Goal: Task Accomplishment & Management: Manage account settings

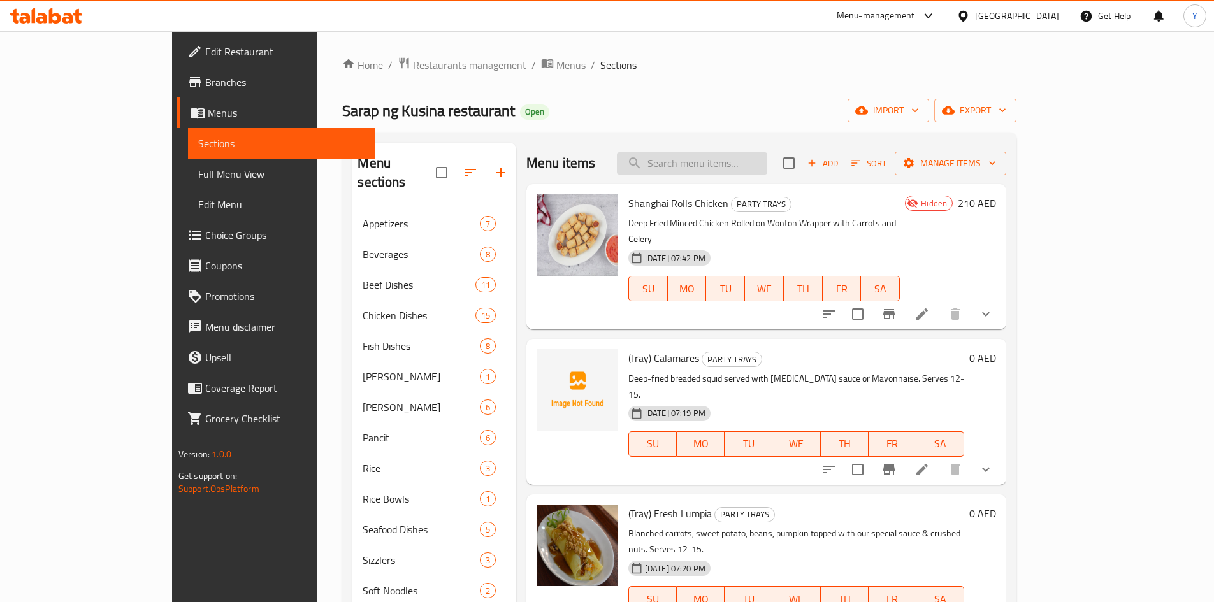
click at [733, 168] on input "search" at bounding box center [692, 163] width 150 height 22
click at [747, 105] on div "Sarap ng Kusina restaurant Open import export" at bounding box center [679, 111] width 674 height 24
click at [840, 159] on span "Add" at bounding box center [822, 163] width 34 height 15
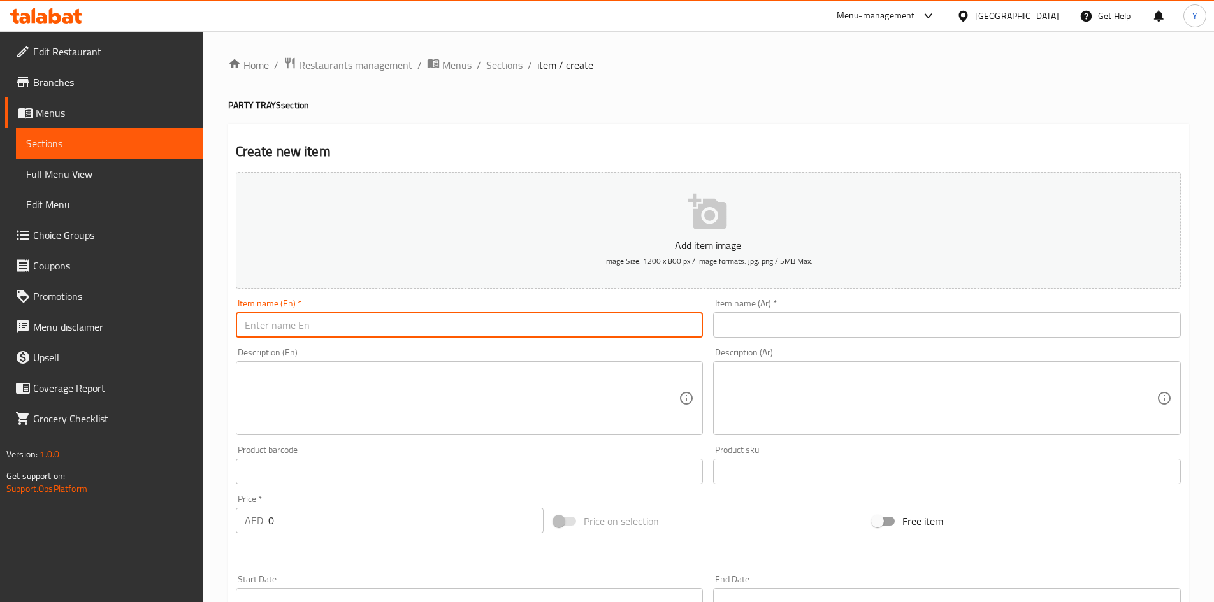
paste input "(Tray) Beef Sisig"
type input "(Tray) Beef Sisig"
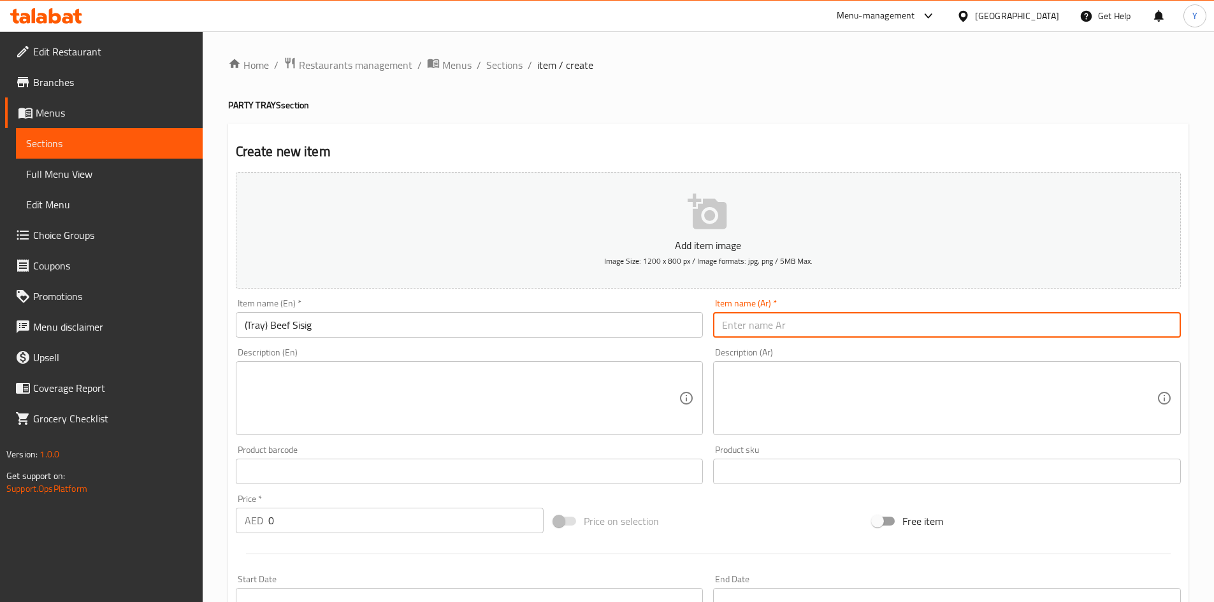
paste input "(صينية) لحم بقري سيسيج"
type input "(صينية) لحم بقري سيسيج"
click at [548, 379] on textarea at bounding box center [462, 398] width 435 height 61
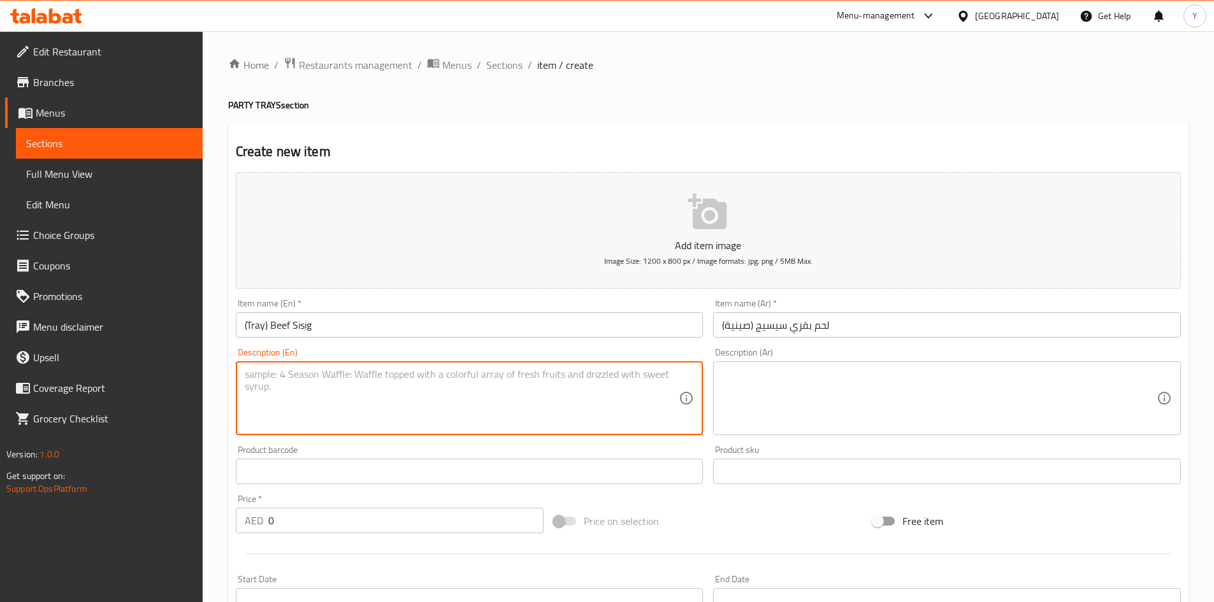
paste textarea "Sautéed minced meat, spiced up with onions, capsicum, chili and topped with fre…"
type textarea "Sautéed minced meat, spiced up with onions, capsicum, chili and topped with fre…"
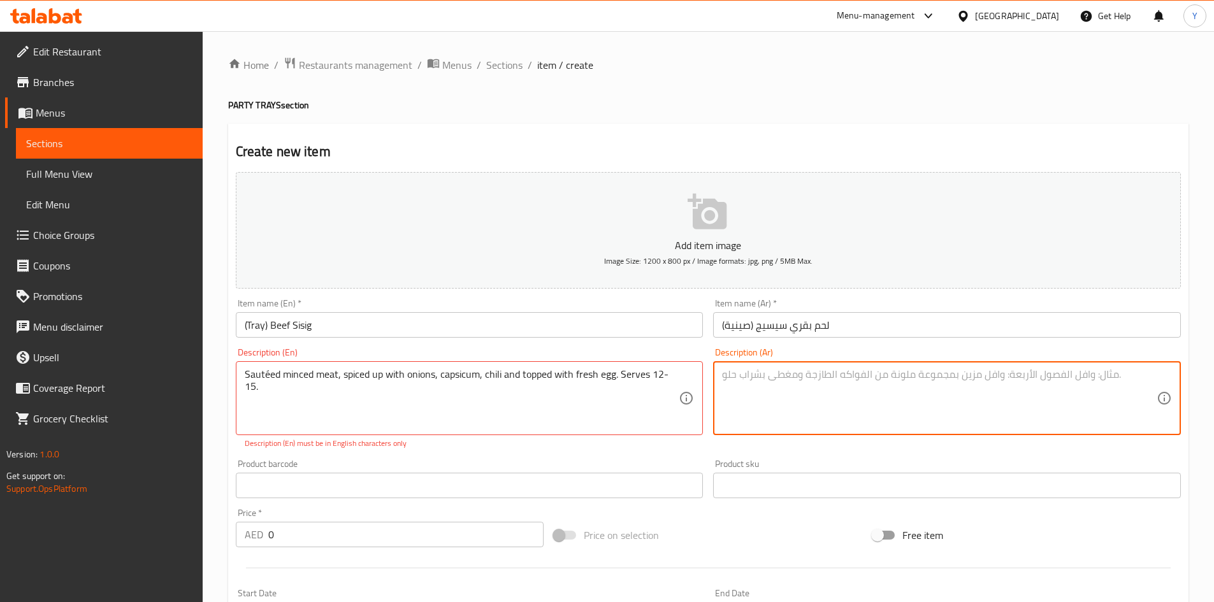
paste textarea "لحم مفروم مقلي، متبل بالبصل والفلفل الحار والفلفل الحار، ومغطى ببيض طازج. يكفي …"
type textarea "لحم مفروم مقلي، متبل بالبصل والفلفل الحار والفلفل الحار، ومغطى ببيض طازج. يكفي …"
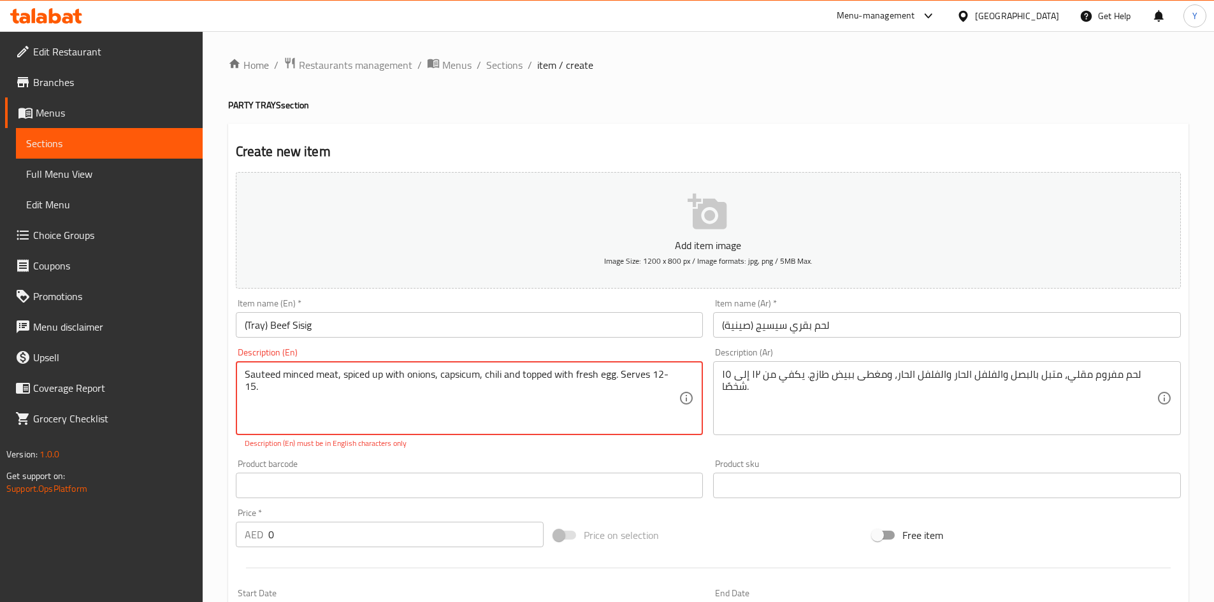
type textarea "Sauteed minced meat, spiced up with onions, capsicum, chili and topped with fre…"
click at [584, 454] on div "Product barcode Product barcode" at bounding box center [470, 478] width 478 height 49
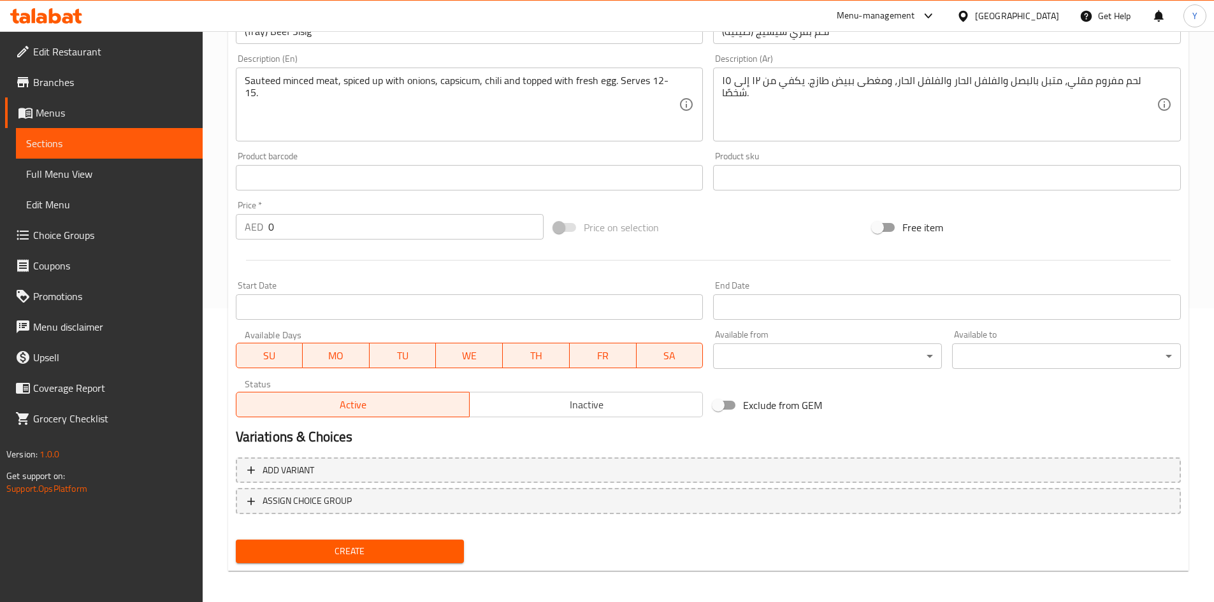
scroll to position [298, 0]
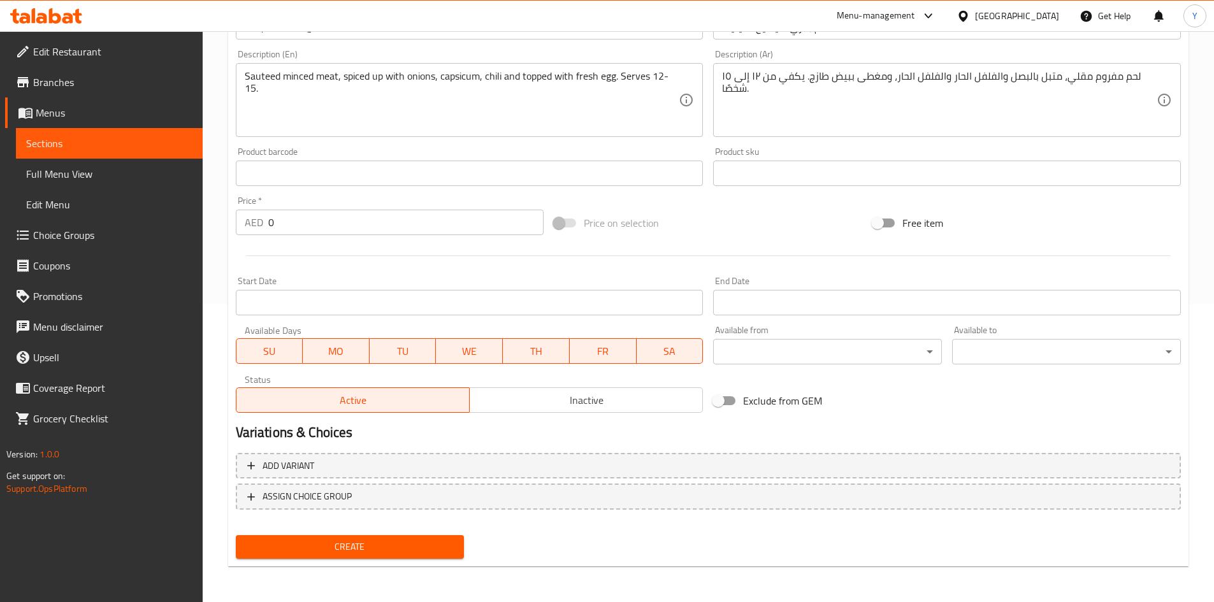
click at [393, 552] on span "Create" at bounding box center [350, 547] width 208 height 16
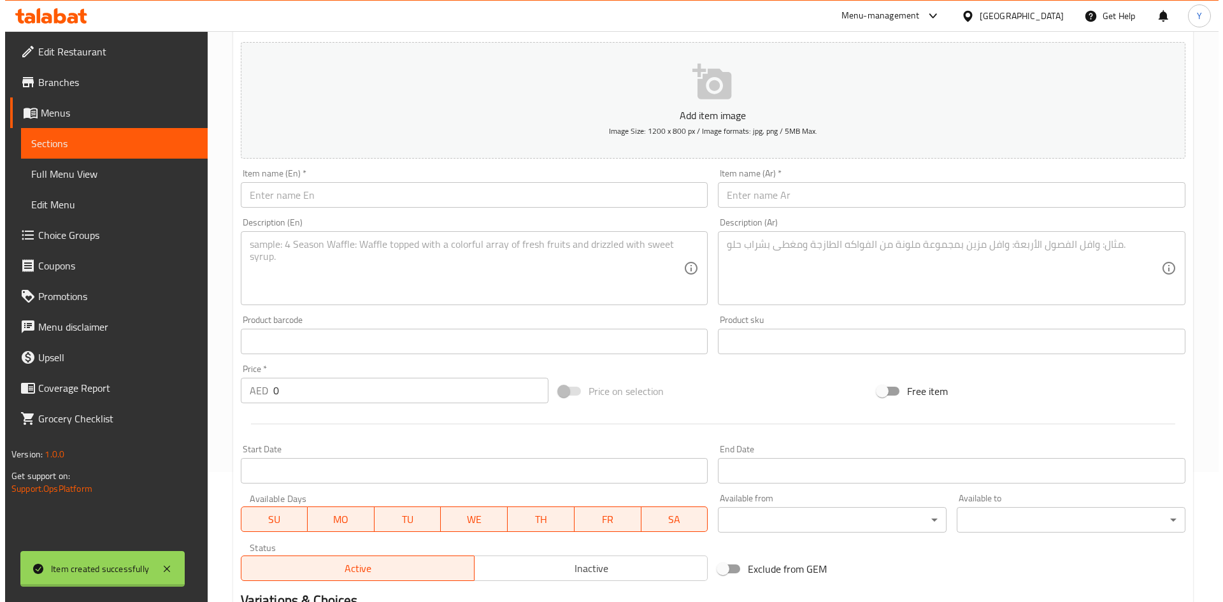
scroll to position [0, 0]
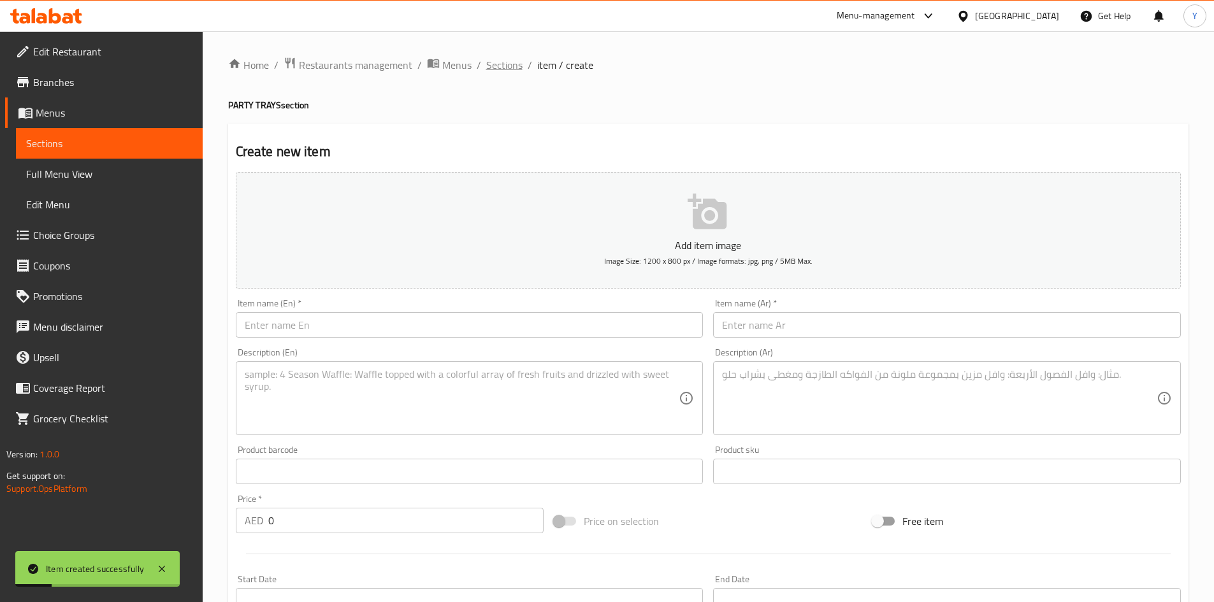
click at [510, 63] on span "Sections" at bounding box center [504, 64] width 36 height 15
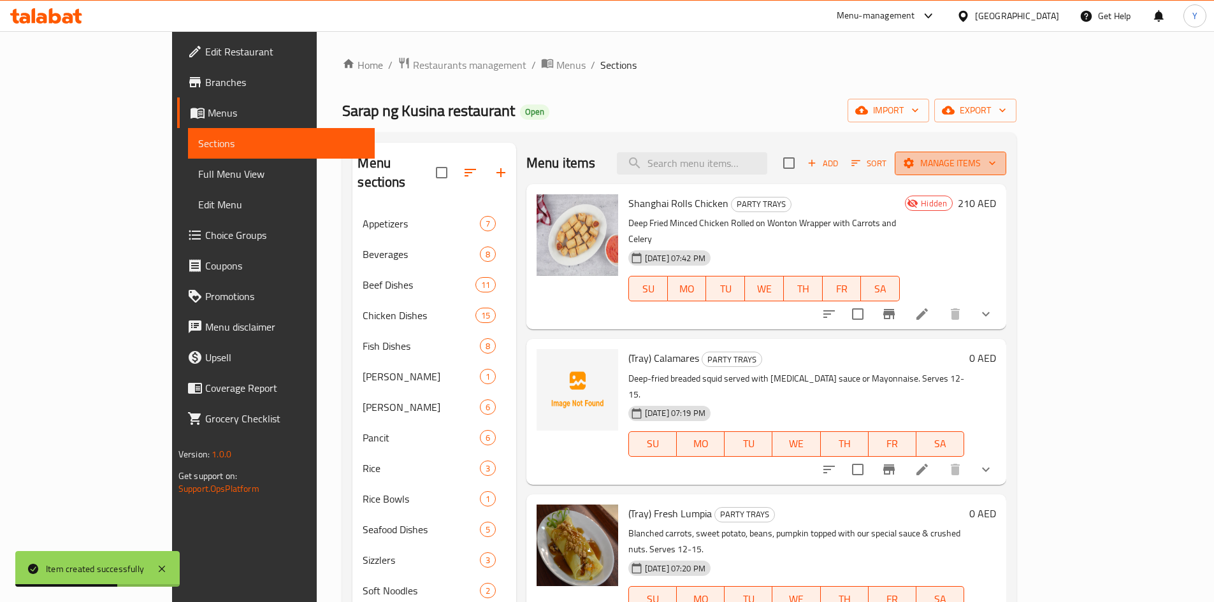
click at [996, 161] on span "Manage items" at bounding box center [950, 163] width 91 height 16
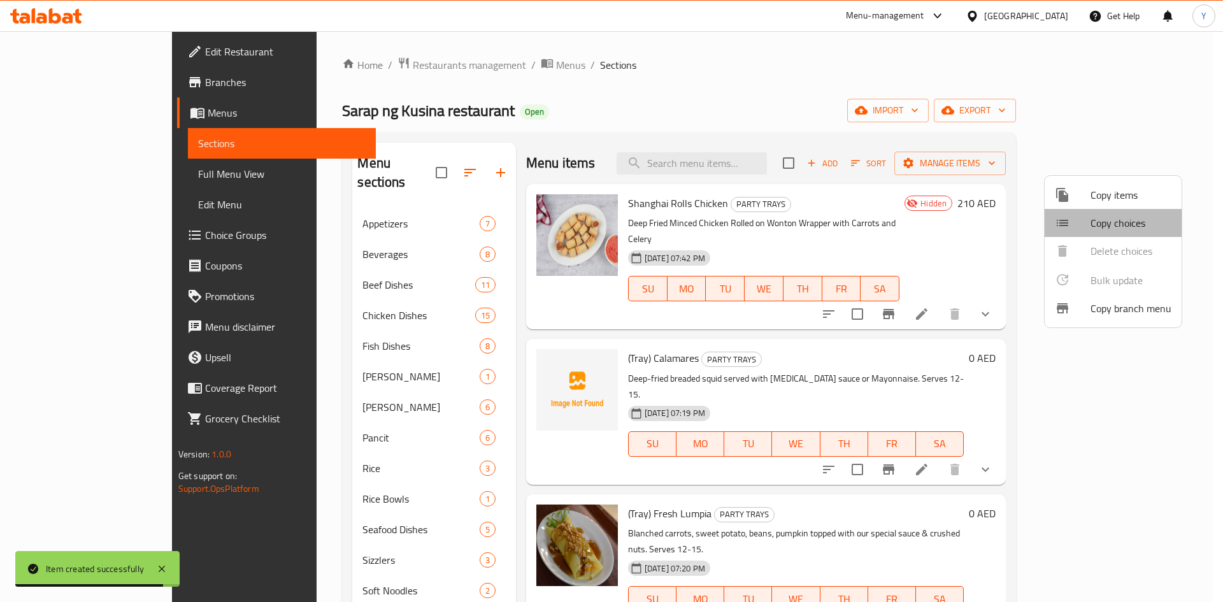
click at [1127, 222] on span "Copy choices" at bounding box center [1131, 222] width 81 height 15
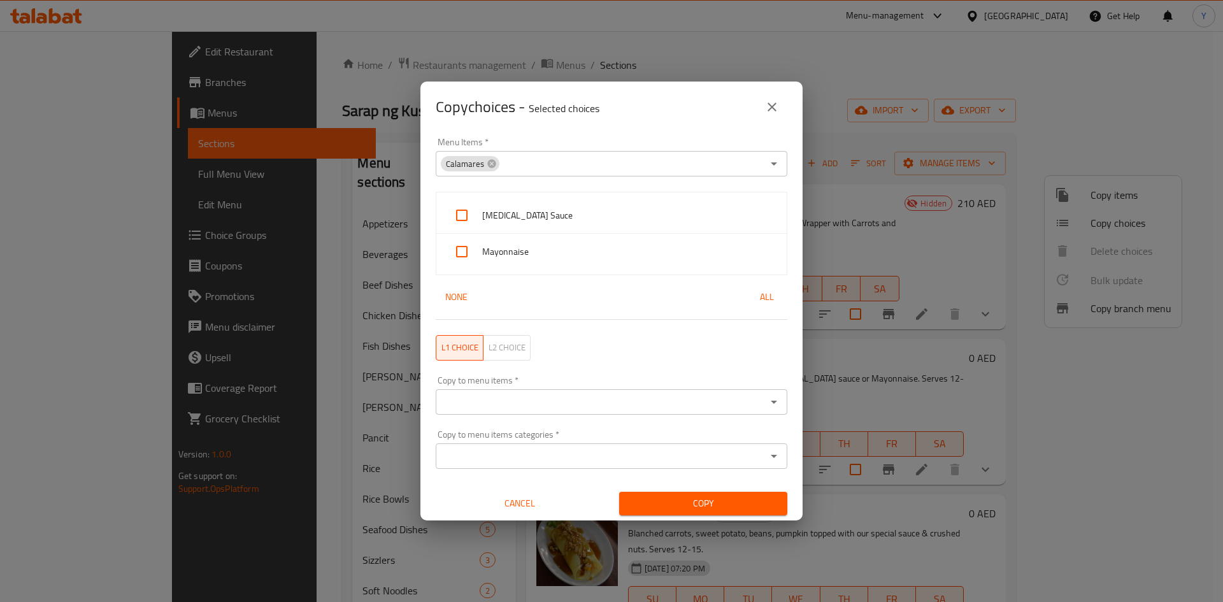
click at [531, 159] on input "Menu Items   *" at bounding box center [632, 164] width 262 height 18
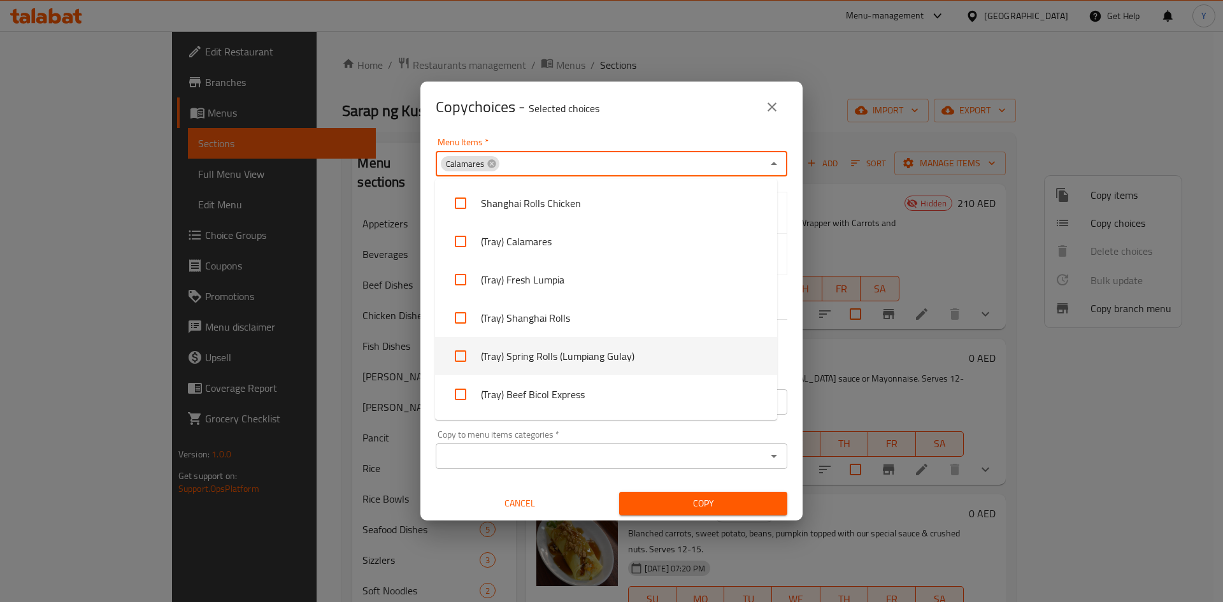
scroll to position [1987, 0]
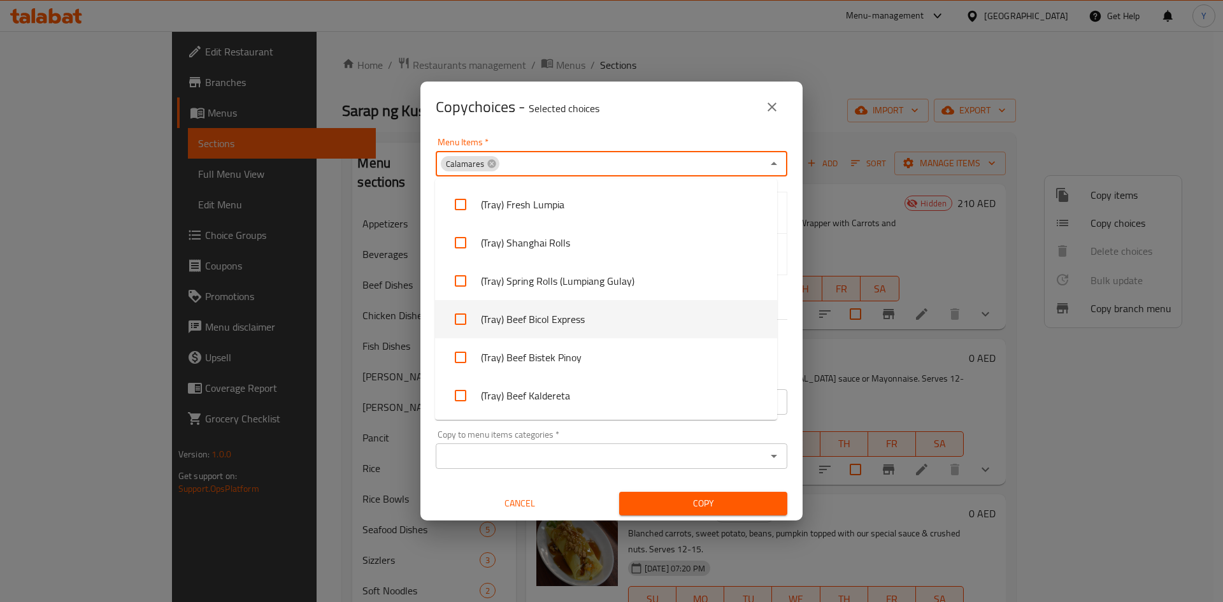
click at [659, 333] on li "(Tray) Beef Bicol Express" at bounding box center [606, 319] width 342 height 38
checkbox input "true"
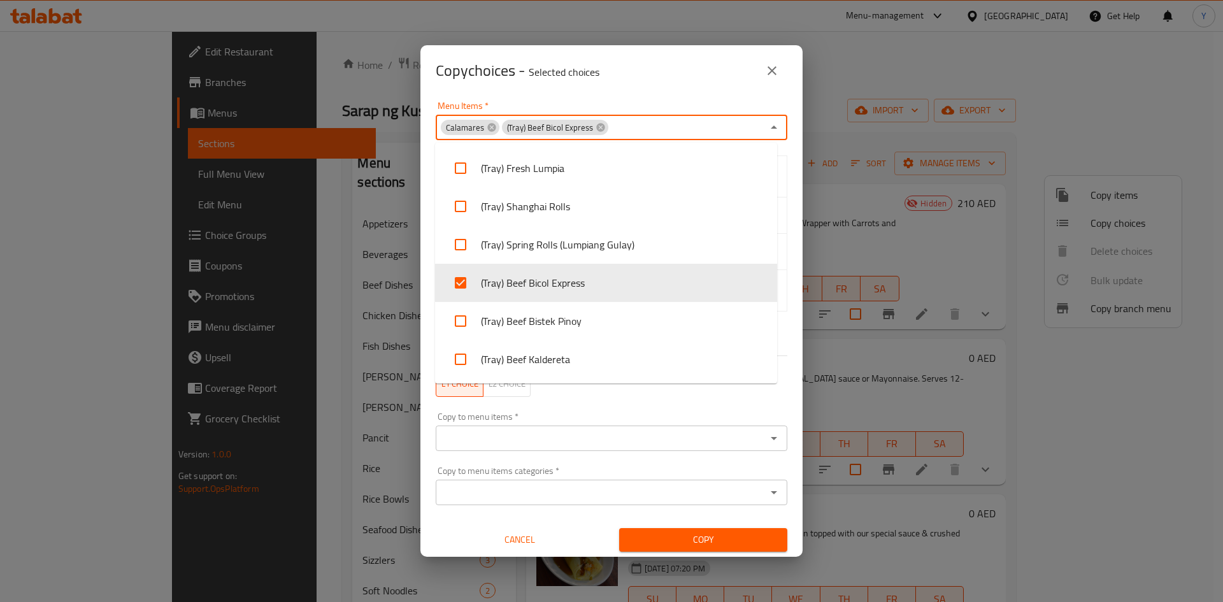
scroll to position [8, 0]
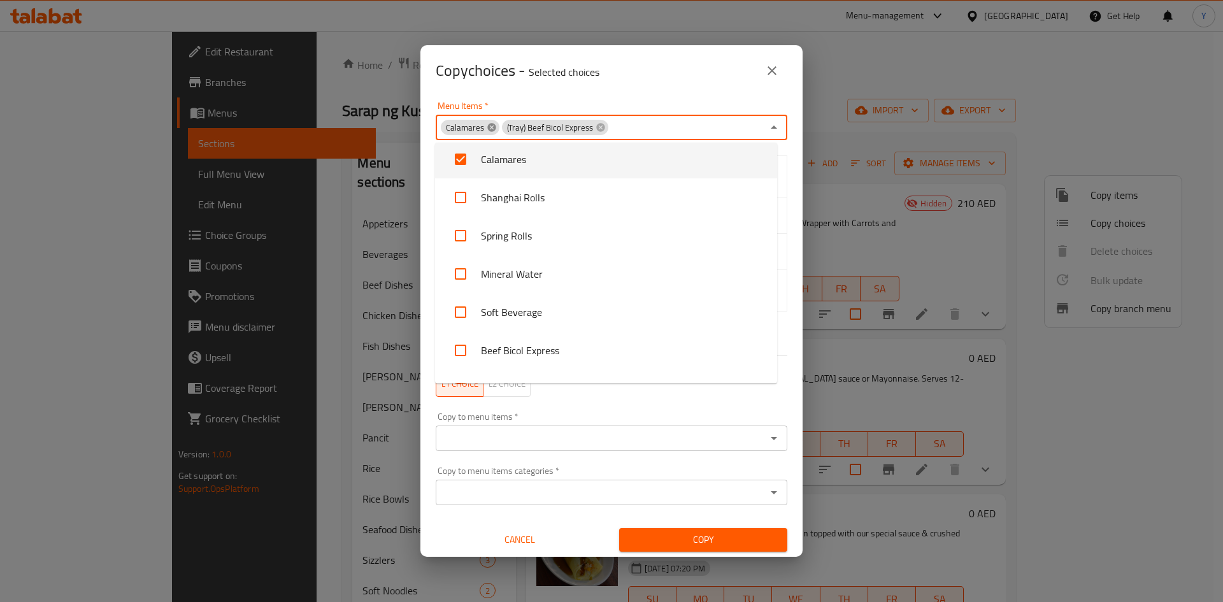
click at [487, 126] on icon at bounding box center [491, 127] width 8 height 8
checkbox input "false"
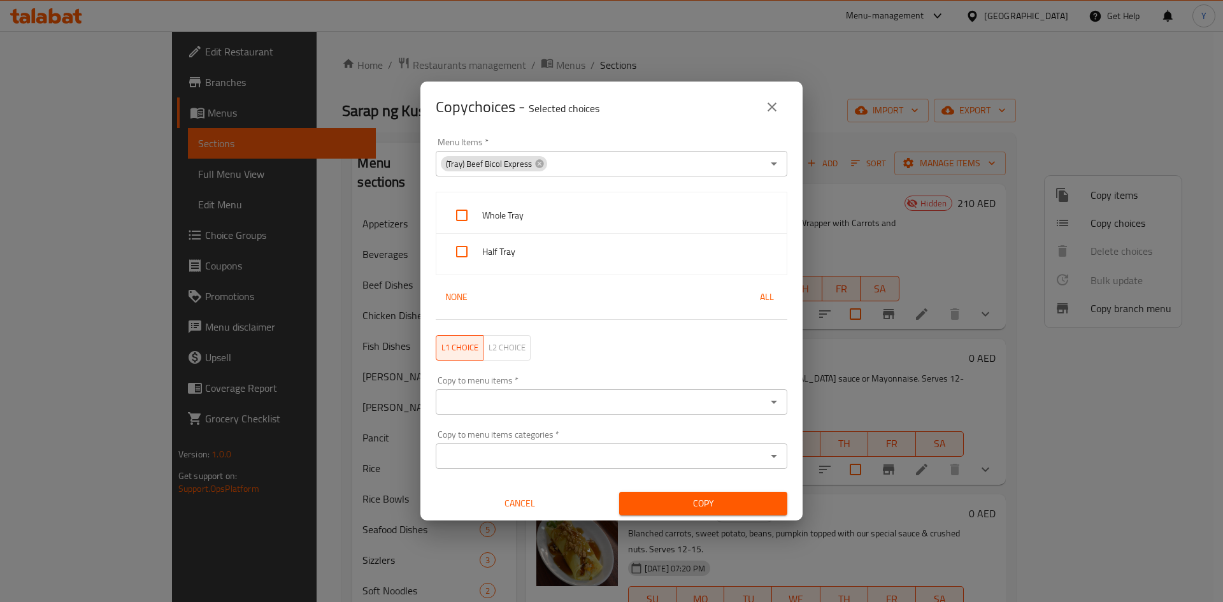
click at [630, 111] on div "Copy choices - Selected choices 0" at bounding box center [612, 107] width 352 height 31
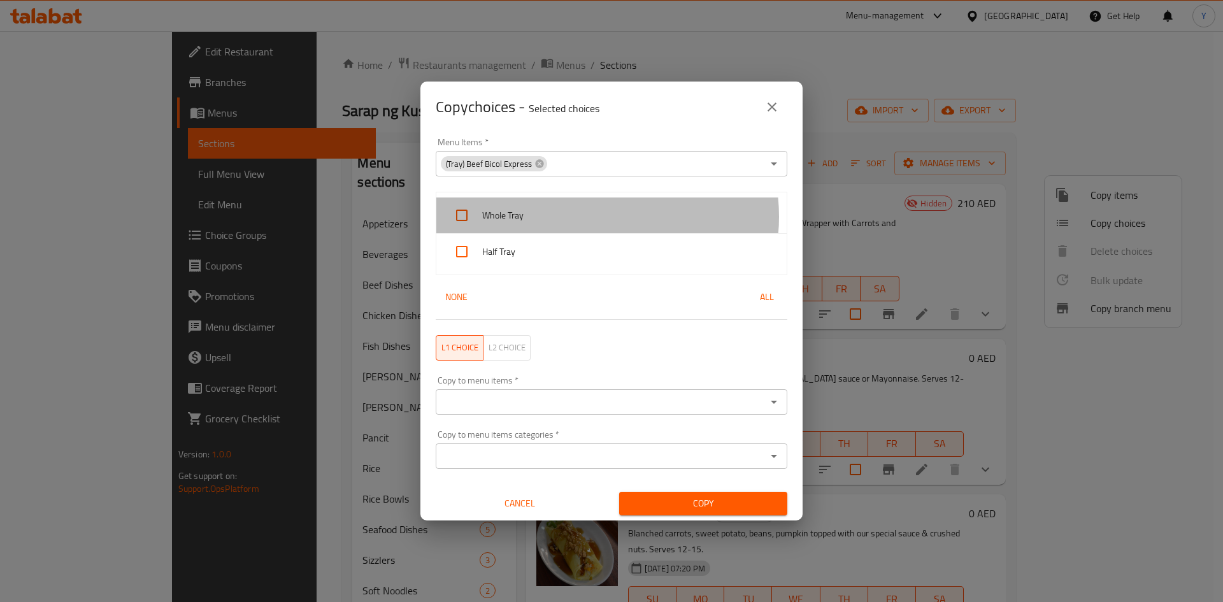
click at [591, 217] on span "Whole Tray" at bounding box center [629, 216] width 294 height 16
checkbox input "true"
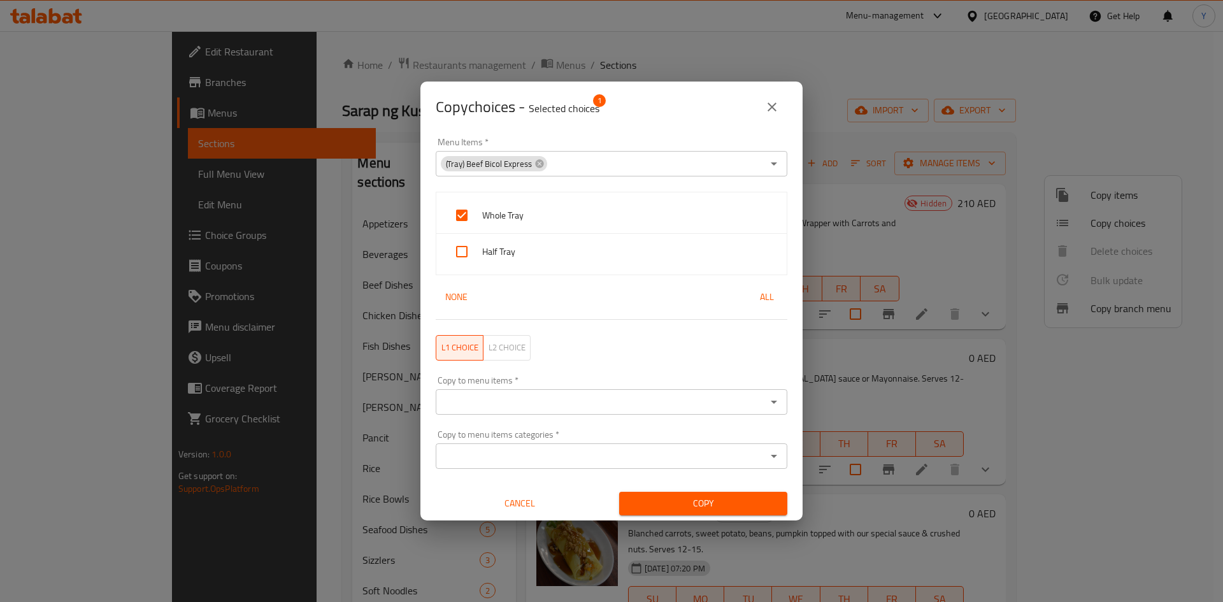
click at [580, 248] on span "Half Tray" at bounding box center [629, 252] width 294 height 16
checkbox input "true"
click at [637, 402] on input "Copy to menu items   *" at bounding box center [601, 402] width 323 height 18
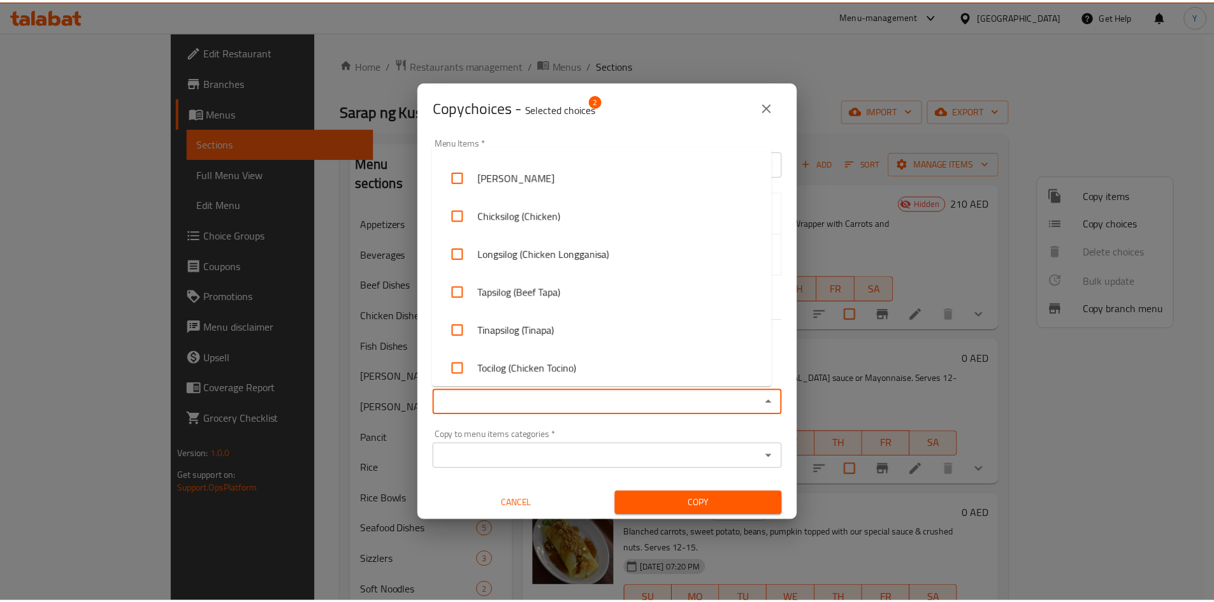
scroll to position [4319, 0]
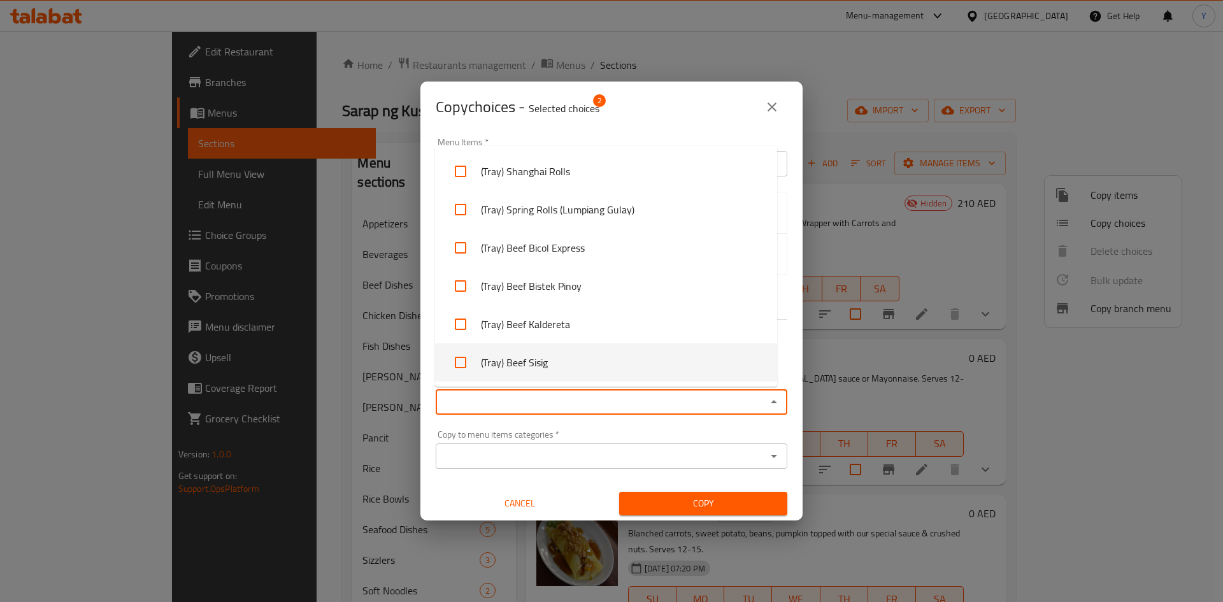
click at [678, 365] on li "(Tray) Beef Sisig" at bounding box center [606, 362] width 342 height 38
checkbox input "true"
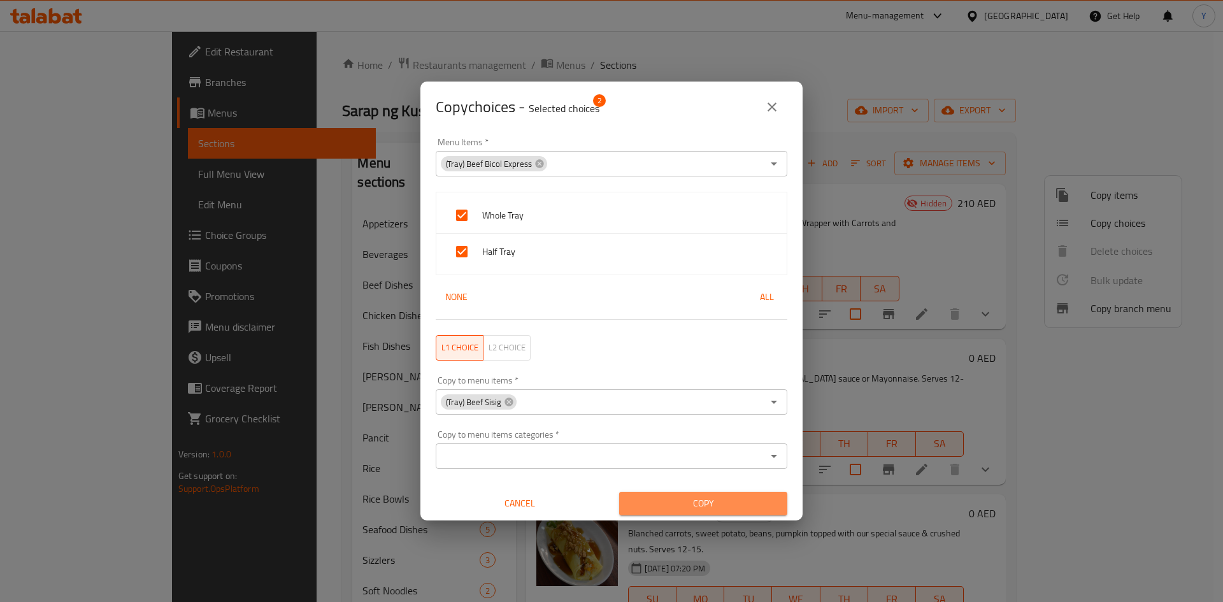
click at [705, 498] on span "Copy" at bounding box center [704, 504] width 148 height 16
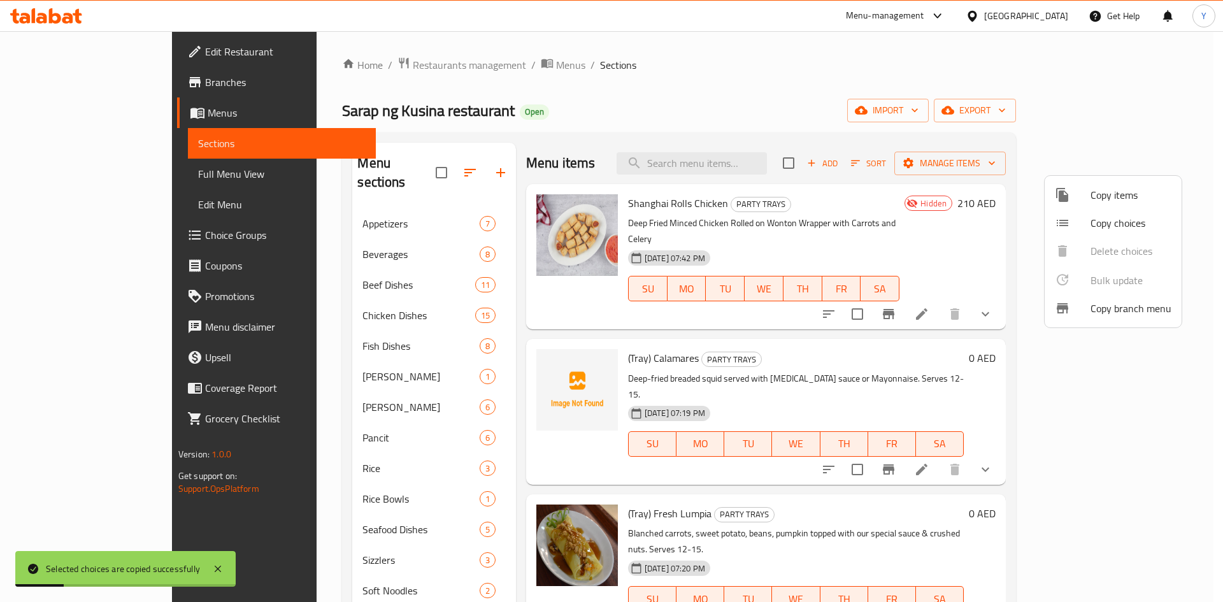
click at [884, 342] on div at bounding box center [611, 301] width 1223 height 602
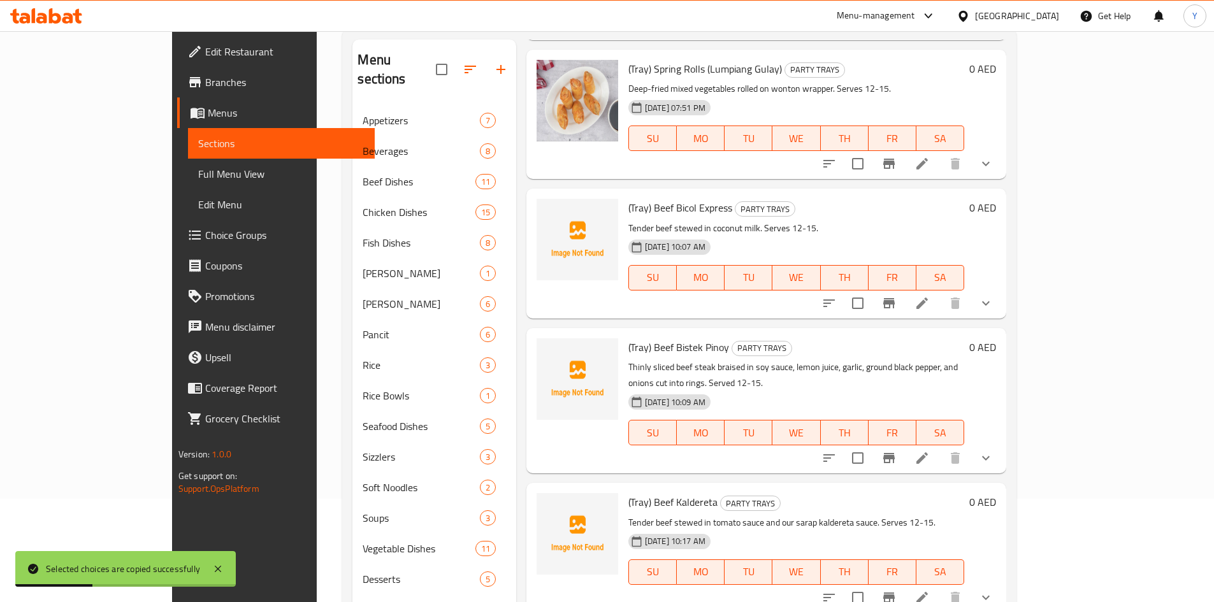
scroll to position [209, 0]
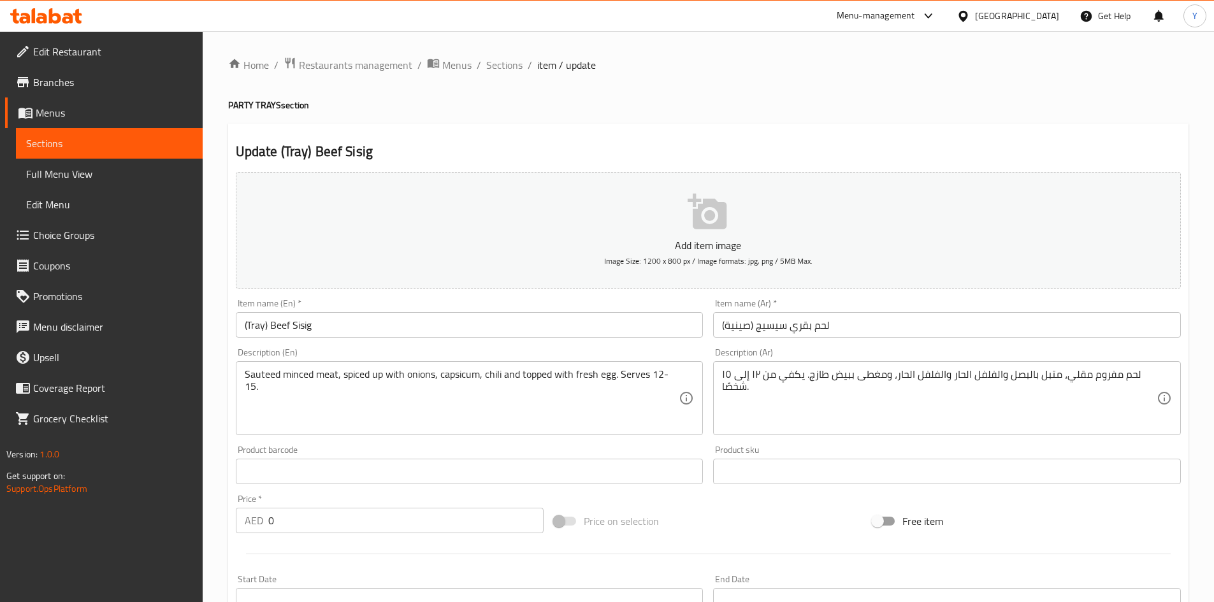
scroll to position [327, 0]
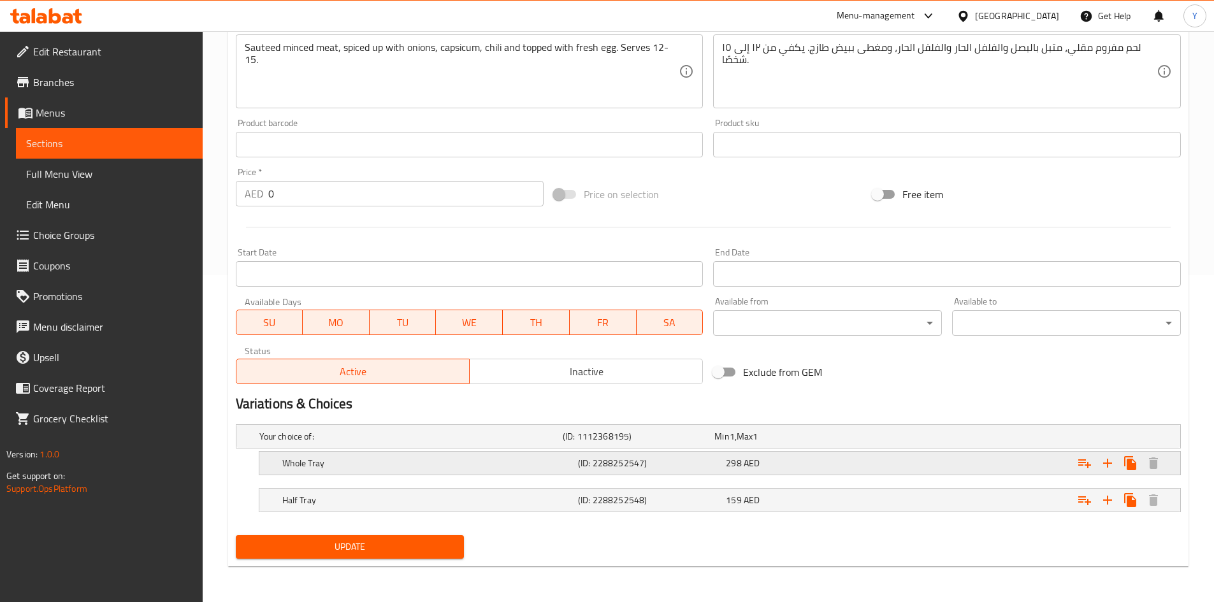
click at [803, 464] on div "298 AED" at bounding box center [797, 463] width 143 height 13
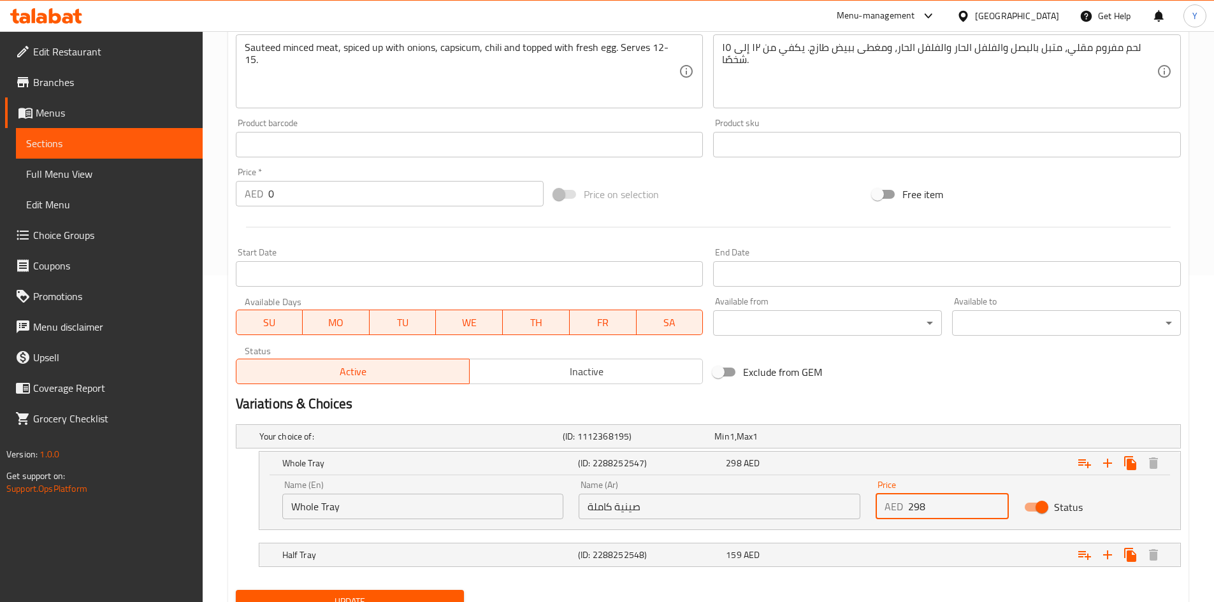
drag, startPoint x: 938, startPoint y: 510, endPoint x: 896, endPoint y: 513, distance: 41.5
click at [896, 513] on div "AED 298 Price" at bounding box center [941, 506] width 133 height 25
paste input "89.00"
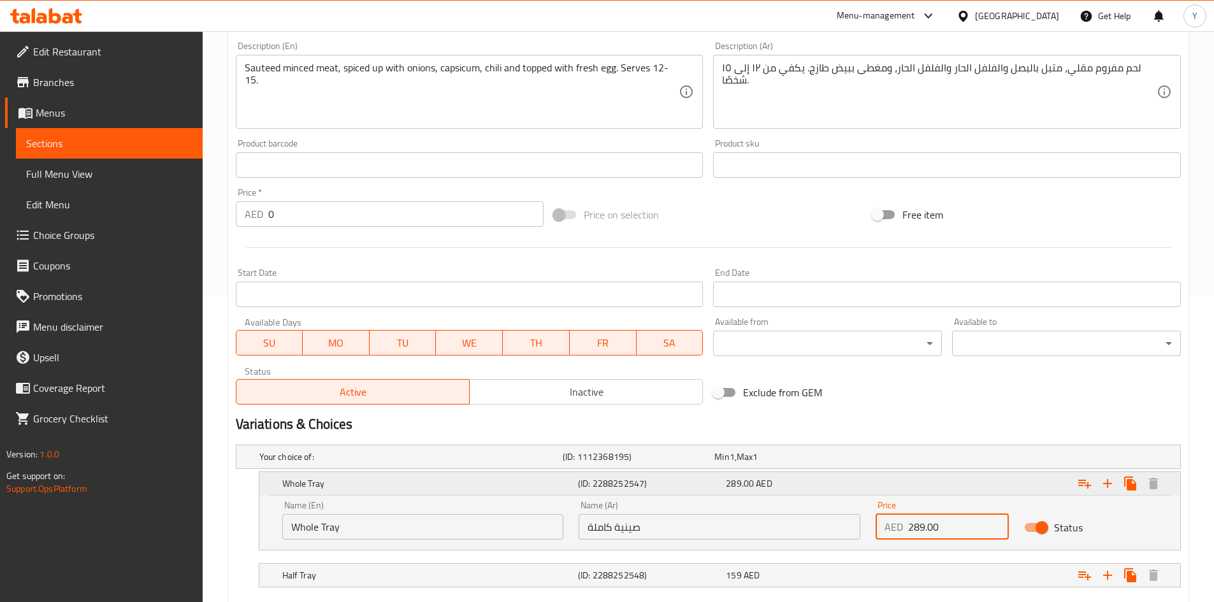
scroll to position [382, 0]
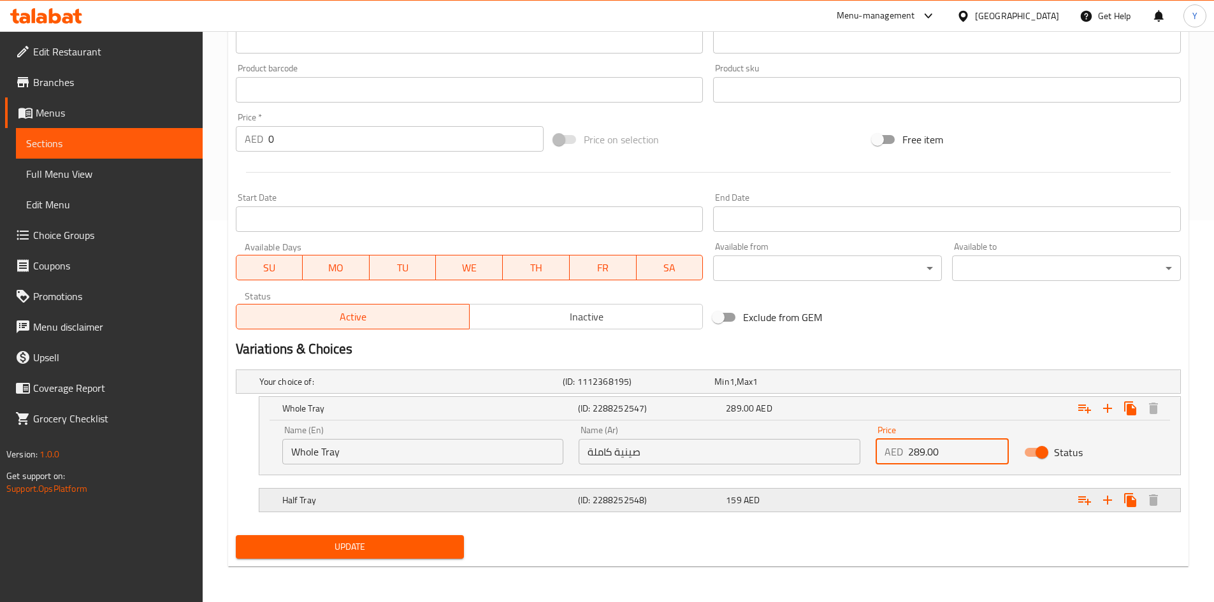
type input "289.00"
click at [935, 498] on div "Expand" at bounding box center [1019, 500] width 296 height 28
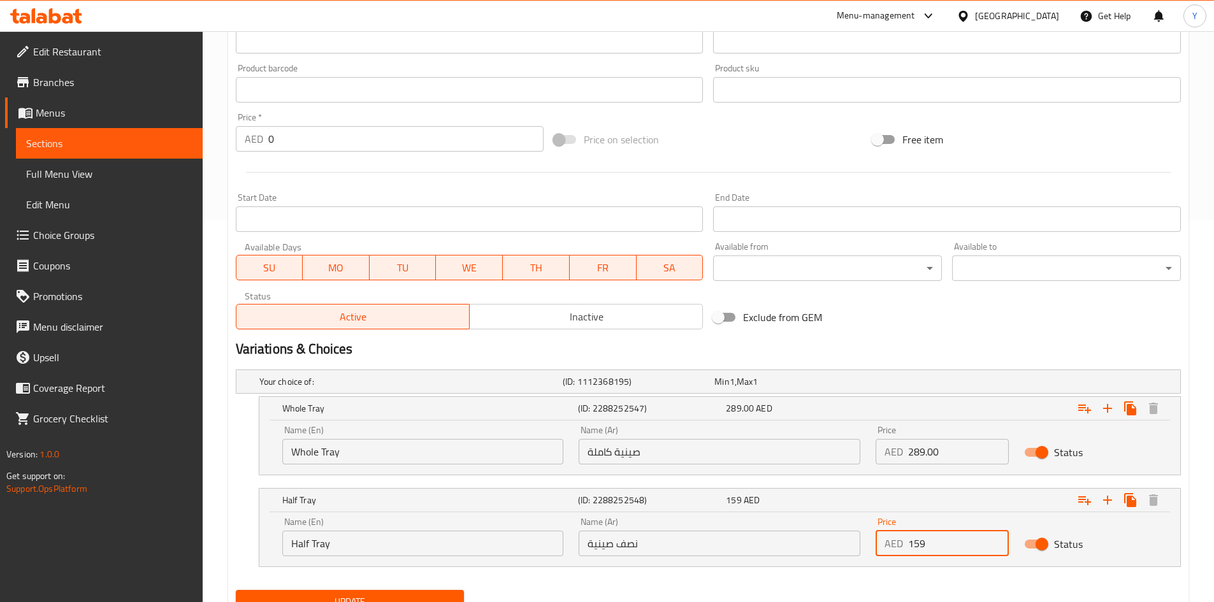
drag, startPoint x: 933, startPoint y: 543, endPoint x: 885, endPoint y: 543, distance: 48.4
click at [884, 543] on div "AED 159 Price" at bounding box center [941, 543] width 133 height 25
paste input "4.00"
type input "154.00"
click at [431, 598] on span "Update" at bounding box center [350, 602] width 208 height 16
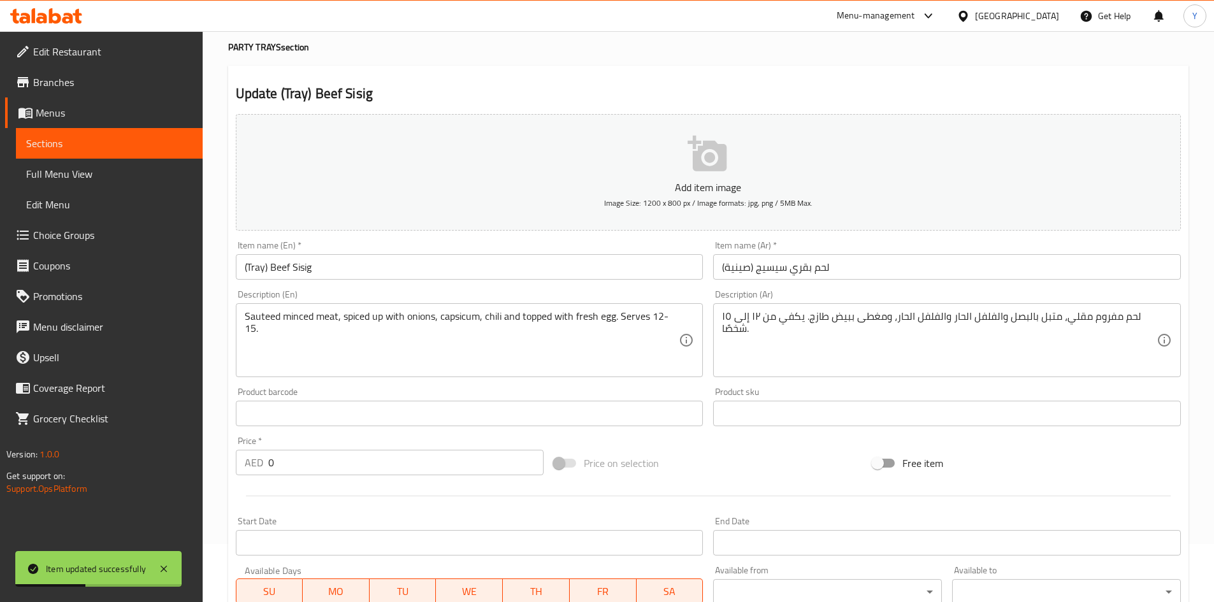
scroll to position [0, 0]
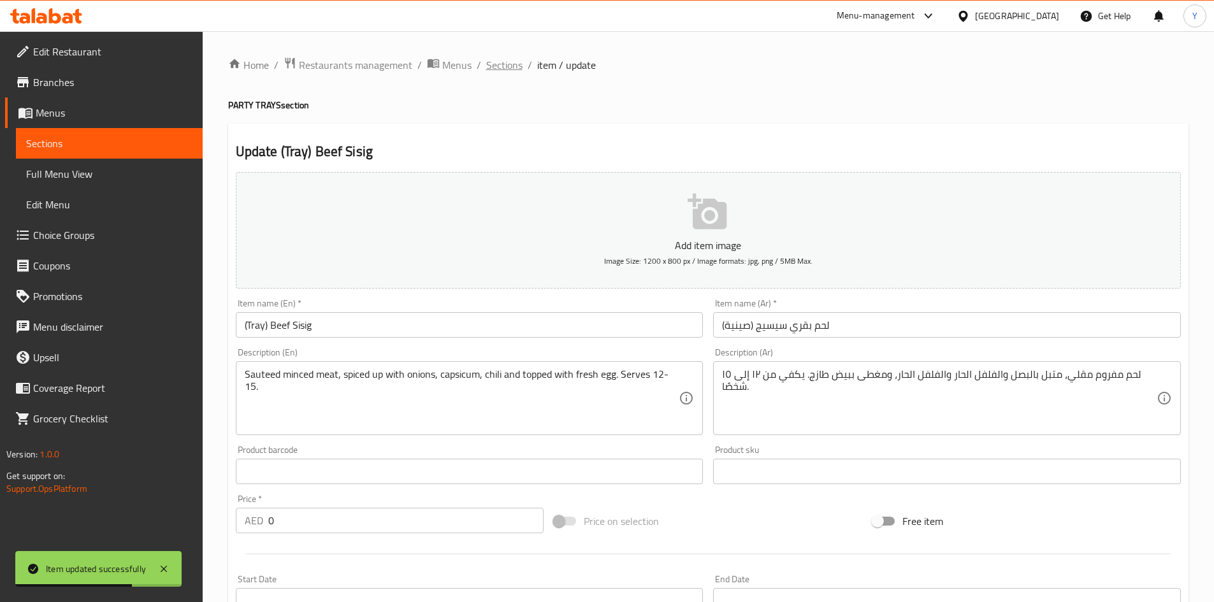
click at [493, 67] on span "Sections" at bounding box center [504, 64] width 36 height 15
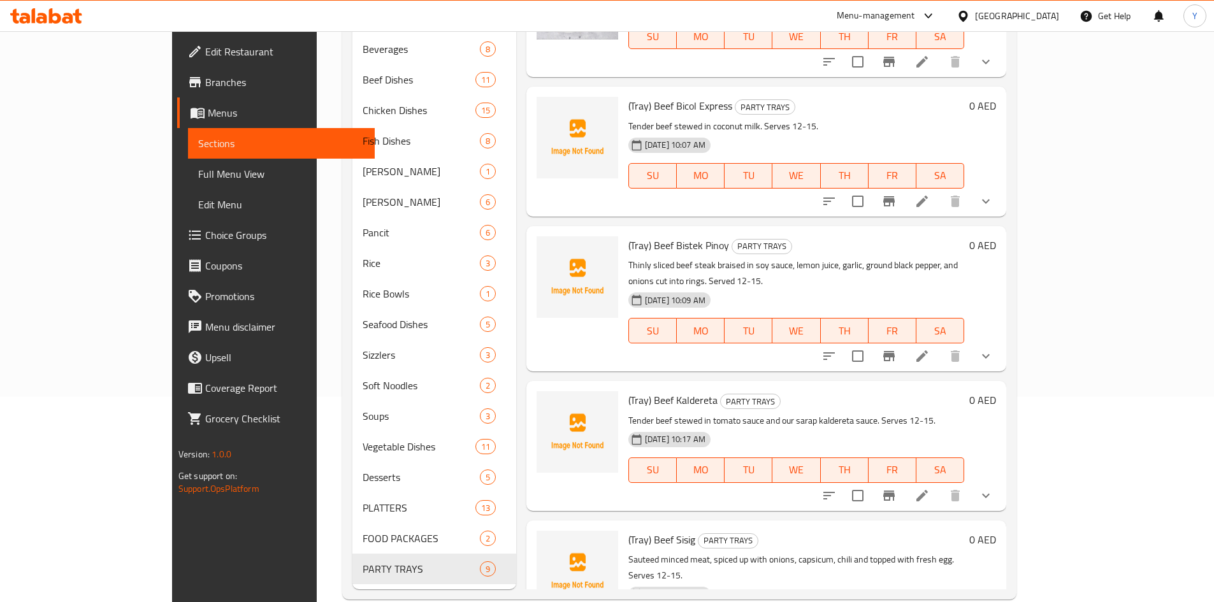
scroll to position [209, 0]
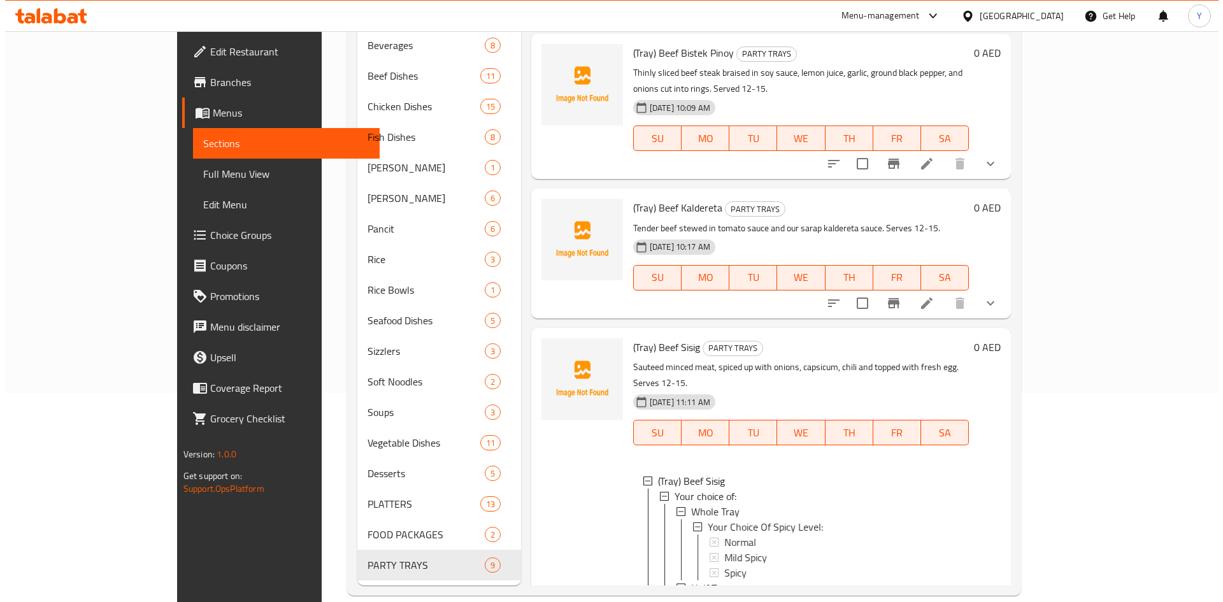
scroll to position [881, 0]
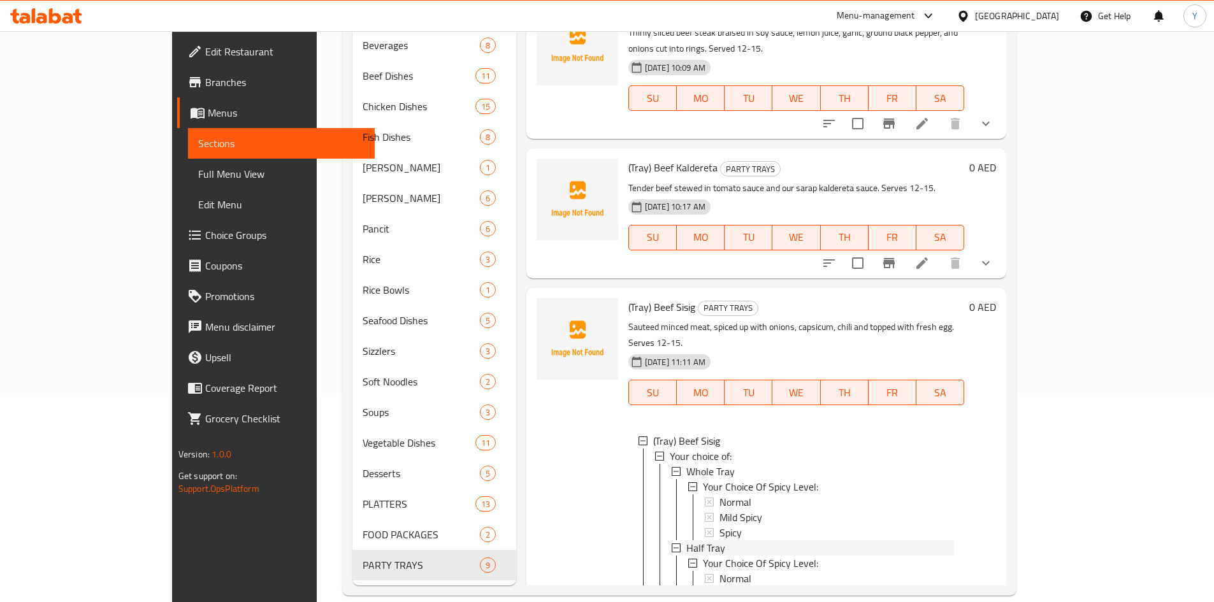
click at [786, 540] on div "Half Tray" at bounding box center [820, 547] width 268 height 15
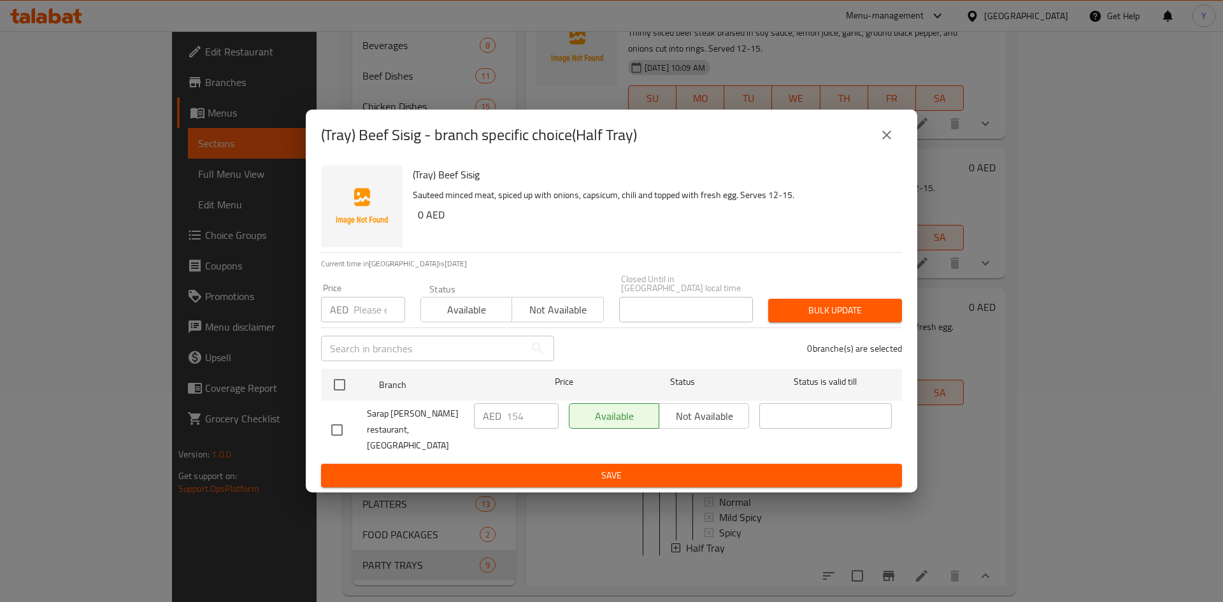
scroll to position [819, 0]
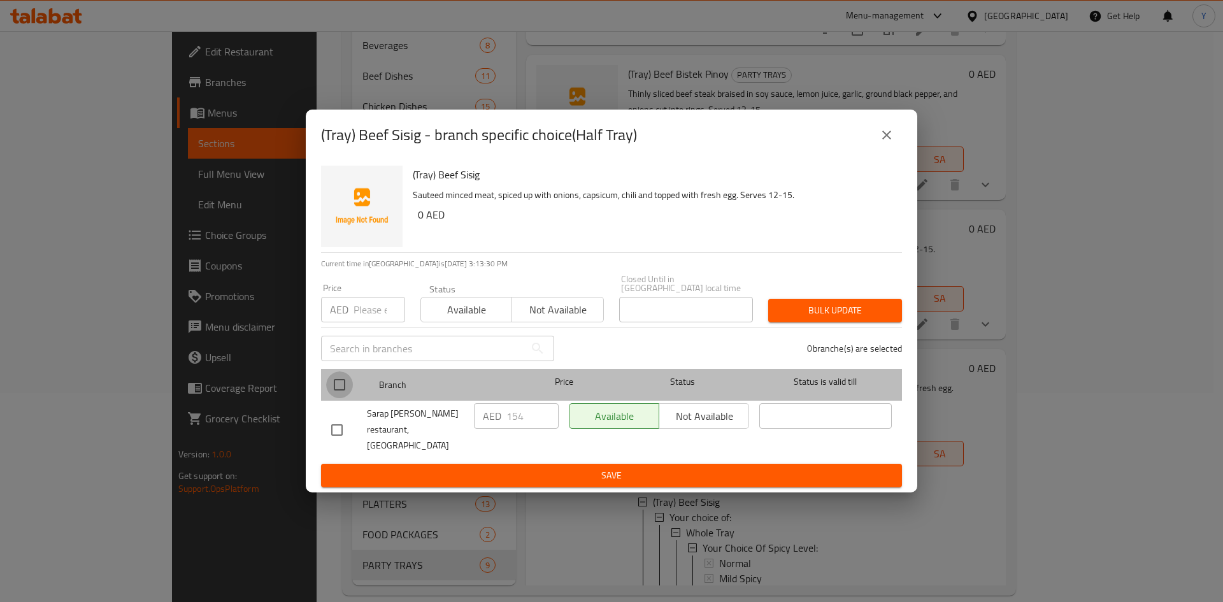
drag, startPoint x: 338, startPoint y: 395, endPoint x: 350, endPoint y: 366, distance: 30.9
click at [338, 394] on input "checkbox" at bounding box center [339, 384] width 27 height 27
checkbox input "true"
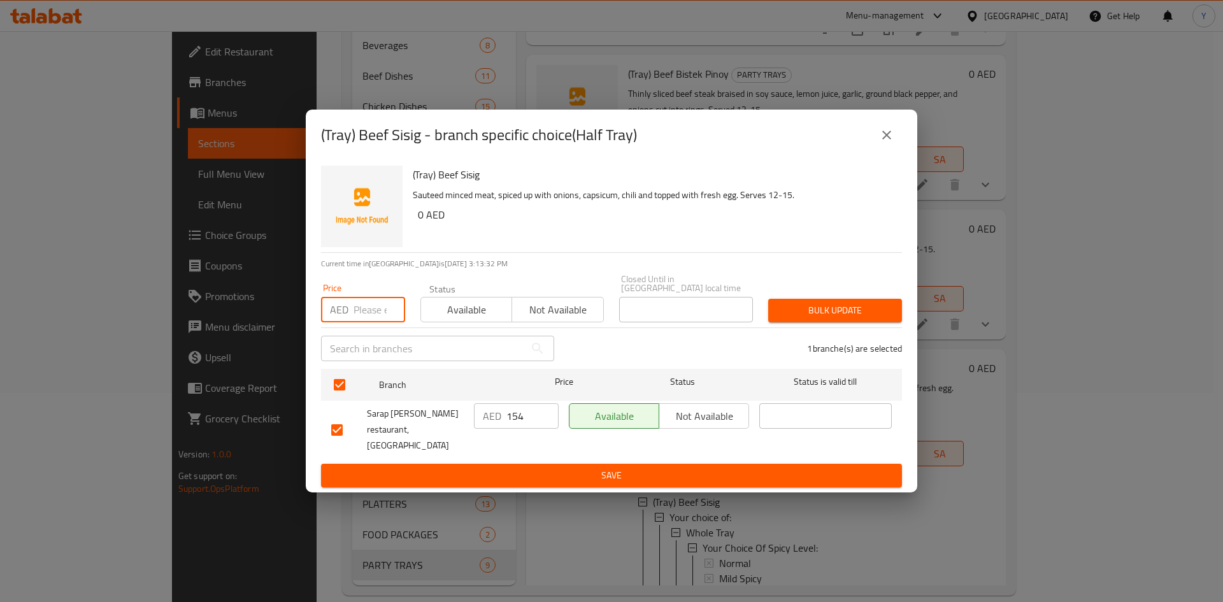
paste input "154.00"
type input "154.00"
click at [874, 144] on button "close" at bounding box center [887, 135] width 31 height 31
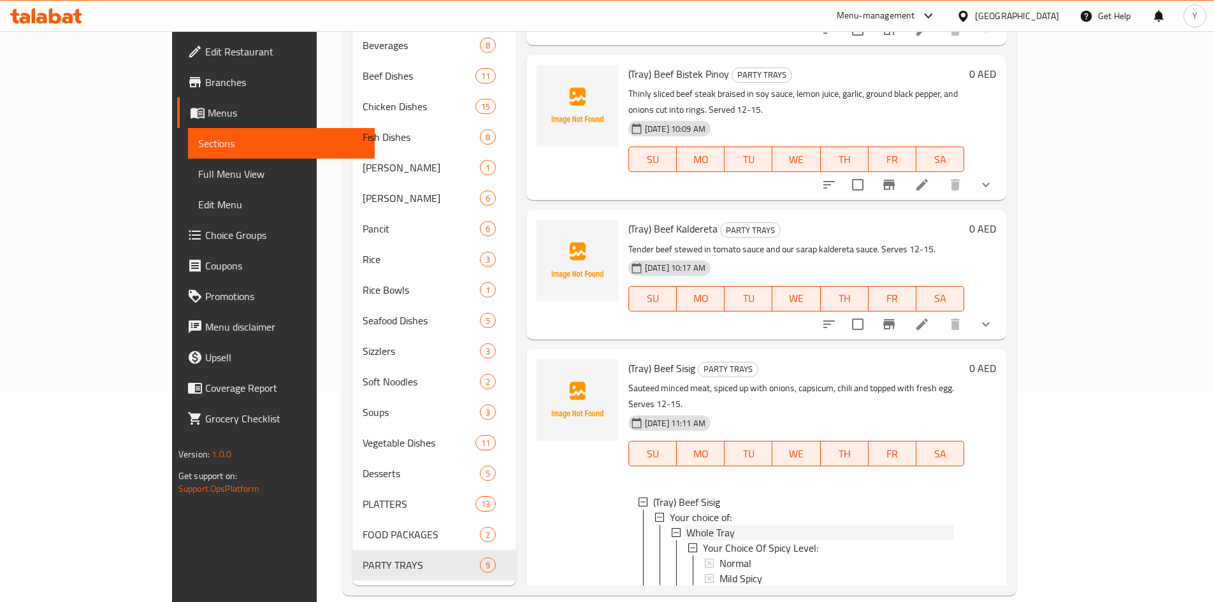
click at [686, 525] on span "Whole Tray" at bounding box center [710, 532] width 48 height 15
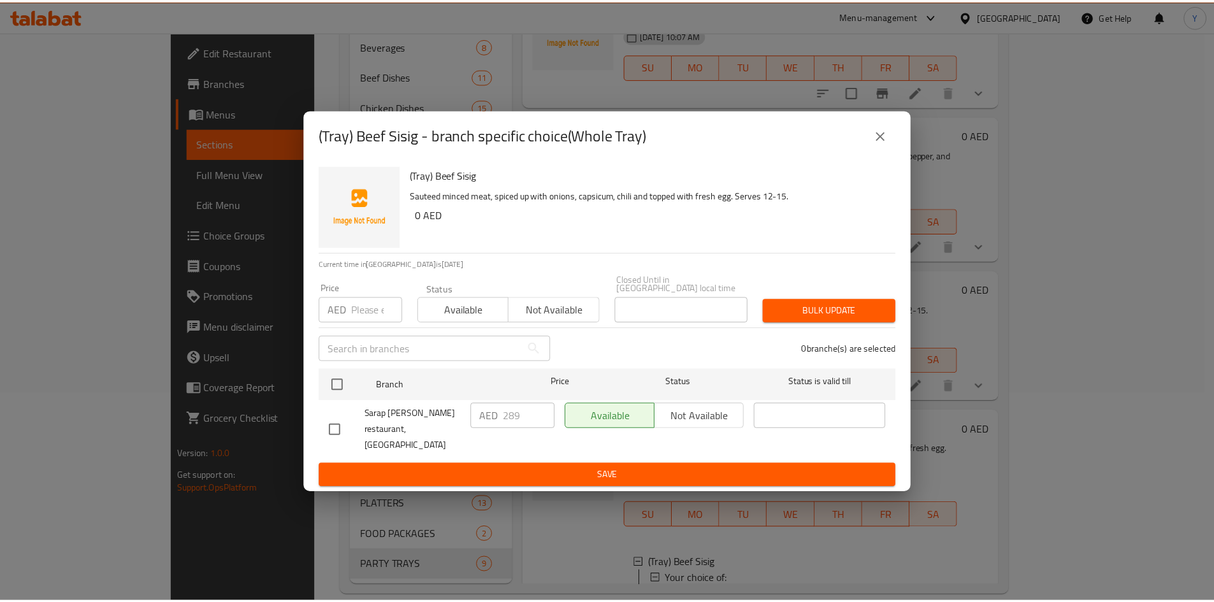
scroll to position [758, 0]
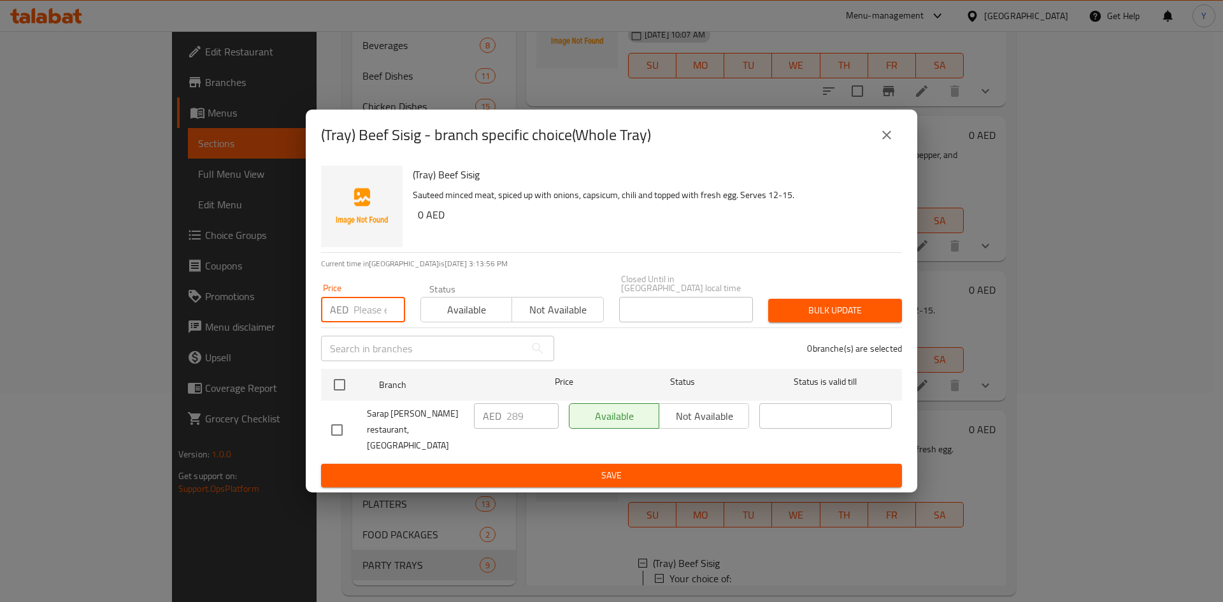
paste input "289.00"
type input "289.00"
click at [886, 143] on icon "close" at bounding box center [886, 134] width 15 height 15
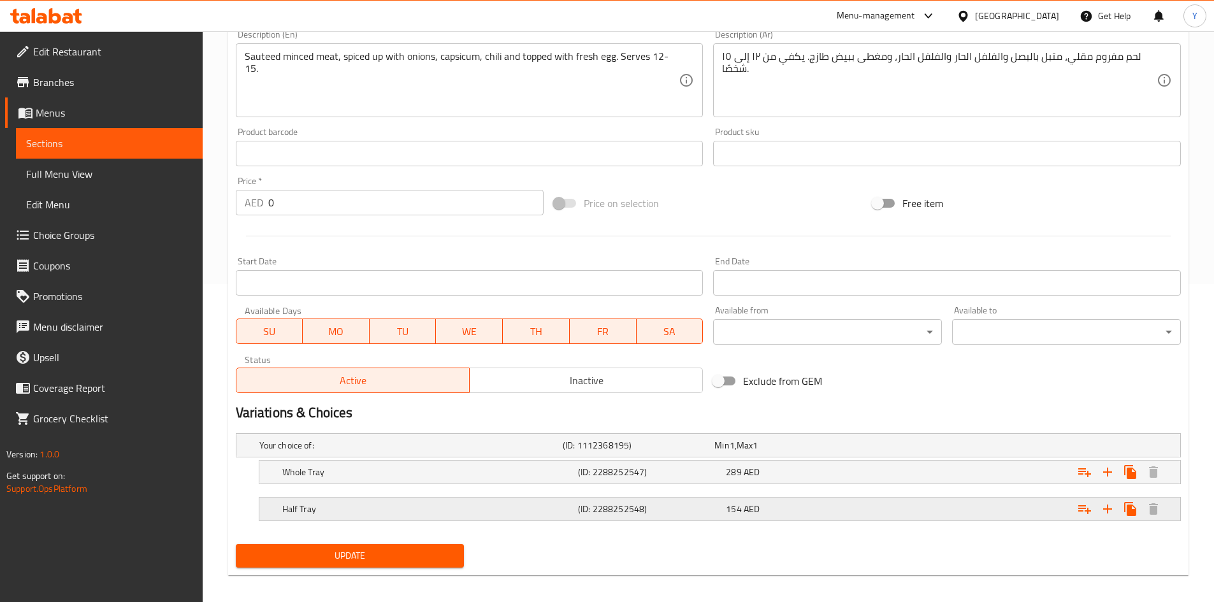
scroll to position [319, 0]
click at [1085, 482] on button "Expand" at bounding box center [1084, 471] width 23 height 23
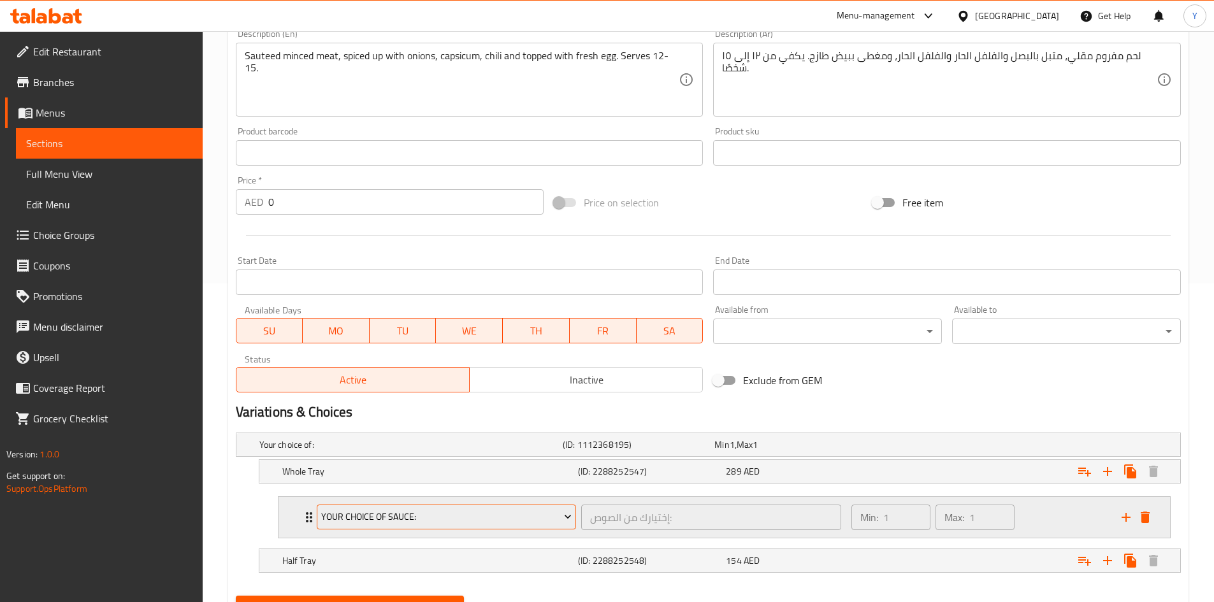
click at [558, 526] on button "Your Choice Of Sauce:" at bounding box center [447, 517] width 260 height 25
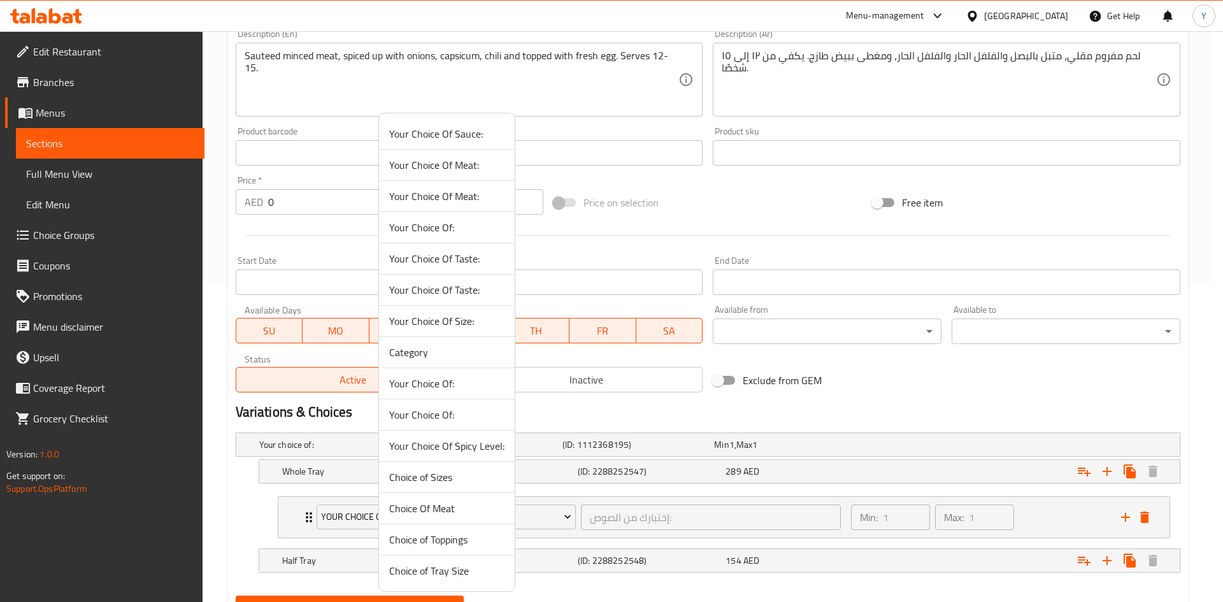
click at [480, 450] on span "Your Choice Of Spicy Level:" at bounding box center [446, 445] width 115 height 15
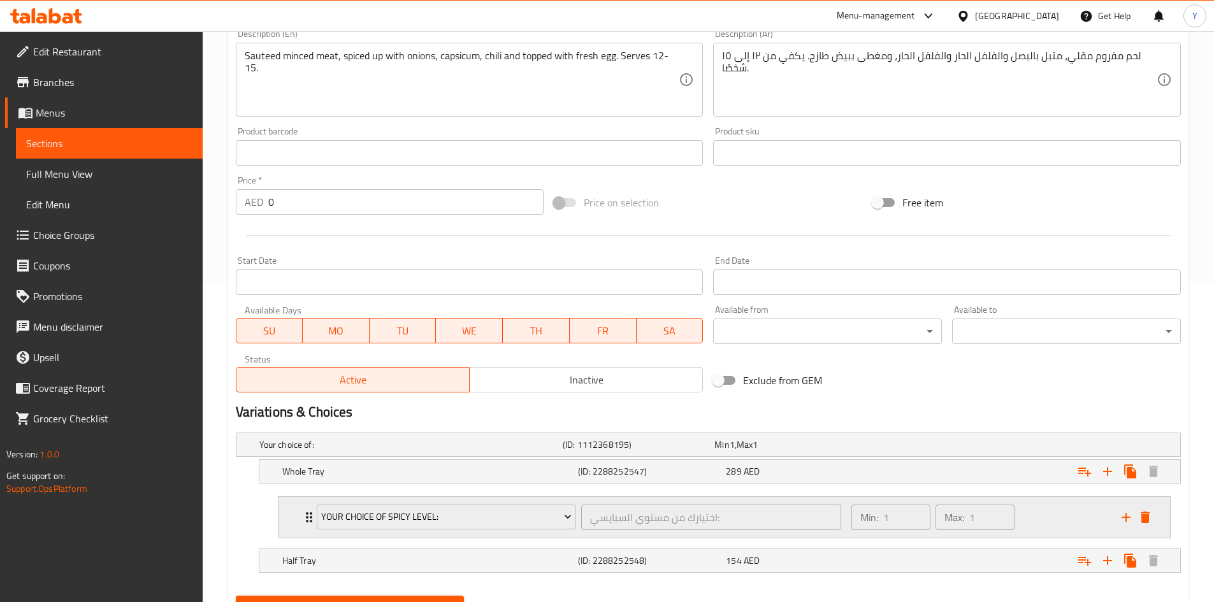
click at [1033, 522] on div "Min: 1 ​ Max: 1 ​" at bounding box center [979, 517] width 270 height 41
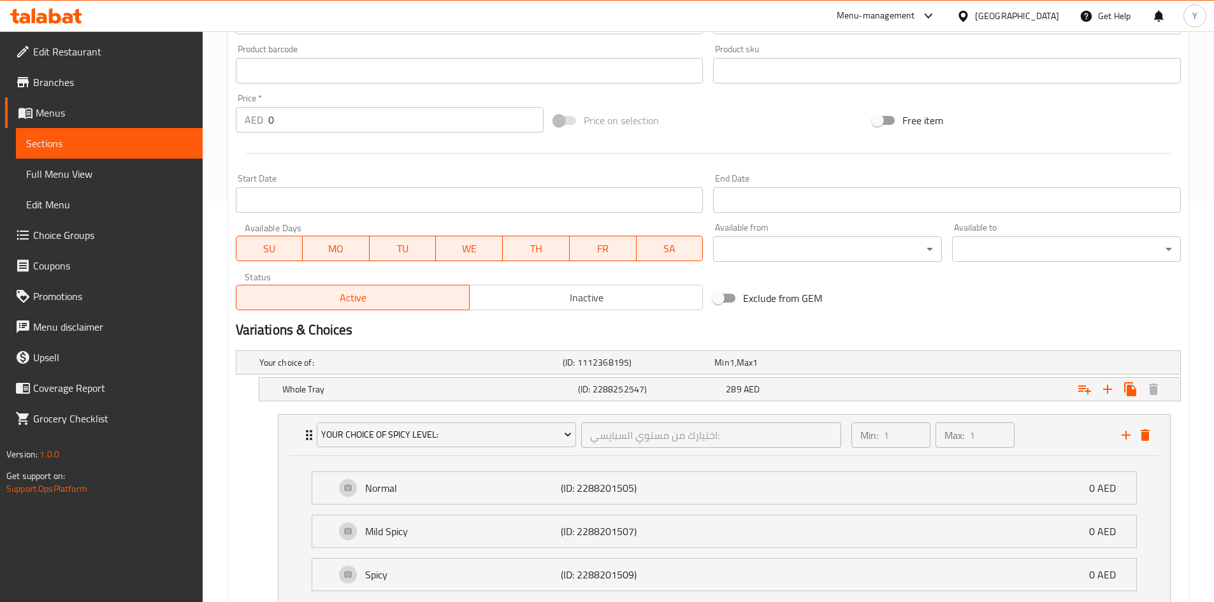
scroll to position [510, 0]
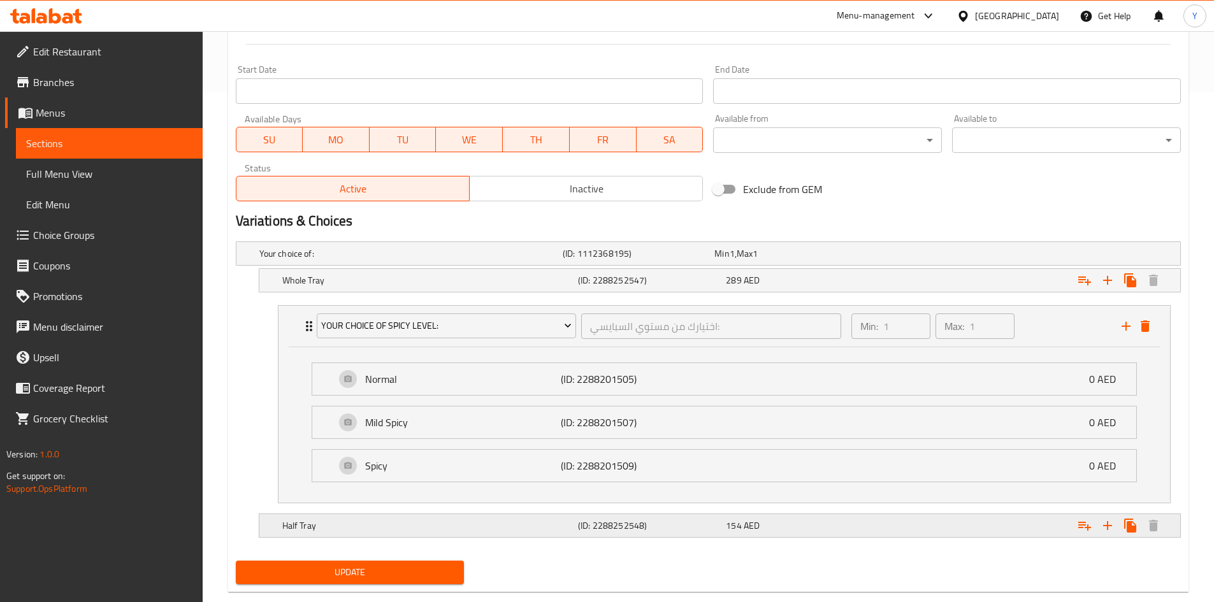
click at [1077, 535] on div "Expand" at bounding box center [1119, 525] width 92 height 23
drag, startPoint x: 1079, startPoint y: 529, endPoint x: 1067, endPoint y: 539, distance: 16.3
click at [1077, 529] on icon "Expand" at bounding box center [1084, 525] width 15 height 15
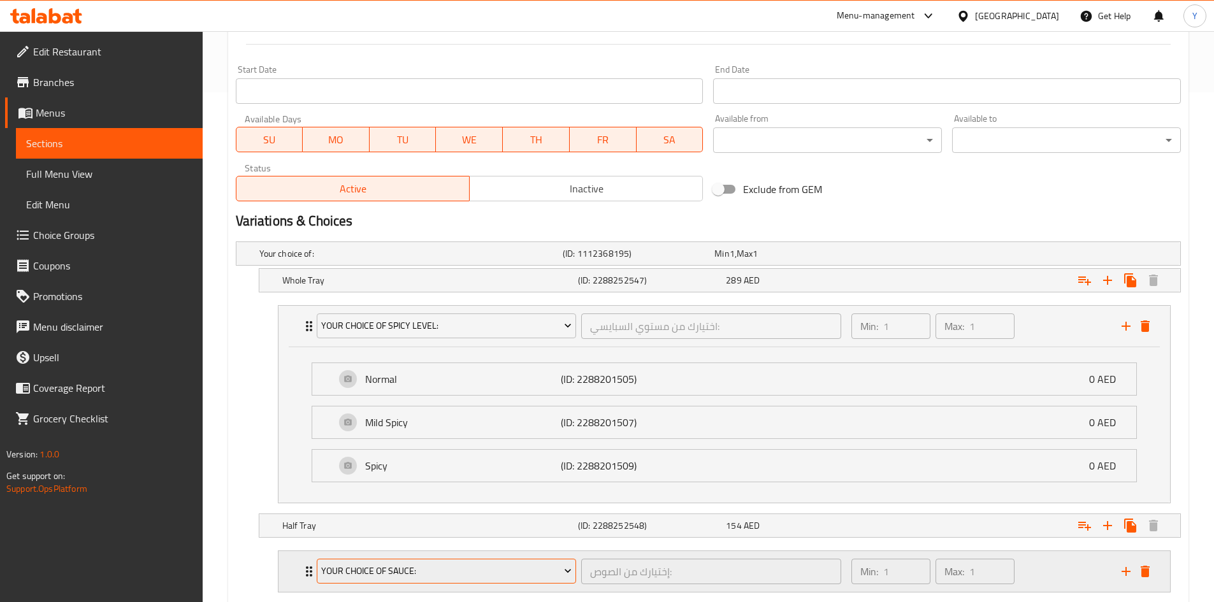
click at [512, 578] on span "Your Choice Of Sauce:" at bounding box center [446, 571] width 250 height 16
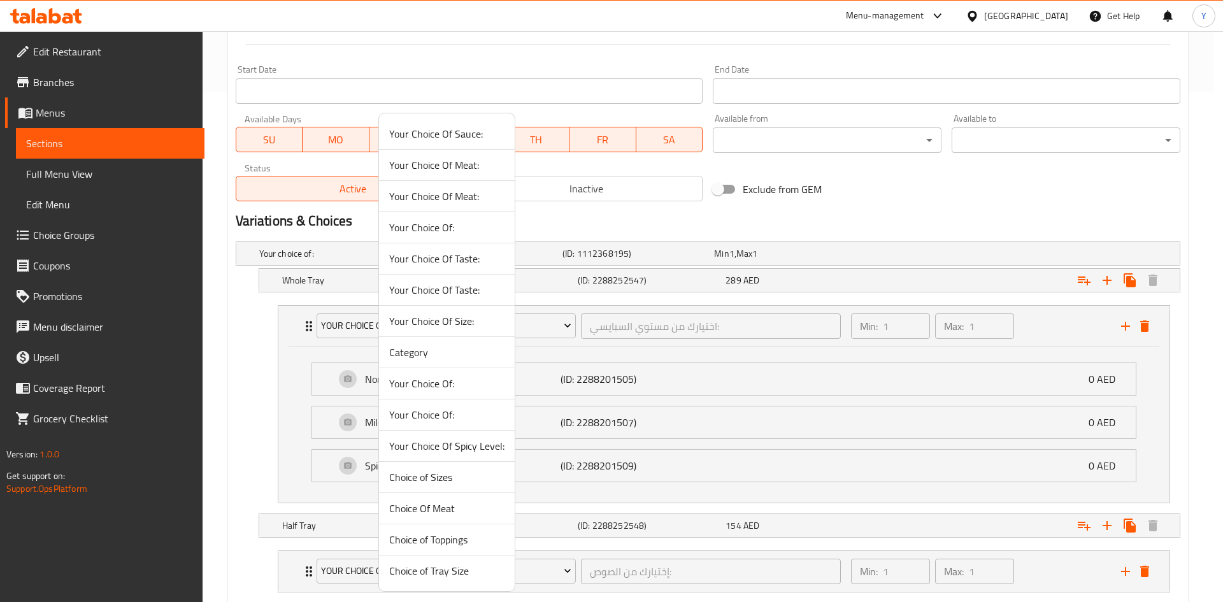
click at [486, 445] on span "Your Choice Of Spicy Level:" at bounding box center [446, 445] width 115 height 15
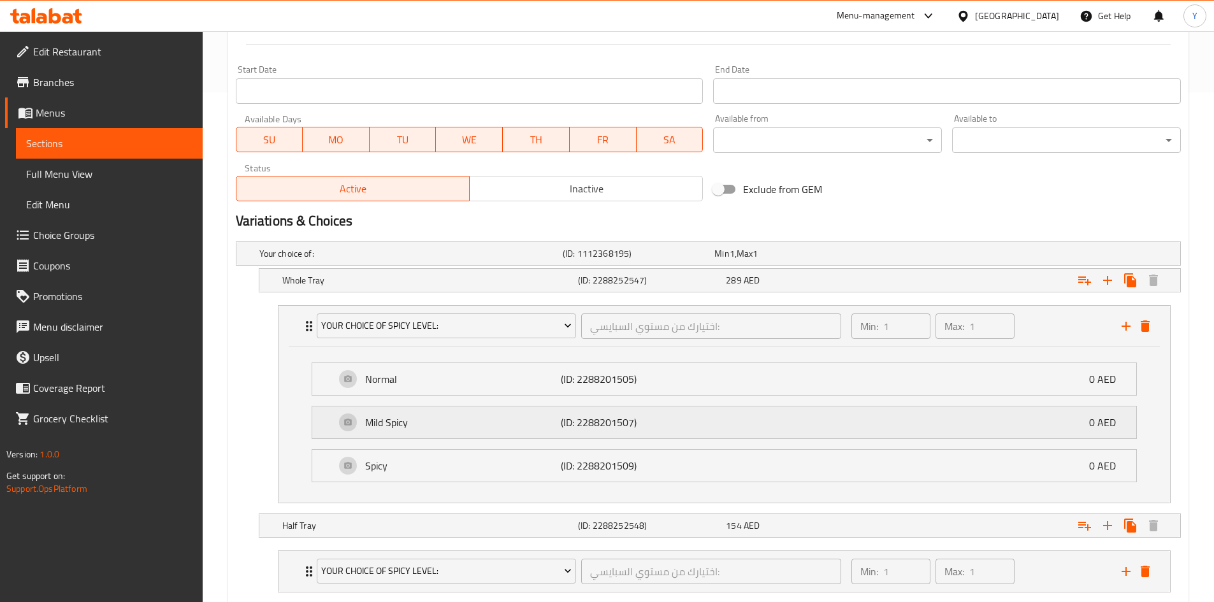
click at [544, 430] on div "Mild Spicy (ID: 2288201507) 0 AED" at bounding box center [728, 423] width 786 height 32
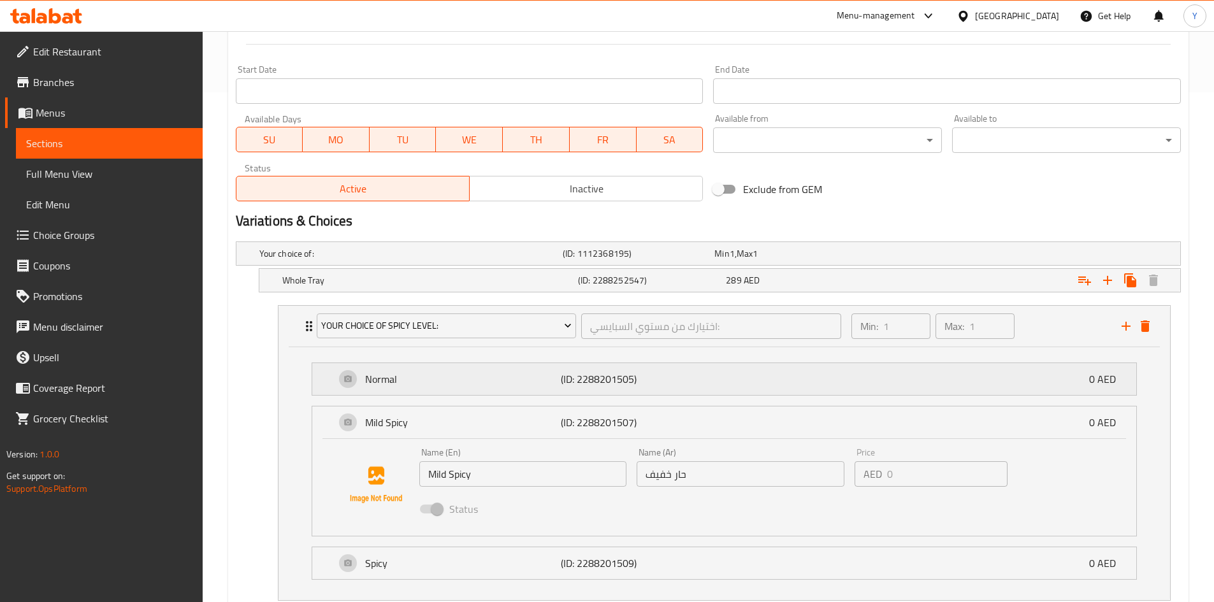
click at [536, 391] on div "Normal (ID: 2288201505) 0 AED" at bounding box center [728, 379] width 786 height 32
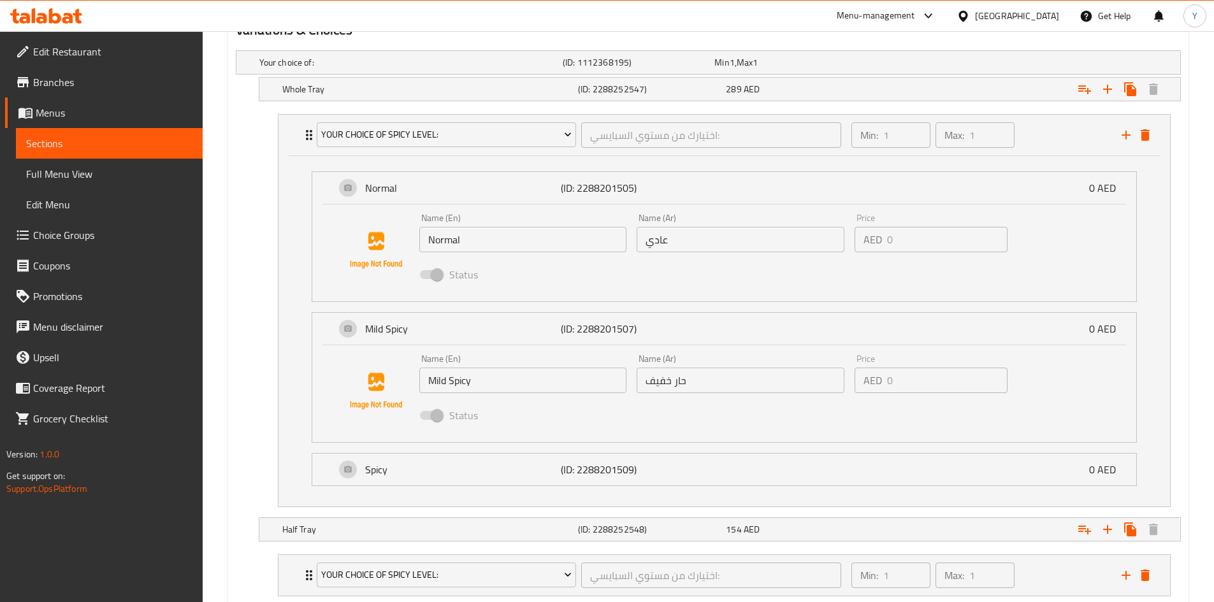
click at [515, 464] on div "Your Choice Of Spicy Level: اختيارك من مستوي السبايسي: ​ Min: 1 ​ Max: 1 ​ Norm…" at bounding box center [724, 310] width 913 height 403
click at [526, 464] on p "Spicy" at bounding box center [463, 468] width 196 height 15
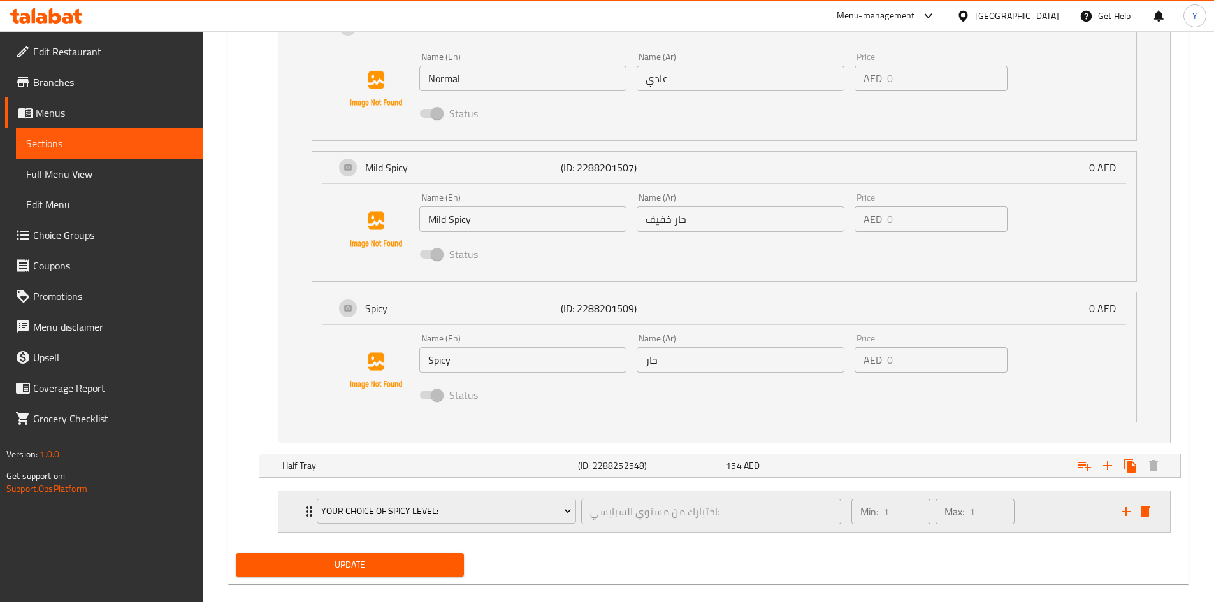
scroll to position [880, 0]
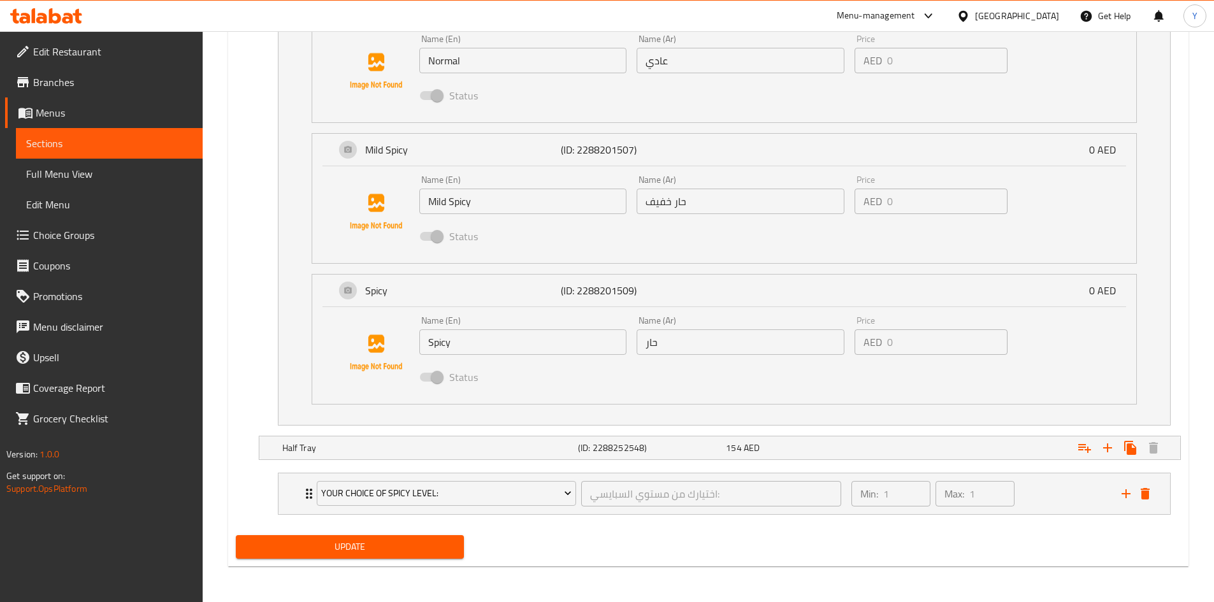
drag, startPoint x: 449, startPoint y: 548, endPoint x: 470, endPoint y: 553, distance: 21.0
click at [450, 547] on span "Update" at bounding box center [350, 547] width 208 height 16
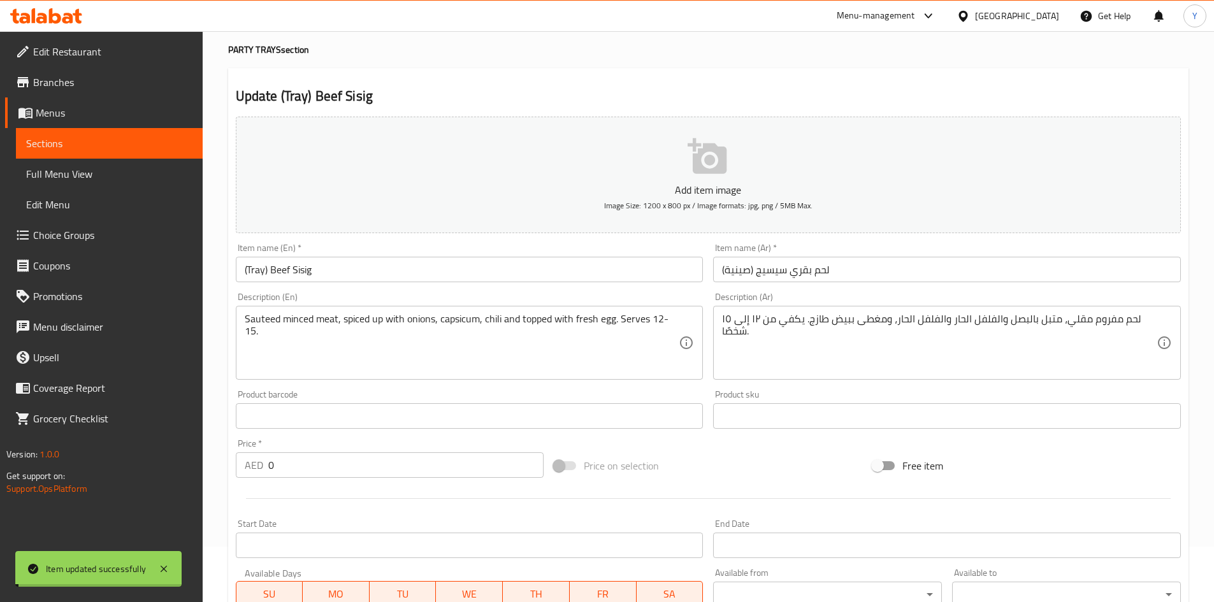
scroll to position [0, 0]
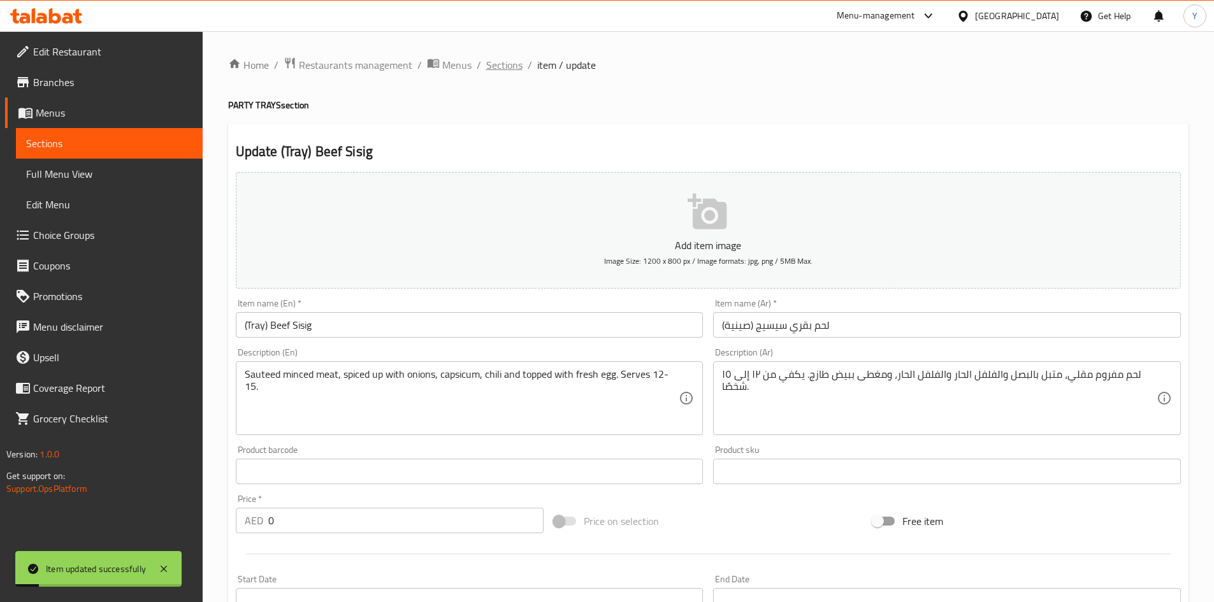
click at [505, 61] on span "Sections" at bounding box center [504, 64] width 36 height 15
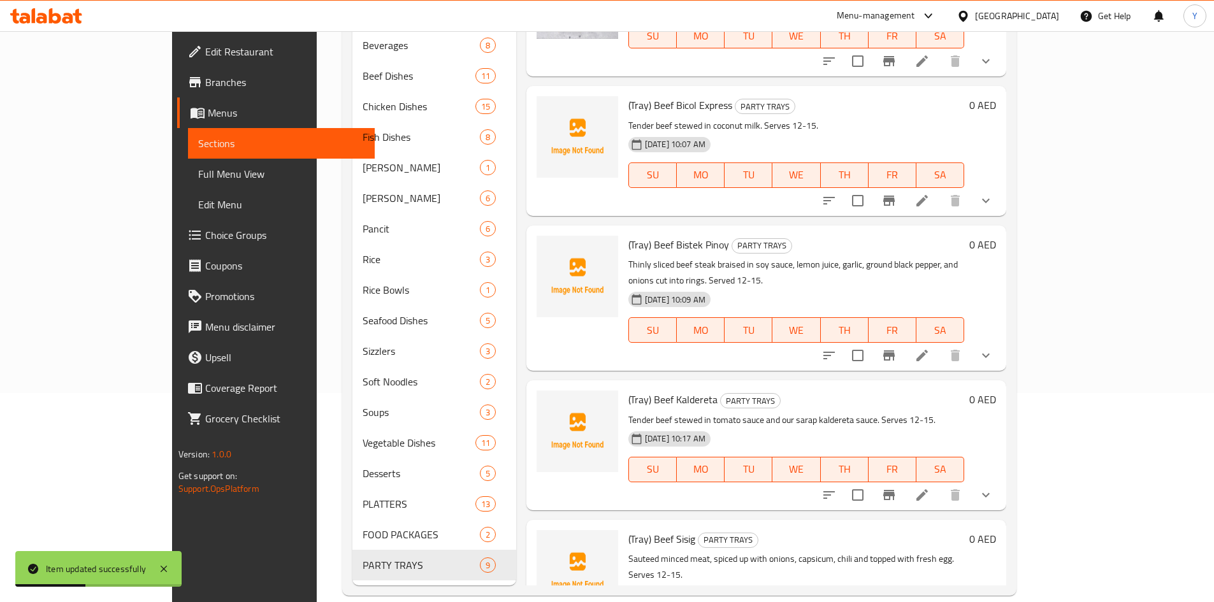
scroll to position [652, 0]
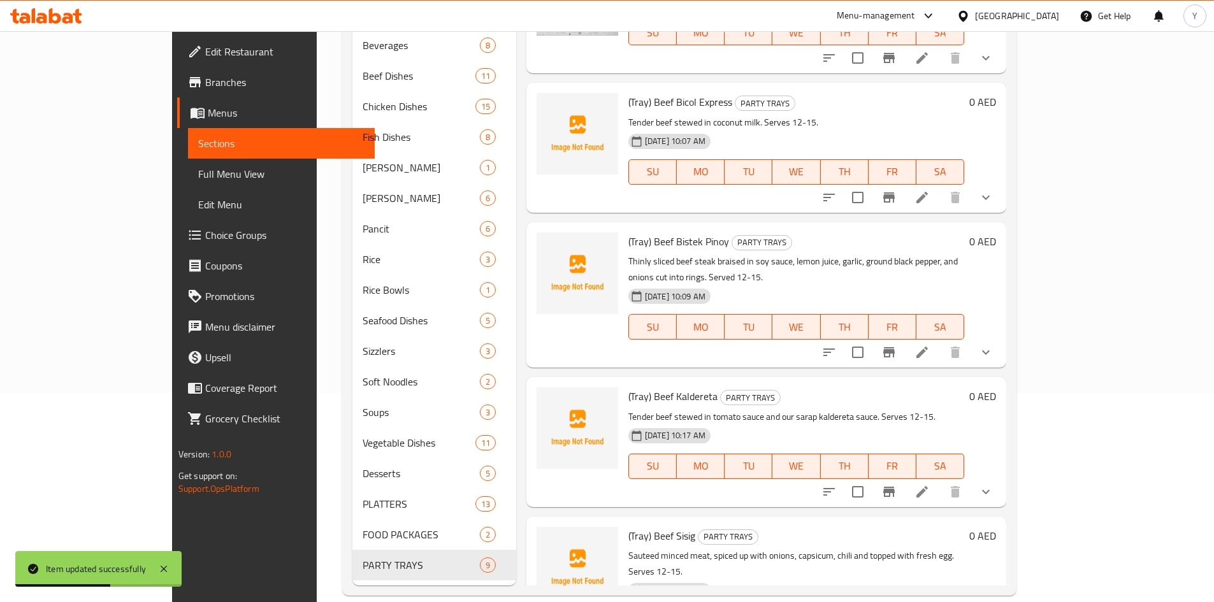
click at [940, 480] on li at bounding box center [922, 491] width 36 height 23
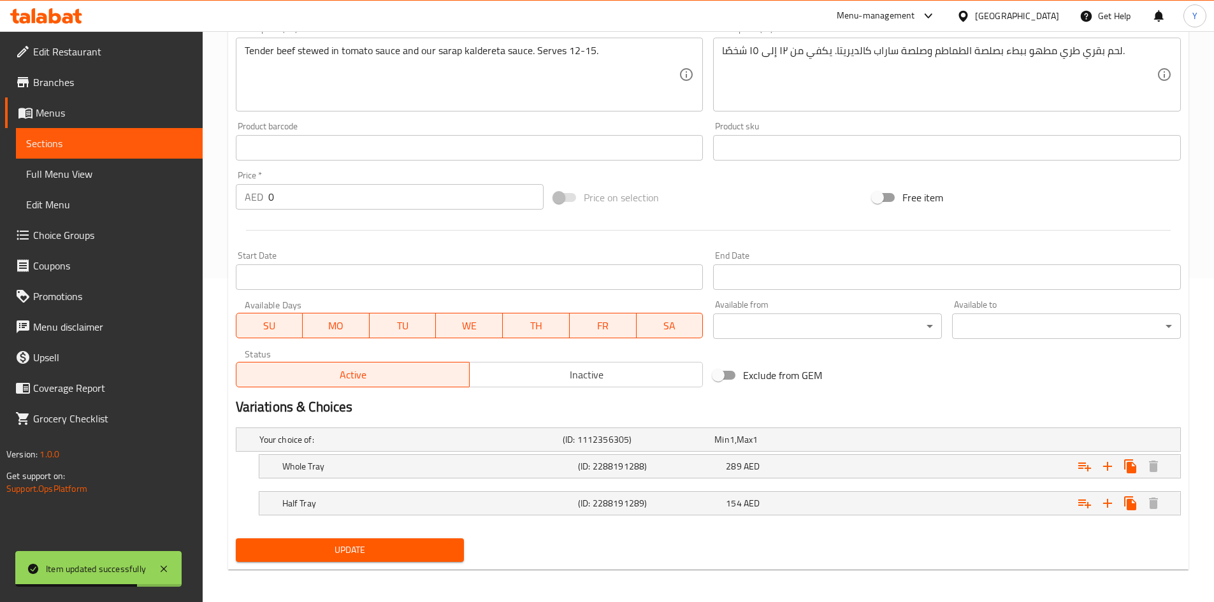
scroll to position [327, 0]
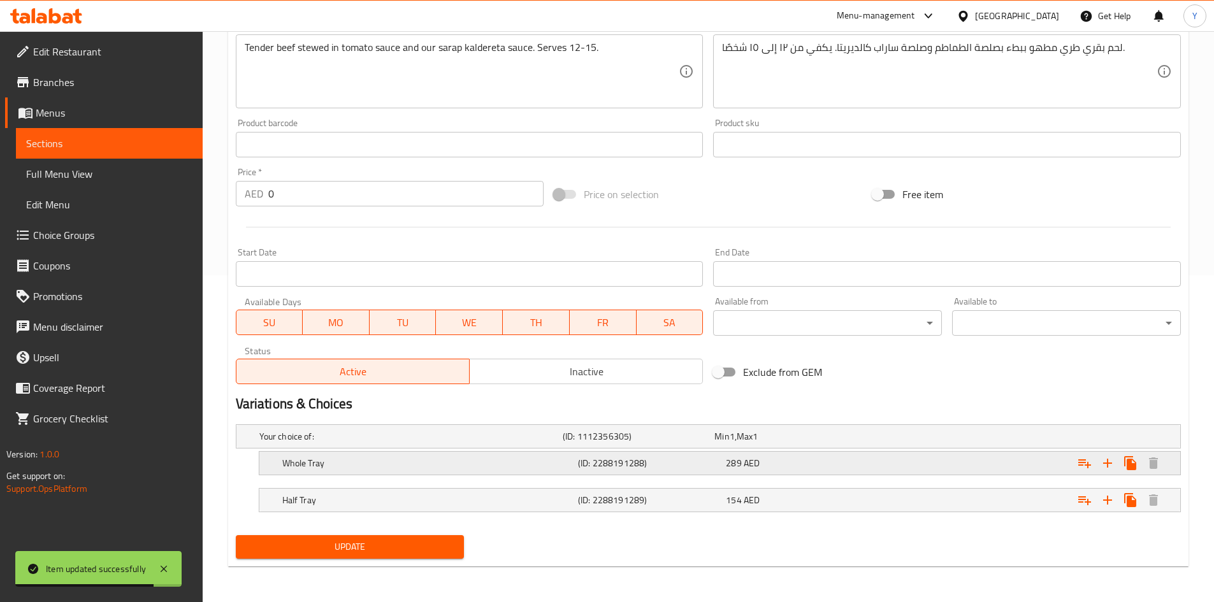
click at [1083, 463] on icon "Expand" at bounding box center [1084, 463] width 15 height 15
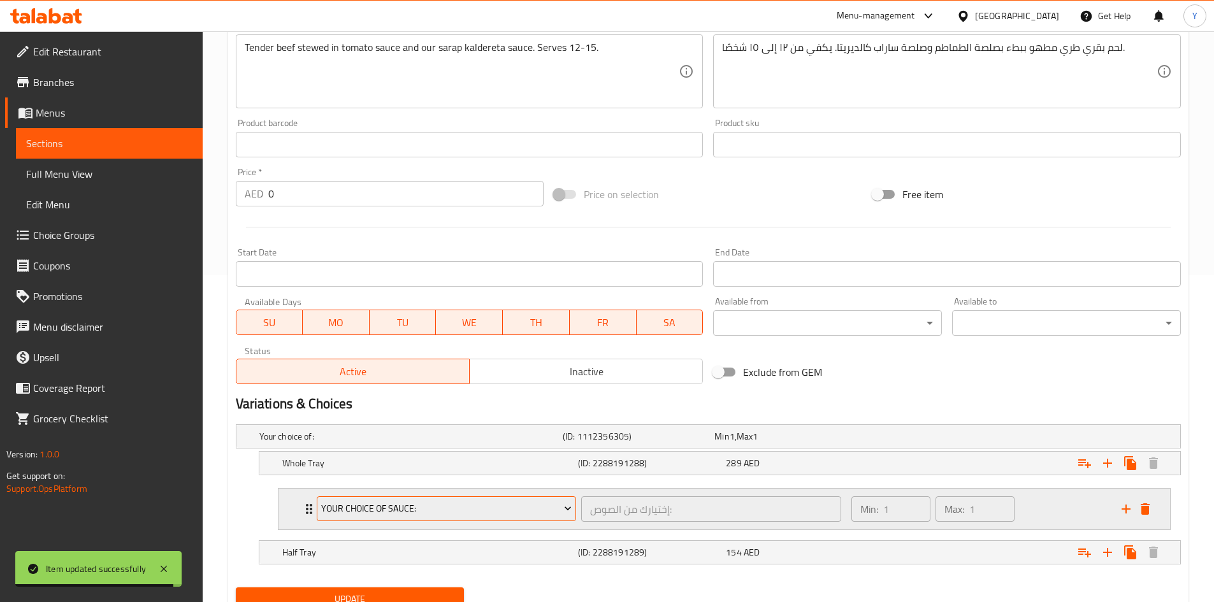
click at [523, 512] on span "Your Choice Of Sauce:" at bounding box center [446, 509] width 250 height 16
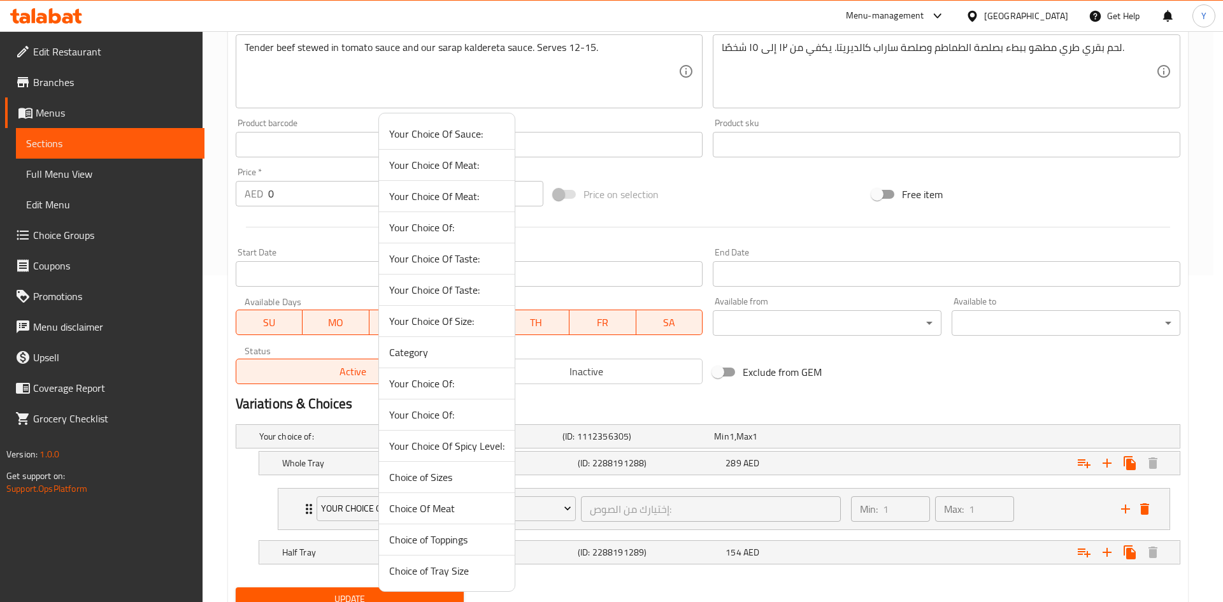
drag, startPoint x: 476, startPoint y: 447, endPoint x: 528, endPoint y: 455, distance: 52.3
click at [476, 445] on span "Your Choice Of Spicy Level:" at bounding box center [446, 445] width 115 height 15
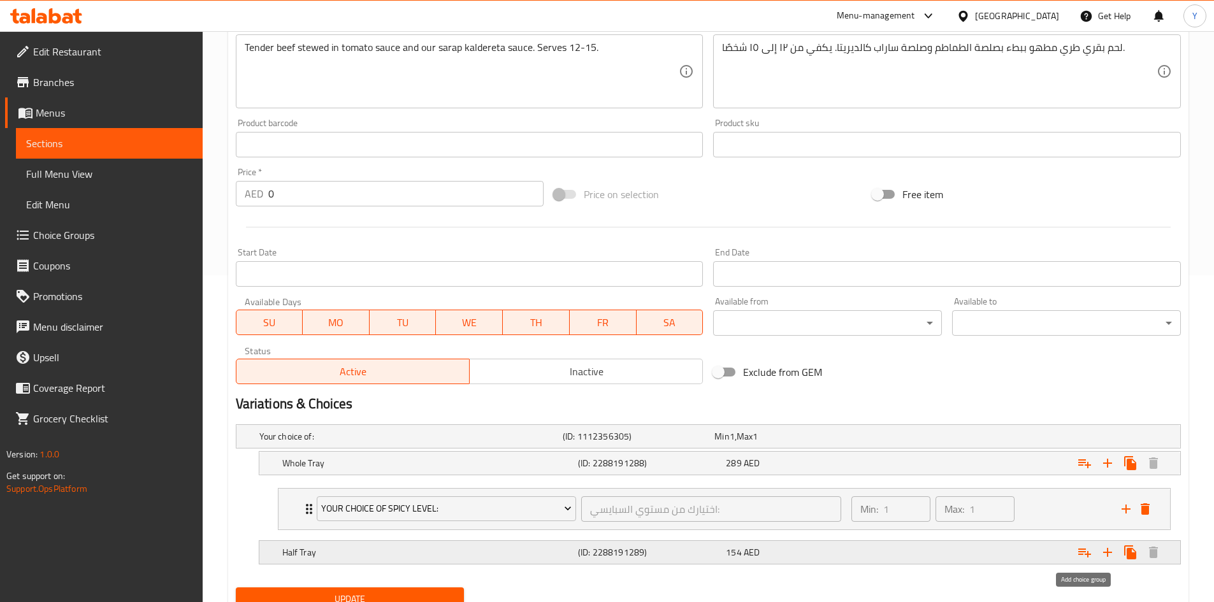
click at [1083, 555] on icon "Expand" at bounding box center [1084, 552] width 15 height 15
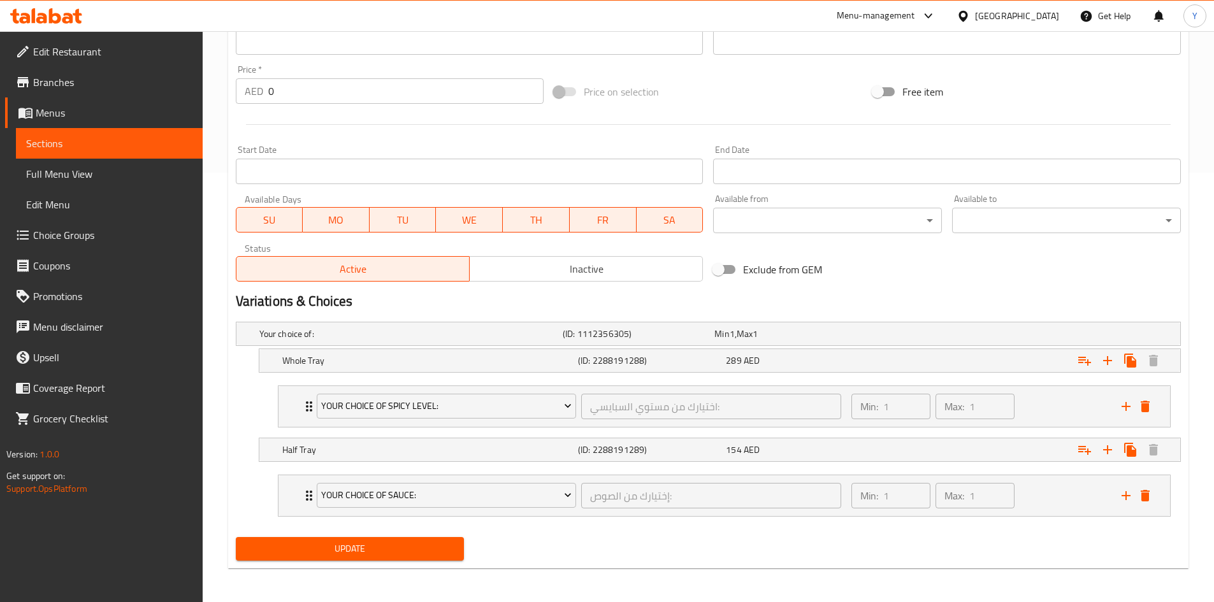
scroll to position [431, 0]
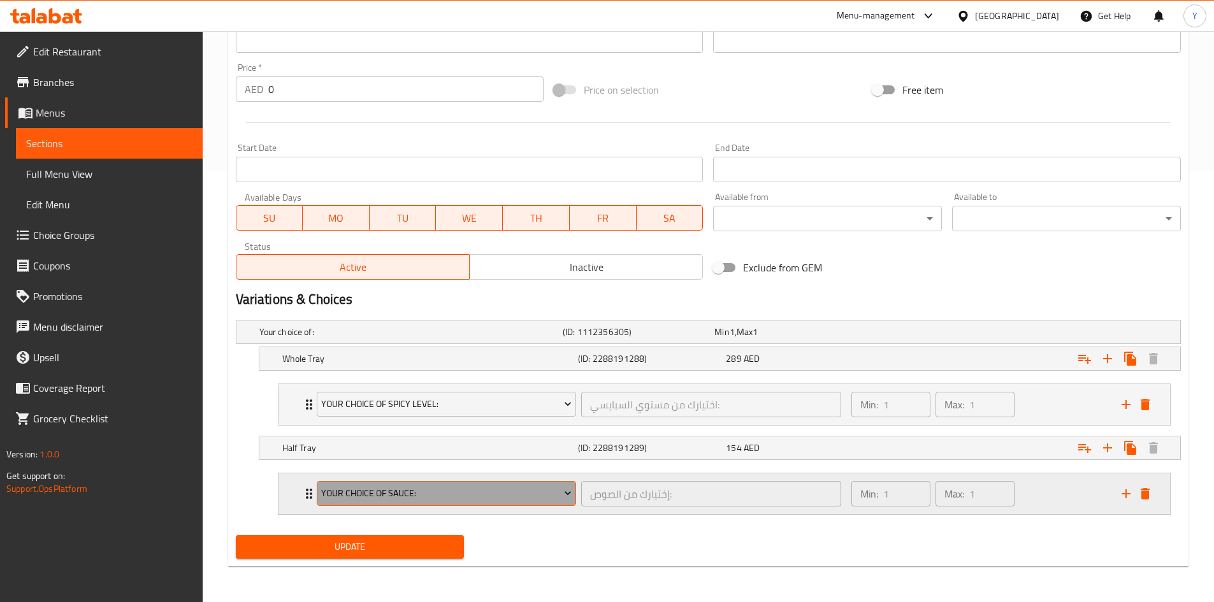
click at [498, 505] on button "Your Choice Of Sauce:" at bounding box center [447, 493] width 260 height 25
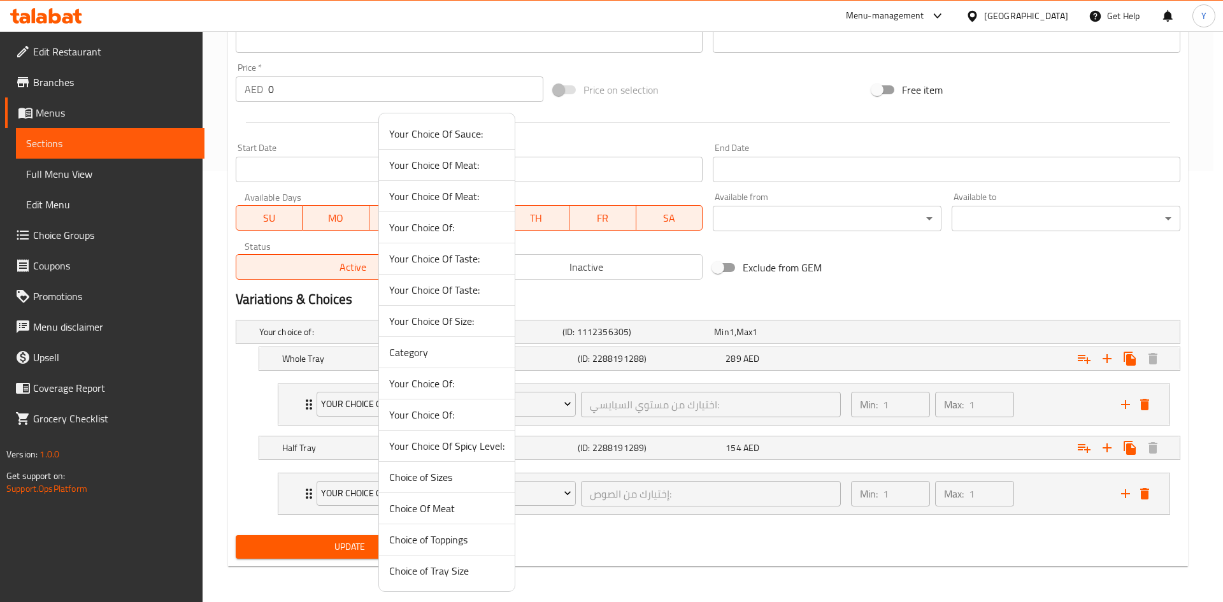
click at [478, 447] on span "Your Choice Of Spicy Level:" at bounding box center [446, 445] width 115 height 15
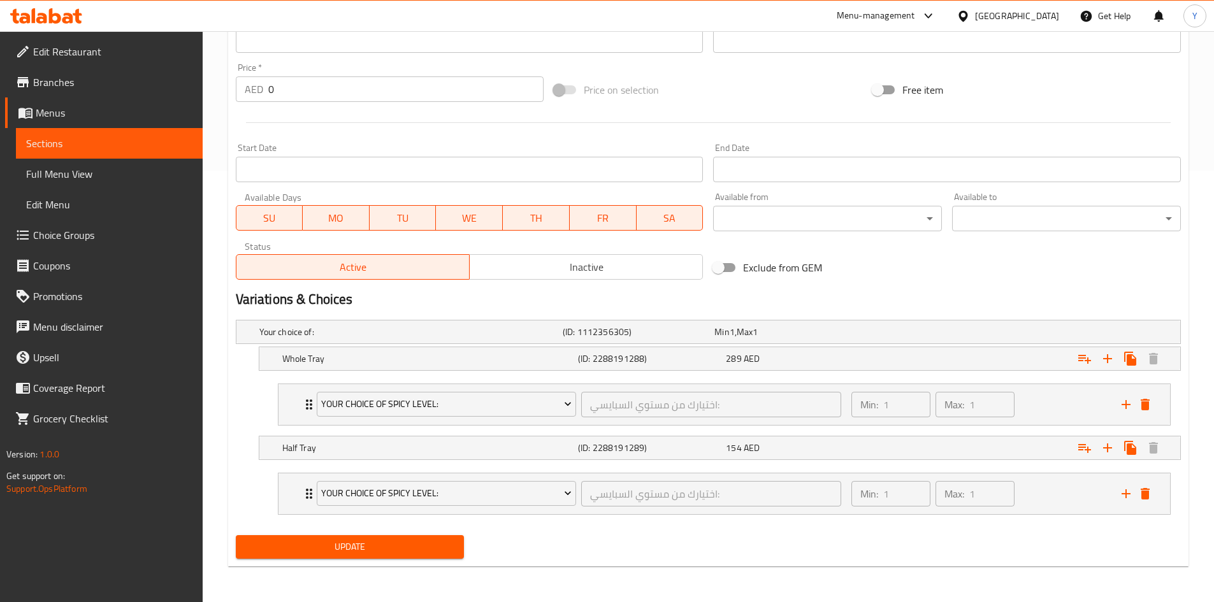
click at [408, 533] on div "Update" at bounding box center [350, 547] width 239 height 34
click at [402, 549] on span "Update" at bounding box center [350, 547] width 208 height 16
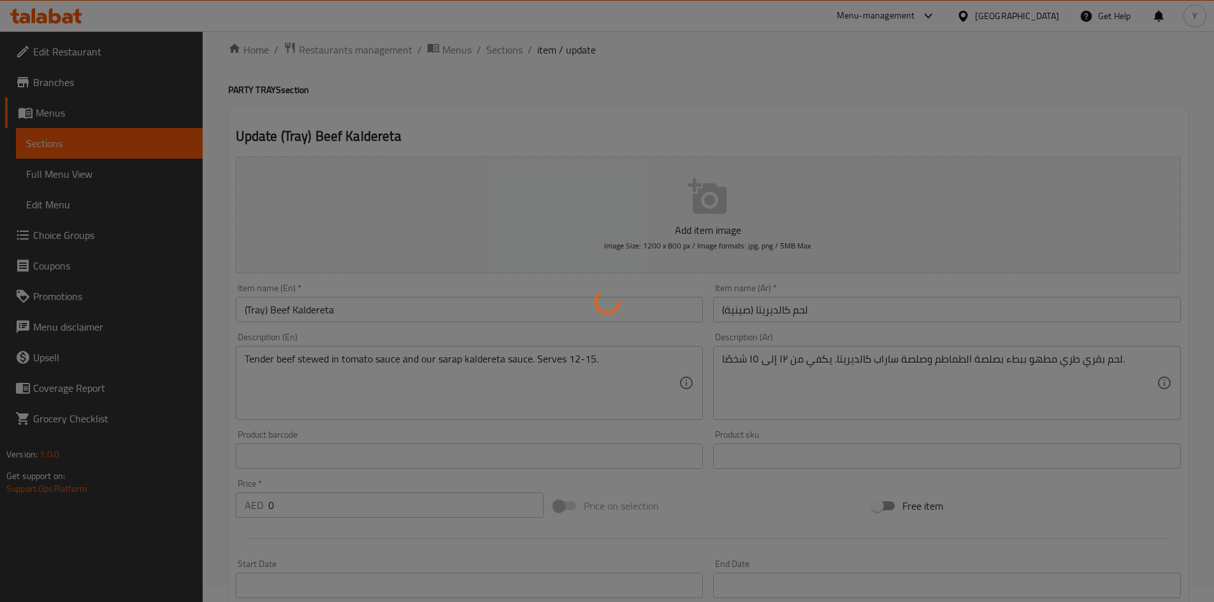
scroll to position [0, 0]
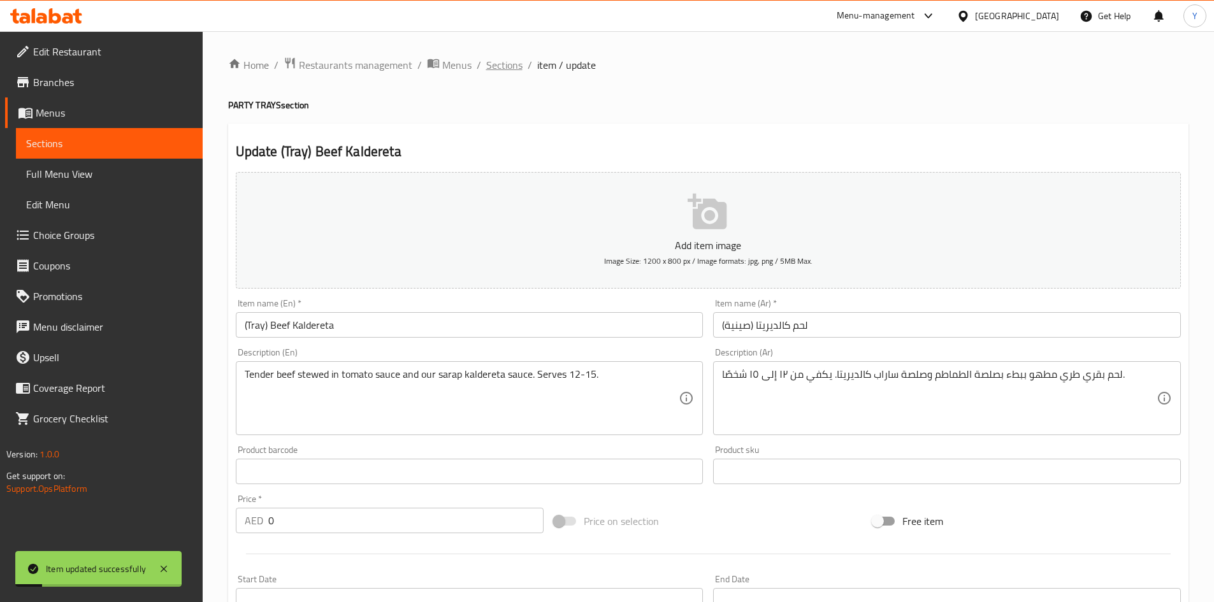
click at [498, 72] on span "Sections" at bounding box center [504, 64] width 36 height 15
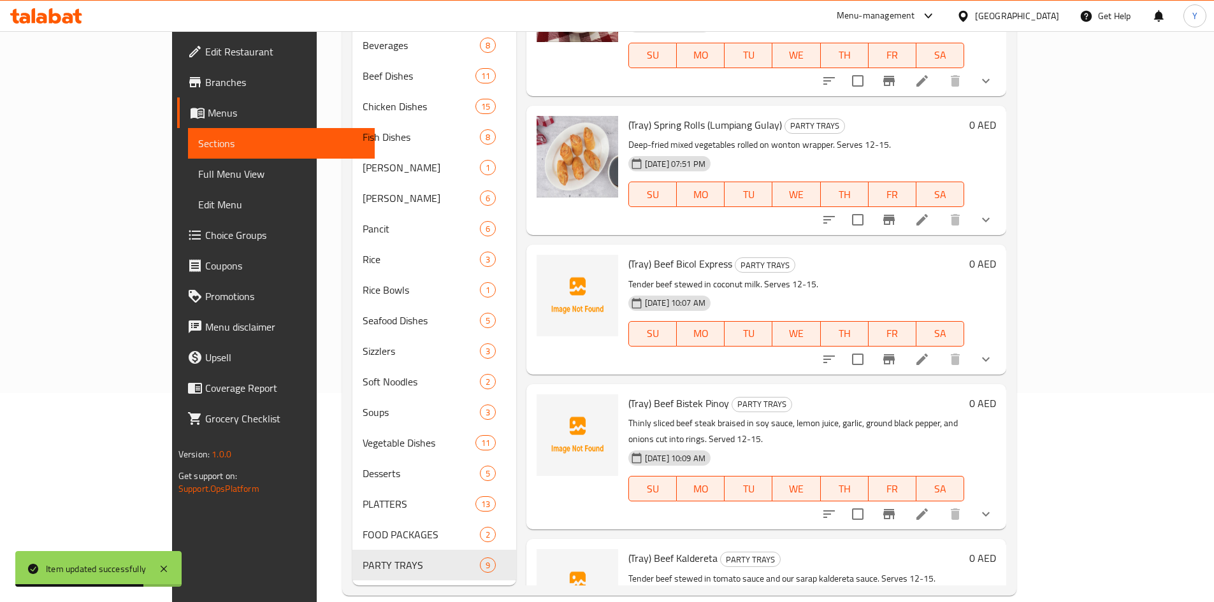
scroll to position [461, 0]
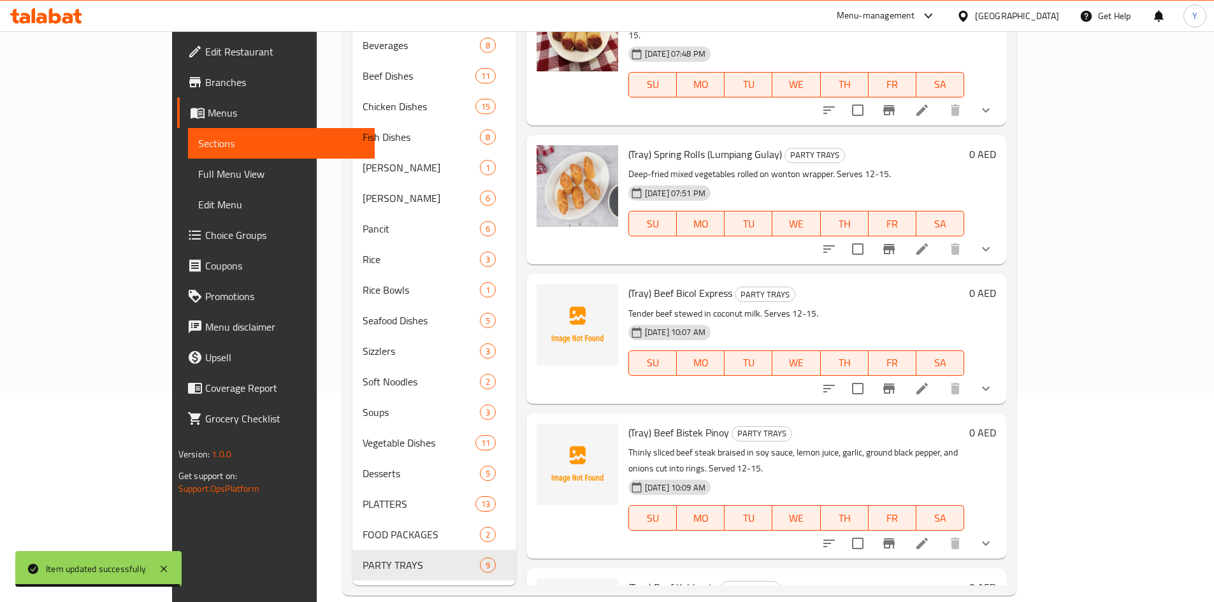
click at [993, 536] on icon "show more" at bounding box center [985, 543] width 15 height 15
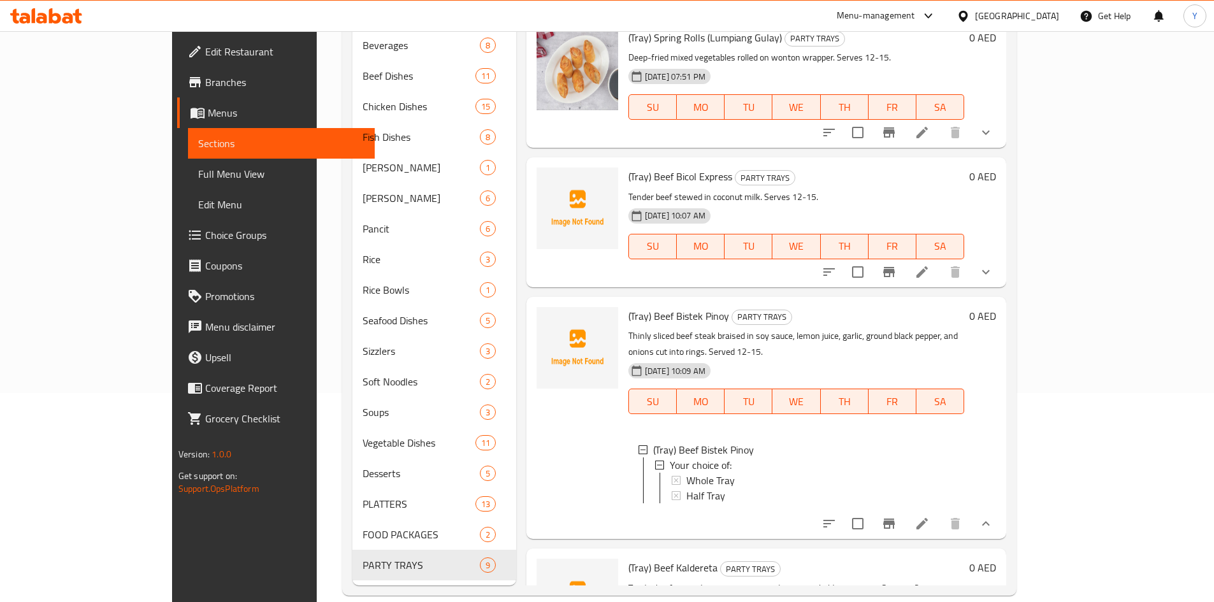
scroll to position [588, 0]
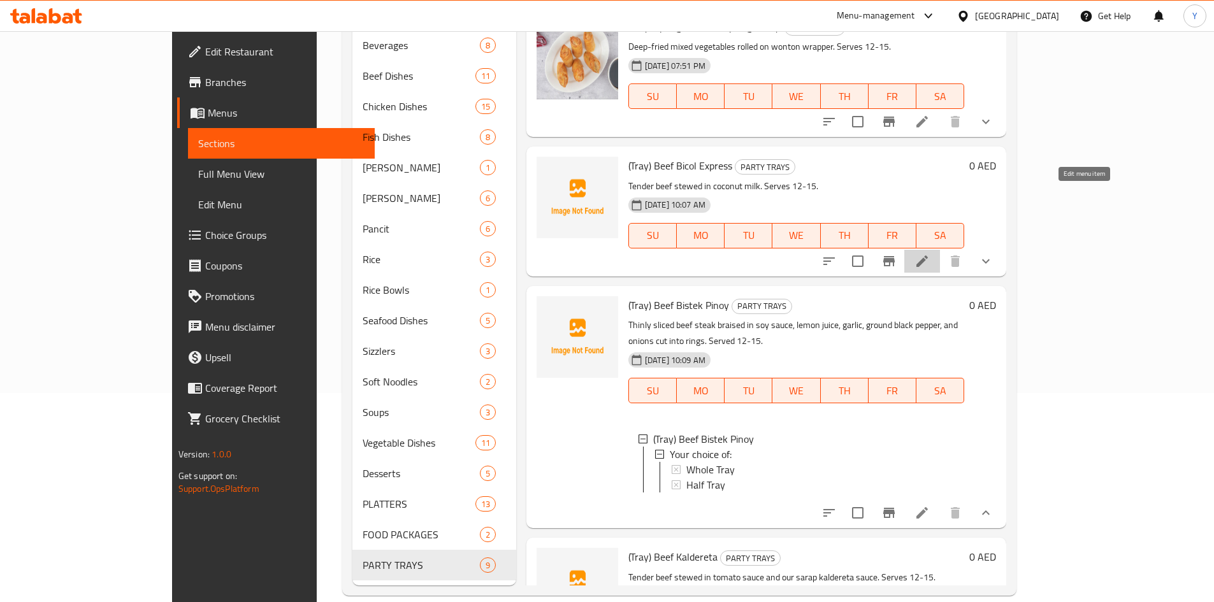
click at [930, 254] on icon at bounding box center [921, 261] width 15 height 15
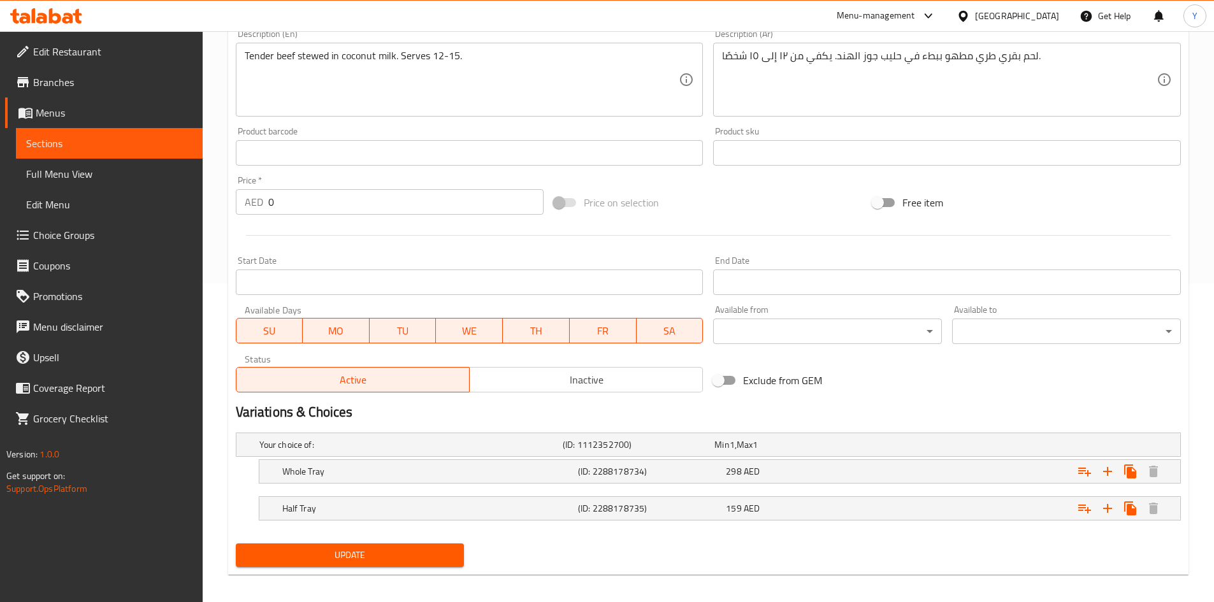
scroll to position [327, 0]
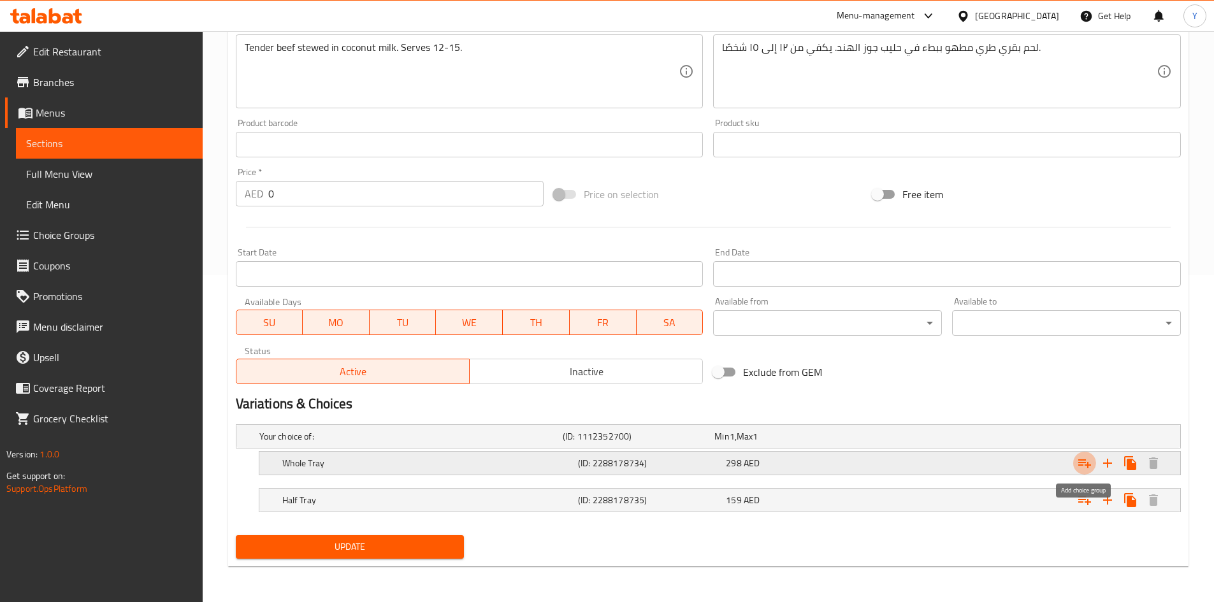
click at [1083, 464] on icon "Expand" at bounding box center [1084, 463] width 15 height 15
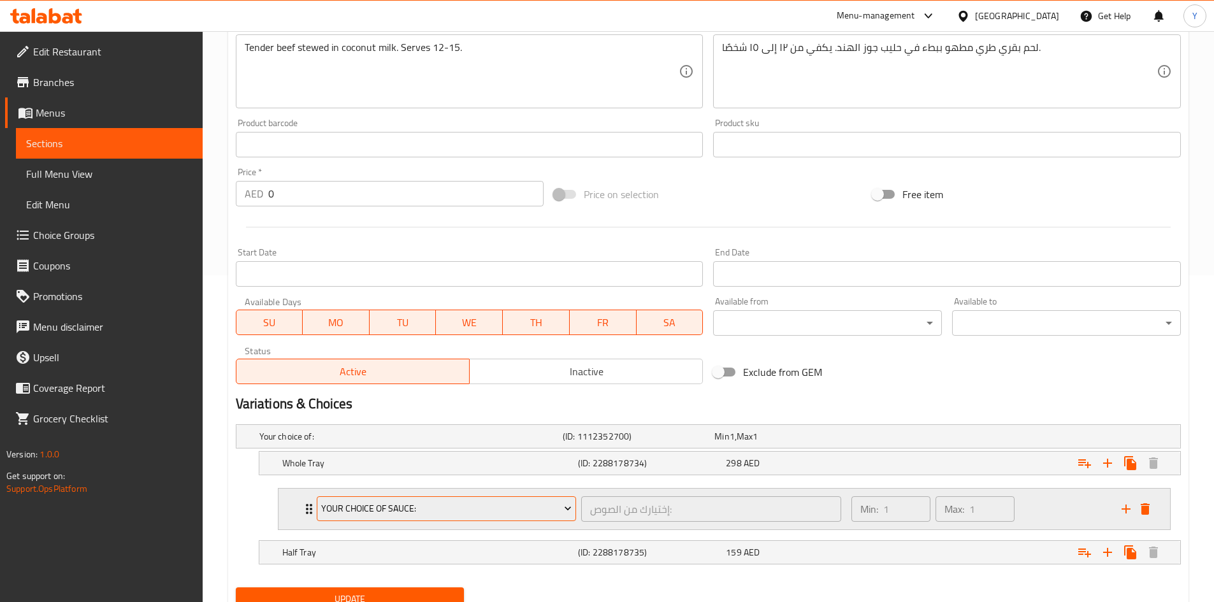
click at [521, 512] on span "Your Choice Of Sauce:" at bounding box center [446, 509] width 250 height 16
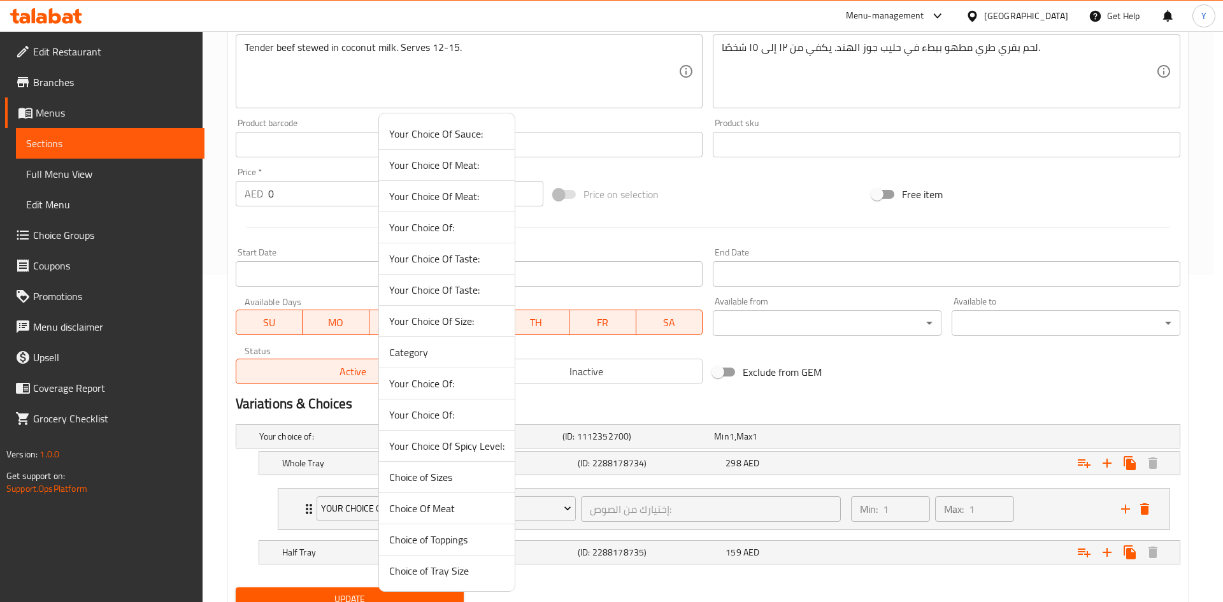
click at [479, 445] on span "Your Choice Of Spicy Level:" at bounding box center [446, 445] width 115 height 15
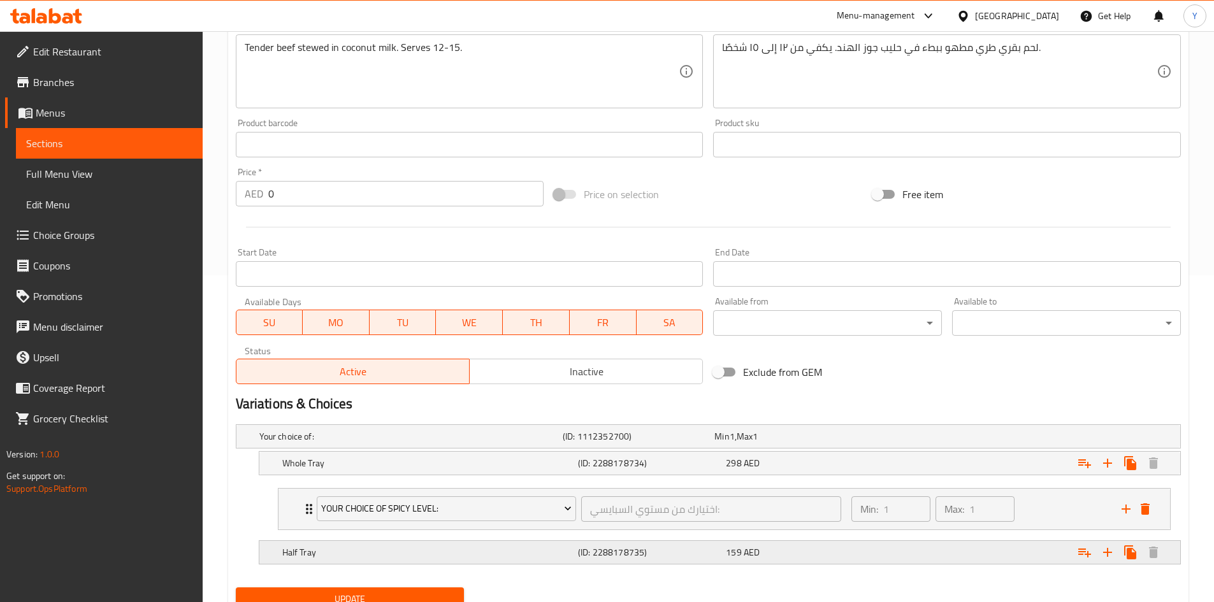
click at [1082, 553] on icon "Expand" at bounding box center [1084, 552] width 15 height 15
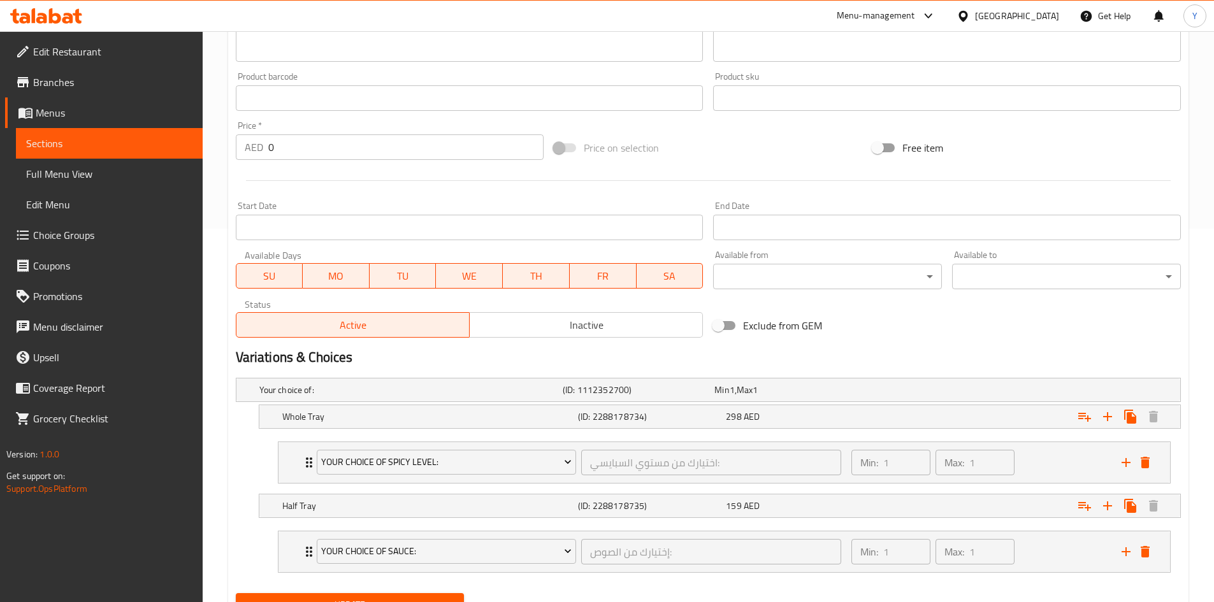
scroll to position [431, 0]
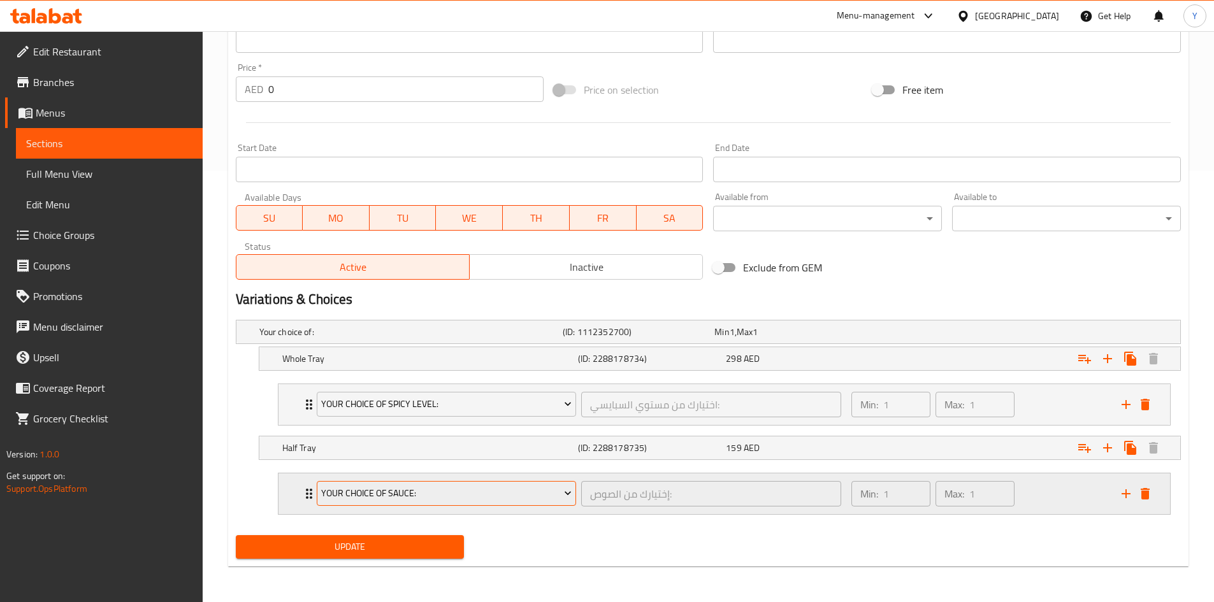
click at [466, 491] on span "Your Choice Of Sauce:" at bounding box center [446, 494] width 250 height 16
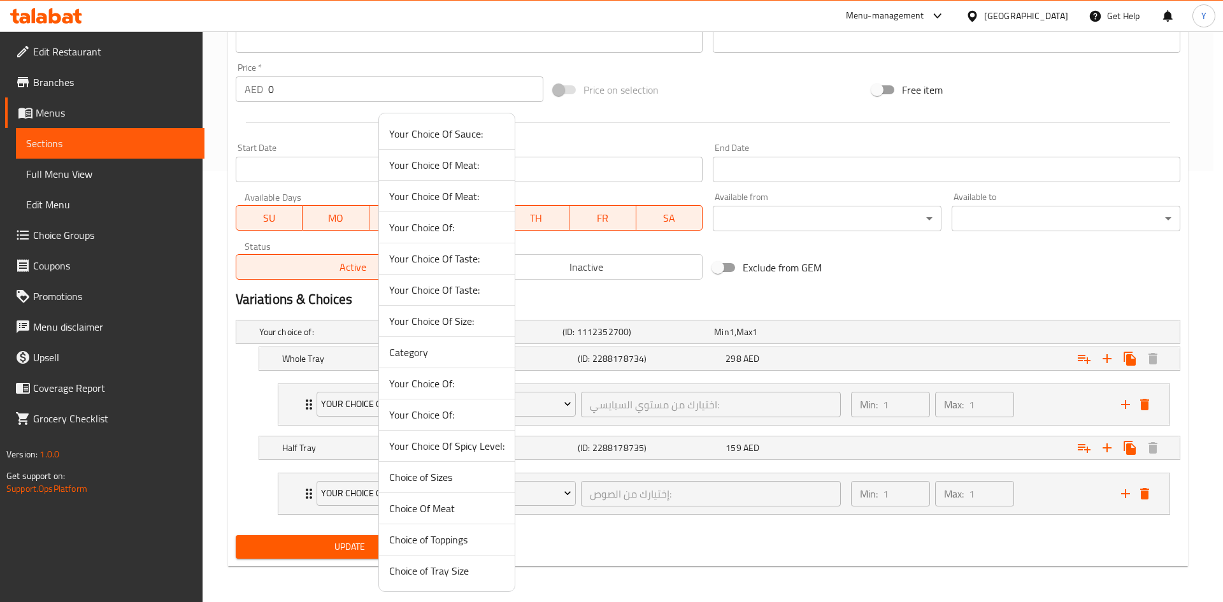
click at [461, 442] on span "Your Choice Of Spicy Level:" at bounding box center [446, 445] width 115 height 15
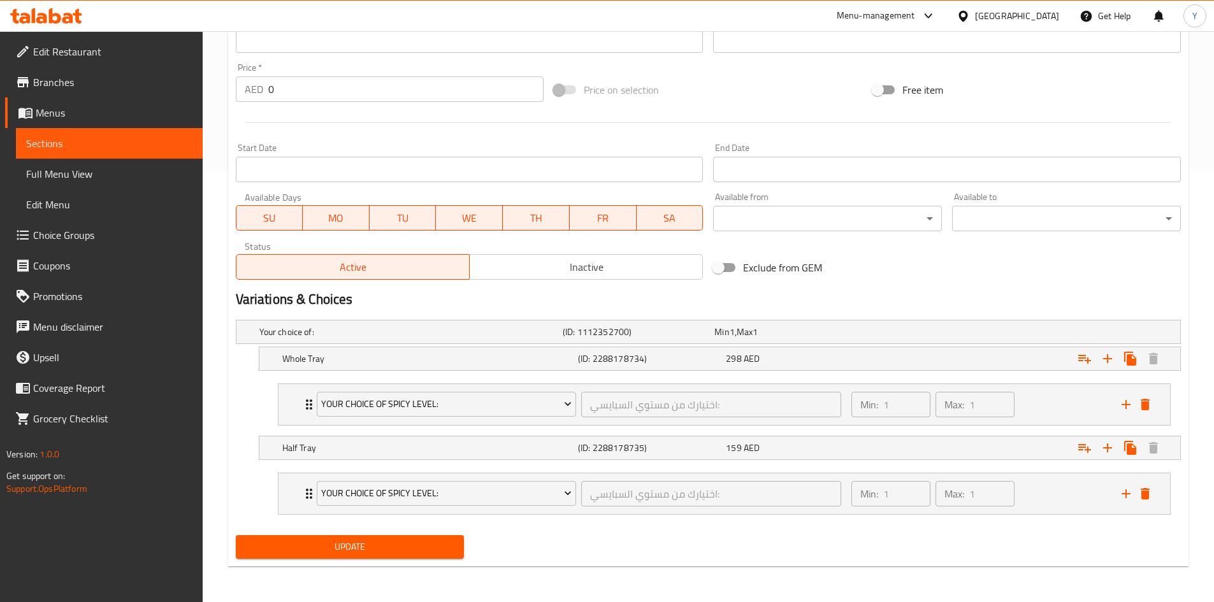
click at [389, 546] on span "Update" at bounding box center [350, 547] width 208 height 16
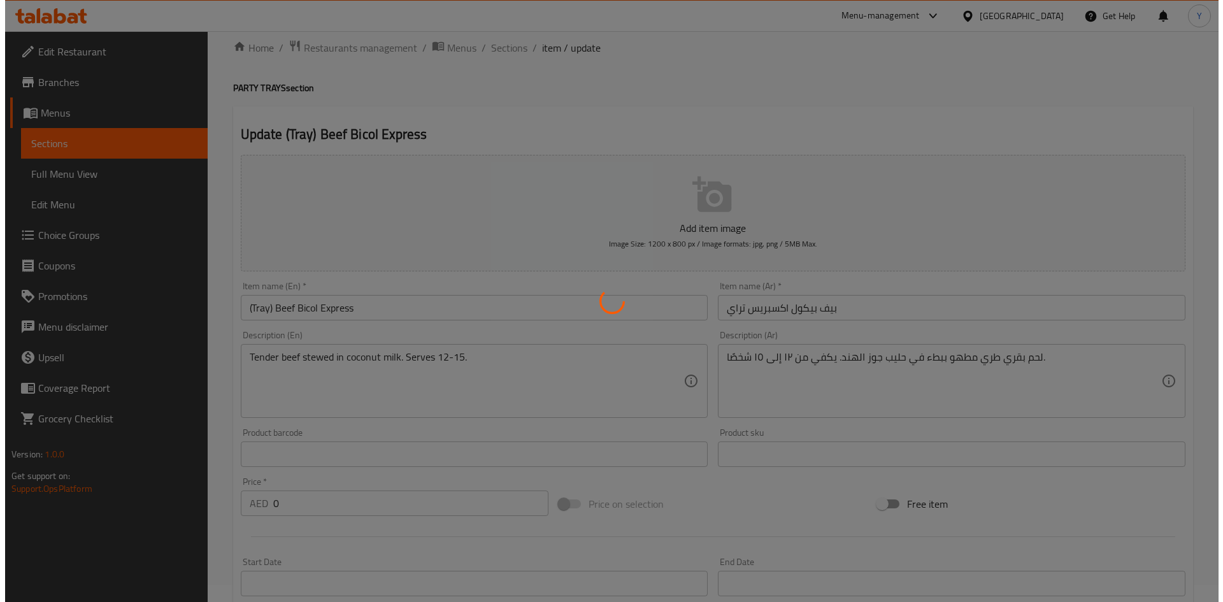
scroll to position [0, 0]
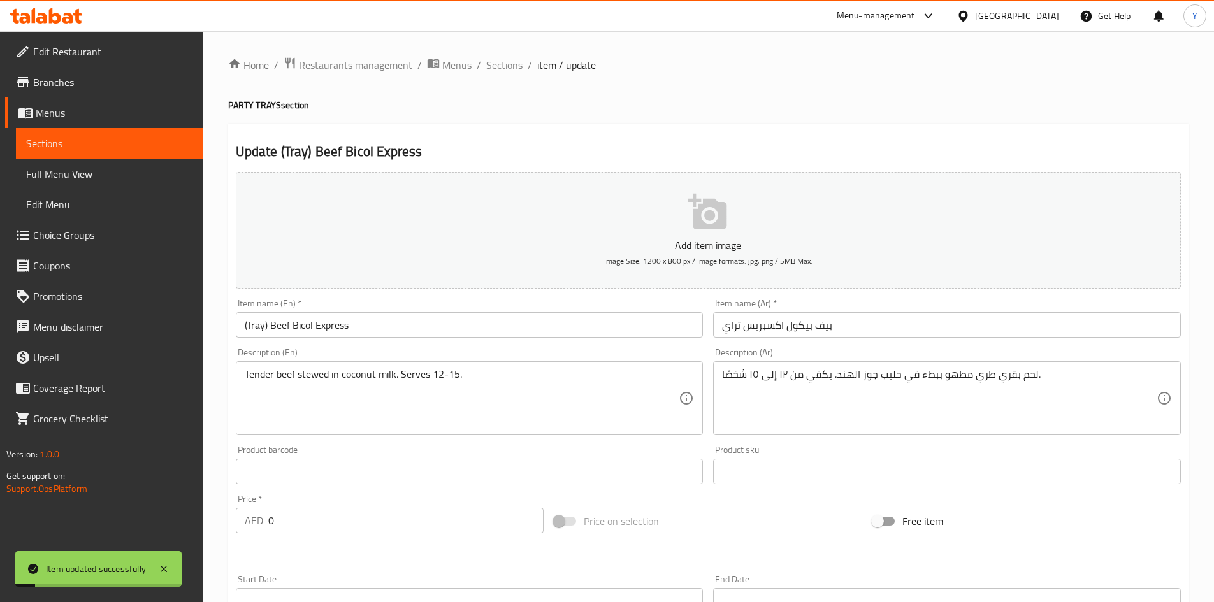
drag, startPoint x: 494, startPoint y: 69, endPoint x: 361, endPoint y: 35, distance: 138.0
click at [494, 69] on span "Sections" at bounding box center [504, 64] width 36 height 15
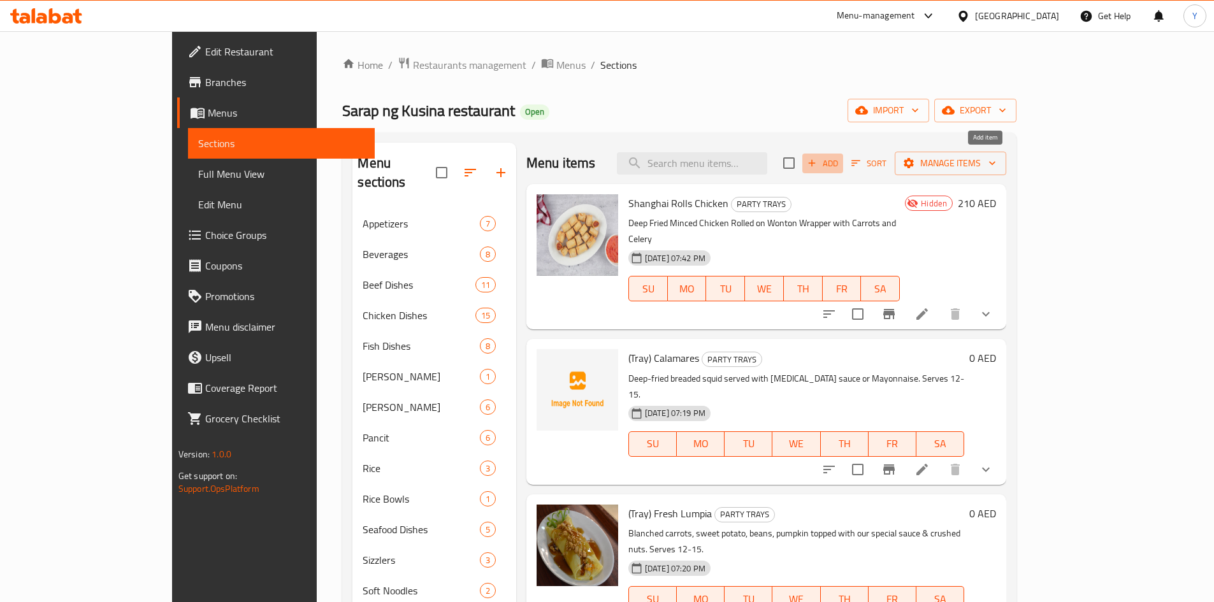
click at [840, 166] on span "Add" at bounding box center [822, 163] width 34 height 15
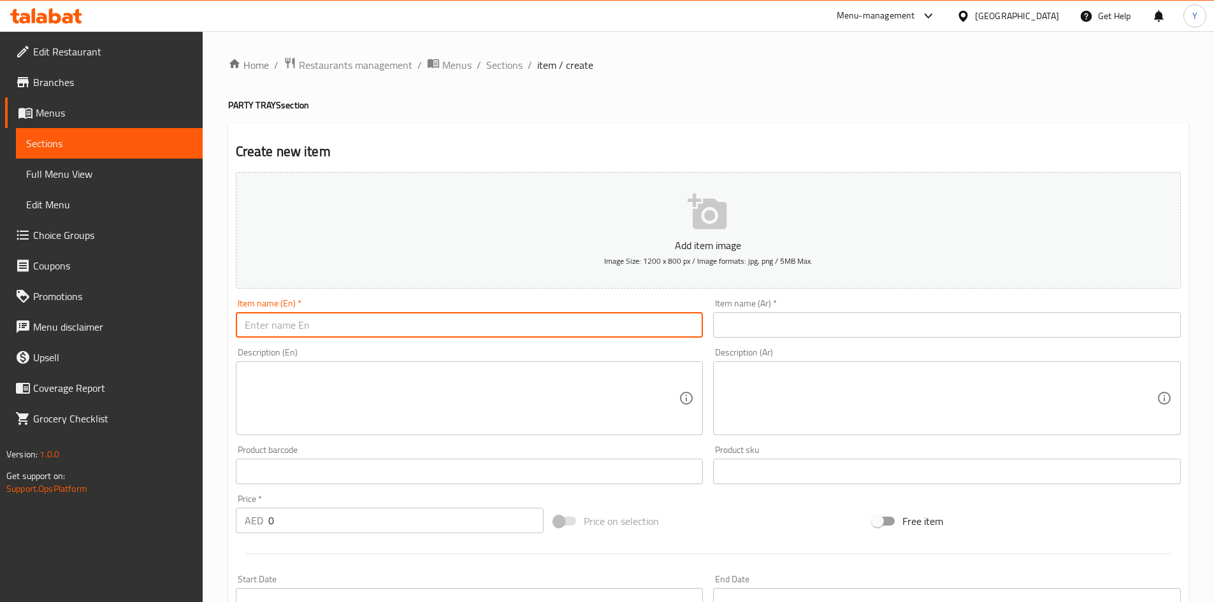
paste input "(Tray) Beef Bopis"
type input "(Tray) Beef Bopis"
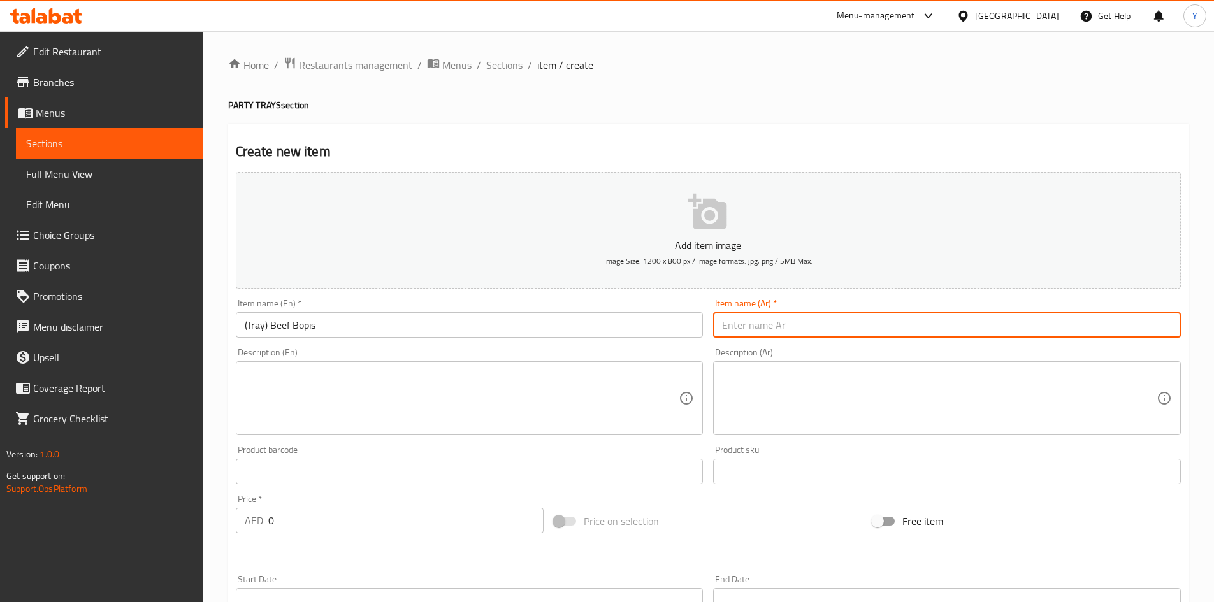
paste input "(صينية) لحم بقري بوبيس"
type input "(صينية) لحم بقري بوبيس"
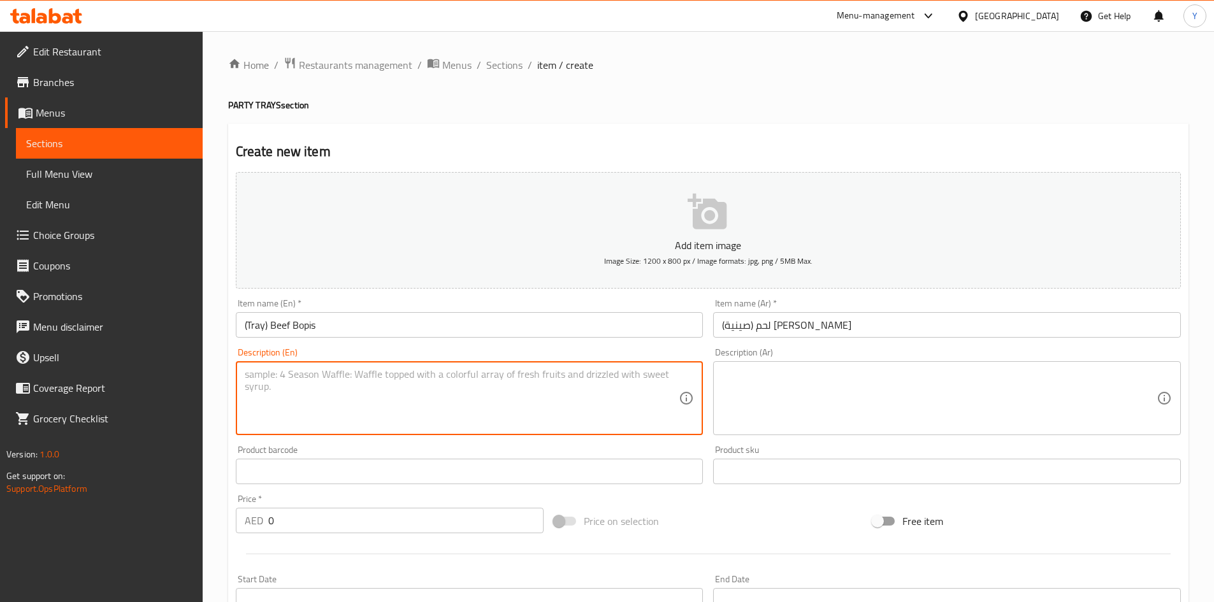
paste textarea "Beef innards spiced with ginger, chili, carrots, potato, radish and capsicum"
type textarea "Beef innards spiced with ginger, chili, carrots, potato, radish and capsicum"
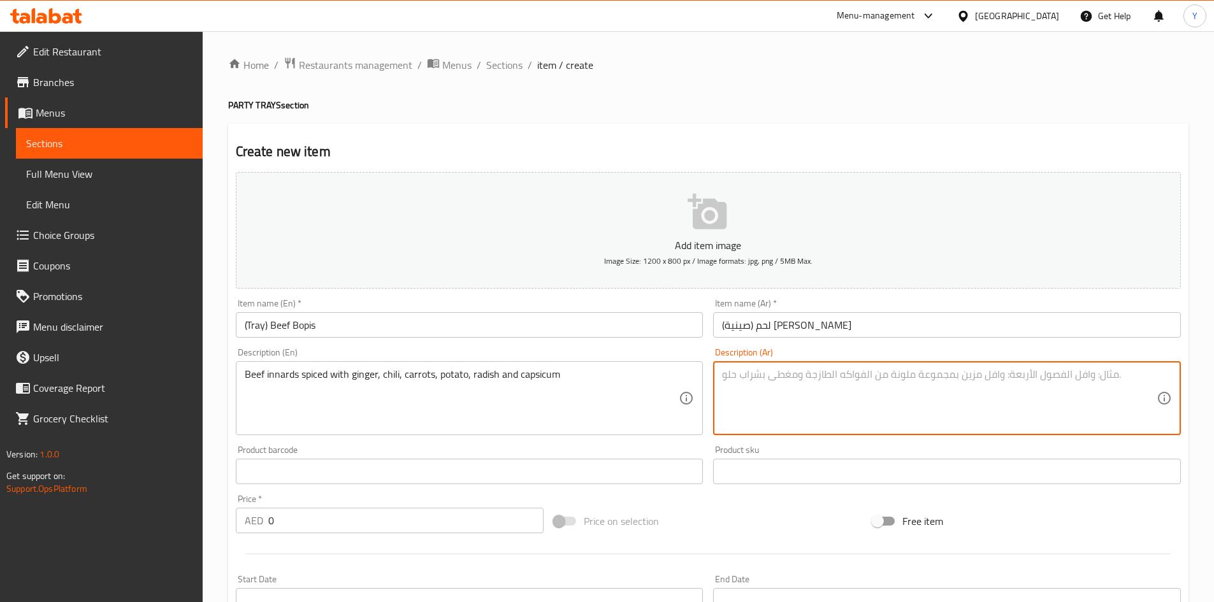
paste textarea "أحشاء لحم البقر المتبلة بالزنجبيل والفلفل الحار والجزر والبطاطس والفجل والفلفل …"
type textarea "أحشاء لحم البقر المتبلة بالزنجبيل والفلفل الحار والجزر والبطاطس والفجل والفلفل …"
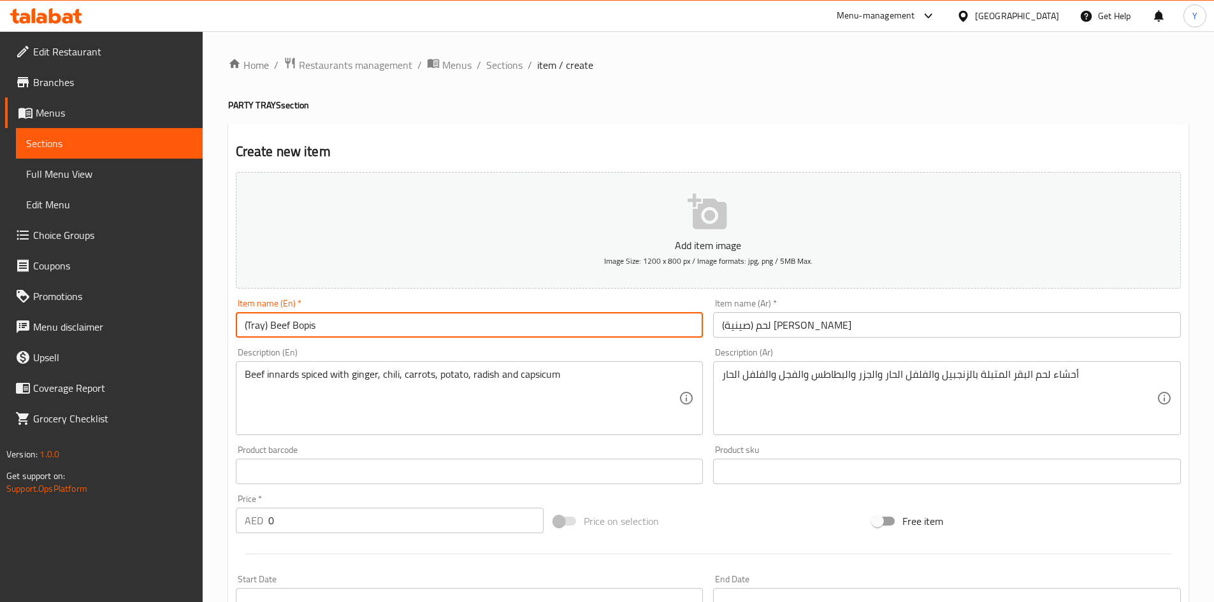
click at [500, 333] on input "(Tray) Beef Bopis" at bounding box center [470, 324] width 468 height 25
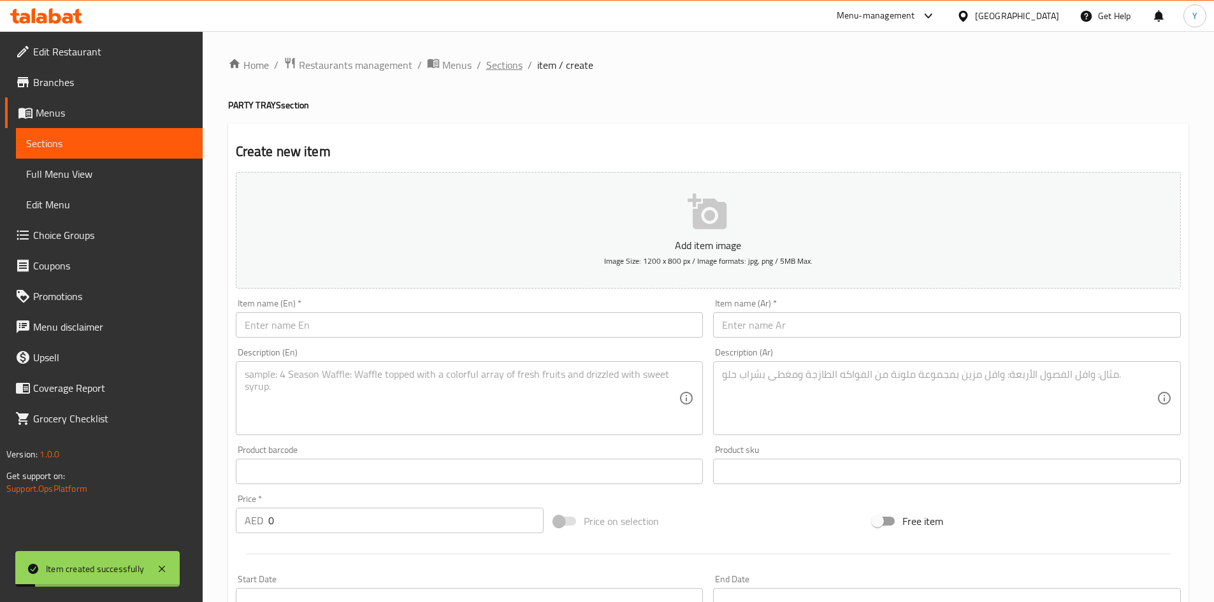
click at [514, 60] on span "Sections" at bounding box center [504, 64] width 36 height 15
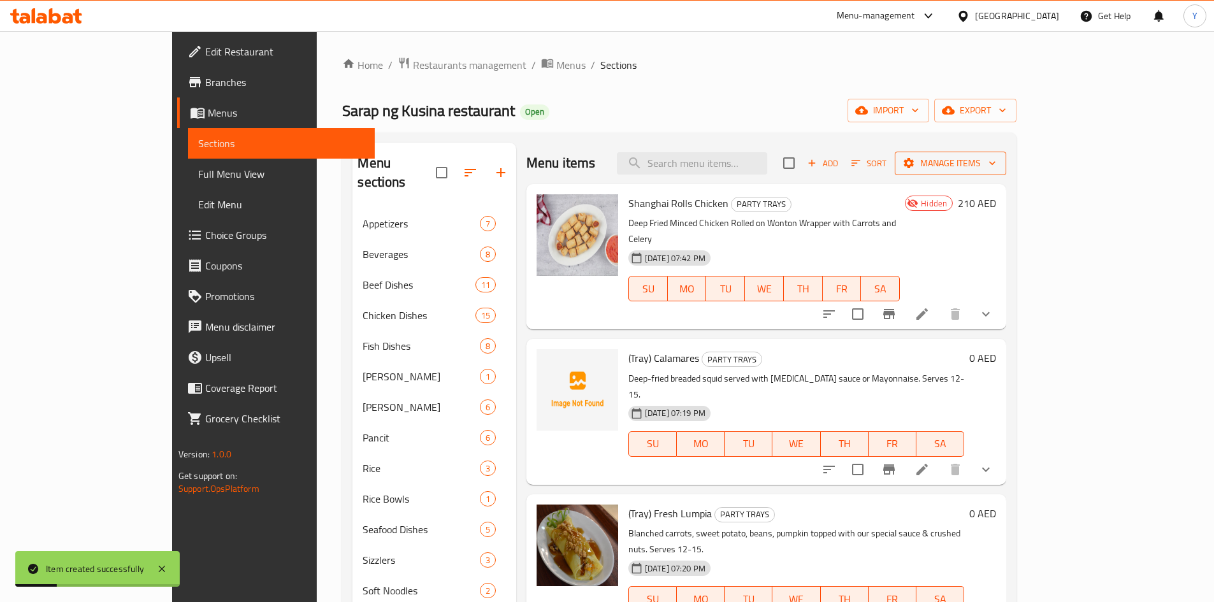
click at [996, 160] on span "Manage items" at bounding box center [950, 163] width 91 height 16
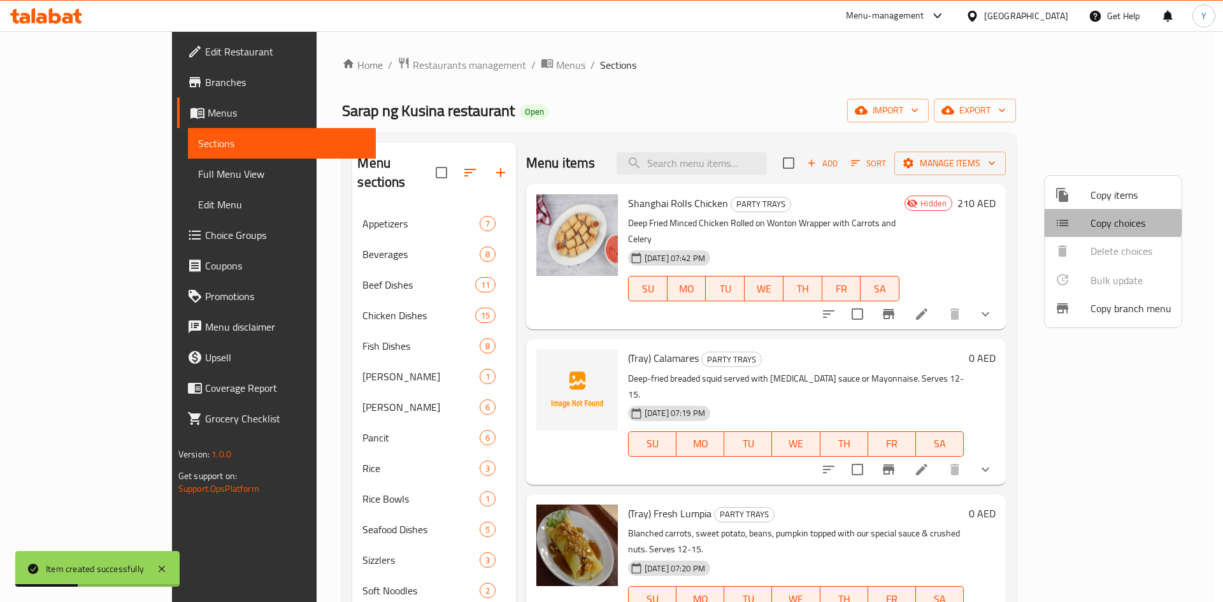
click at [1107, 222] on span "Copy choices" at bounding box center [1131, 222] width 81 height 15
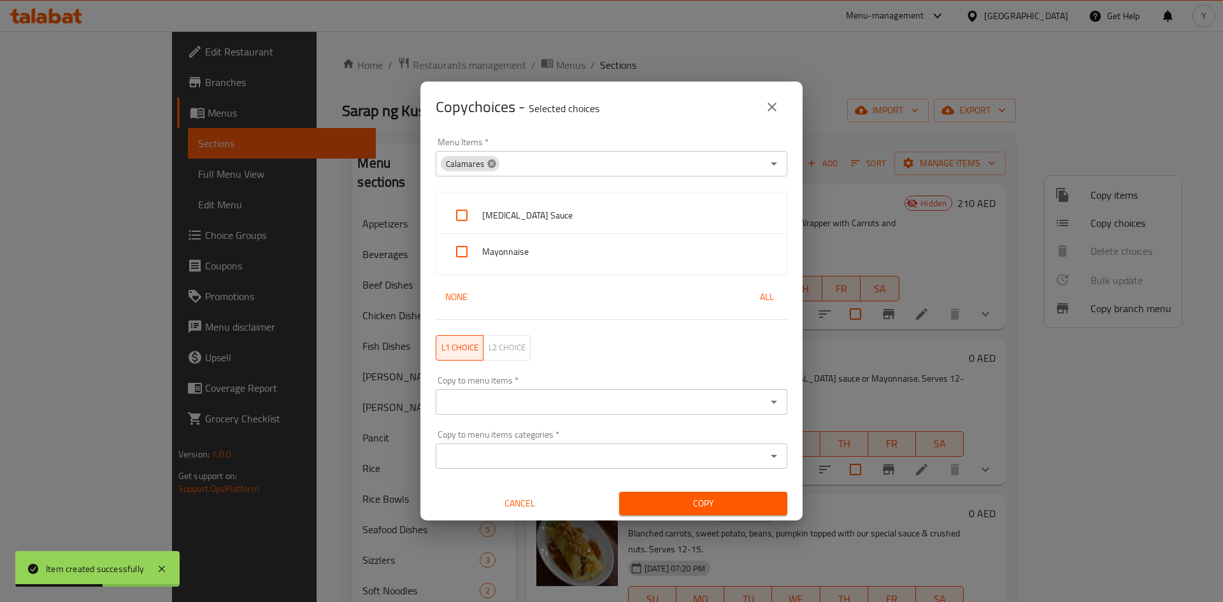
click at [492, 160] on icon at bounding box center [491, 163] width 8 height 8
click at [500, 159] on input "Menu Items   *" at bounding box center [601, 164] width 323 height 18
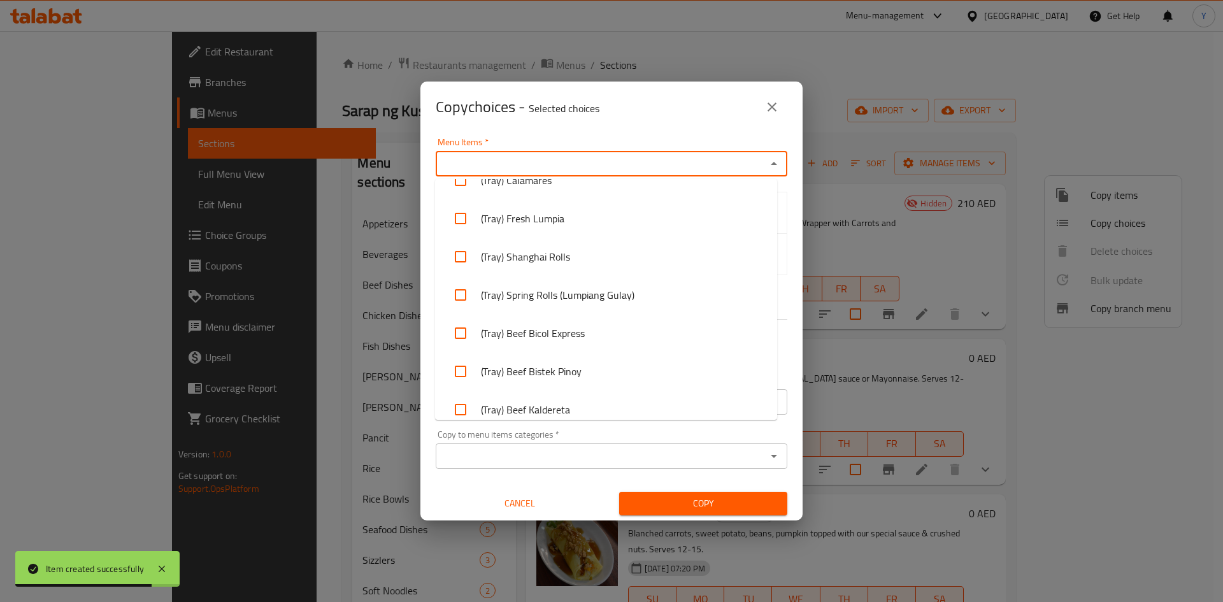
scroll to position [2025, 0]
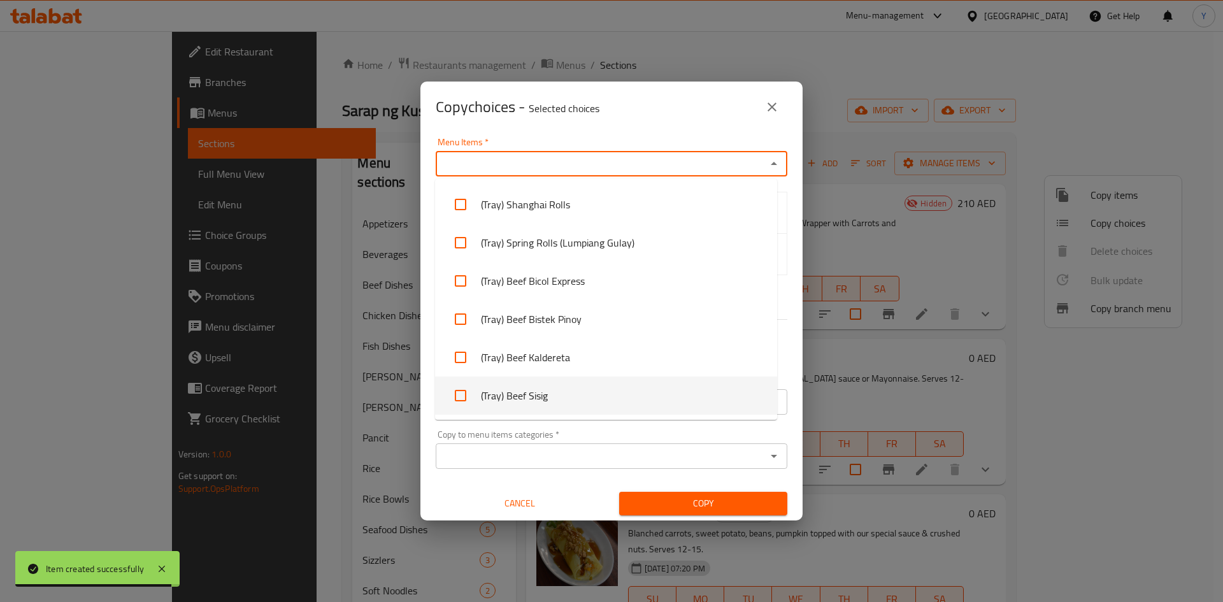
click at [680, 403] on li "(Tray) Beef Sisig" at bounding box center [606, 396] width 342 height 38
checkbox input "true"
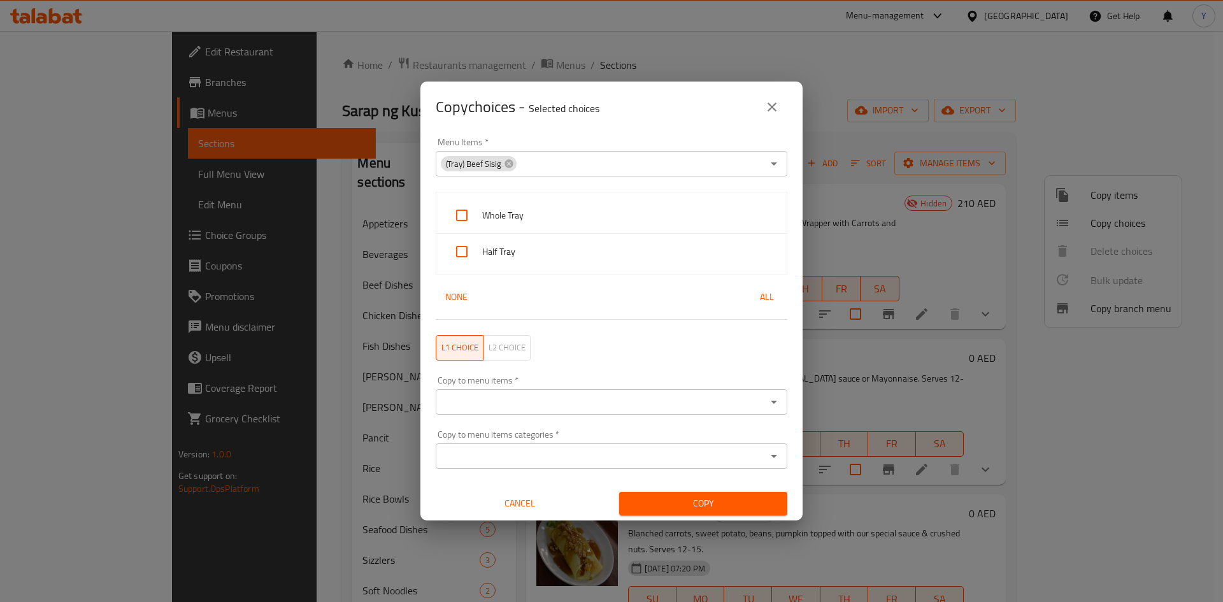
click at [679, 475] on div "Copy to menu items categories   * Copy to menu items categories *" at bounding box center [611, 449] width 367 height 54
click at [670, 447] on input "Copy to menu items categories   *" at bounding box center [601, 456] width 323 height 18
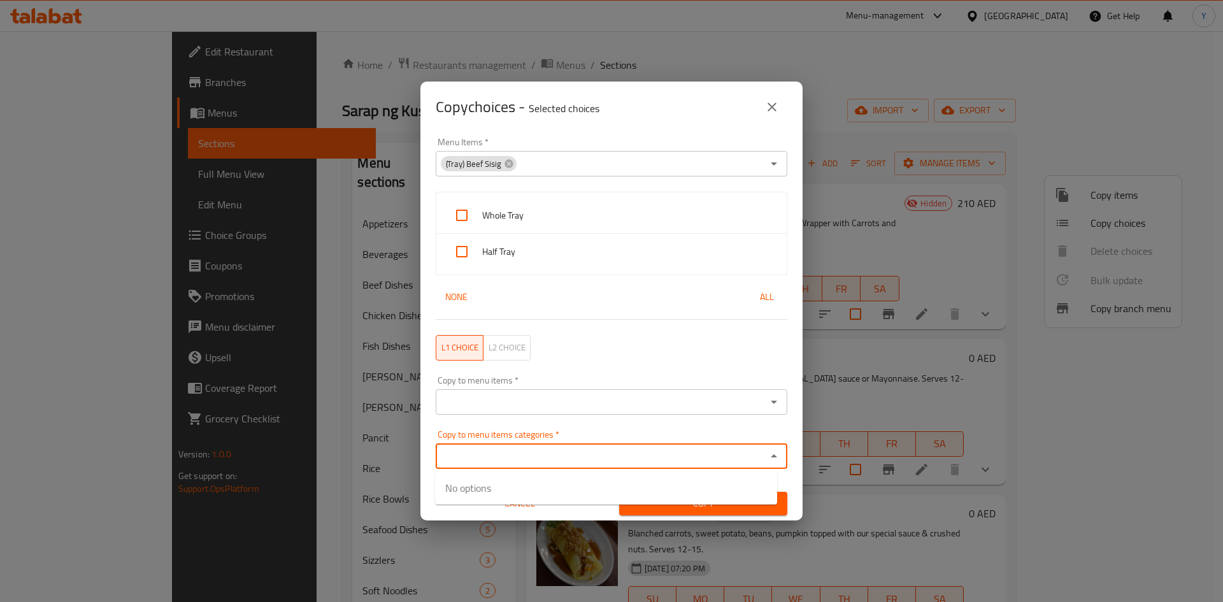
click at [623, 400] on input "Copy to menu items   *" at bounding box center [601, 402] width 323 height 18
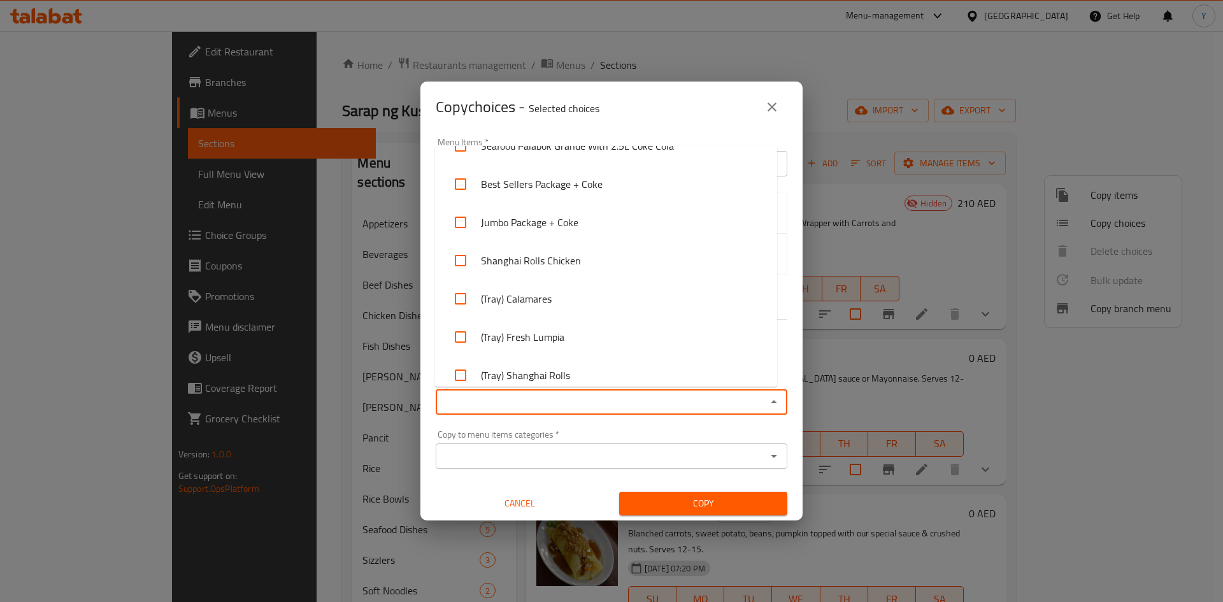
scroll to position [4357, 0]
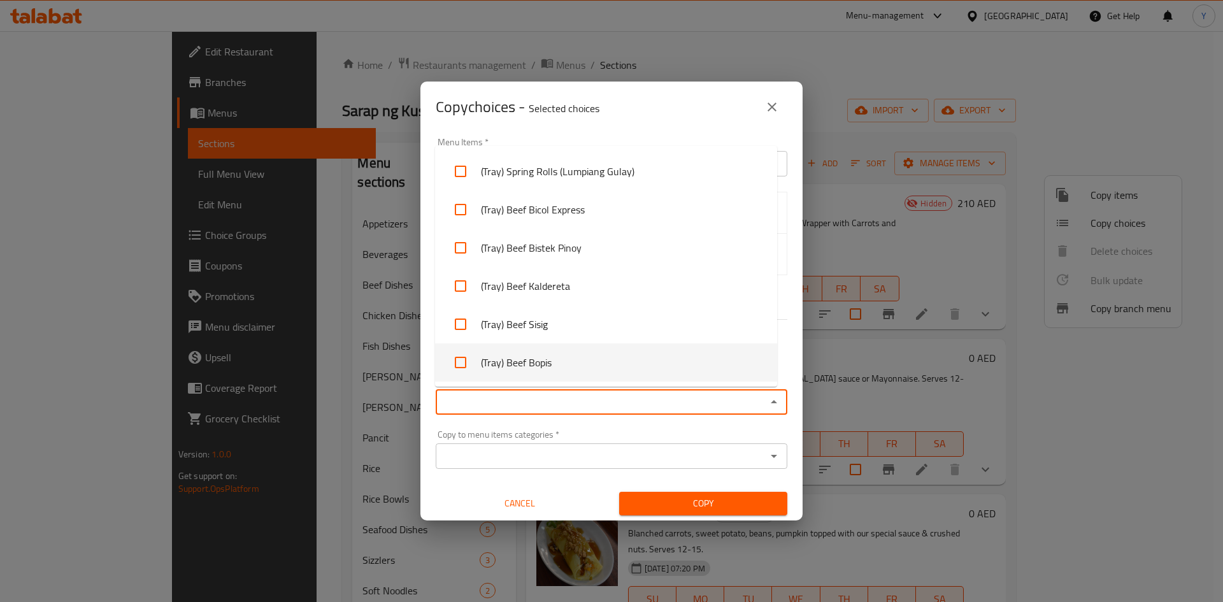
click at [675, 361] on li "(Tray) Beef Bopis" at bounding box center [606, 362] width 342 height 38
checkbox input "true"
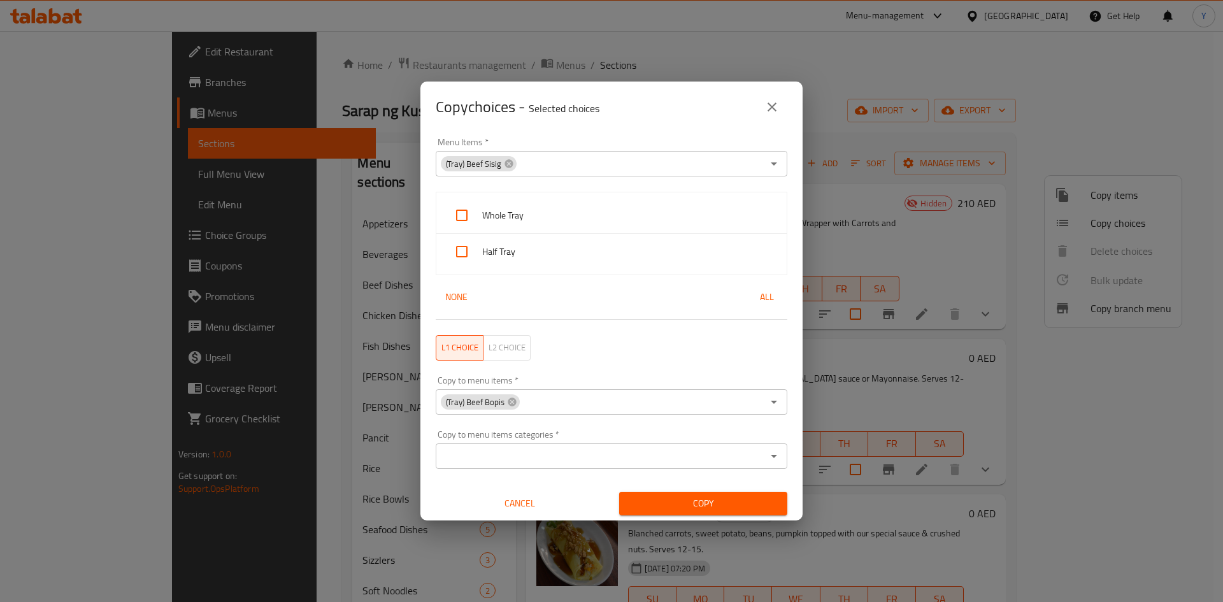
click at [666, 519] on div "Copy" at bounding box center [704, 503] width 184 height 39
click at [670, 508] on span "Copy" at bounding box center [704, 504] width 148 height 16
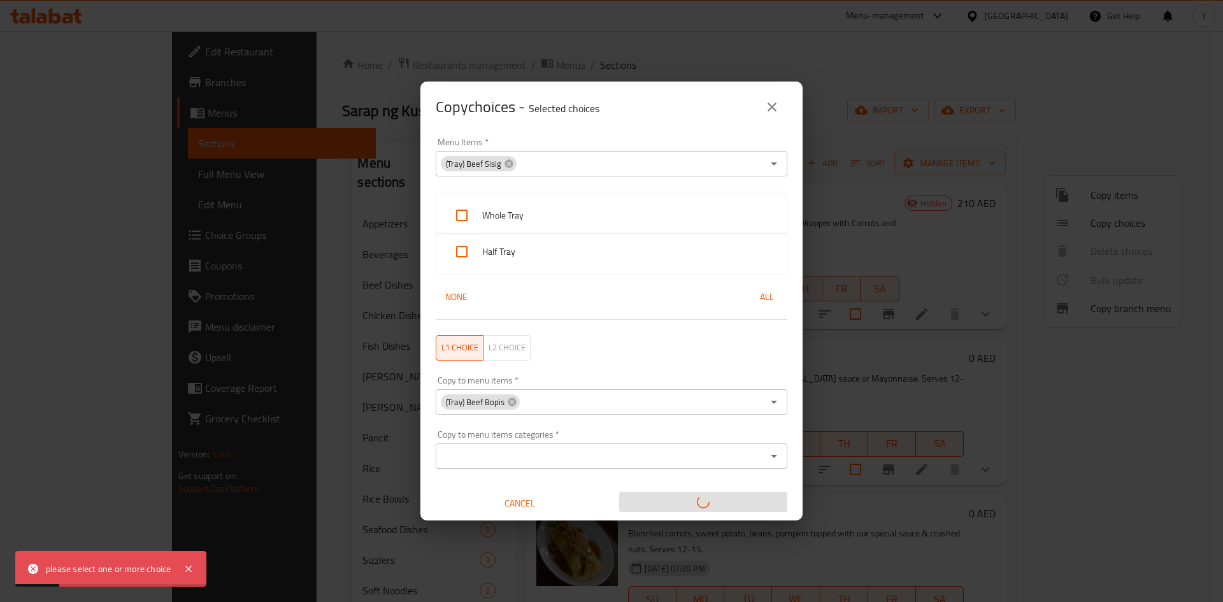
drag, startPoint x: 485, startPoint y: 208, endPoint x: 482, endPoint y: 217, distance: 9.5
click at [484, 208] on span "Whole Tray" at bounding box center [629, 216] width 294 height 16
checkbox input "true"
click at [464, 242] on input "checkbox" at bounding box center [462, 251] width 31 height 31
checkbox input "true"
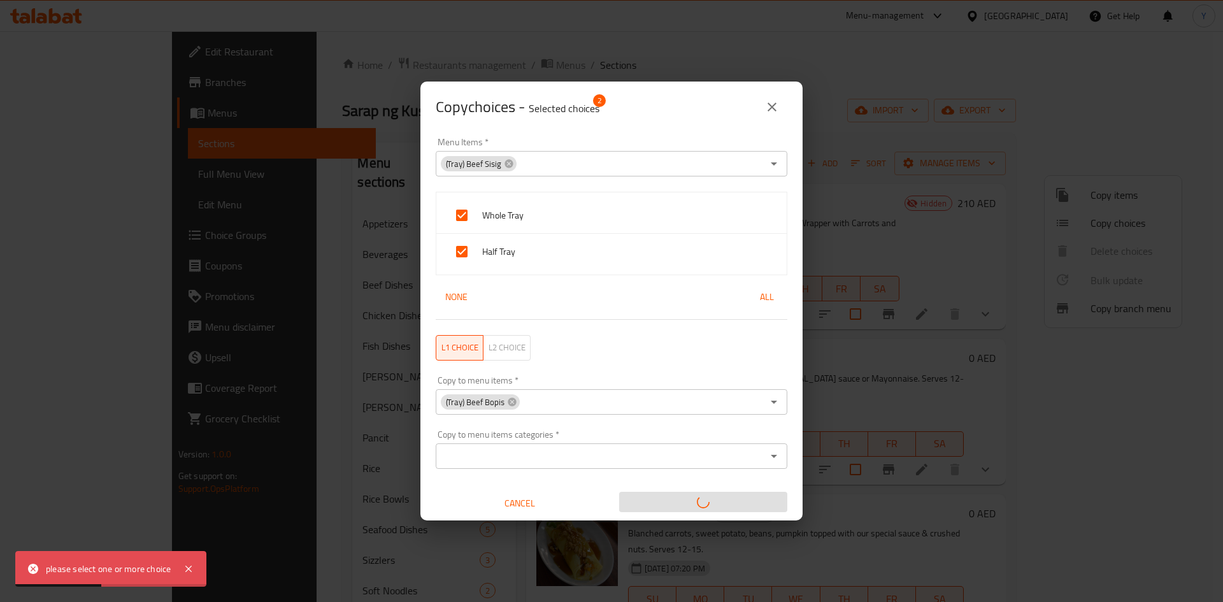
click at [766, 92] on div "Copy choices - Selected choices 2" at bounding box center [612, 107] width 352 height 31
click at [784, 109] on button "close" at bounding box center [772, 107] width 31 height 31
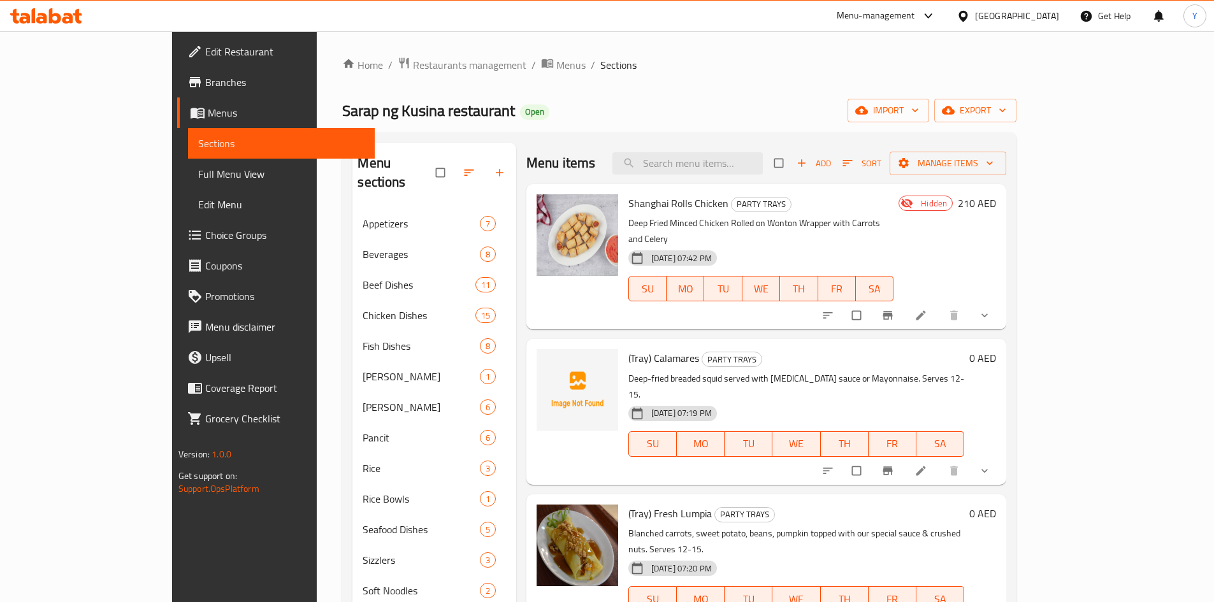
click at [733, 94] on div "Home / Restaurants management / Menus / Sections Sarap ng Kusina restaurant Ope…" at bounding box center [679, 431] width 674 height 748
click at [996, 166] on span "Manage items" at bounding box center [948, 163] width 96 height 16
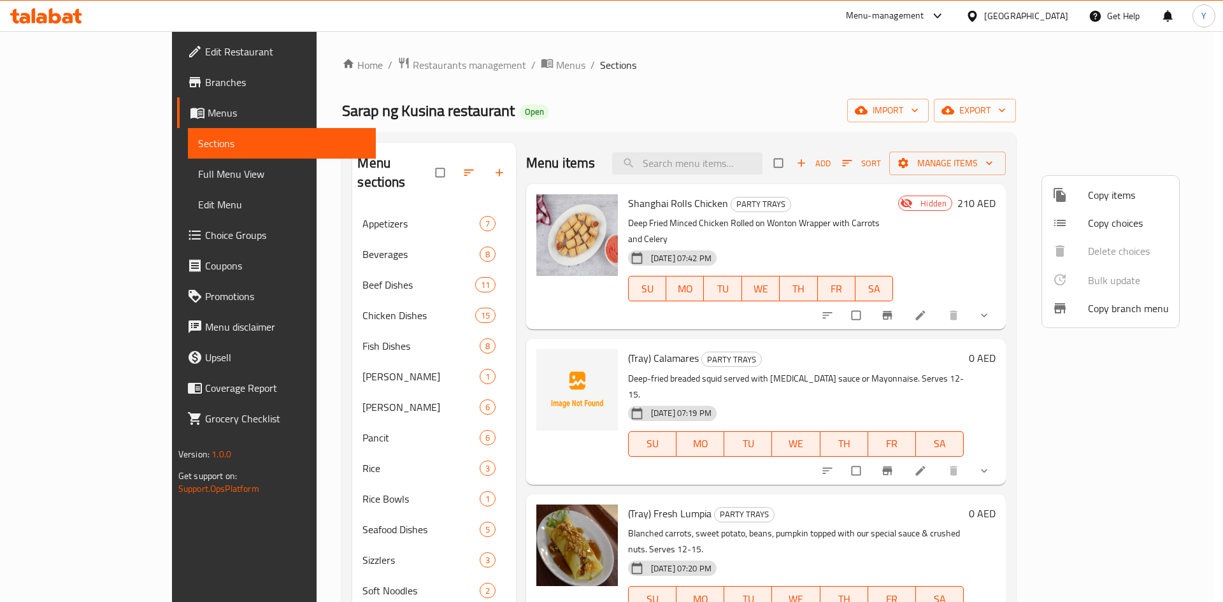
click at [1111, 225] on span "Copy choices" at bounding box center [1128, 222] width 81 height 15
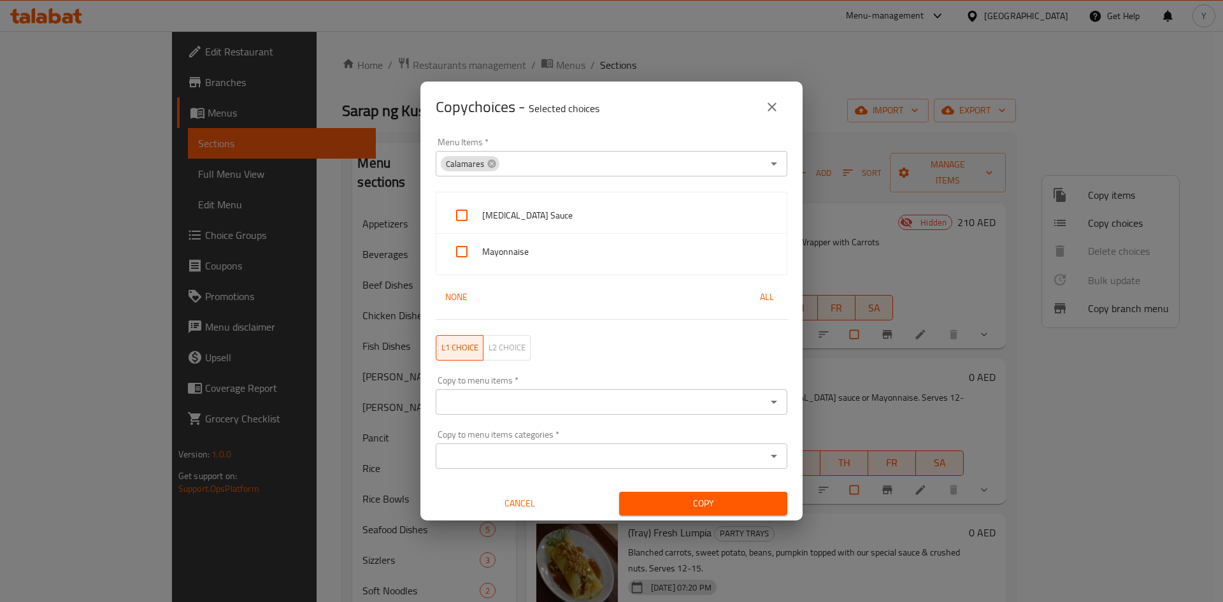
click at [491, 170] on div "Calamares" at bounding box center [470, 163] width 59 height 15
click at [491, 161] on icon at bounding box center [491, 163] width 8 height 8
click at [524, 159] on input "Menu Items   *" at bounding box center [601, 164] width 323 height 18
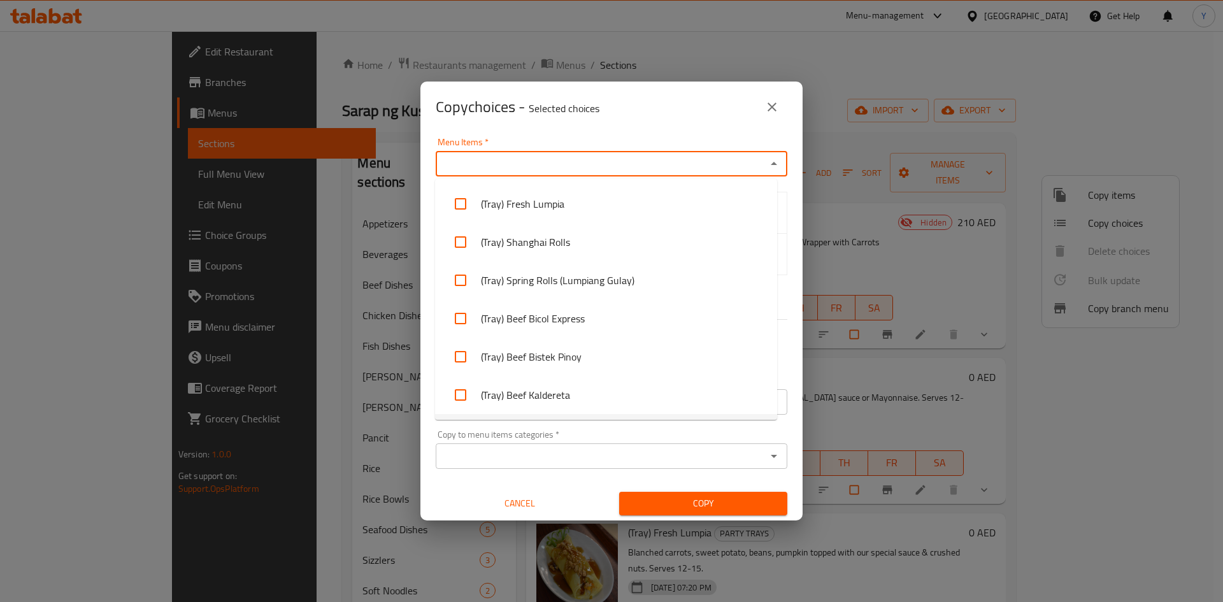
scroll to position [2025, 0]
click at [622, 400] on li "(Tray) Beef Sisig" at bounding box center [606, 396] width 342 height 38
checkbox input "true"
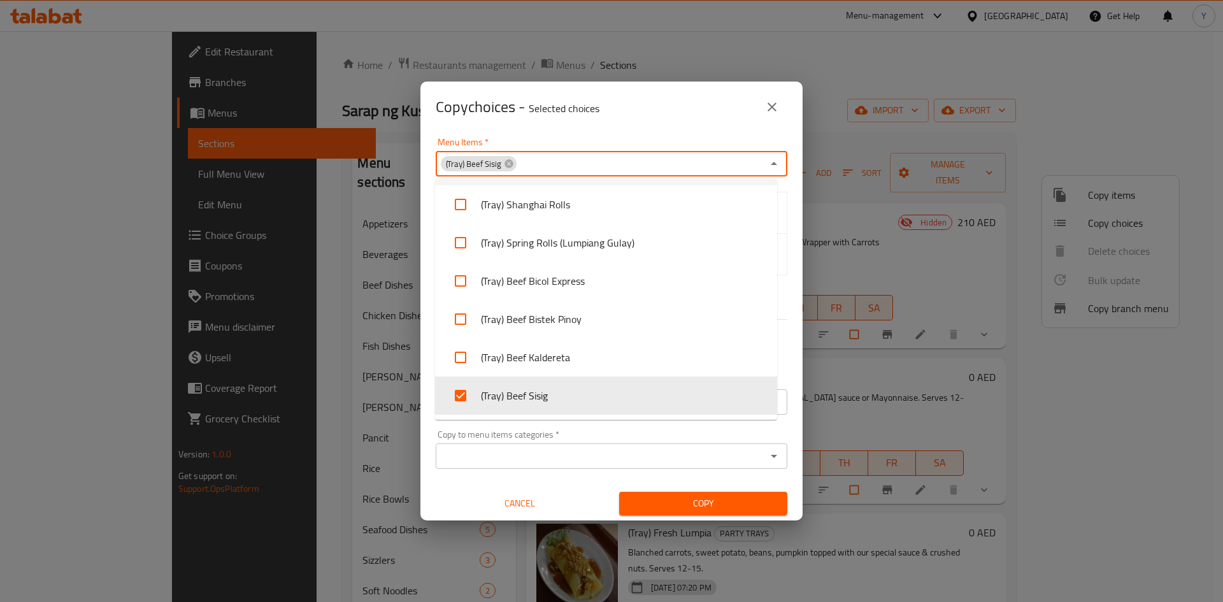
click at [631, 108] on div "Copy choices - Selected choices 0" at bounding box center [612, 107] width 352 height 31
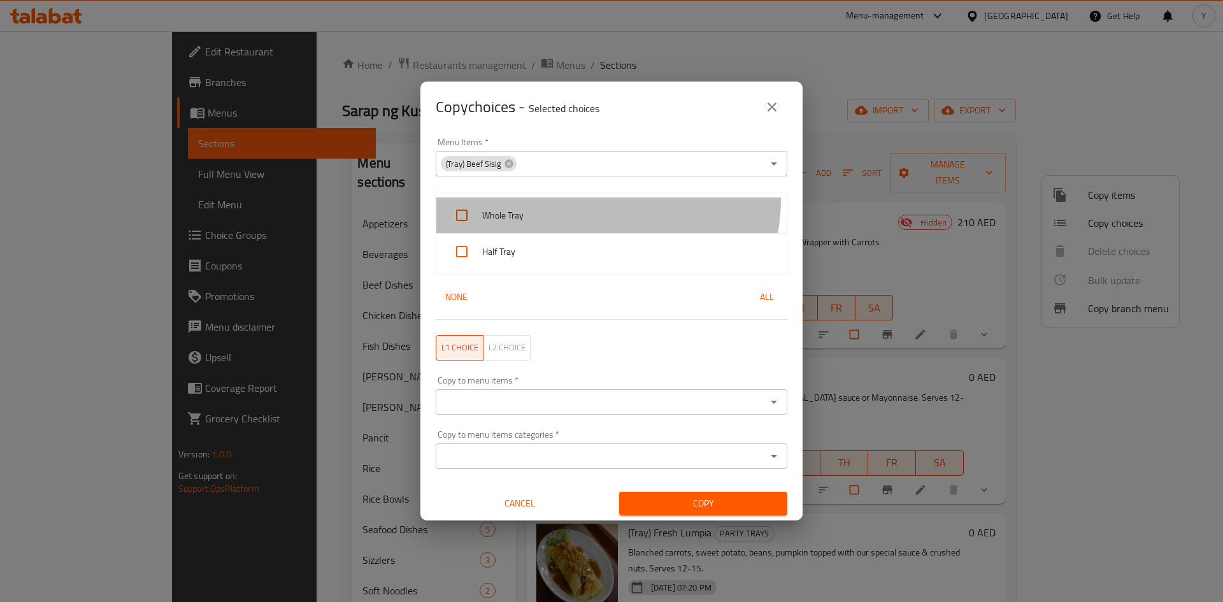
click at [587, 199] on div "Whole Tray" at bounding box center [611, 216] width 350 height 36
checkbox input "true"
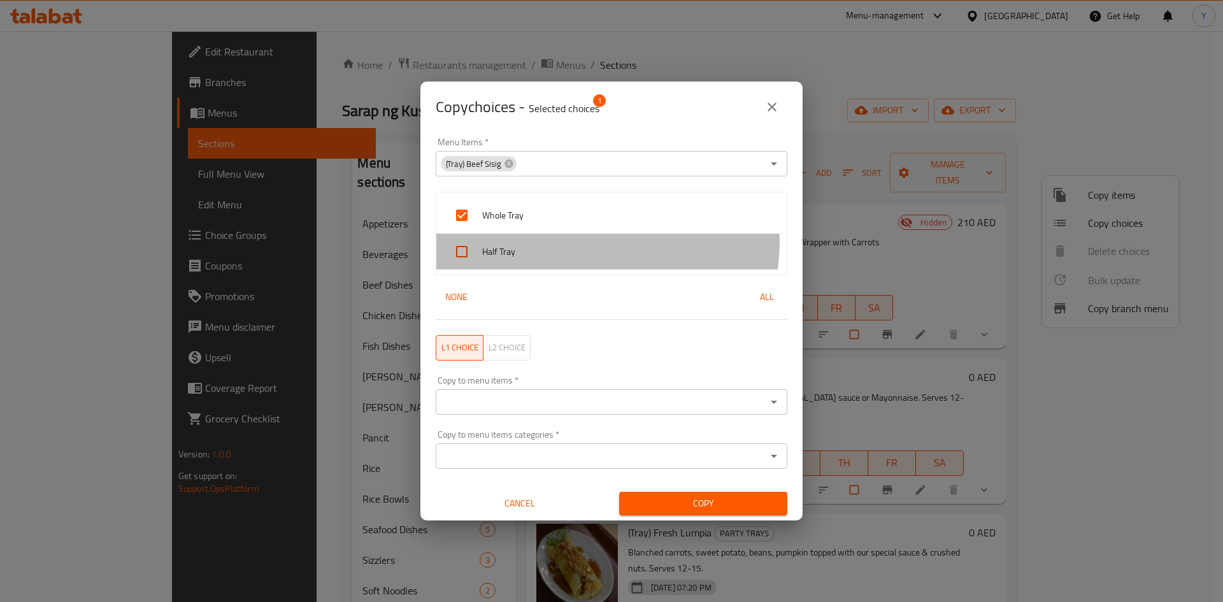
click at [582, 241] on div "Half Tray" at bounding box center [611, 252] width 350 height 36
checkbox input "true"
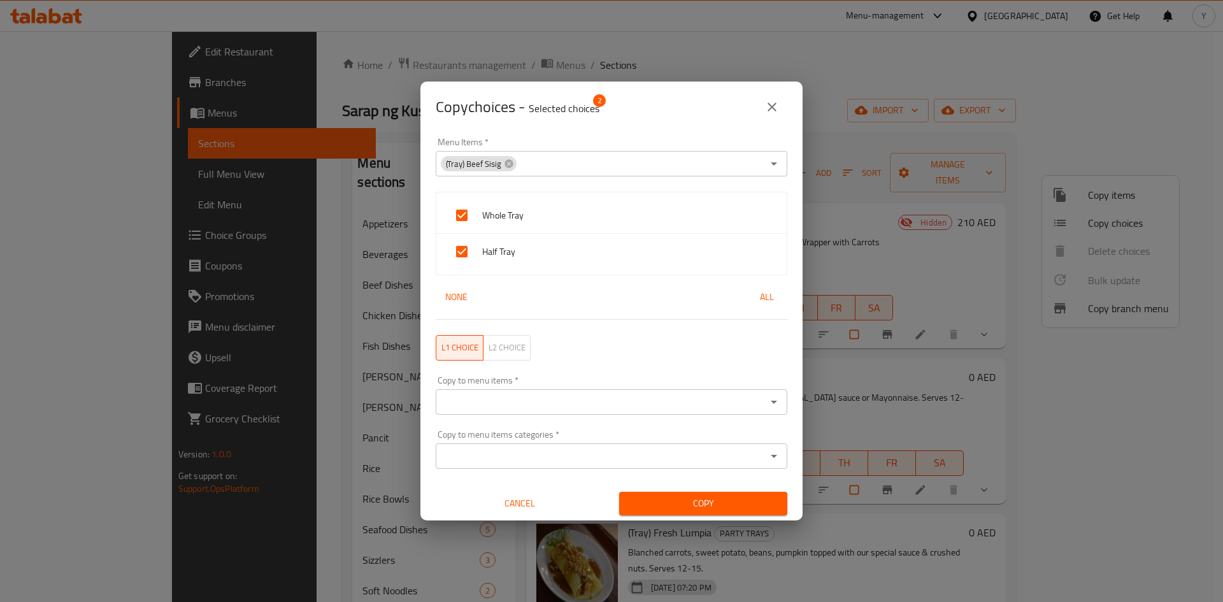
click at [554, 408] on input "Copy to menu items   *" at bounding box center [601, 402] width 323 height 18
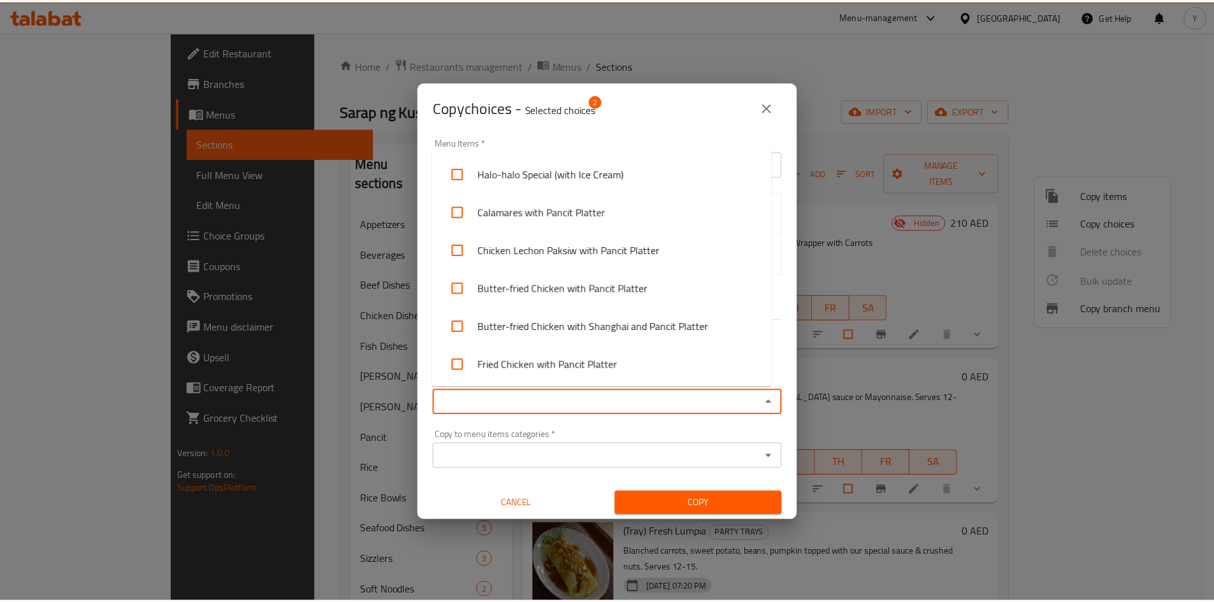
scroll to position [4357, 0]
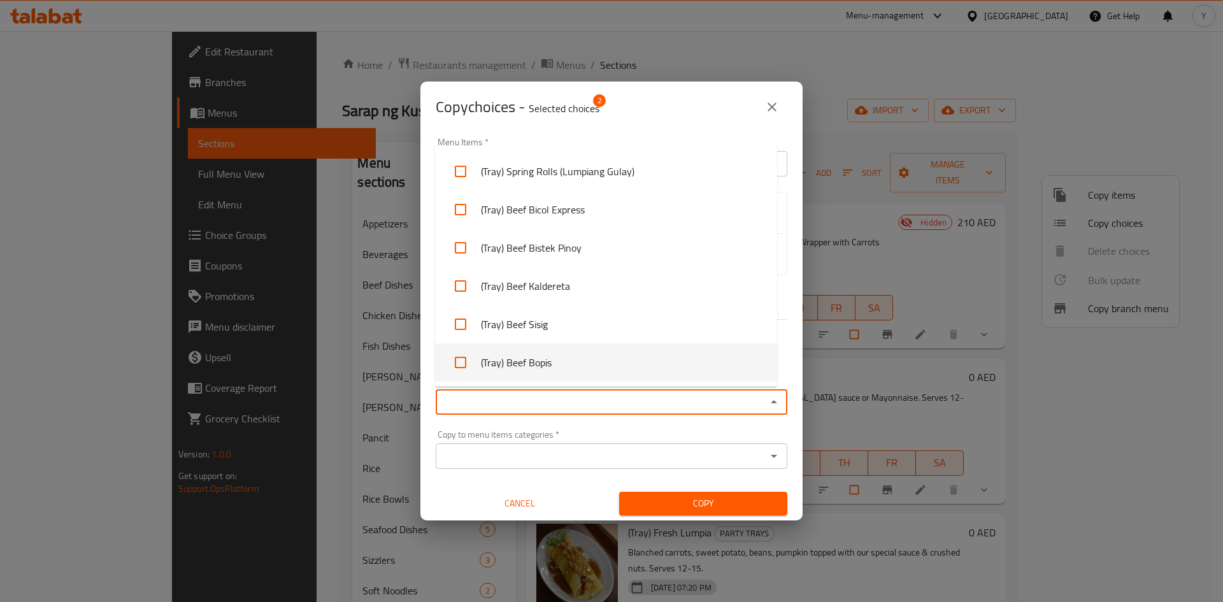
click at [628, 357] on li "(Tray) Beef Bopis" at bounding box center [606, 362] width 342 height 38
checkbox input "true"
click at [693, 501] on span "Copy" at bounding box center [704, 504] width 148 height 16
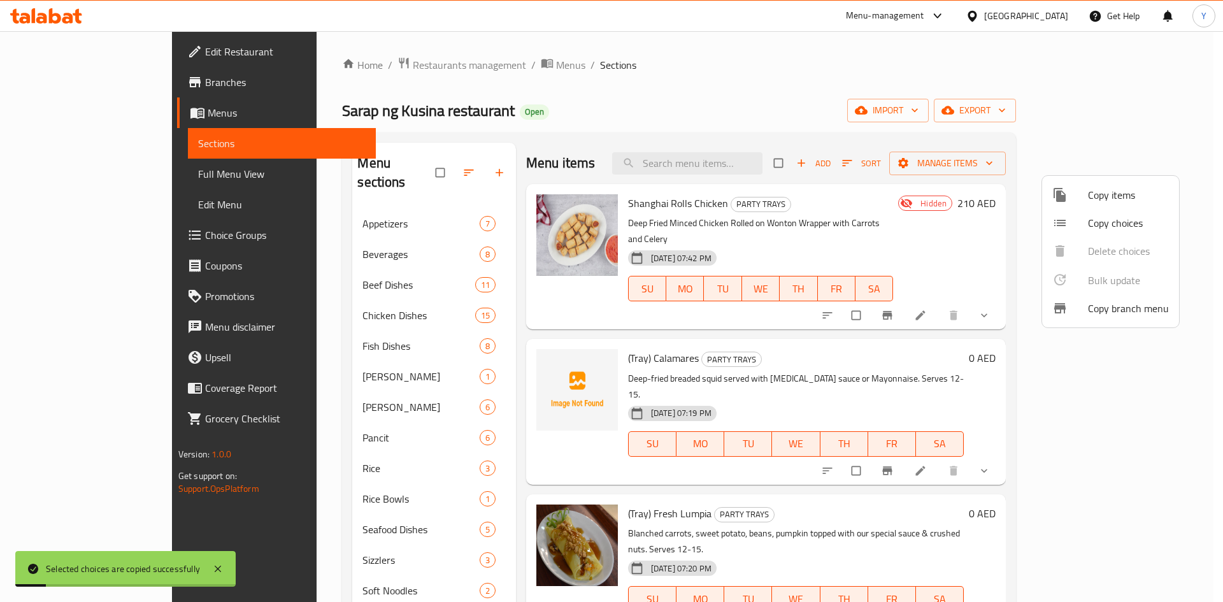
click at [918, 408] on div at bounding box center [611, 301] width 1223 height 602
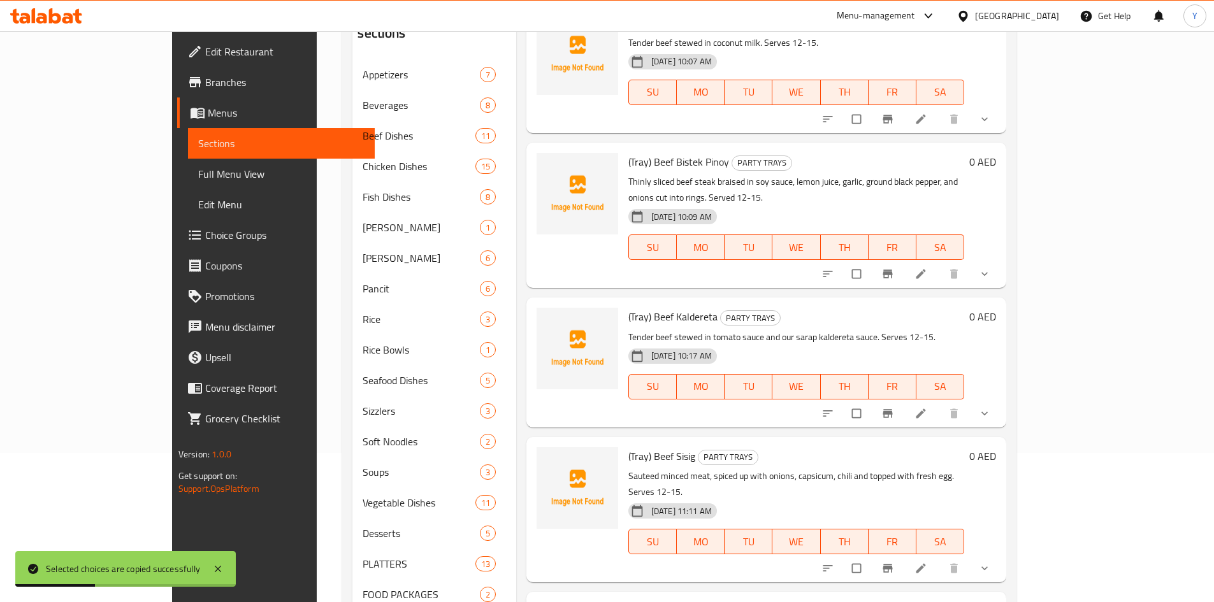
scroll to position [209, 0]
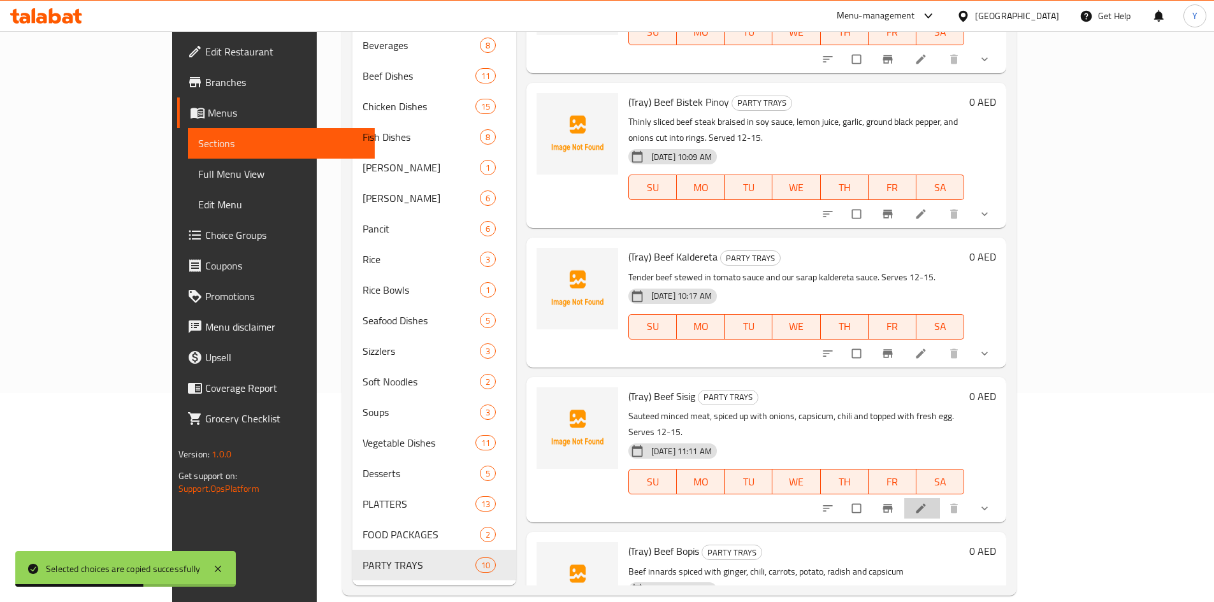
click at [940, 498] on li at bounding box center [922, 508] width 36 height 20
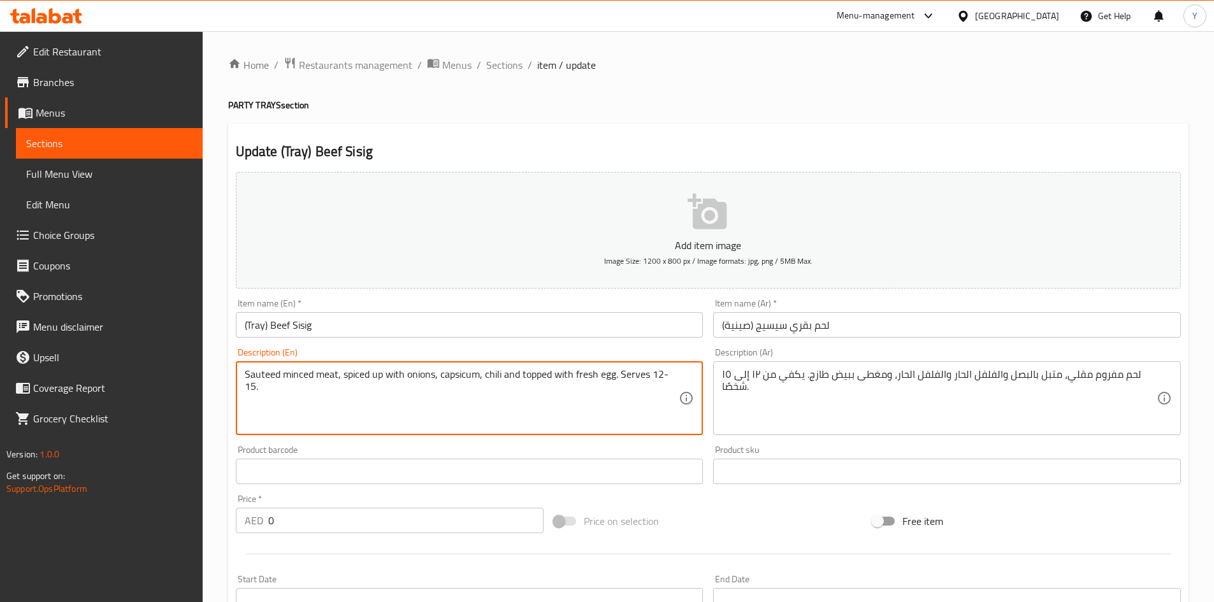
click at [468, 371] on textarea "Sauteed minced meat, spiced up with onions, capsicum, chili and topped with fre…" at bounding box center [462, 398] width 435 height 61
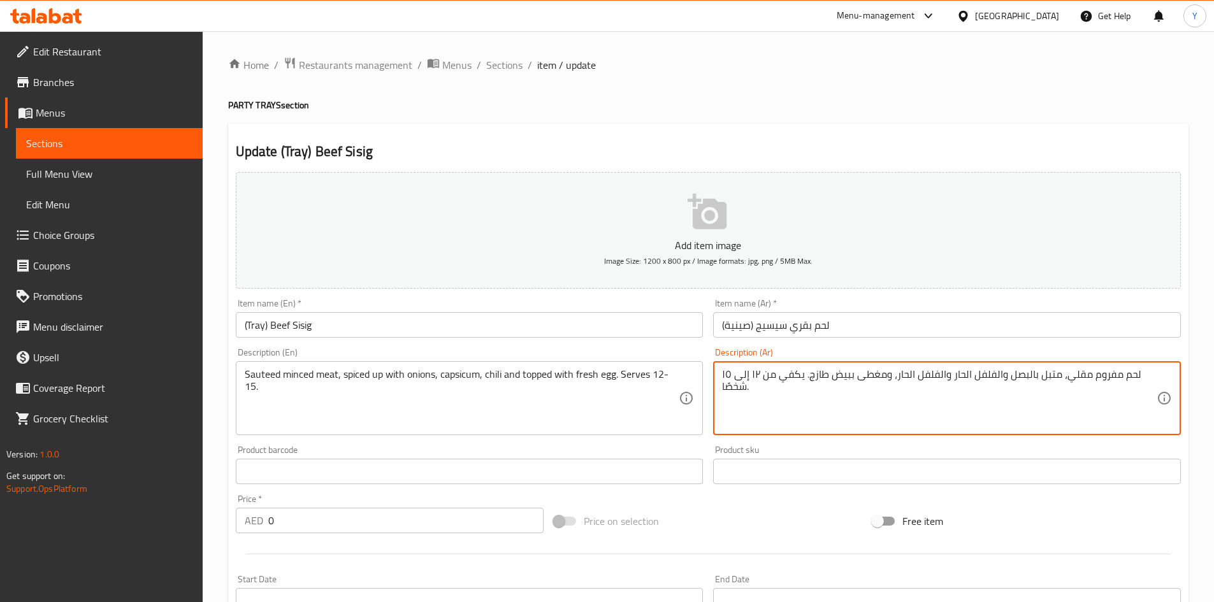
click at [900, 376] on textarea "لحم مفروم مقلي، متبل بالبصل والفلفل الحار والفلفل الحار، ومغطى ببيض طازج. يكفي …" at bounding box center [939, 398] width 435 height 61
click at [958, 378] on textarea "لحم مفروم مقلي، متبل بالبصل والفلفل الحار والفلفل الحار، ومغطى ببيض طازج. يكفي …" at bounding box center [939, 398] width 435 height 61
type textarea "لحم مفروم مقلي، متبل بالبصل والفلفل والفلفل الحار، ومغطى ببيض طازج. يكفي من ١٢ …"
click at [537, 332] on input "(Tray) Beef Sisig" at bounding box center [470, 324] width 468 height 25
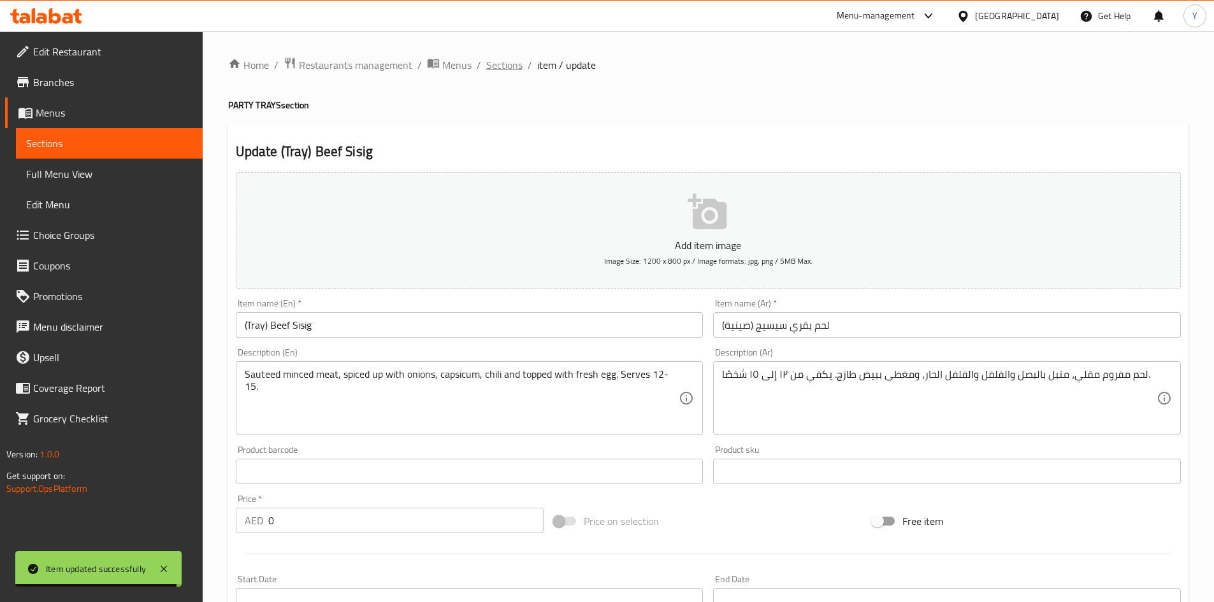
click at [516, 72] on span "Sections" at bounding box center [504, 64] width 36 height 15
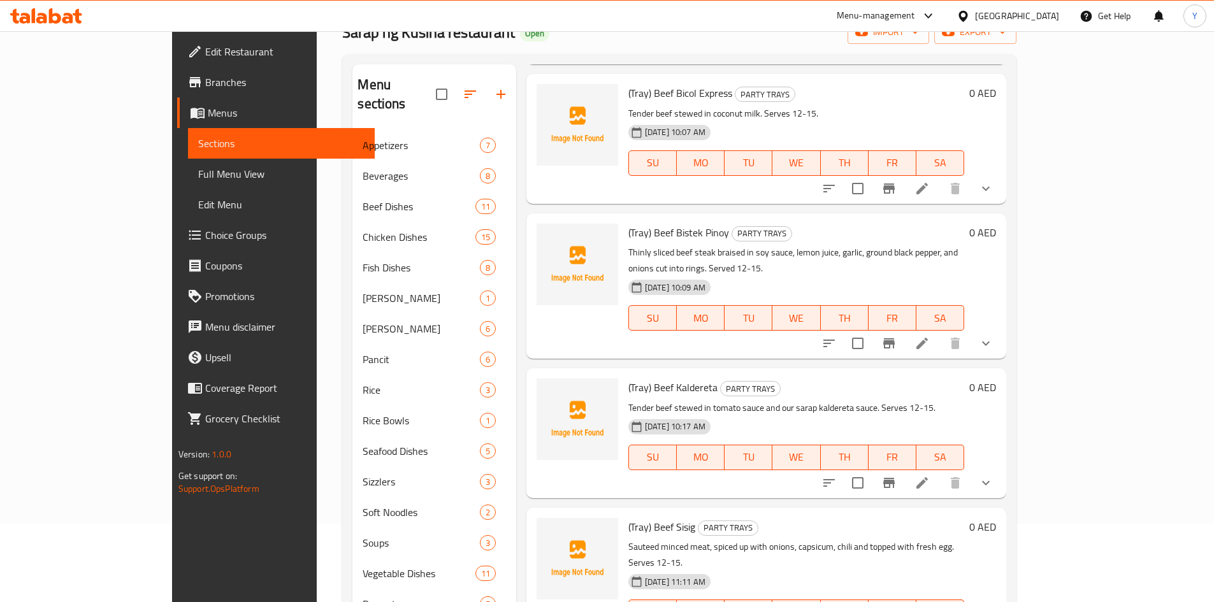
scroll to position [209, 0]
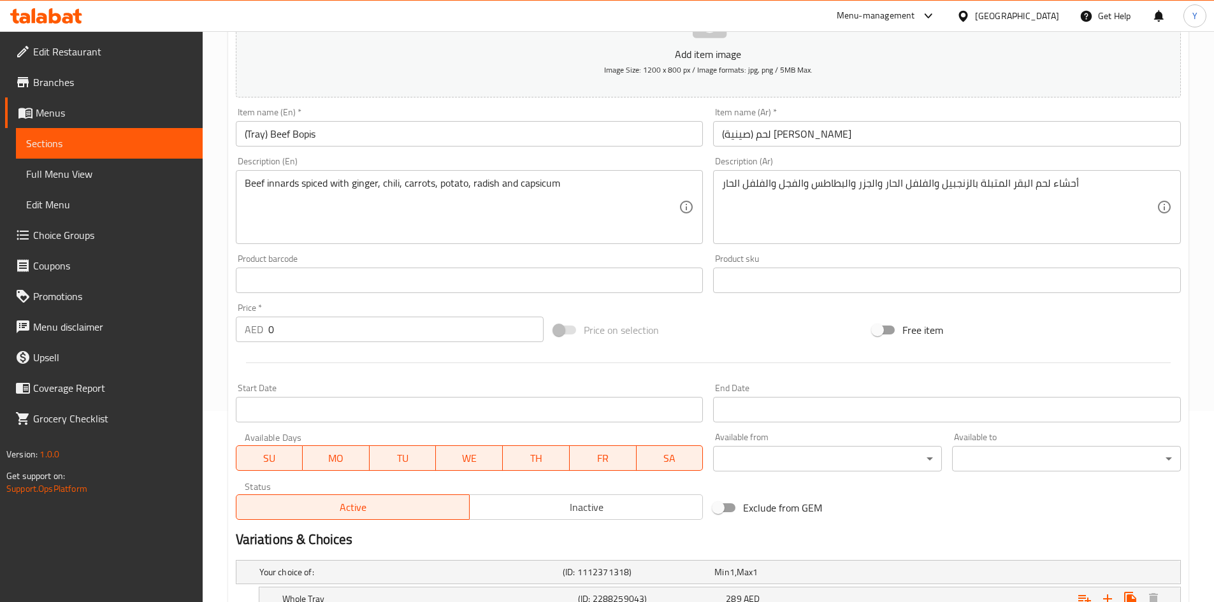
scroll to position [327, 0]
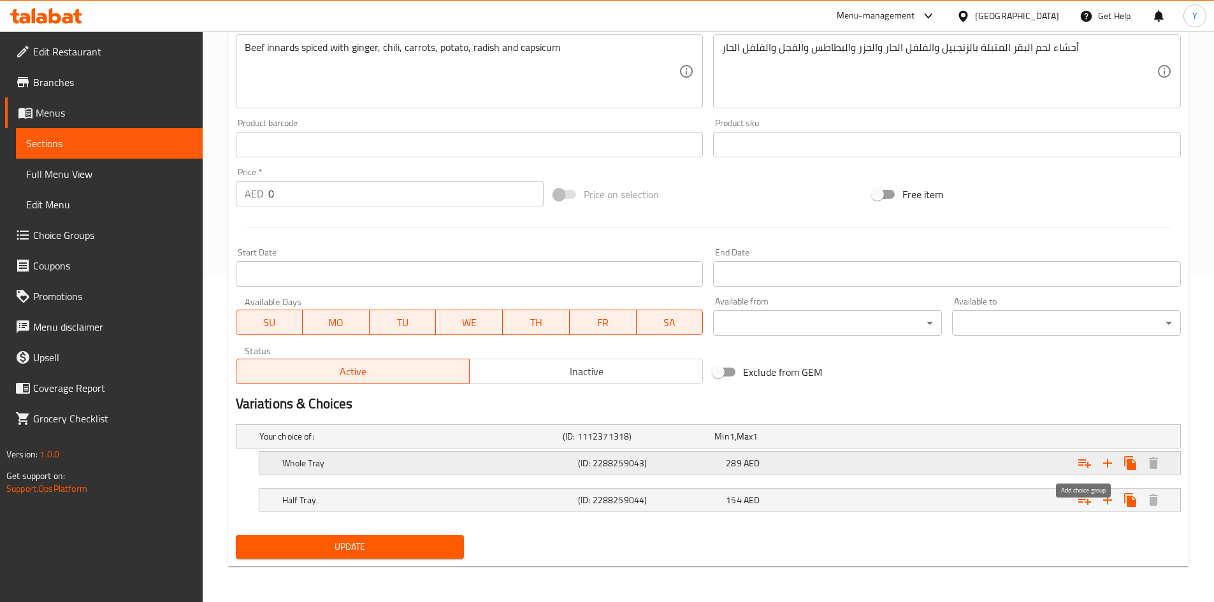
click at [1087, 460] on icon "Expand" at bounding box center [1084, 463] width 15 height 15
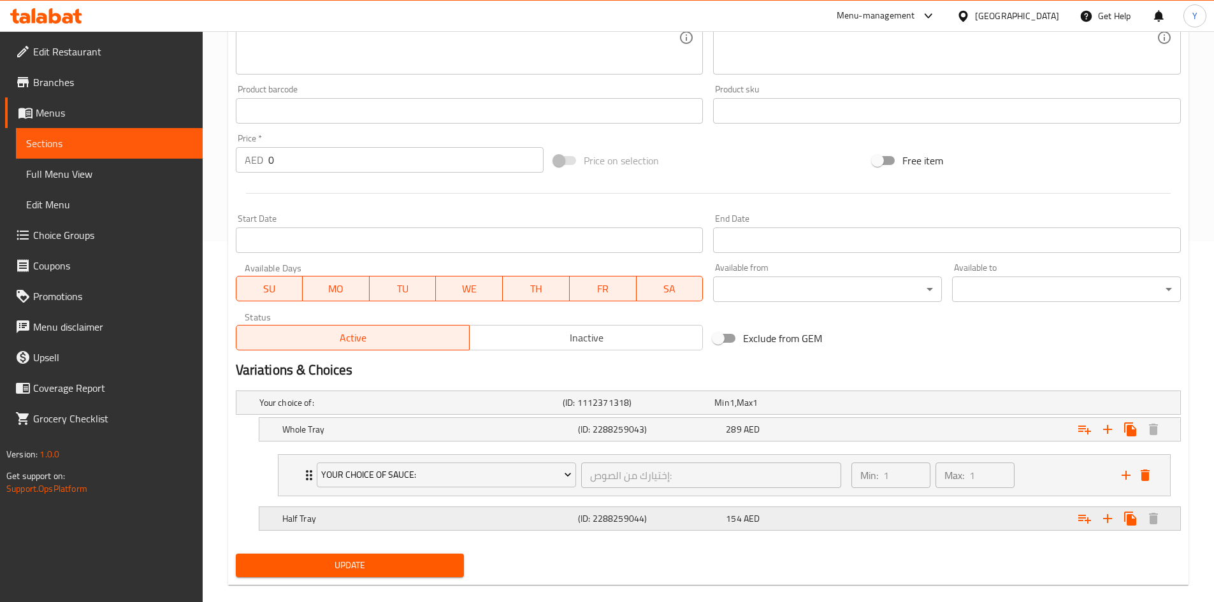
scroll to position [379, 0]
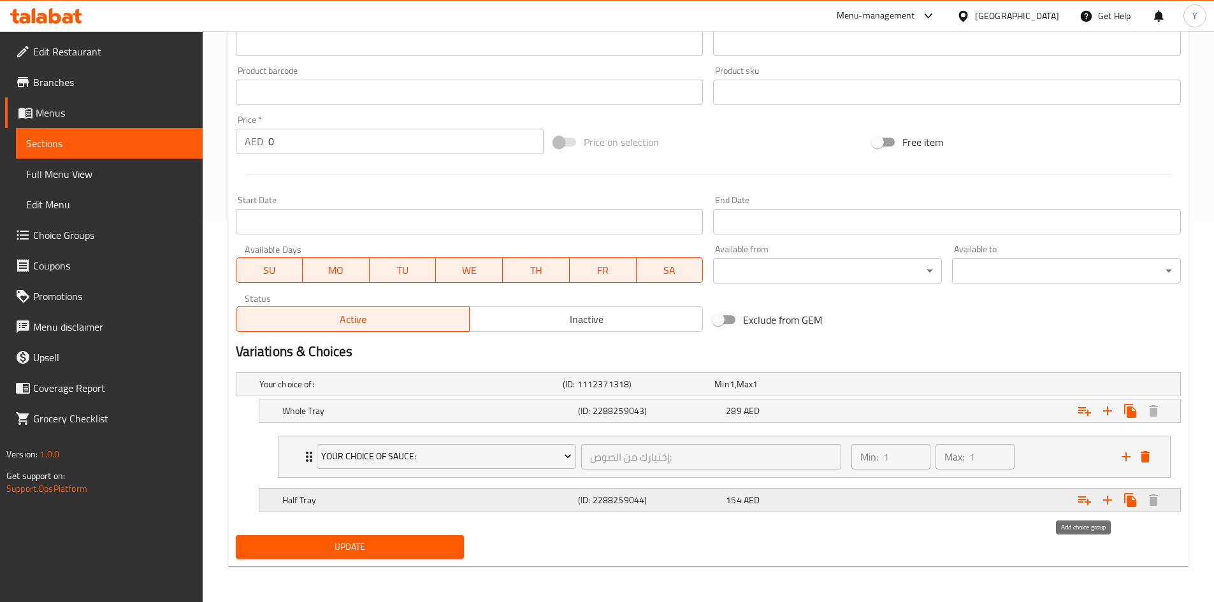
click at [1078, 506] on icon "Expand" at bounding box center [1084, 500] width 15 height 15
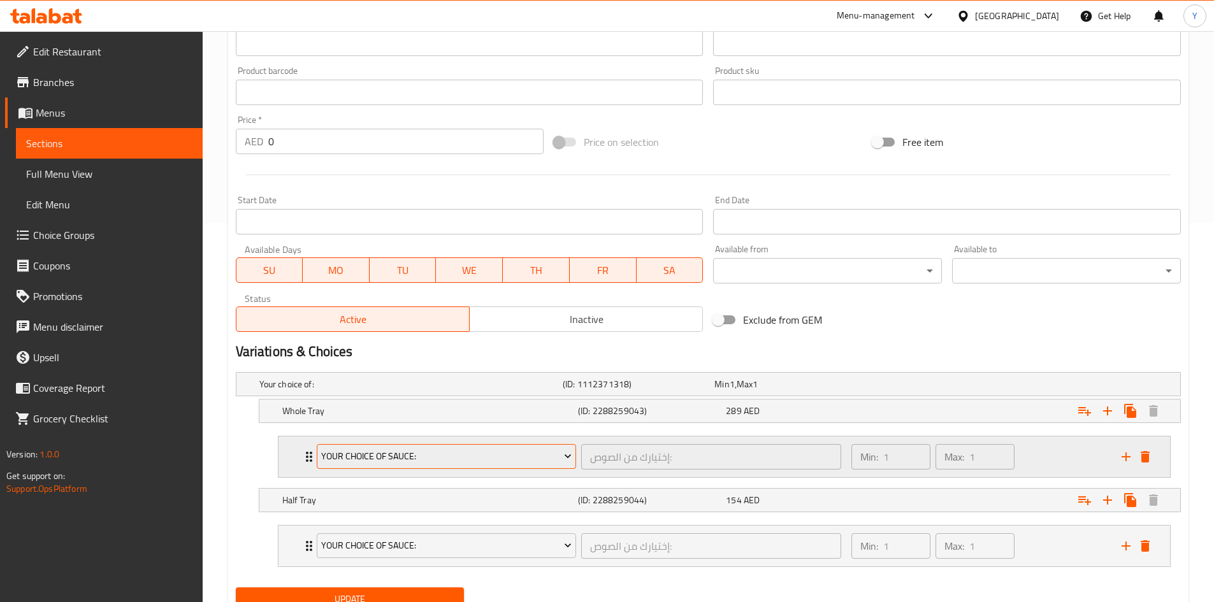
click at [499, 452] on span "Your Choice Of Sauce:" at bounding box center [446, 457] width 250 height 16
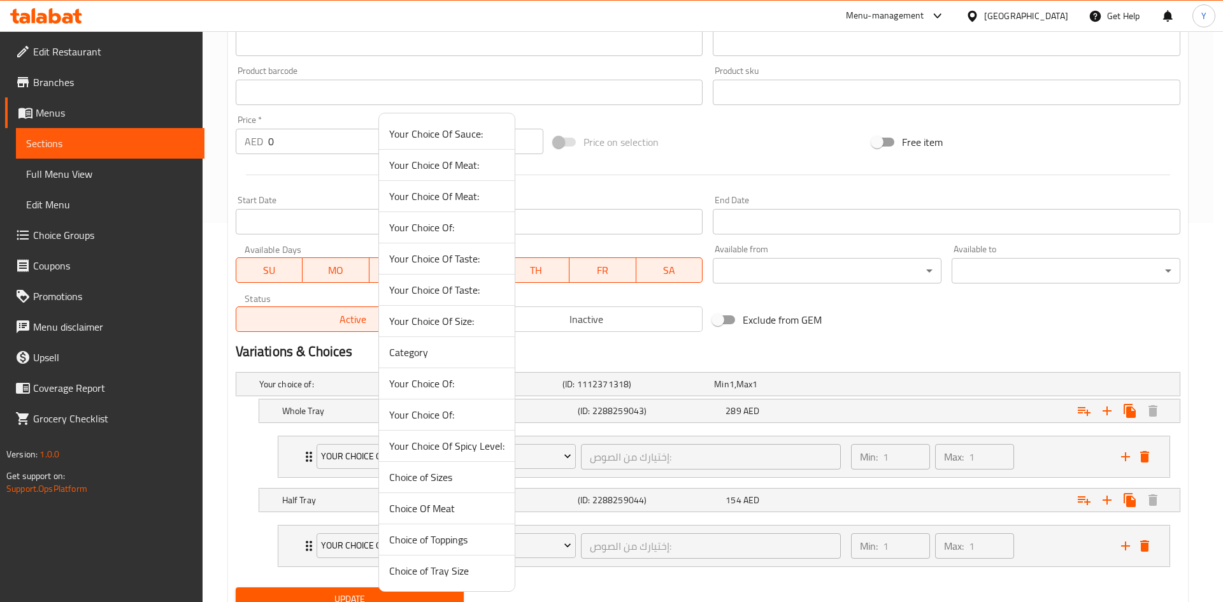
click at [493, 452] on span "Your Choice Of Spicy Level:" at bounding box center [446, 445] width 115 height 15
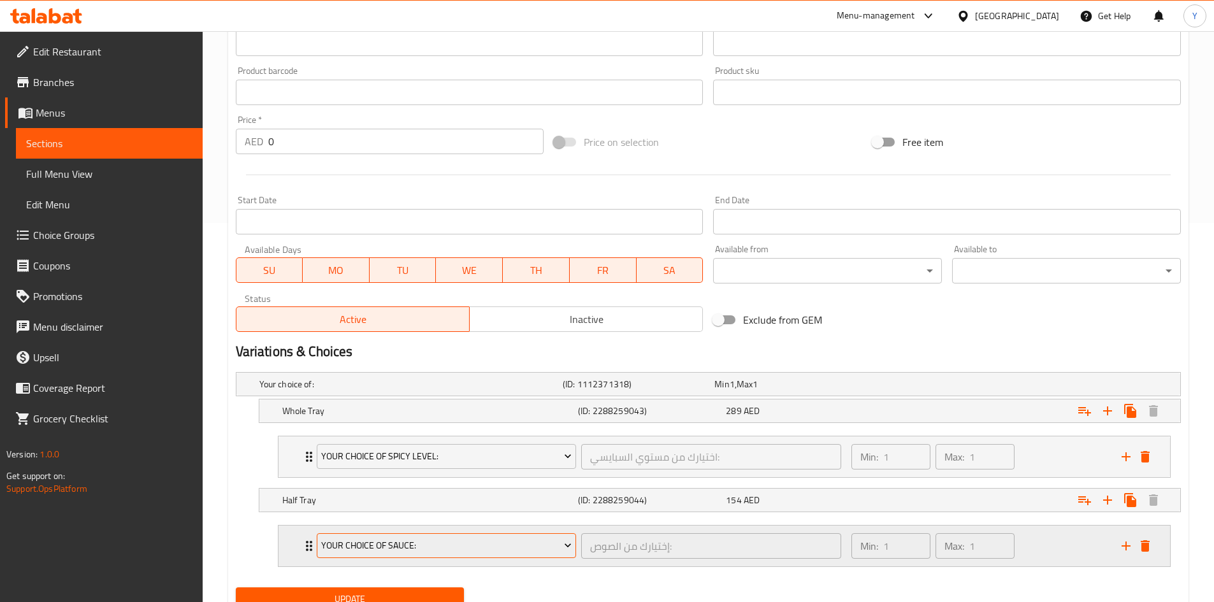
click at [472, 548] on span "Your Choice Of Sauce:" at bounding box center [446, 546] width 250 height 16
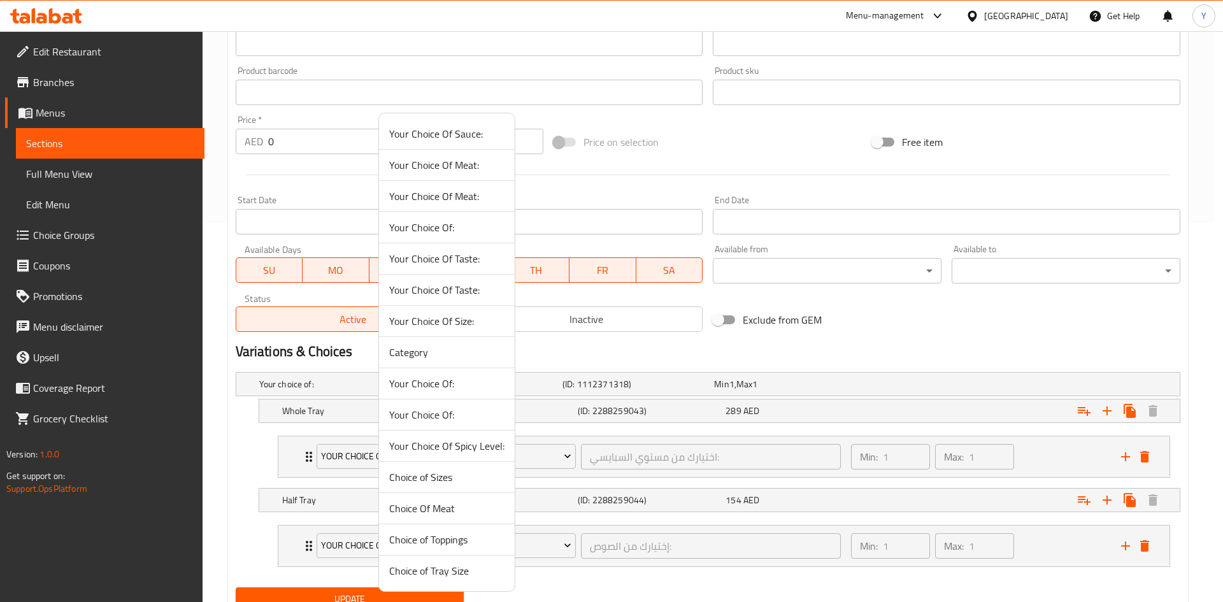
click at [443, 452] on span "Your Choice Of Spicy Level:" at bounding box center [446, 445] width 115 height 15
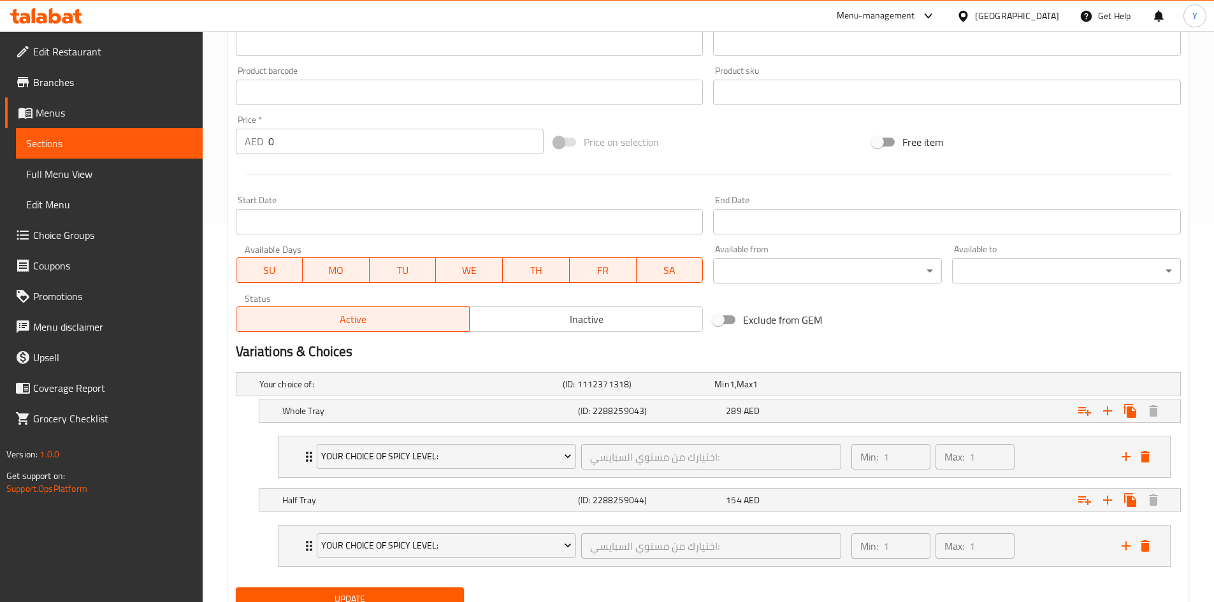
click at [856, 364] on div "Variations & Choices" at bounding box center [708, 351] width 955 height 29
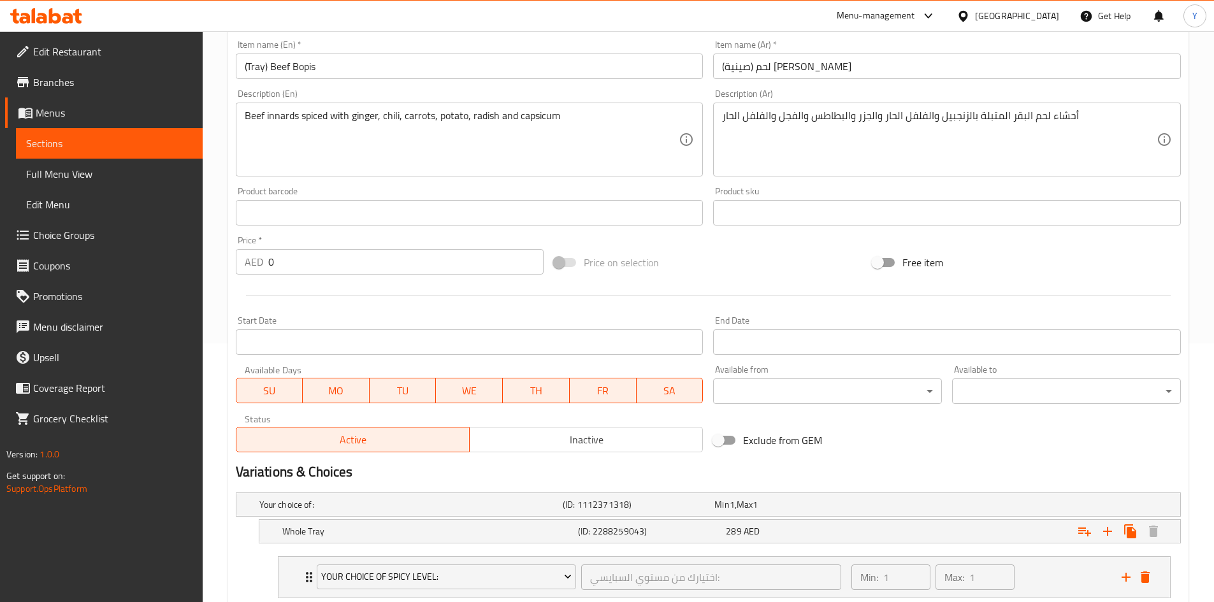
scroll to position [124, 0]
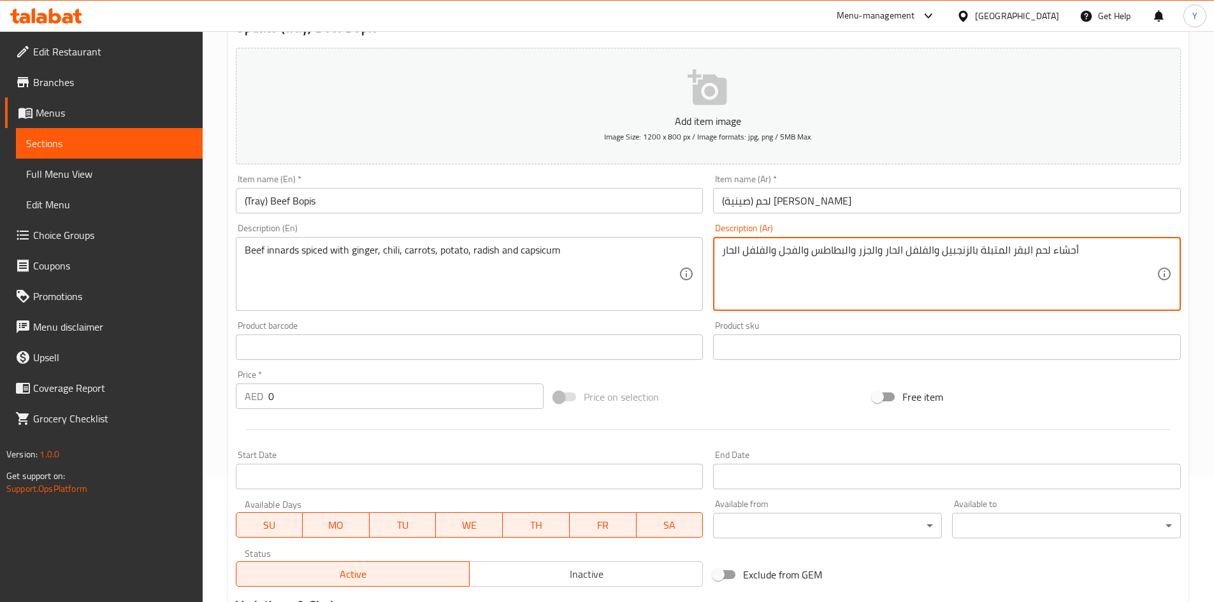
click at [730, 258] on textarea "أحشاء لحم البقر المتبلة بالزنجبيل والفلفل الحار والجزر والبطاطس والفجل والفلفل …" at bounding box center [939, 274] width 435 height 61
drag, startPoint x: 801, startPoint y: 254, endPoint x: 794, endPoint y: 259, distance: 8.3
click at [794, 259] on textarea "أحشاء لحم البقر المتبلة بالزنجبيل والفلفل الحار والجزر والبطاطس والفجل والفلفل" at bounding box center [939, 274] width 435 height 61
type textarea "أحشاء لحم البقر المتبلة بالزنجبيل والفلفل الحار والجزر والبطاطا والفجل والفلفل"
click at [354, 199] on input "(Tray) Beef Bopis" at bounding box center [470, 200] width 468 height 25
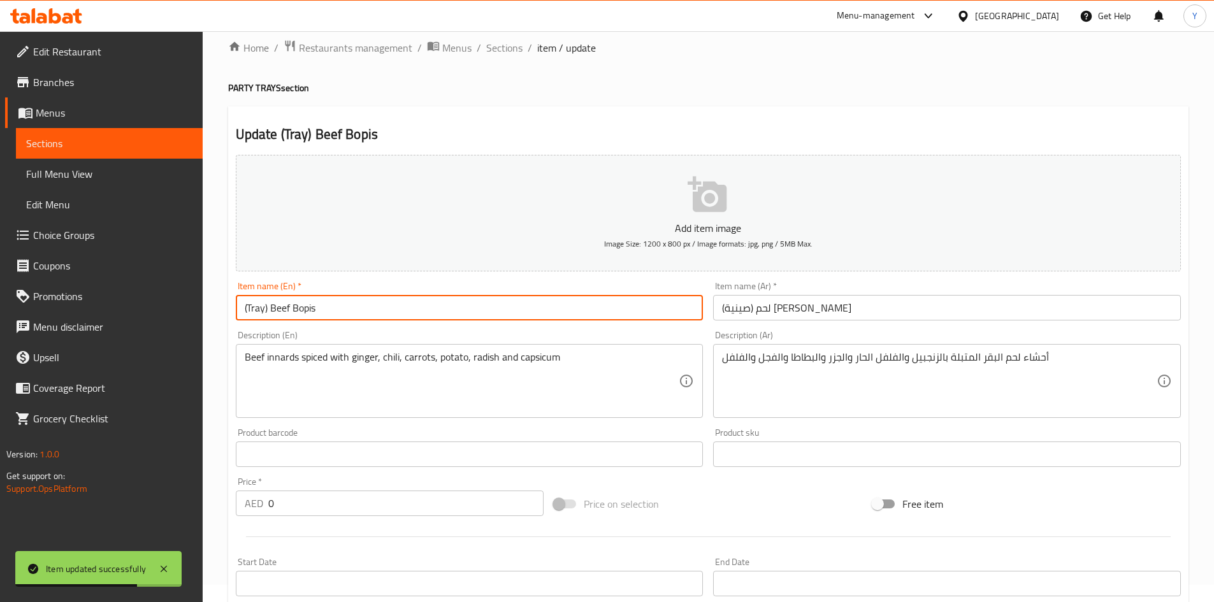
scroll to position [0, 0]
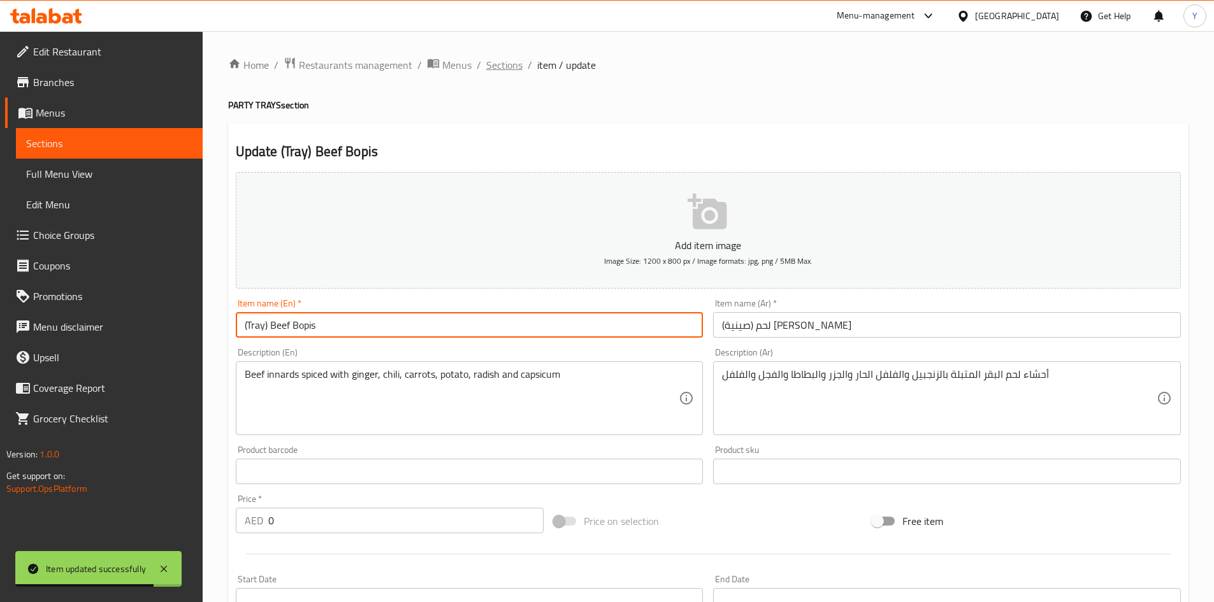
click at [515, 70] on span "Sections" at bounding box center [504, 64] width 36 height 15
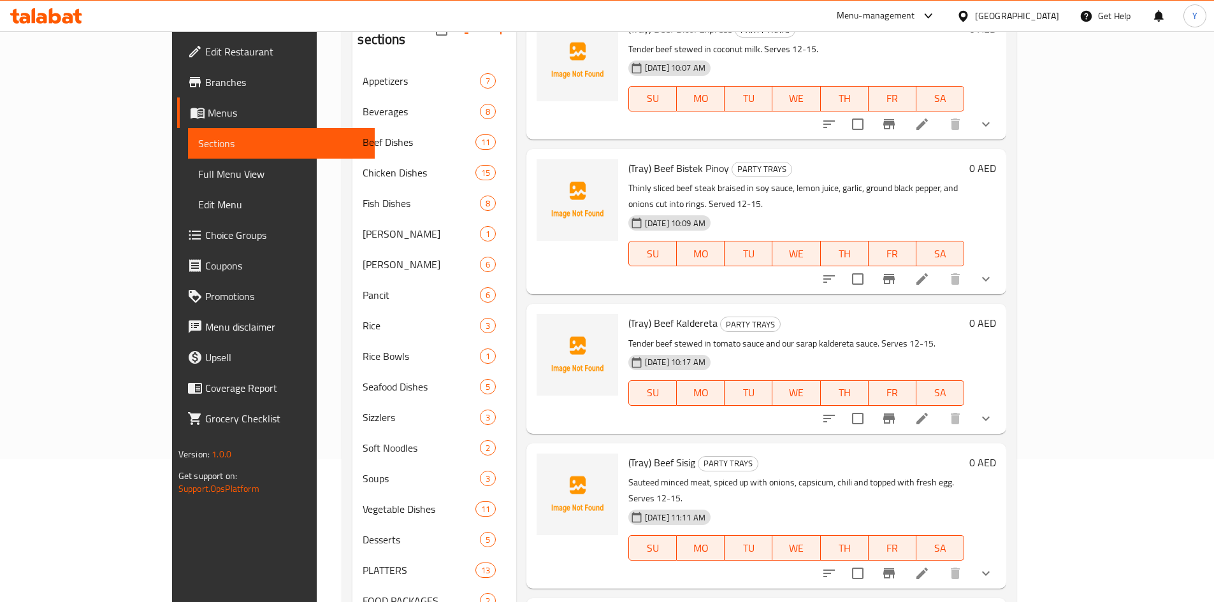
scroll to position [209, 0]
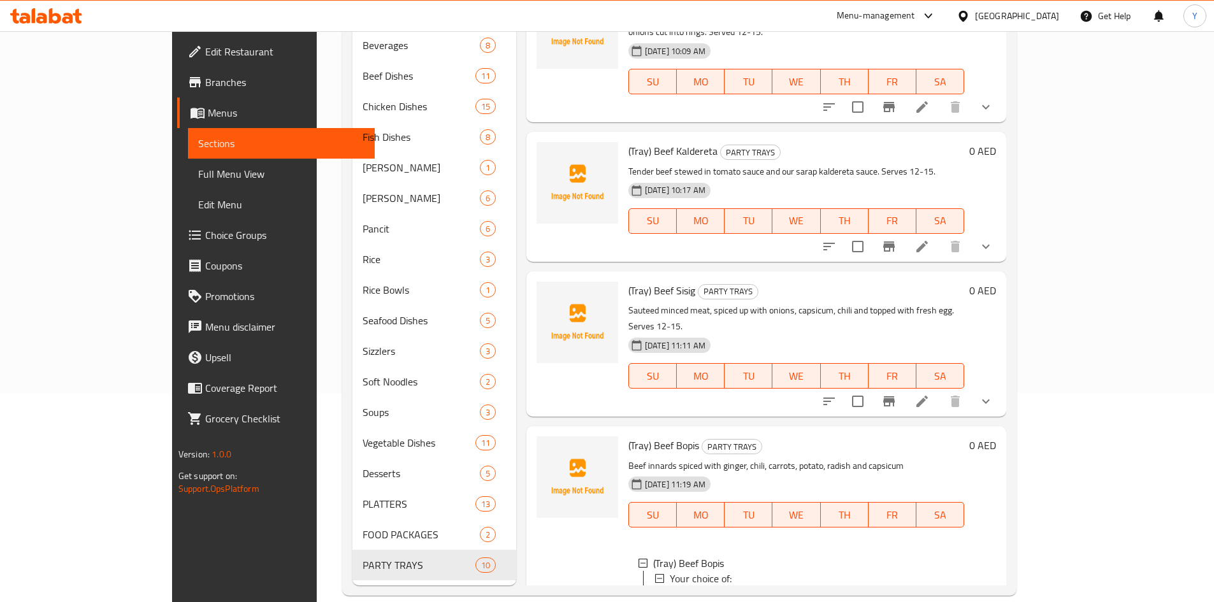
scroll to position [898, 0]
click at [766, 586] on div "Whole Tray" at bounding box center [820, 593] width 268 height 15
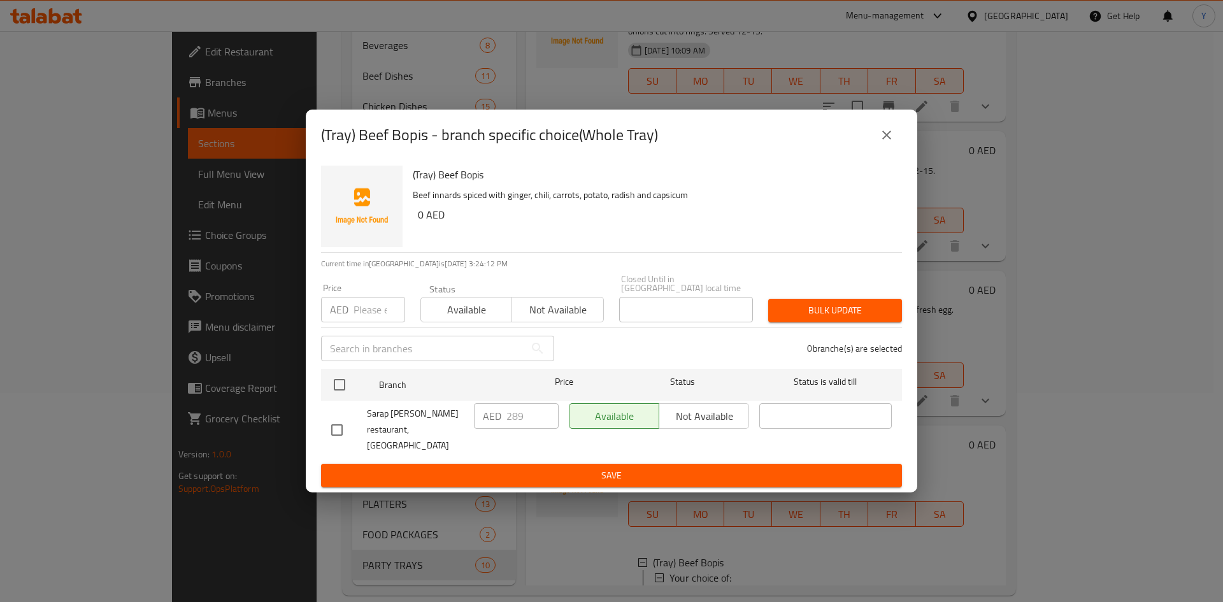
click at [899, 142] on button "close" at bounding box center [887, 135] width 31 height 31
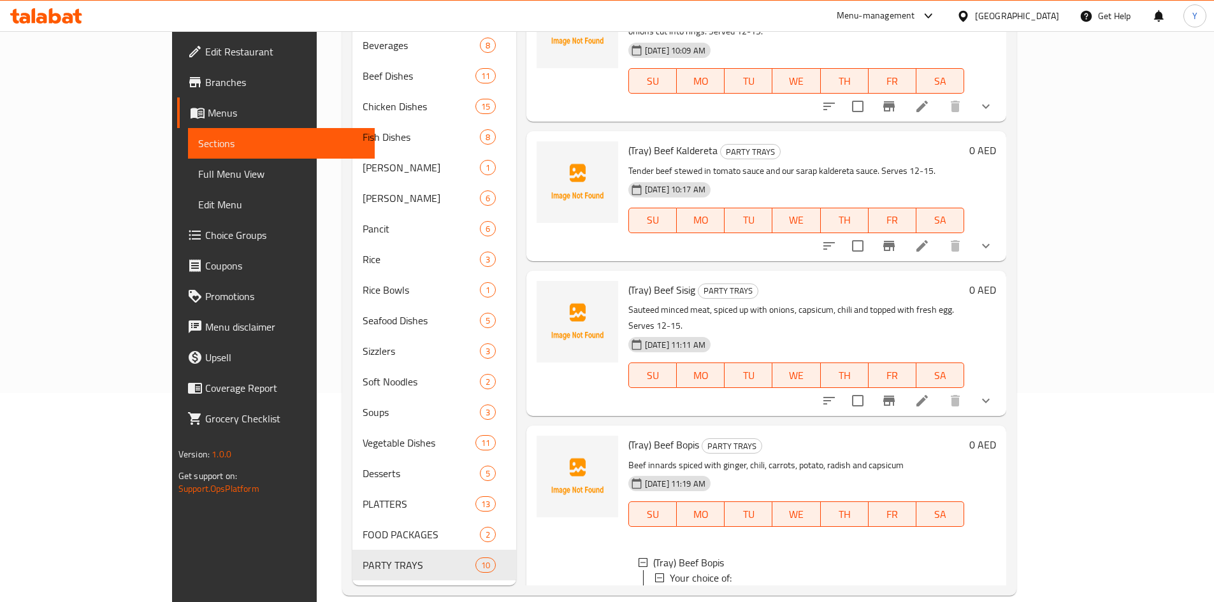
click at [807, 601] on div "Half Tray" at bounding box center [820, 608] width 268 height 15
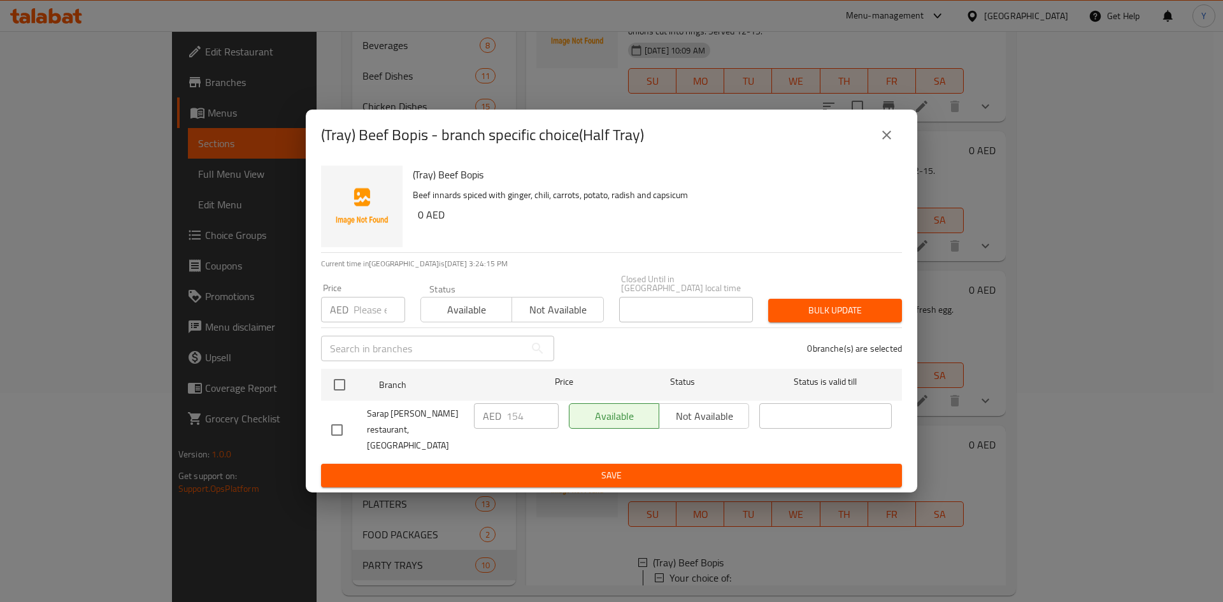
drag, startPoint x: 886, startPoint y: 141, endPoint x: 978, endPoint y: 270, distance: 158.4
click at [884, 143] on icon "close" at bounding box center [886, 134] width 15 height 15
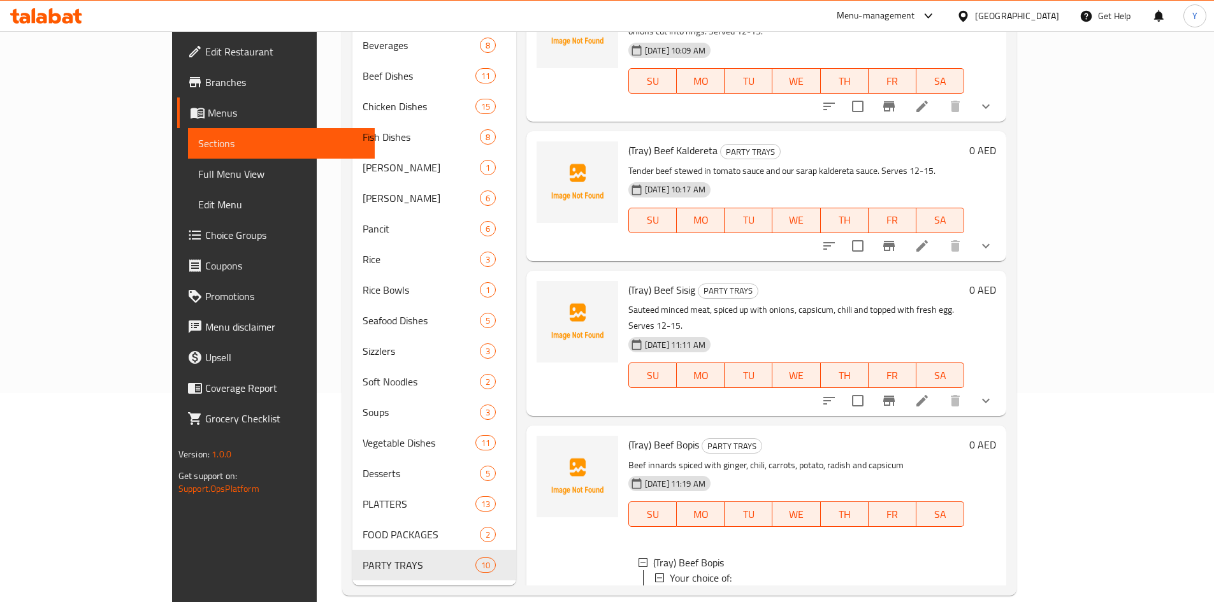
drag, startPoint x: 1149, startPoint y: 310, endPoint x: 1148, endPoint y: 322, distance: 12.8
click at [993, 393] on icon "show more" at bounding box center [985, 400] width 15 height 15
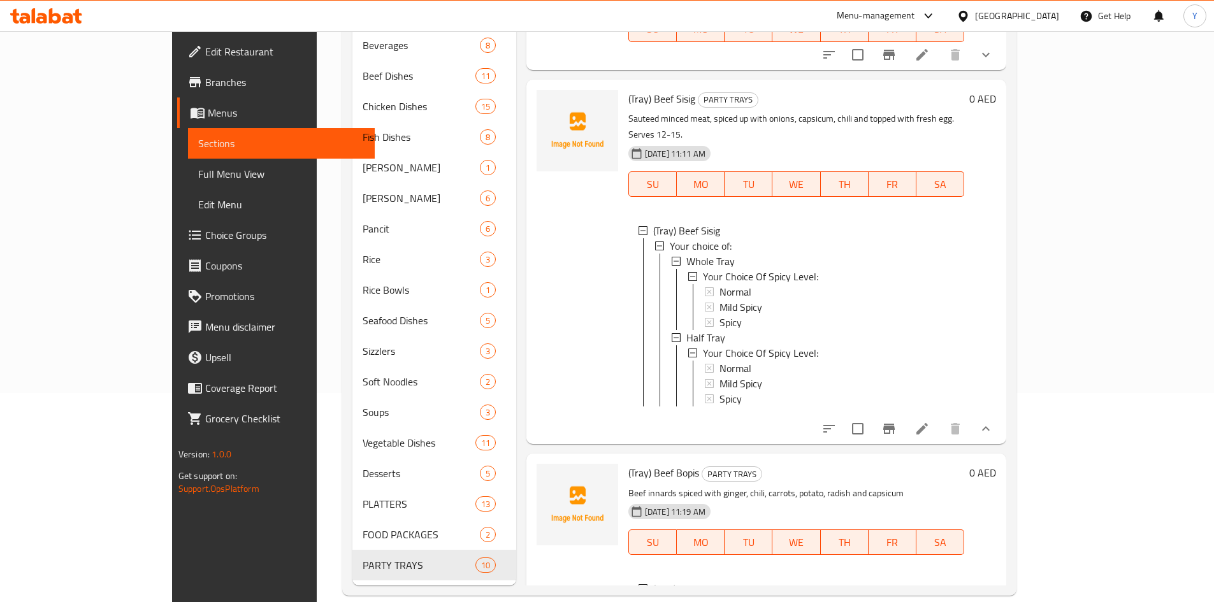
scroll to position [1127, 0]
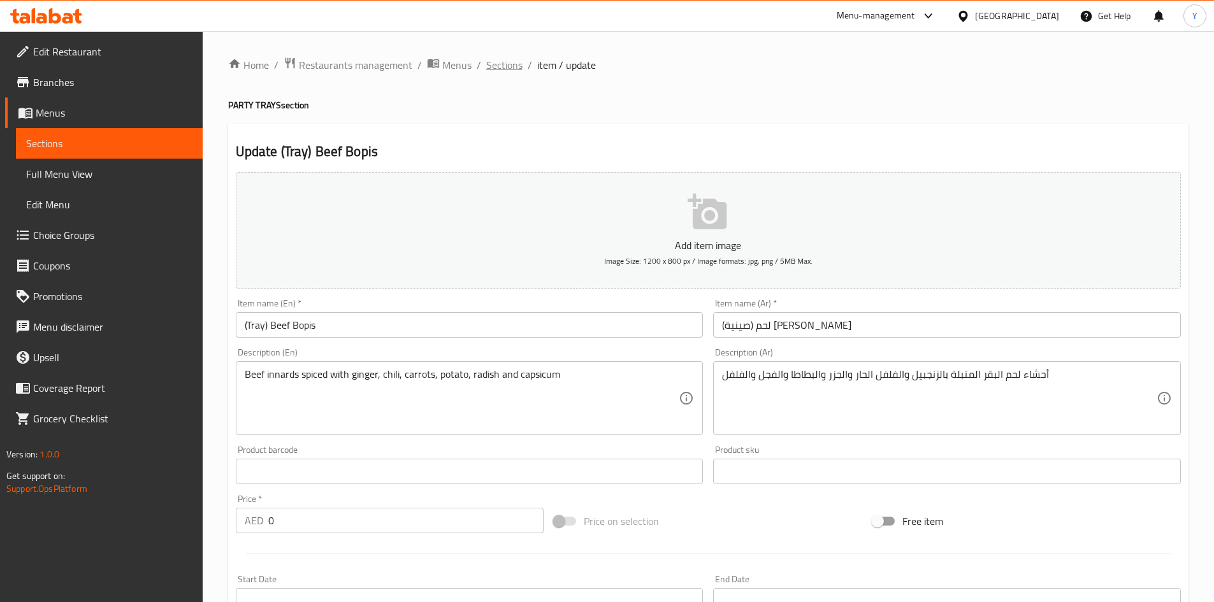
click at [515, 69] on span "Sections" at bounding box center [504, 64] width 36 height 15
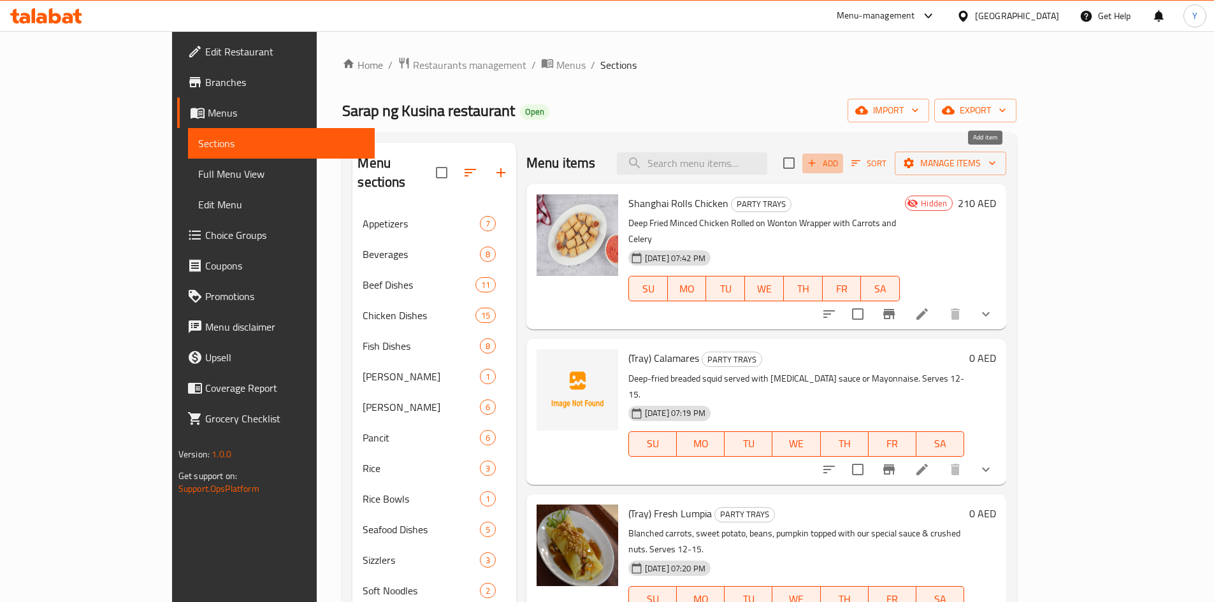
click at [840, 156] on span "Add" at bounding box center [822, 163] width 34 height 15
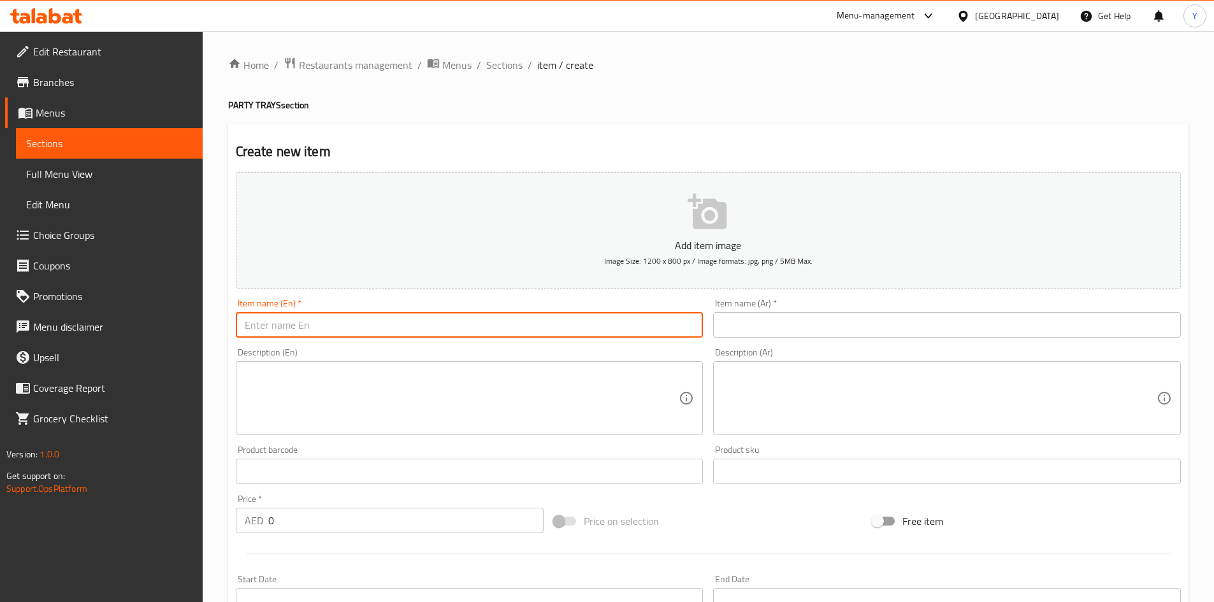
paste input "(Tray) Beef Karekare"
type input "(Tray) Beef Karekare"
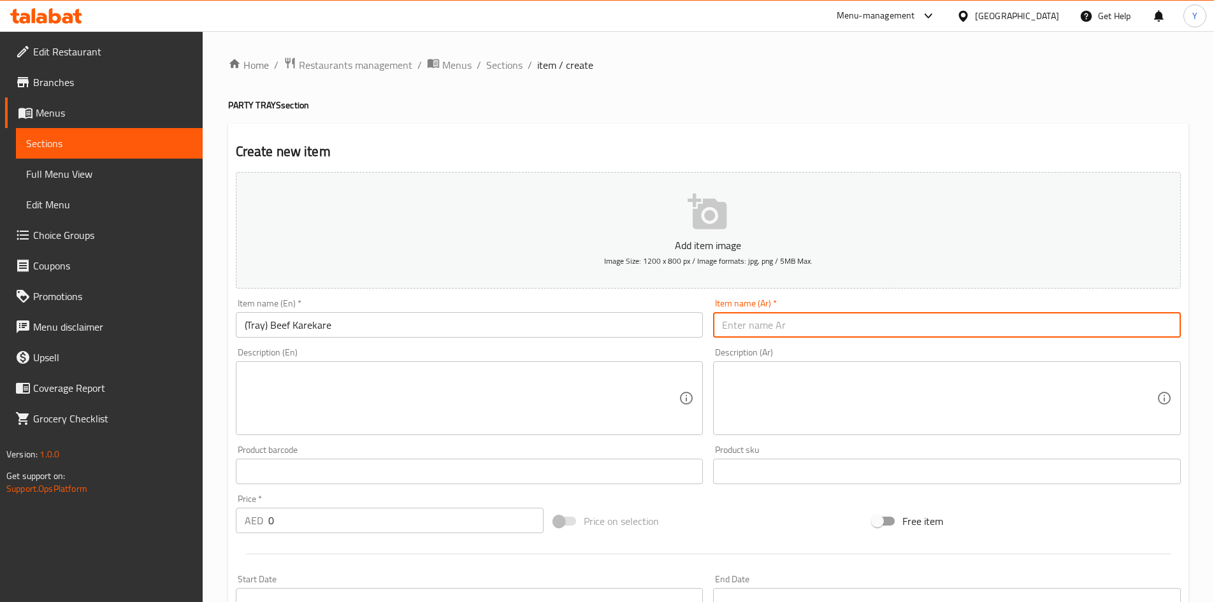
paste input "(صينية) كاري كاري لحم البقر"
click at [816, 326] on input "(صينية) كاري كاري لحم البقر" at bounding box center [947, 324] width 468 height 25
click at [755, 332] on input "(صينية) كاريكاري لحم البقر" at bounding box center [947, 324] width 468 height 25
click at [838, 324] on input "(صينية) كاريكاري لحم البقر" at bounding box center [947, 324] width 468 height 25
drag, startPoint x: 779, startPoint y: 328, endPoint x: 785, endPoint y: 333, distance: 7.7
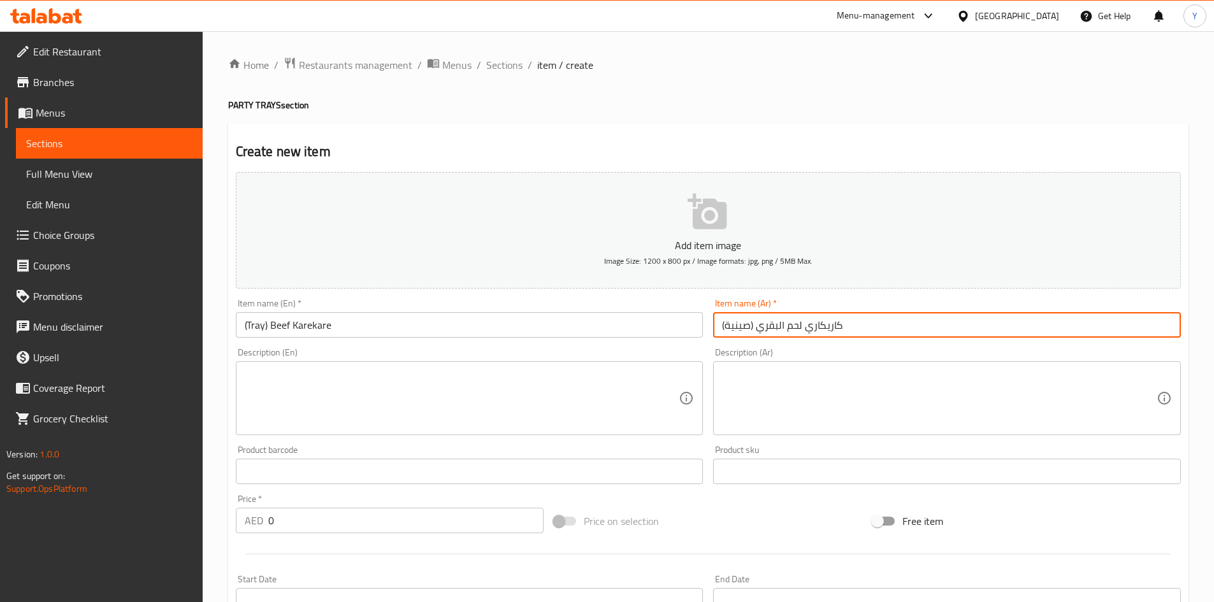
click at [784, 331] on input "(صينية) كاريكاري لحم البقري" at bounding box center [947, 324] width 468 height 25
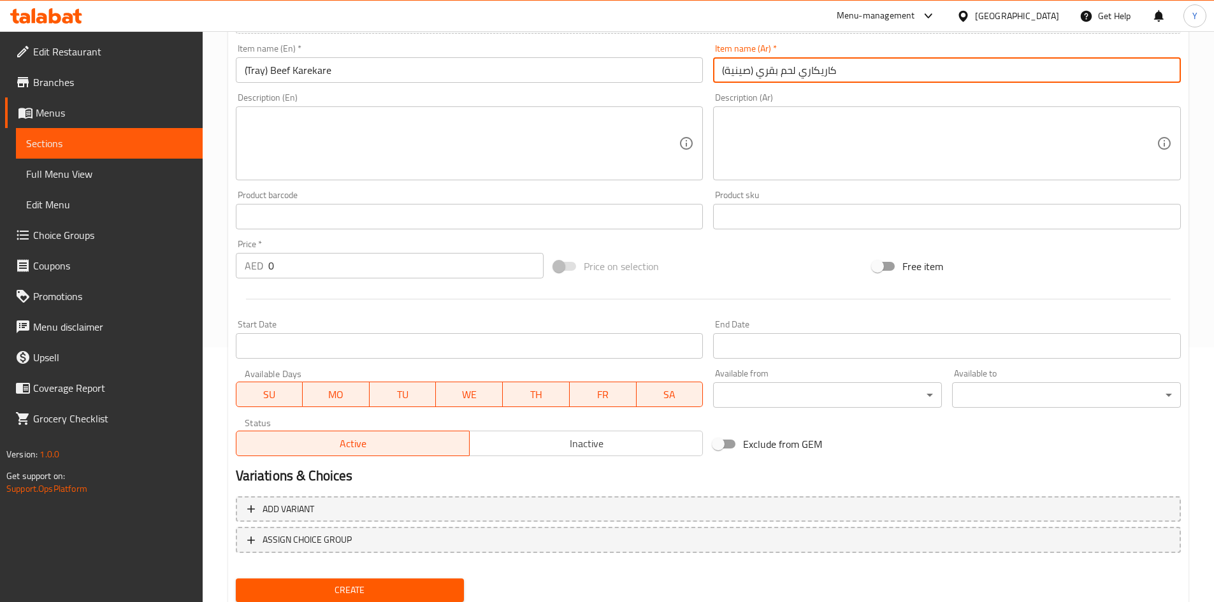
type input "(صينية) كاريكاري لحم بقري"
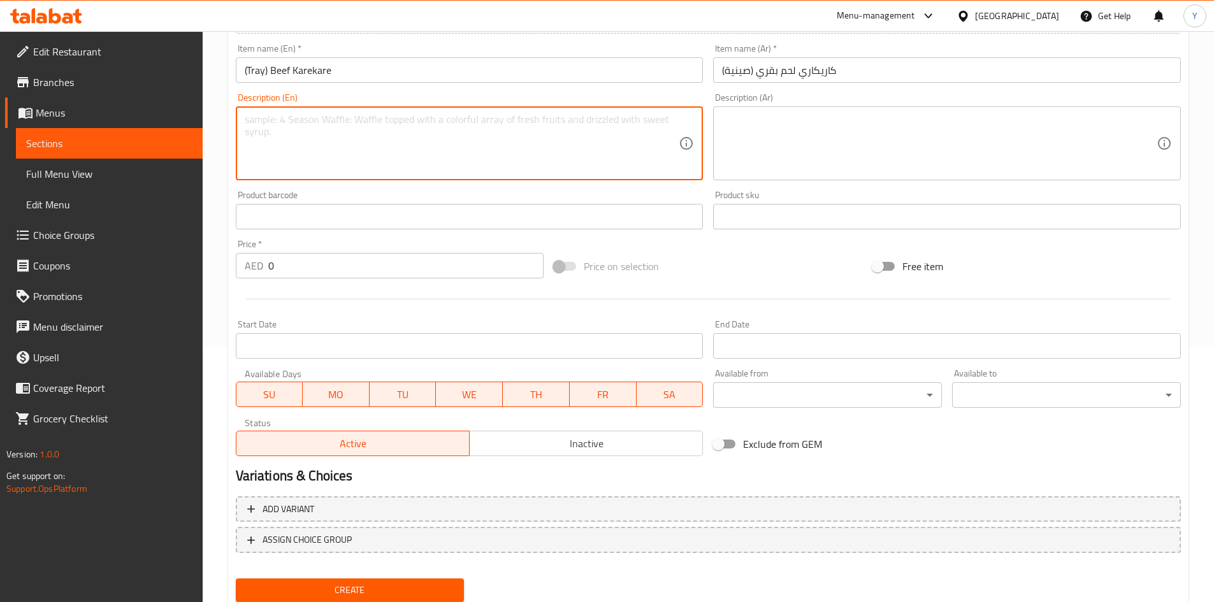
drag, startPoint x: 305, startPoint y: 109, endPoint x: 270, endPoint y: 125, distance: 38.5
paste textarea "Tender beef stew in creamy special peanut sauce with vegetables and served with…"
type textarea "Tender beef stew in creamy special peanut sauce with vegetables and served with…"
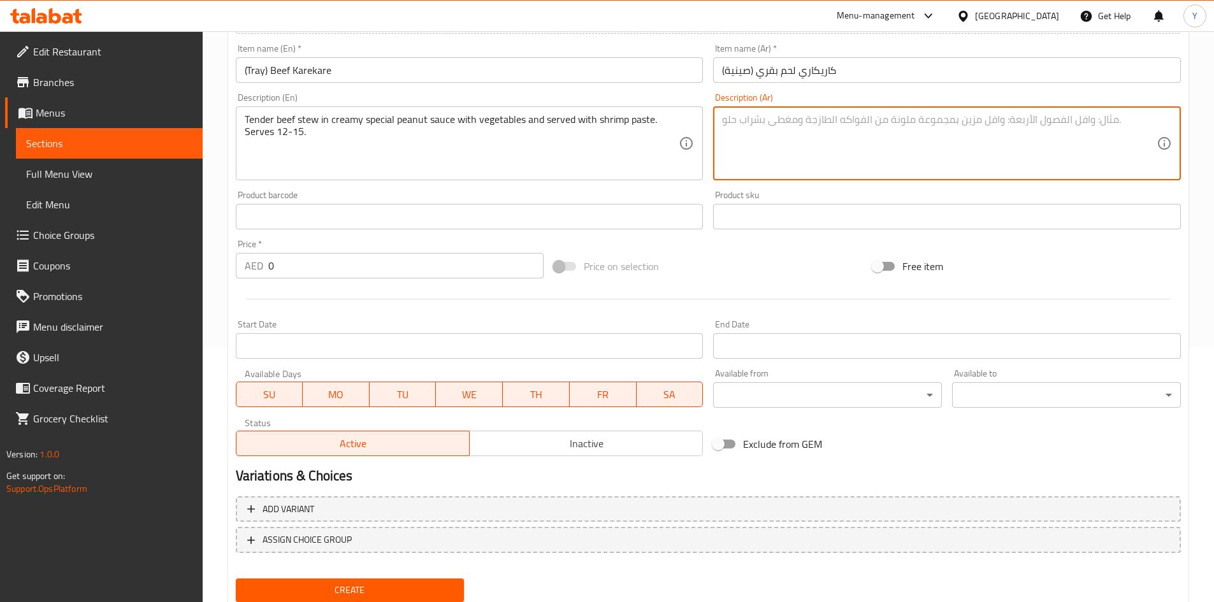
paste textarea "يخنة لحم بقري طرية بصلصة الفول السوداني الكريمية الخاصة مع الخضار، تُقدم مع معج…"
type textarea "يخنة لحم بقري طرية بصلصة الفول السوداني الكريمية الخاصة مع الخضار، تُقدم مع معج…"
click at [493, 558] on div "Add variant ASSIGN CHOICE GROUP" at bounding box center [708, 532] width 955 height 83
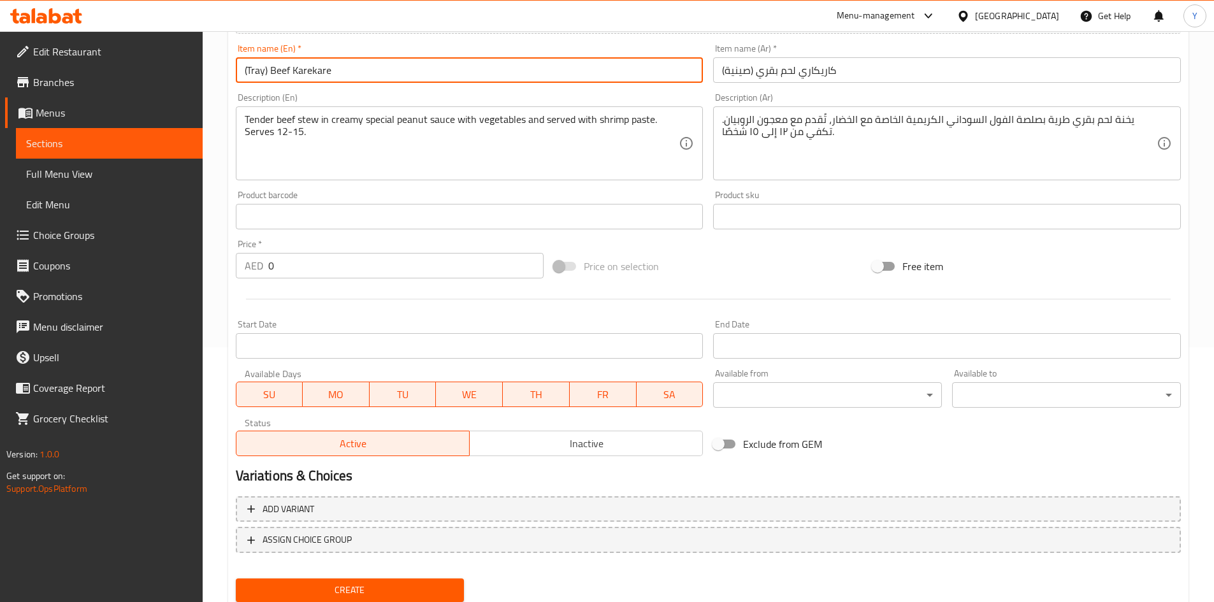
click at [502, 78] on input "(Tray) Beef Karekare" at bounding box center [470, 69] width 468 height 25
click at [236, 579] on button "Create" at bounding box center [350, 591] width 229 height 24
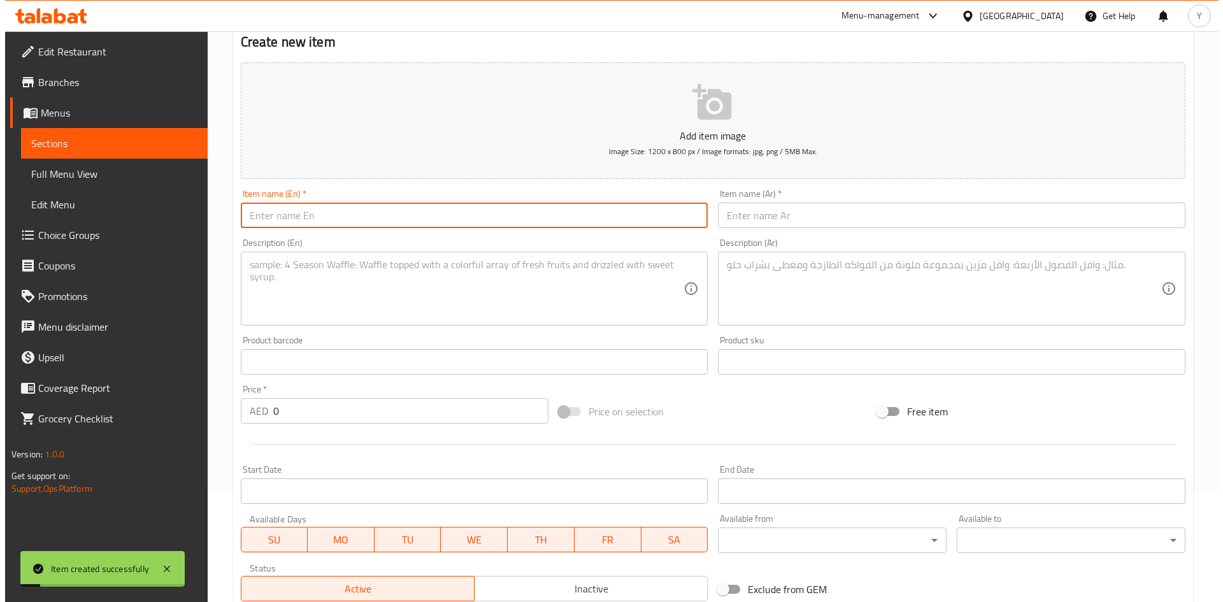
scroll to position [0, 0]
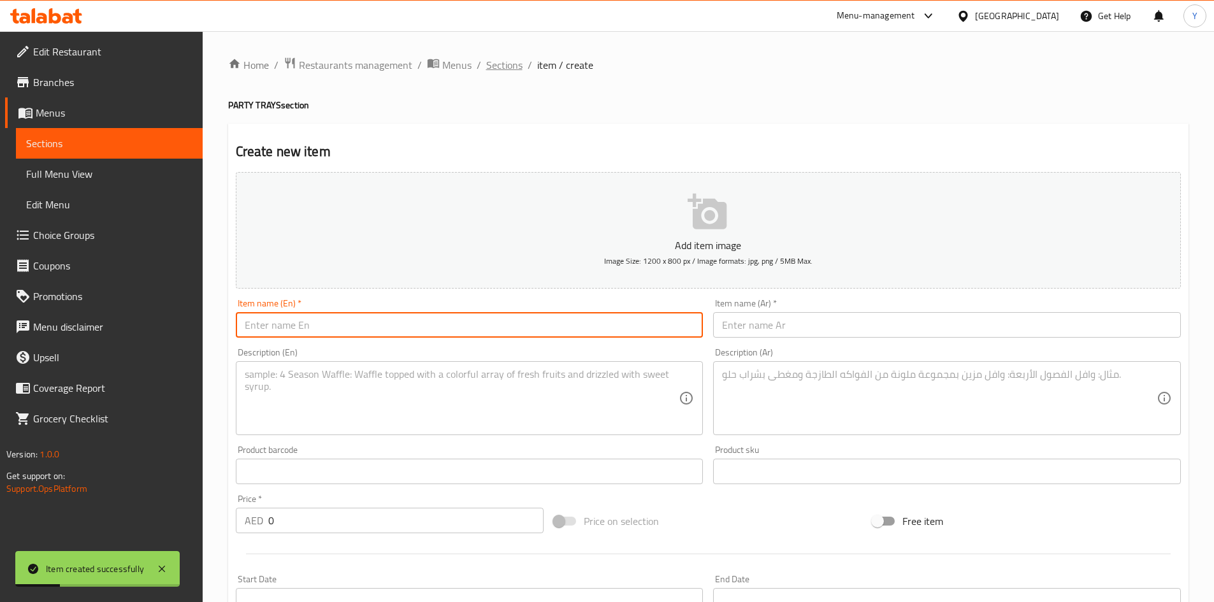
click at [500, 70] on span "Sections" at bounding box center [504, 64] width 36 height 15
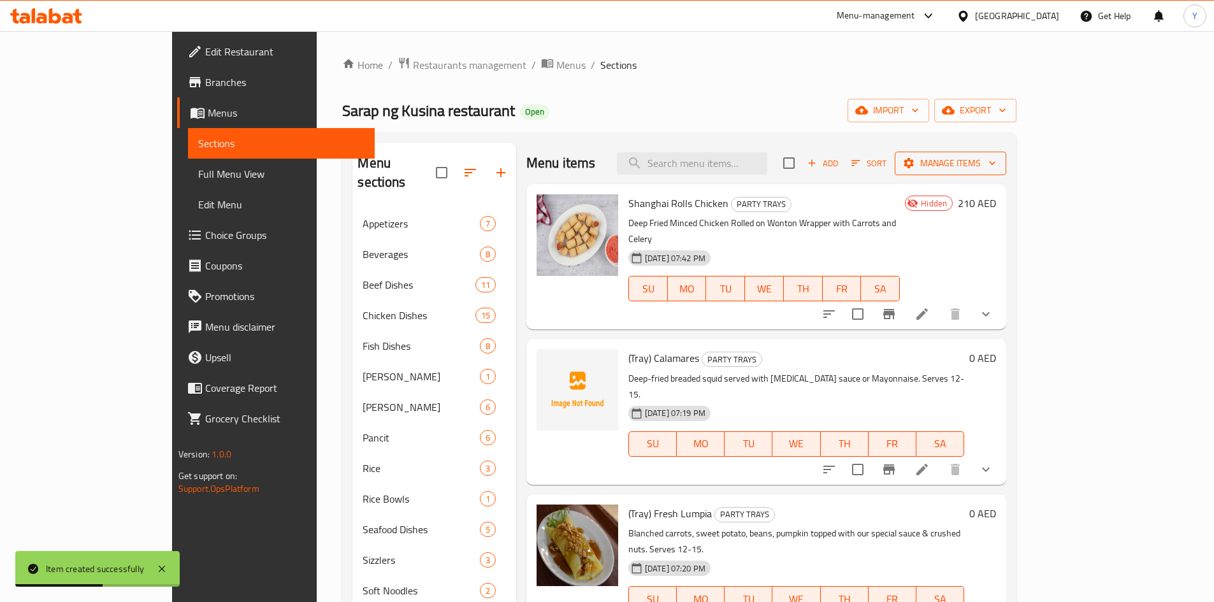
click at [996, 159] on span "Manage items" at bounding box center [950, 163] width 91 height 16
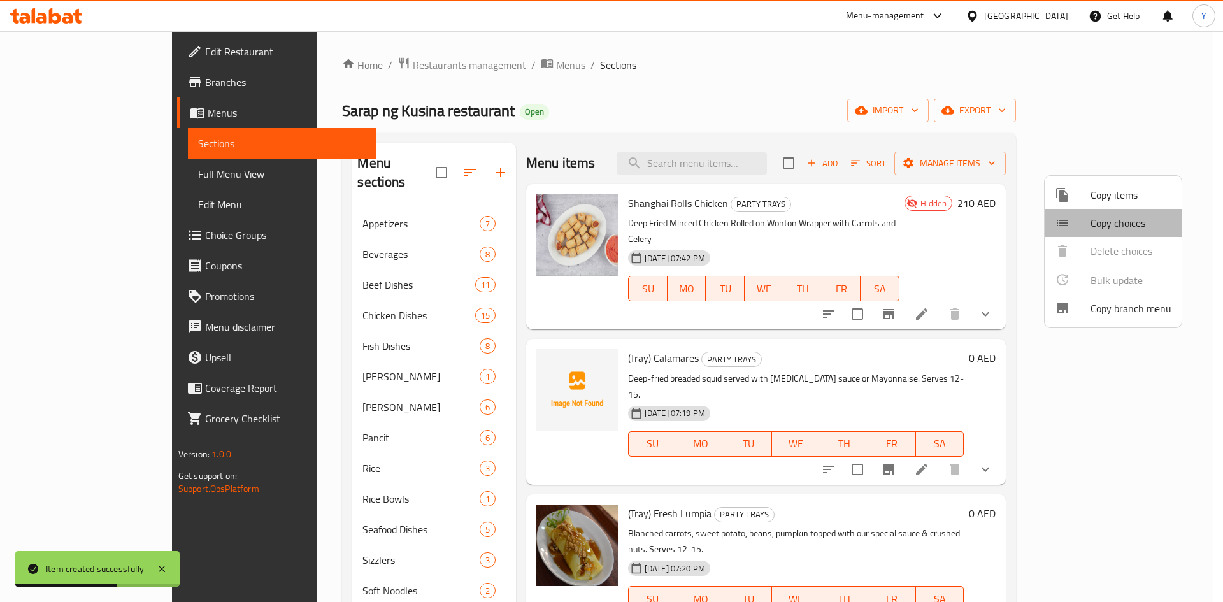
click at [1118, 224] on span "Copy choices" at bounding box center [1131, 222] width 81 height 15
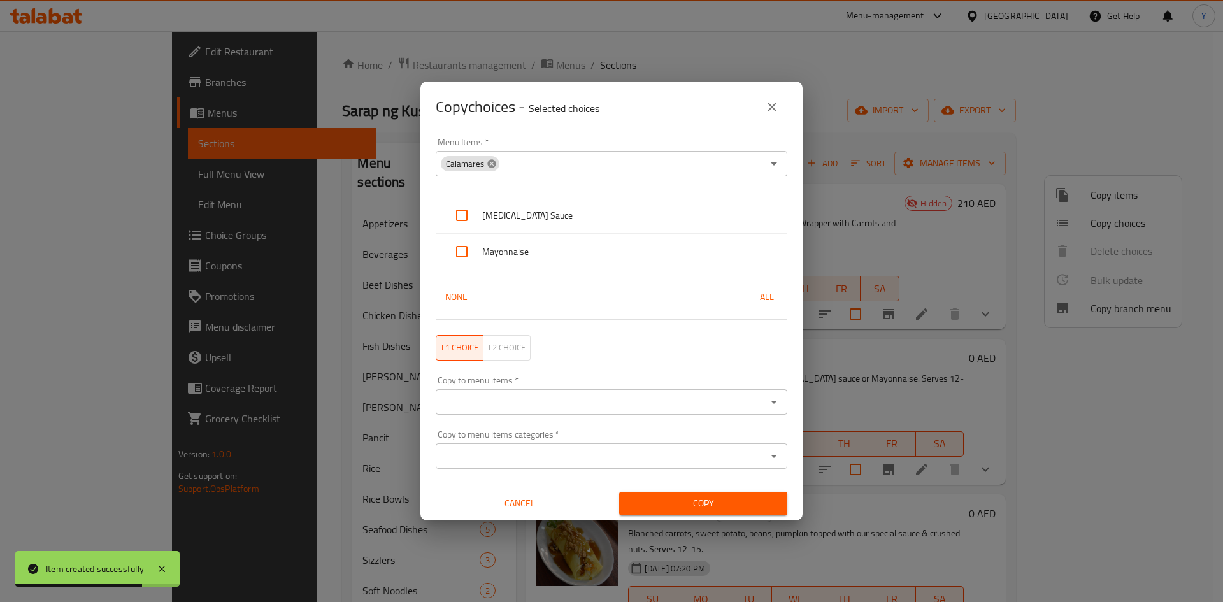
click at [491, 169] on icon at bounding box center [492, 164] width 10 height 10
click at [496, 168] on input "Menu Items   *" at bounding box center [601, 164] width 323 height 18
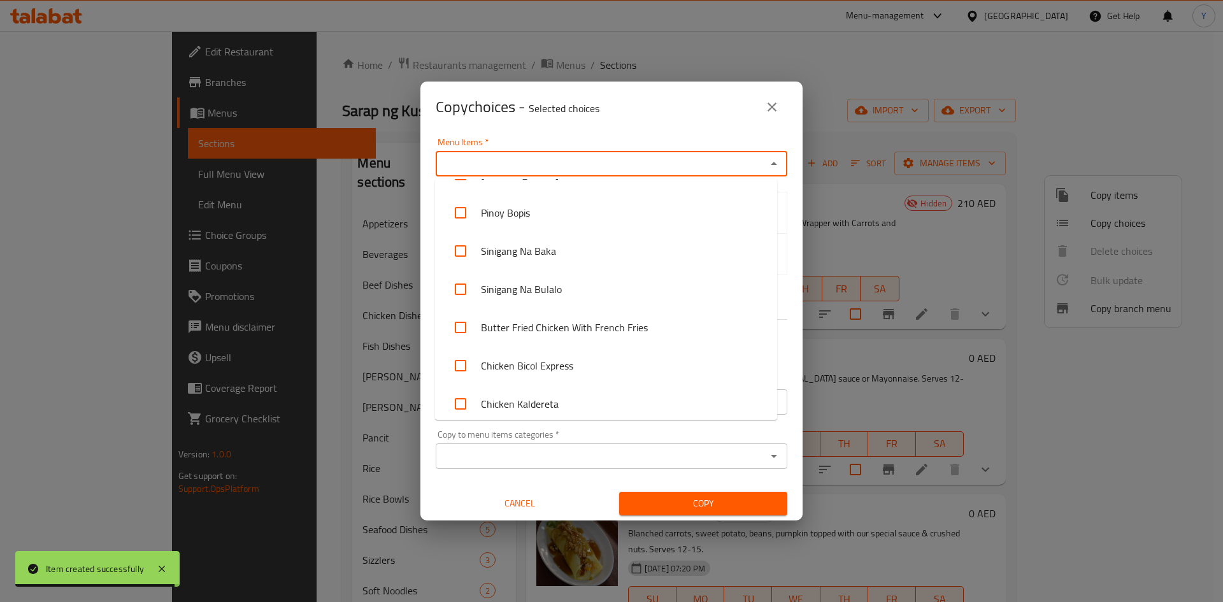
scroll to position [2063, 0]
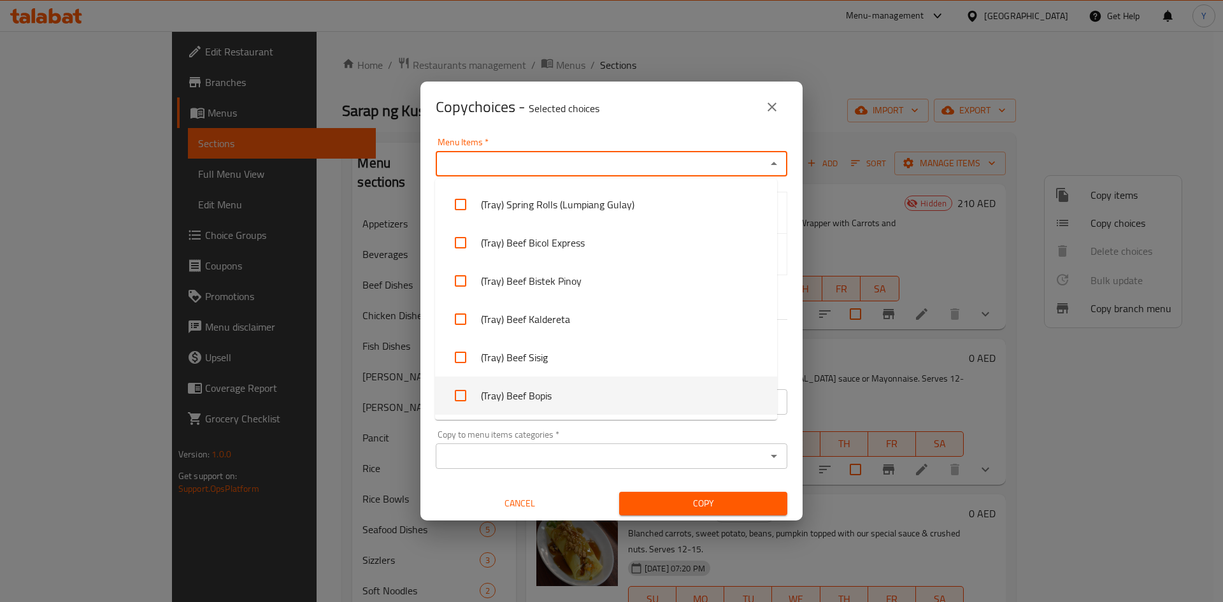
click at [593, 400] on li "(Tray) Beef Bopis" at bounding box center [606, 396] width 342 height 38
checkbox input "true"
drag, startPoint x: 622, startPoint y: 146, endPoint x: 614, endPoint y: 154, distance: 11.3
click at [621, 147] on div "Menu Items   * (Tray) Beef Bopis Menu Items *" at bounding box center [612, 157] width 352 height 39
click at [603, 128] on div "Copy choices - Selected choices 0" at bounding box center [612, 107] width 382 height 51
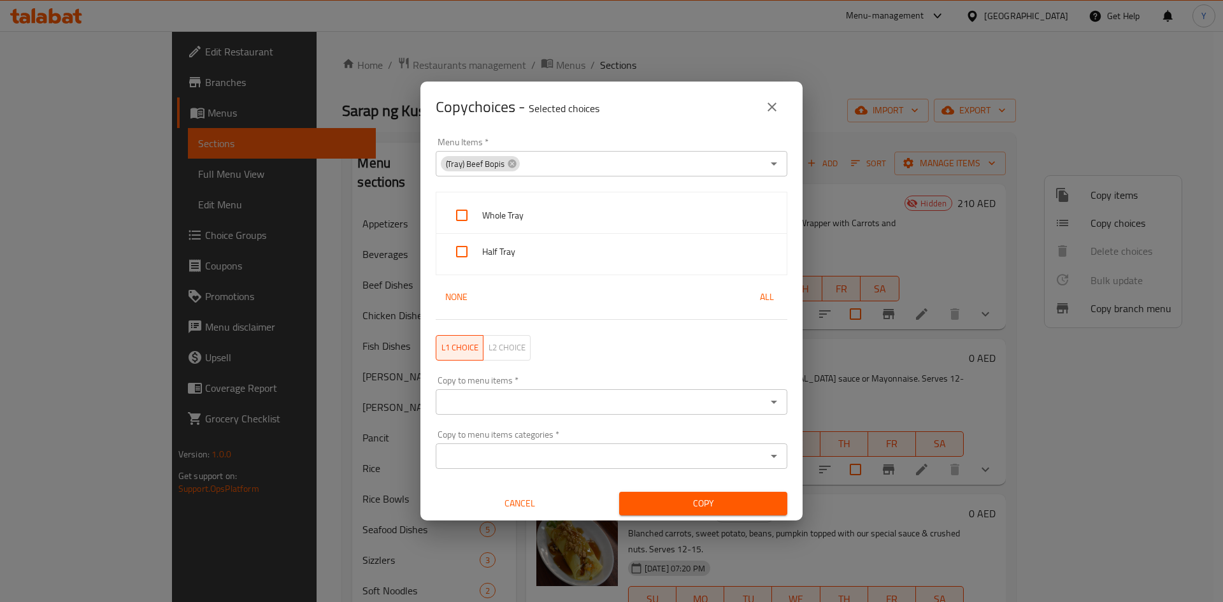
click at [566, 203] on div "Whole Tray" at bounding box center [611, 216] width 350 height 36
checkbox input "true"
drag, startPoint x: 561, startPoint y: 255, endPoint x: 565, endPoint y: 281, distance: 26.5
click at [559, 256] on span "Half Tray" at bounding box center [629, 252] width 294 height 16
checkbox input "true"
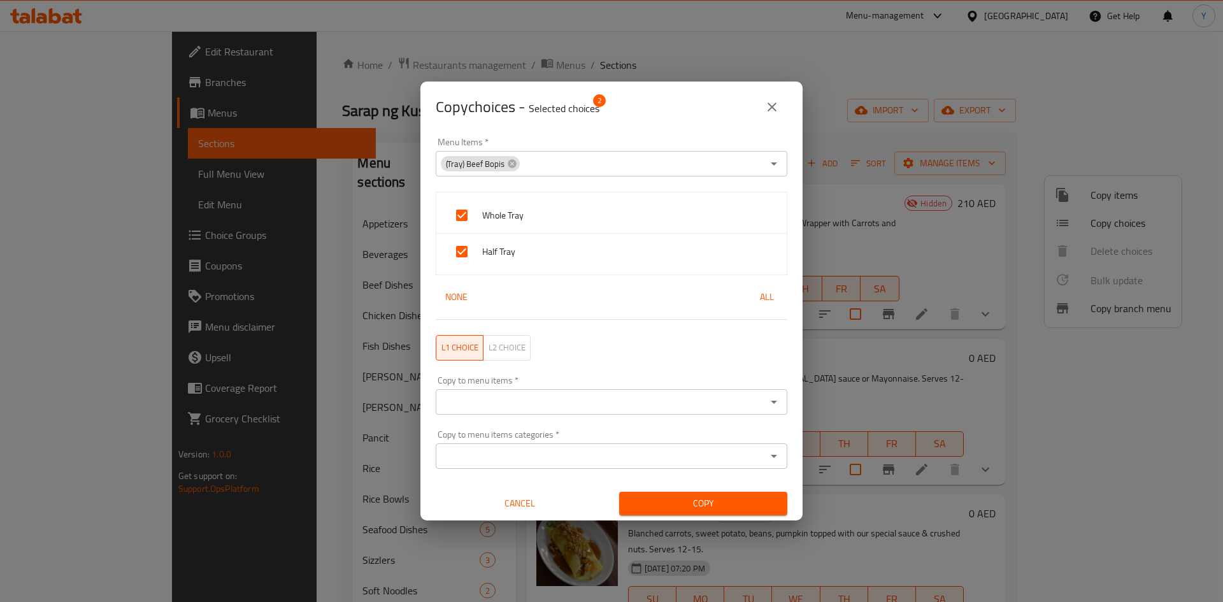
click at [571, 396] on input "Copy to menu items   *" at bounding box center [601, 402] width 323 height 18
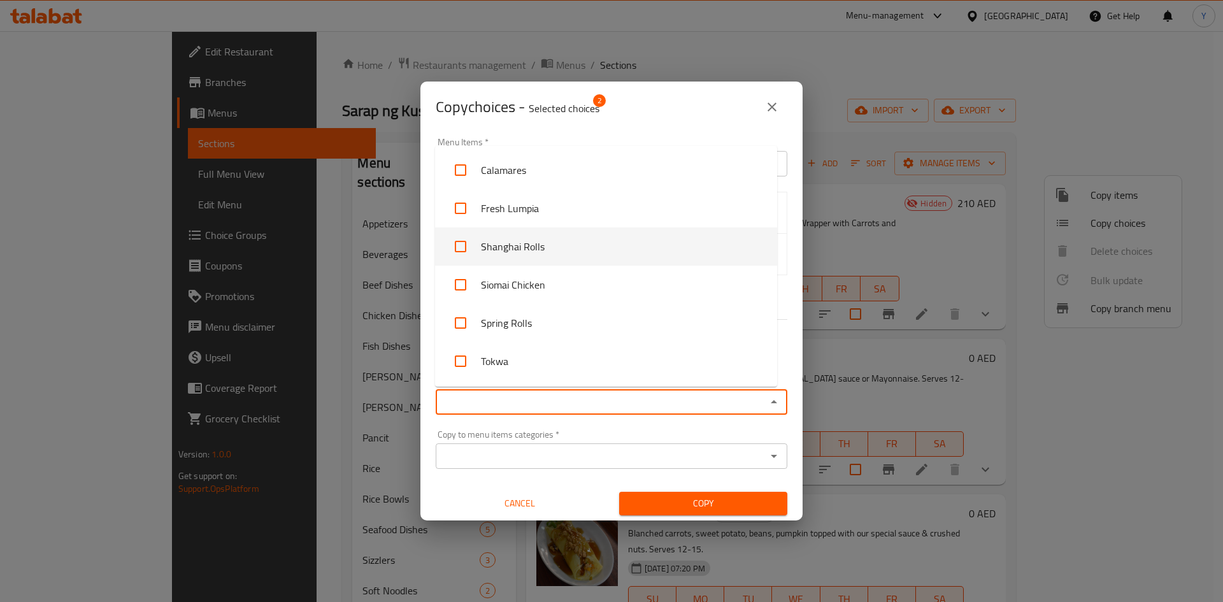
click at [777, 166] on body "​ Menu-management United Arab Emirates Get Help Y Edit Restaurant Branches Menu…" at bounding box center [611, 316] width 1223 height 571
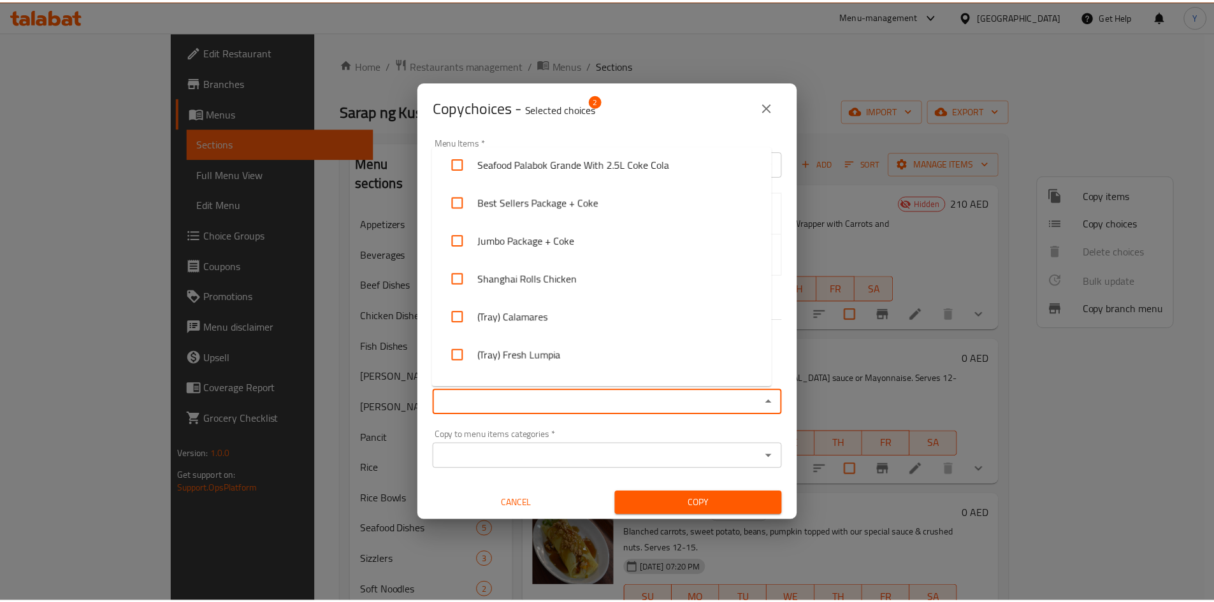
scroll to position [4395, 0]
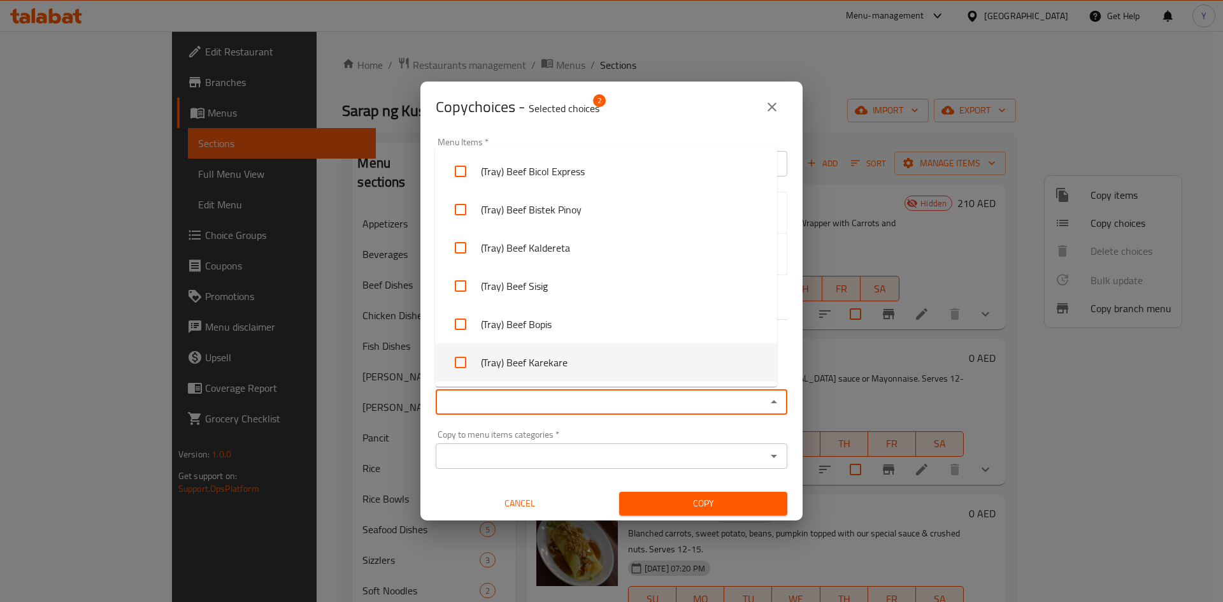
click at [672, 378] on li "(Tray) Beef Karekare" at bounding box center [606, 362] width 342 height 38
checkbox input "true"
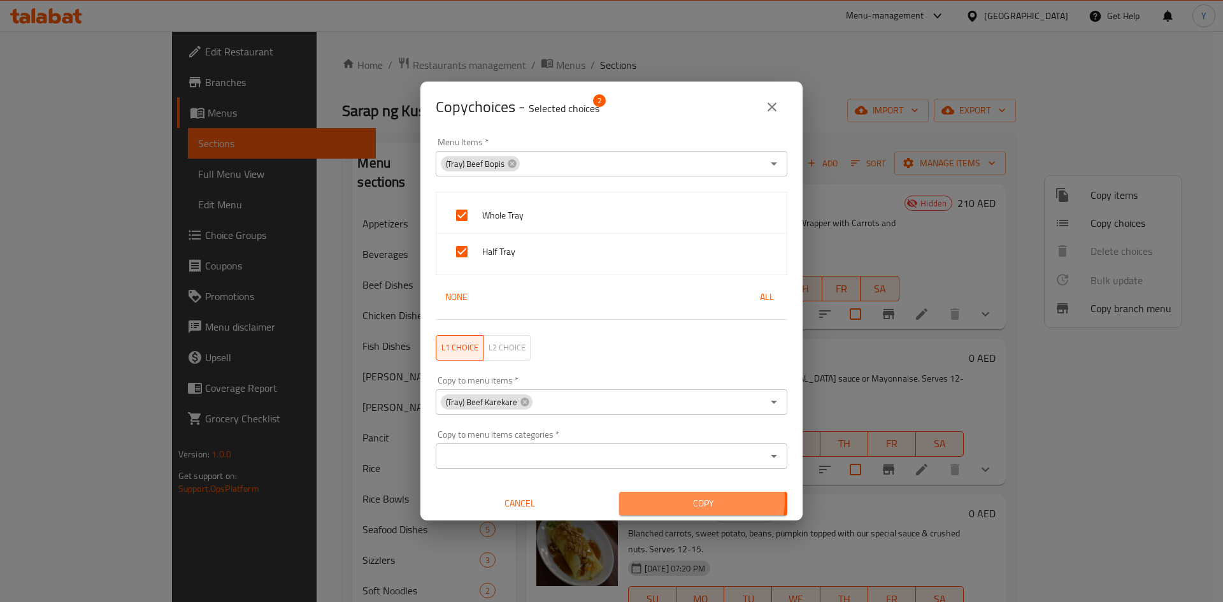
click at [683, 500] on span "Copy" at bounding box center [704, 504] width 148 height 16
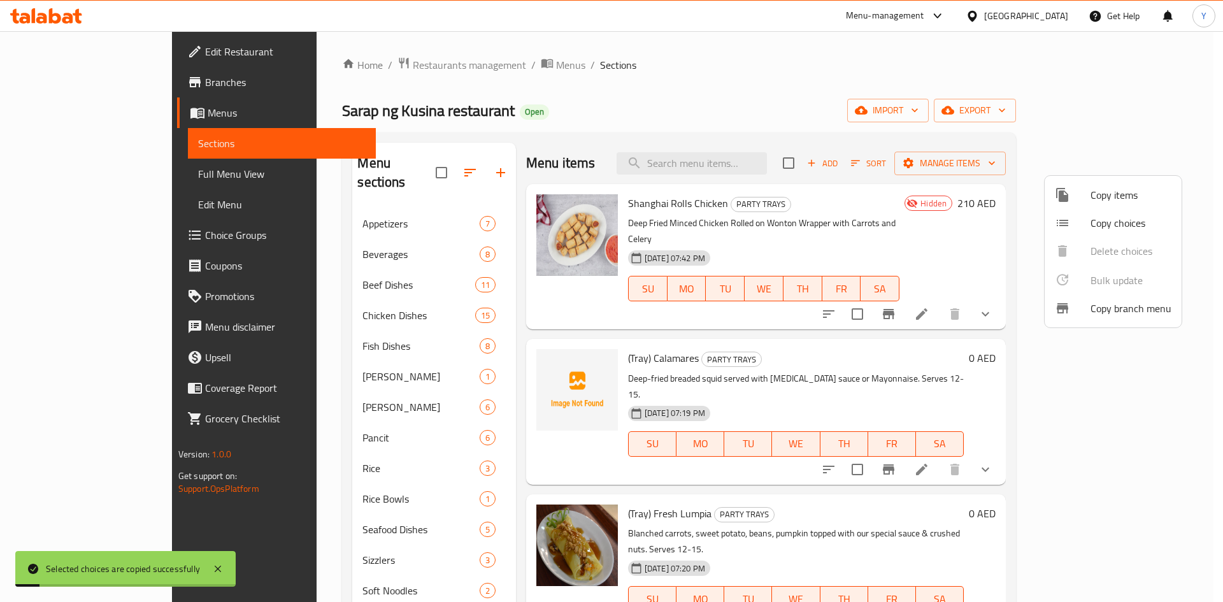
click at [937, 352] on div at bounding box center [611, 301] width 1223 height 602
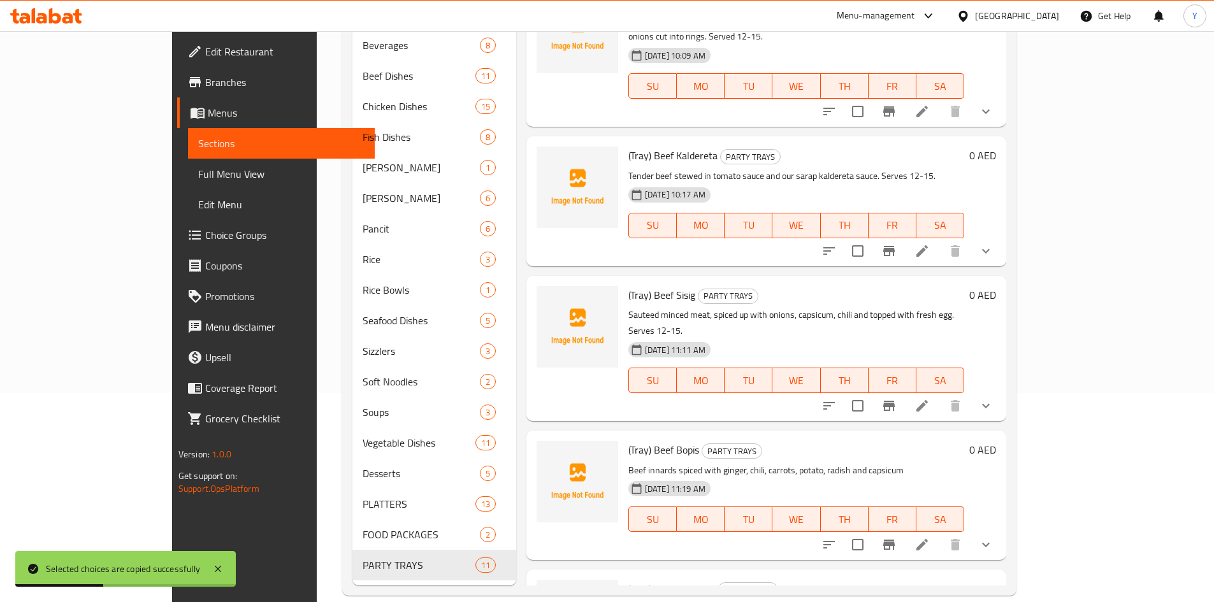
scroll to position [930, 0]
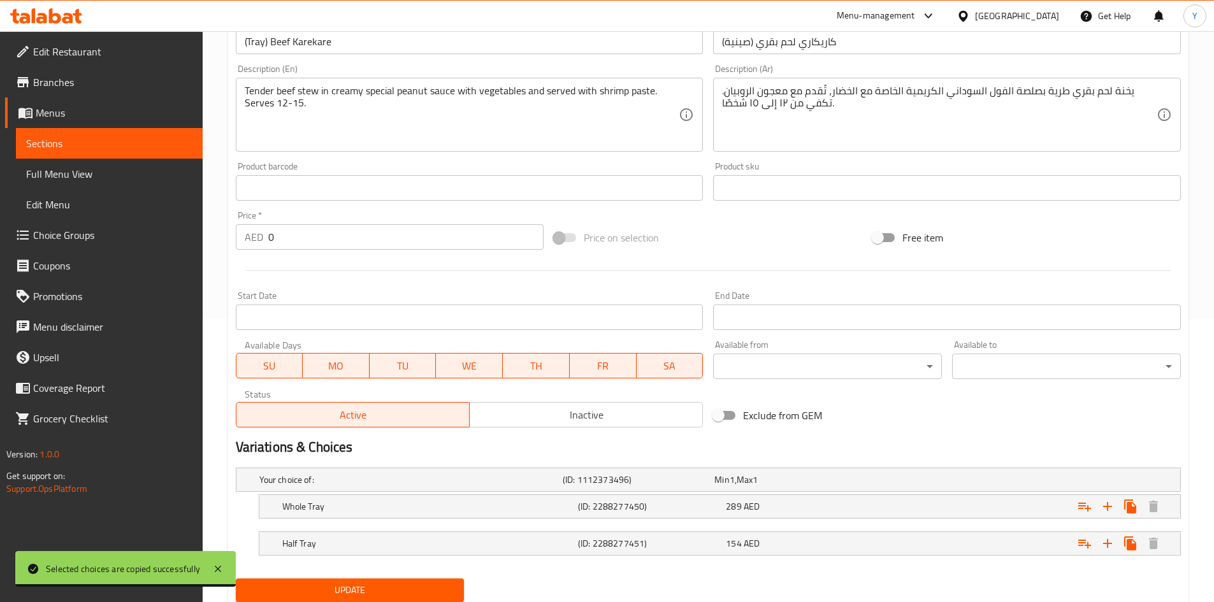
scroll to position [327, 0]
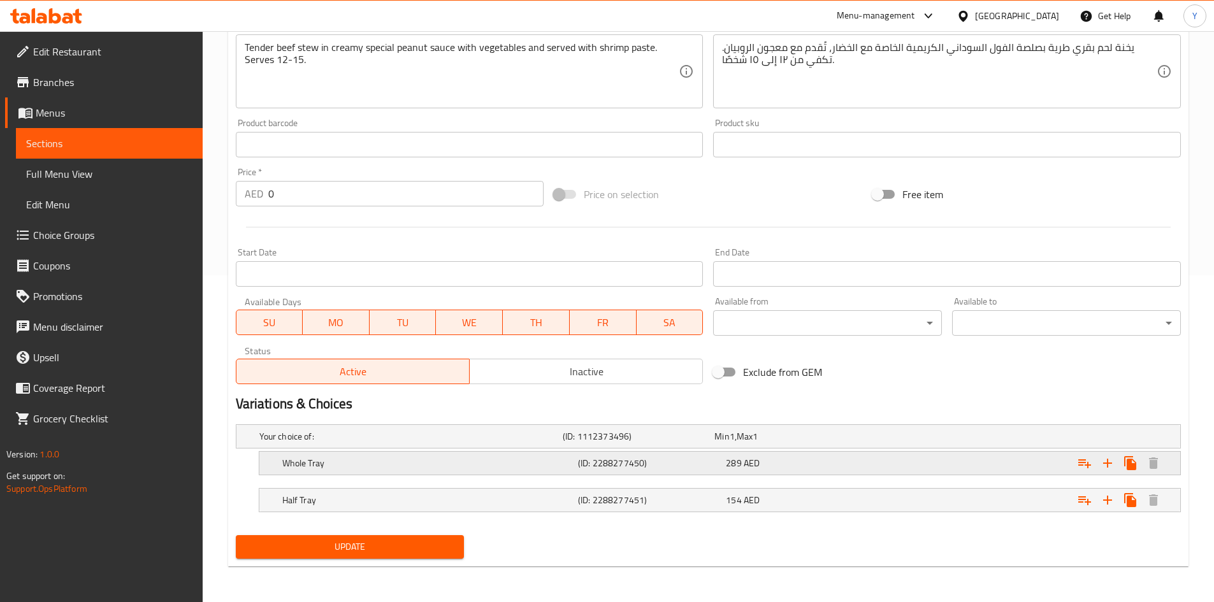
click at [823, 464] on div "289 AED" at bounding box center [797, 463] width 143 height 13
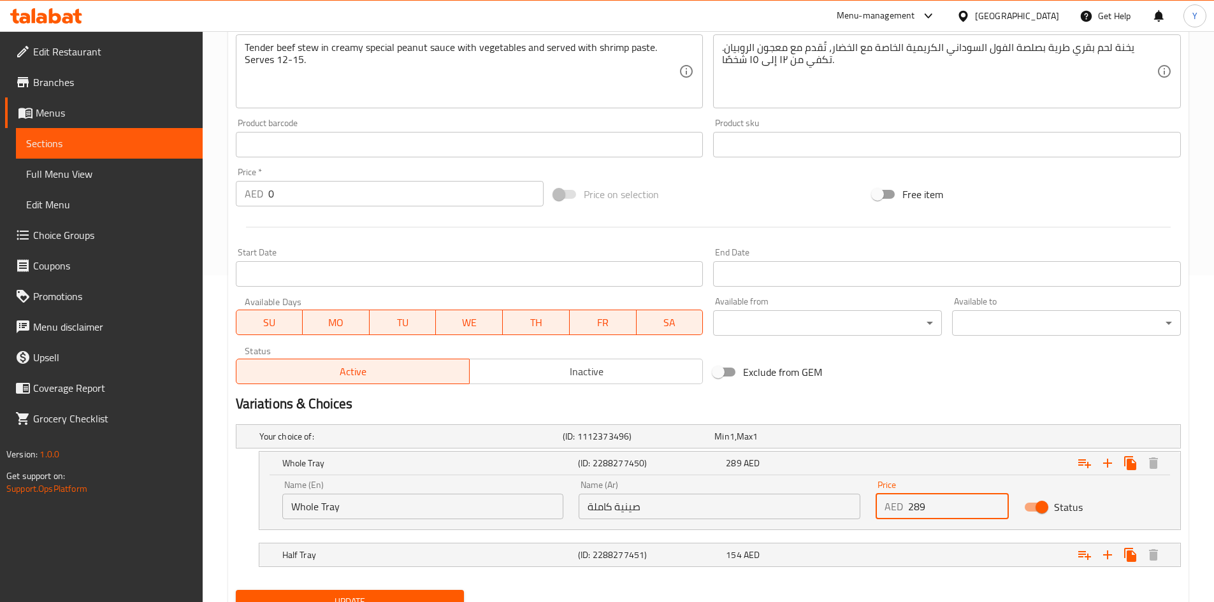
drag, startPoint x: 954, startPoint y: 505, endPoint x: 861, endPoint y: 507, distance: 93.1
click at [860, 507] on div "Name (En) Whole Tray Name (En) Name (Ar) صينية كاملة Name (Ar) Price AED 289 Pr…" at bounding box center [720, 500] width 890 height 54
paste input "98.00"
type input "298.00"
click at [898, 556] on div "Expand" at bounding box center [1019, 555] width 296 height 28
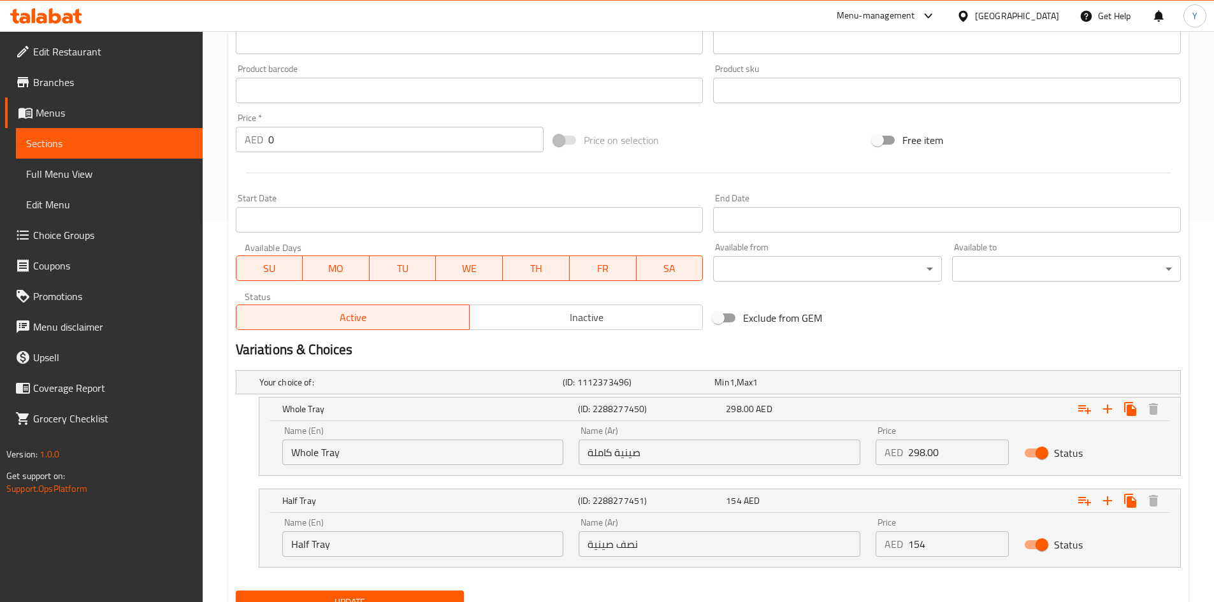
scroll to position [436, 0]
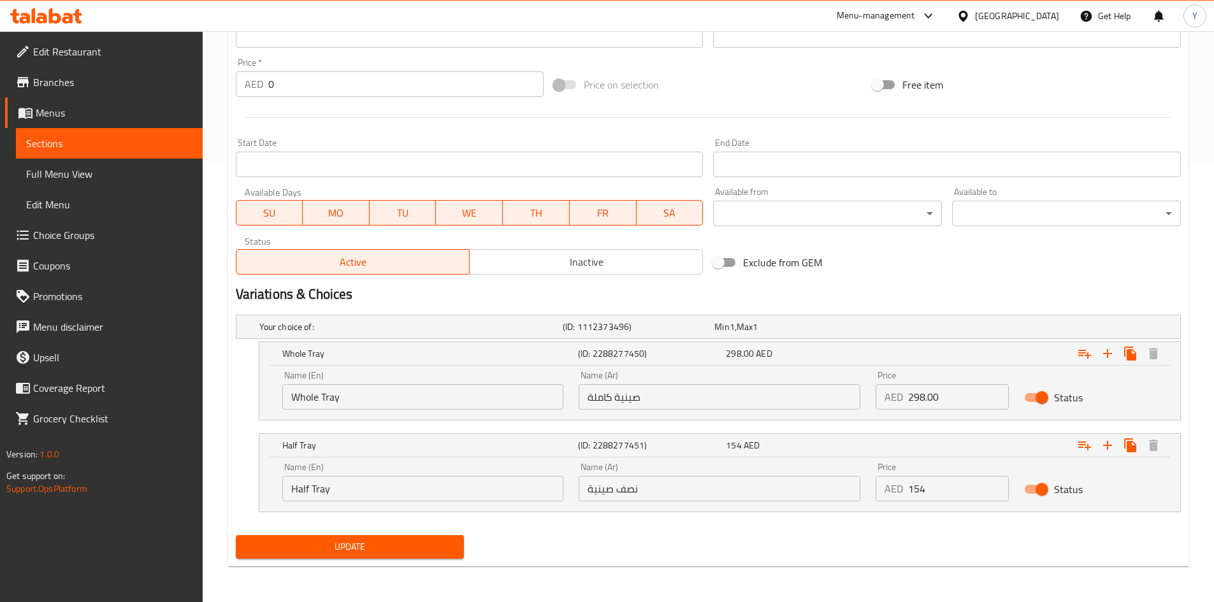
click at [926, 493] on input "154" at bounding box center [958, 488] width 101 height 25
type input "159"
click at [860, 542] on div "Update" at bounding box center [708, 547] width 955 height 34
drag, startPoint x: 421, startPoint y: 554, endPoint x: 434, endPoint y: 542, distance: 17.1
click at [422, 552] on span "Update" at bounding box center [350, 547] width 208 height 16
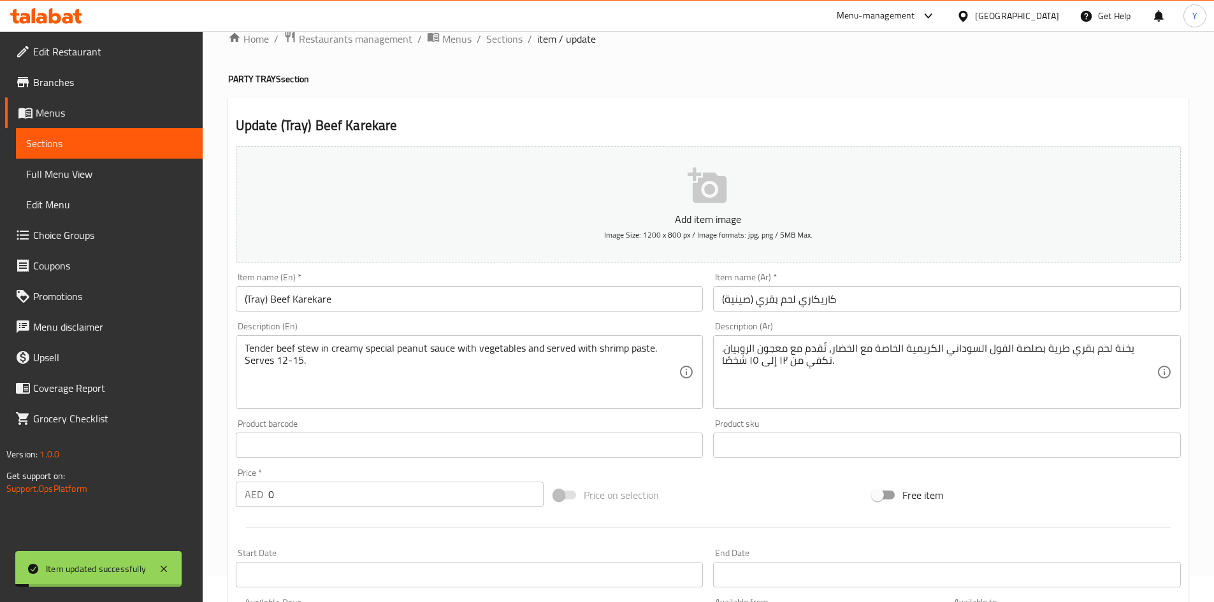
scroll to position [0, 0]
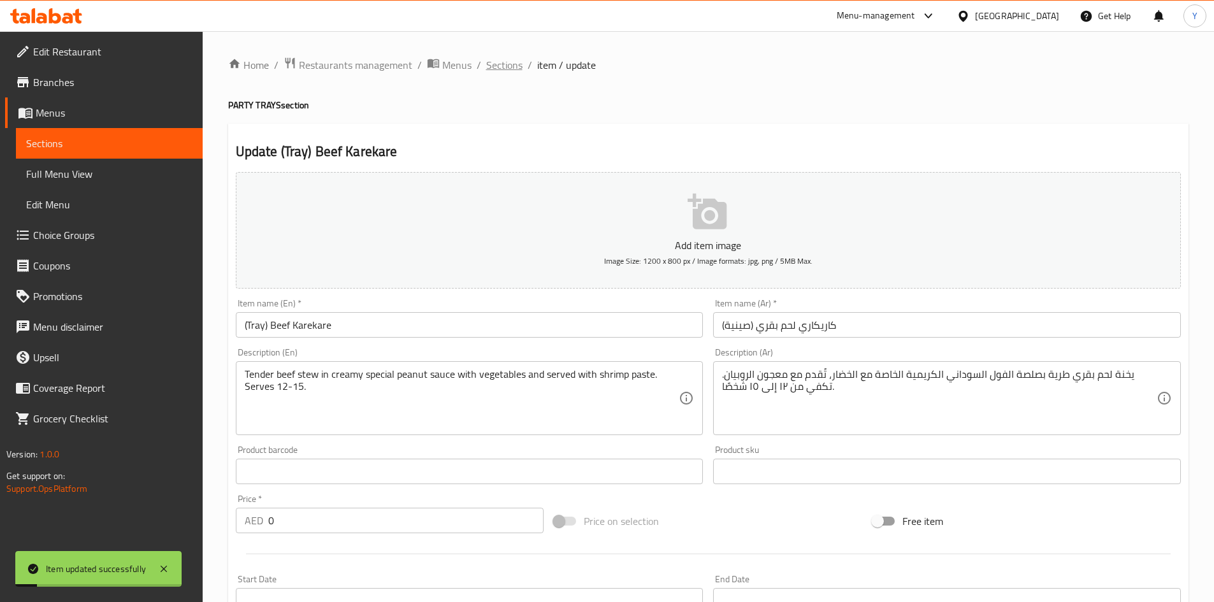
click at [503, 65] on span "Sections" at bounding box center [504, 64] width 36 height 15
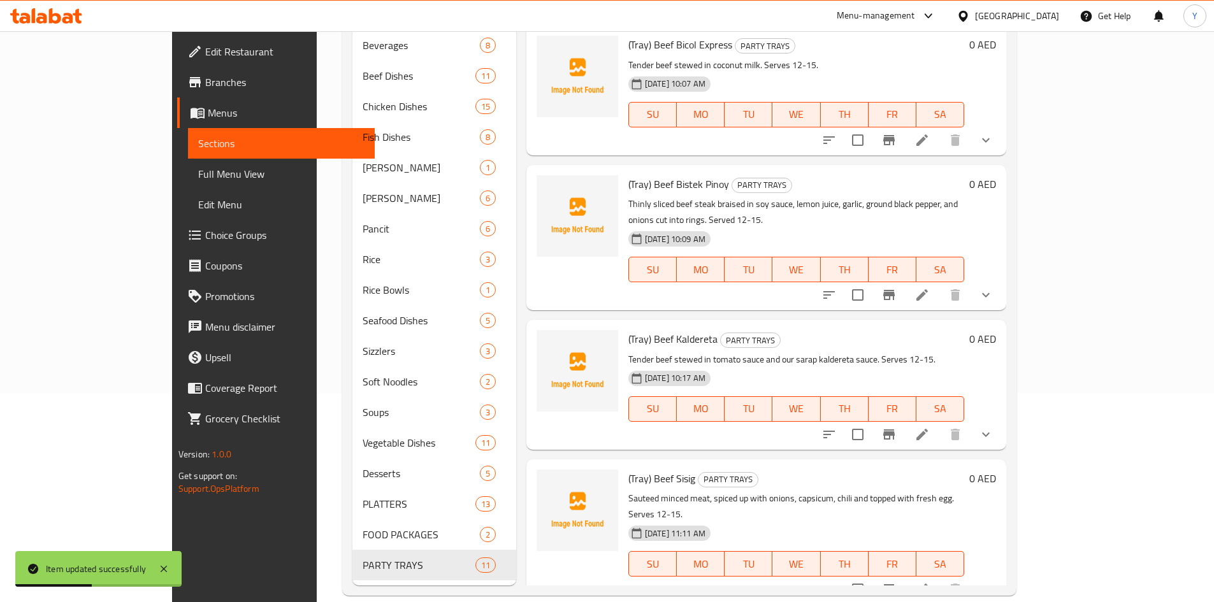
scroll to position [930, 0]
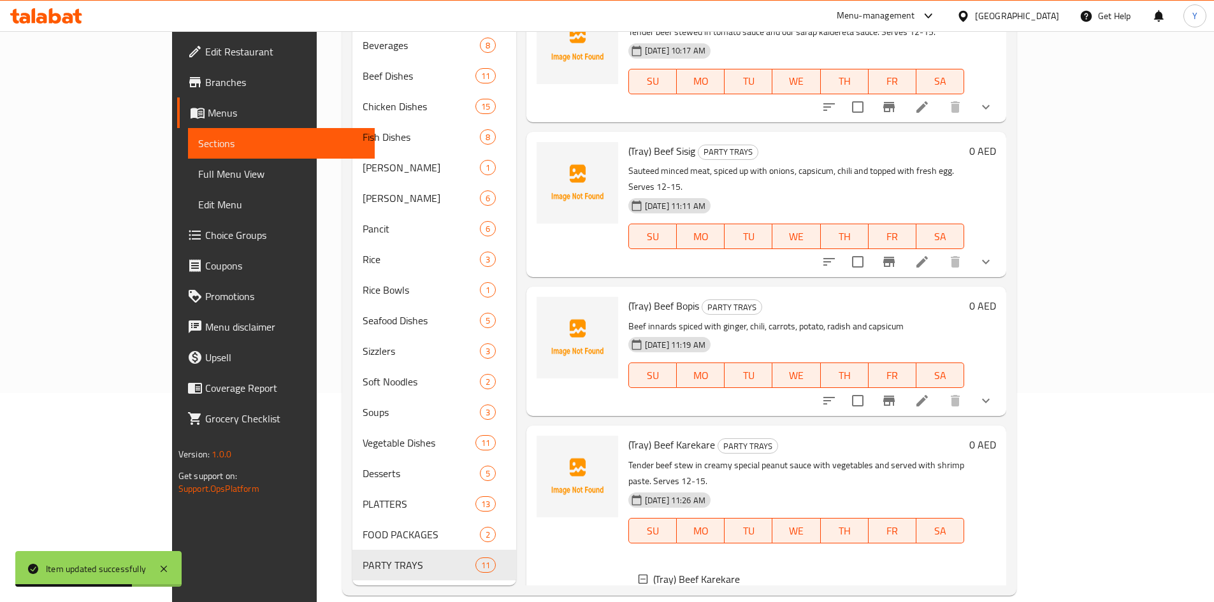
click at [847, 601] on div "Whole Tray" at bounding box center [820, 609] width 268 height 15
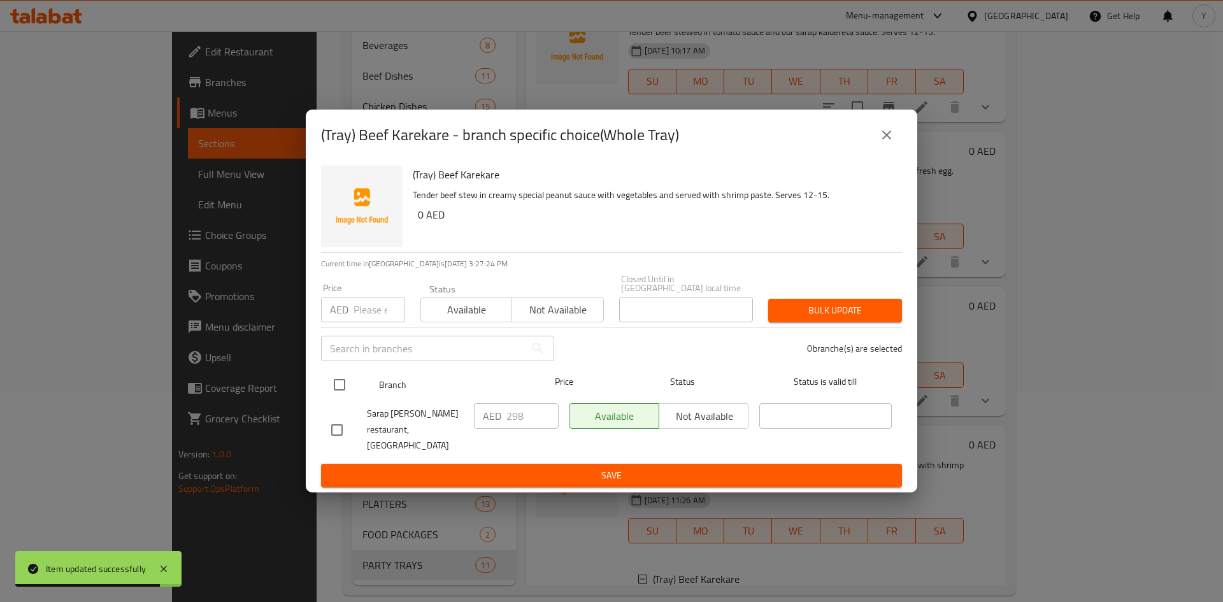
click at [329, 389] on input "checkbox" at bounding box center [339, 384] width 27 height 27
checkbox input "true"
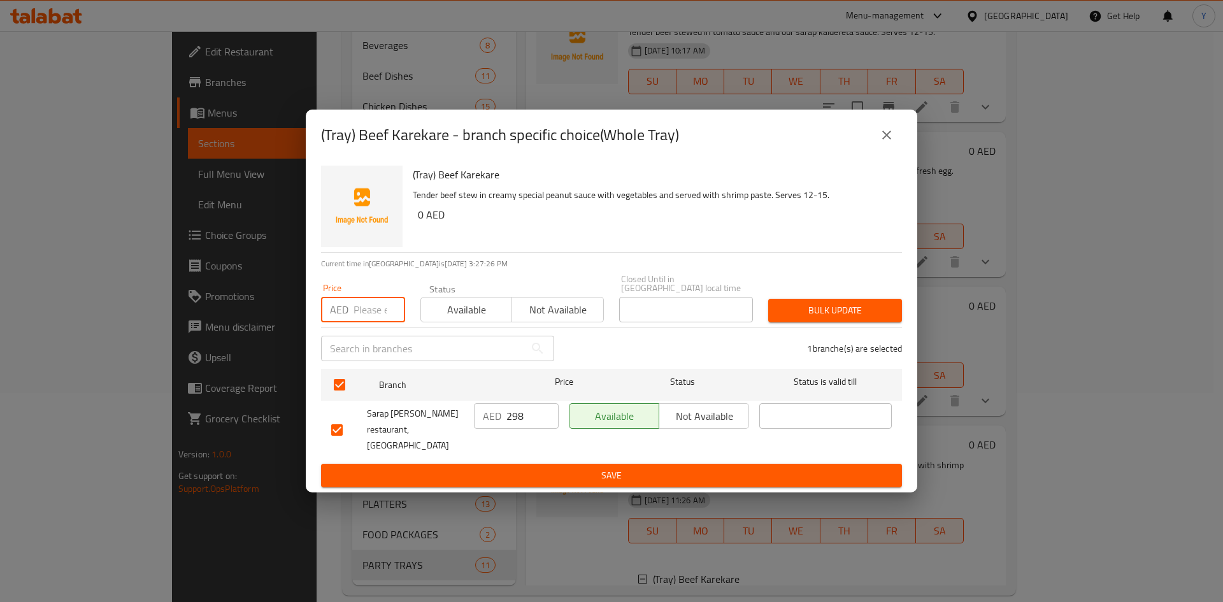
paste input "298.00"
type input "298.00"
drag, startPoint x: 897, startPoint y: 144, endPoint x: 891, endPoint y: 168, distance: 24.9
click at [897, 143] on button "close" at bounding box center [887, 135] width 31 height 31
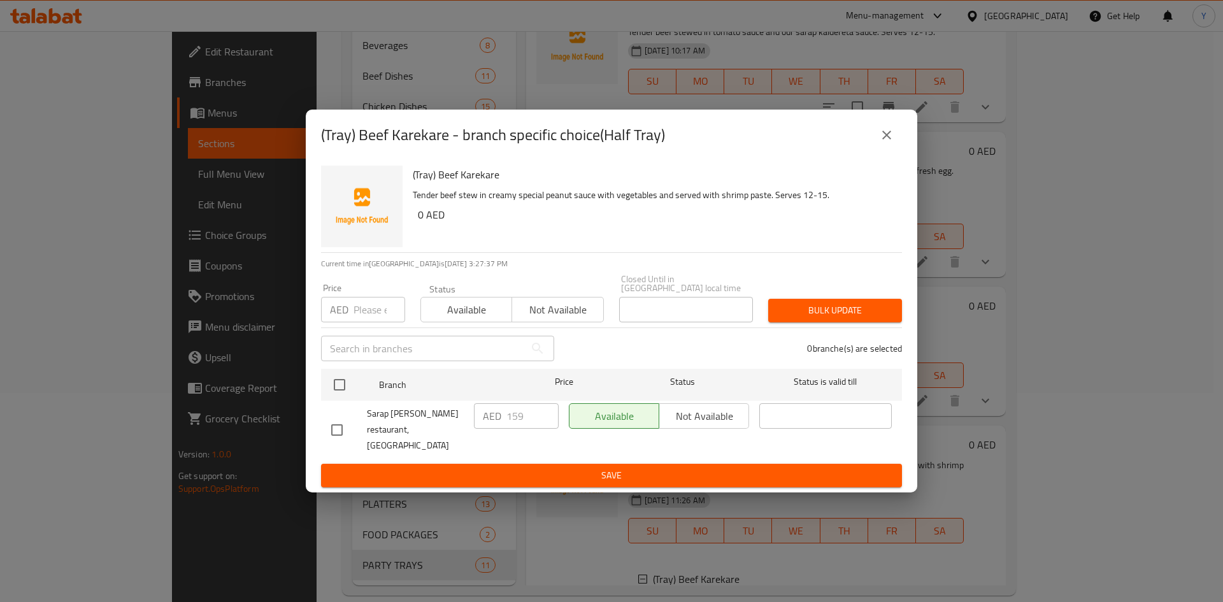
click at [897, 138] on button "close" at bounding box center [887, 135] width 31 height 31
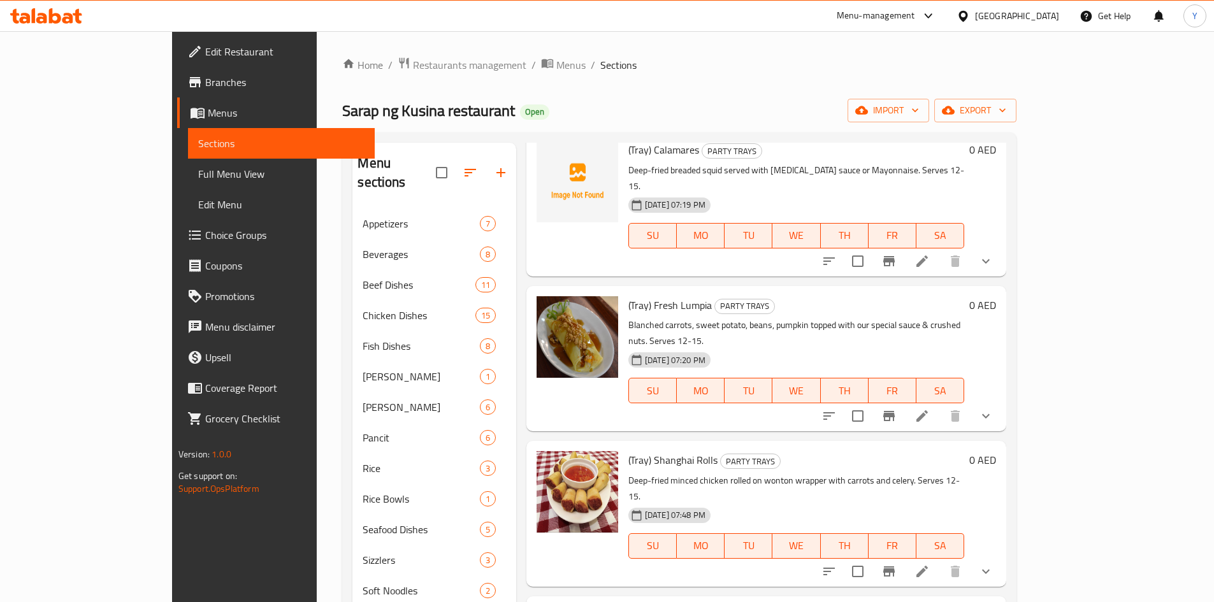
scroll to position [0, 0]
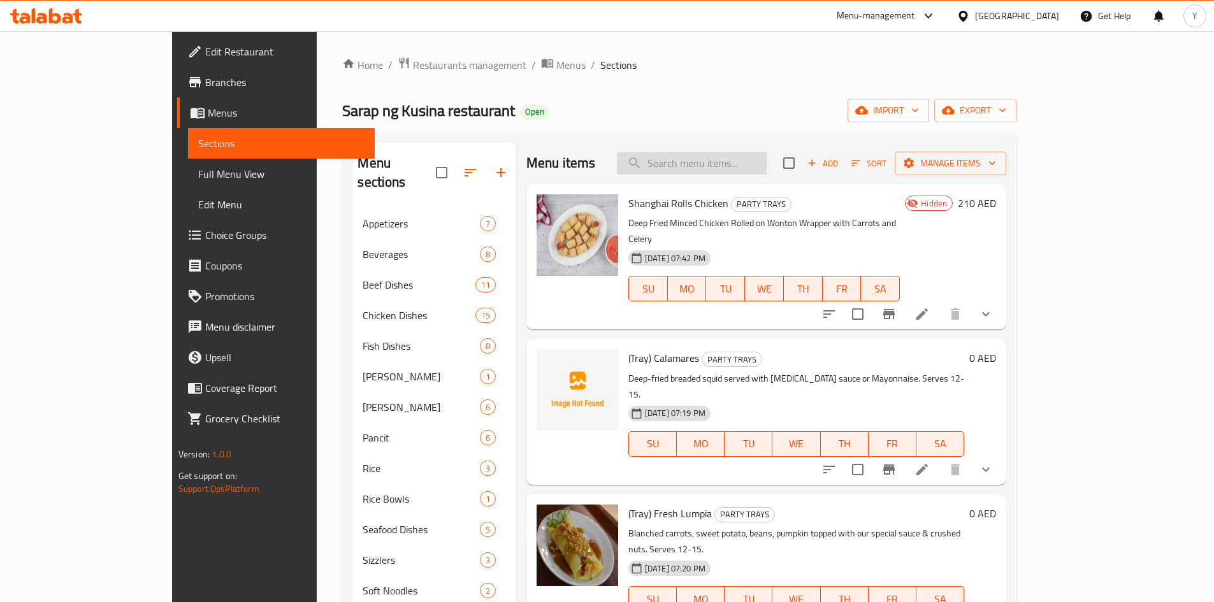
paste input "(Tray) Butter-fried Chicken with French Fries"
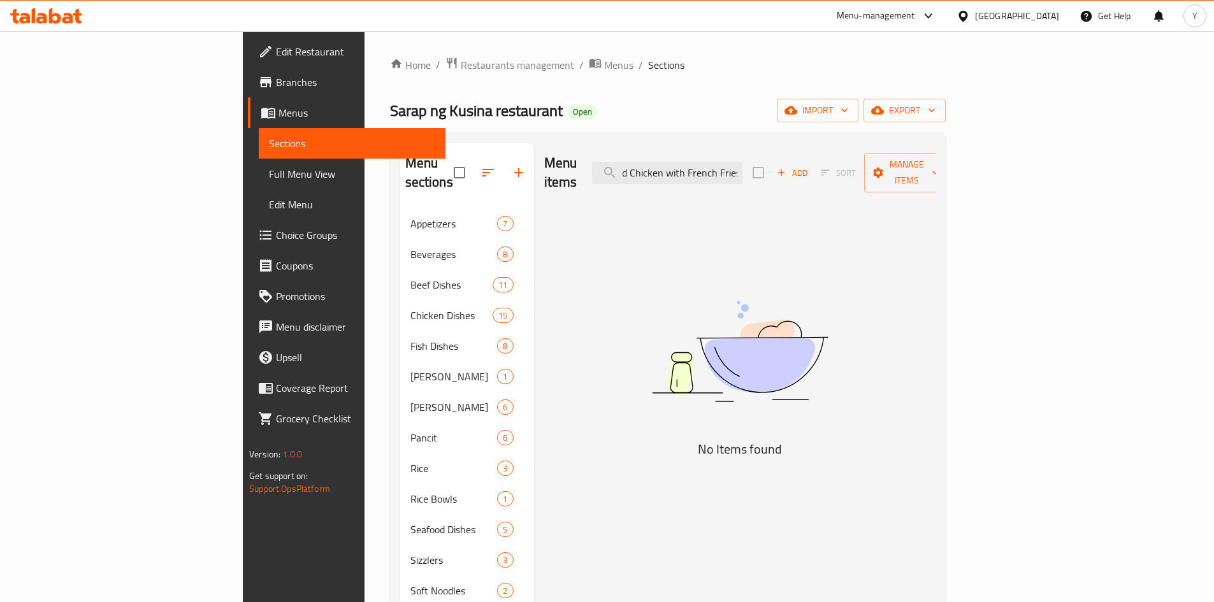
click at [721, 173] on input "(Tray) Butter-fried Chicken with French Fries" at bounding box center [667, 173] width 150 height 22
type input "Butter fried Chicken with French Fries"
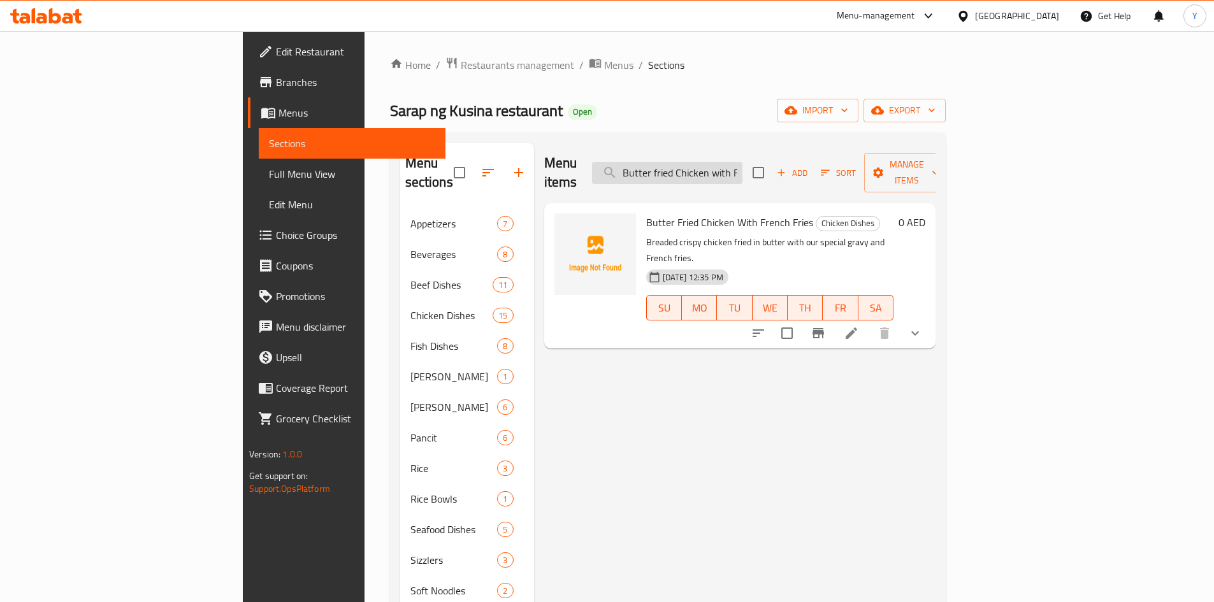
click at [742, 170] on input "Butter fried Chicken with French Fries" at bounding box center [667, 173] width 150 height 22
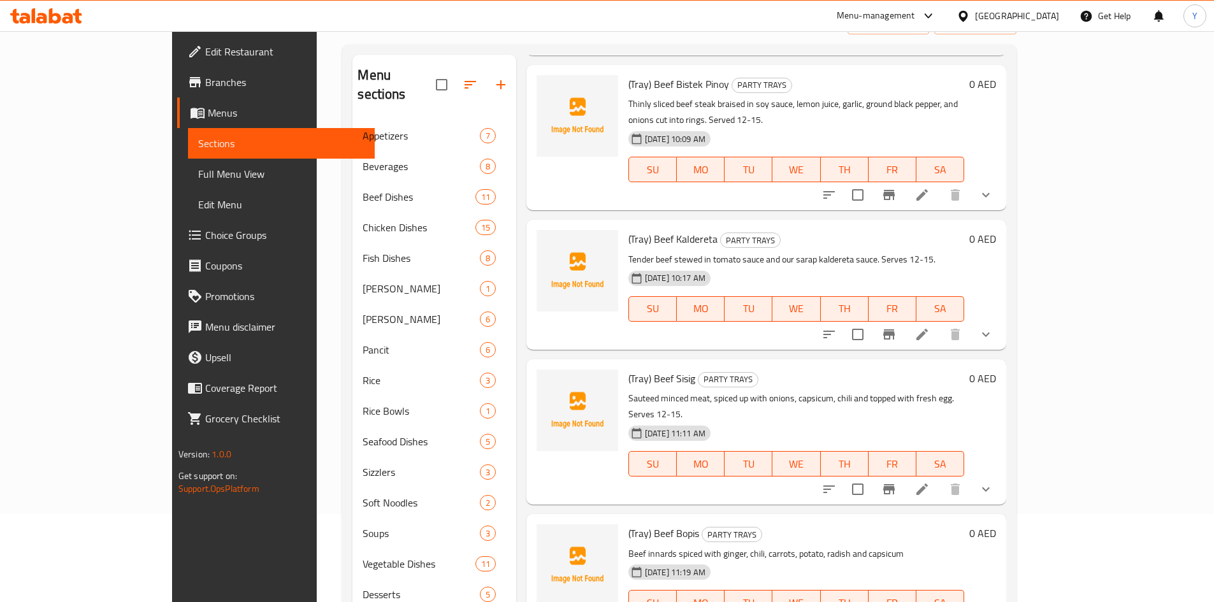
scroll to position [209, 0]
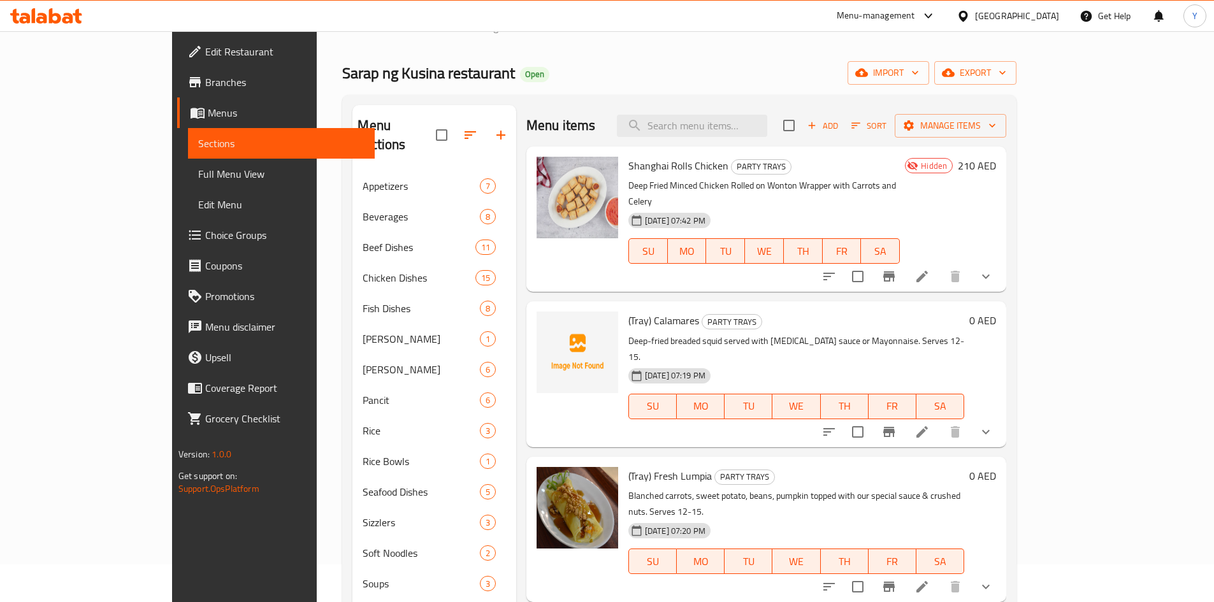
scroll to position [0, 0]
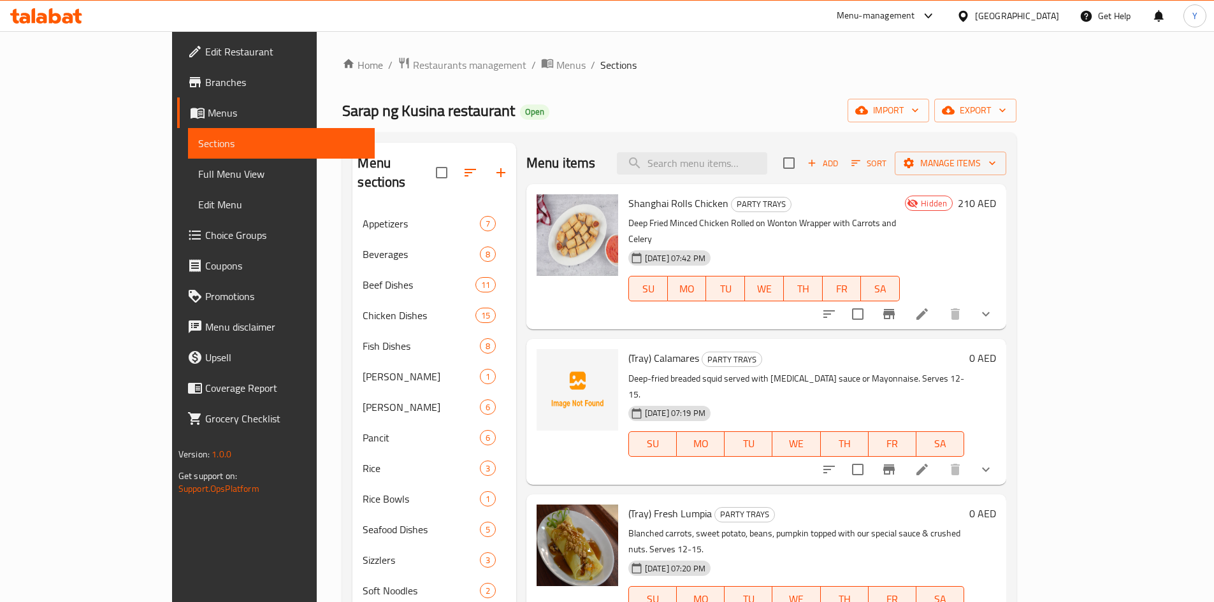
click at [840, 165] on span "Add" at bounding box center [822, 163] width 34 height 15
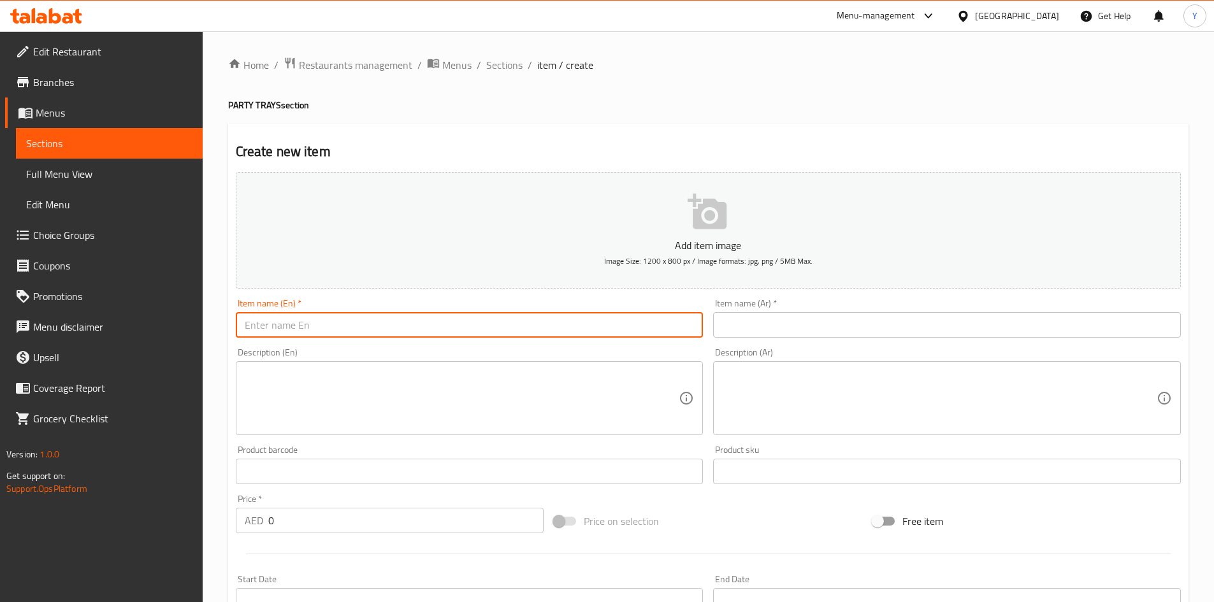
paste input "(Tray) Butter-fried Chicken with French Fries"
type input "(Tray) Butter-fried Chicken with French Fries"
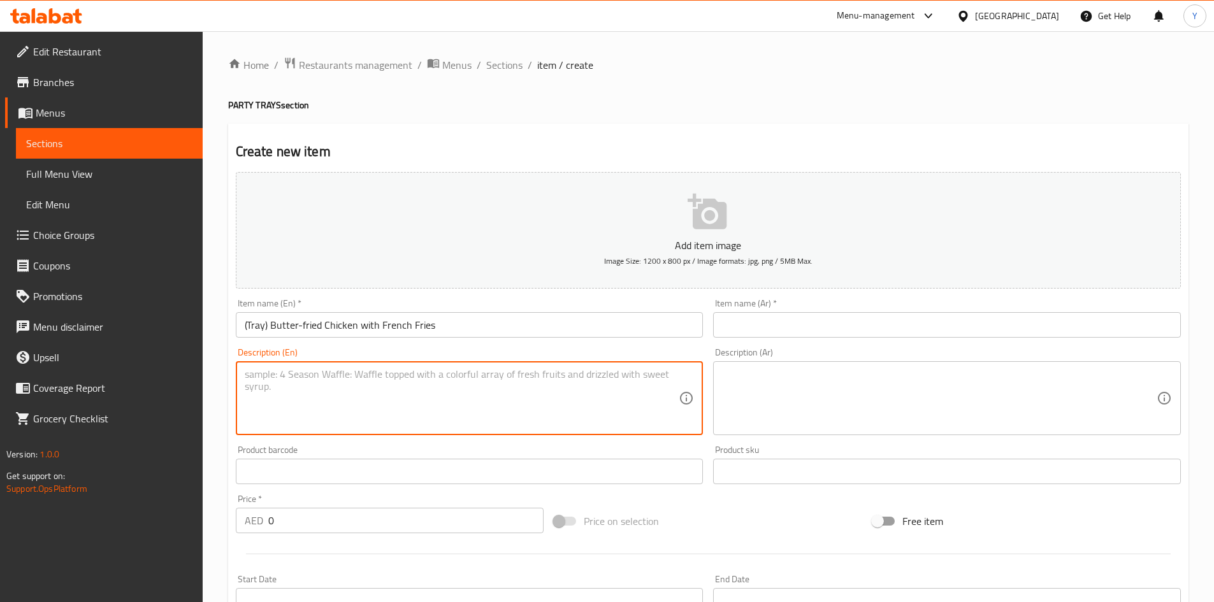
paste textarea "Breaded crispy chicken (30 pcs) fried in butter with our special gravy and Fren…"
type textarea "Breaded crispy chicken (30 pcs) fried in butter with our special gravy and Fren…"
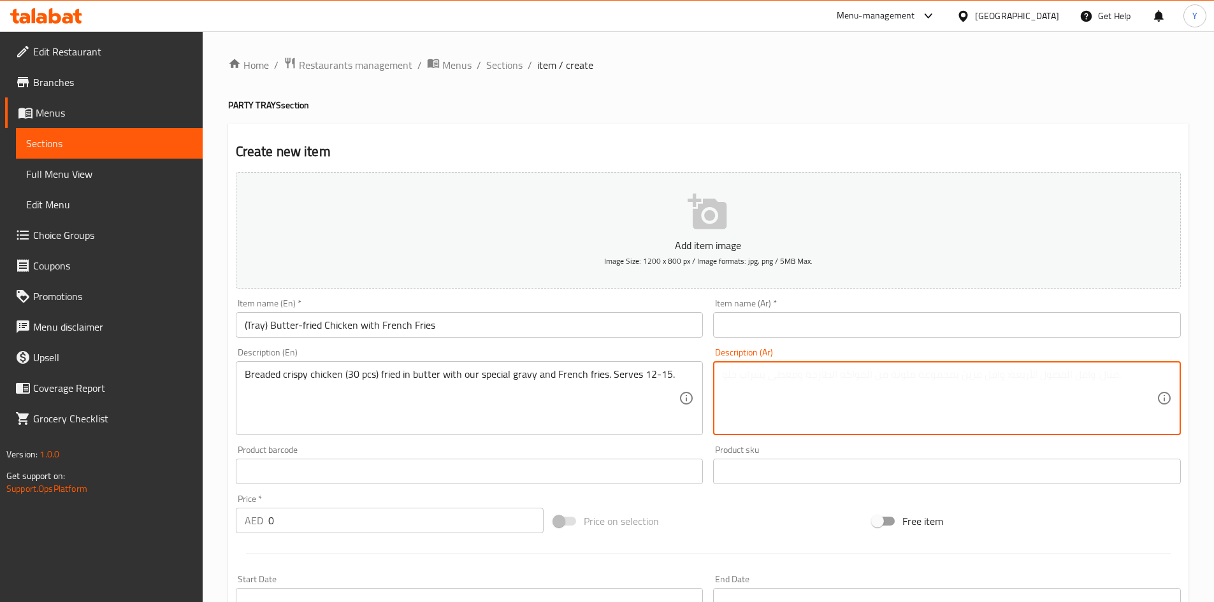
paste textarea "دجاج مقرمش بالبقسماط (٣٠ قطعة) مقلي بالزبدة مع مرقنا الخاص وبطاطس مقلية. يكفي م…"
type textarea "دجاج مقرمش بالبقسماط (٣٠ قطعة) مقلي بالزبدة مع مرقنا الخاص وبطاطس مقلية. يكفي م…"
click at [471, 340] on div "Item name (En)   * (Tray) Butter-fried Chicken with French Fries Item name (En)…" at bounding box center [470, 318] width 478 height 49
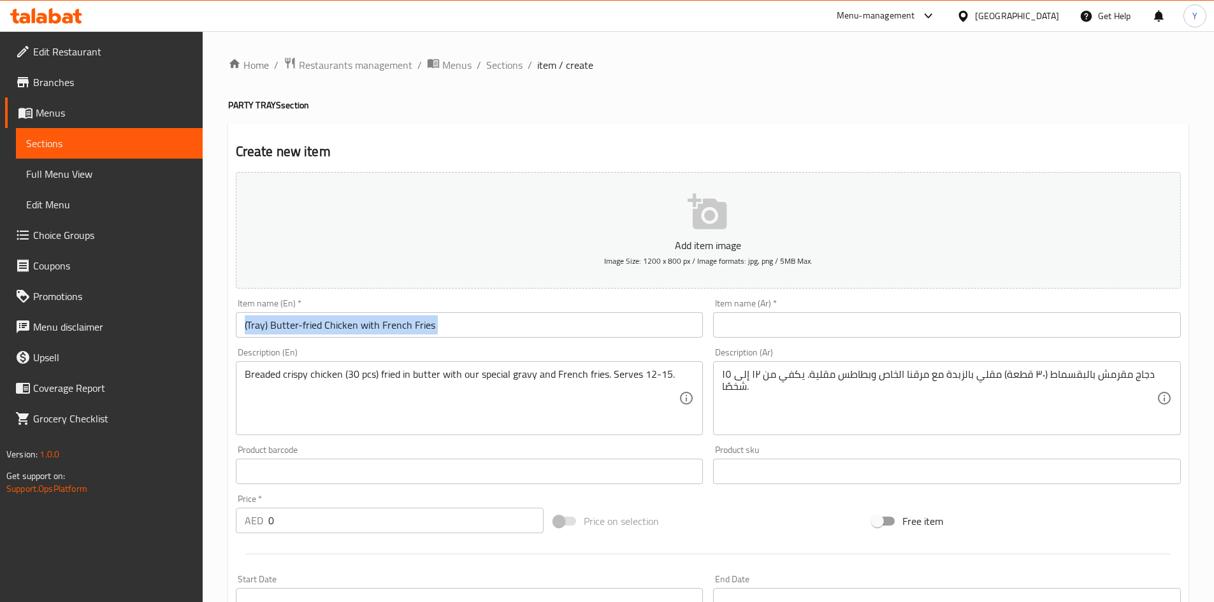
click at [471, 340] on div "Item name (En)   * (Tray) Butter-fried Chicken with French Fries Item name (En)…" at bounding box center [470, 318] width 478 height 49
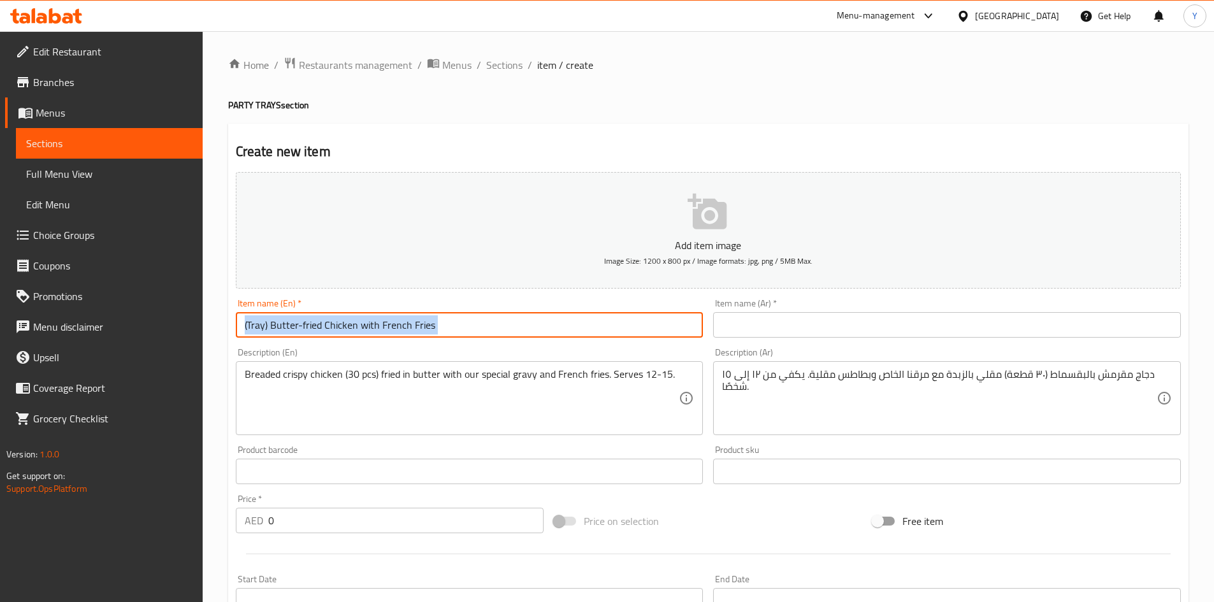
copy div "Item name (En) *"
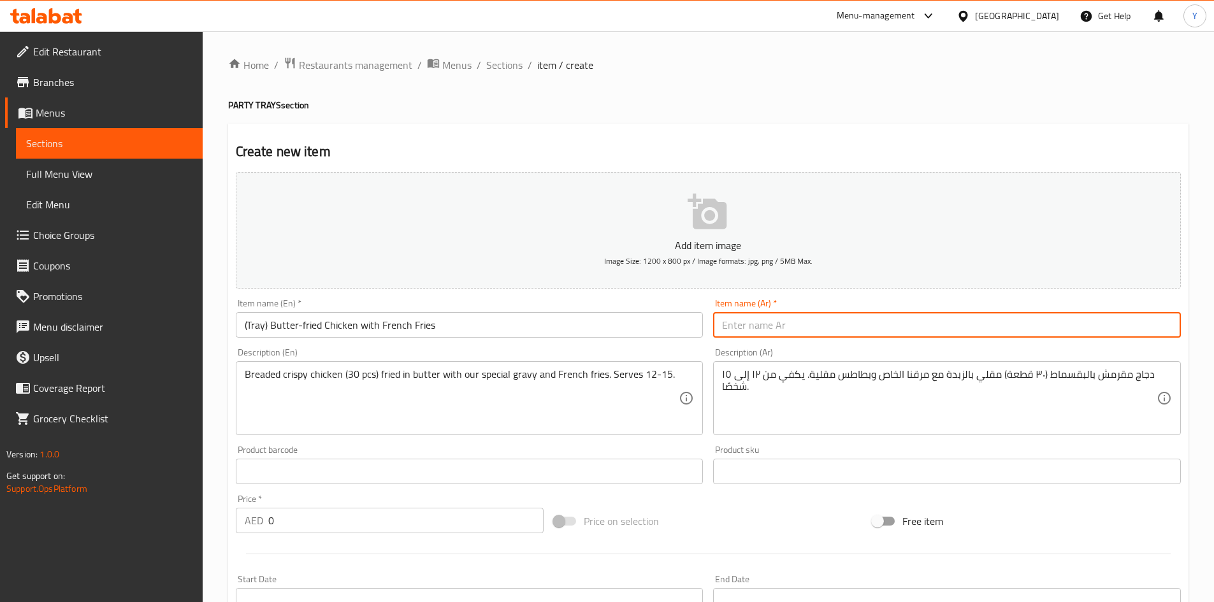
paste input "(صينية) دجاج مقلي بالزبدة مع بطاطس مقلية"
type input "(صينية) دجاج مقلي بالزبدة مع بطاطس مقلية"
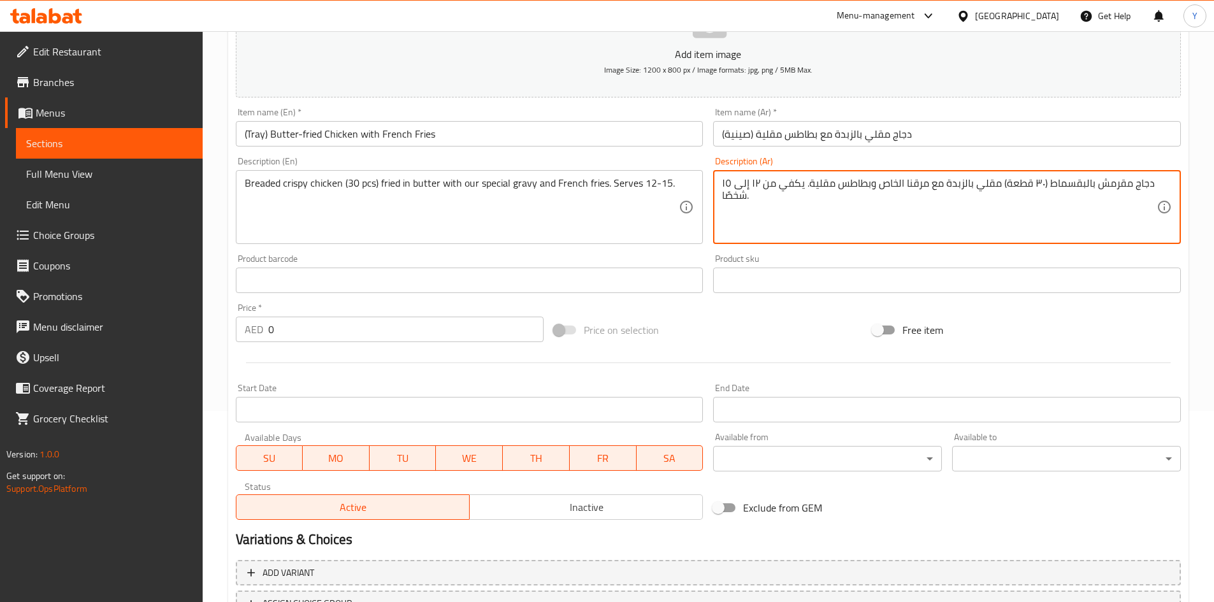
scroll to position [298, 0]
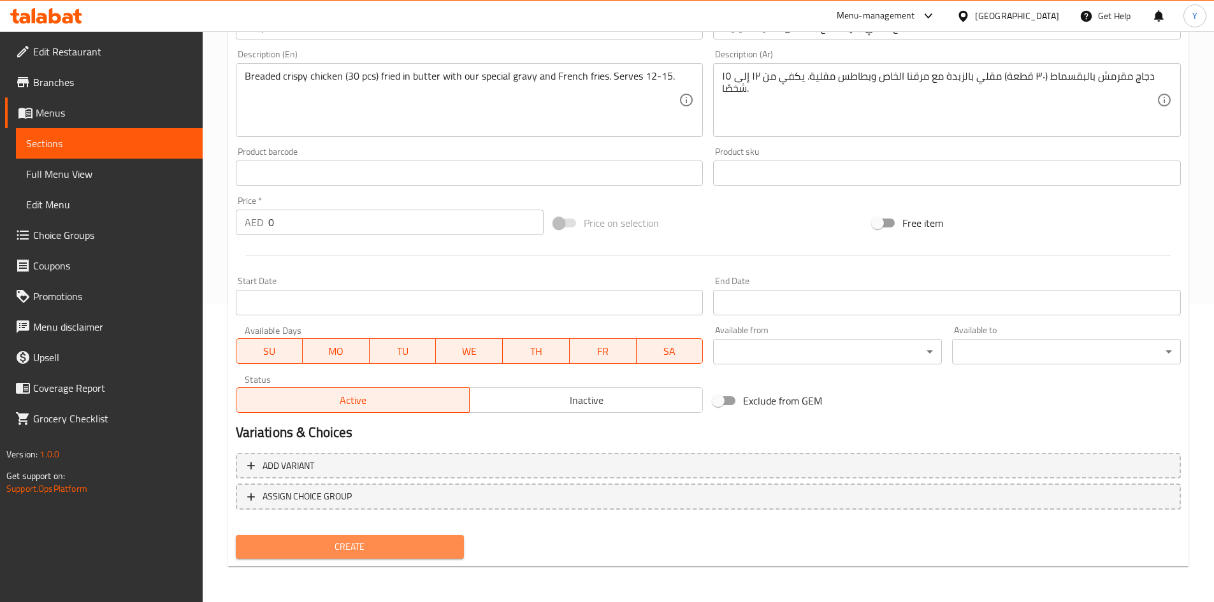
click at [408, 558] on button "Create" at bounding box center [350, 547] width 229 height 24
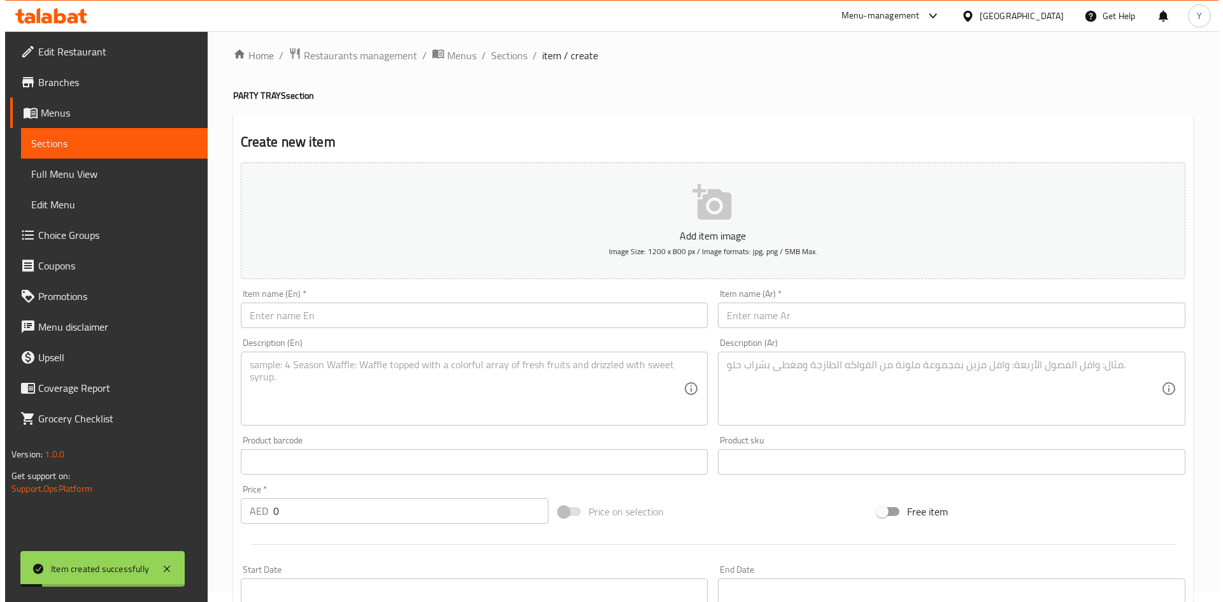
scroll to position [0, 0]
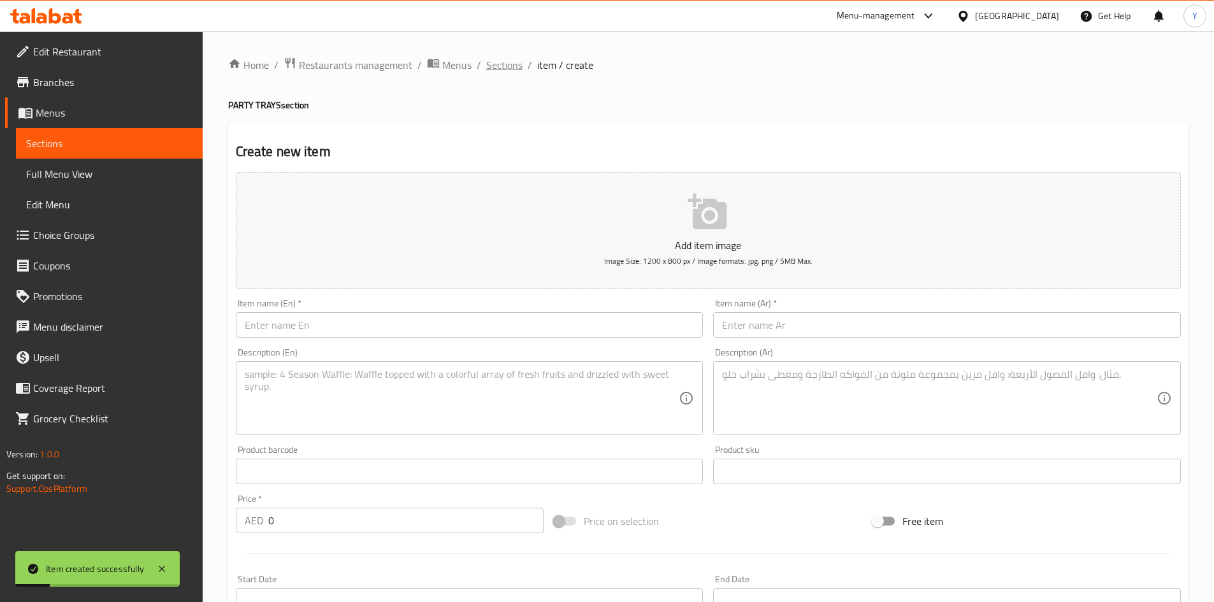
click at [502, 70] on span "Sections" at bounding box center [504, 64] width 36 height 15
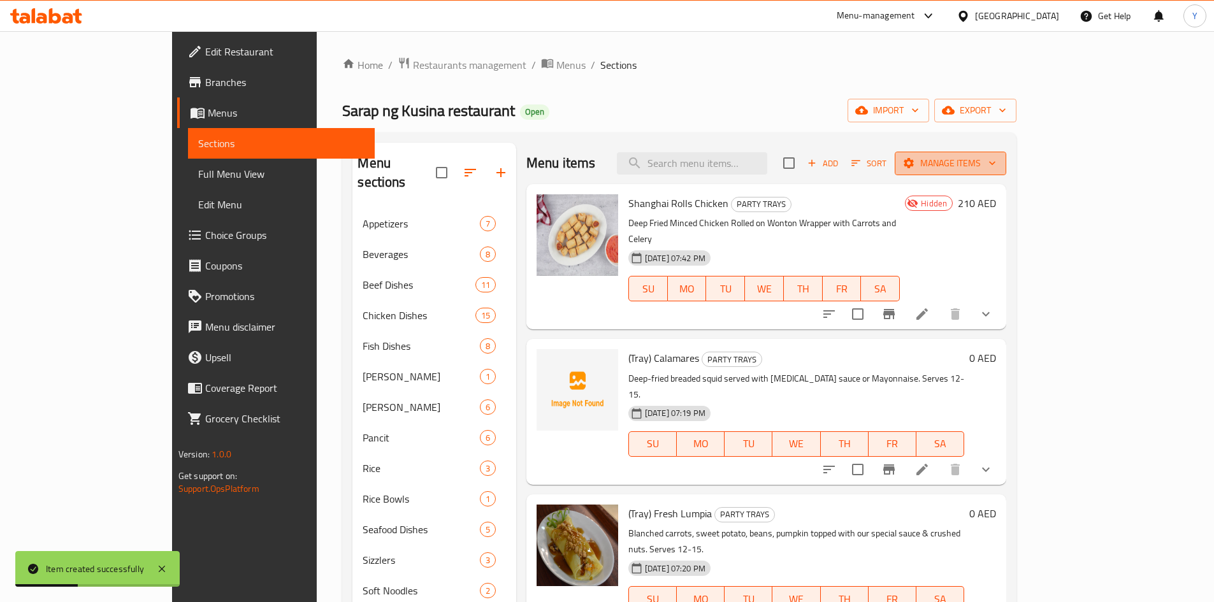
click at [996, 164] on span "Manage items" at bounding box center [950, 163] width 91 height 16
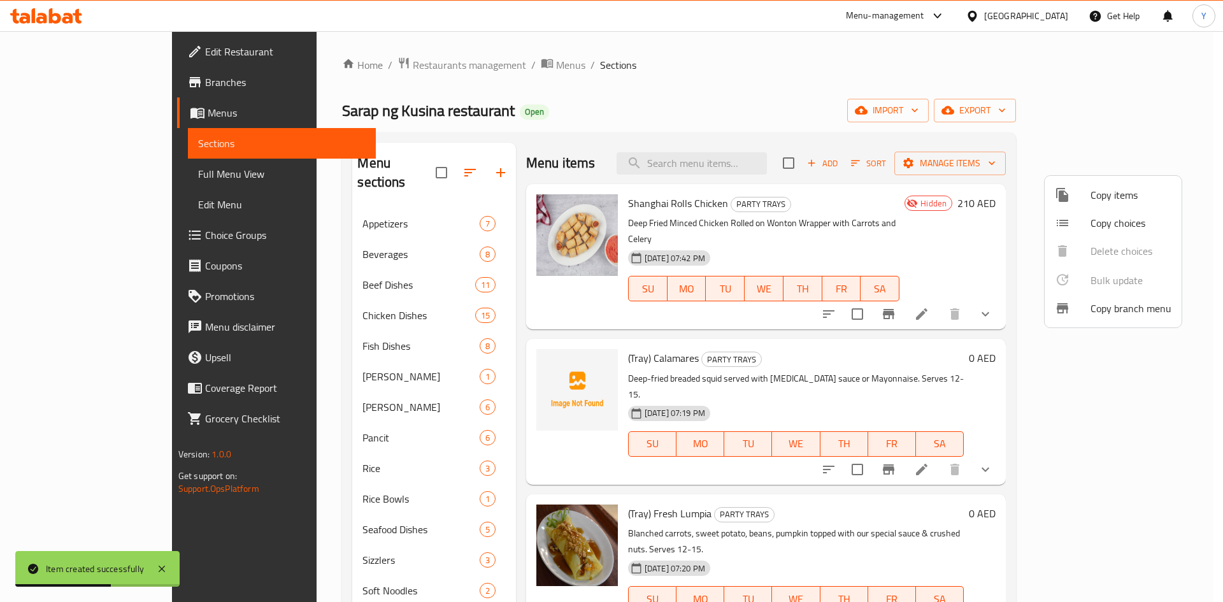
click at [1098, 219] on span "Copy choices" at bounding box center [1131, 222] width 81 height 15
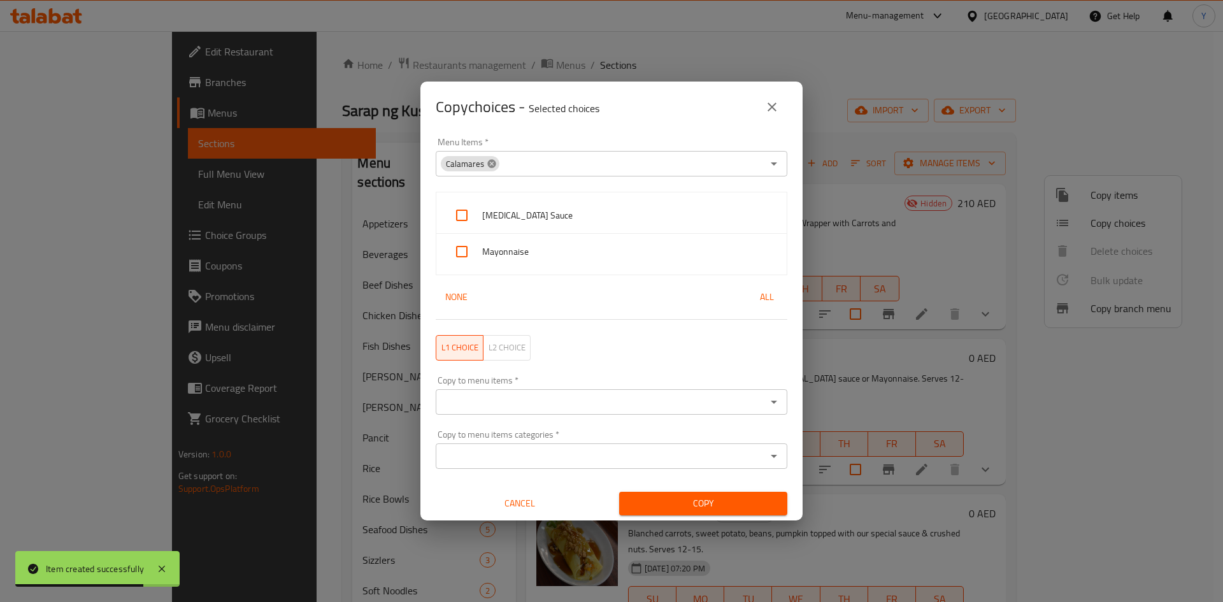
click at [487, 168] on icon at bounding box center [492, 164] width 10 height 10
click at [498, 164] on input "Menu Items   *" at bounding box center [601, 164] width 323 height 18
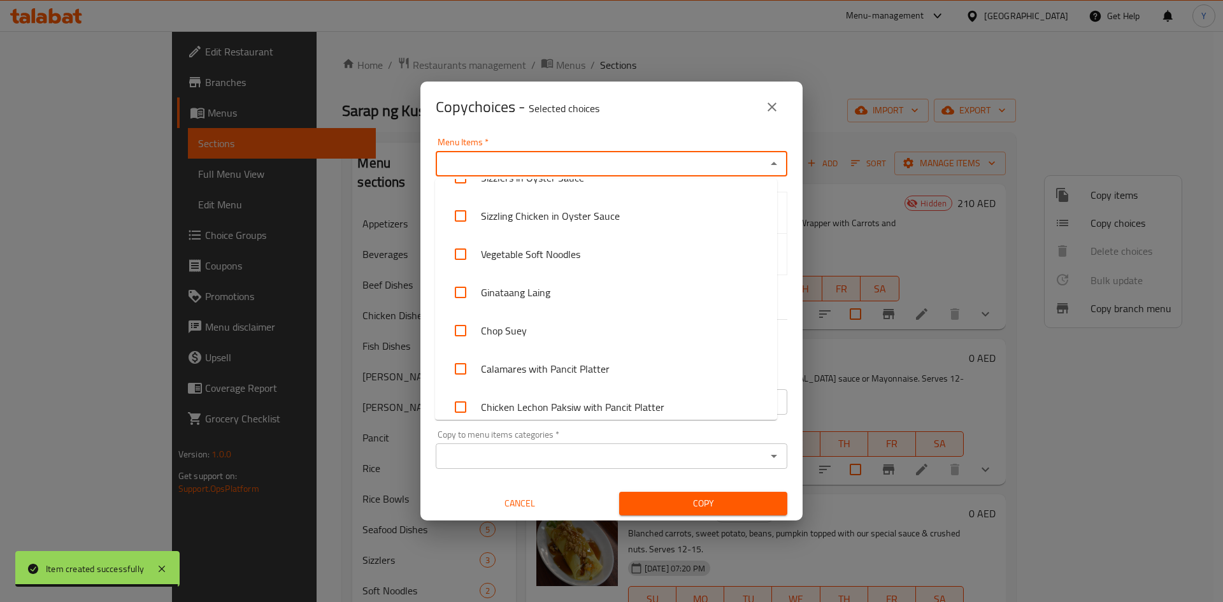
scroll to position [2101, 0]
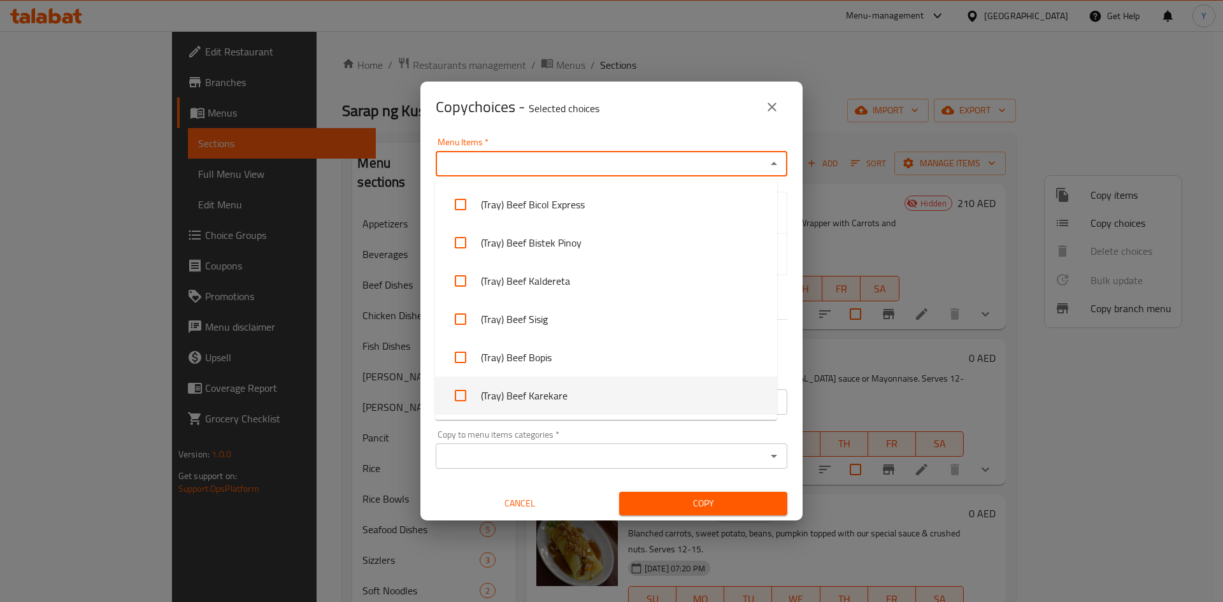
click at [543, 387] on li "(Tray) Beef Karekare" at bounding box center [606, 396] width 342 height 38
checkbox input "true"
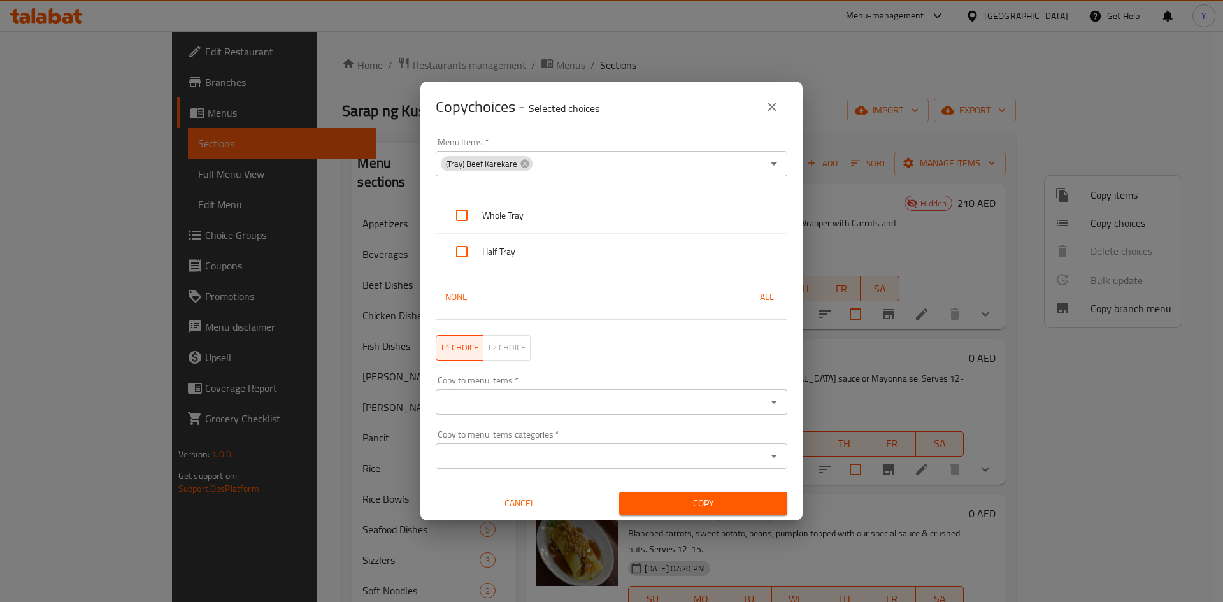
click at [591, 135] on div "Menu Items   * (Tray) Beef Karekare Menu Items *" at bounding box center [611, 157] width 367 height 54
click at [573, 220] on span "Whole Tray" at bounding box center [629, 216] width 294 height 16
checkbox input "true"
click at [563, 253] on span "Half Tray" at bounding box center [629, 252] width 294 height 16
checkbox input "true"
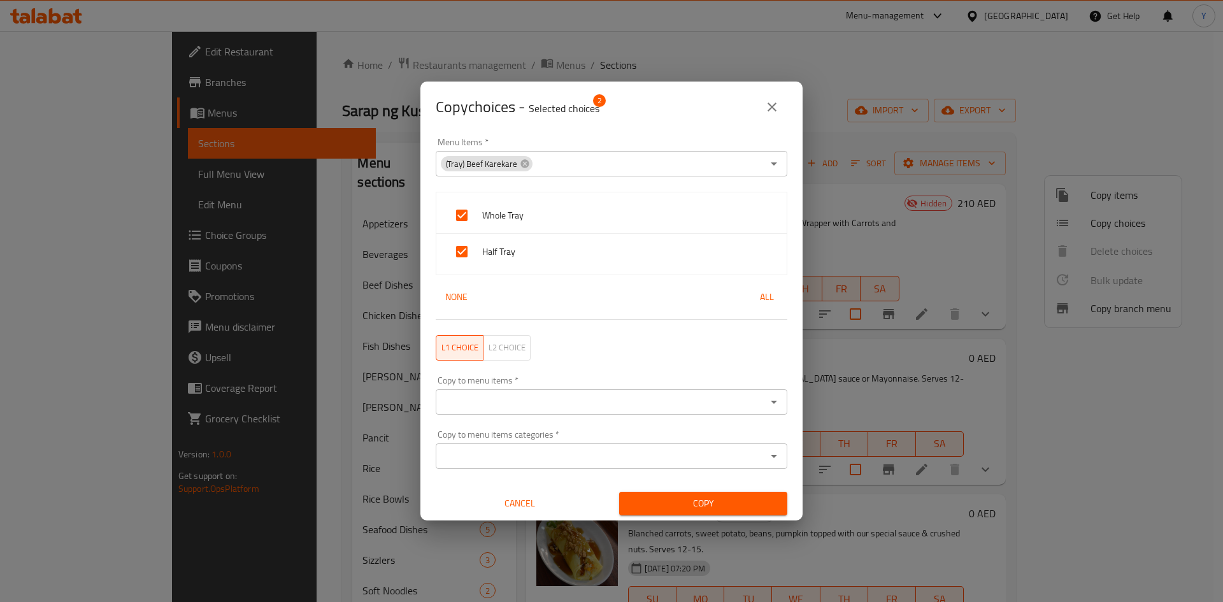
click at [540, 408] on input "Copy to menu items   *" at bounding box center [601, 402] width 323 height 18
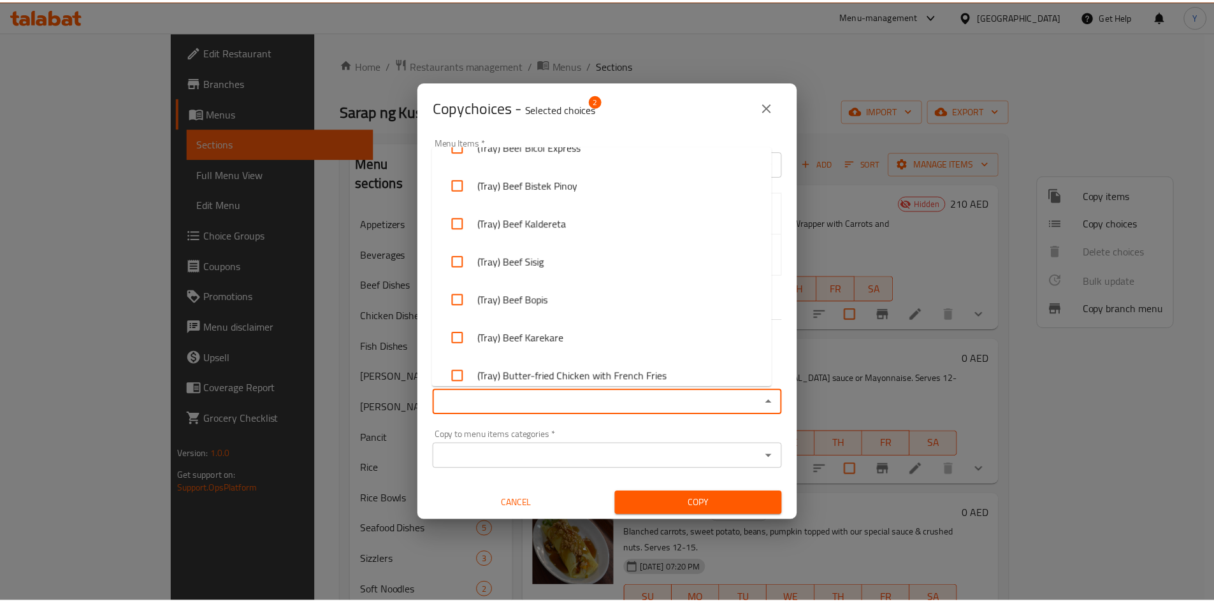
scroll to position [4433, 0]
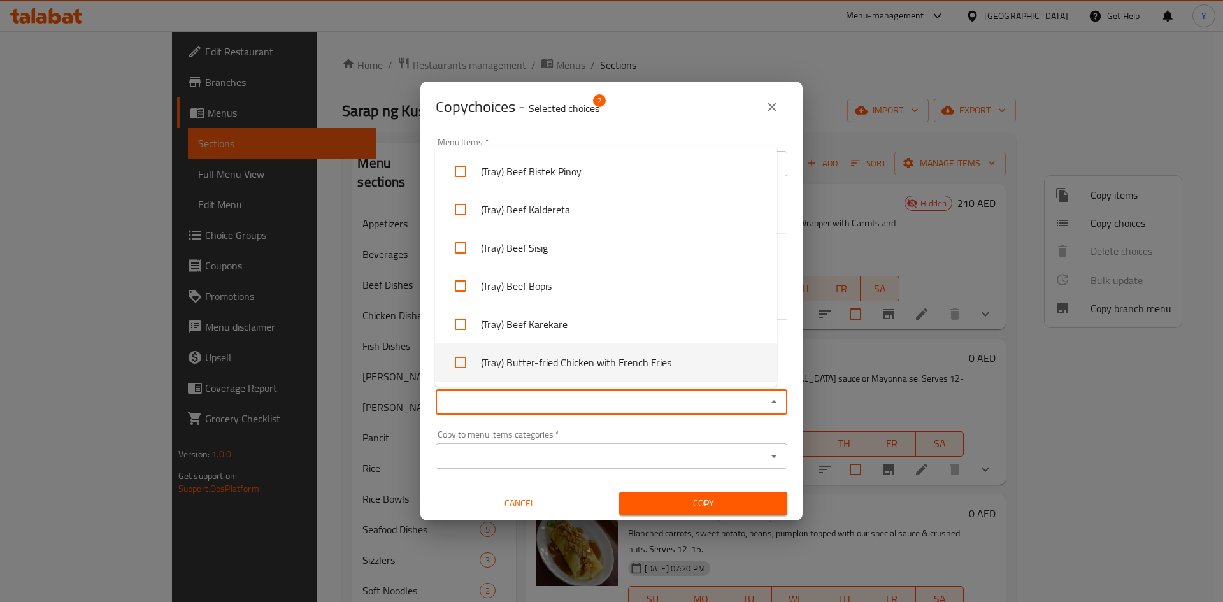
click at [698, 371] on li "(Tray) Butter-fried Chicken with French Fries" at bounding box center [606, 362] width 342 height 38
checkbox input "true"
click at [700, 501] on span "Copy" at bounding box center [704, 504] width 148 height 16
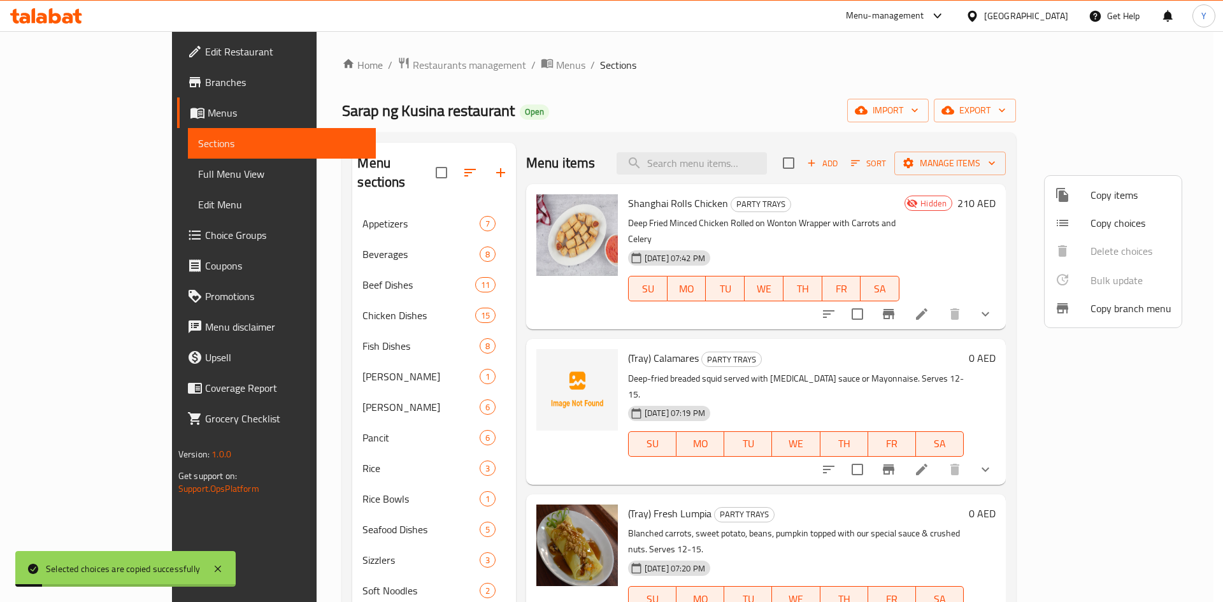
click at [877, 457] on div at bounding box center [611, 301] width 1223 height 602
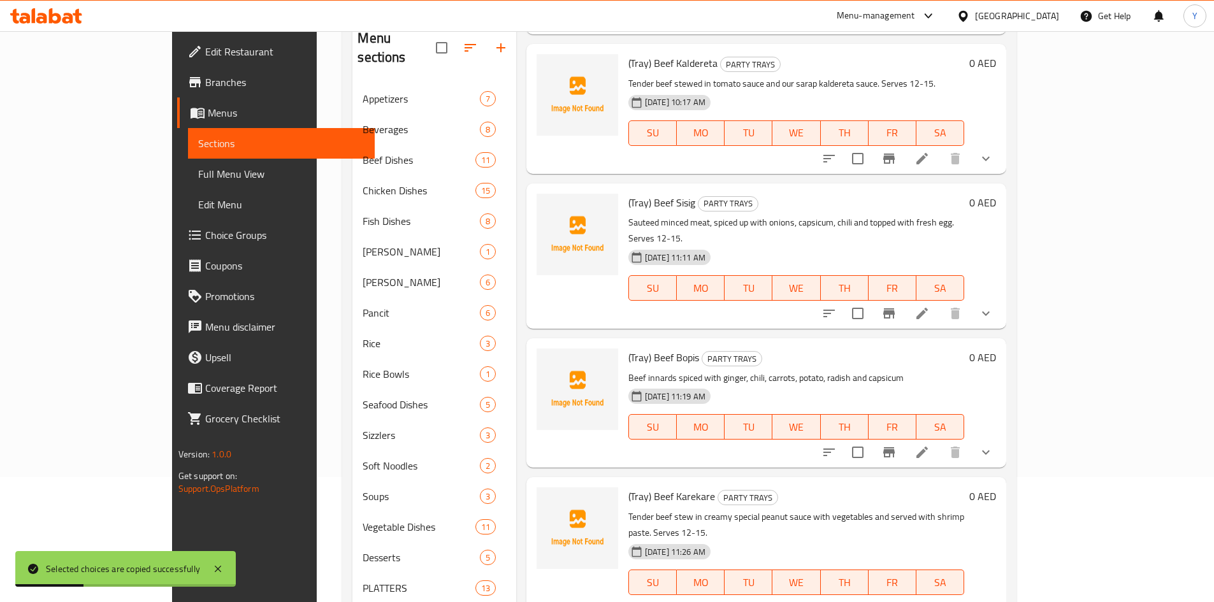
scroll to position [209, 0]
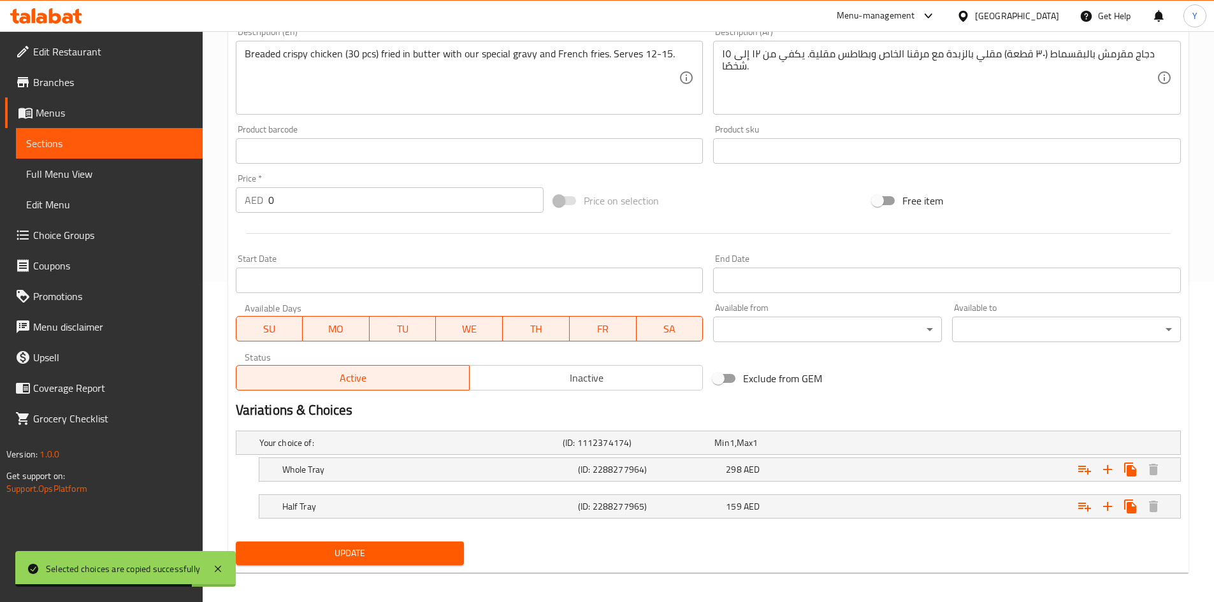
scroll to position [327, 0]
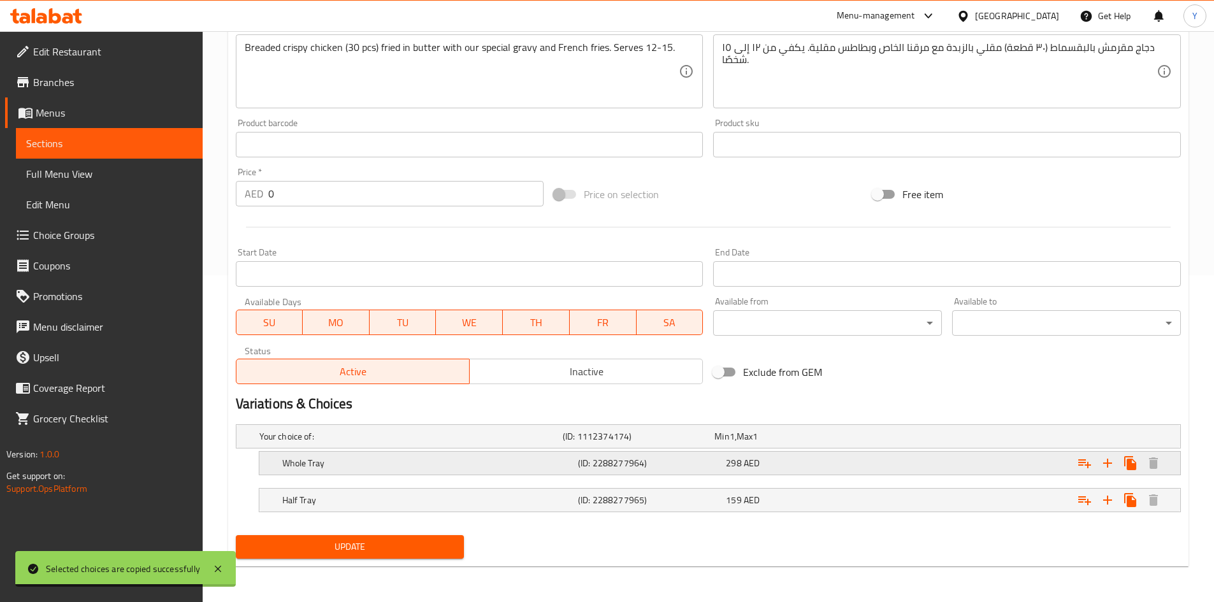
click at [913, 476] on div "Expand" at bounding box center [1019, 463] width 296 height 28
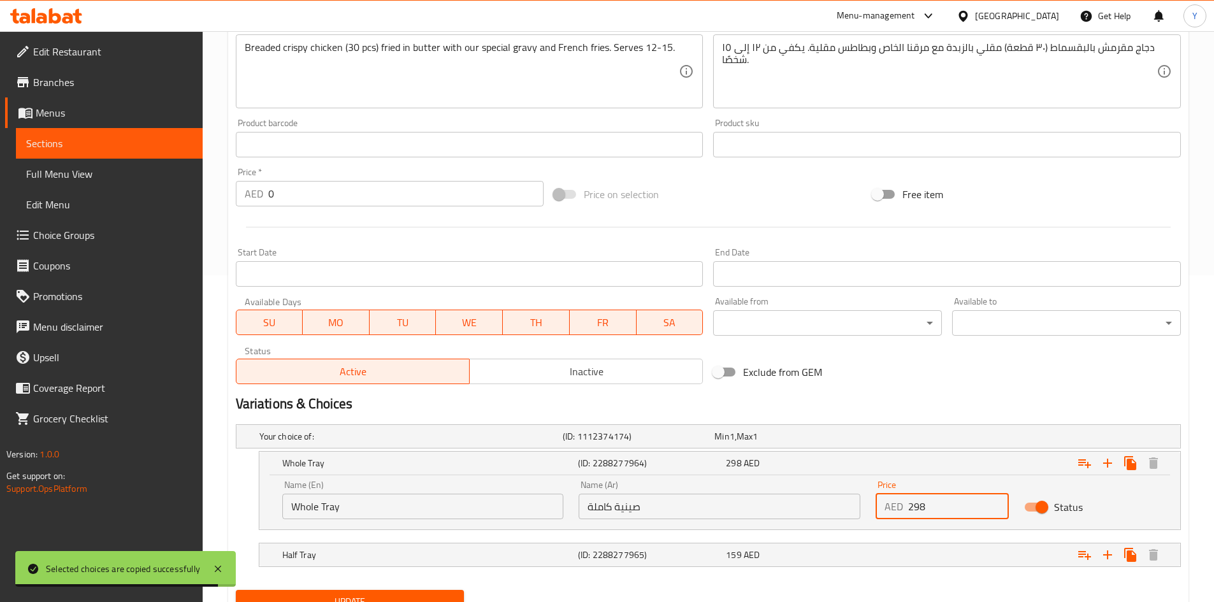
drag, startPoint x: 951, startPoint y: 512, endPoint x: 872, endPoint y: 509, distance: 79.0
click at [868, 509] on div "Price AED 298 Price" at bounding box center [942, 500] width 148 height 54
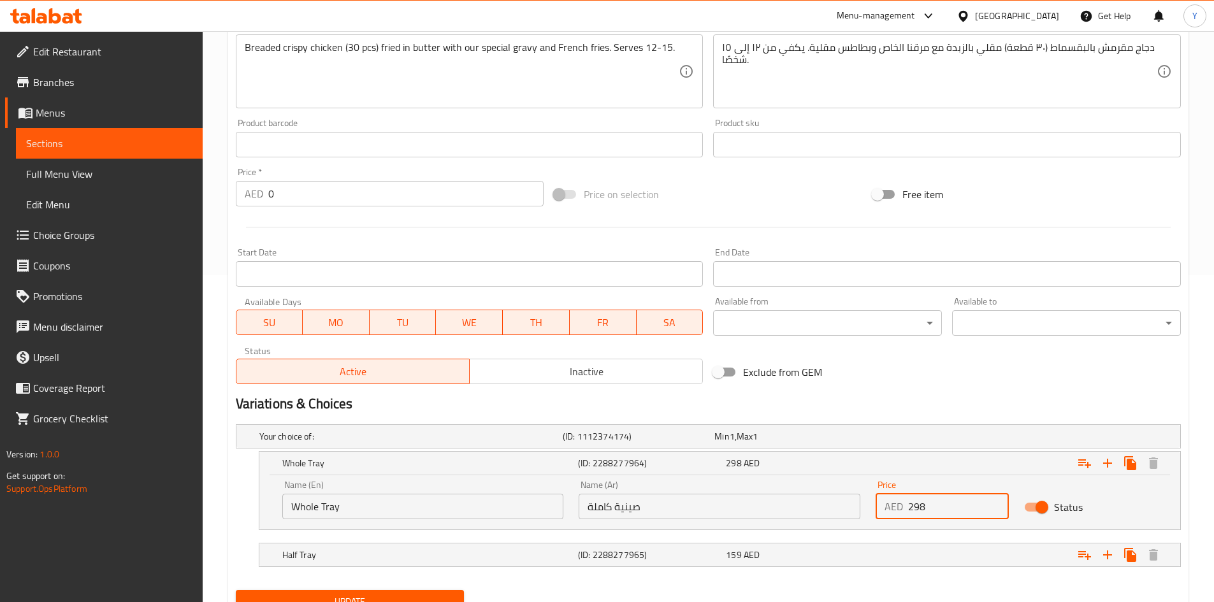
paste input "03.00"
type input "203.00"
click at [814, 552] on div "159 AED" at bounding box center [797, 555] width 143 height 13
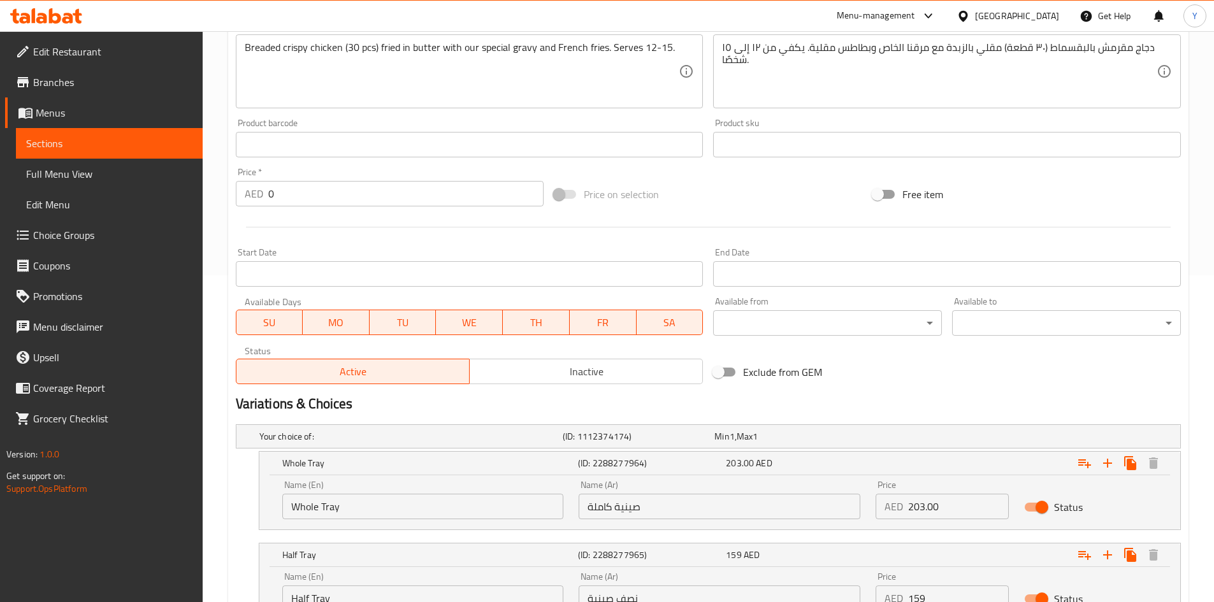
scroll to position [346, 0]
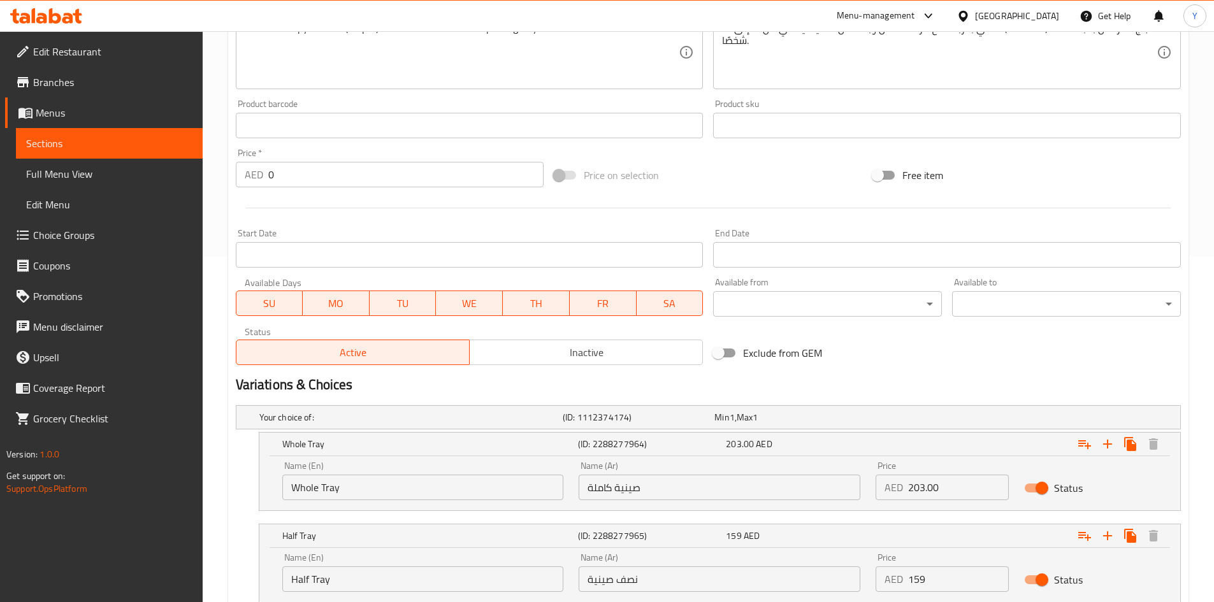
drag, startPoint x: 938, startPoint y: 594, endPoint x: 836, endPoint y: 581, distance: 102.8
click at [835, 581] on div "Name (En) Half Tray Name (En) Name (Ar) نصف صينية Name (Ar) Price AED 159 Price…" at bounding box center [720, 572] width 890 height 54
paste input "12.00"
type input "112.00"
click at [967, 369] on div "Exclude from GEM" at bounding box center [867, 353] width 319 height 34
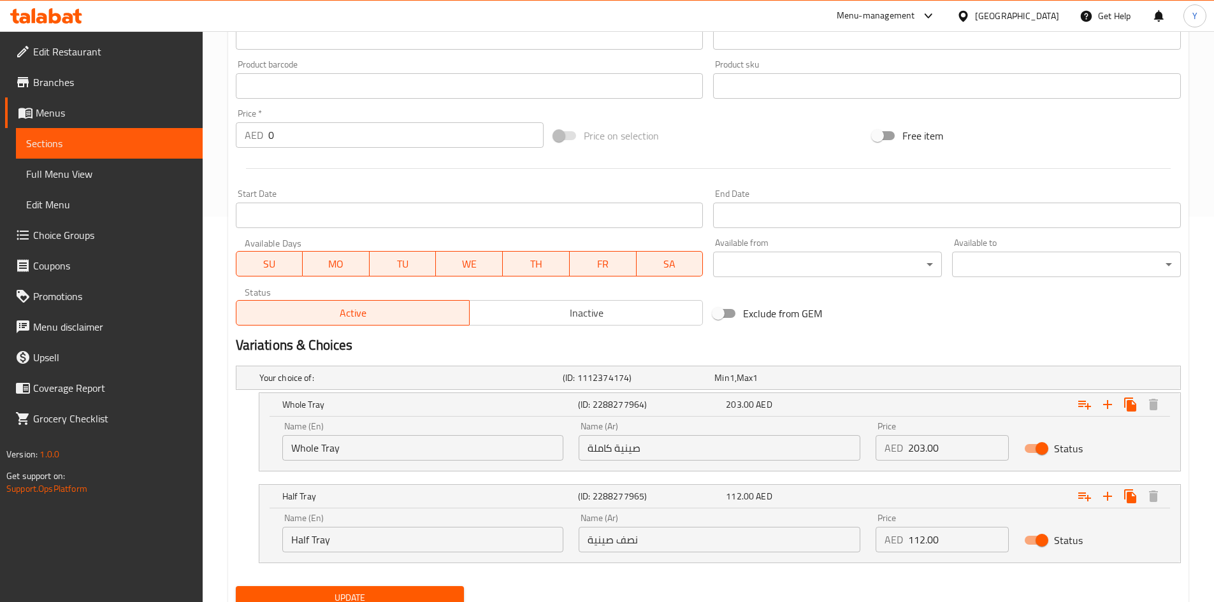
scroll to position [436, 0]
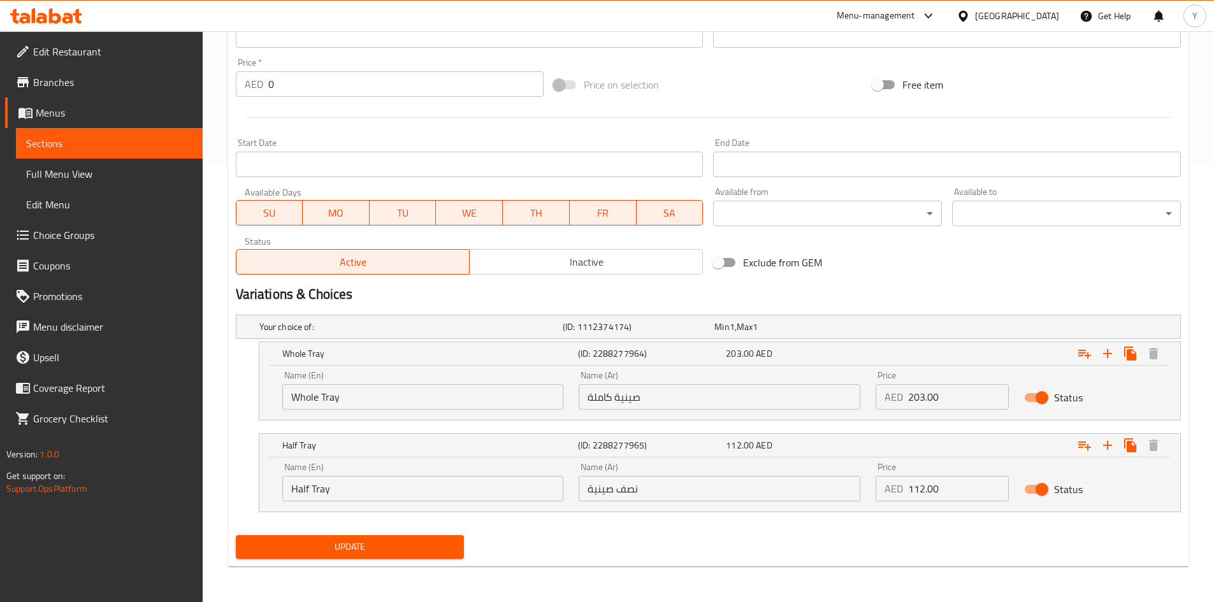
click at [363, 543] on span "Update" at bounding box center [350, 547] width 208 height 16
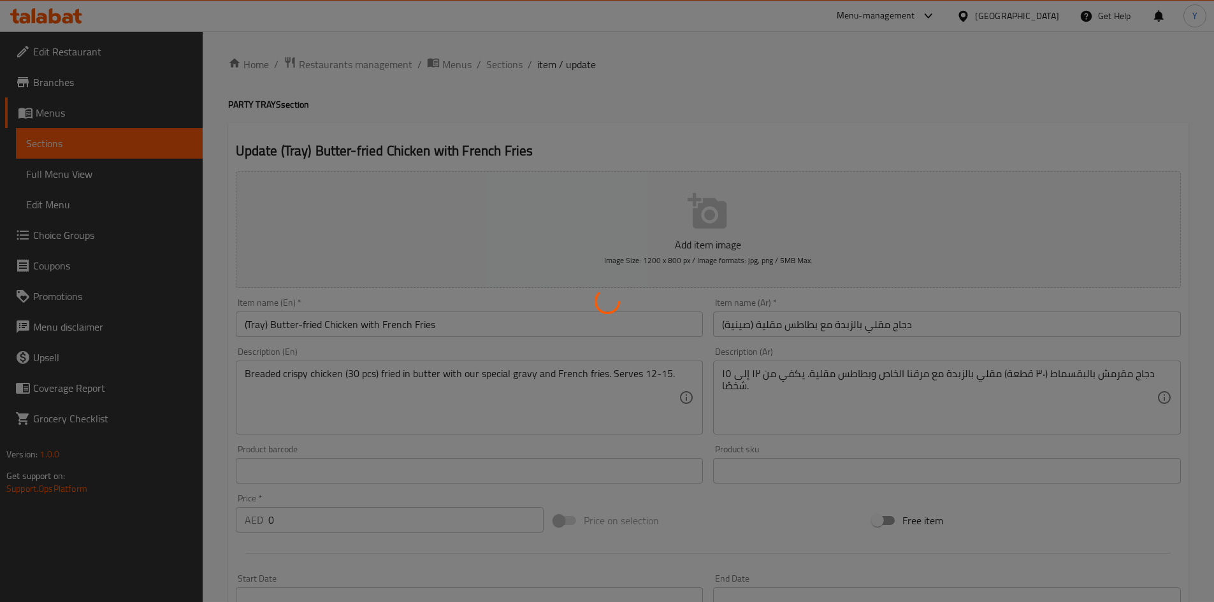
scroll to position [0, 0]
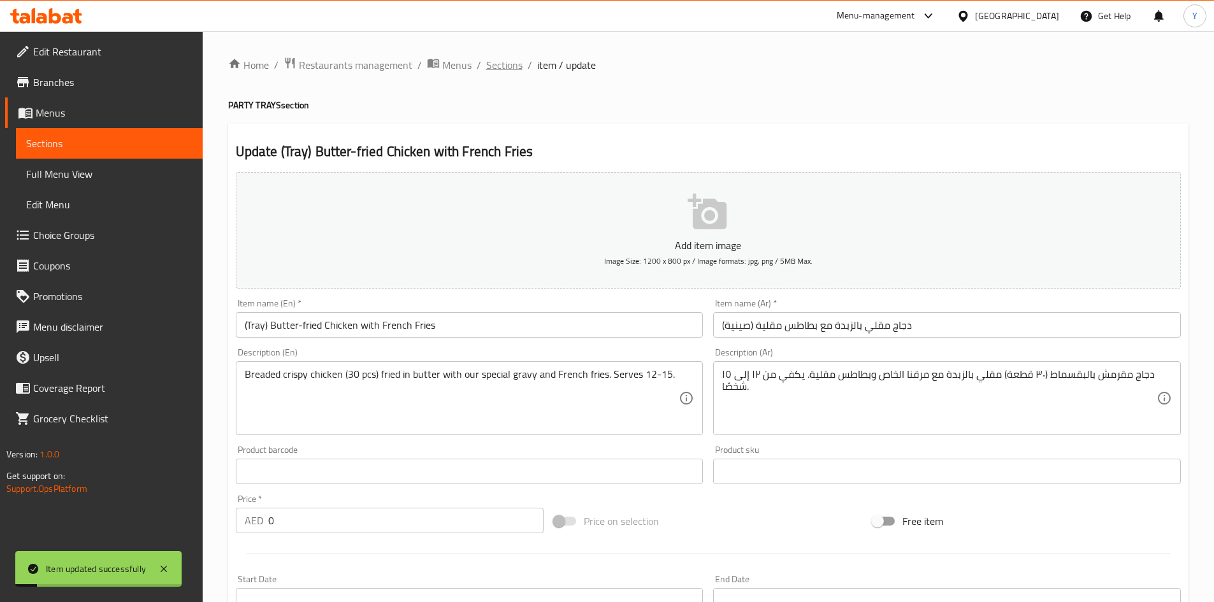
click at [501, 66] on span "Sections" at bounding box center [504, 64] width 36 height 15
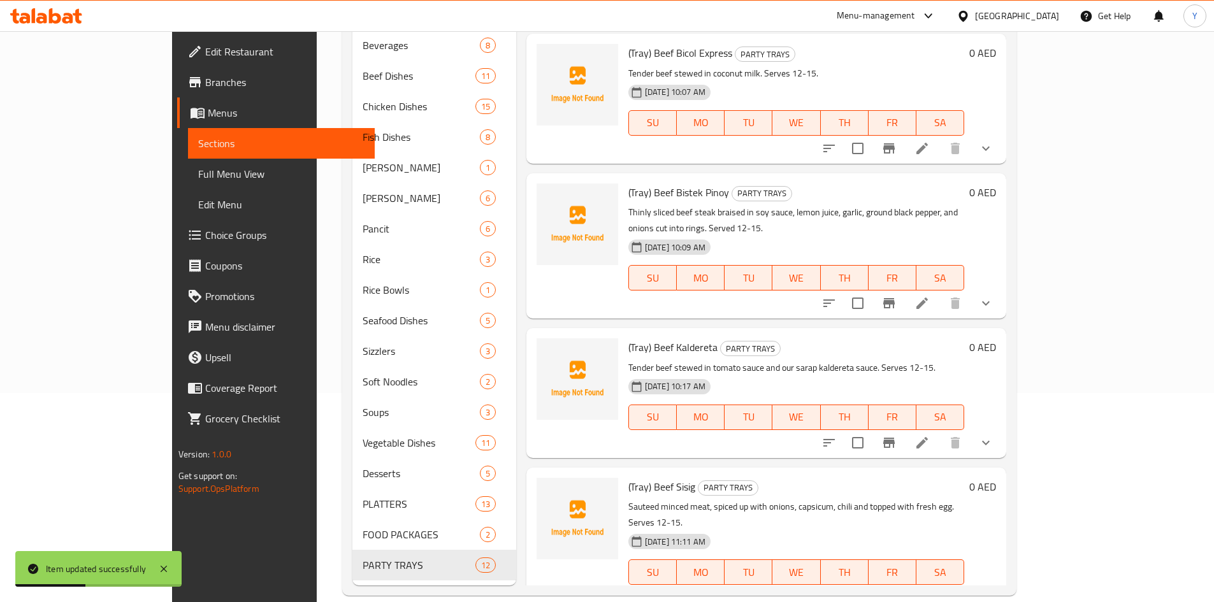
scroll to position [1069, 0]
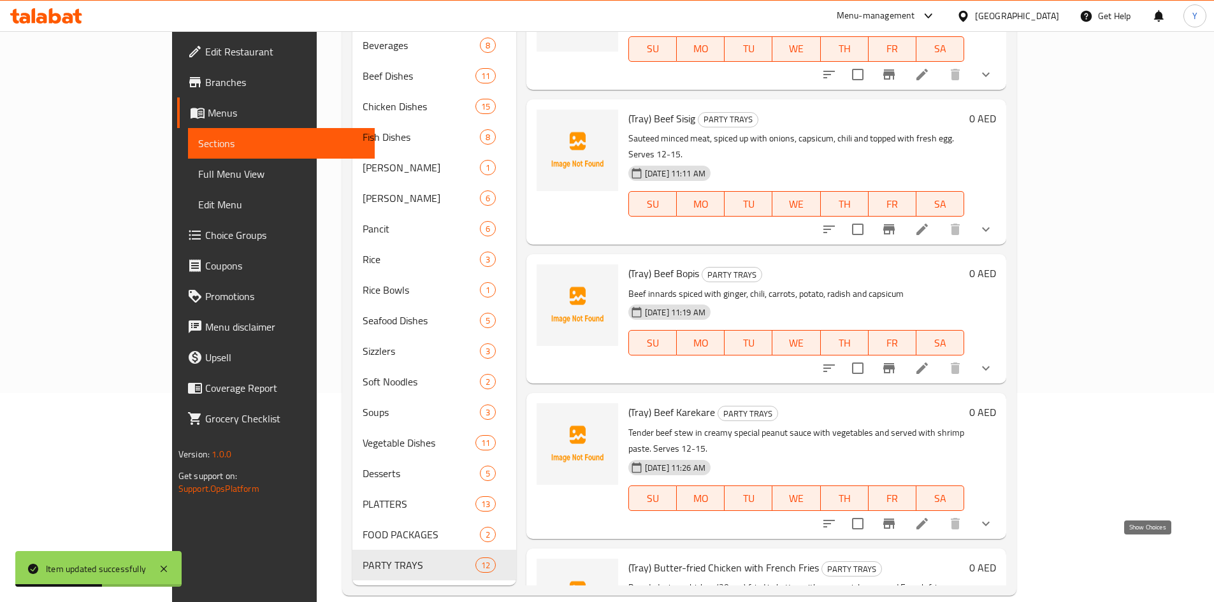
drag, startPoint x: 1148, startPoint y: 558, endPoint x: 1143, endPoint y: 563, distance: 7.2
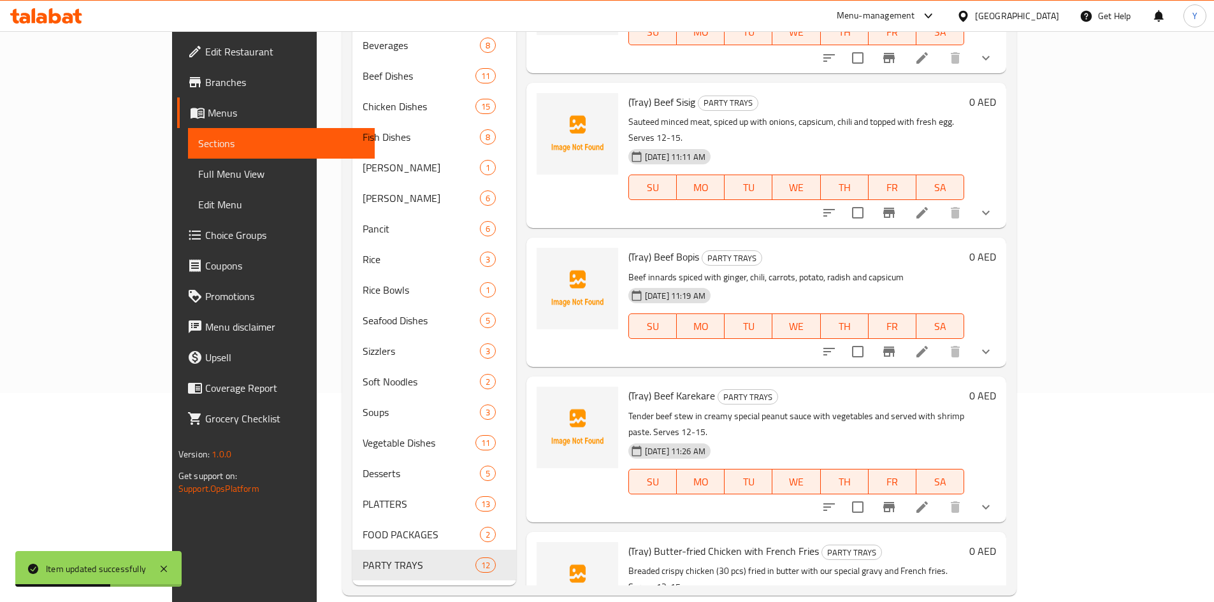
scroll to position [1176, 0]
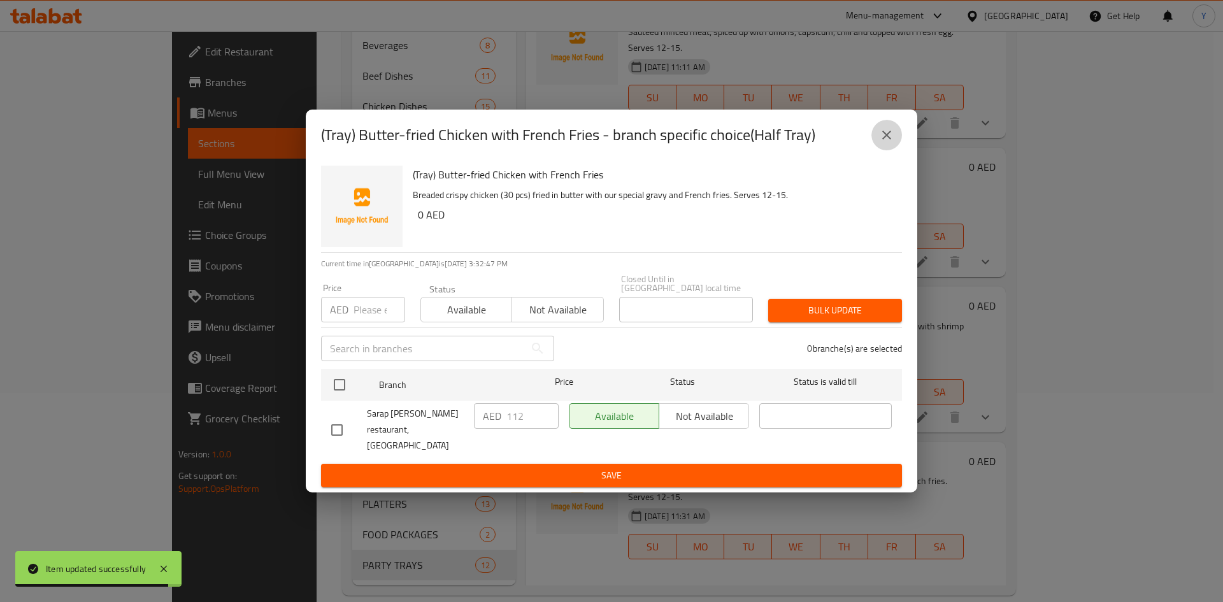
click at [895, 141] on button "close" at bounding box center [887, 135] width 31 height 31
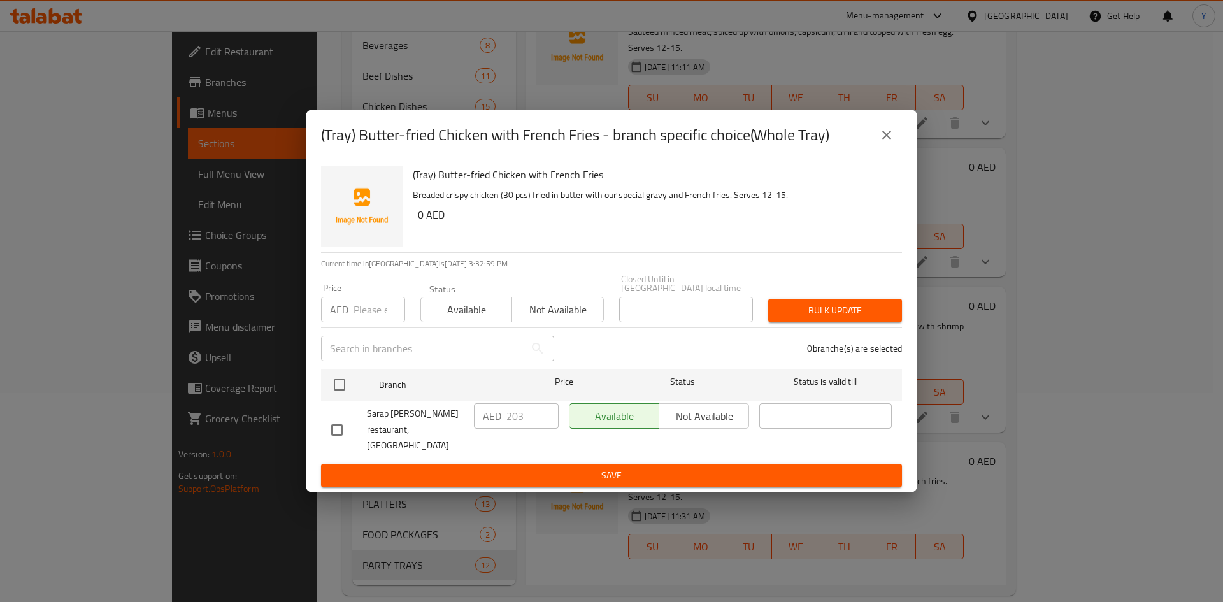
click at [884, 150] on button "close" at bounding box center [887, 135] width 31 height 31
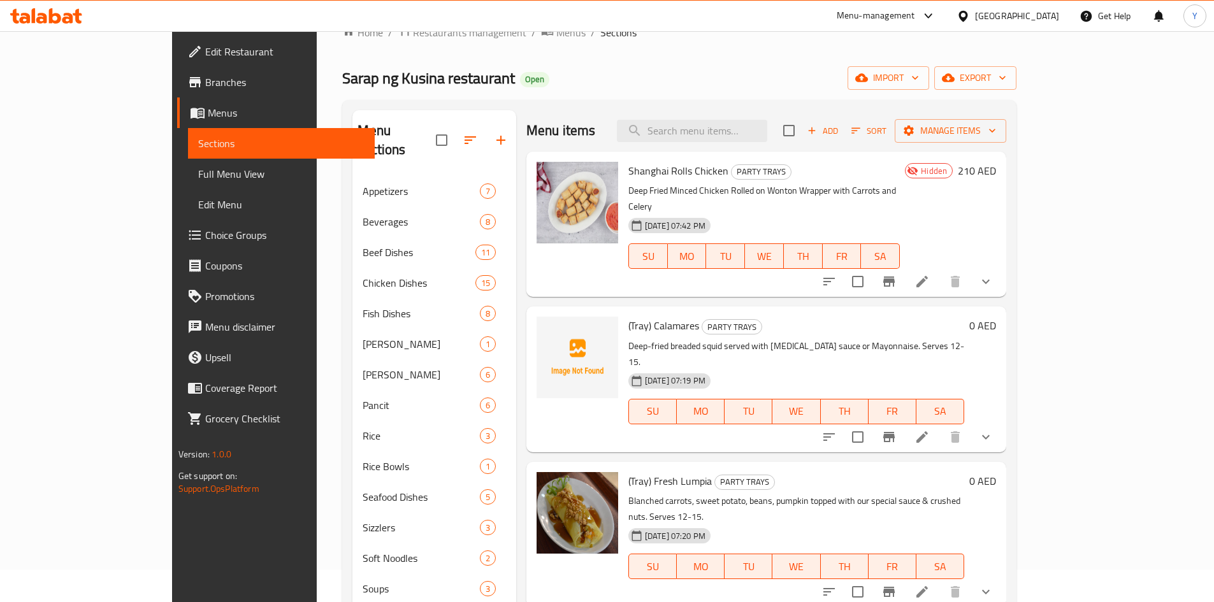
scroll to position [0, 0]
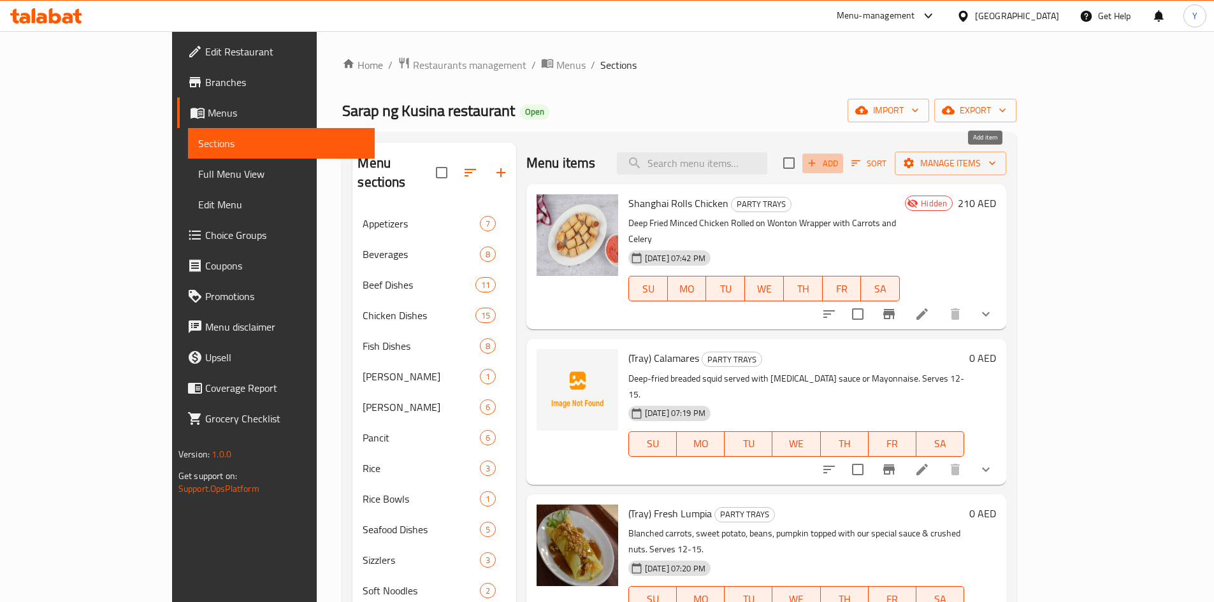
click at [840, 170] on span "Add" at bounding box center [822, 163] width 34 height 15
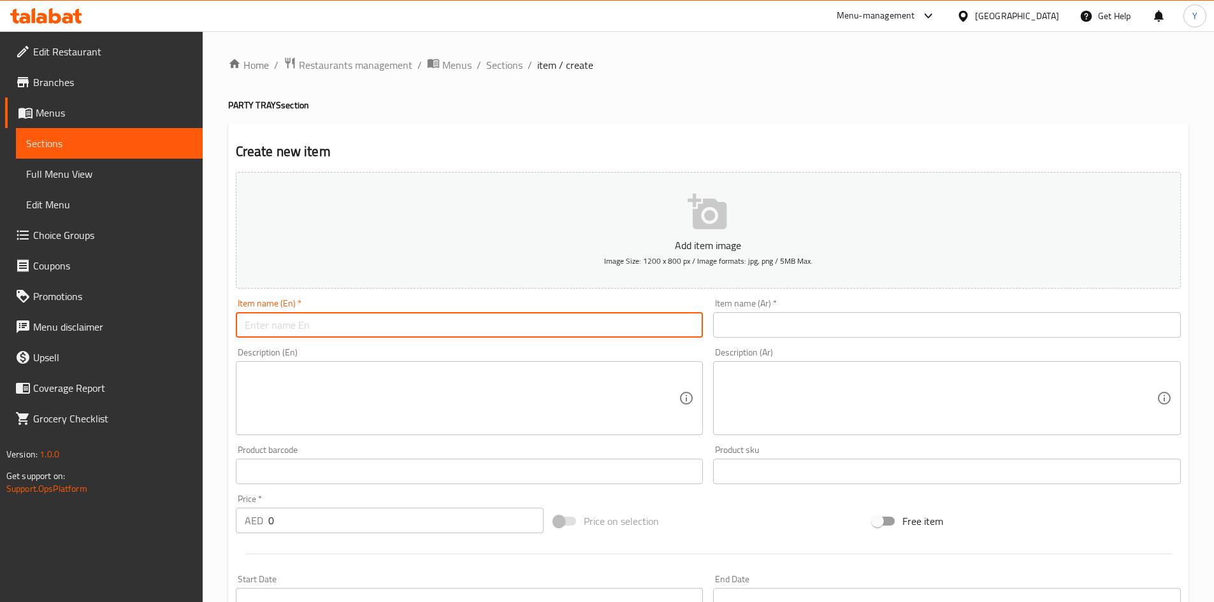
paste input "(Tray) Chicken Adobo"
type input "(Tray) Chicken Adobo"
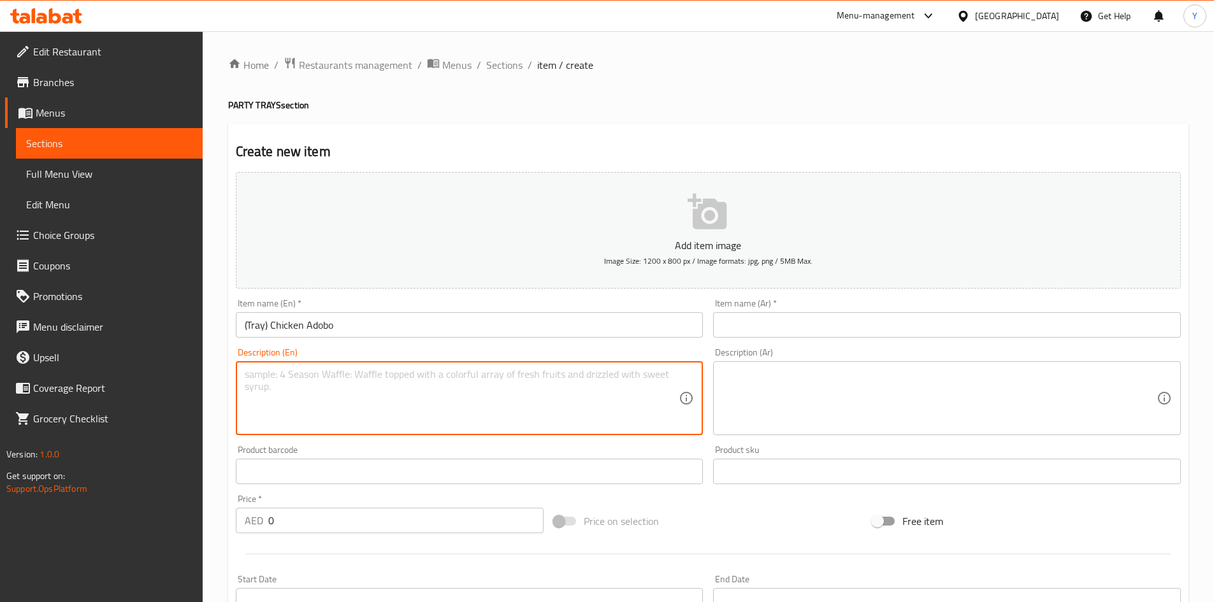
paste textarea "Chicken sautéed with potatoes in adobo sauce of vinegar and soy. Serves 12-15."
type textarea "Chicken sautéed with potatoes in adobo sauce of vinegar and soy. Serves 12-15."
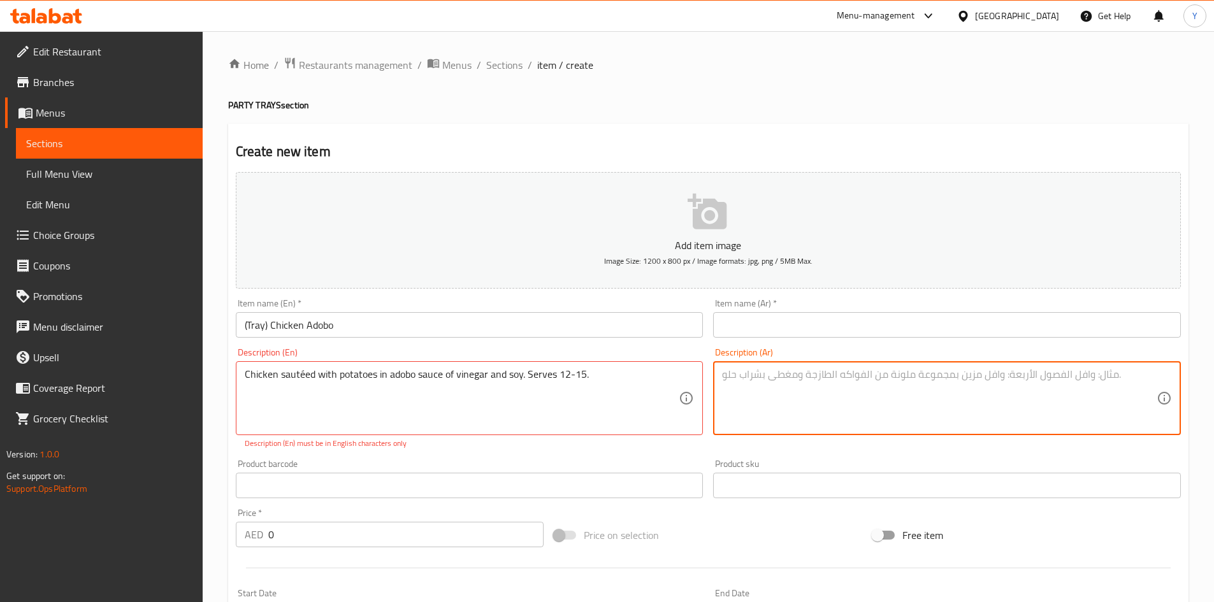
paste textarea "دجاج مطهو مع البطاطس في صلصة أدوبو بالخل والصويا. يكفي من ١٢ إلى ١٥ شخصًا."
type textarea "دجاج مطهو مع البطاطس في صلصة أدوبو بالخل والصويا. يكفي من ١٢ إلى ١٥ شخصًا."
drag, startPoint x: 299, startPoint y: 371, endPoint x: 308, endPoint y: 377, distance: 10.1
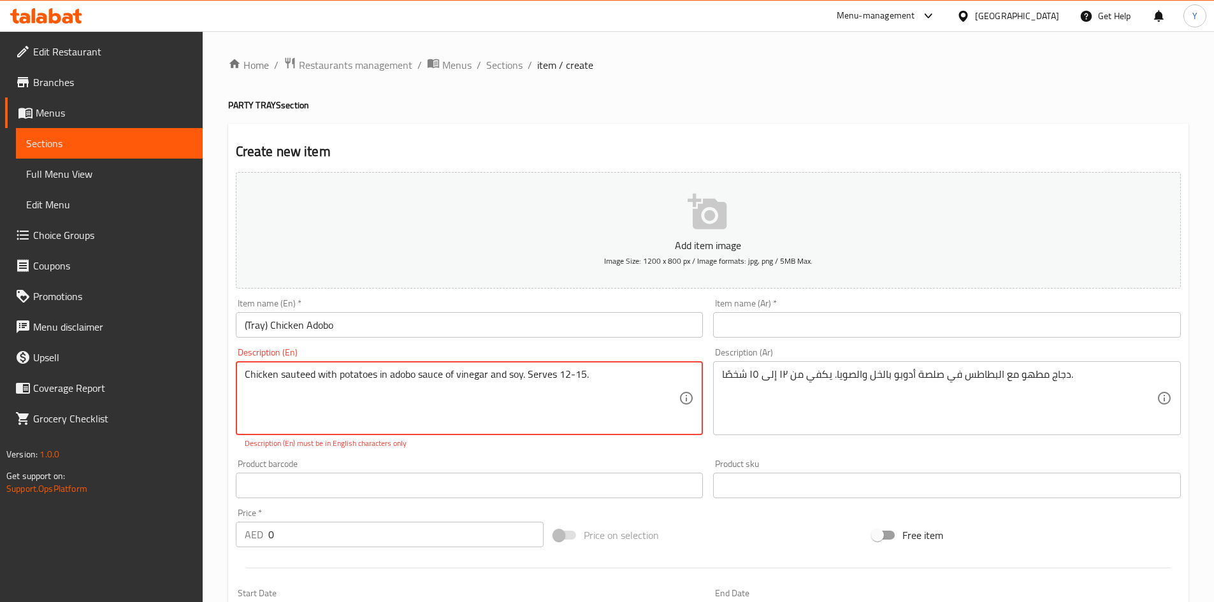
type textarea "Chicken sauteed with potatoes in adobo sauce of vinegar and soy. Serves 12-15."
click at [392, 329] on input "(Tray) Chicken Adobo" at bounding box center [470, 324] width 468 height 25
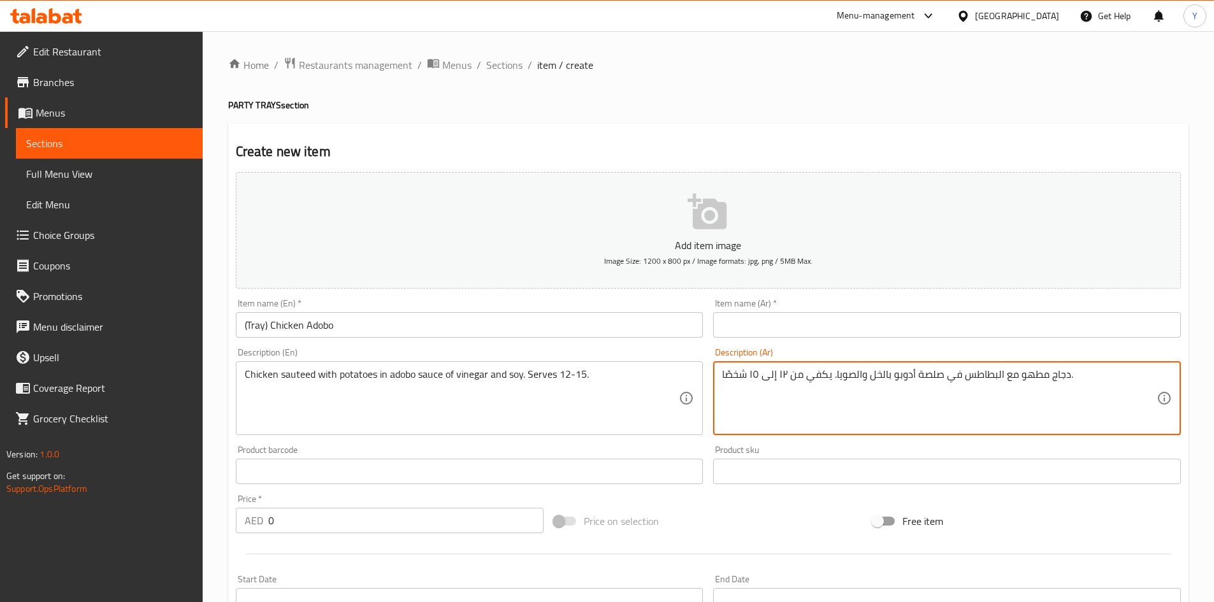
click at [1029, 375] on textarea "دجاج مطهو مع البطاطس في صلصة أدوبو بالخل والصويا. يكفي من ١٢ إلى ١٥ شخصًا." at bounding box center [939, 398] width 435 height 61
paste textarea "سوتيه"
type textarea "دجاج سوتيه مع البطاطس في صلصة أدوبو بالخل والصويا. يكفي من ١٢ إلى ١٥ شخصًا."
click at [389, 323] on input "(Tray) Chicken Adobo" at bounding box center [470, 324] width 468 height 25
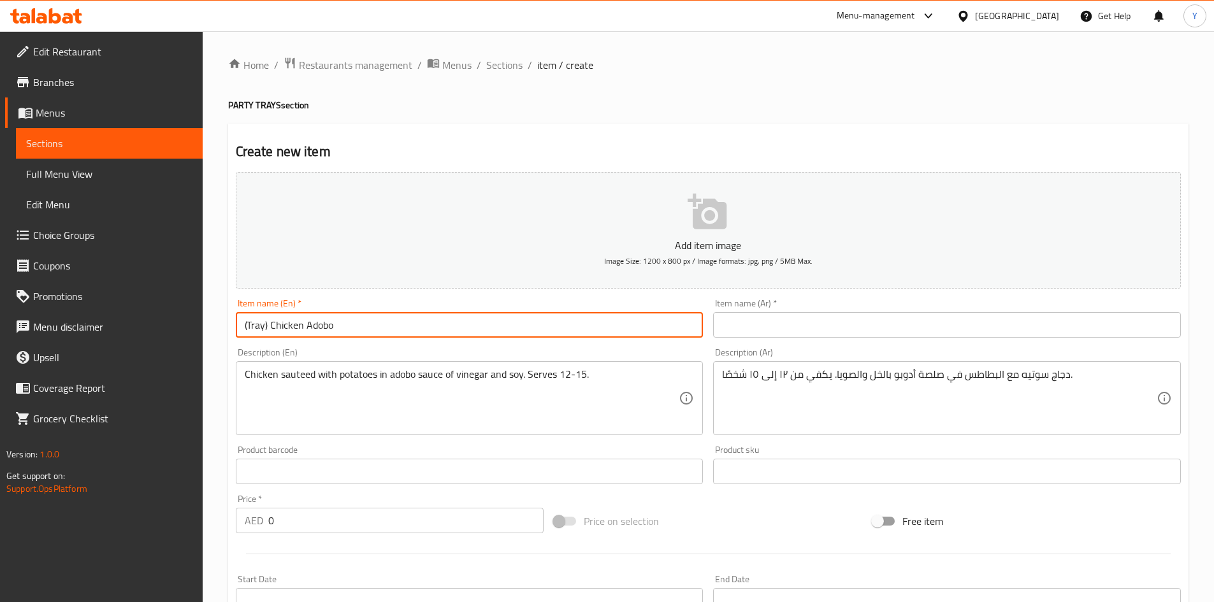
click at [389, 323] on input "(Tray) Chicken Adobo" at bounding box center [470, 324] width 468 height 25
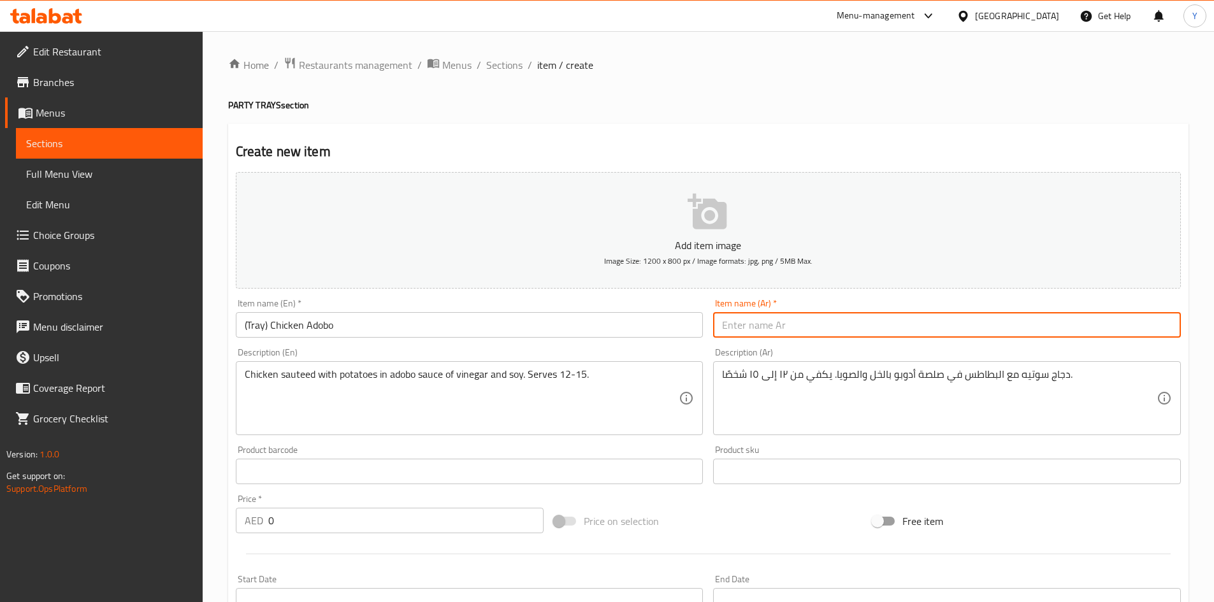
paste input "(صينية) دجاج أدوبو"
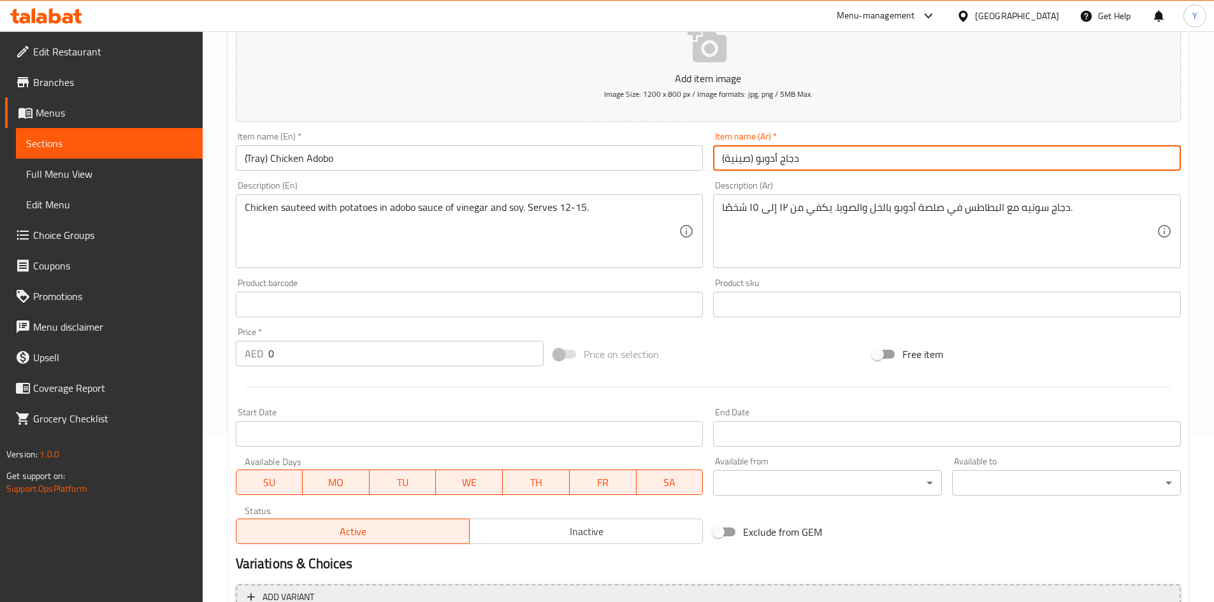
scroll to position [298, 0]
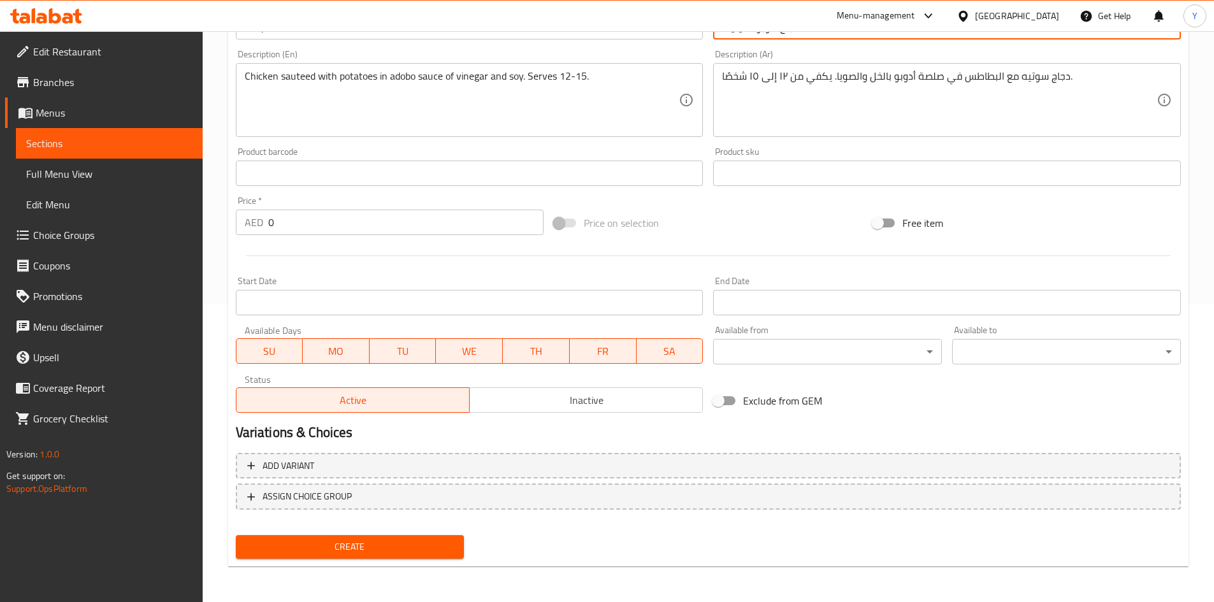
type input "(صينية) دجاج أدوبو"
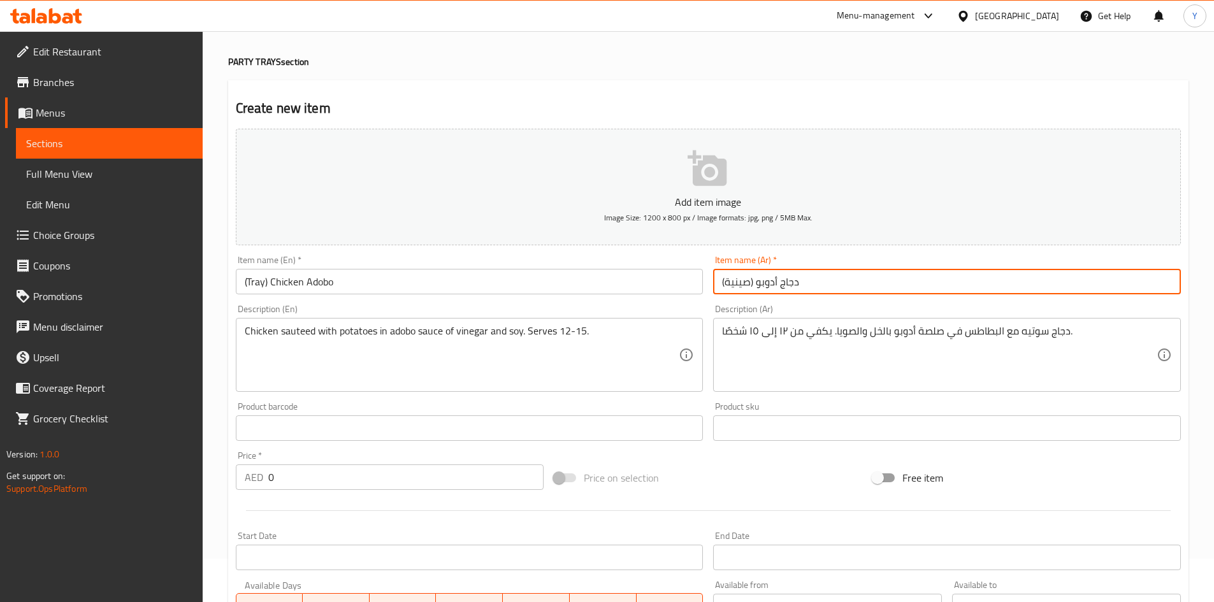
click at [449, 287] on input "(Tray) Chicken Adobo" at bounding box center [470, 281] width 468 height 25
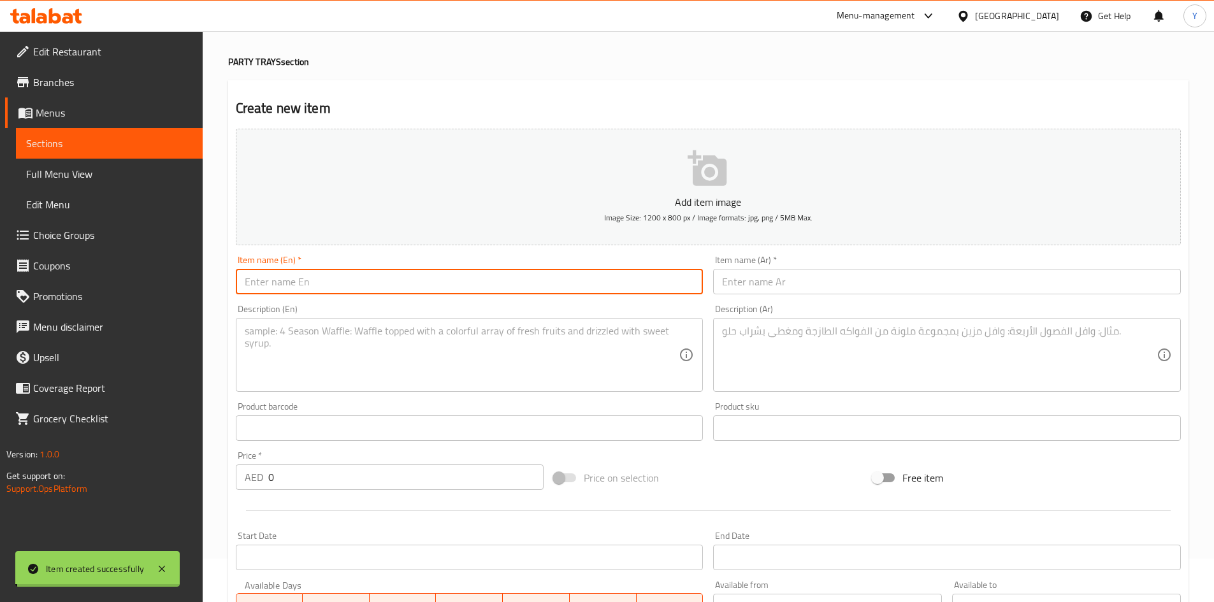
scroll to position [0, 0]
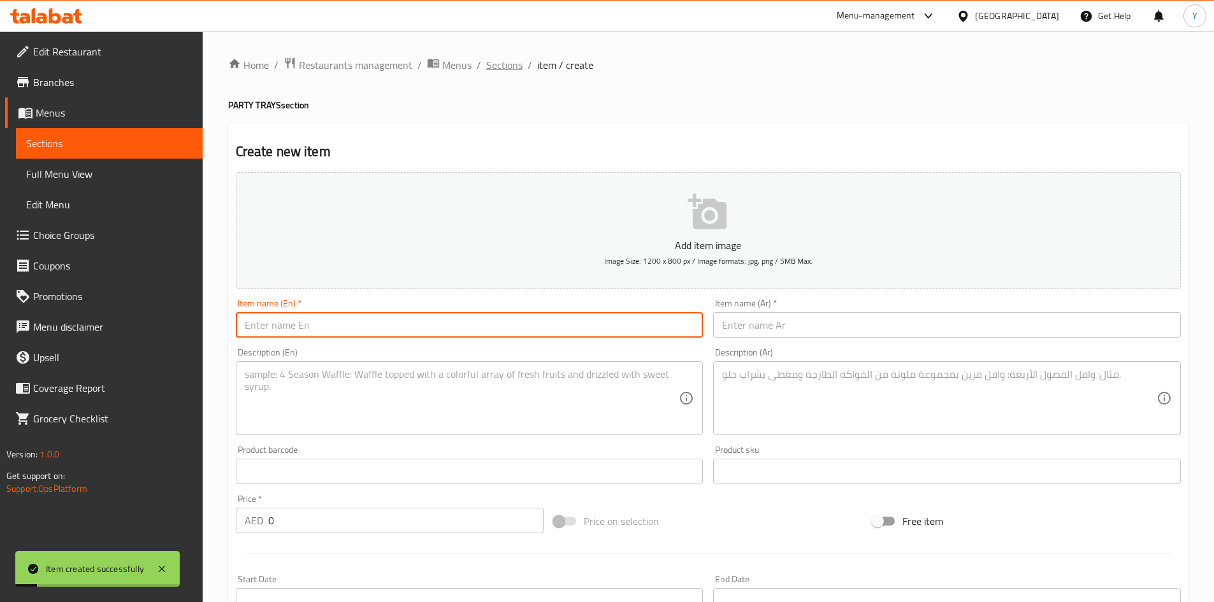
click at [502, 69] on span "Sections" at bounding box center [504, 64] width 36 height 15
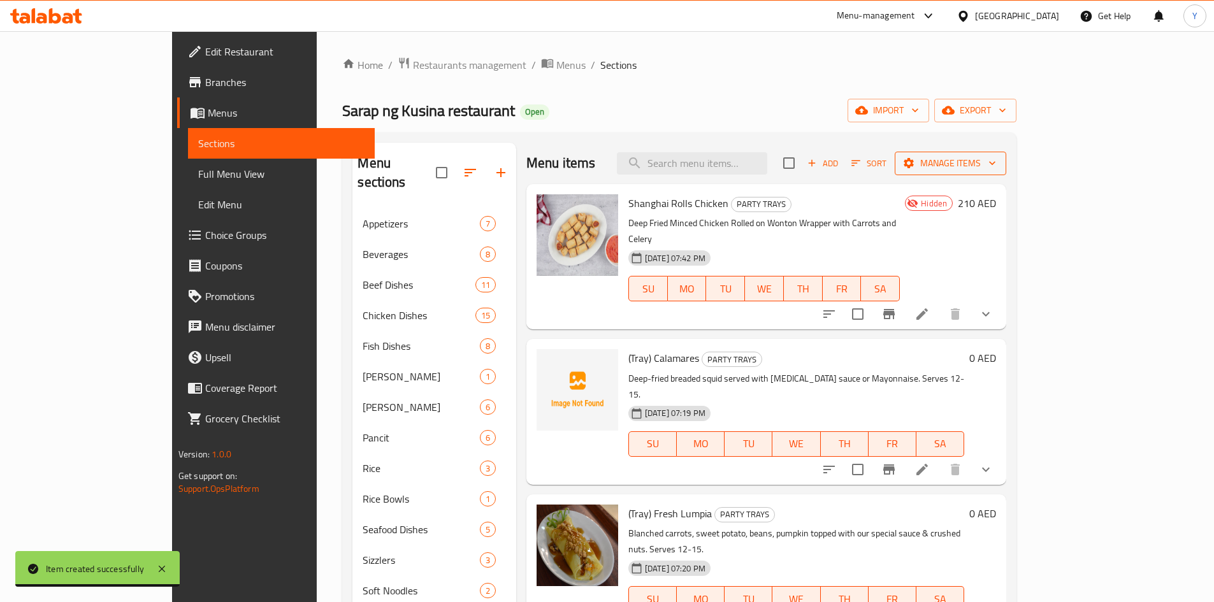
click at [996, 170] on span "Manage items" at bounding box center [950, 163] width 91 height 16
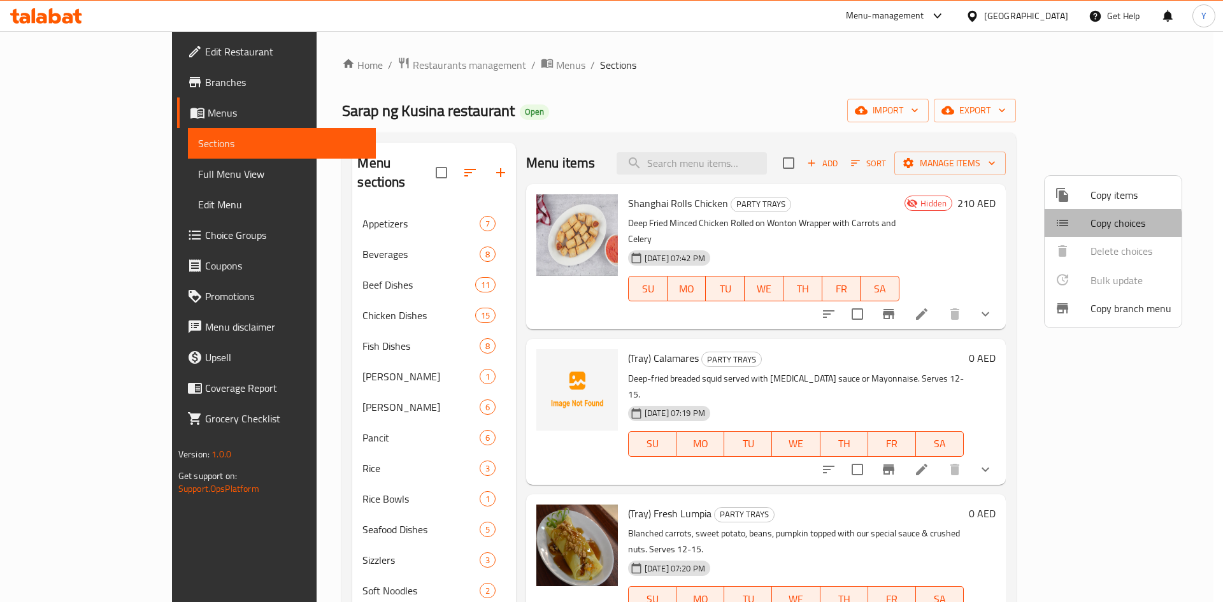
click at [1084, 228] on div at bounding box center [1073, 222] width 36 height 15
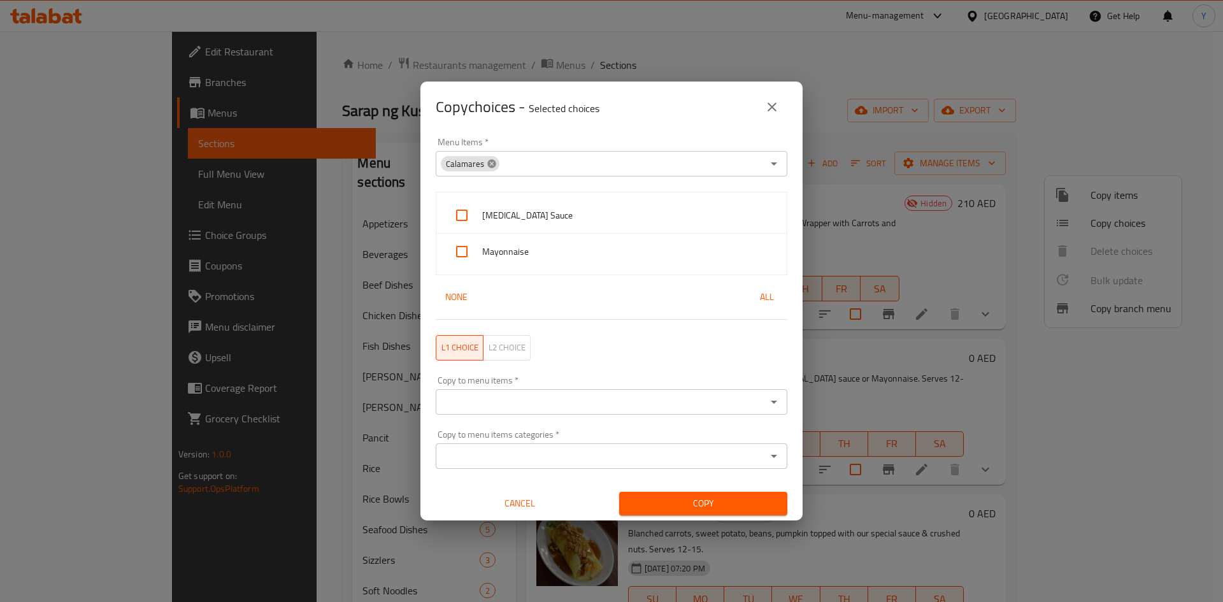
click at [491, 159] on icon at bounding box center [492, 164] width 10 height 10
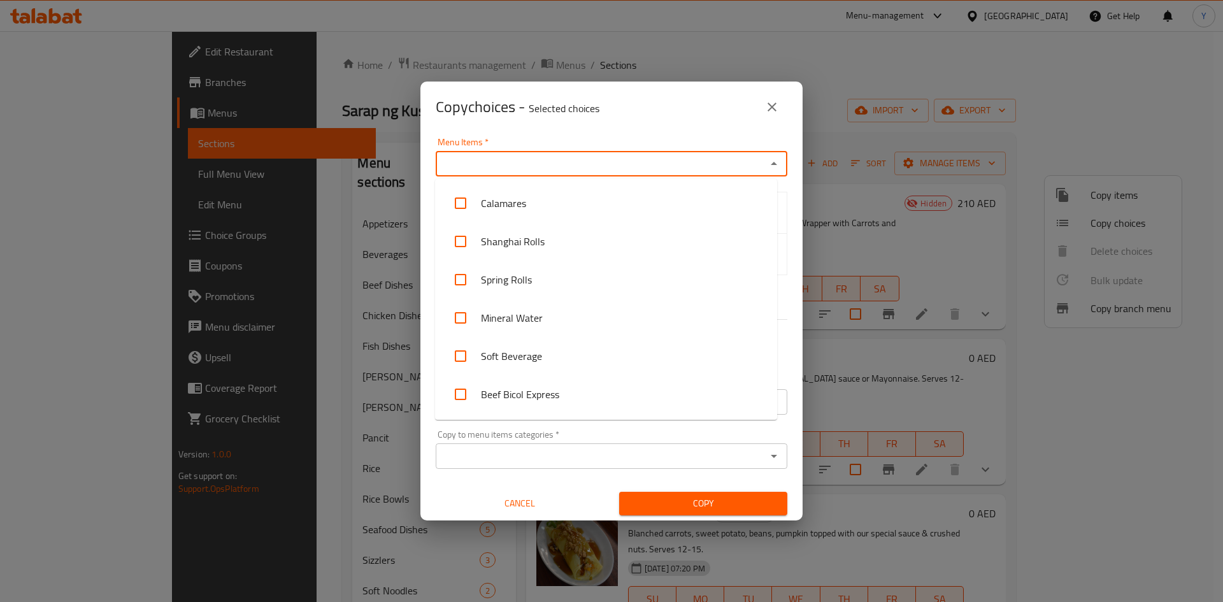
click at [496, 159] on input "Menu Items   *" at bounding box center [601, 164] width 323 height 18
click at [668, 395] on li "(Tray) Butter-fried Chicken with French Fries" at bounding box center [606, 396] width 342 height 38
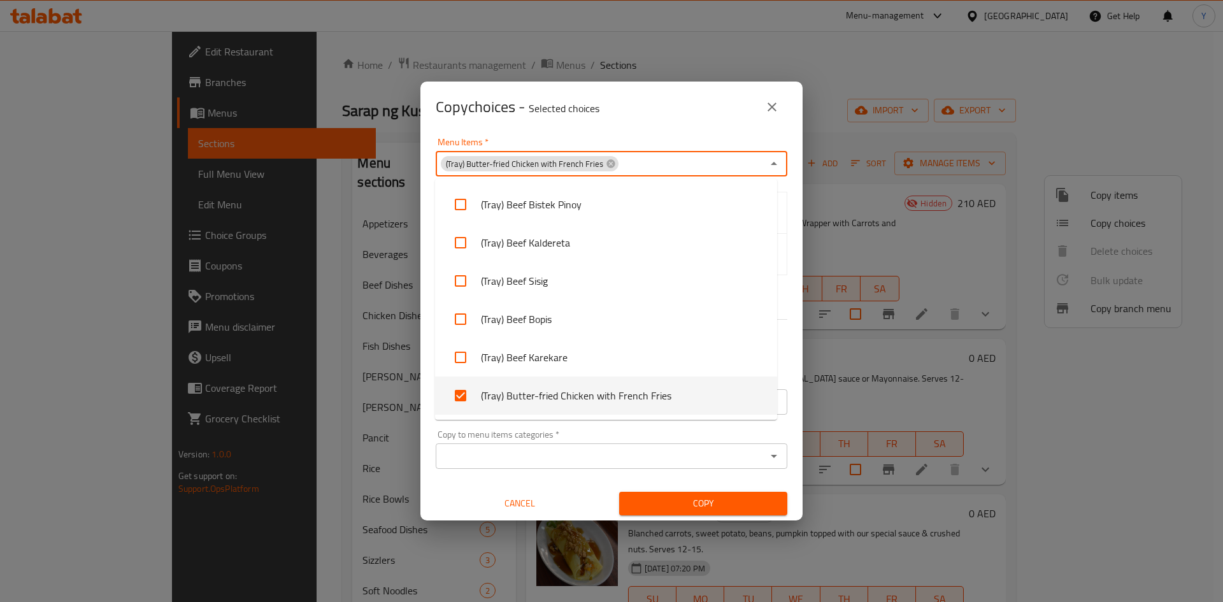
checkbox input "true"
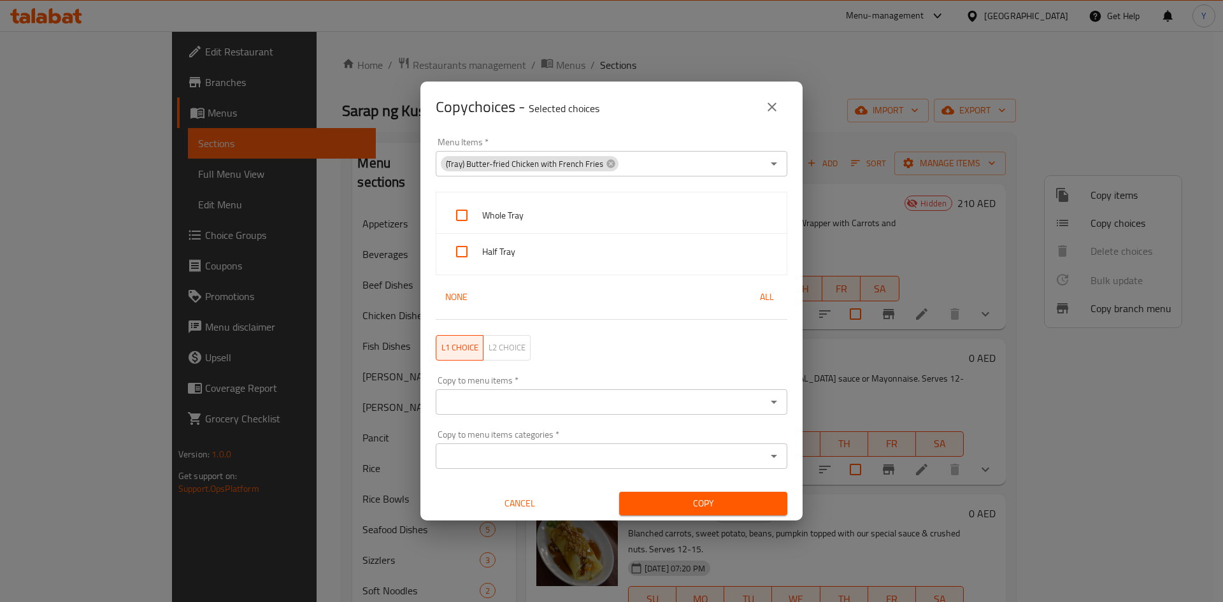
click at [677, 106] on div "Copy choices - Selected choices 0" at bounding box center [612, 107] width 352 height 31
click at [660, 219] on span "Whole Tray" at bounding box center [629, 216] width 294 height 16
checkbox input "true"
click at [648, 247] on span "Half Tray" at bounding box center [629, 252] width 294 height 16
checkbox input "true"
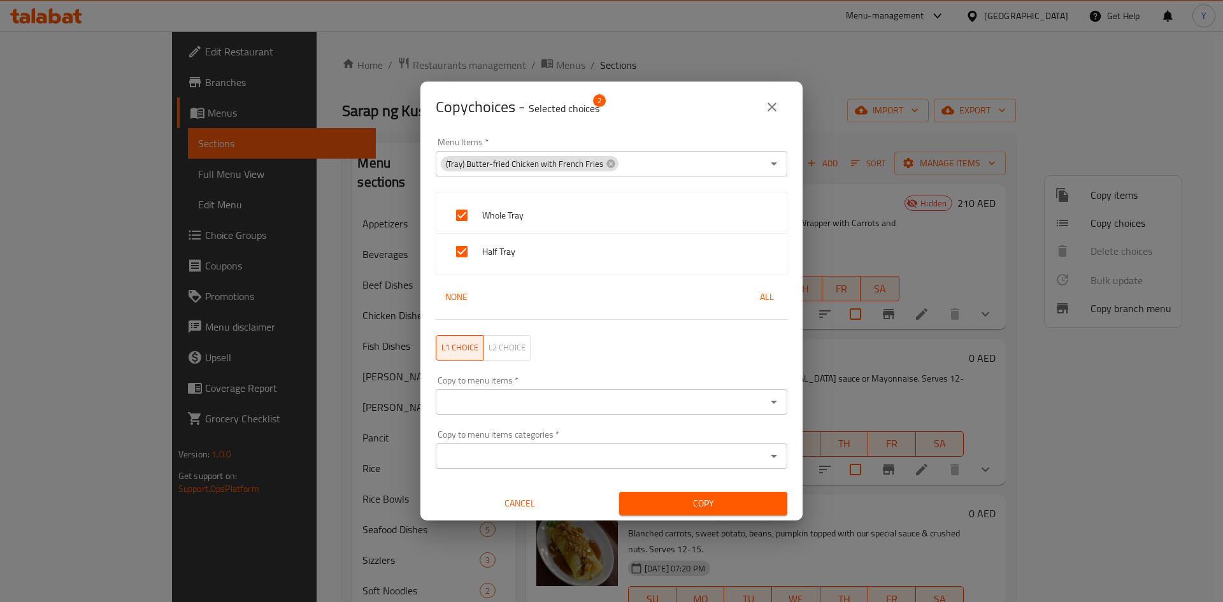
click at [609, 401] on input "Copy to menu items   *" at bounding box center [601, 402] width 323 height 18
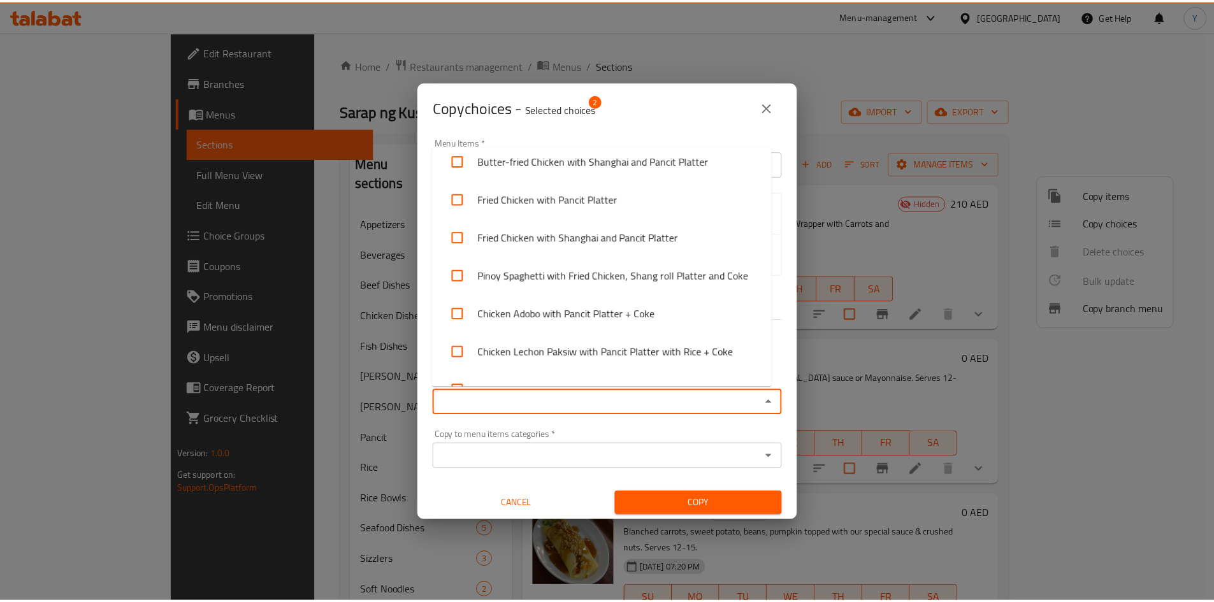
scroll to position [4472, 0]
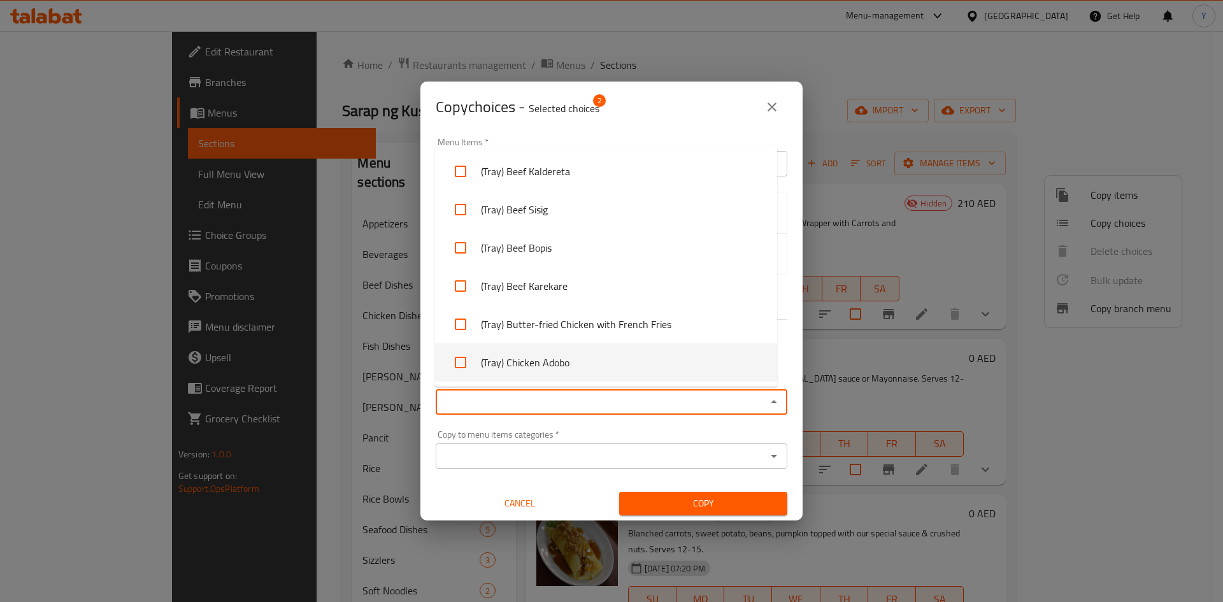
click at [684, 390] on div "Copy to menu items *" at bounding box center [612, 401] width 352 height 25
click at [678, 368] on li "(Tray) Chicken Adobo" at bounding box center [606, 362] width 342 height 38
checkbox input "true"
click at [672, 422] on div "Copy to menu items   * (Tray) Chicken Adobo Copy to menu items *" at bounding box center [611, 395] width 367 height 54
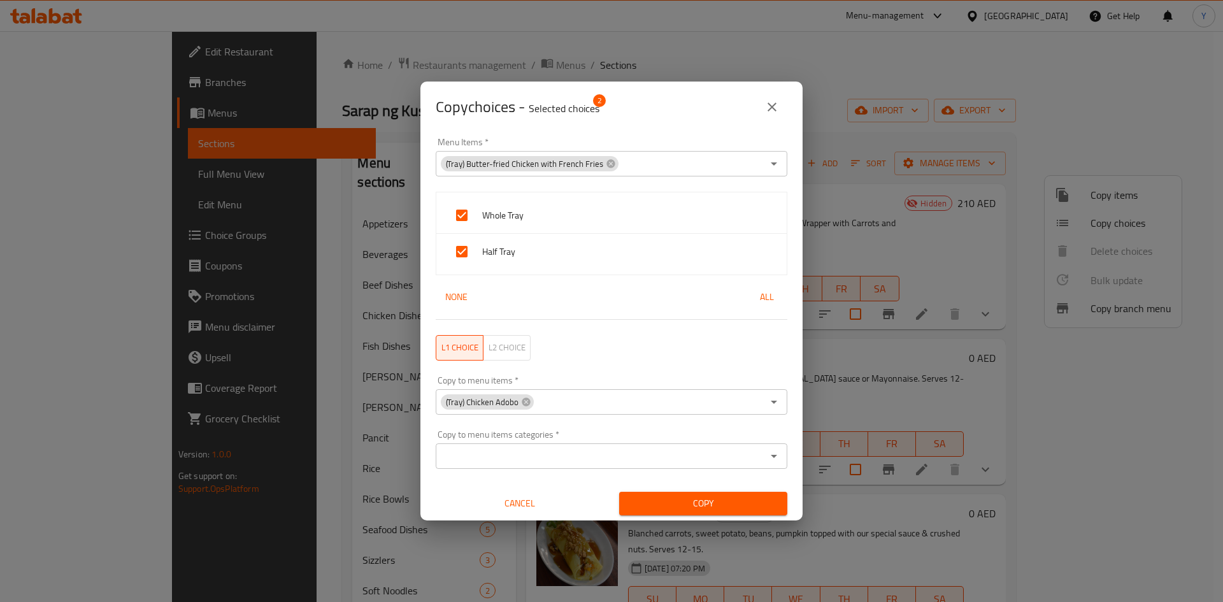
click at [705, 508] on span "Copy" at bounding box center [704, 504] width 148 height 16
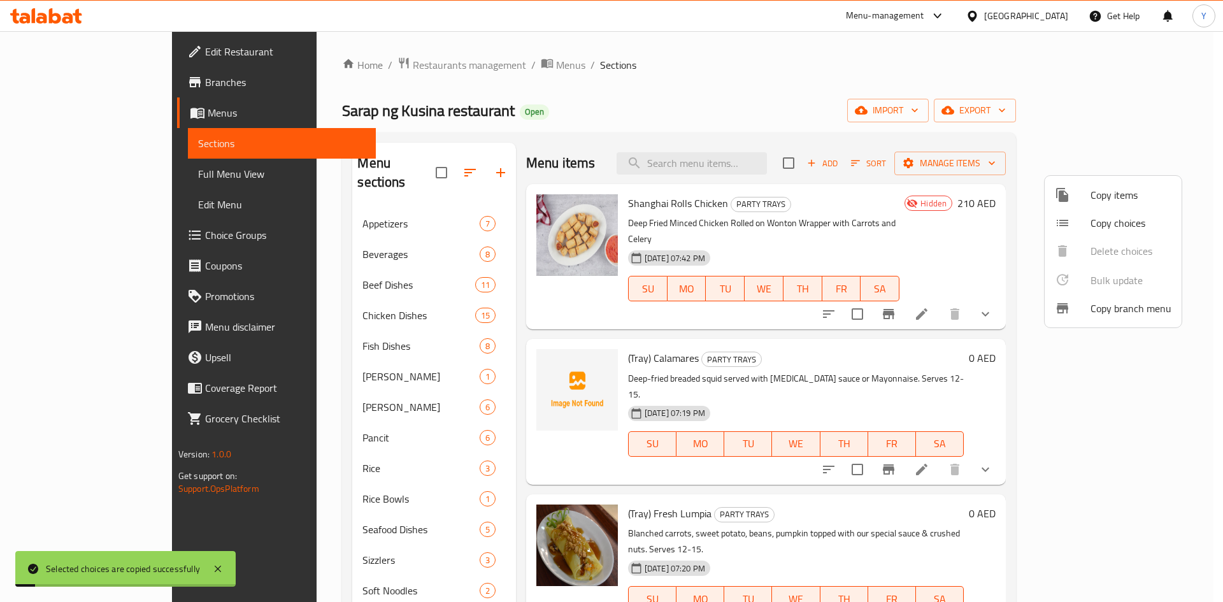
drag, startPoint x: 839, startPoint y: 462, endPoint x: 875, endPoint y: 473, distance: 38.7
click at [840, 463] on div at bounding box center [611, 301] width 1223 height 602
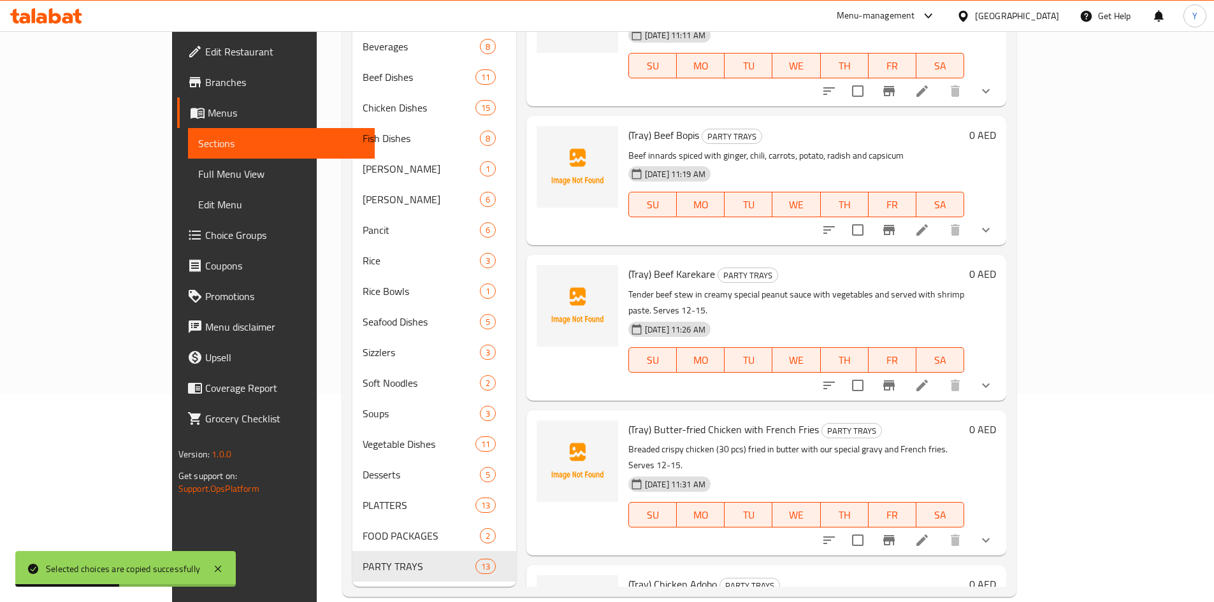
scroll to position [209, 0]
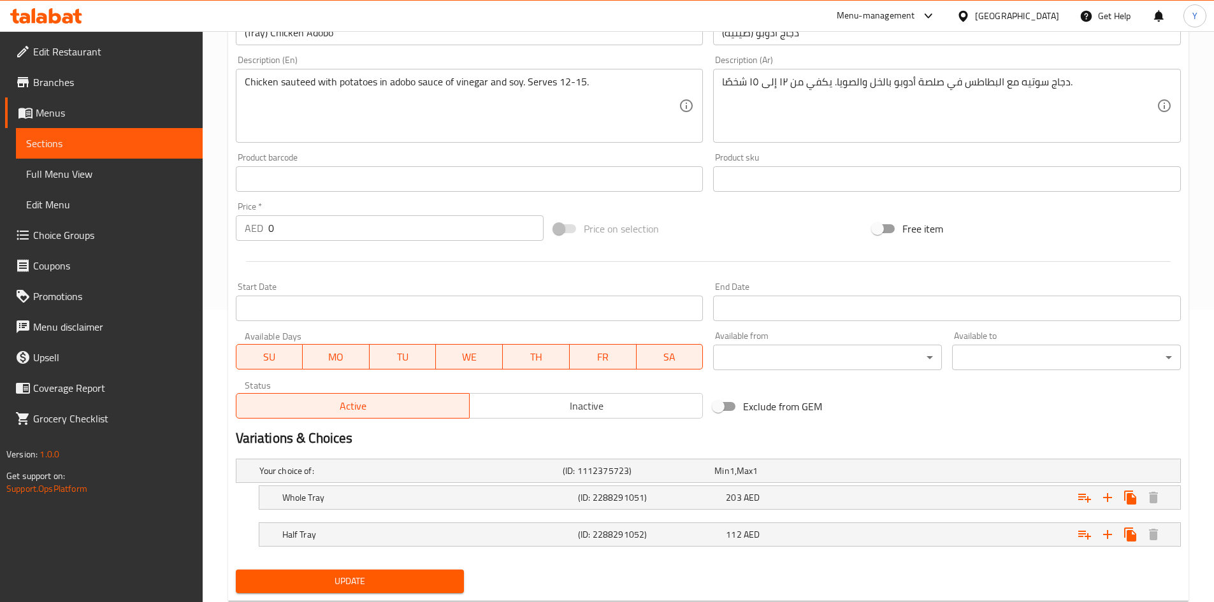
scroll to position [327, 0]
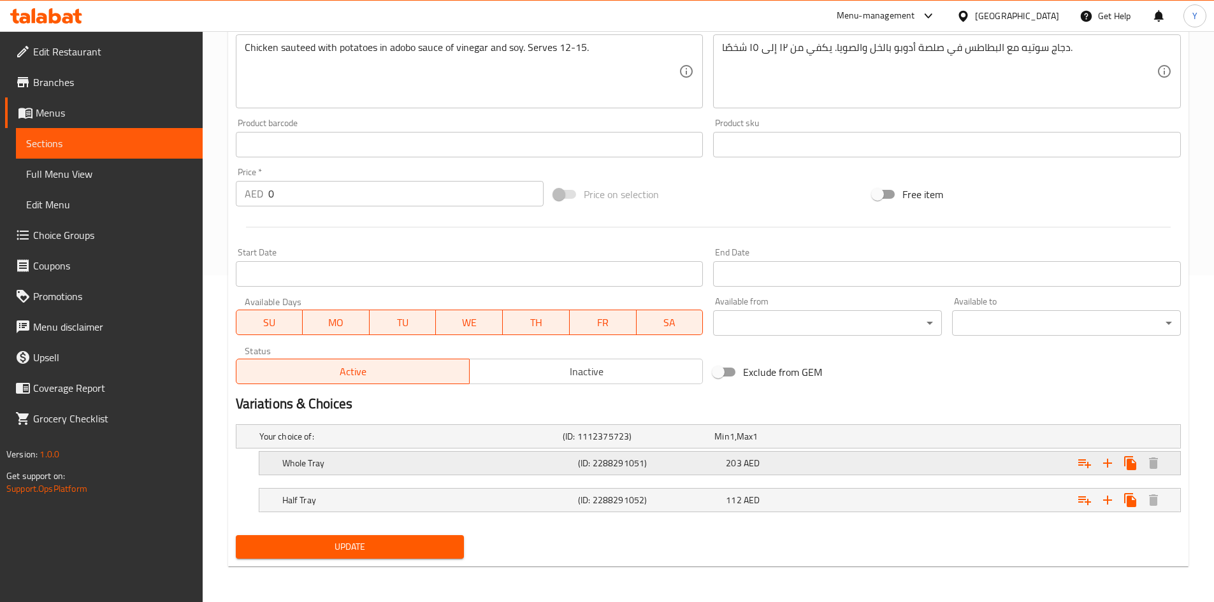
click at [864, 457] on div "203 AED" at bounding box center [797, 463] width 143 height 13
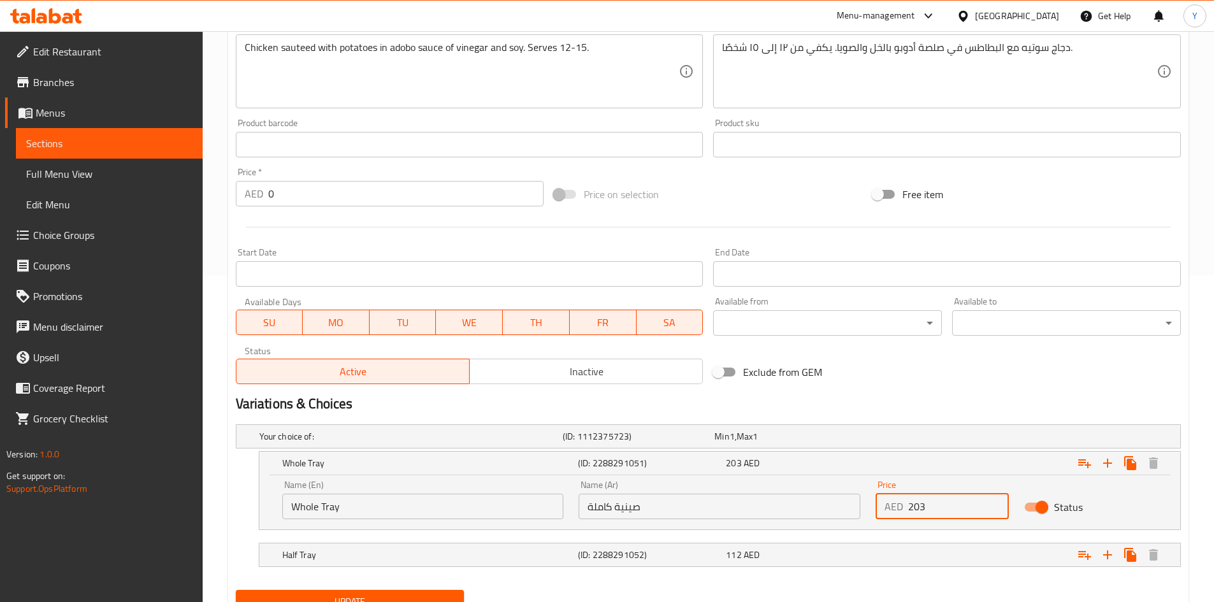
drag, startPoint x: 943, startPoint y: 500, endPoint x: 877, endPoint y: 503, distance: 65.7
click at [877, 503] on div "AED 203 Price" at bounding box center [941, 506] width 133 height 25
paste input "42.00"
type input "242.00"
click at [814, 553] on div "112 AED" at bounding box center [797, 555] width 143 height 13
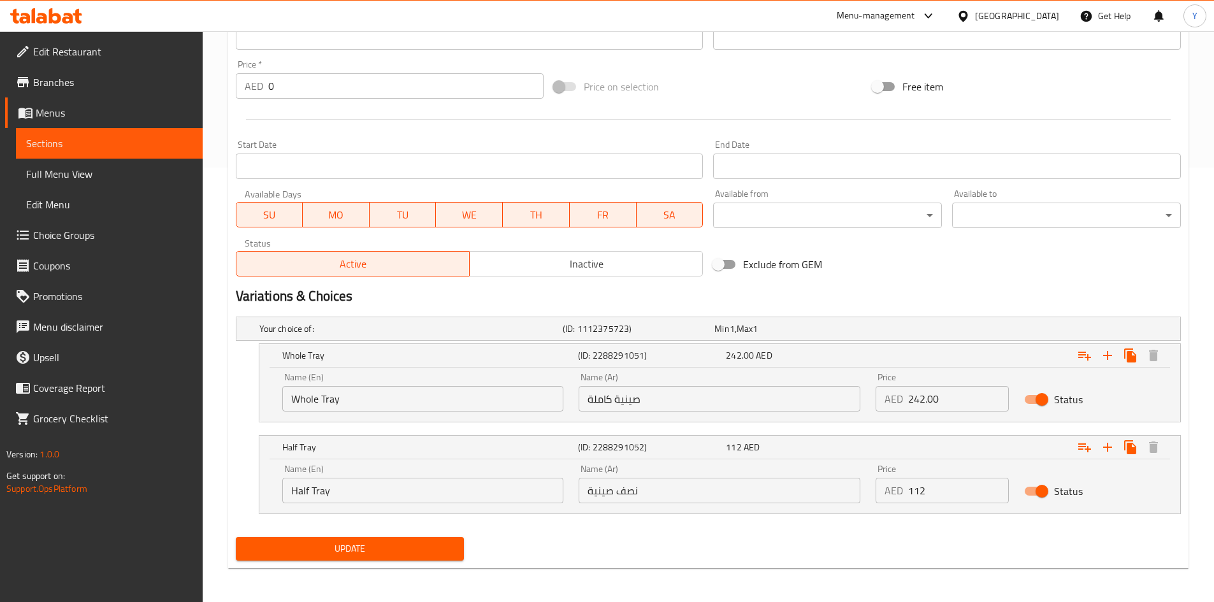
scroll to position [436, 0]
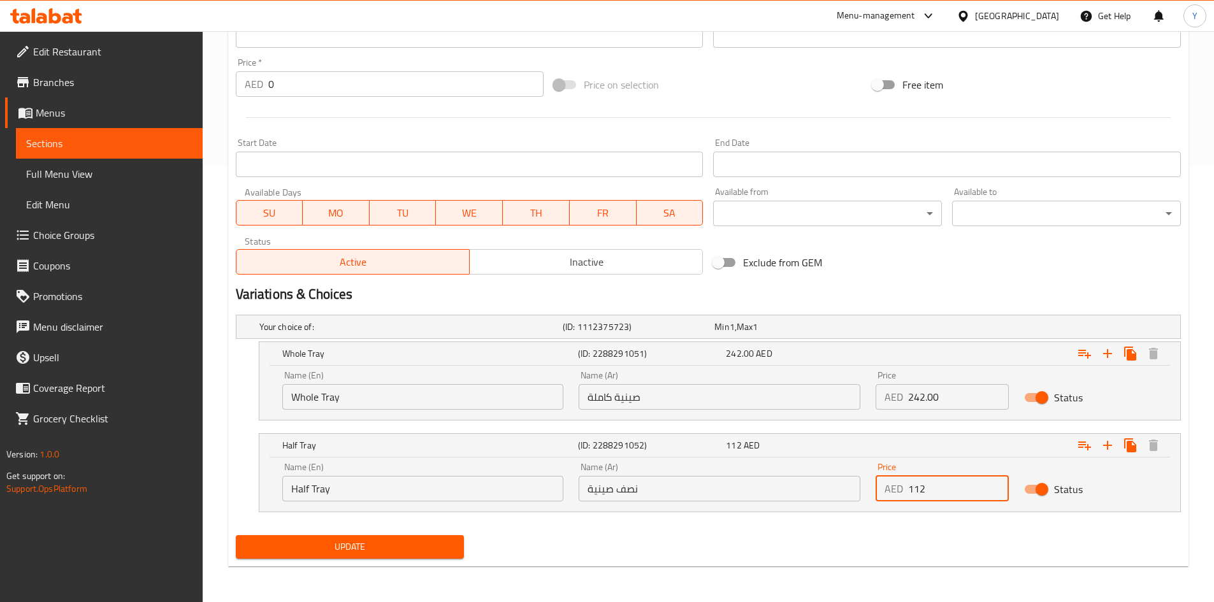
drag, startPoint x: 941, startPoint y: 489, endPoint x: 903, endPoint y: 485, distance: 38.5
click at [903, 485] on div "AED 112 Price" at bounding box center [941, 488] width 133 height 25
paste input "31.00"
type input "131.00"
click at [824, 552] on div "Update" at bounding box center [708, 547] width 955 height 34
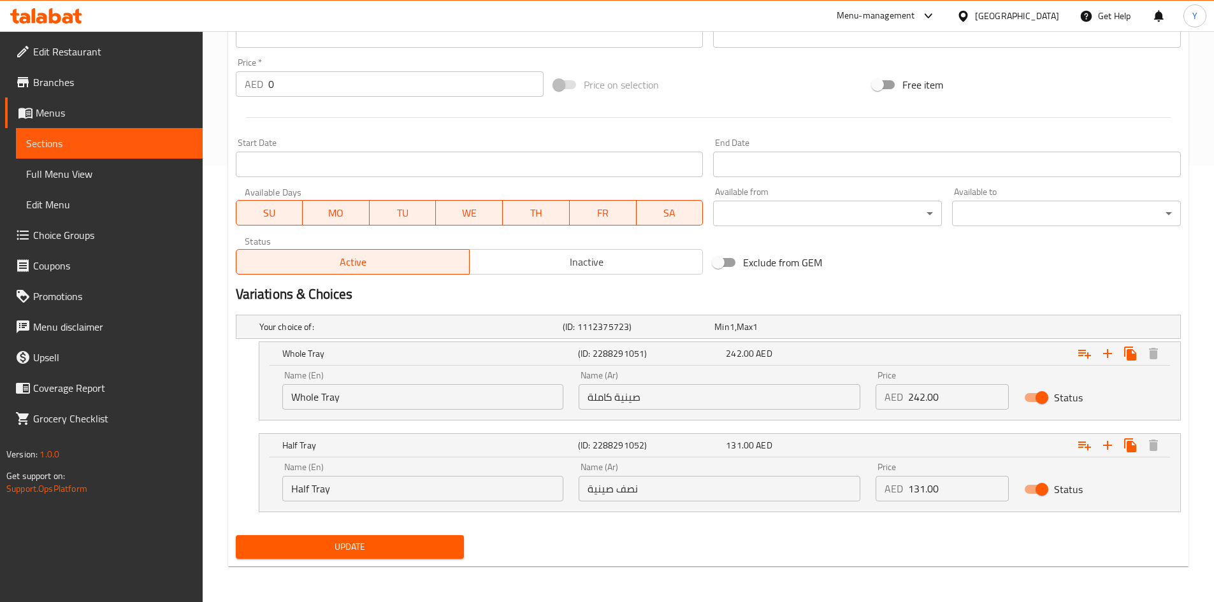
drag, startPoint x: 414, startPoint y: 547, endPoint x: 436, endPoint y: 587, distance: 45.9
click at [414, 548] on span "Update" at bounding box center [350, 547] width 208 height 16
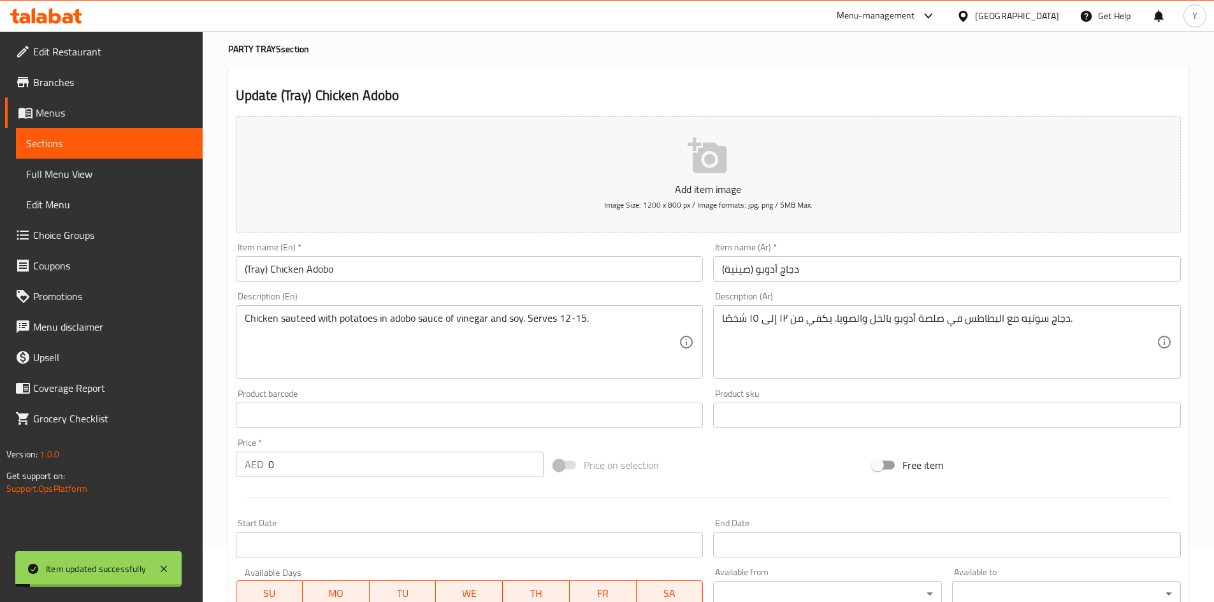
scroll to position [0, 0]
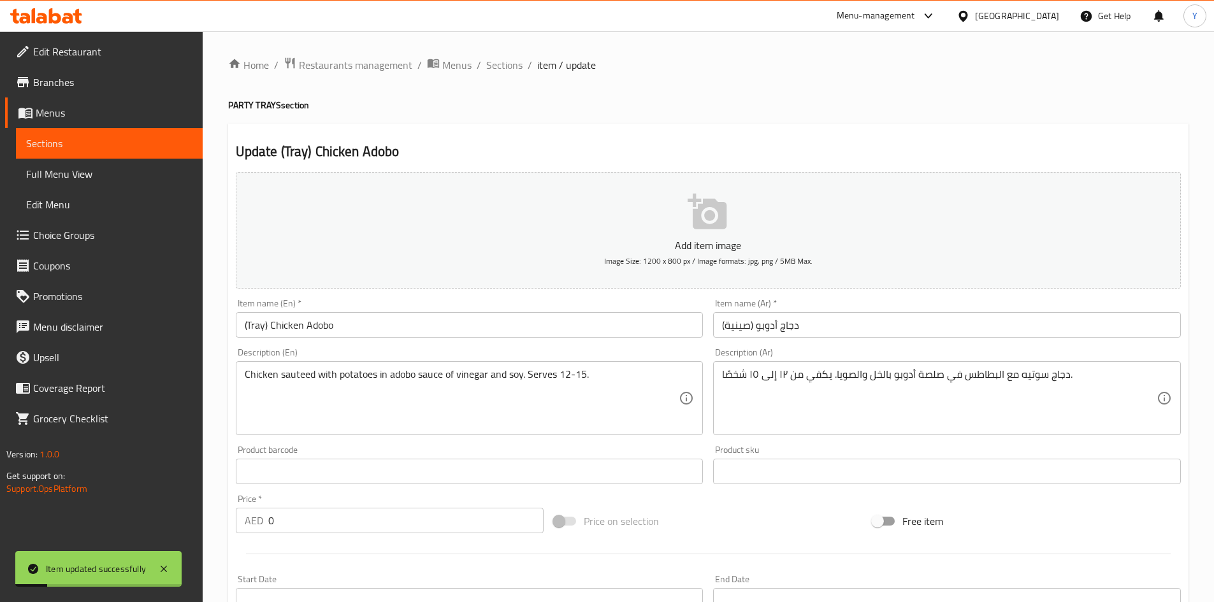
drag, startPoint x: 510, startPoint y: 62, endPoint x: 513, endPoint y: 80, distance: 18.1
click at [509, 62] on span "Sections" at bounding box center [504, 64] width 36 height 15
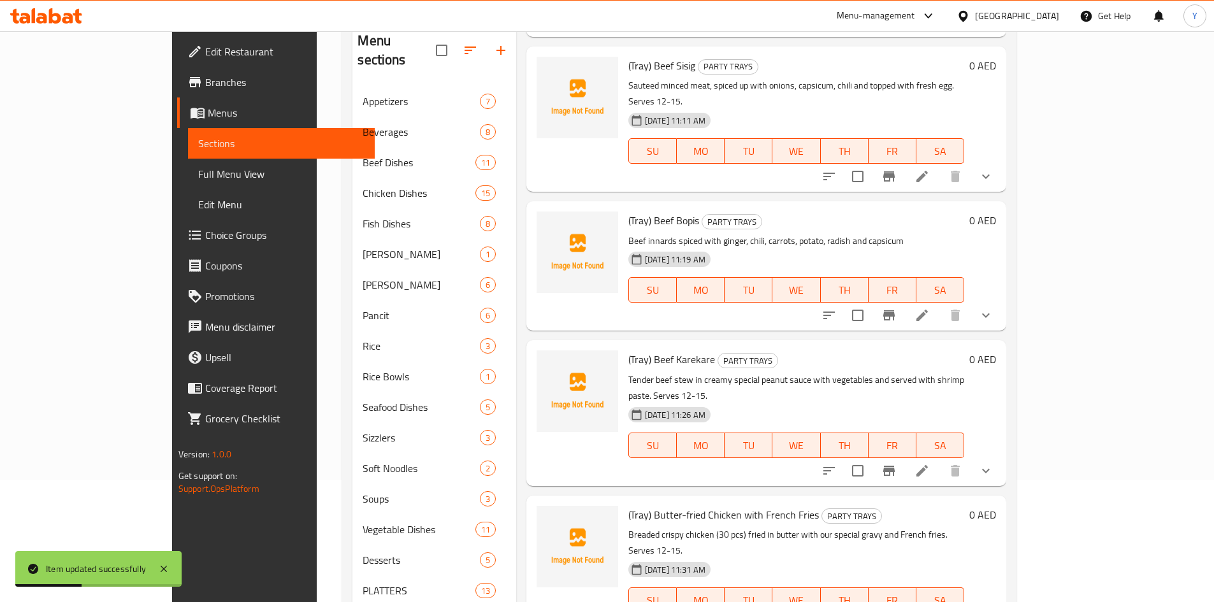
scroll to position [209, 0]
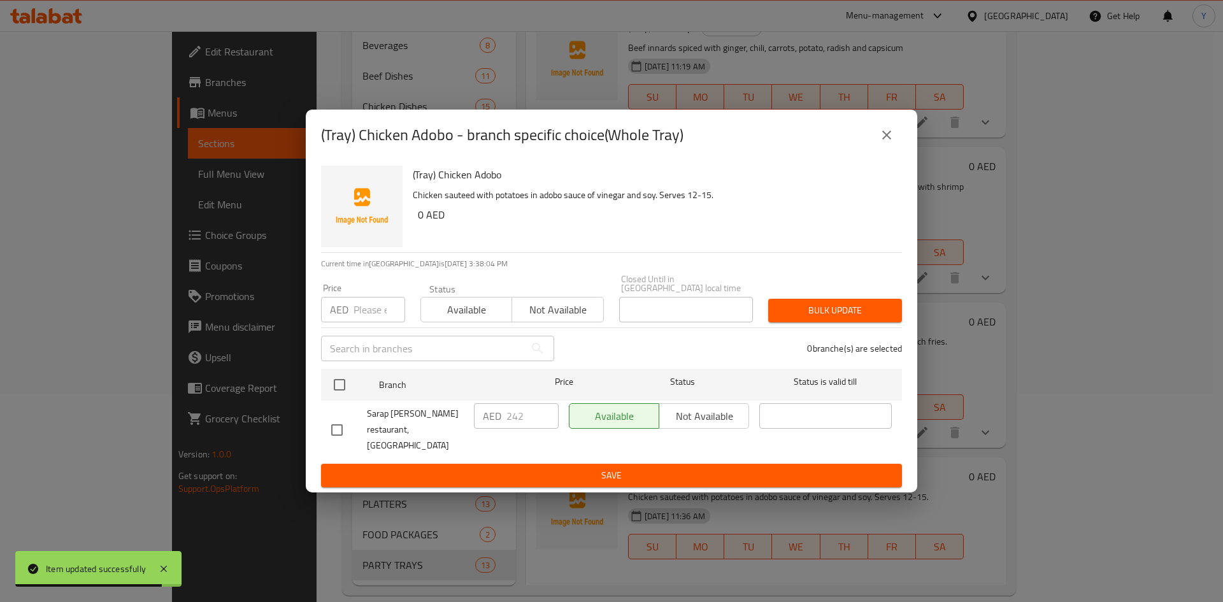
drag, startPoint x: 889, startPoint y: 149, endPoint x: 869, endPoint y: 290, distance: 142.2
click at [889, 143] on icon "close" at bounding box center [886, 134] width 15 height 15
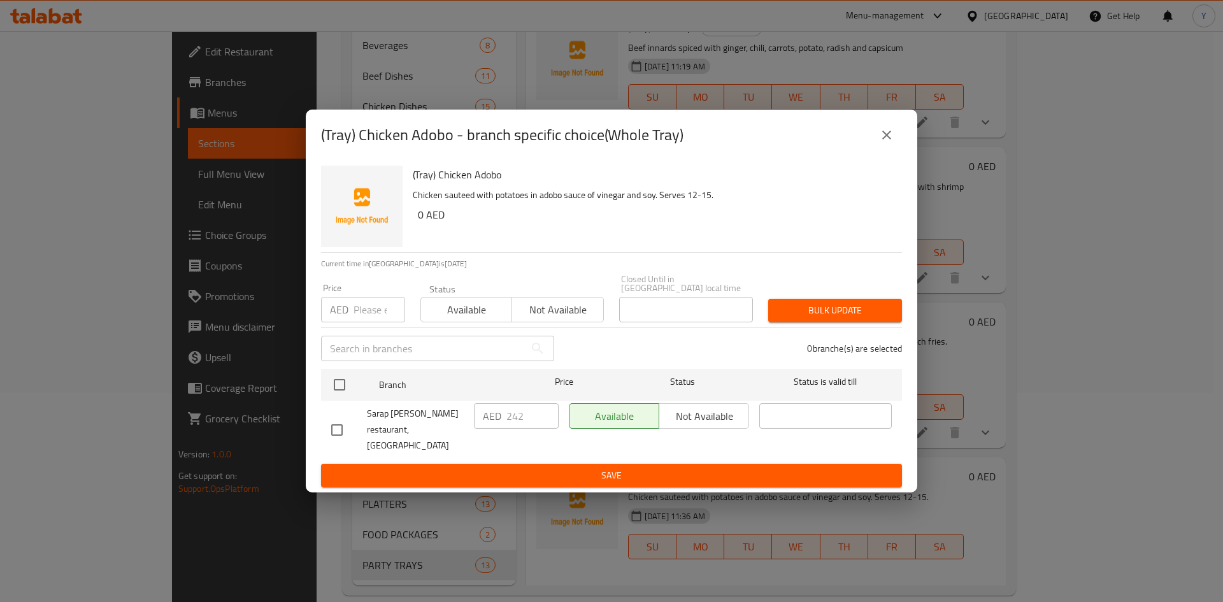
click at [897, 150] on div "(Tray) Chicken Adobo - branch specific choice(Whole Tray)" at bounding box center [611, 135] width 581 height 31
click at [892, 136] on icon "close" at bounding box center [886, 134] width 15 height 15
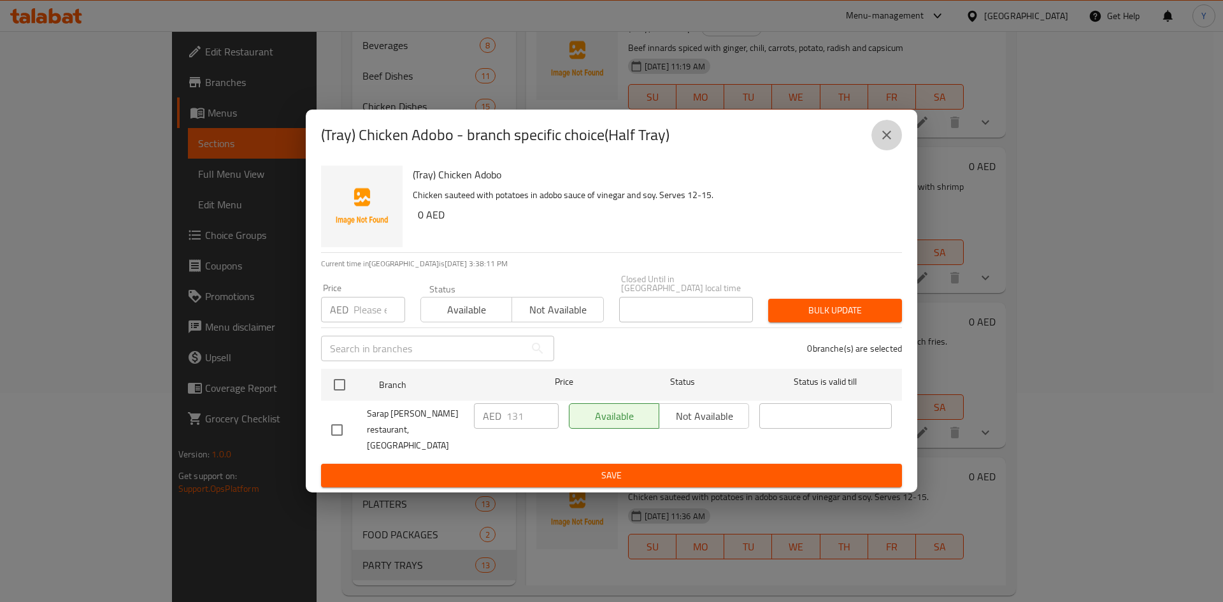
click at [893, 140] on icon "close" at bounding box center [886, 134] width 15 height 15
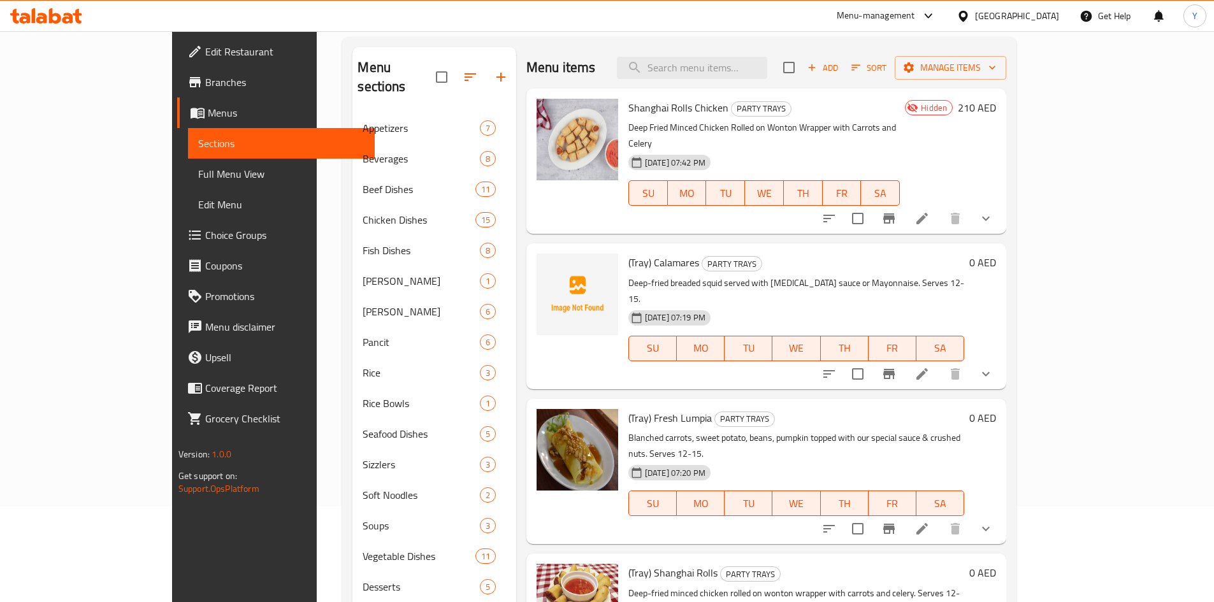
scroll to position [0, 0]
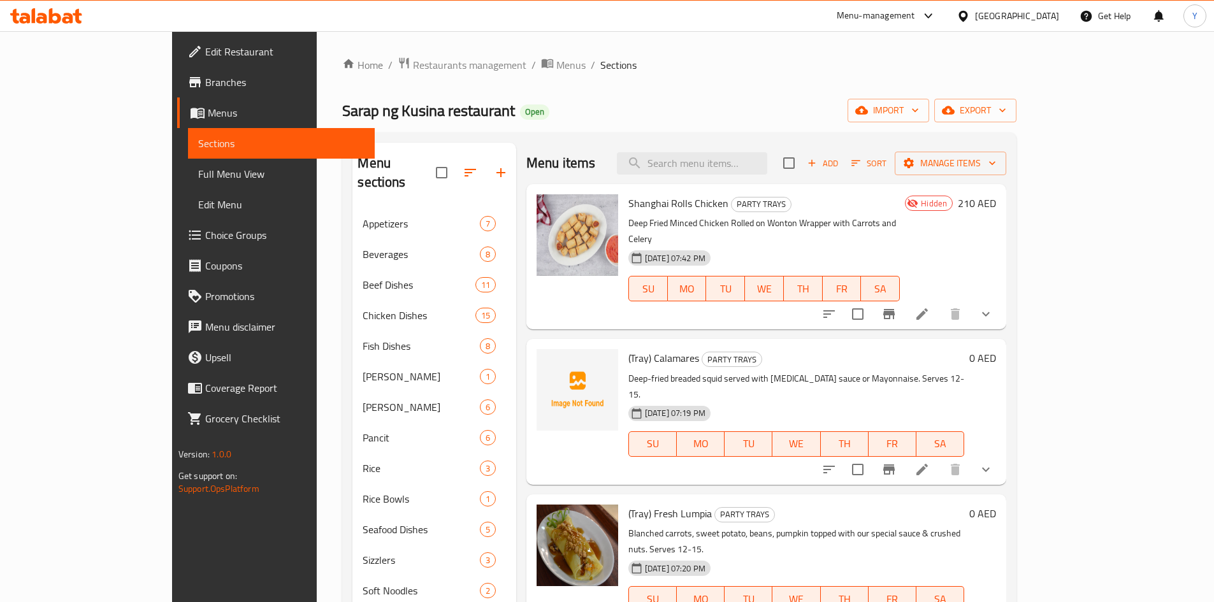
click at [816, 163] on icon "button" at bounding box center [812, 163] width 7 height 7
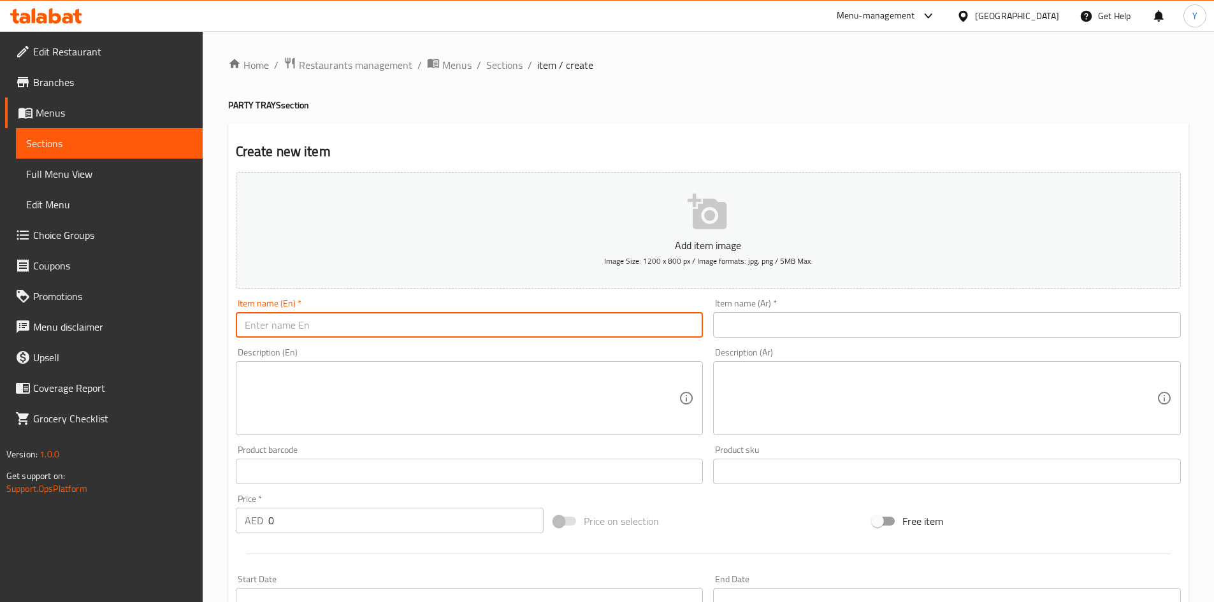
paste input "(Tray) Chicken Afritada"
type input "(Tray) Chicken Afritada"
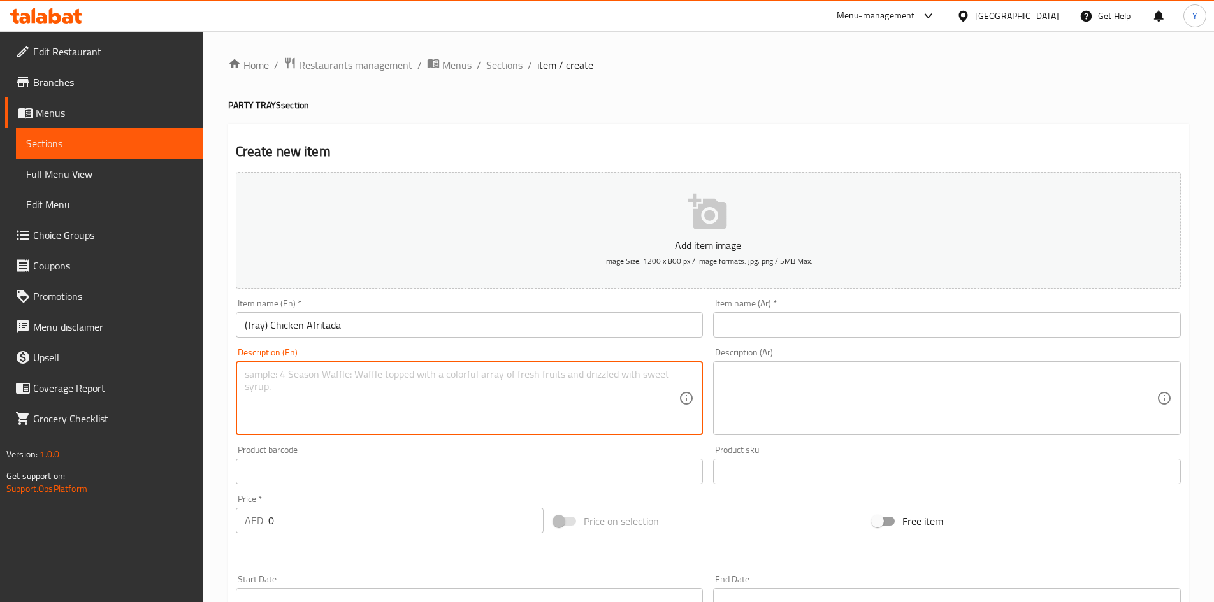
paste textarea "Chicken braised in special afritada sauce with carrots, potatoes and capsicum. …"
type textarea "Chicken braised in special afritada sauce with carrots, potatoes and capsicum. …"
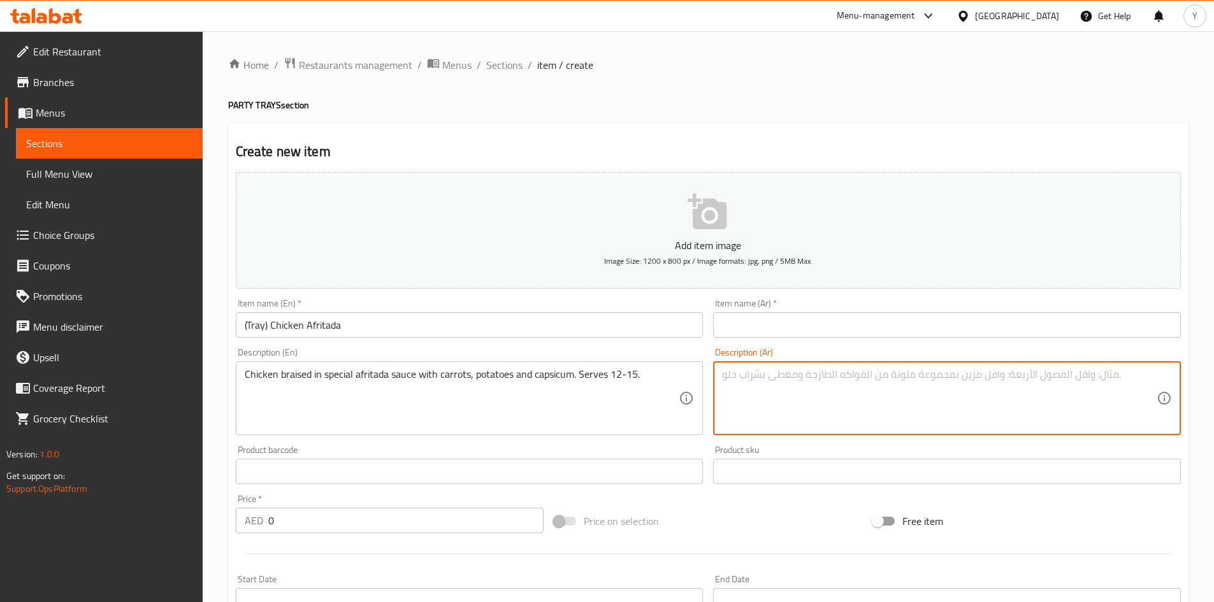
paste textarea "دجاج مطهو بصلصة أفريتادا خاصة مع الجزر والبطاطس والفلفل الحلو. يكفي من ١٢ إلى ١…"
type textarea "دجاج مطهو بصلصة أفريتادا خاصة مع الجزر والبطاطس والفلفل الحلو. يكفي من ١٢ إلى ١…"
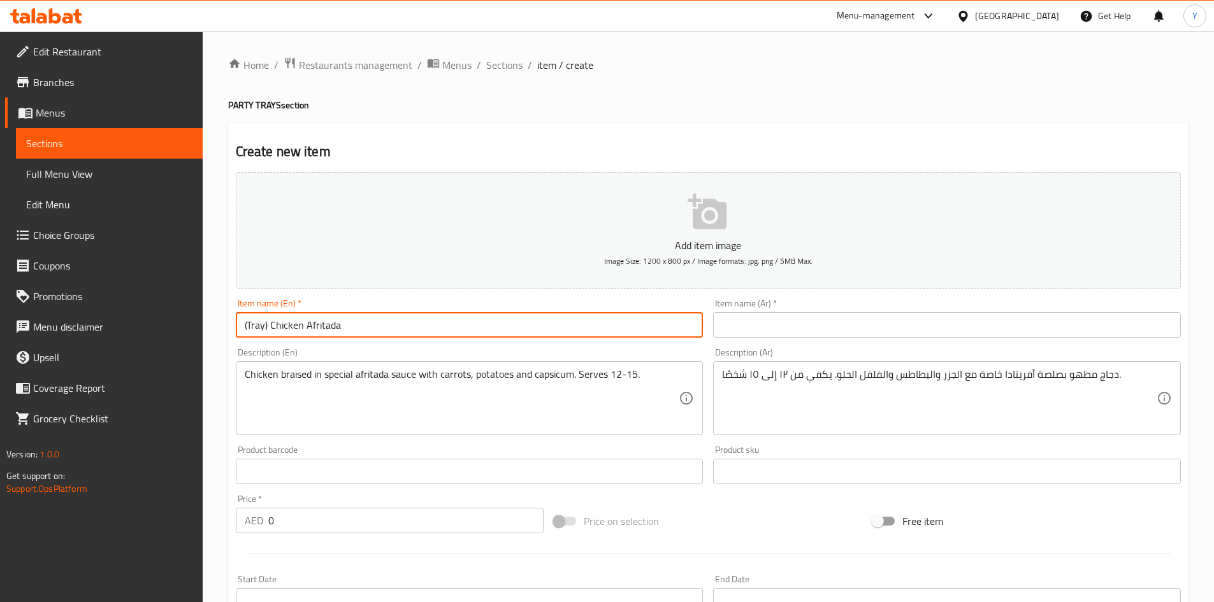
click at [458, 332] on input "(Tray) Chicken Afritada" at bounding box center [470, 324] width 468 height 25
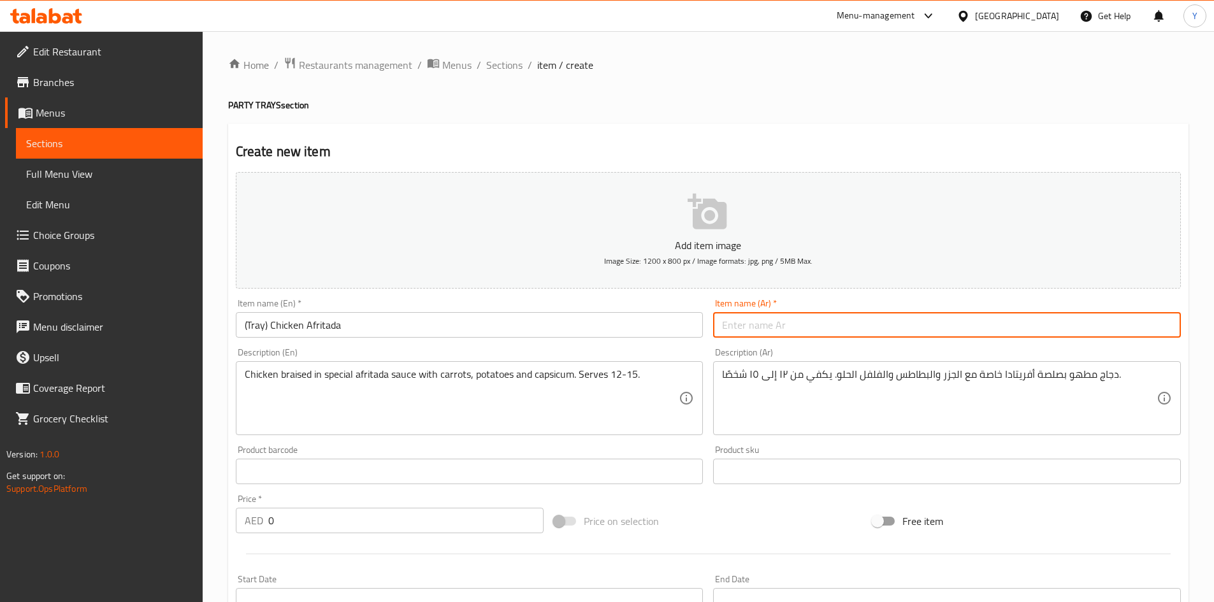
paste input "(صينية) دجاج أفريتادا"
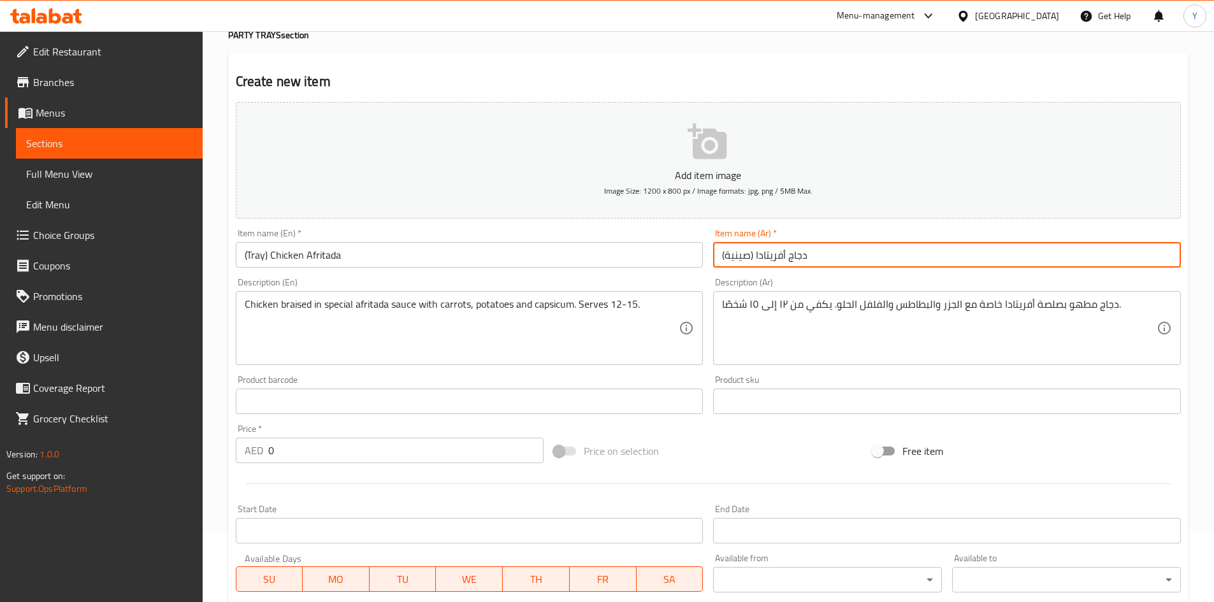
scroll to position [255, 0]
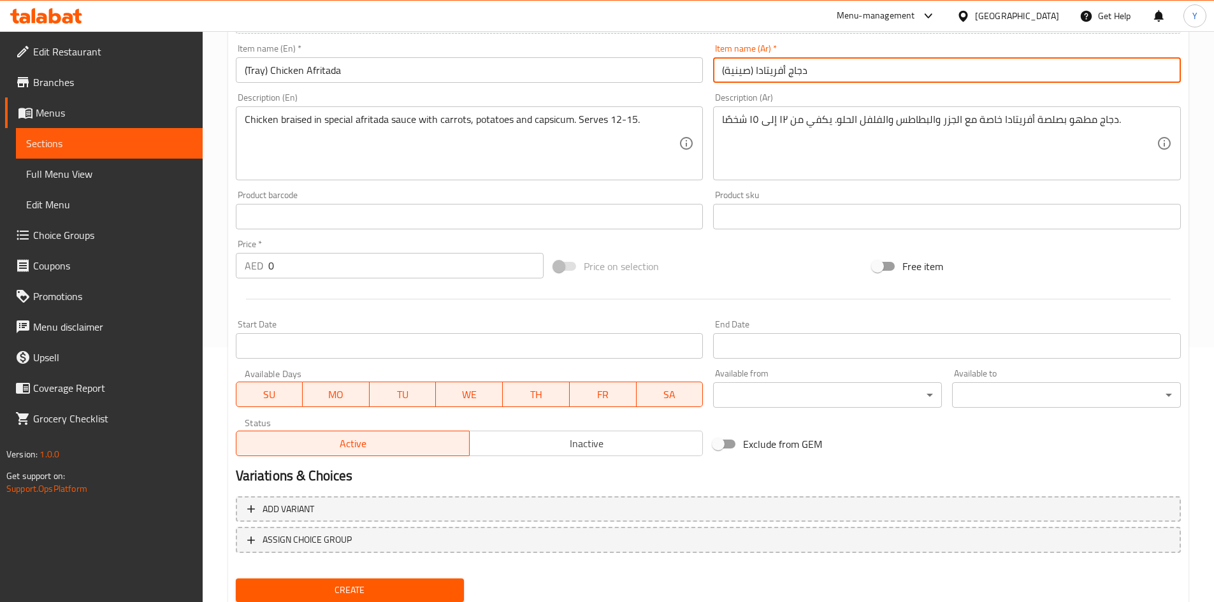
type input "(صينية) دجاج أفريتادا"
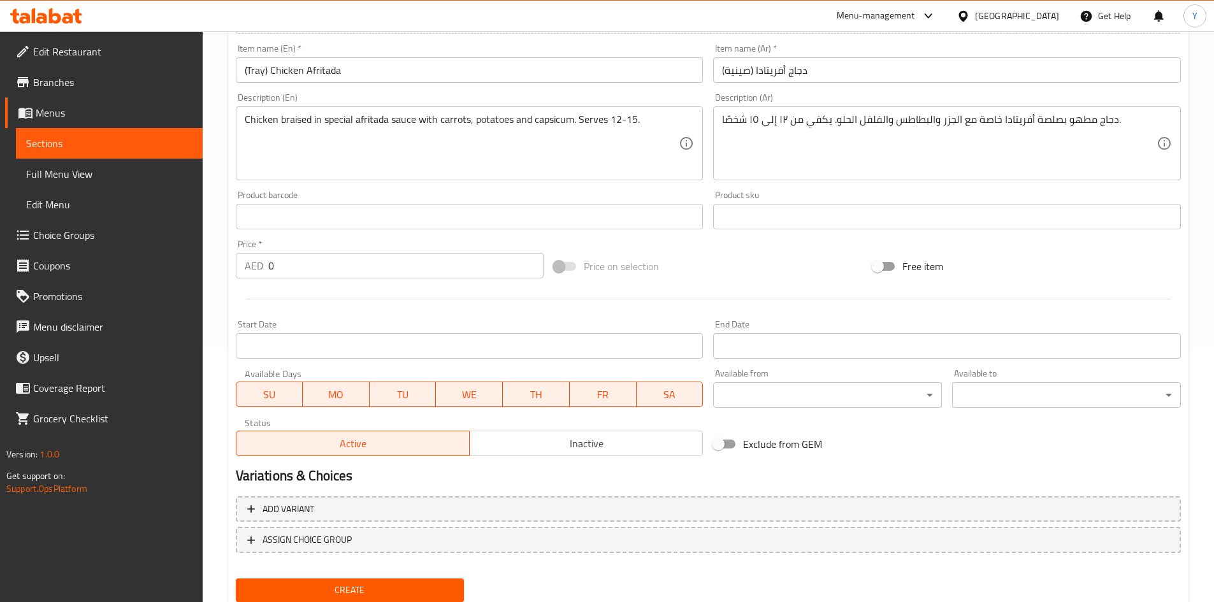
drag, startPoint x: 494, startPoint y: 47, endPoint x: 492, endPoint y: 62, distance: 14.8
click at [493, 48] on div "Item name (En)   * (Tray) Chicken Afritada Item name (En) *" at bounding box center [470, 63] width 468 height 39
click at [489, 68] on input "(Tray) Chicken Afritada" at bounding box center [470, 69] width 468 height 25
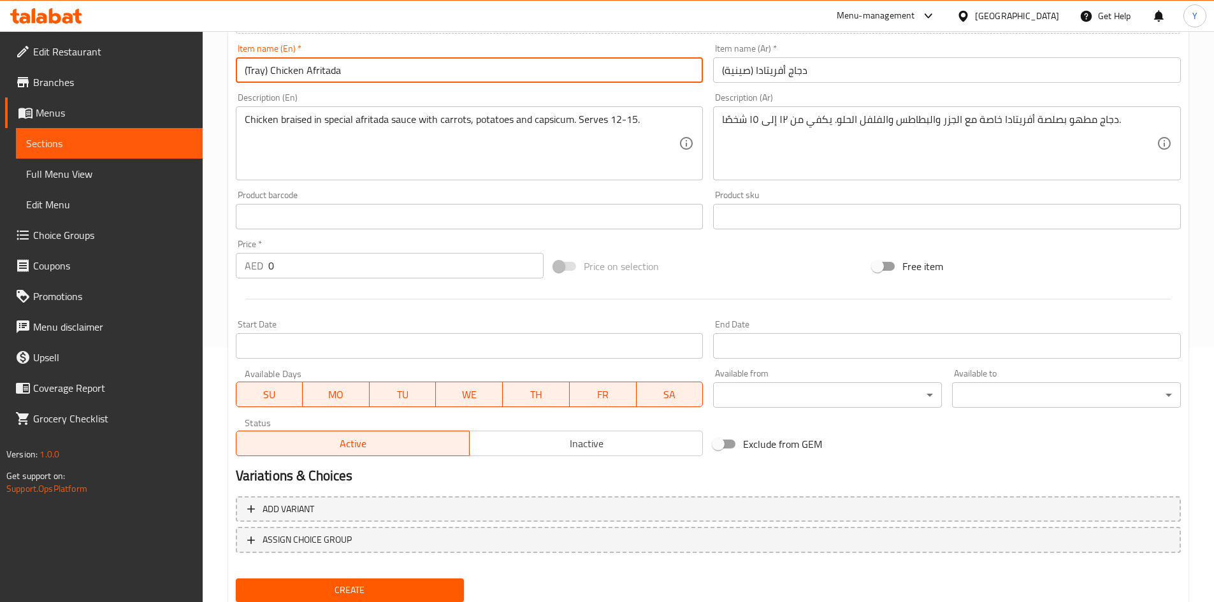
click at [236, 579] on button "Create" at bounding box center [350, 591] width 229 height 24
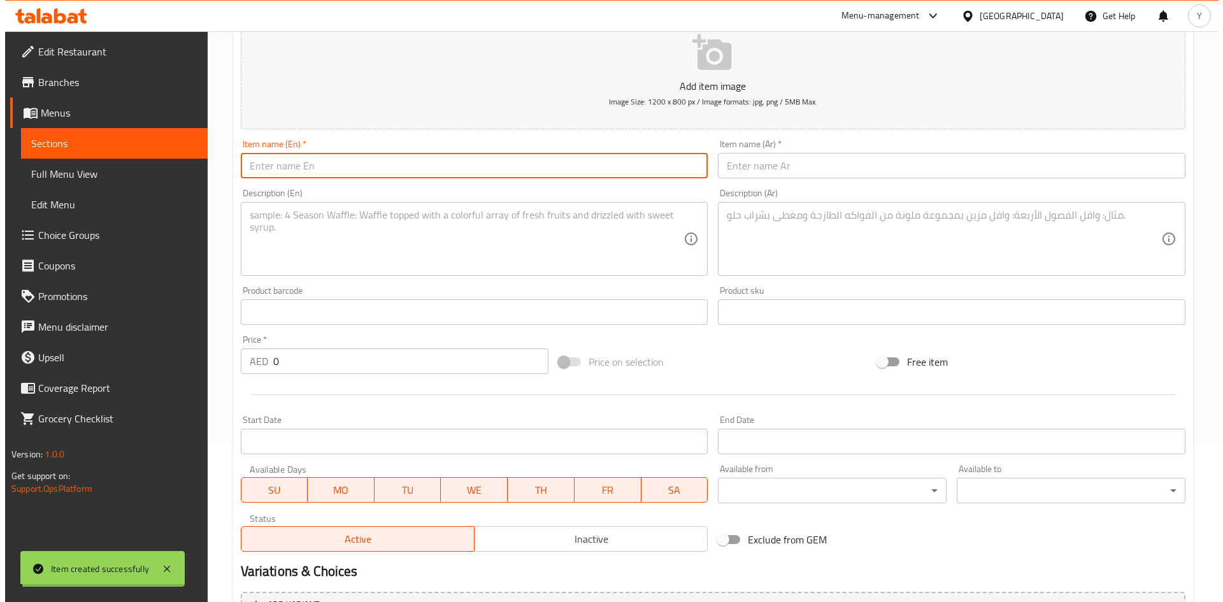
scroll to position [0, 0]
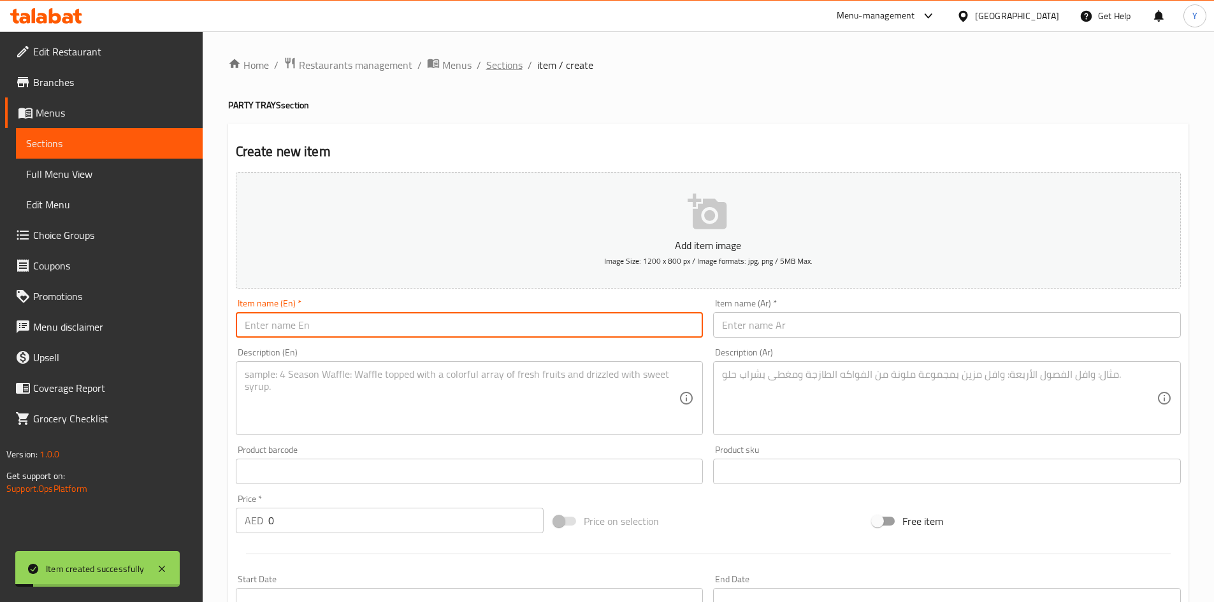
click at [507, 66] on span "Sections" at bounding box center [504, 64] width 36 height 15
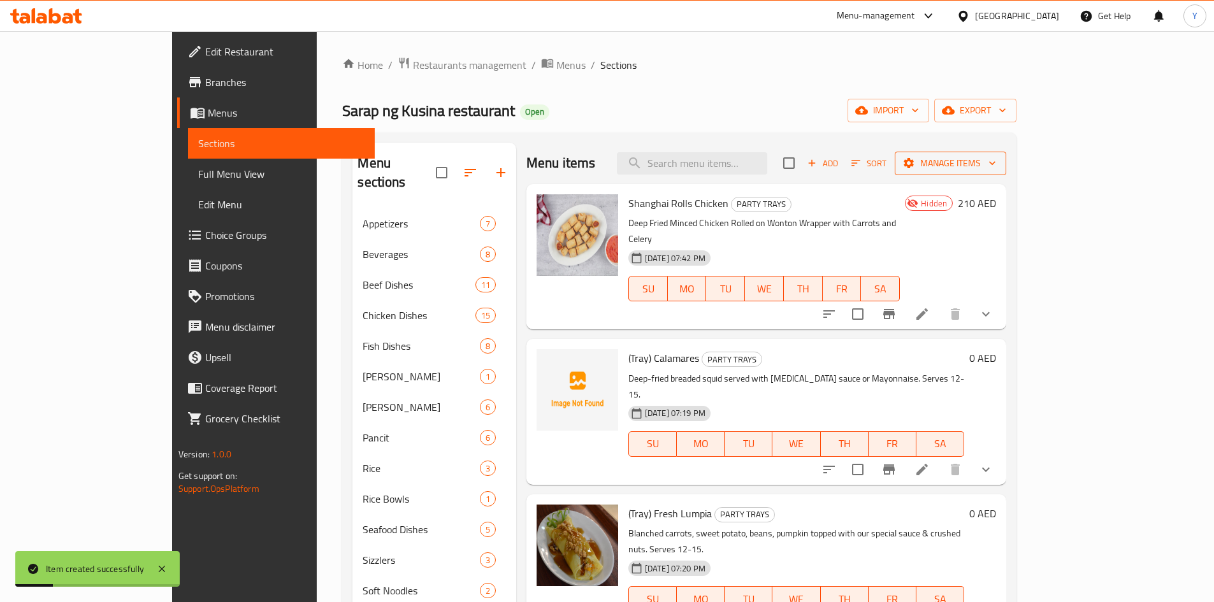
click at [998, 169] on icon "button" at bounding box center [992, 163] width 13 height 13
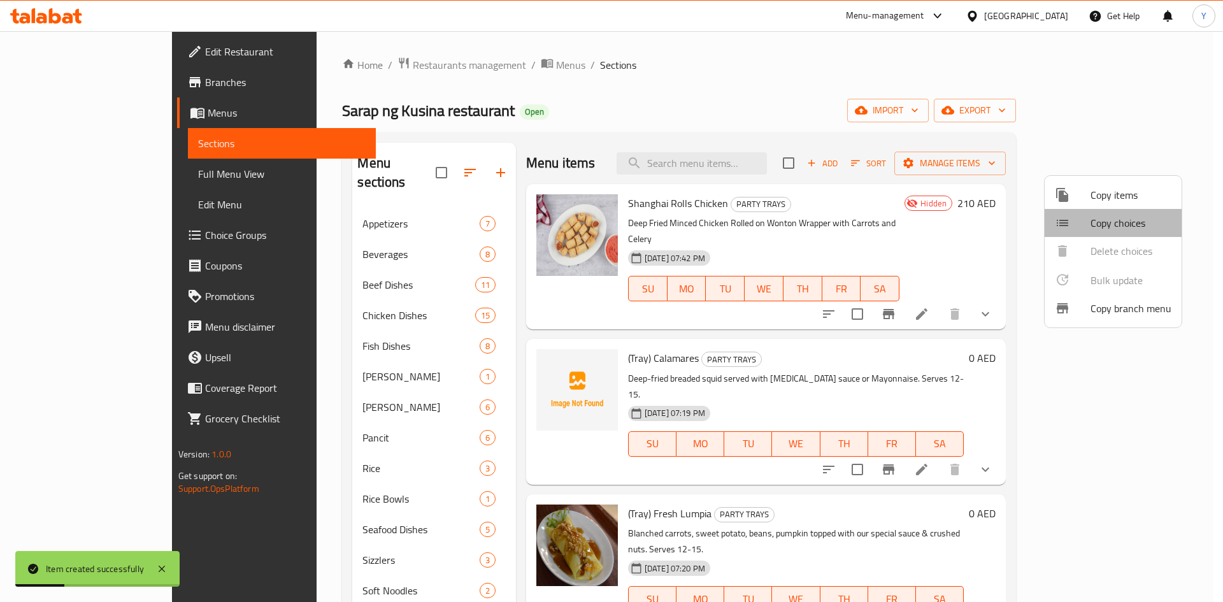
click at [1133, 229] on span "Copy choices" at bounding box center [1131, 222] width 81 height 15
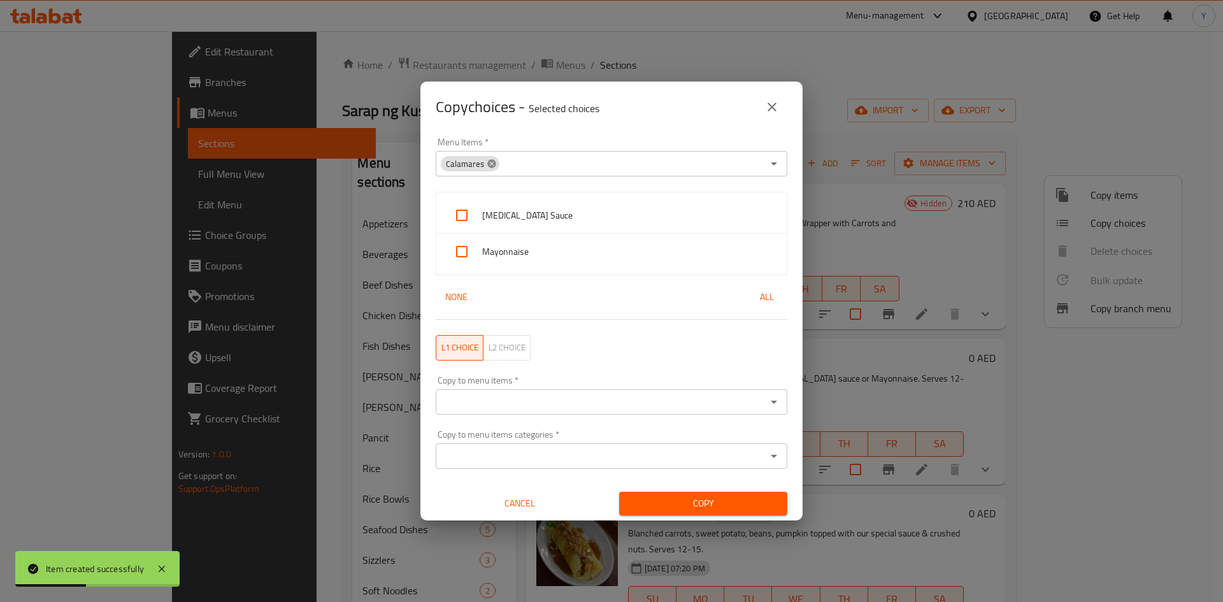
click at [491, 169] on icon at bounding box center [492, 164] width 10 height 10
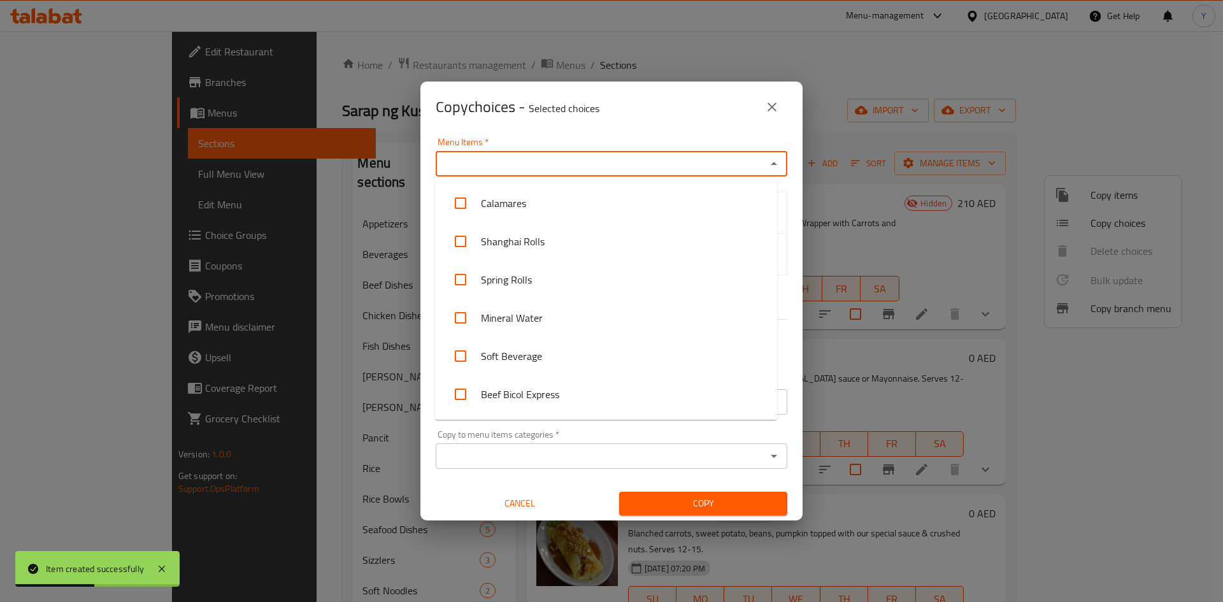
click at [496, 168] on input "Menu Items   *" at bounding box center [601, 164] width 323 height 18
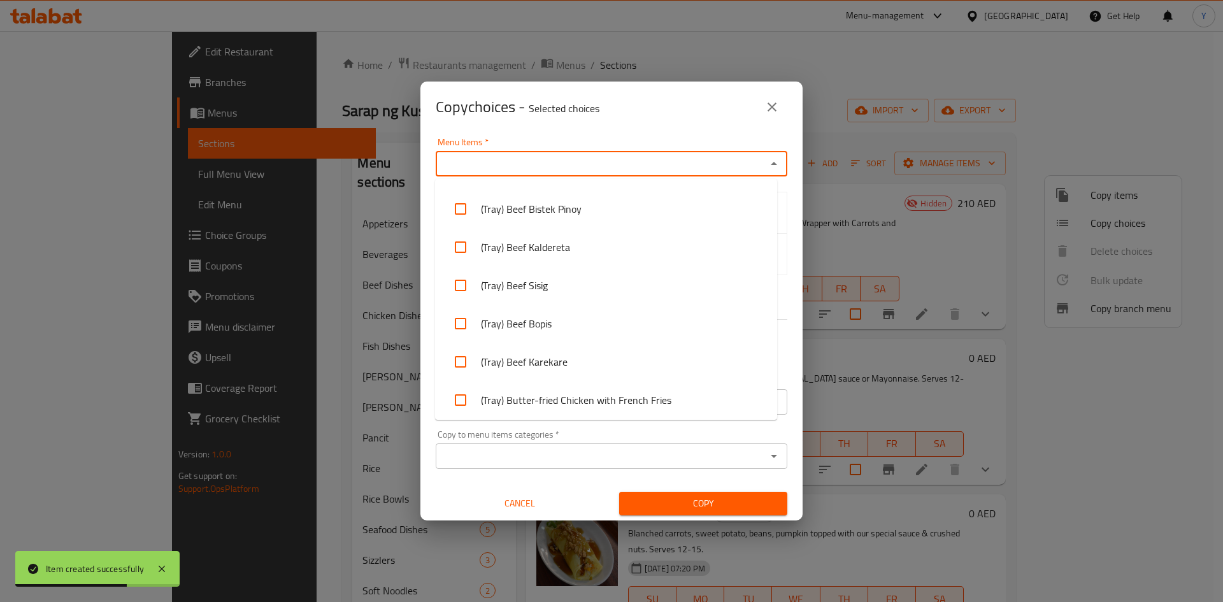
scroll to position [2178, 0]
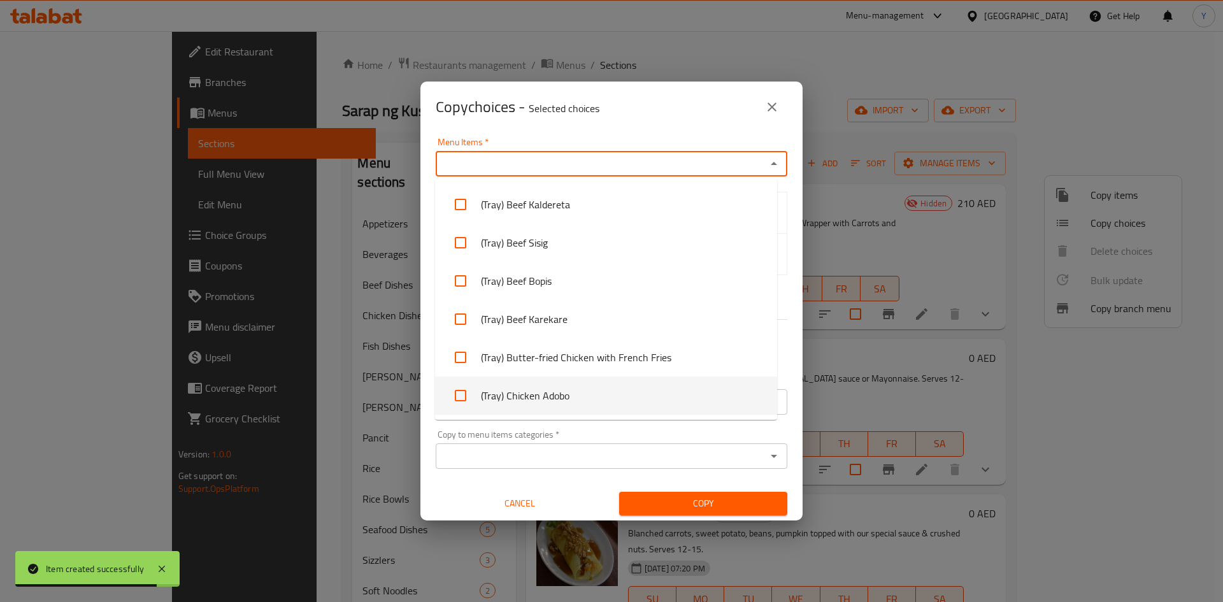
click at [719, 405] on li "(Tray) Chicken Adobo" at bounding box center [606, 396] width 342 height 38
checkbox input "true"
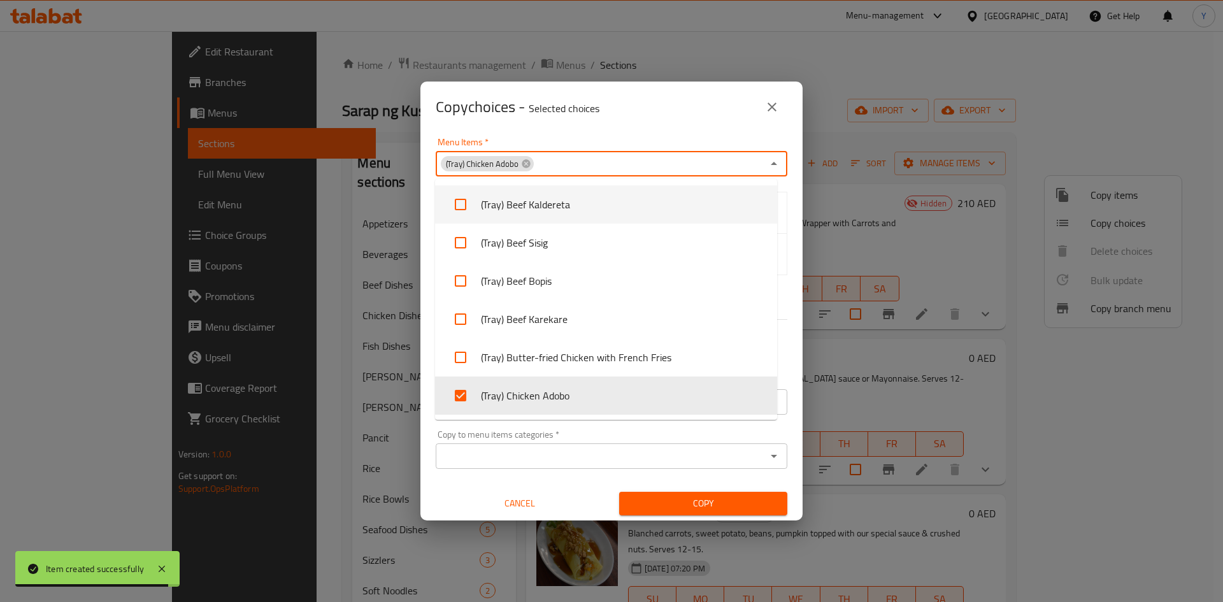
click at [669, 136] on div "Menu Items   * (Tray) Chicken Adobo Menu Items *" at bounding box center [611, 157] width 367 height 54
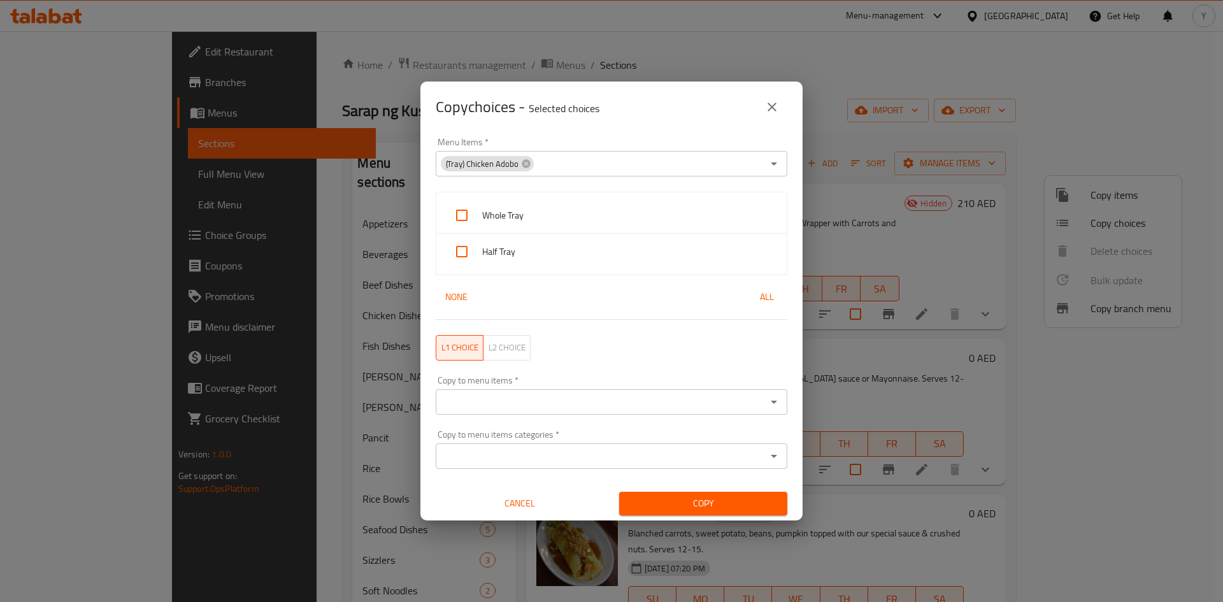
drag, startPoint x: 580, startPoint y: 402, endPoint x: 589, endPoint y: 392, distance: 13.1
click at [581, 402] on input "Copy to menu items   *" at bounding box center [601, 402] width 323 height 18
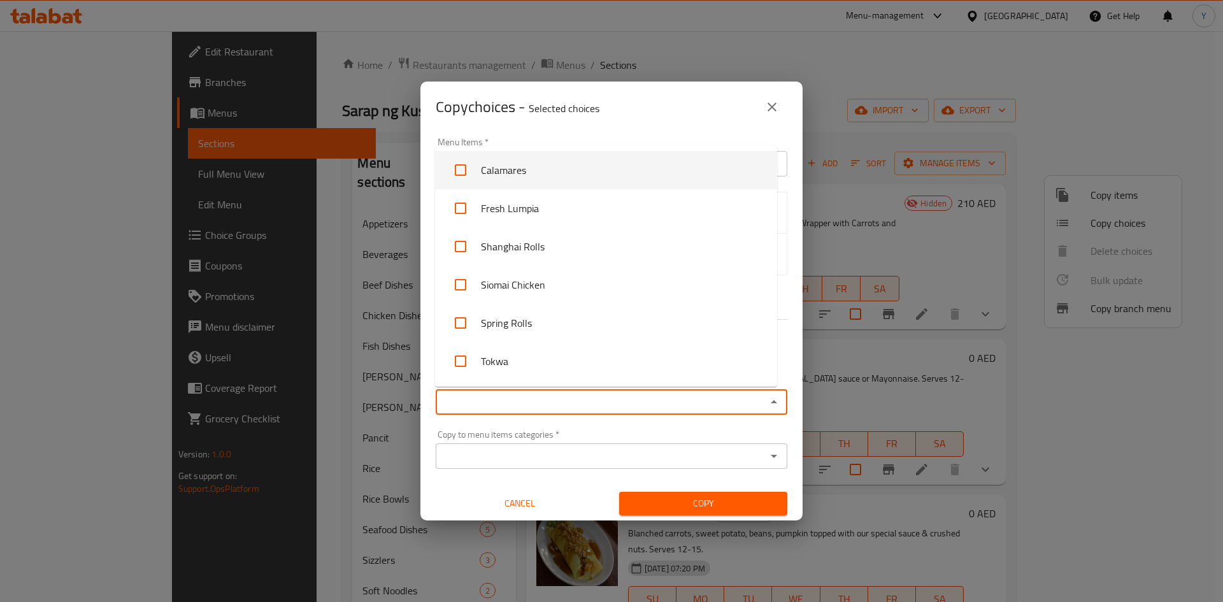
scroll to position [4510, 0]
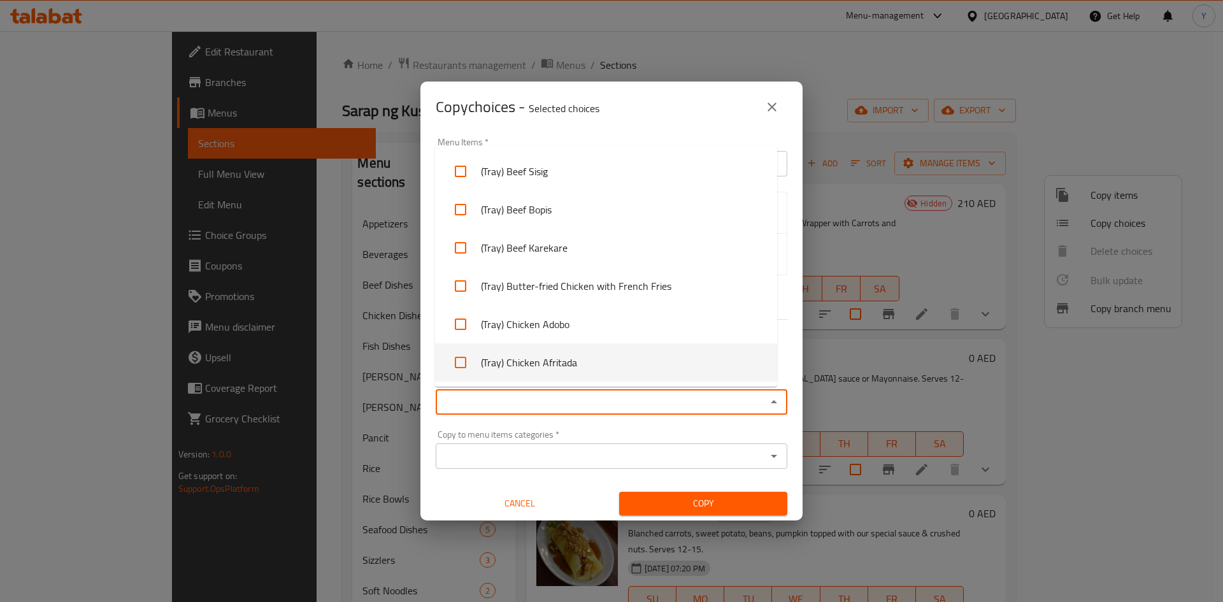
drag, startPoint x: 659, startPoint y: 377, endPoint x: 661, endPoint y: 398, distance: 21.7
click at [659, 377] on li "(Tray) Chicken Afritada" at bounding box center [606, 362] width 342 height 38
checkbox input "true"
click at [675, 502] on span "Copy" at bounding box center [704, 504] width 148 height 16
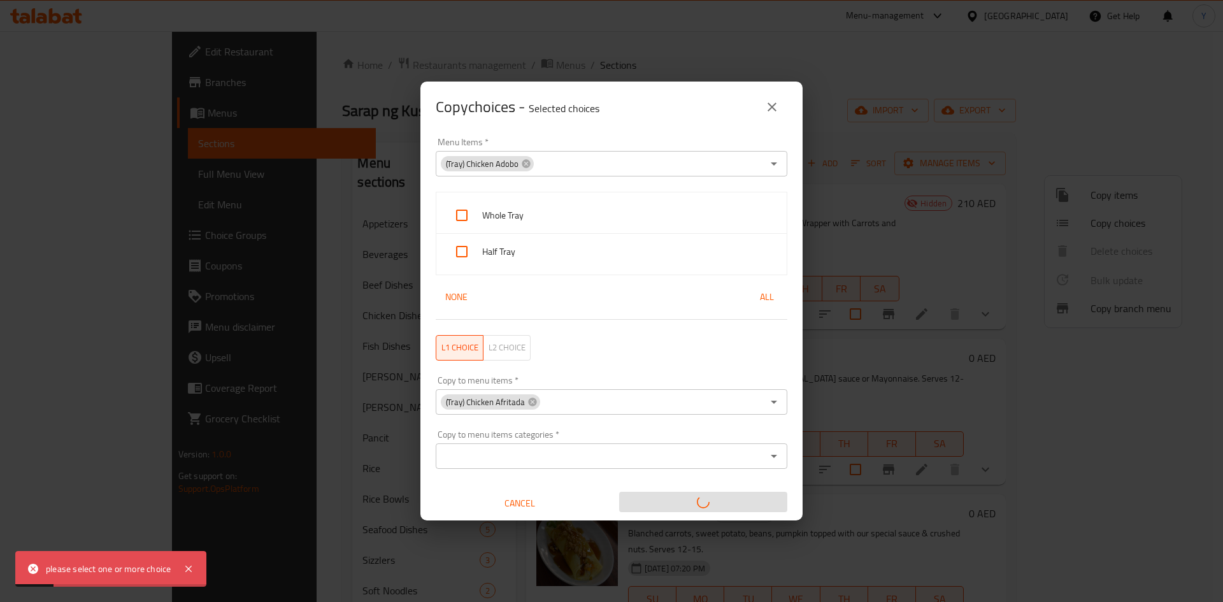
click at [457, 208] on input "checkbox" at bounding box center [462, 215] width 31 height 31
checkbox input "true"
click at [505, 263] on div "Half Tray" at bounding box center [611, 252] width 350 height 36
checkbox input "true"
click at [767, 107] on icon "close" at bounding box center [772, 106] width 15 height 15
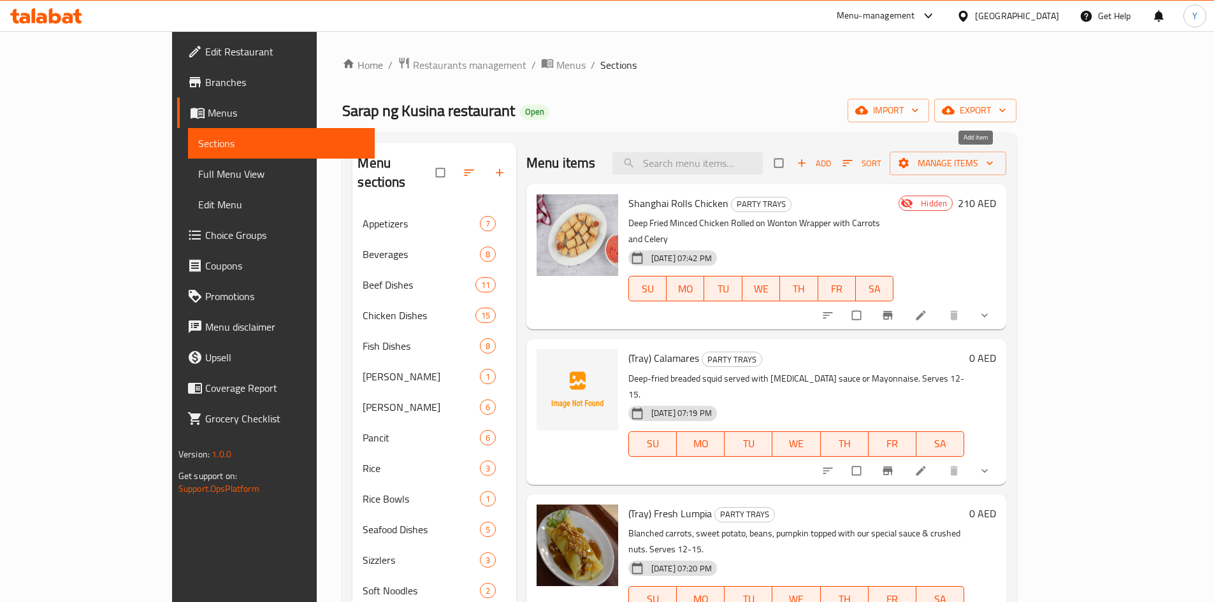
click at [831, 168] on span "Add" at bounding box center [813, 163] width 34 height 15
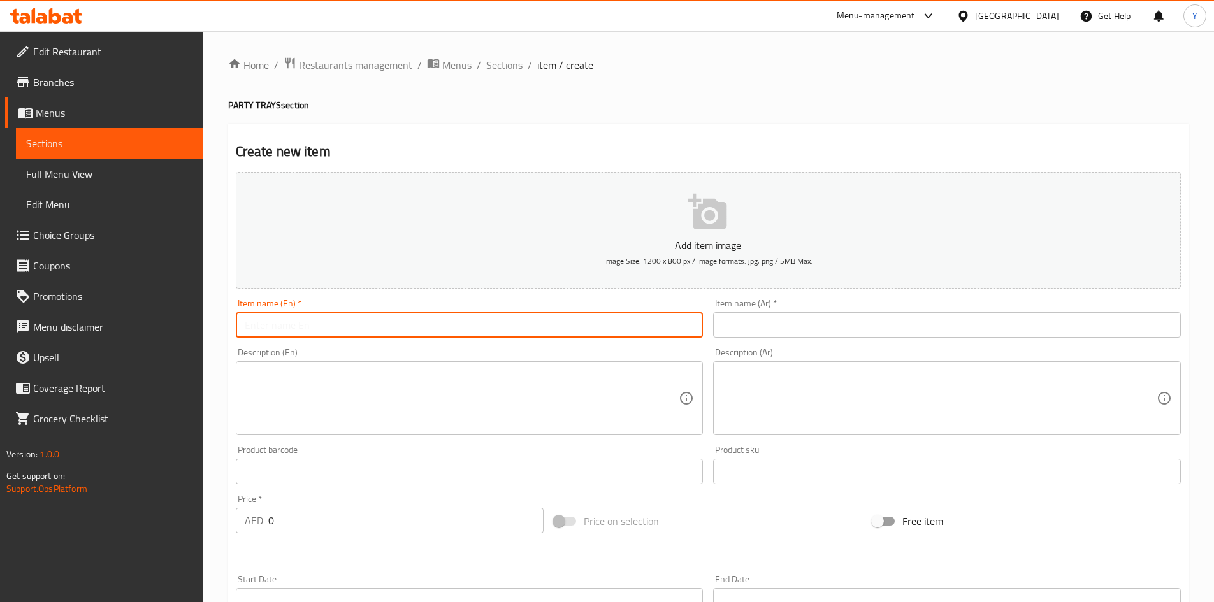
paste input "(Tray) Chicken Bicol Express"
type input "(Tray) Chicken Bicol Express"
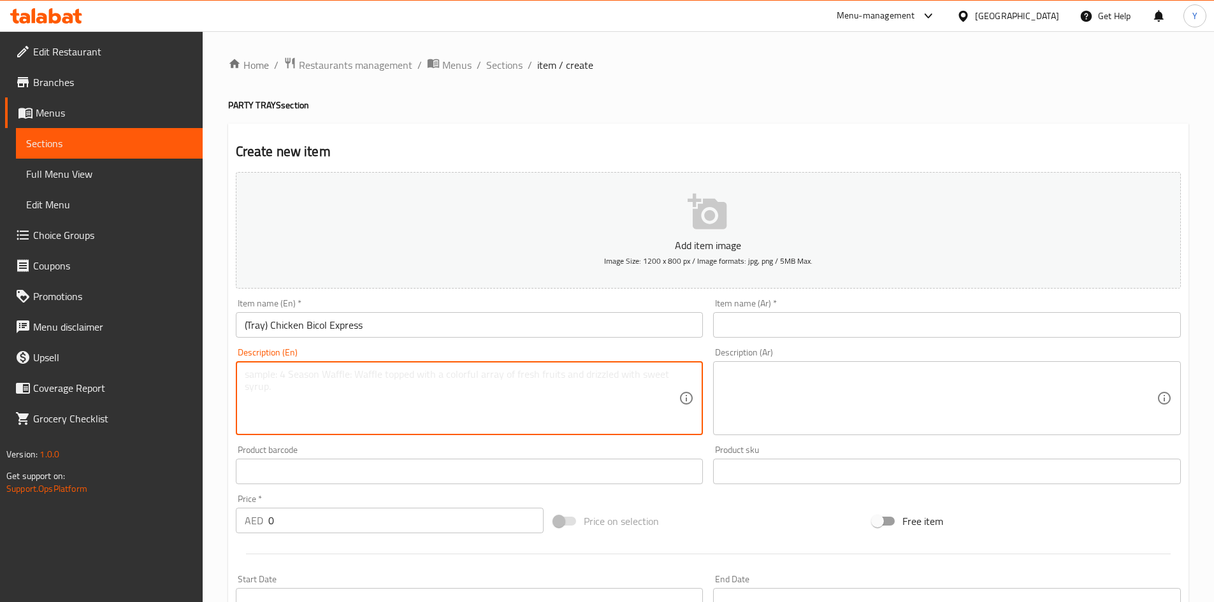
paste textarea "Tender chicken stewed in coconut milk with capsicums. Serves 12-15."
type textarea "Tender chicken stewed in coconut milk with capsicums. Serves 12-15."
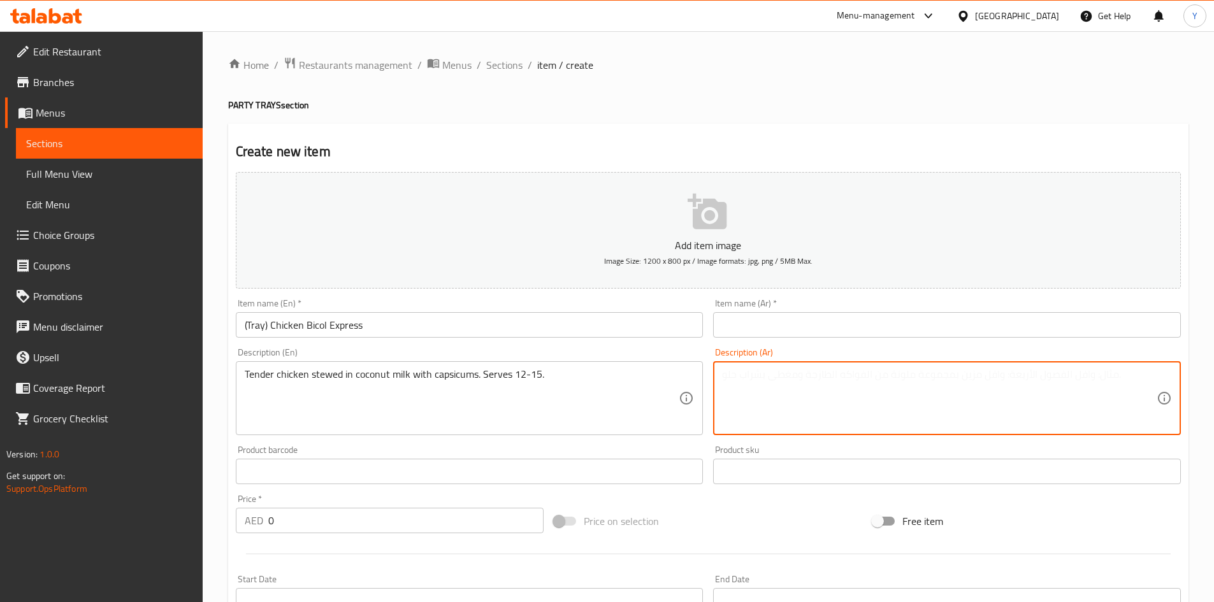
paste textarea "دجاج طري مطهو في حليب جوز الهند مع الفلفل الحار. يكفي من ١٢ إلى ١٥ شخصًا."
type textarea "دجاج طري مطهو في حليب جوز الهند مع الفلفل الحار. يكفي من ١٢ إلى ١٥ شخصًا."
click at [450, 319] on input "(Tray) Chicken Bicol Express" at bounding box center [470, 324] width 468 height 25
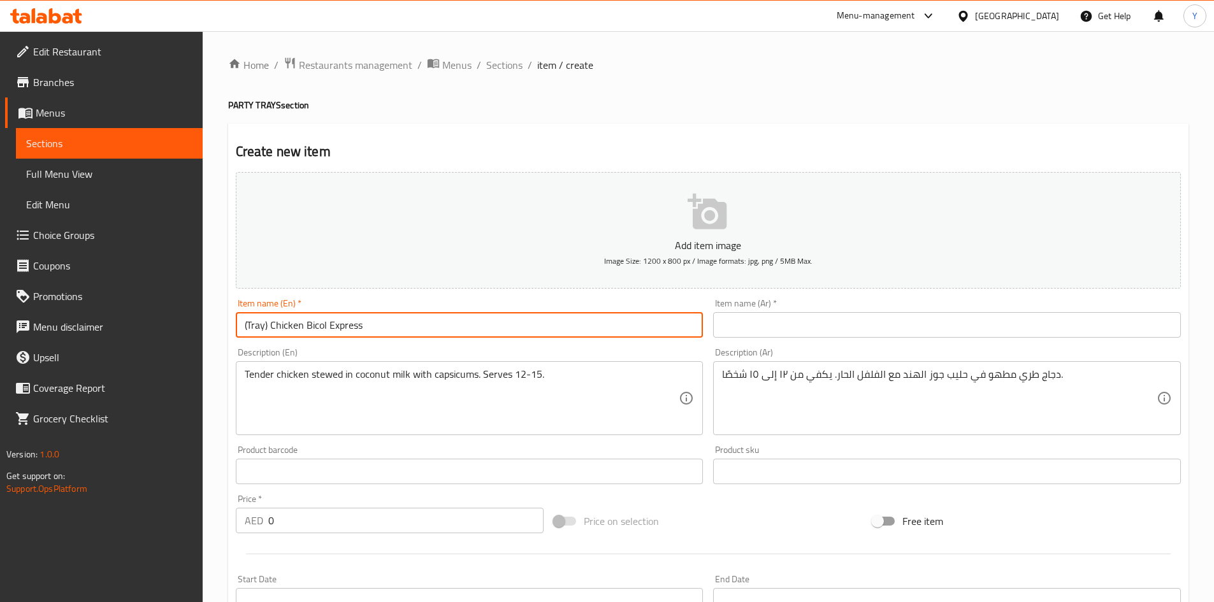
click at [450, 320] on input "(Tray) Chicken Bicol Express" at bounding box center [470, 324] width 468 height 25
drag, startPoint x: 450, startPoint y: 320, endPoint x: 425, endPoint y: 327, distance: 25.8
click at [425, 326] on input "(Tray) Chicken Bicol Express" at bounding box center [470, 324] width 468 height 25
click at [425, 327] on input "(Tray) Chicken Bicol Express" at bounding box center [470, 324] width 468 height 25
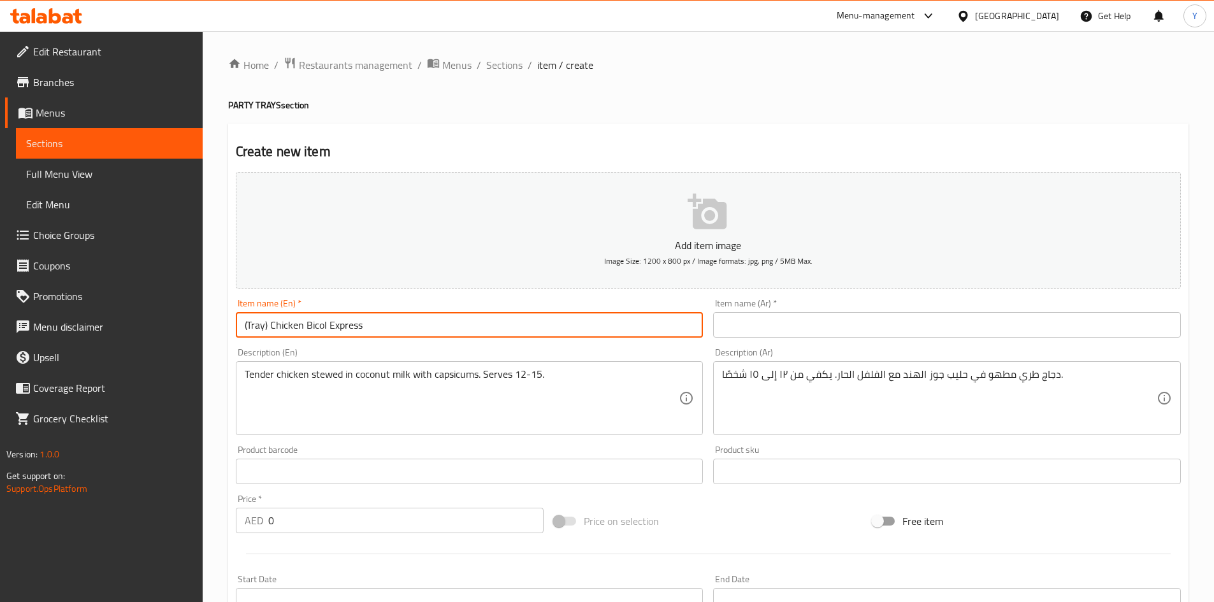
click at [425, 327] on input "(Tray) Chicken Bicol Express" at bounding box center [470, 324] width 468 height 25
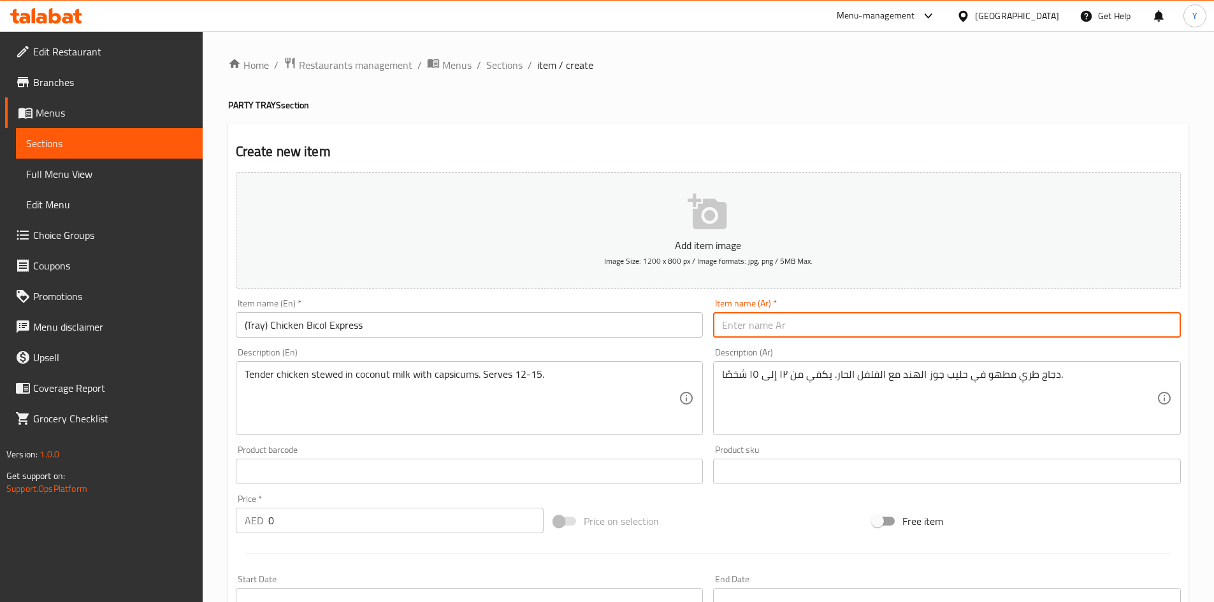
paste input "(صينية) دجاج بيكول إكسبريس"
type input "(صينية) دجاج بيكول إكسبريس"
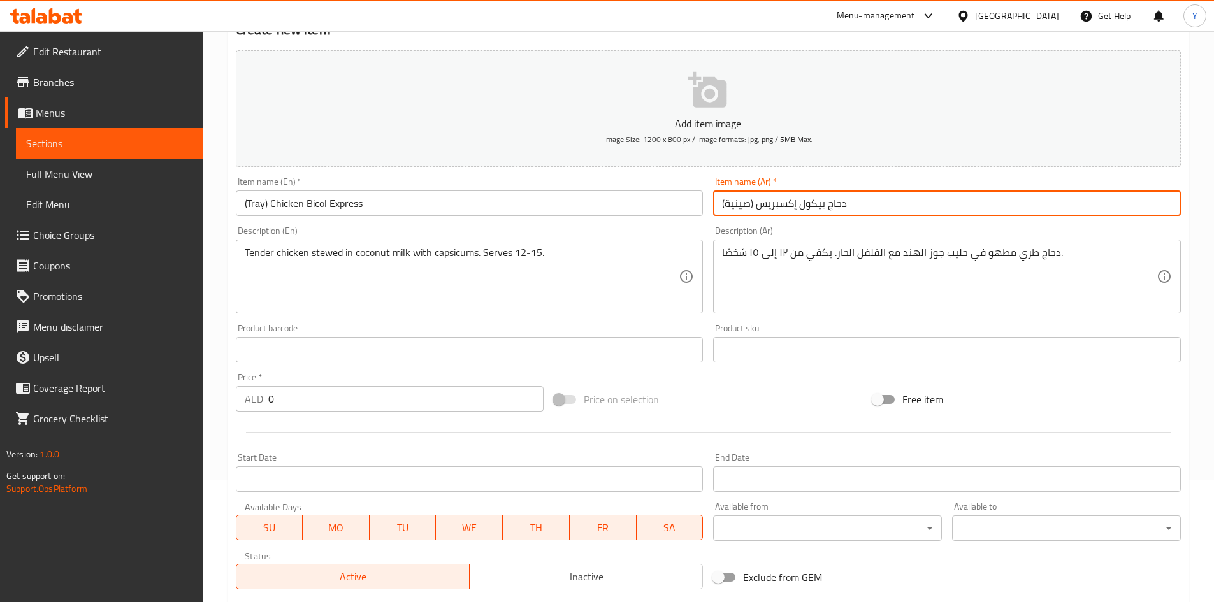
scroll to position [127, 0]
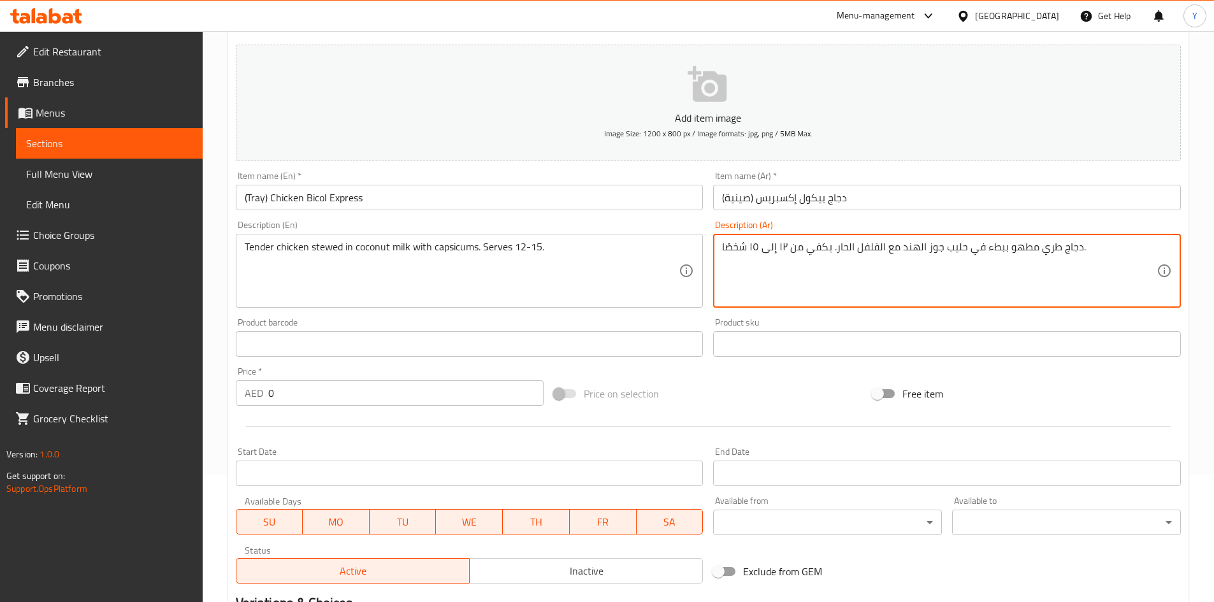
click at [846, 250] on textarea "دجاج طري مطهو ببطء في حليب جوز الهند مع الفلفل الحار. يكفي من ١٢ إلى ١٥ شخصًا." at bounding box center [939, 271] width 435 height 61
type textarea "دجاج طري مطهو ببطء في حليب جوز الهند مع الفلفل. يكفي من ١٢ إلى ١٥ شخصًا."
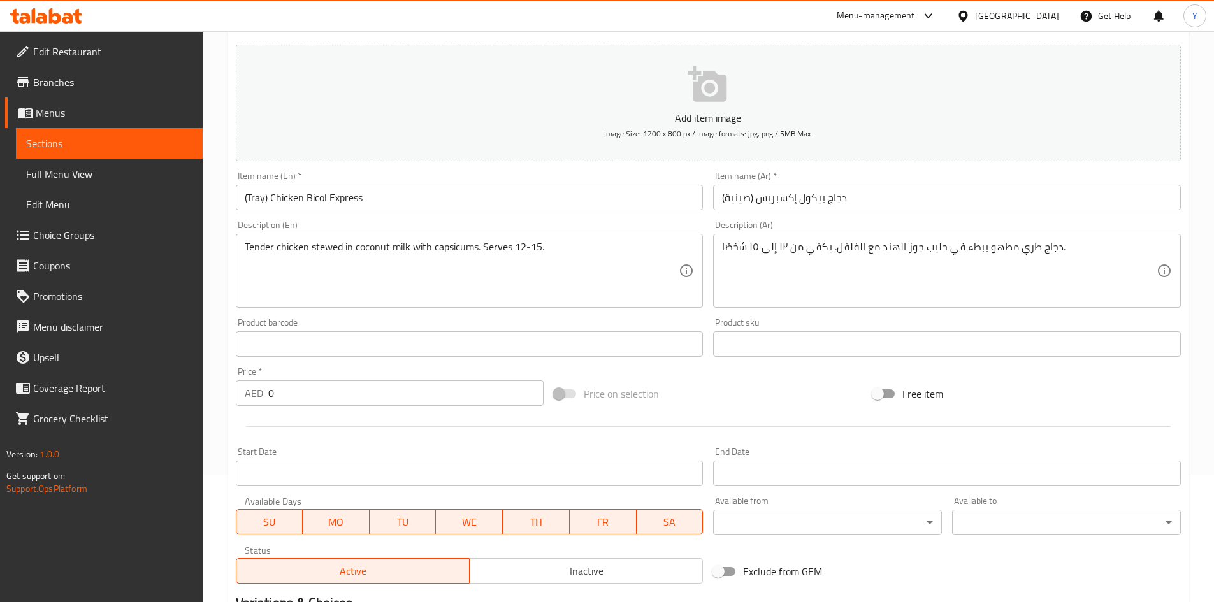
click at [815, 386] on div "Price on selection" at bounding box center [708, 394] width 319 height 34
click at [756, 406] on div "Price on selection" at bounding box center [708, 394] width 319 height 34
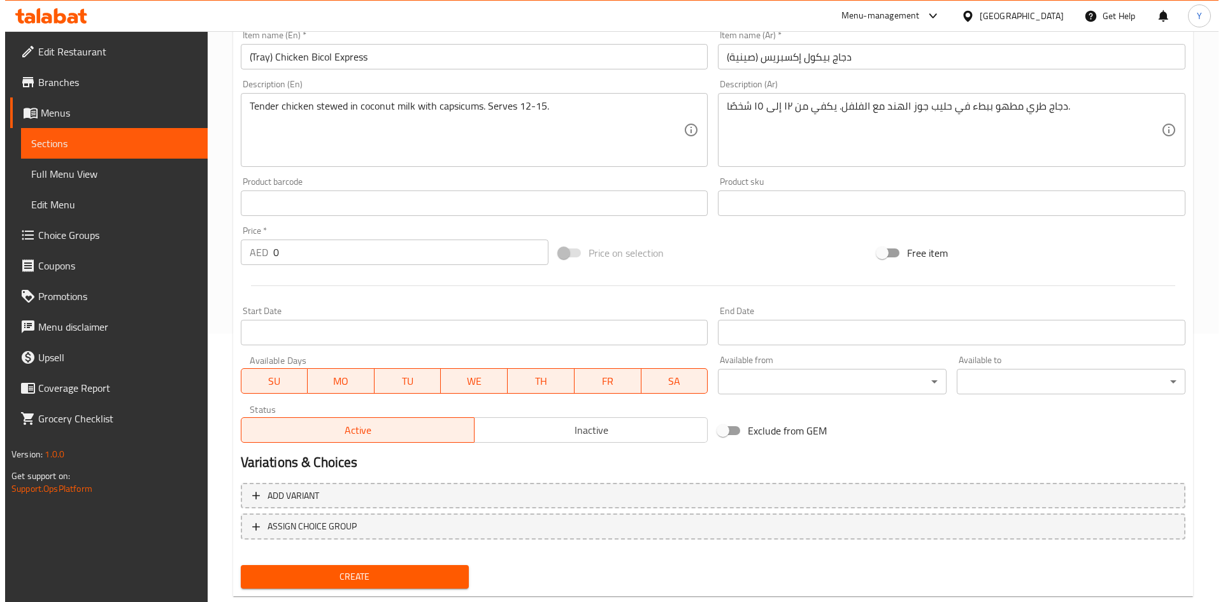
scroll to position [0, 0]
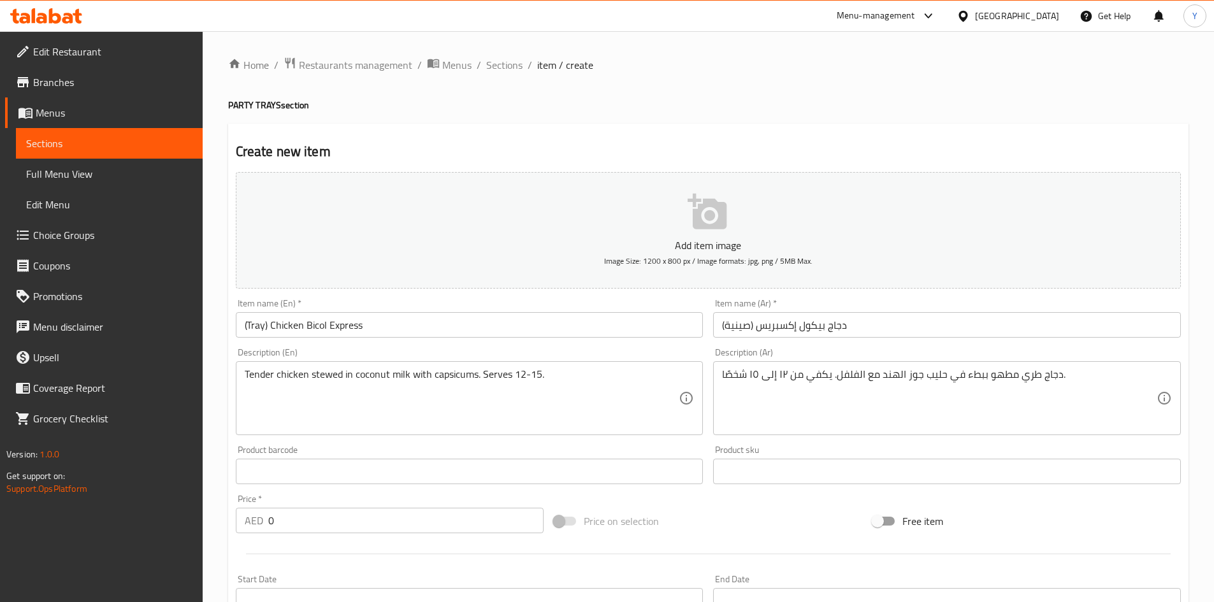
click at [412, 322] on input "(Tray) Chicken Bicol Express" at bounding box center [470, 324] width 468 height 25
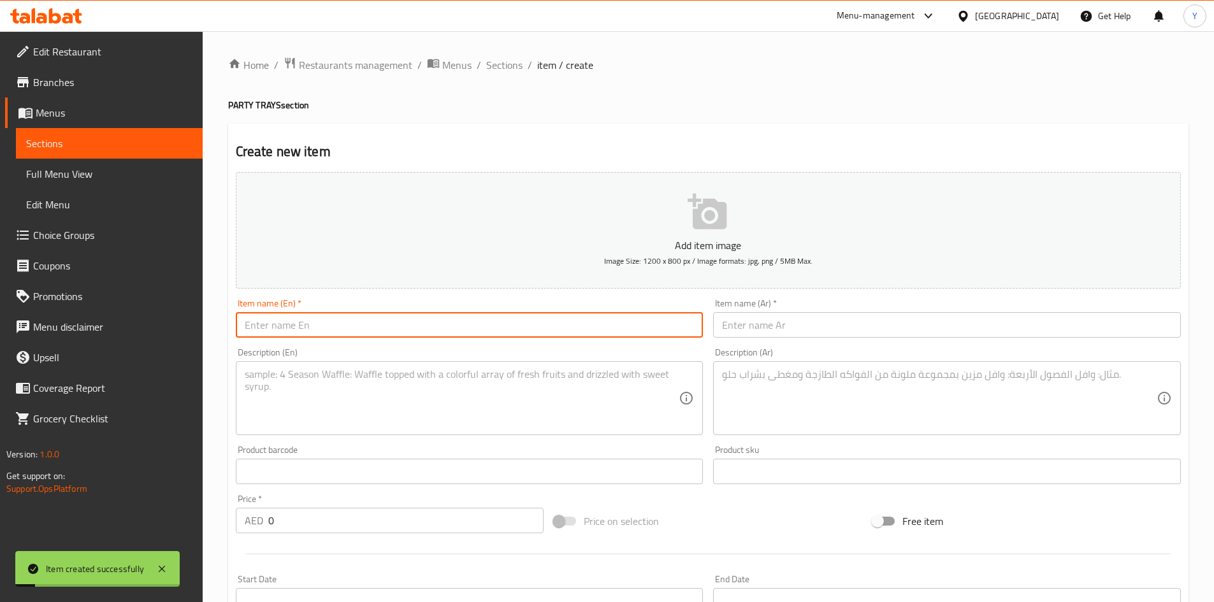
click at [514, 76] on div "Home / Restaurants management / Menus / Sections / item / create PARTY TRAYS se…" at bounding box center [708, 466] width 960 height 818
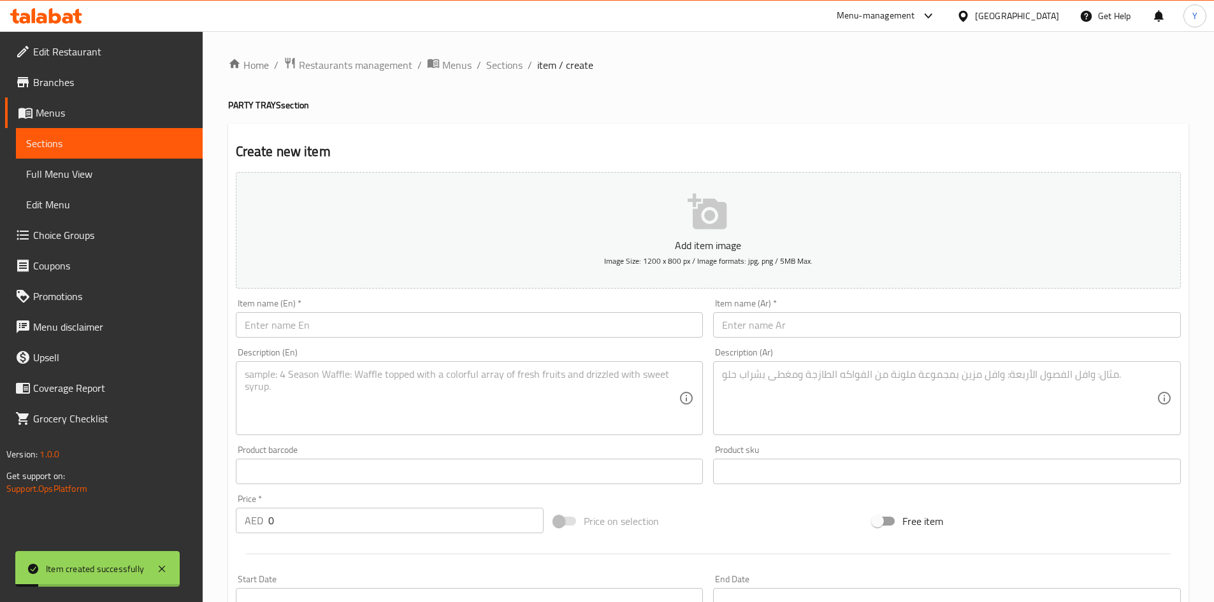
drag, startPoint x: 508, startPoint y: 70, endPoint x: 518, endPoint y: 90, distance: 22.2
click at [508, 70] on span "Sections" at bounding box center [504, 64] width 36 height 15
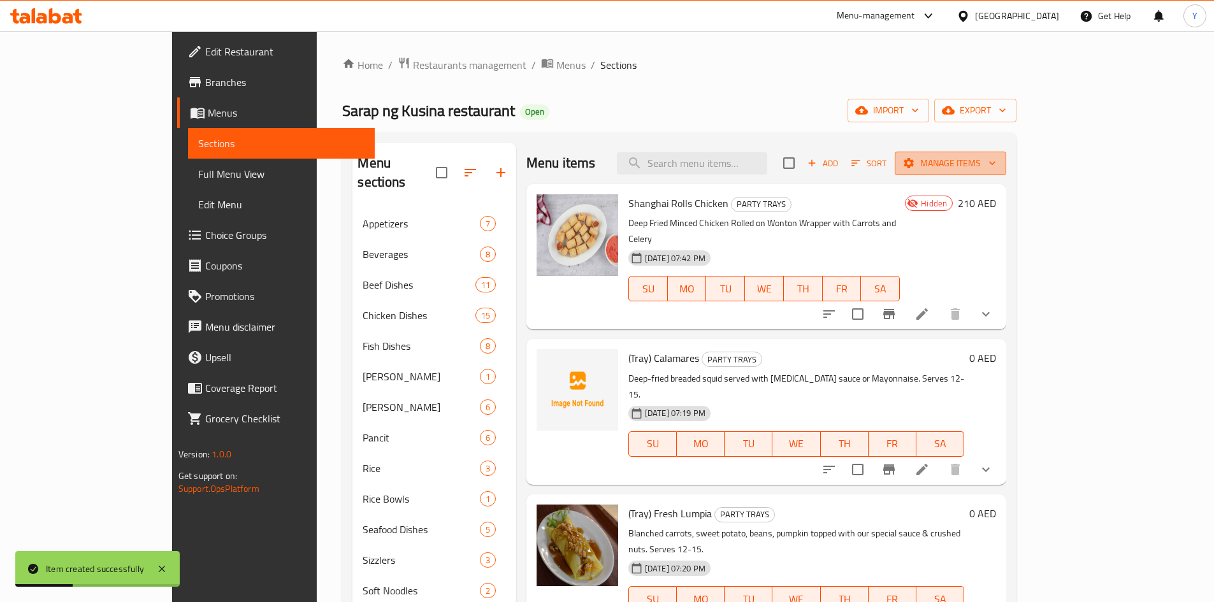
click at [1006, 154] on button "Manage items" at bounding box center [951, 164] width 112 height 24
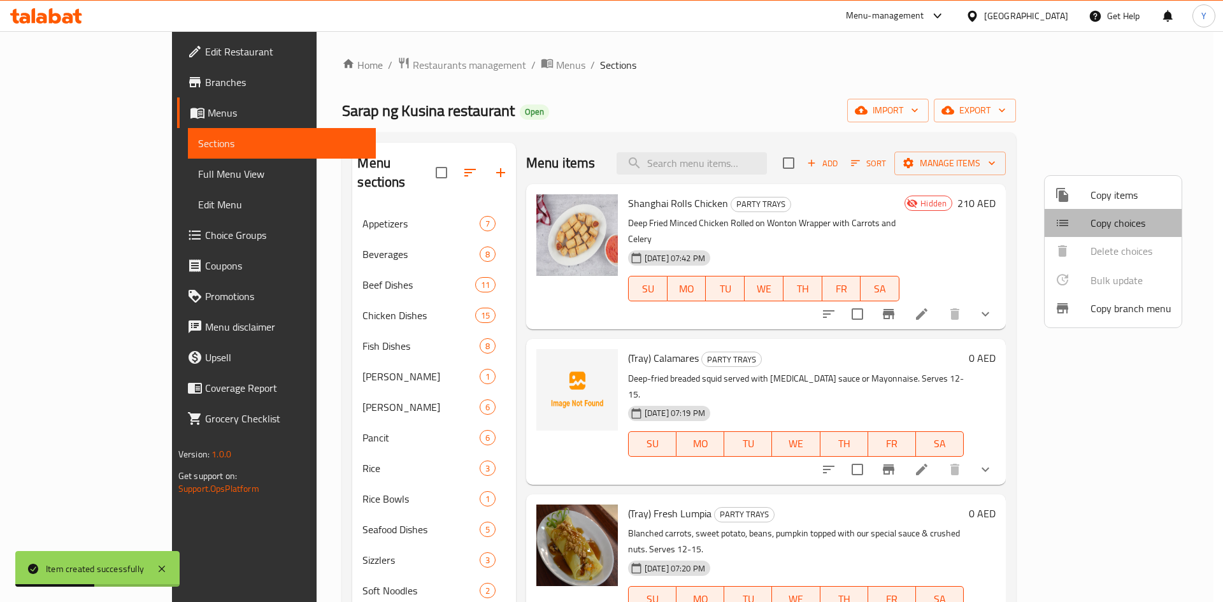
click at [1123, 219] on span "Copy choices" at bounding box center [1131, 222] width 81 height 15
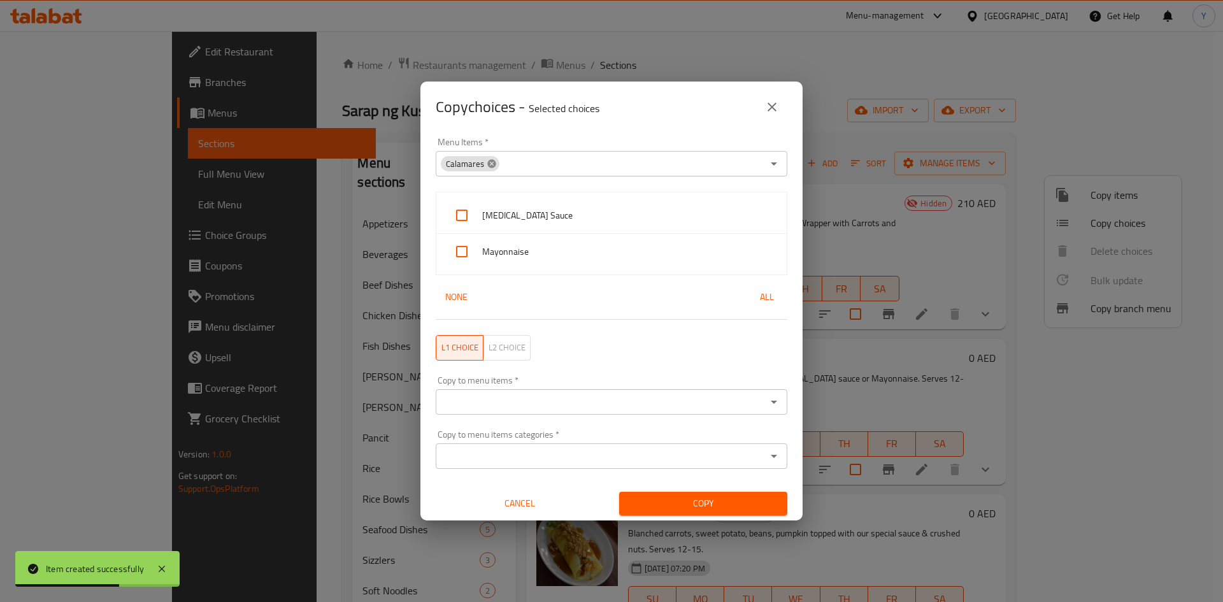
click at [493, 171] on div "Calamares Menu Items *" at bounding box center [612, 163] width 352 height 25
click at [491, 166] on icon at bounding box center [491, 163] width 8 height 8
click at [515, 158] on input "Menu Items   *" at bounding box center [601, 164] width 323 height 18
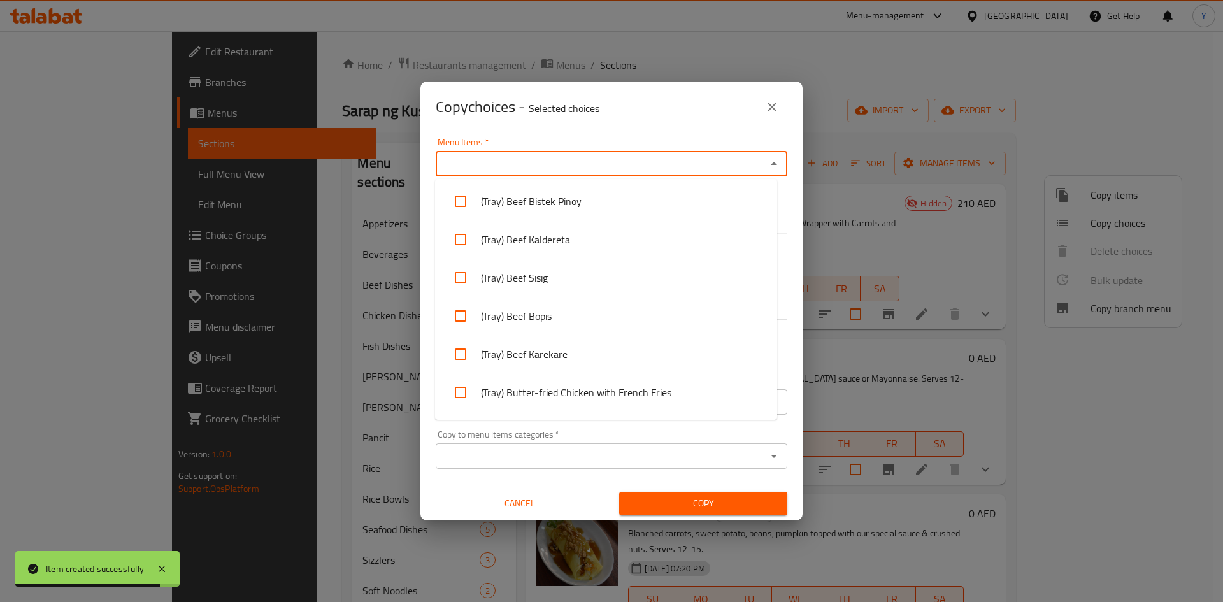
scroll to position [2178, 0]
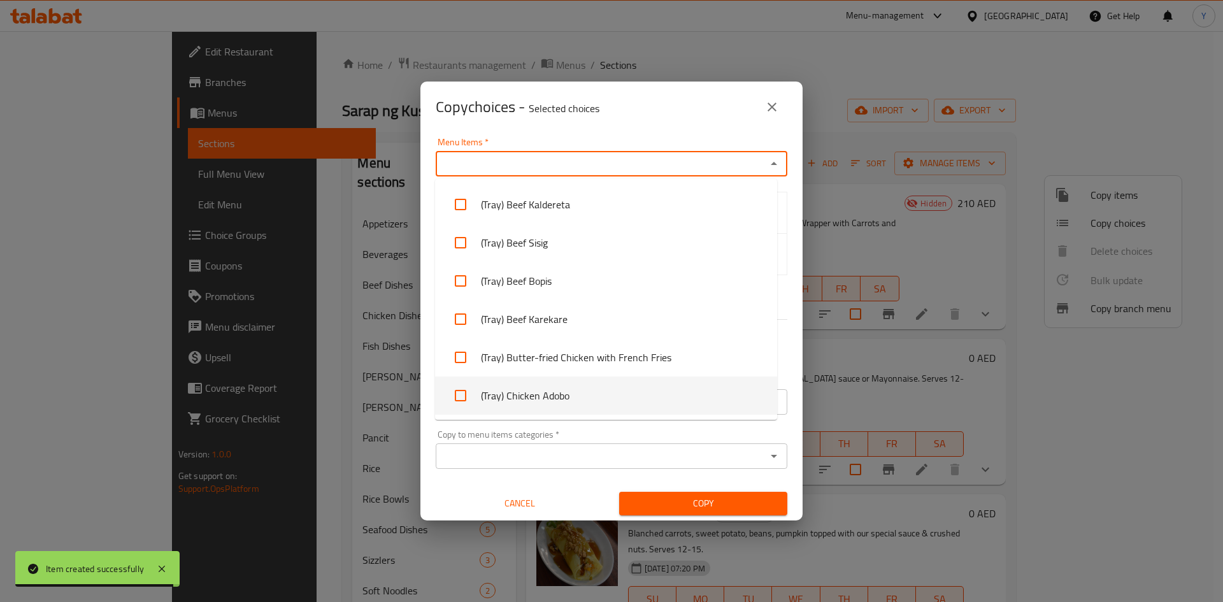
click at [716, 400] on li "(Tray) Chicken Adobo" at bounding box center [606, 396] width 342 height 38
checkbox input "true"
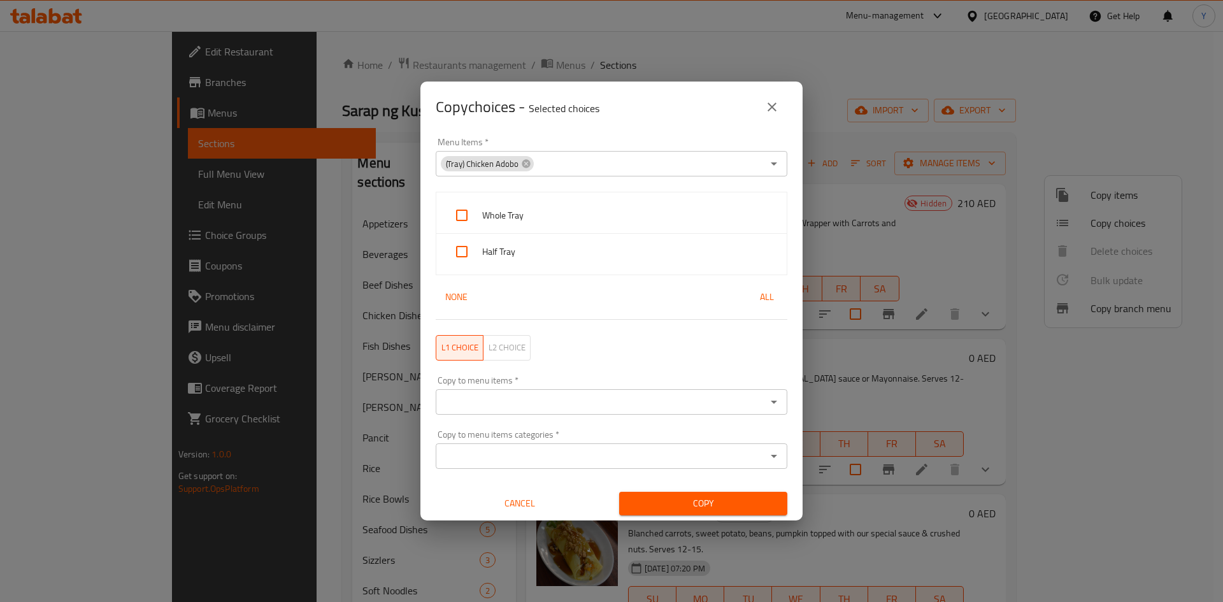
click at [657, 134] on div "Menu Items   * (Tray) Chicken Adobo Menu Items *" at bounding box center [611, 157] width 367 height 54
click at [544, 224] on div "Whole Tray" at bounding box center [611, 216] width 350 height 36
checkbox input "true"
click at [539, 256] on span "Half Tray" at bounding box center [629, 252] width 294 height 16
checkbox input "true"
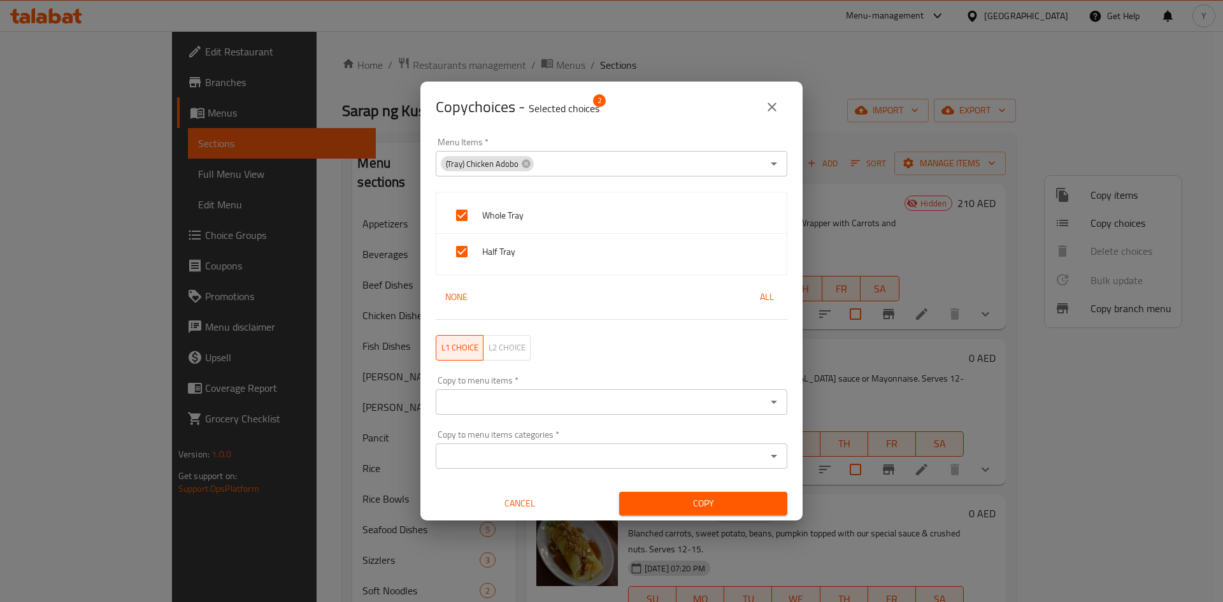
click at [524, 398] on input "Copy to menu items   *" at bounding box center [601, 402] width 323 height 18
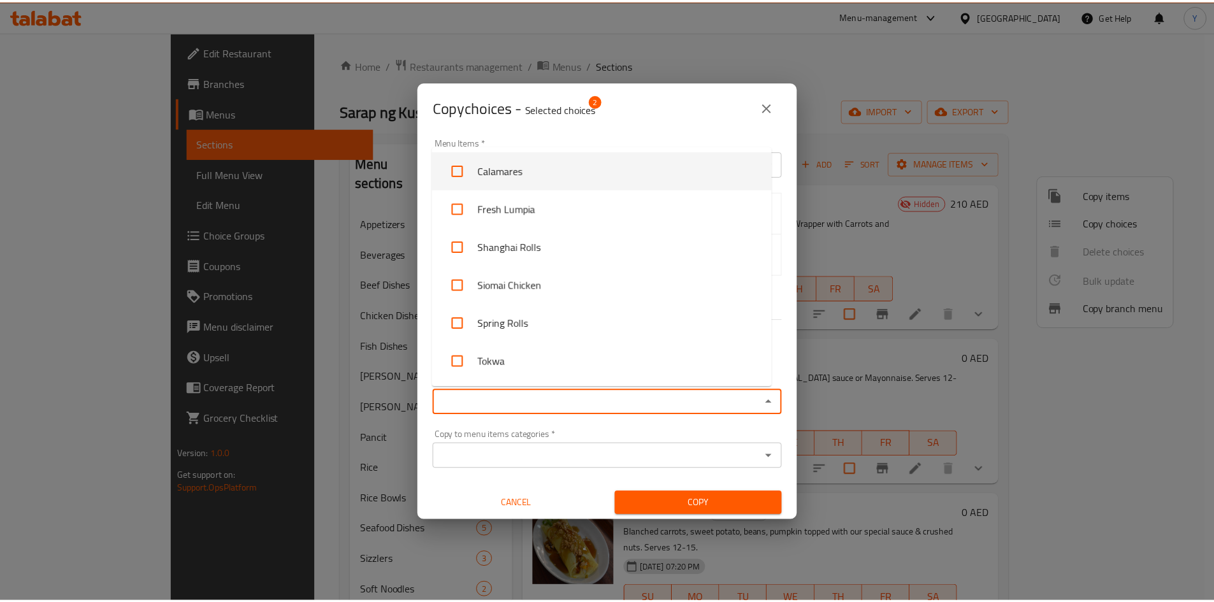
scroll to position [4548, 0]
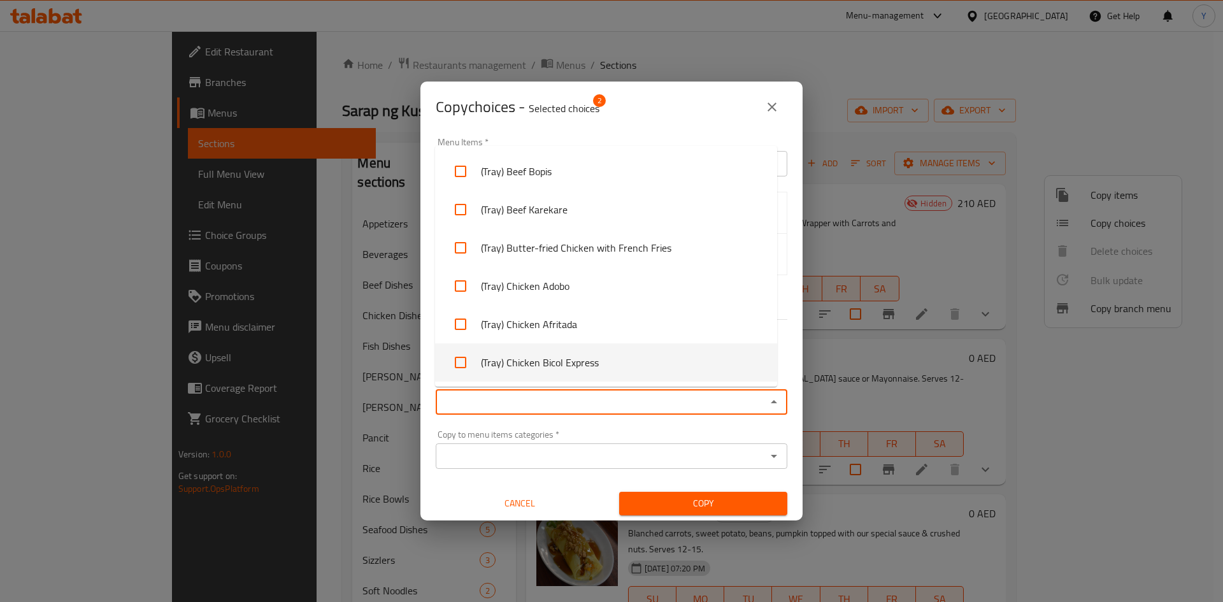
click at [583, 366] on li "(Tray) Chicken Bicol Express" at bounding box center [606, 362] width 342 height 38
checkbox input "true"
click at [600, 417] on div "Copy to menu items   * (Tray) Chicken Bicol Express Copy to menu items *" at bounding box center [611, 395] width 367 height 54
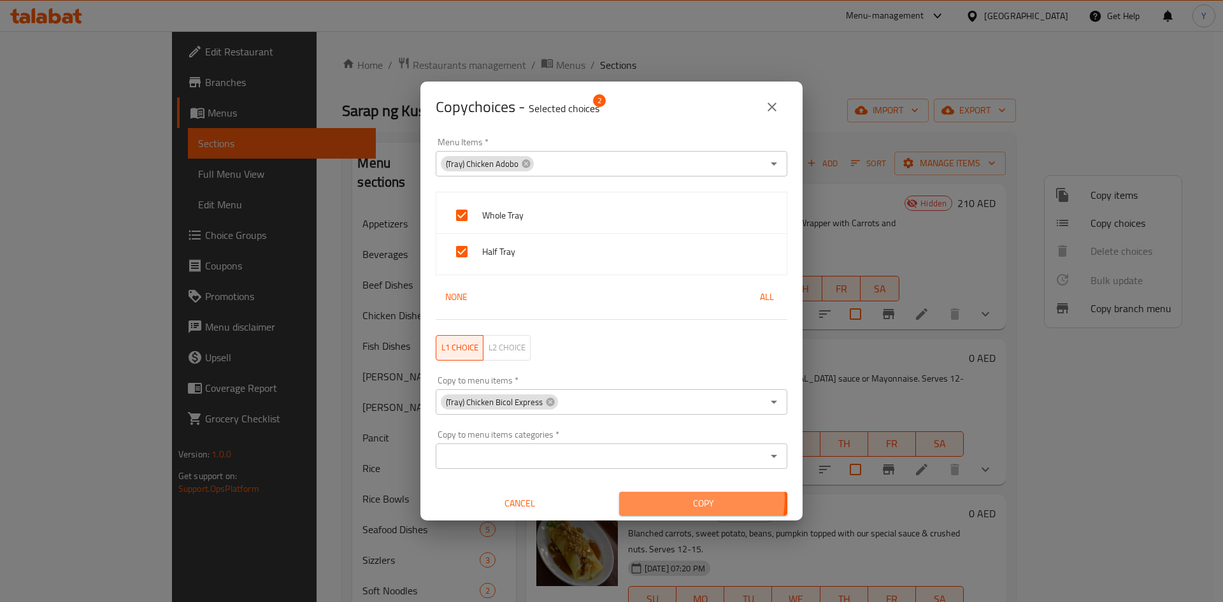
click at [677, 499] on span "Copy" at bounding box center [704, 504] width 148 height 16
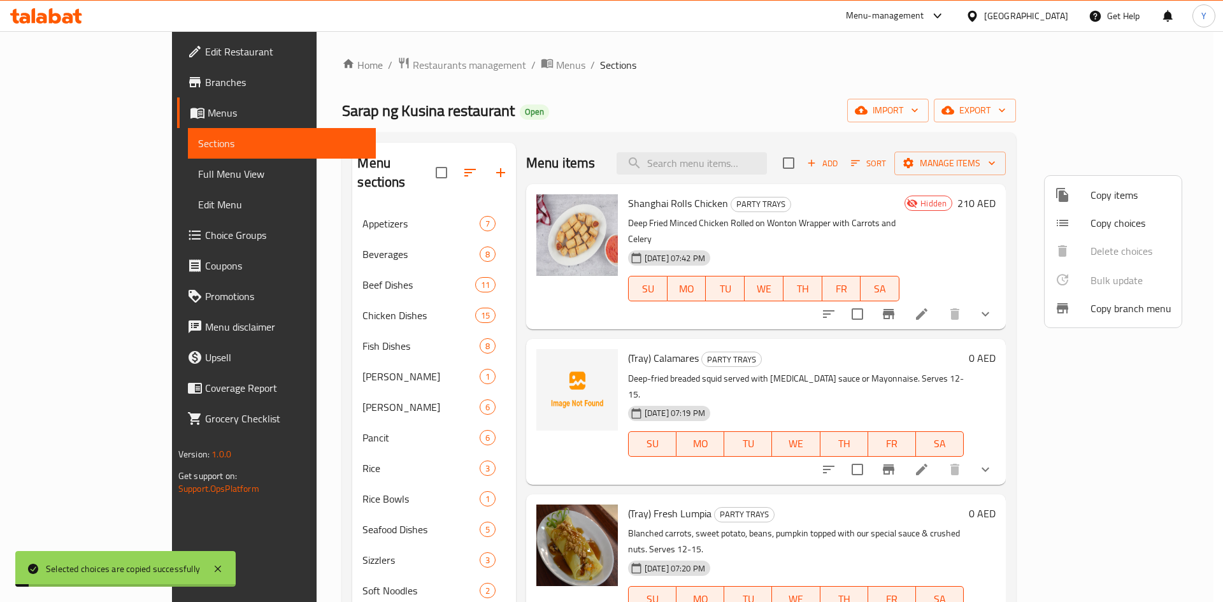
click at [1003, 404] on div at bounding box center [611, 301] width 1223 height 602
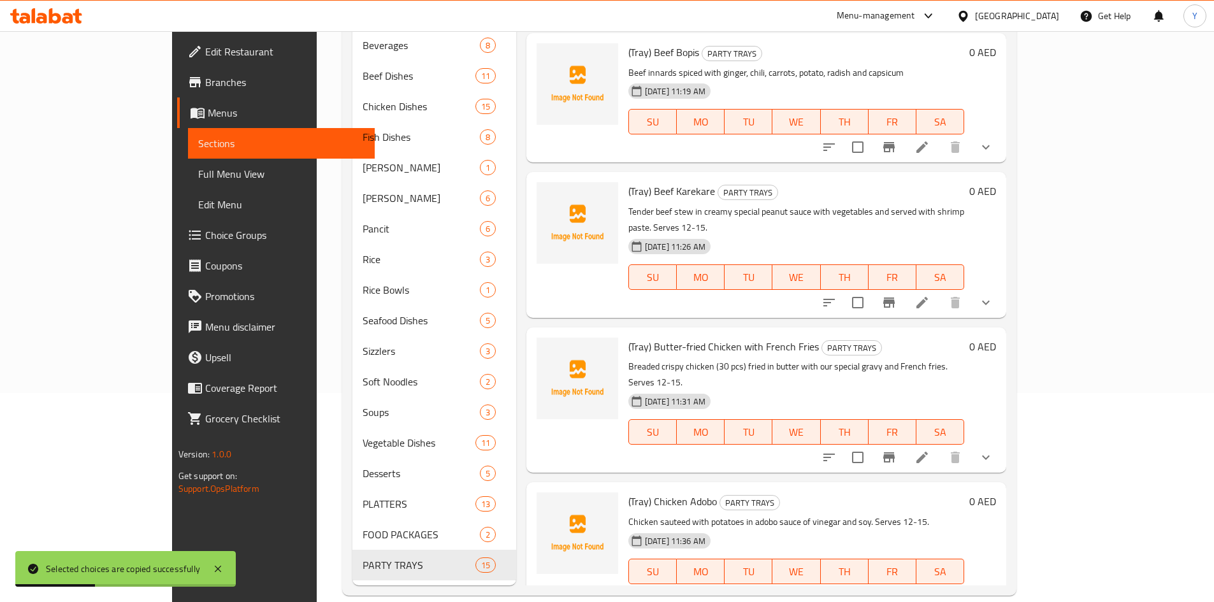
scroll to position [1487, 0]
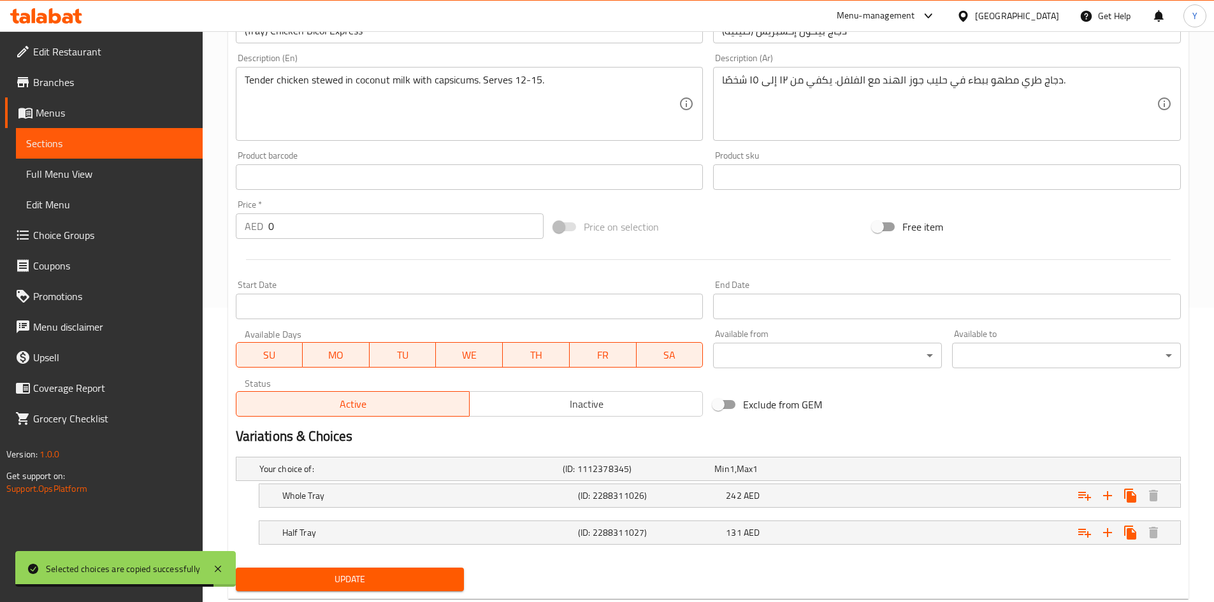
scroll to position [327, 0]
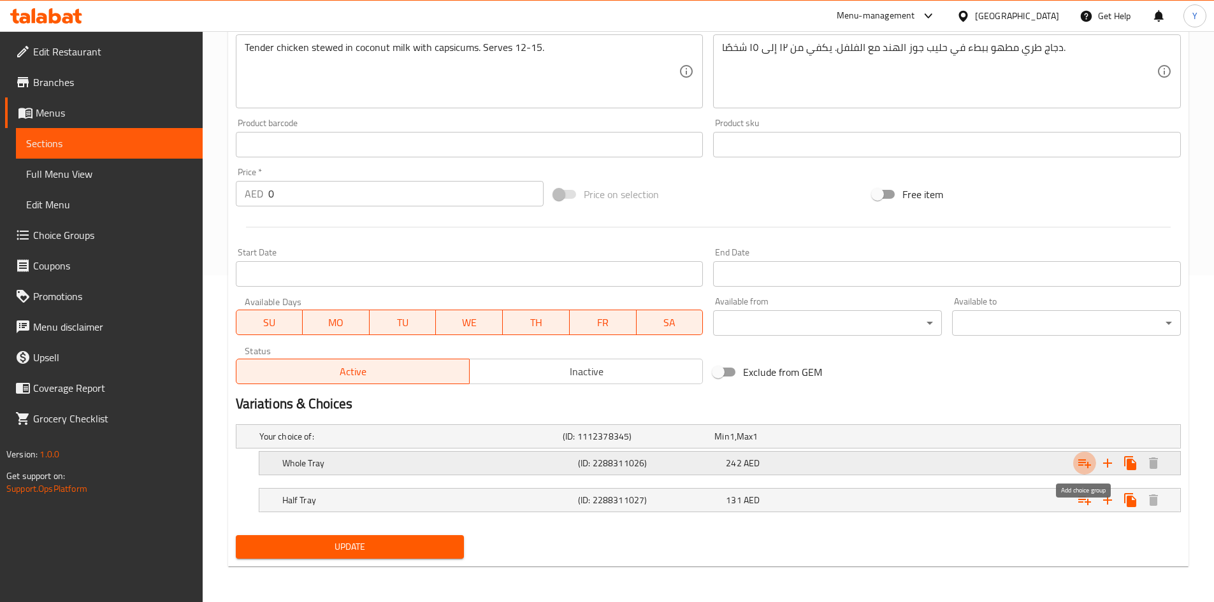
click at [1080, 463] on icon "Expand" at bounding box center [1084, 463] width 13 height 9
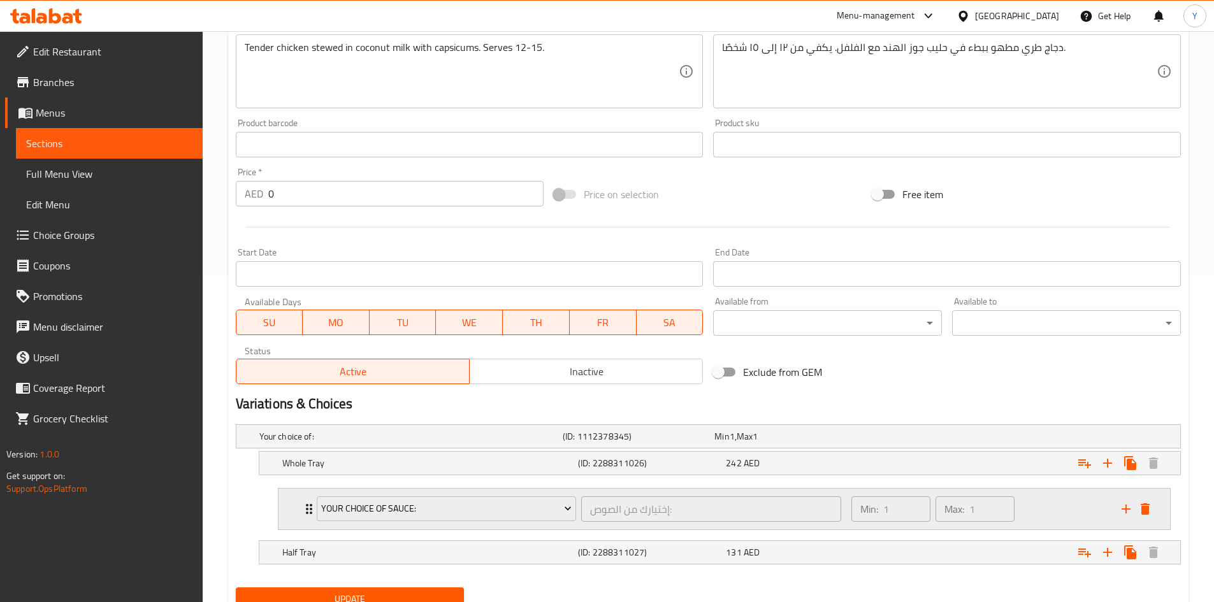
click at [456, 524] on div "Your Choice Of Sauce: إختيارك من الصوص: ​" at bounding box center [579, 509] width 540 height 41
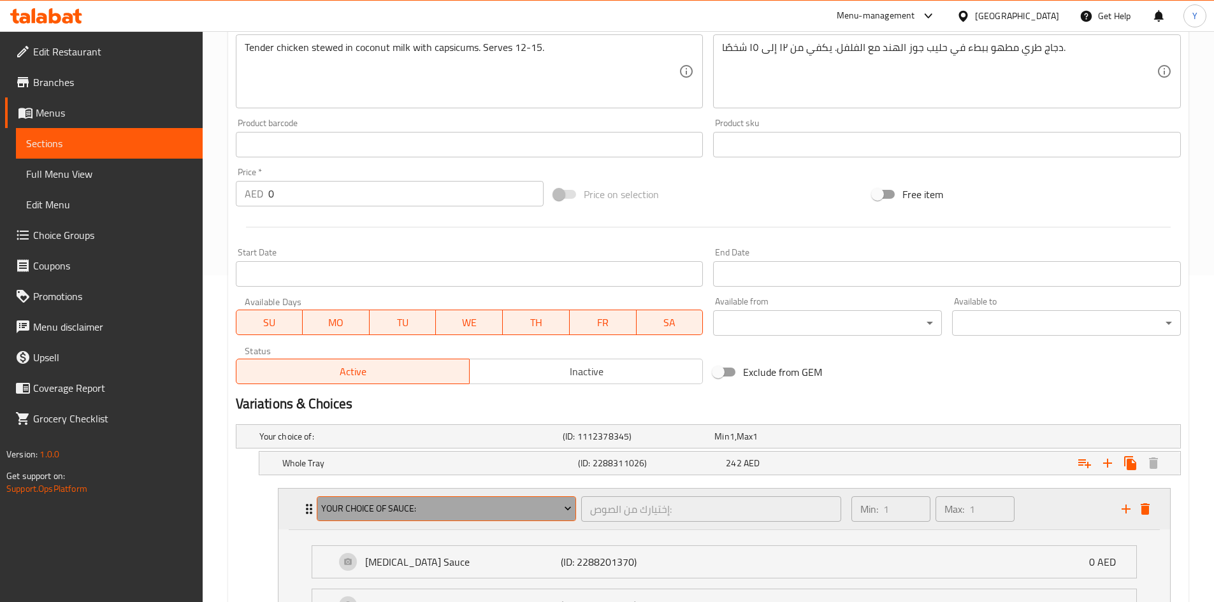
click at [460, 501] on span "Your Choice Of Sauce:" at bounding box center [446, 509] width 250 height 16
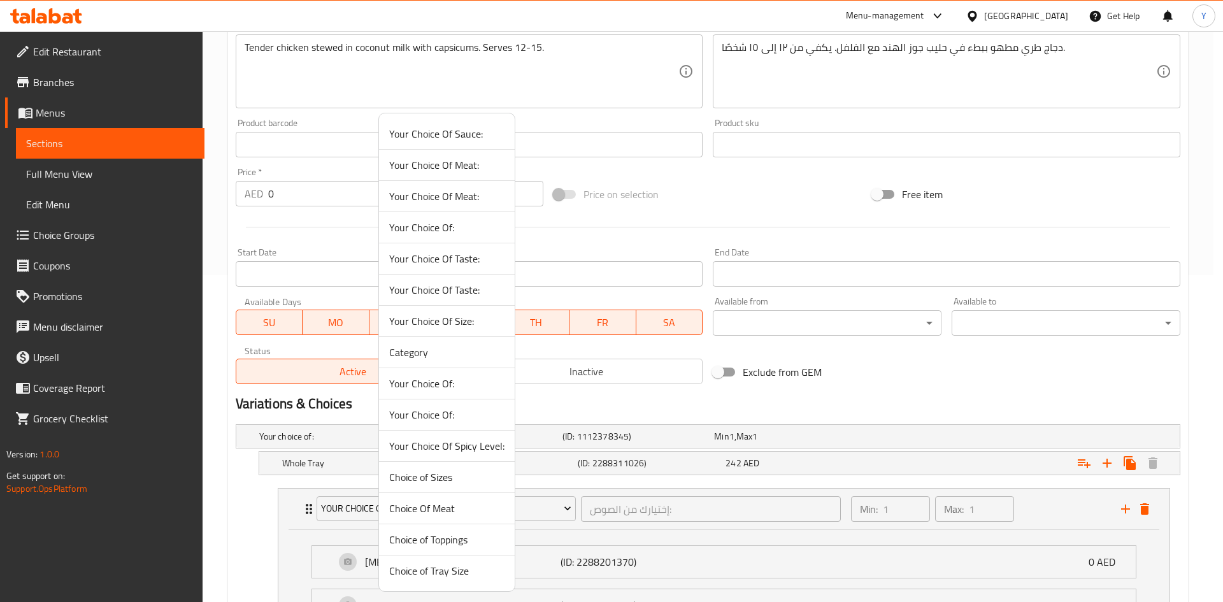
click at [477, 443] on span "Your Choice Of Spicy Level:" at bounding box center [446, 445] width 115 height 15
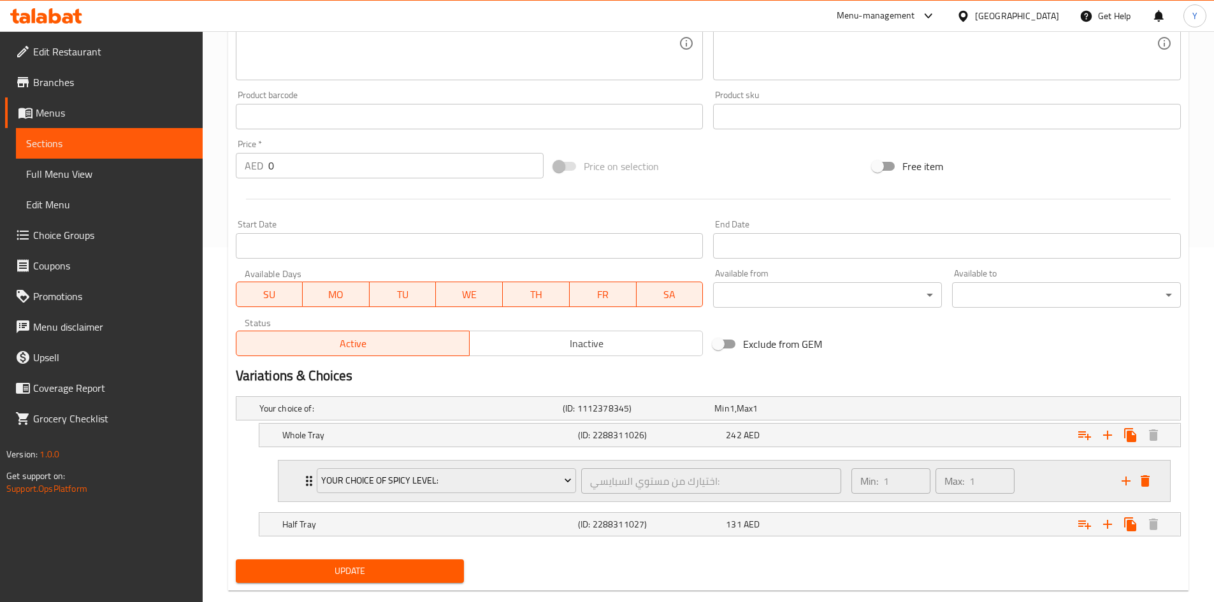
scroll to position [379, 0]
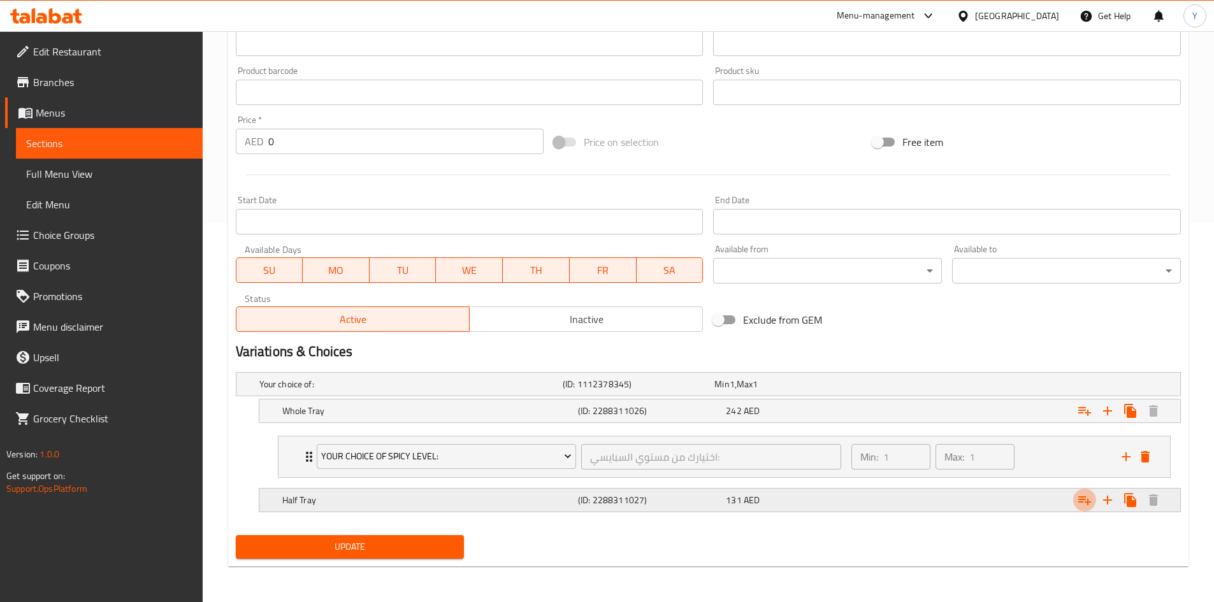
click at [1081, 500] on icon "Expand" at bounding box center [1084, 500] width 15 height 15
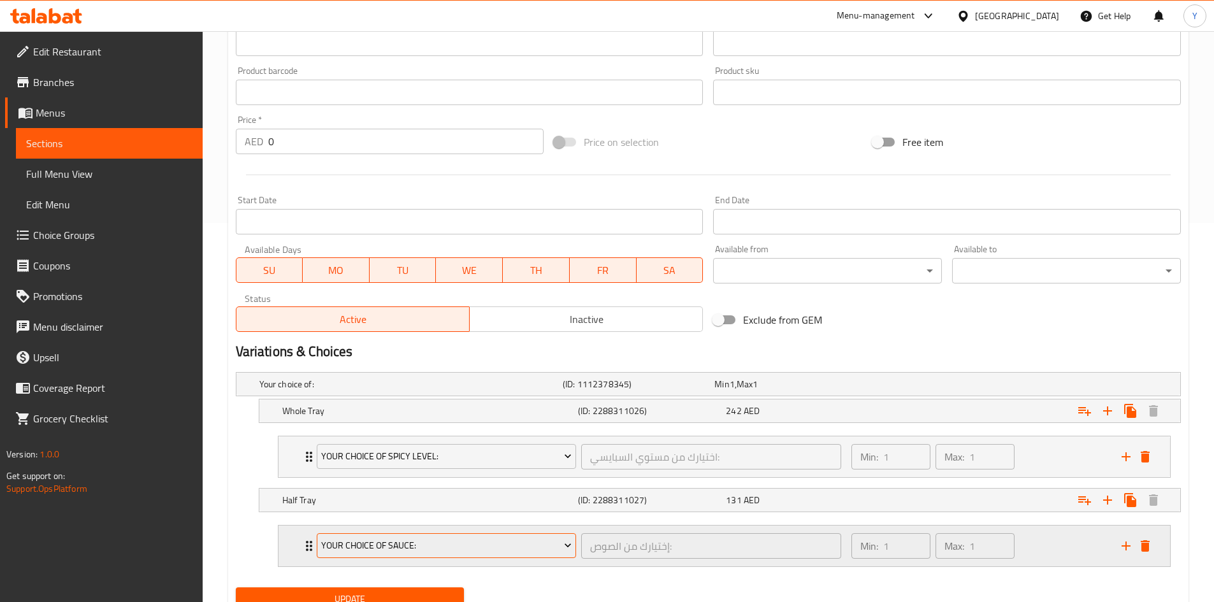
click at [444, 543] on span "Your Choice Of Sauce:" at bounding box center [446, 546] width 250 height 16
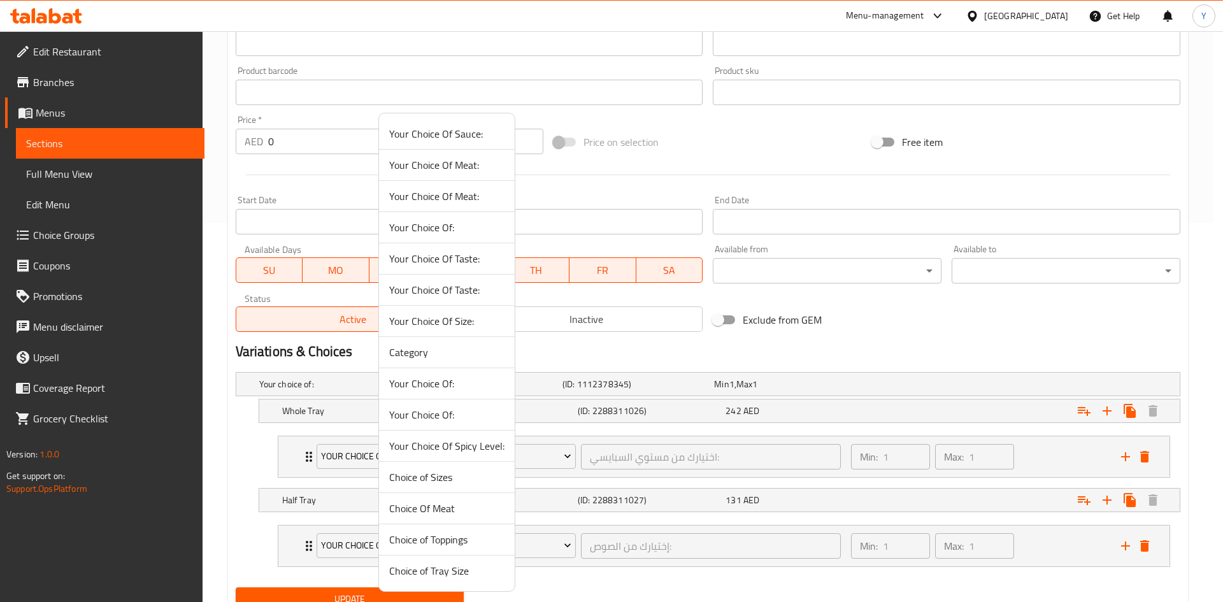
click at [426, 442] on span "Your Choice Of Spicy Level:" at bounding box center [446, 445] width 115 height 15
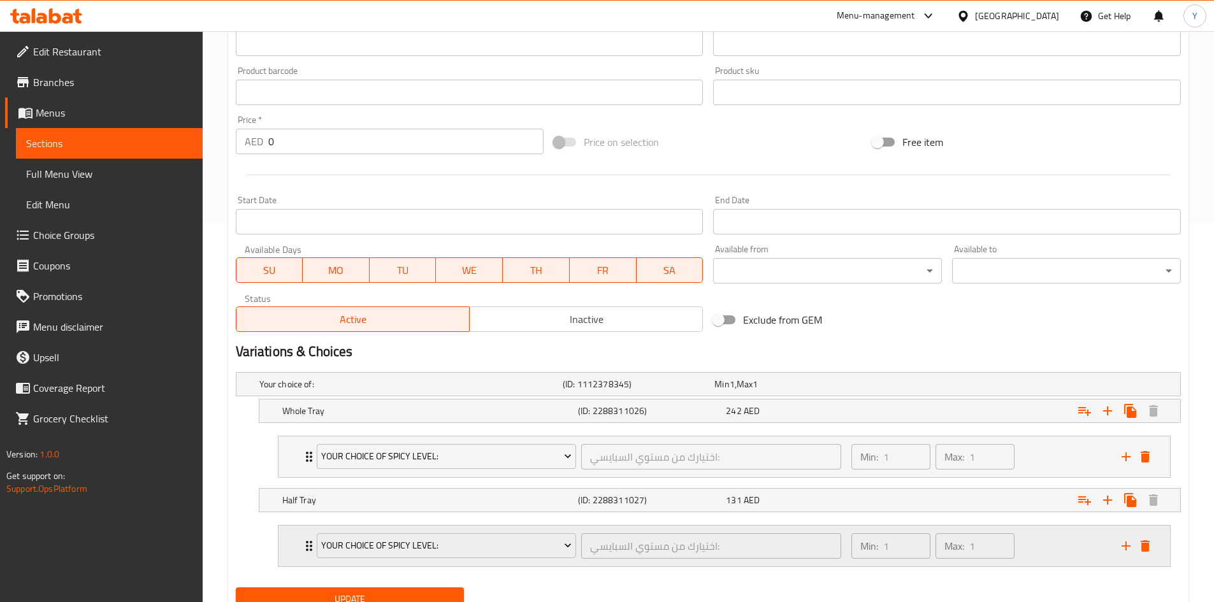
scroll to position [431, 0]
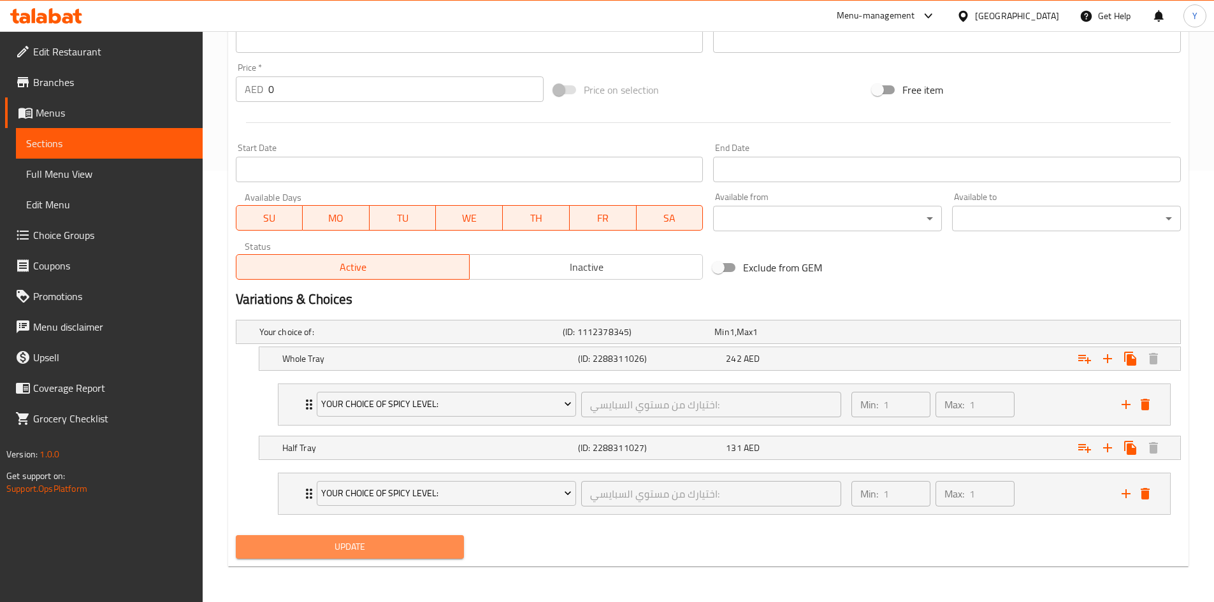
click at [400, 539] on span "Update" at bounding box center [350, 547] width 208 height 16
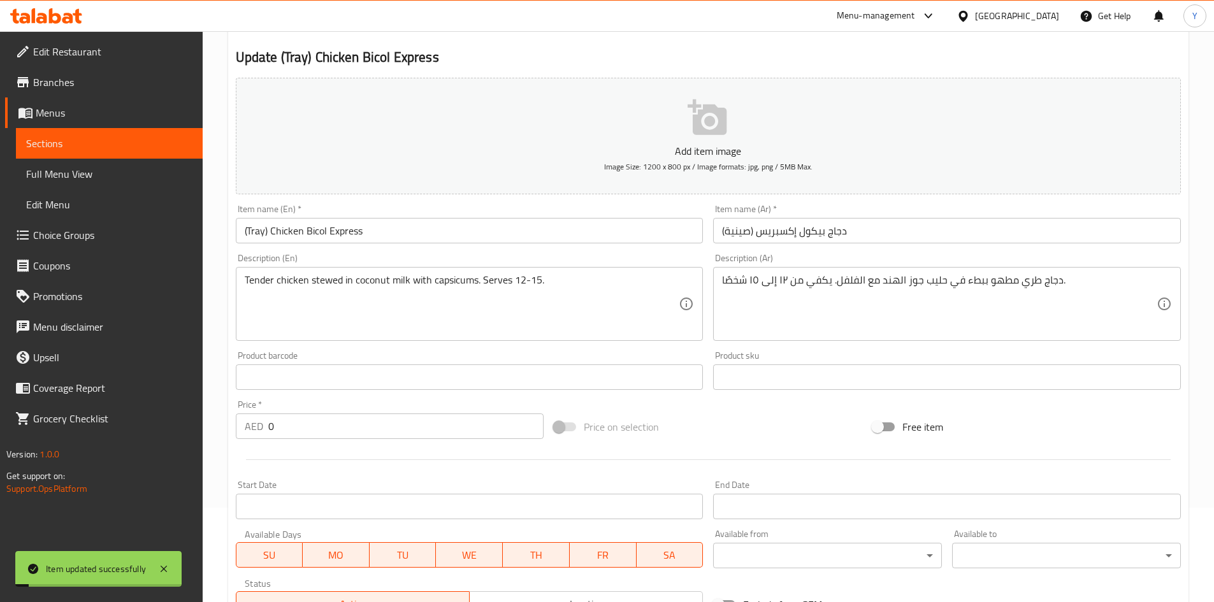
scroll to position [0, 0]
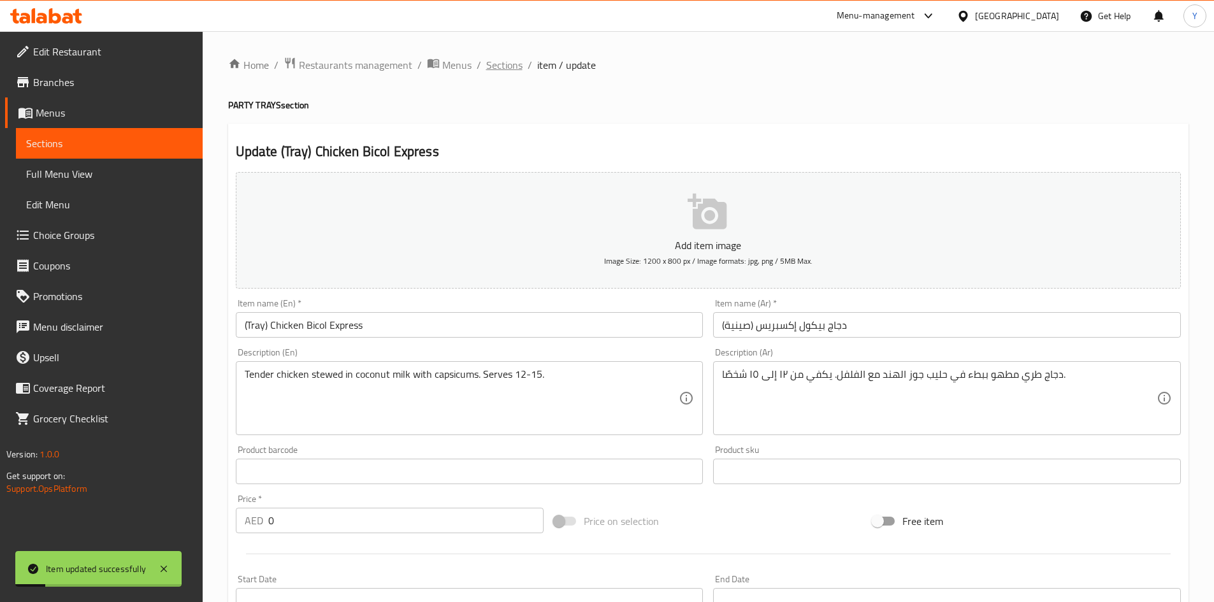
click at [495, 69] on span "Sections" at bounding box center [504, 64] width 36 height 15
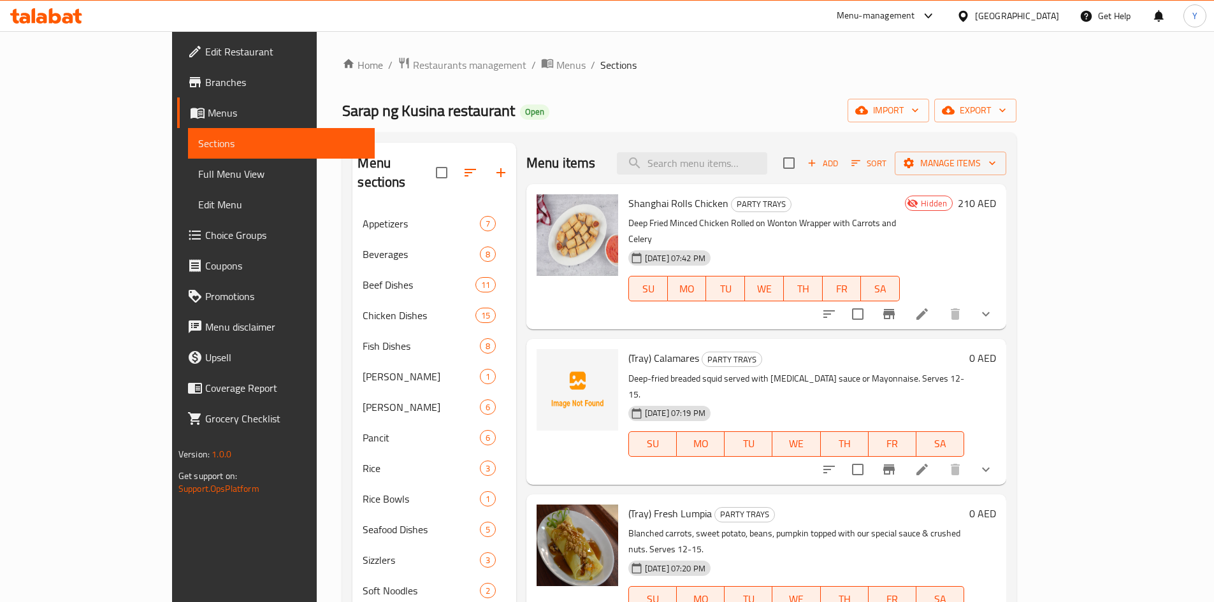
click at [817, 165] on icon "button" at bounding box center [811, 162] width 11 height 11
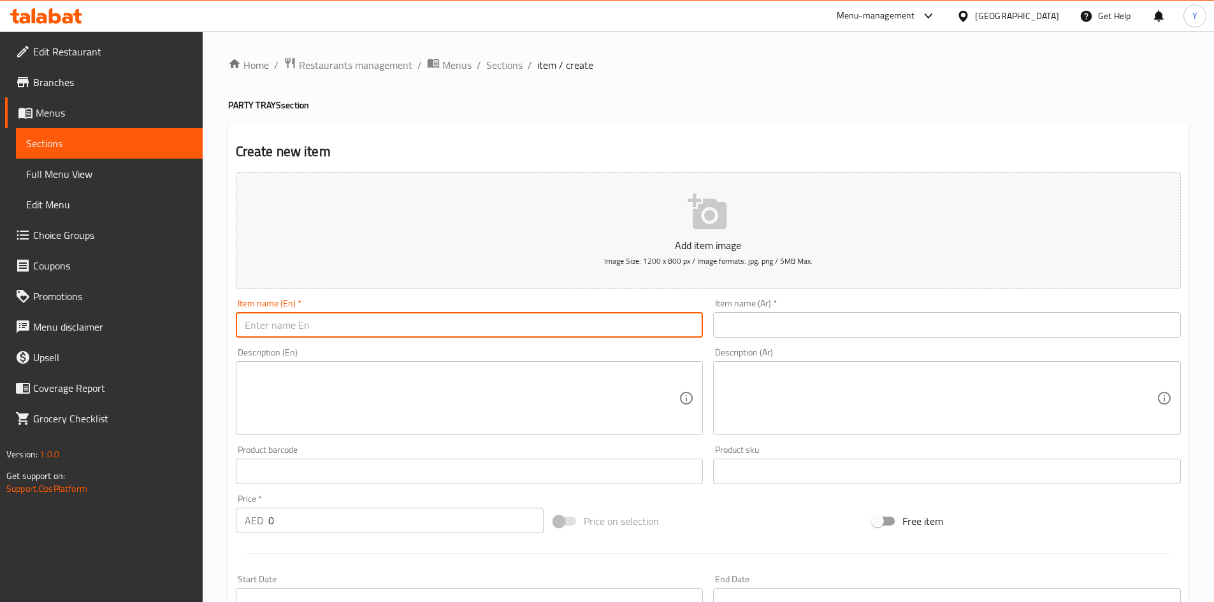
paste input "(Tray) Chicken Kaldereta"
type input "(Tray) Chicken Kaldereta"
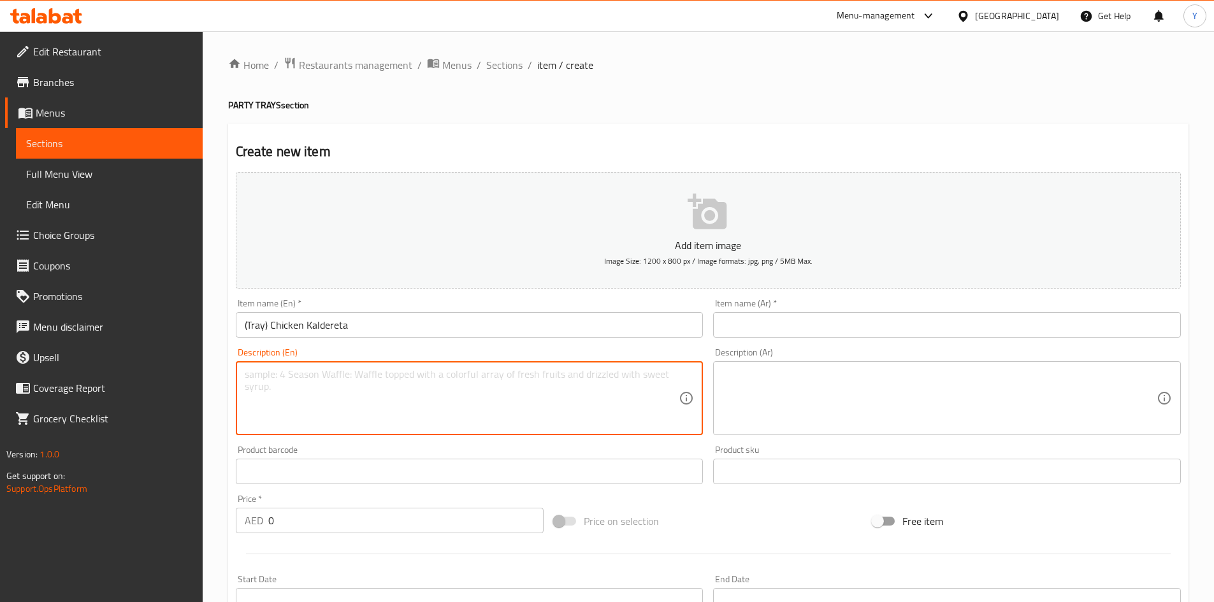
paste textarea "Tender chicken stewed in tomato sauce and our sarap kaldereta sauce. Serves 12-…"
type textarea "Tender chicken stewed in tomato sauce and our sarap kaldereta sauce. Serves 12-…"
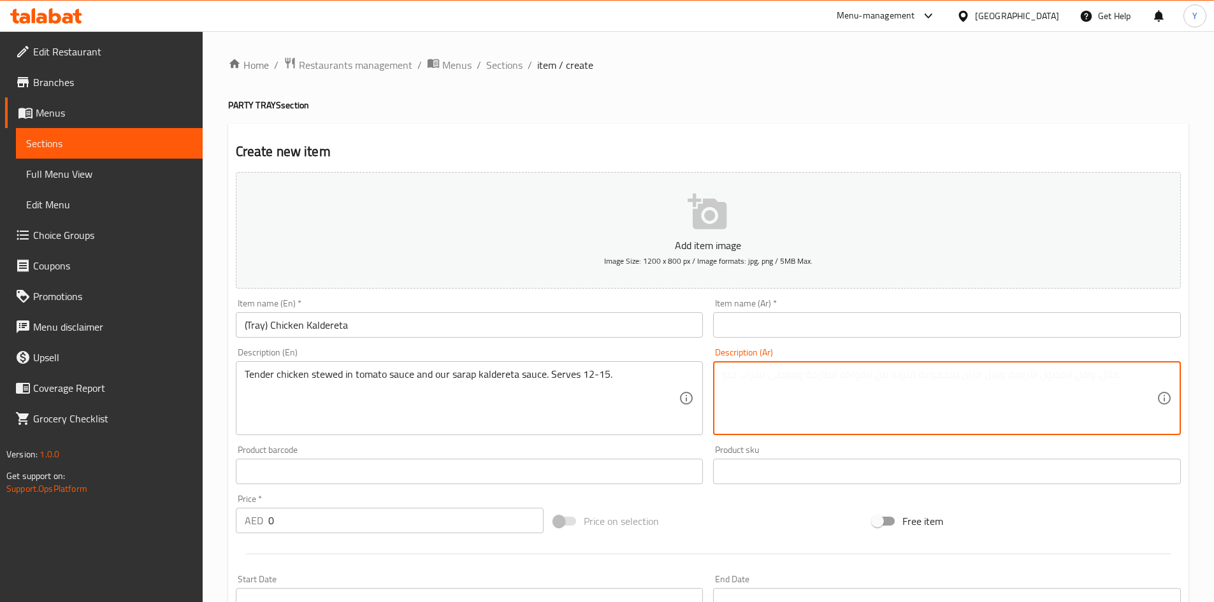
paste textarea "دجاج طري مطهو بصلصة الطماطم وصلصة ساراب كالديريتا. يكفي من ١٢ إلى ١٥ شخصًا."
click at [1000, 379] on textarea "دجاج طري مطهو بصلصة الطماطم وصلصة ساراب كالديريتا. يكفي من ١٢ إلى ١٥ شخصًا." at bounding box center [939, 398] width 435 height 61
type textarea "دجاج طري مطهو ببطء بصلصة الطماطم وصلصة ساراب كالديريتا. يكفي من ١٢ إلى ١٥ شخصًا."
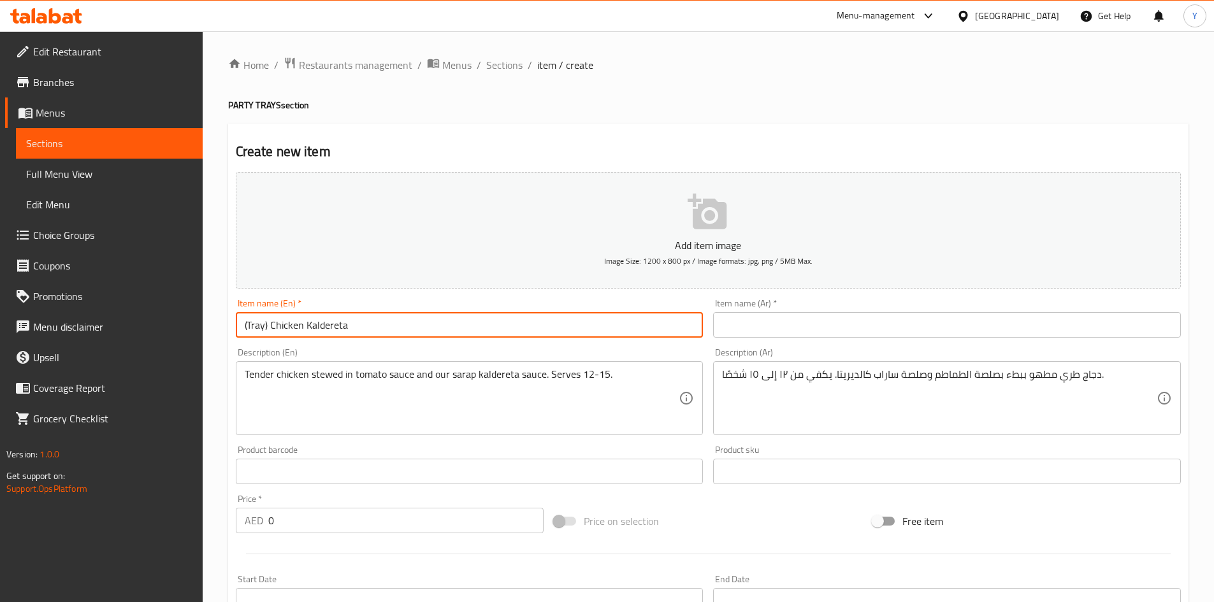
click at [419, 323] on input "(Tray) Chicken Kaldereta" at bounding box center [470, 324] width 468 height 25
drag, startPoint x: 419, startPoint y: 323, endPoint x: 415, endPoint y: 329, distance: 6.9
click at [418, 324] on input "(Tray) Chicken Kaldereta" at bounding box center [470, 324] width 468 height 25
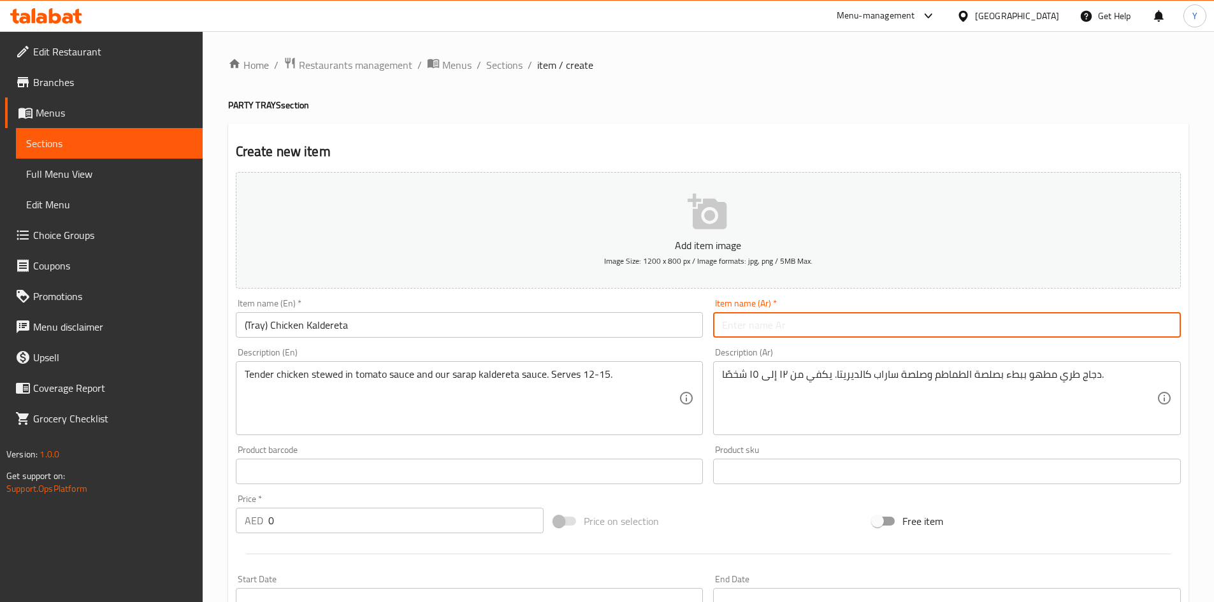
paste input "(صينية) دجاج كالديريتا"
type input "(صينية) دجاج كالديريتا"
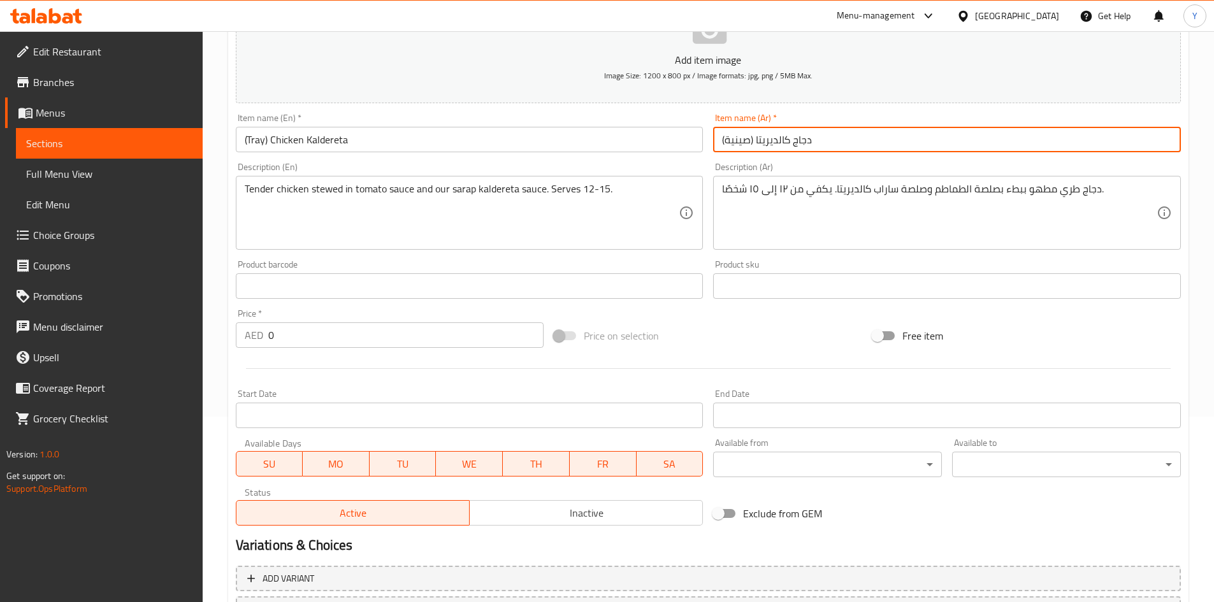
scroll to position [43, 0]
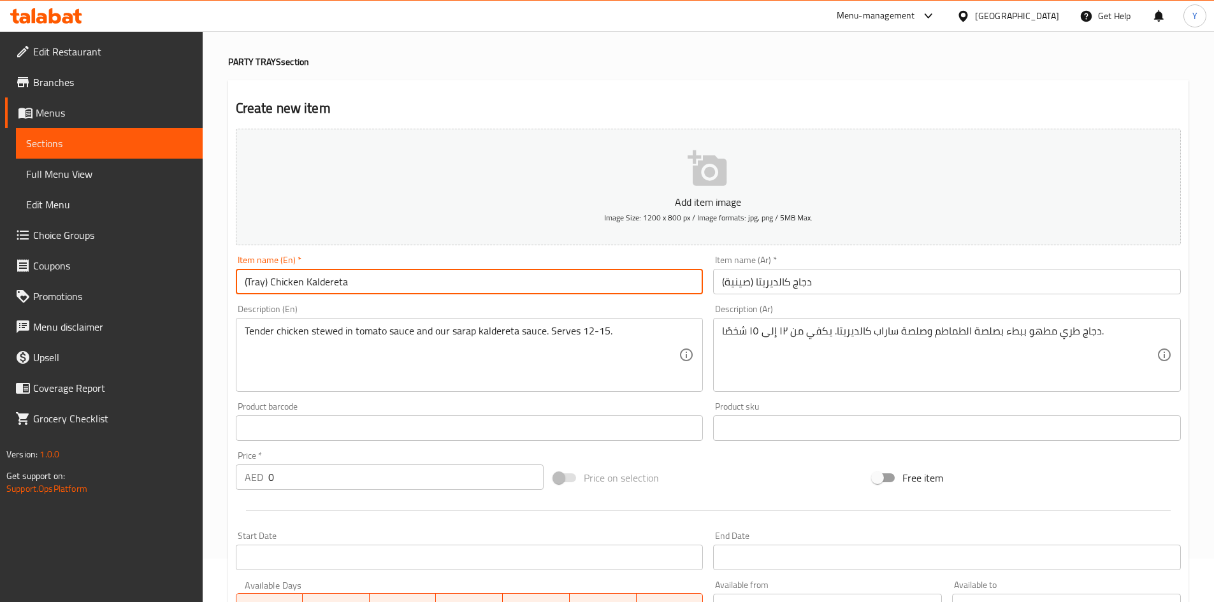
drag, startPoint x: 402, startPoint y: 287, endPoint x: 393, endPoint y: 296, distance: 12.6
click at [401, 287] on input "(Tray) Chicken Kaldereta" at bounding box center [470, 281] width 468 height 25
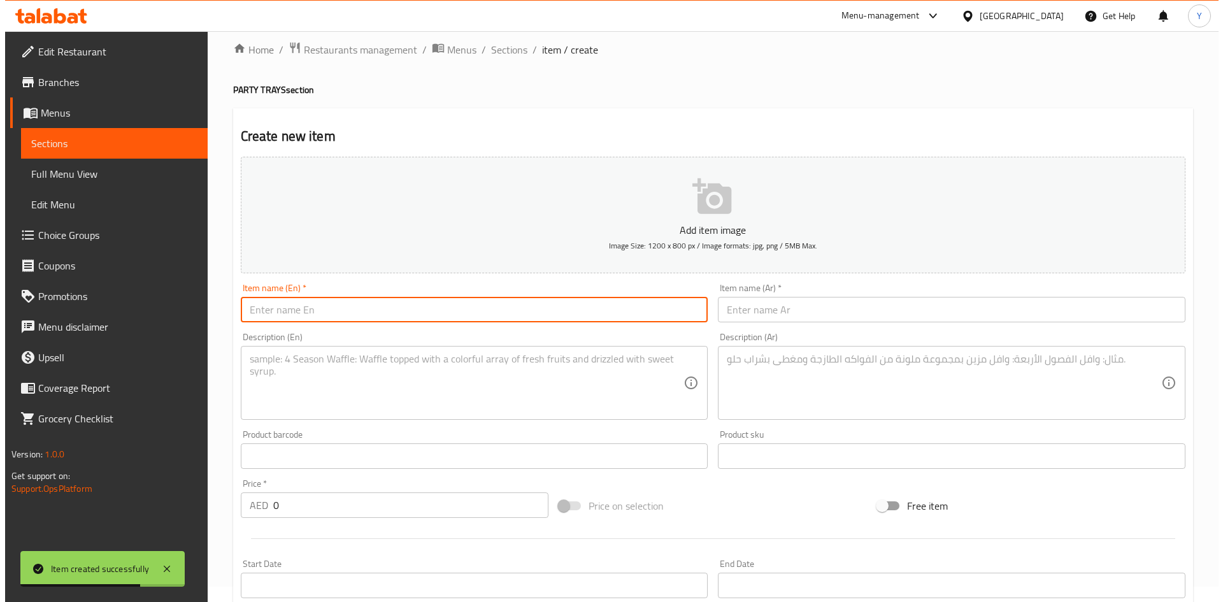
scroll to position [0, 0]
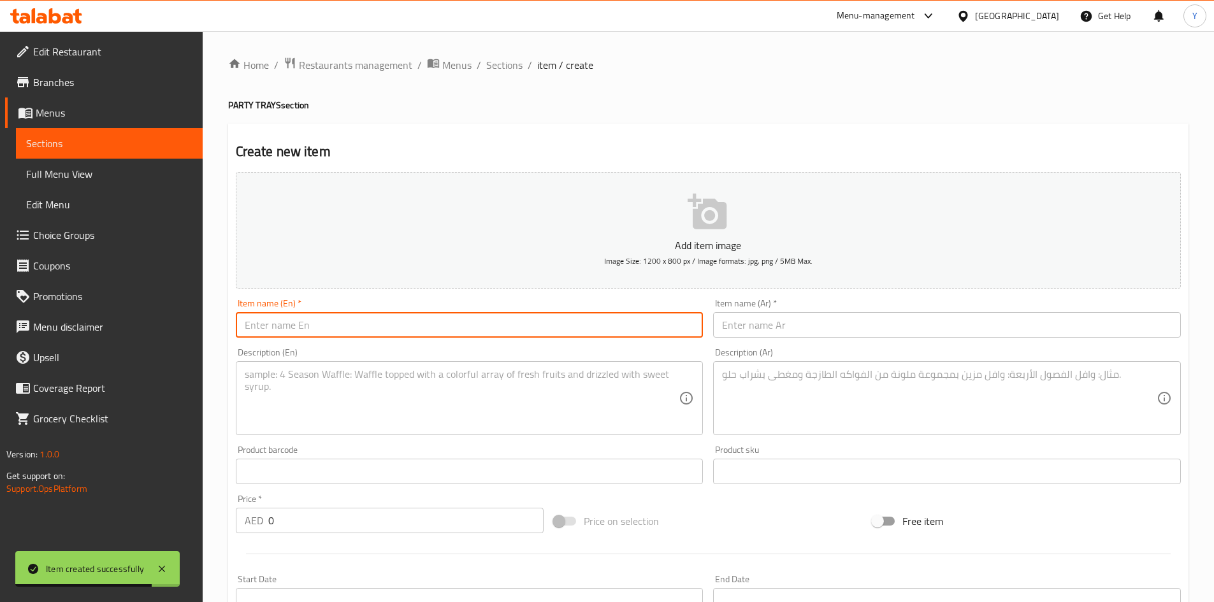
drag, startPoint x: 515, startPoint y: 74, endPoint x: 500, endPoint y: 83, distance: 18.6
click at [515, 73] on span "Sections" at bounding box center [504, 64] width 36 height 15
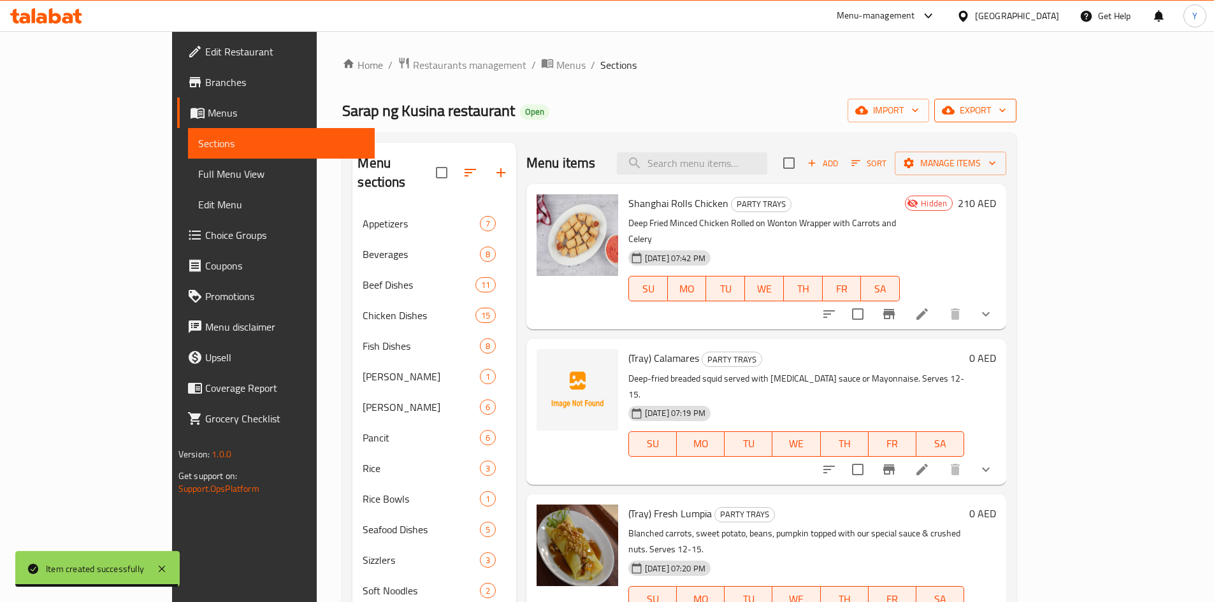
click at [954, 110] on icon "button" at bounding box center [948, 110] width 13 height 13
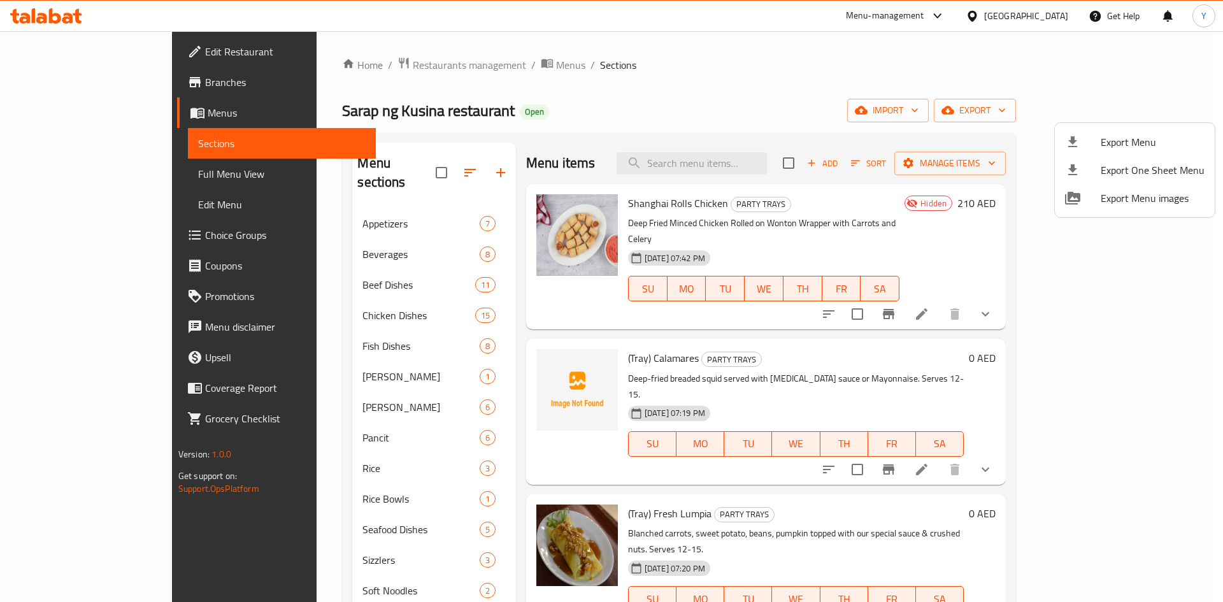
click at [990, 139] on div at bounding box center [611, 301] width 1223 height 602
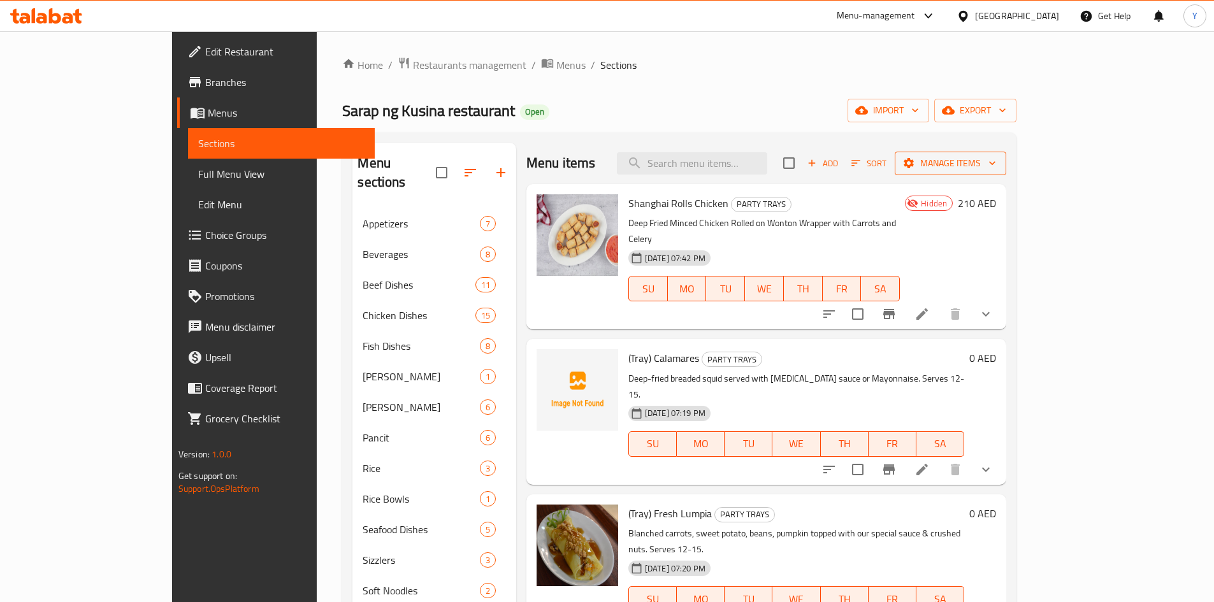
click at [915, 159] on icon "button" at bounding box center [908, 163] width 13 height 13
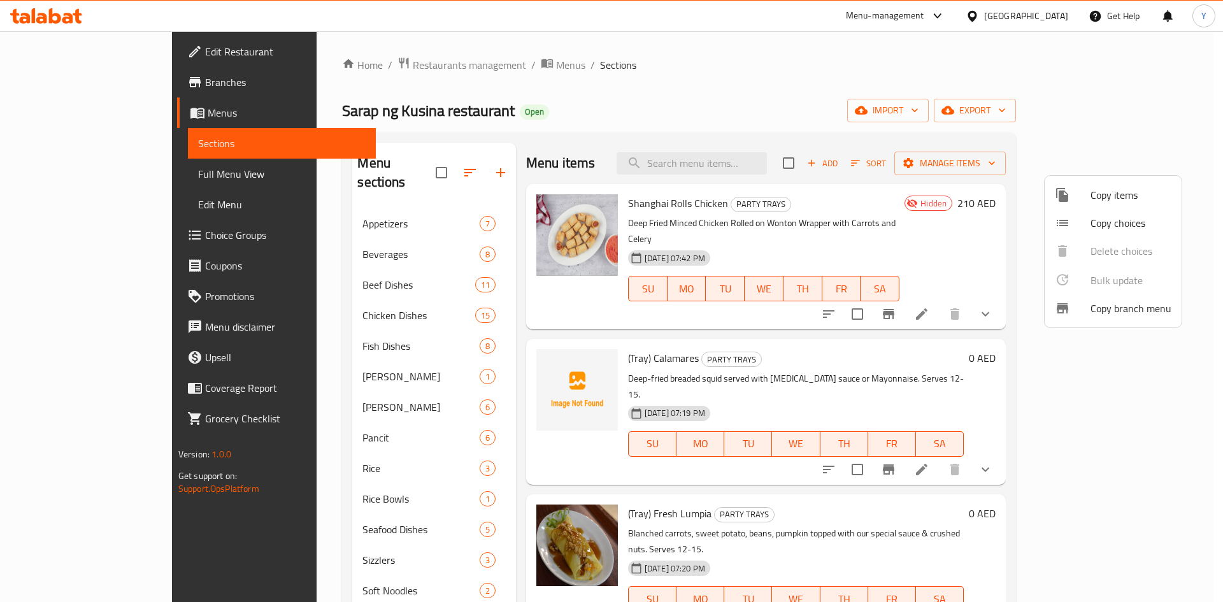
click at [1071, 212] on li "Copy choices" at bounding box center [1113, 223] width 137 height 28
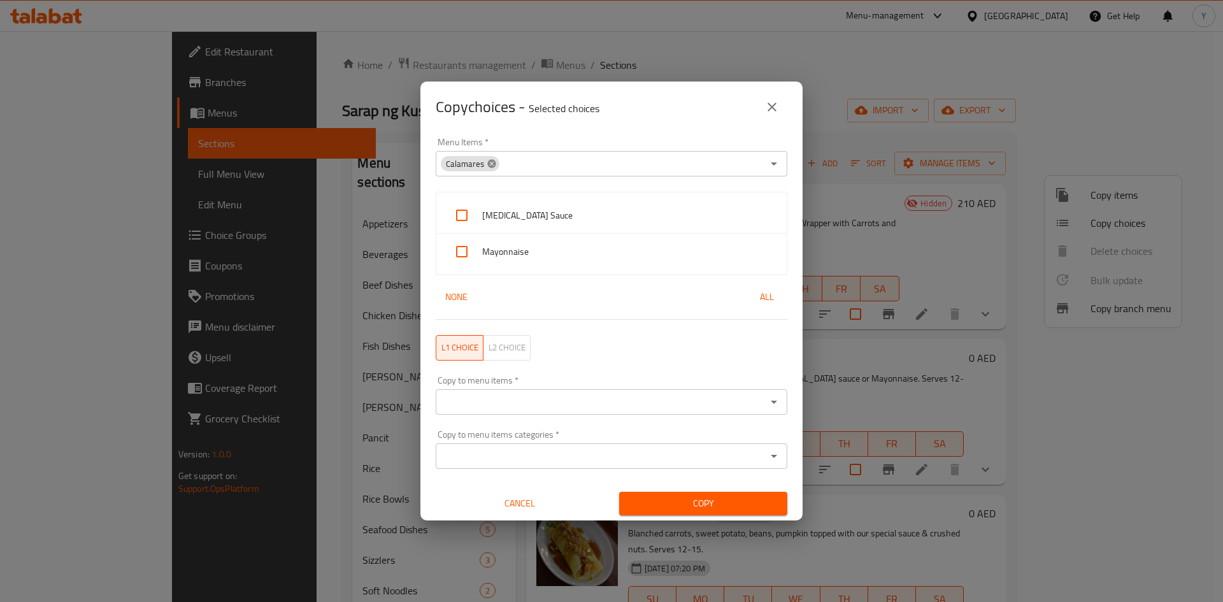
click at [492, 167] on icon at bounding box center [491, 163] width 8 height 8
click at [505, 168] on input "Menu Items   *" at bounding box center [601, 164] width 323 height 18
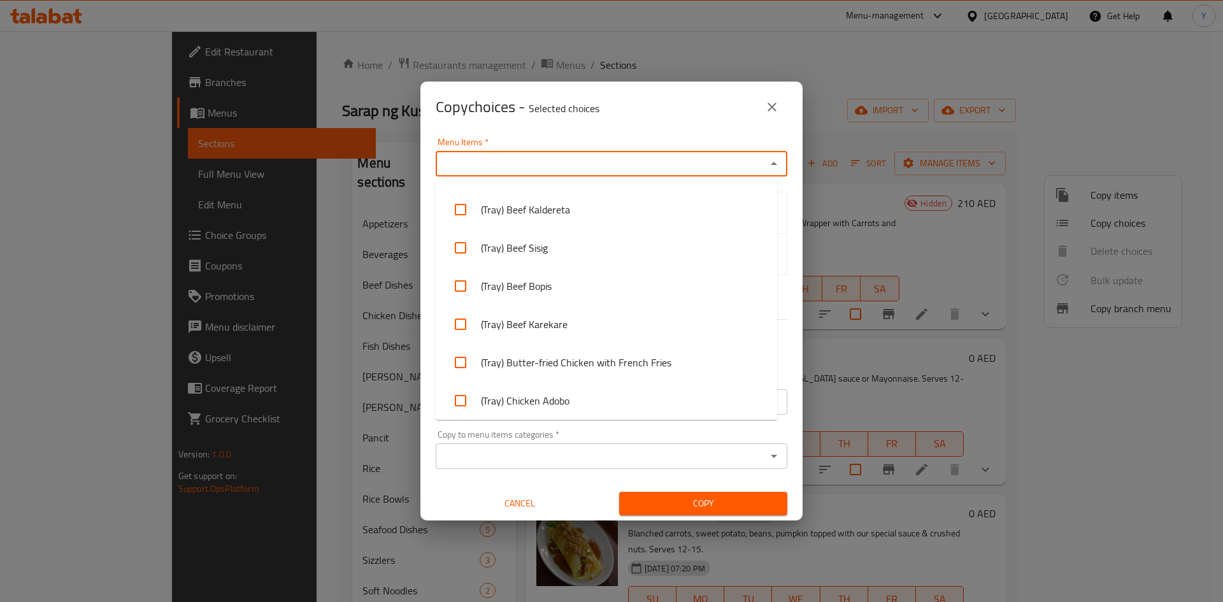
scroll to position [2216, 0]
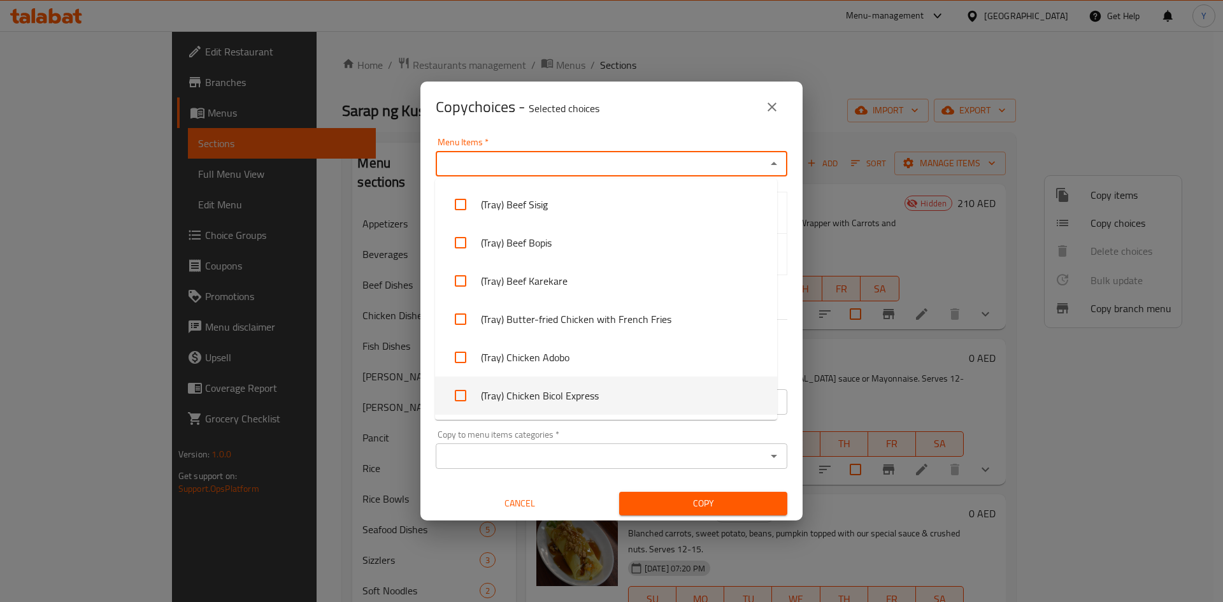
click at [651, 394] on li "(Tray) Chicken Bicol Express" at bounding box center [606, 396] width 342 height 38
checkbox input "true"
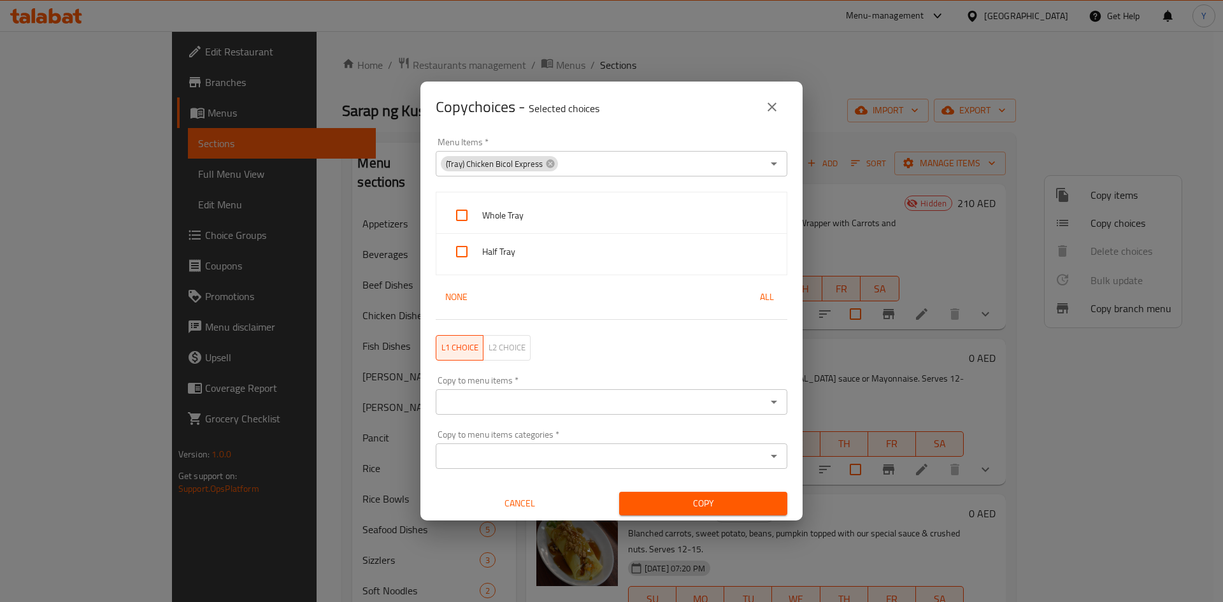
click at [647, 122] on div "Copy choices - Selected choices 0" at bounding box center [612, 107] width 352 height 31
click at [567, 207] on div "Whole Tray" at bounding box center [611, 216] width 350 height 36
checkbox input "true"
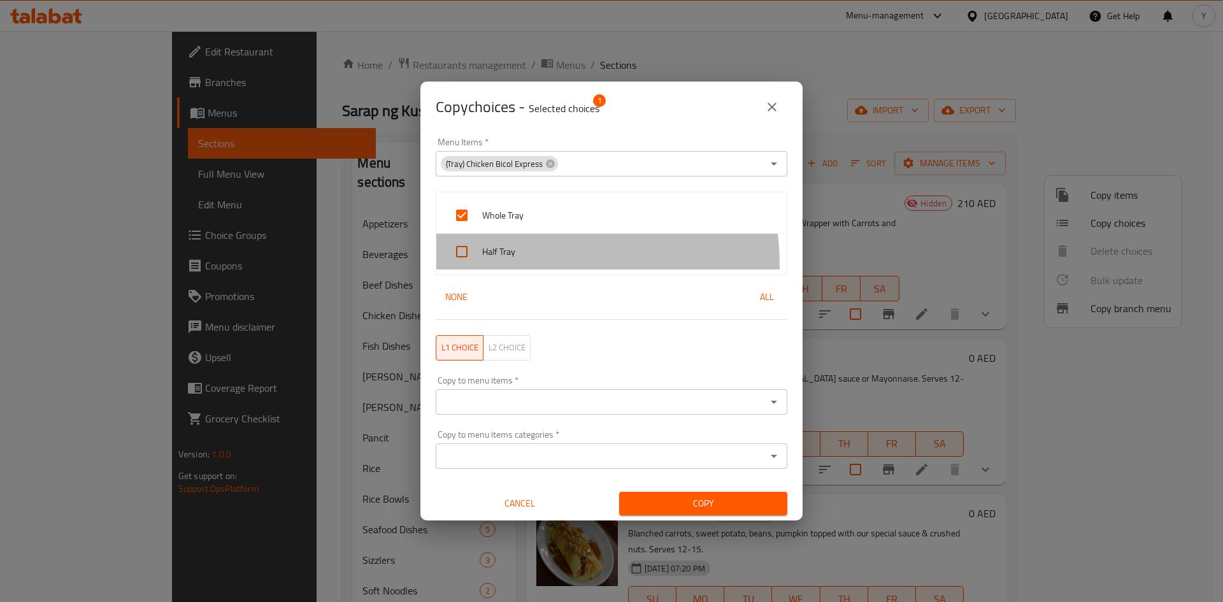
click at [550, 264] on div "Half Tray" at bounding box center [611, 252] width 350 height 36
checkbox input "true"
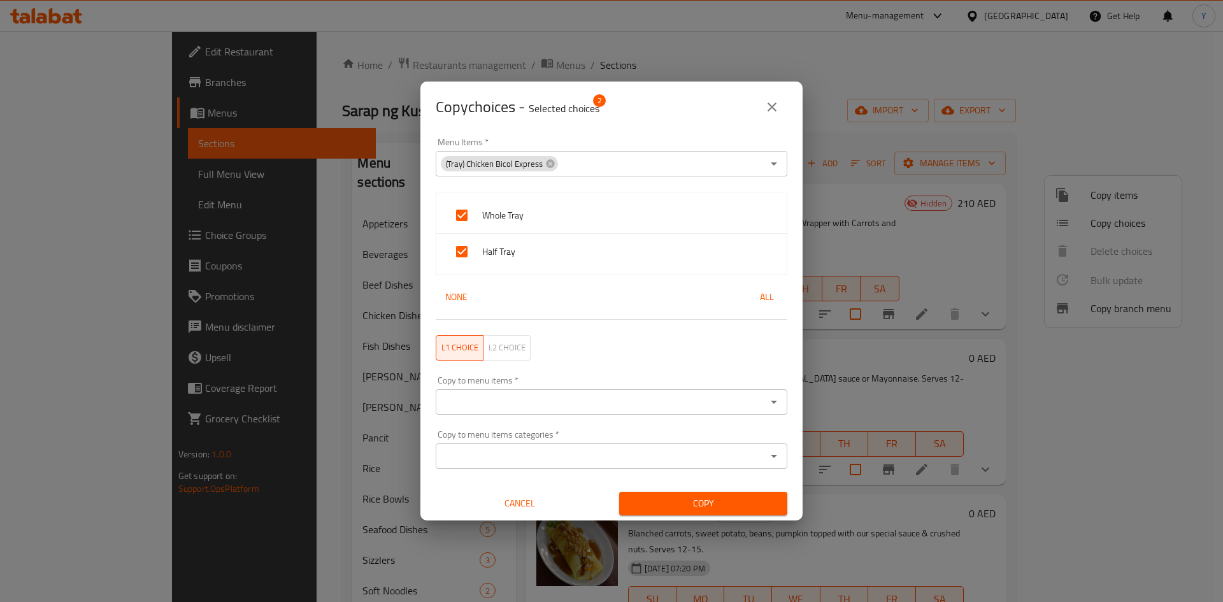
click at [548, 397] on input "Copy to menu items   *" at bounding box center [601, 402] width 323 height 18
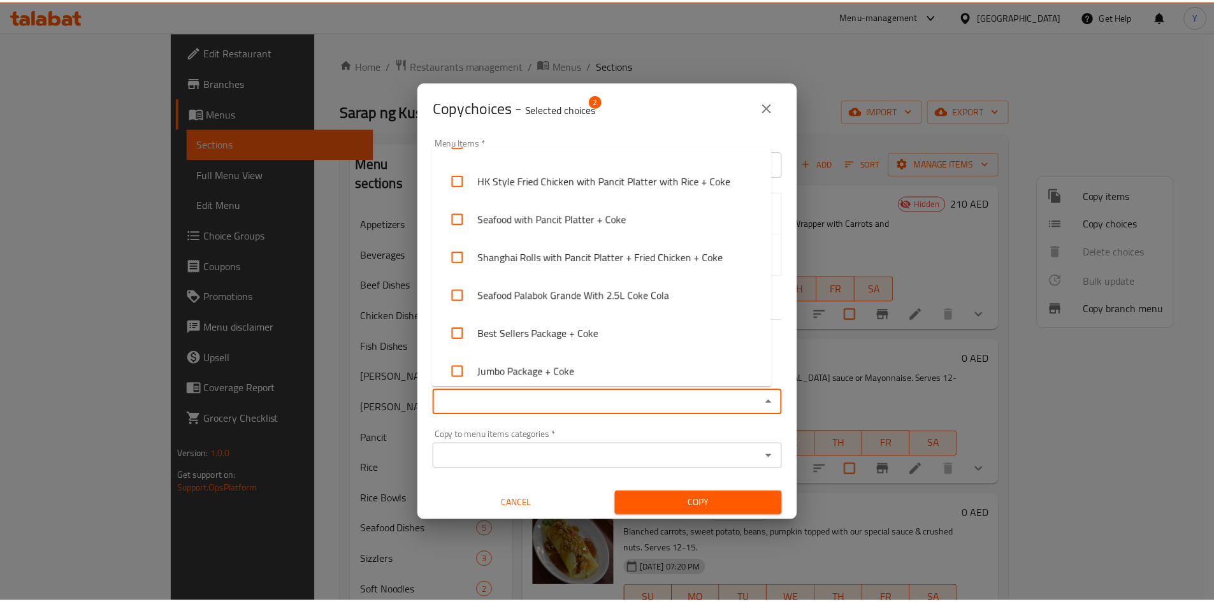
scroll to position [4586, 0]
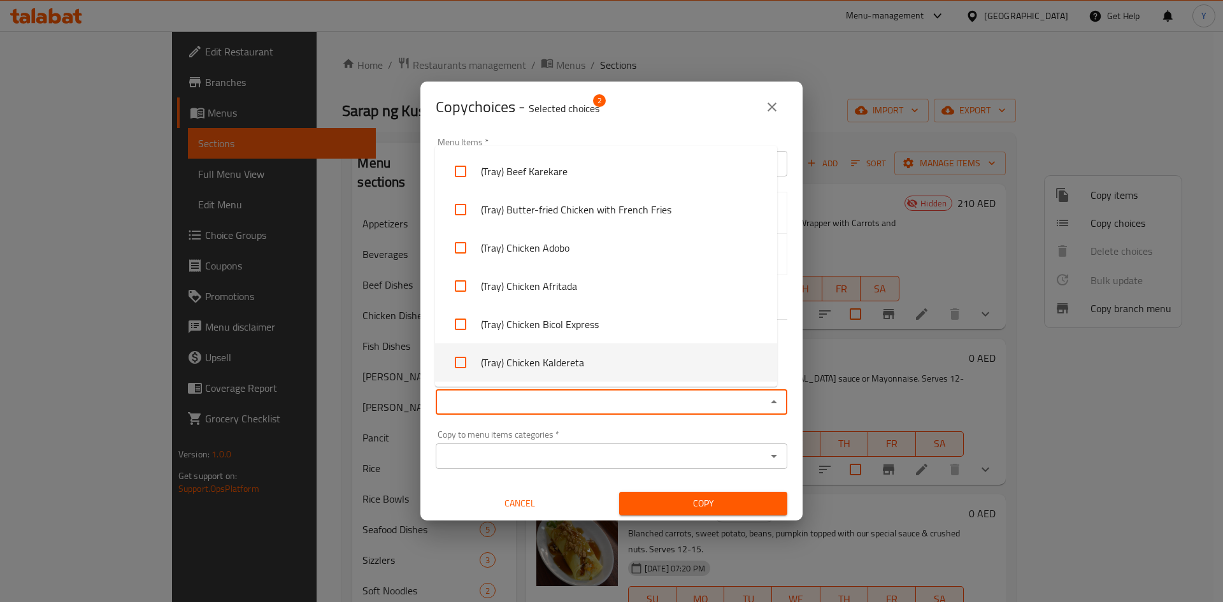
click at [685, 366] on li "(Tray) Chicken Kaldereta" at bounding box center [606, 362] width 342 height 38
checkbox input "true"
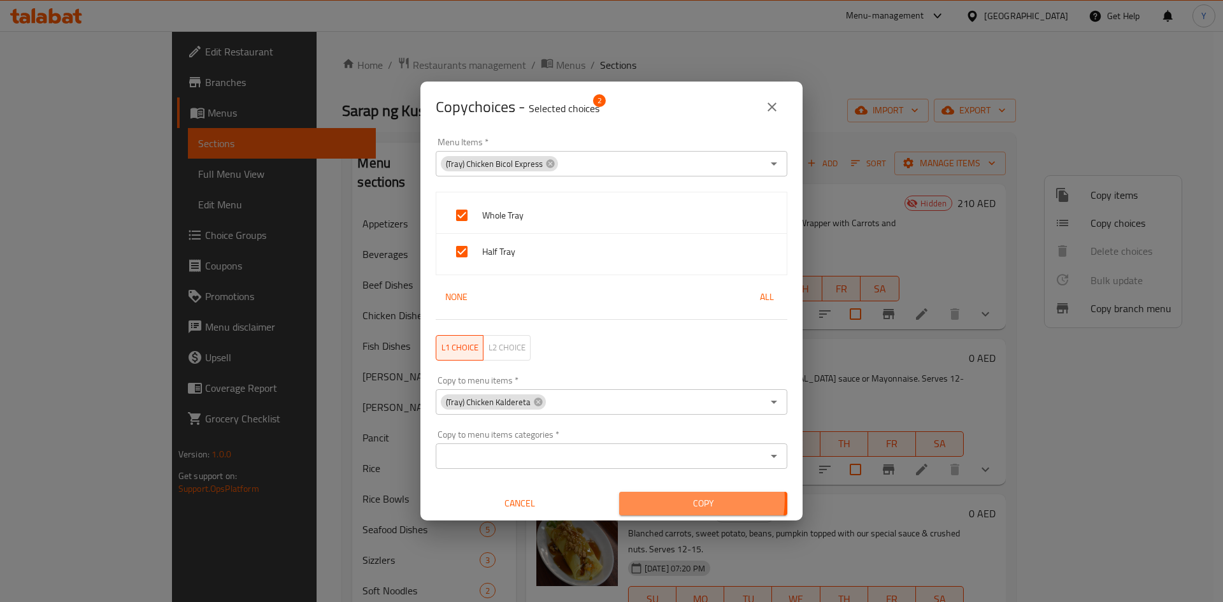
click at [672, 500] on span "Copy" at bounding box center [704, 504] width 148 height 16
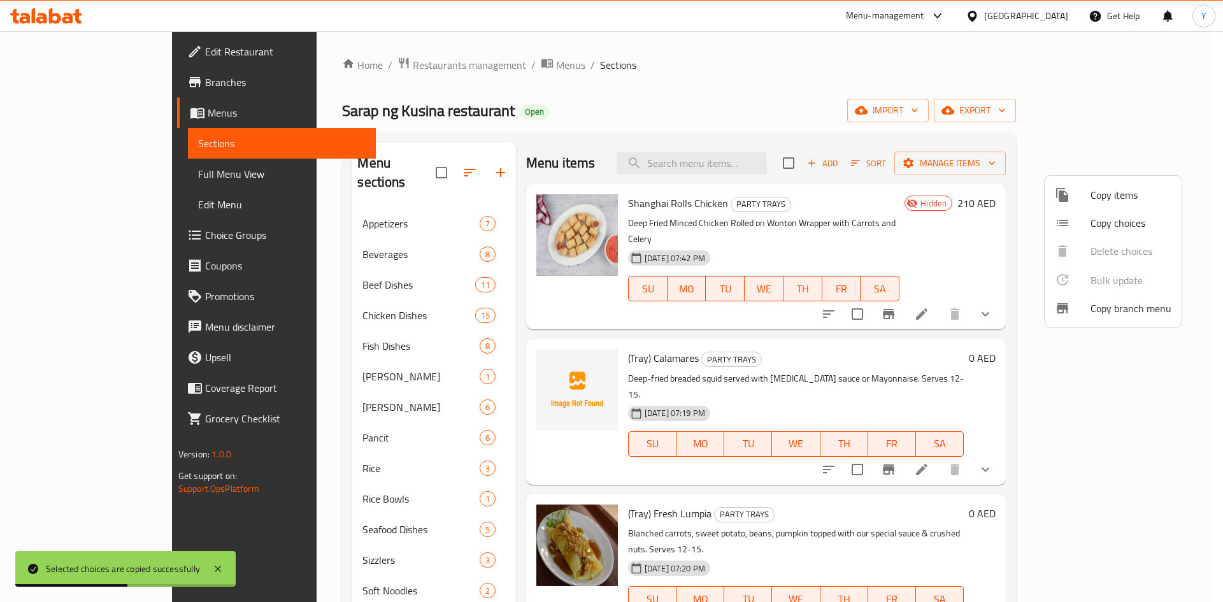
click at [924, 364] on div at bounding box center [611, 301] width 1223 height 602
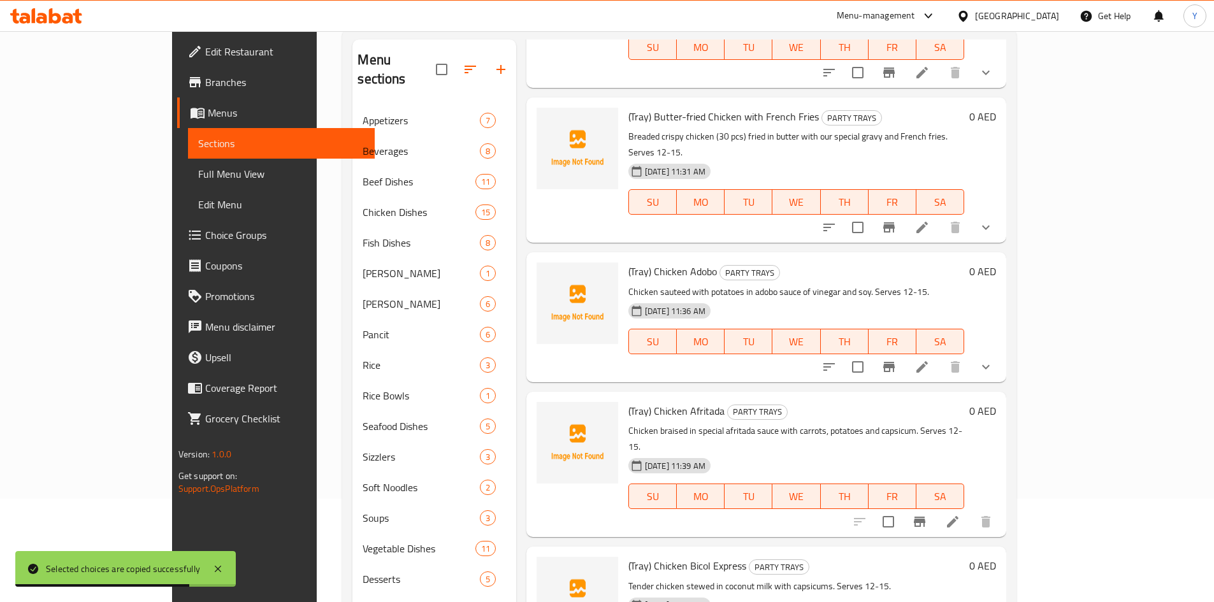
scroll to position [209, 0]
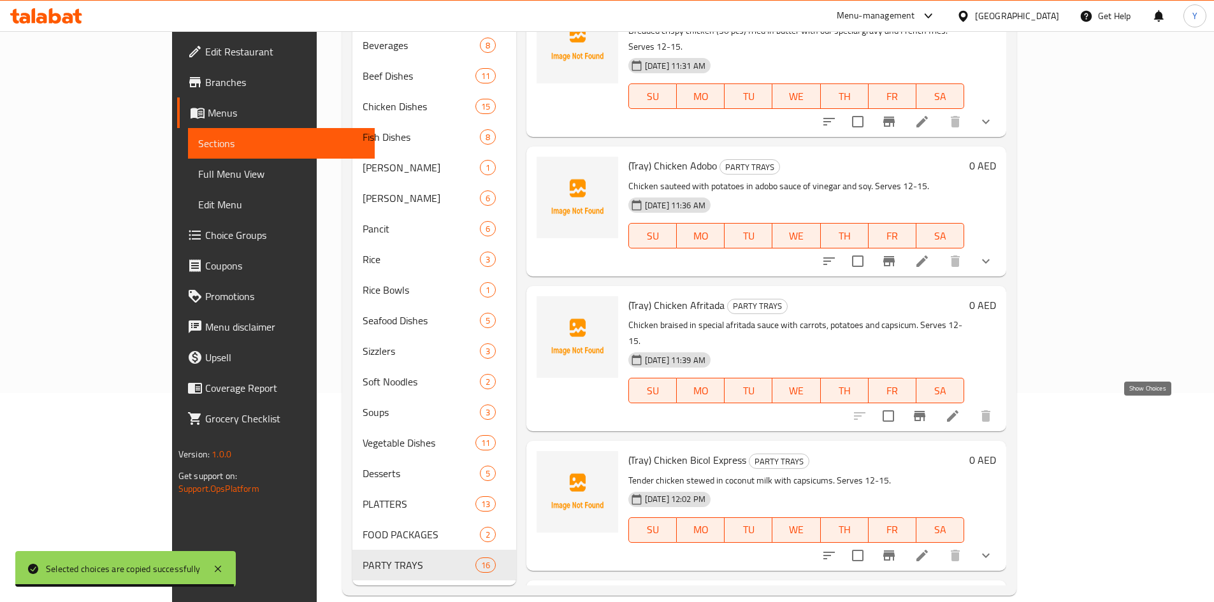
click at [993, 548] on icon "show more" at bounding box center [985, 555] width 15 height 15
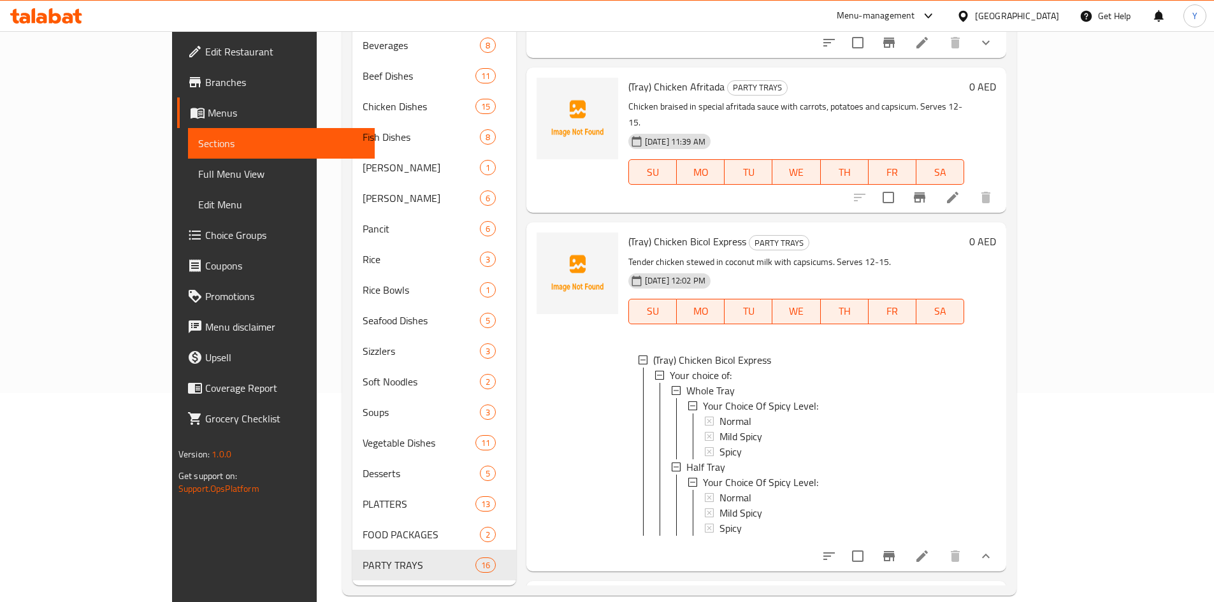
scroll to position [1855, 0]
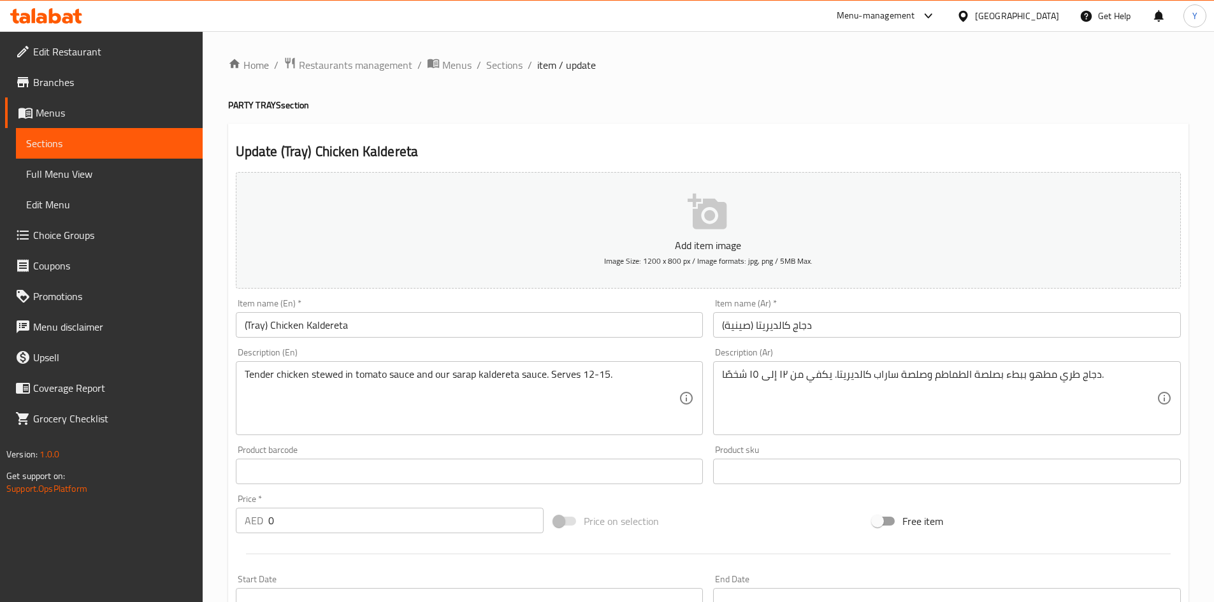
scroll to position [327, 0]
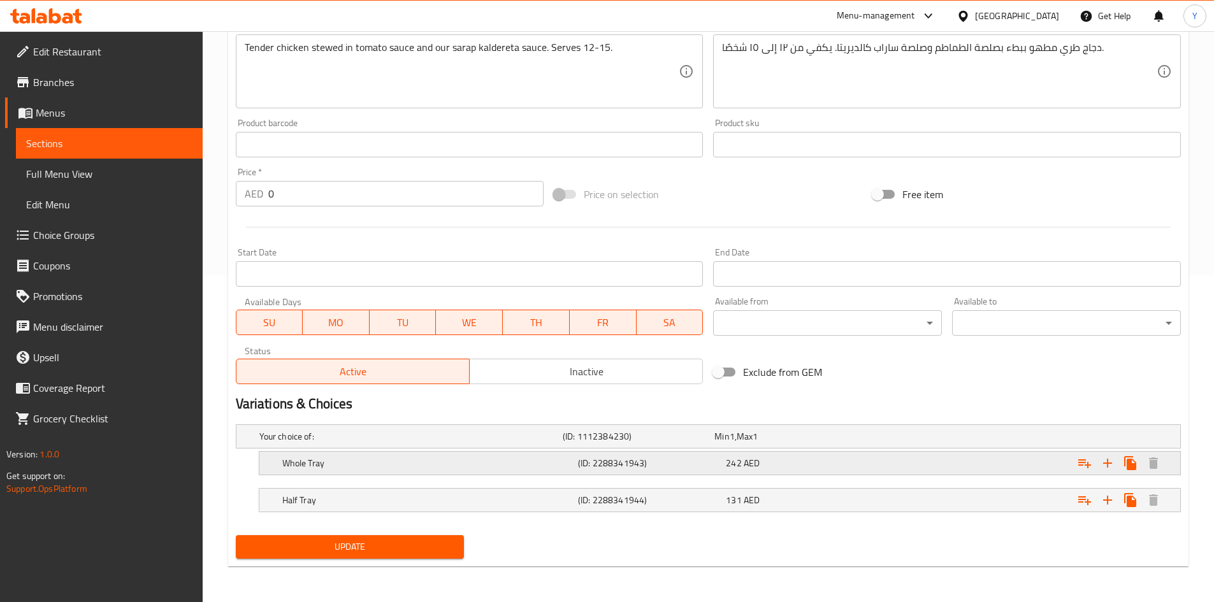
click at [1072, 470] on div "Expand" at bounding box center [1019, 463] width 296 height 28
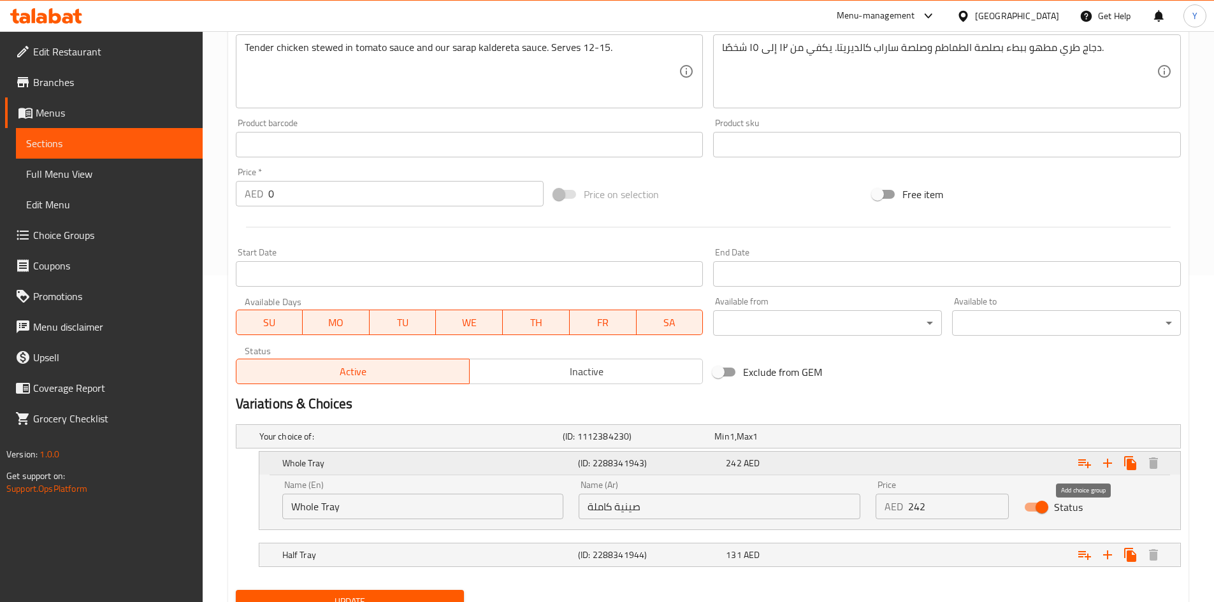
click at [1084, 461] on icon "Expand" at bounding box center [1084, 463] width 15 height 15
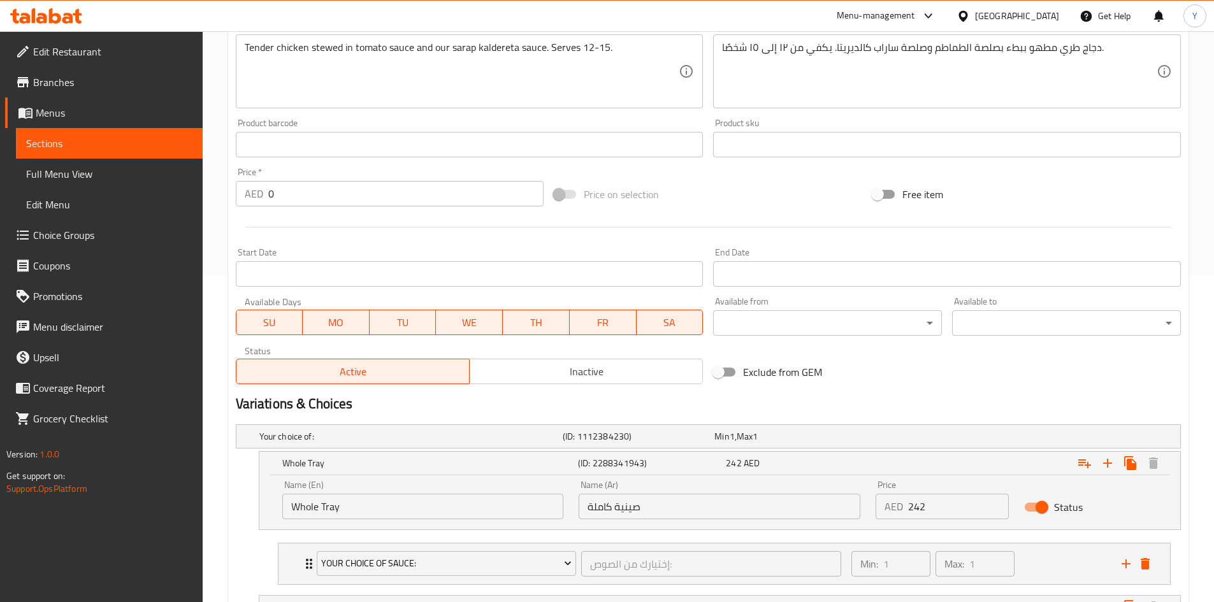
scroll to position [434, 0]
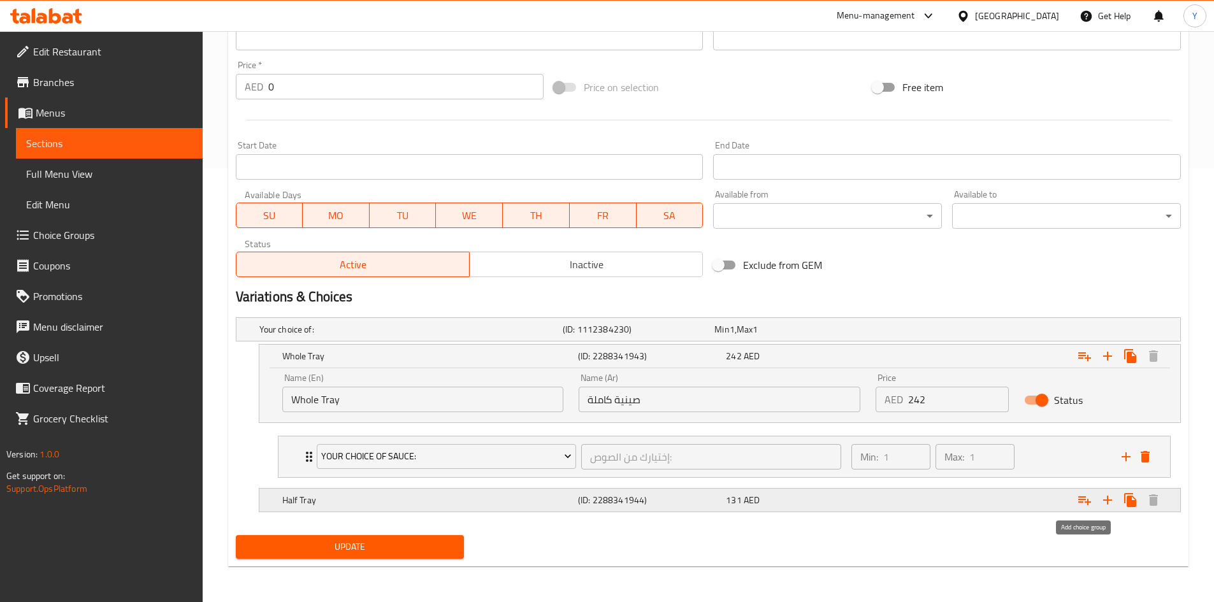
click at [1077, 498] on icon "Expand" at bounding box center [1084, 500] width 15 height 15
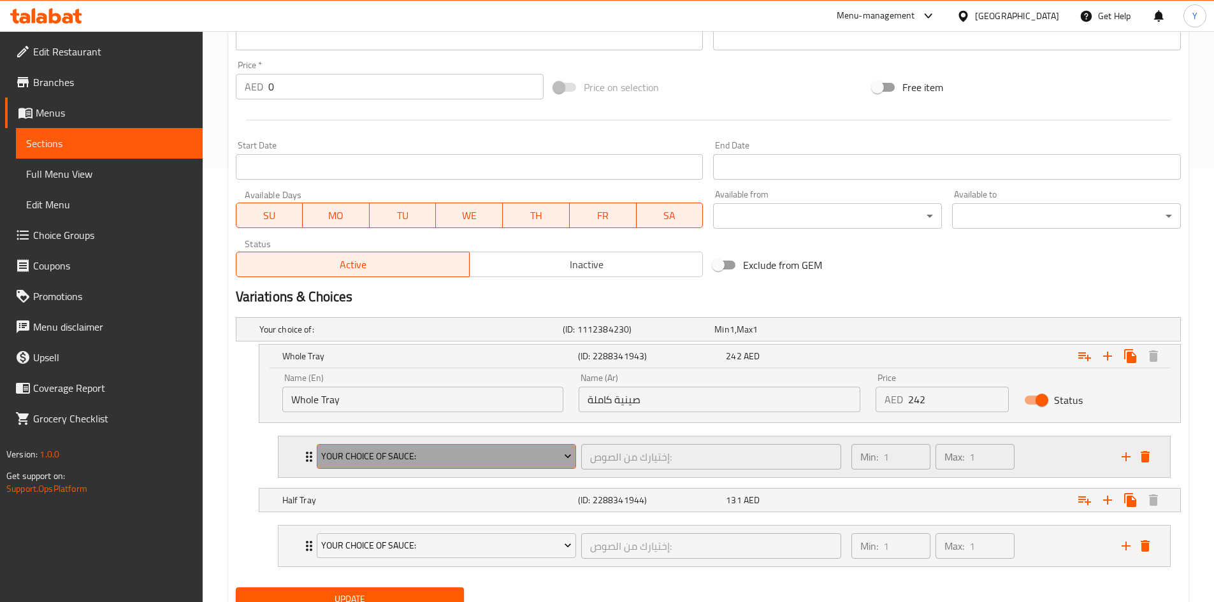
click at [524, 454] on span "Your Choice Of Sauce:" at bounding box center [446, 457] width 250 height 16
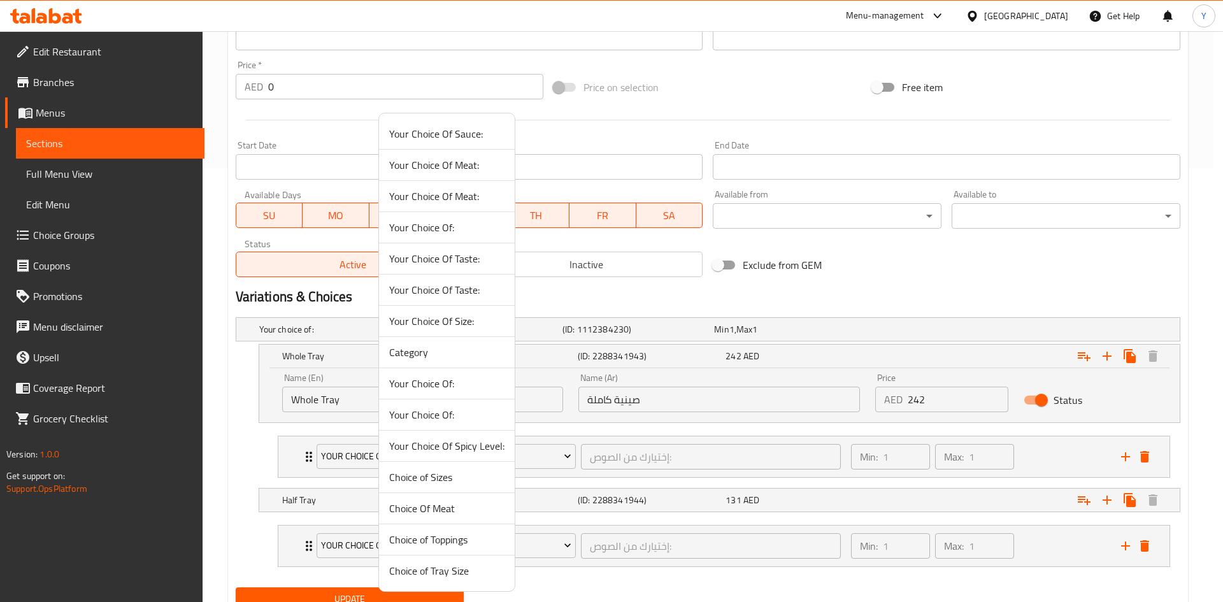
click at [486, 436] on li "Your Choice Of Spicy Level:" at bounding box center [447, 446] width 136 height 31
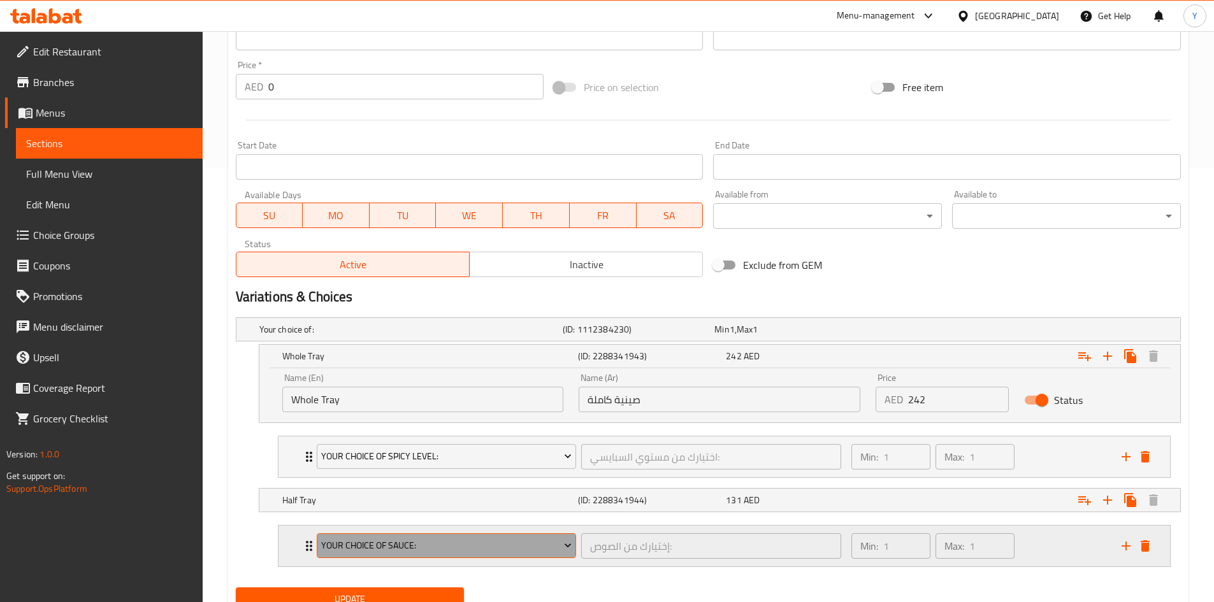
click at [439, 535] on button "Your Choice Of Sauce:" at bounding box center [447, 545] width 260 height 25
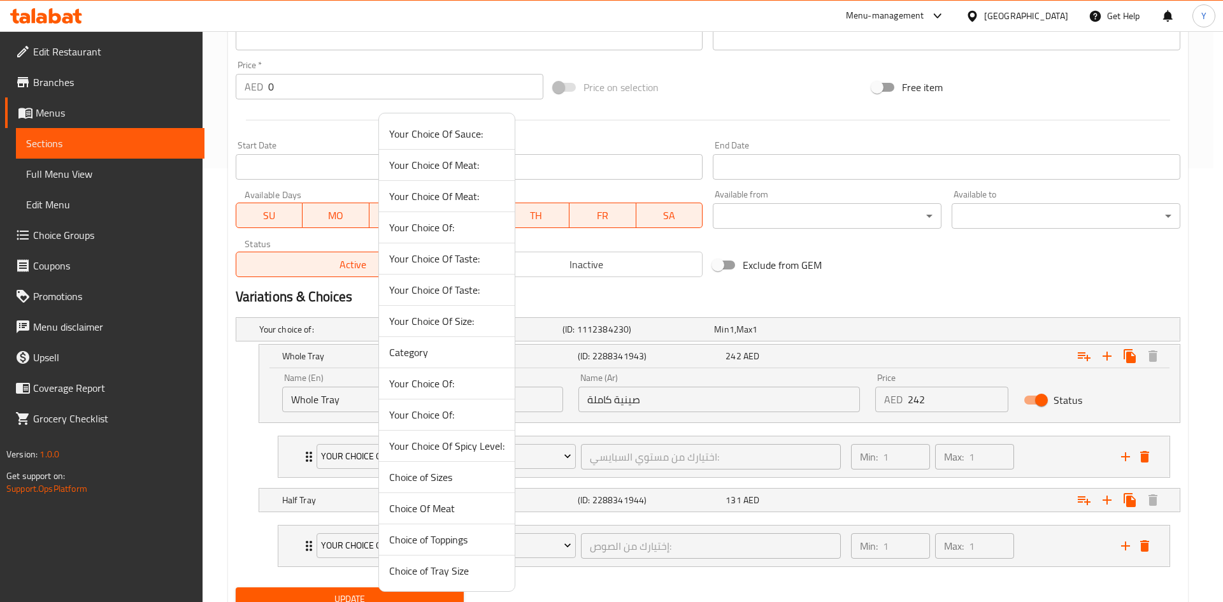
click at [485, 433] on li "Your Choice Of Spicy Level:" at bounding box center [447, 446] width 136 height 31
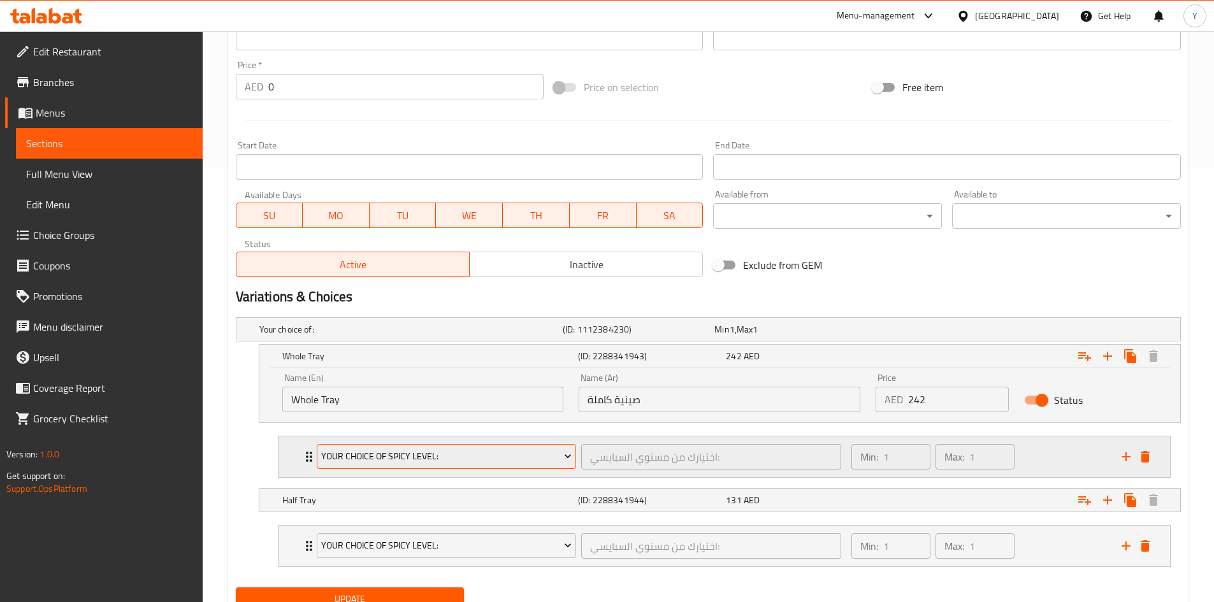
click at [483, 446] on button "Your Choice Of Spicy Level:" at bounding box center [447, 456] width 260 height 25
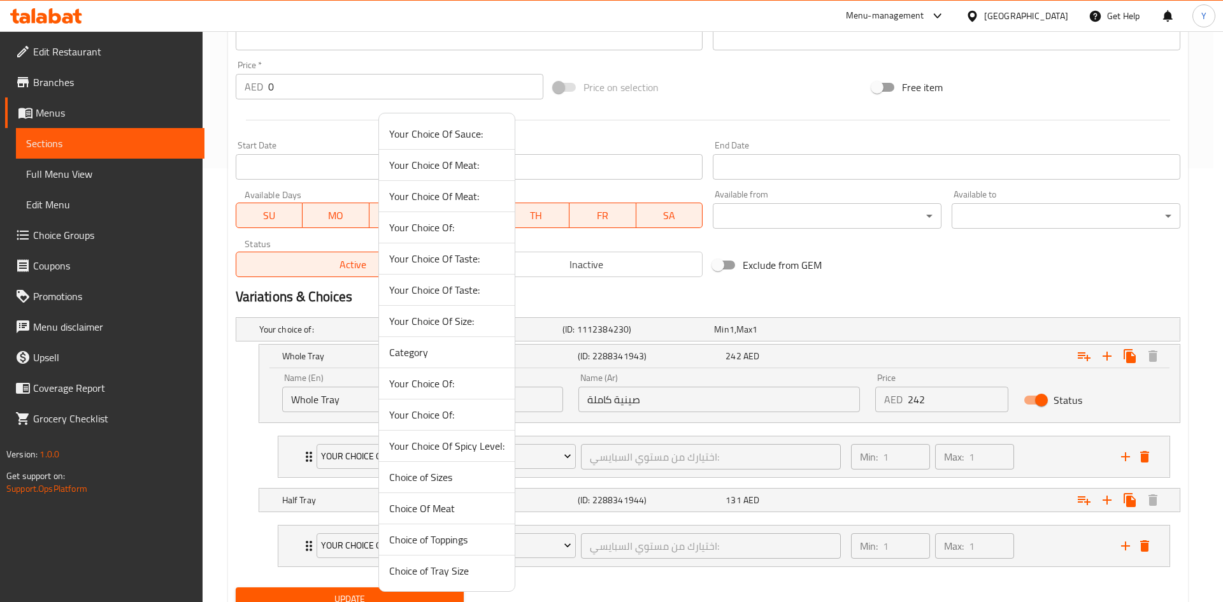
click at [501, 446] on span "Your Choice Of Spicy Level:" at bounding box center [446, 445] width 115 height 15
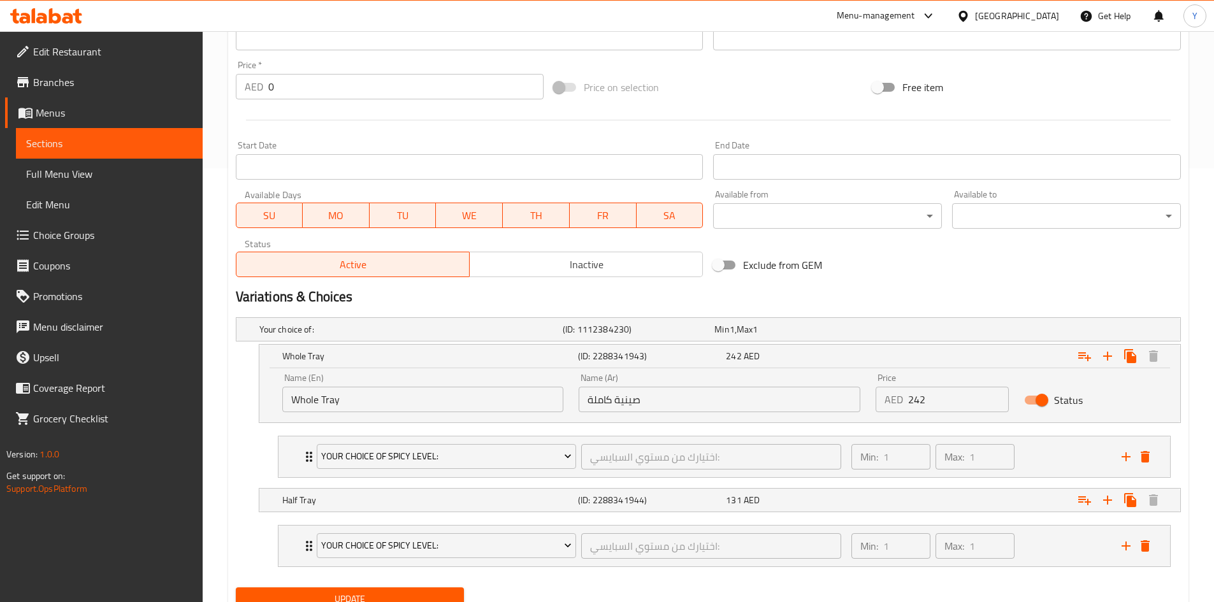
click at [607, 579] on div "Your choice of: (ID: 1112384230) Min 1 , Max 1 Name (En) Your choice of: Name (…" at bounding box center [708, 447] width 955 height 270
click at [443, 596] on span "Update" at bounding box center [350, 599] width 208 height 16
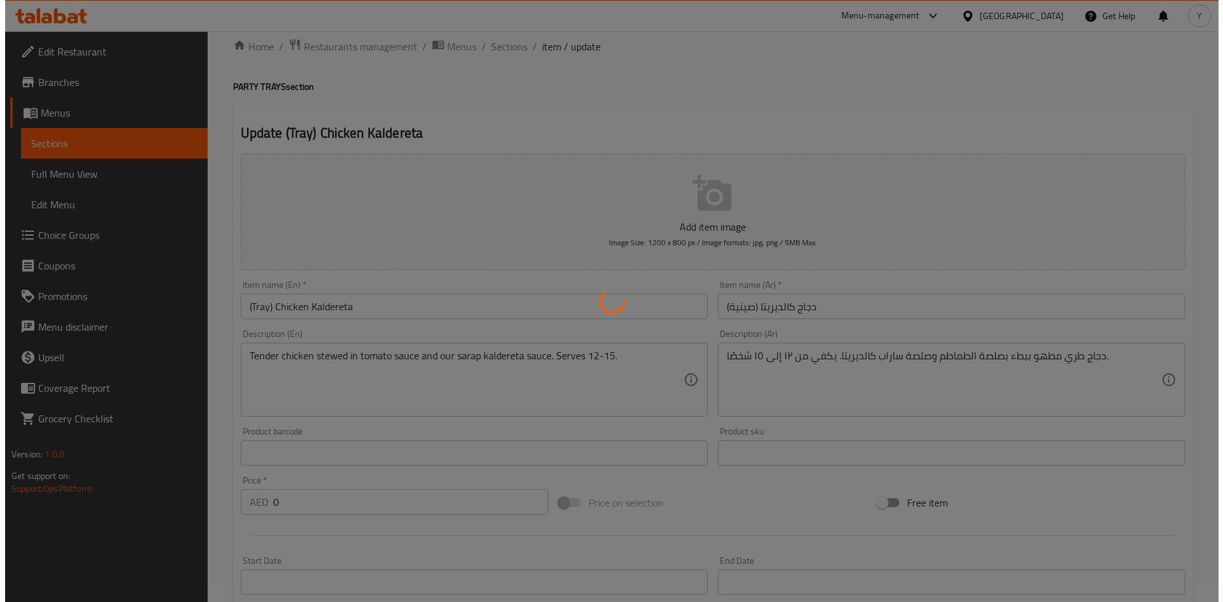
scroll to position [0, 0]
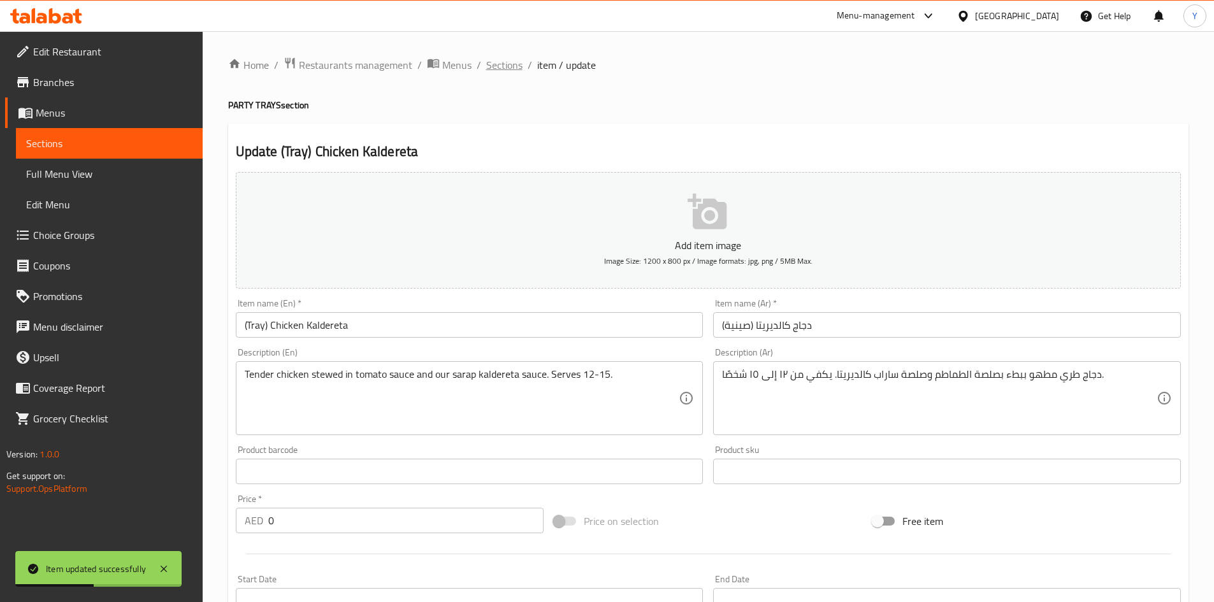
click at [495, 64] on span "Sections" at bounding box center [504, 64] width 36 height 15
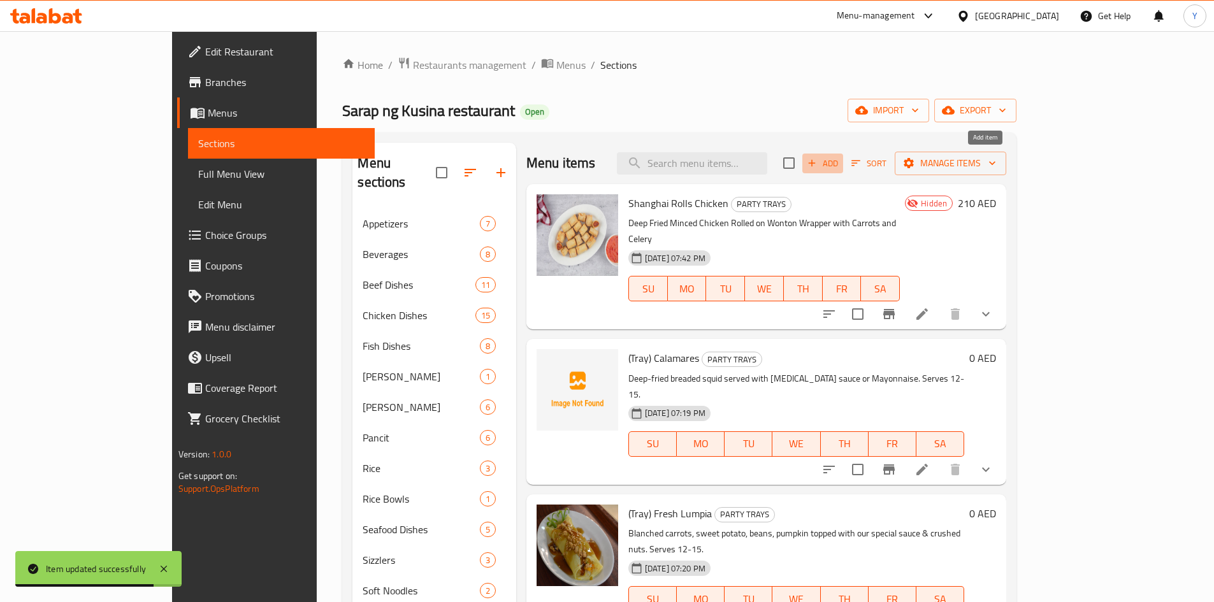
click at [817, 159] on icon "button" at bounding box center [811, 162] width 11 height 11
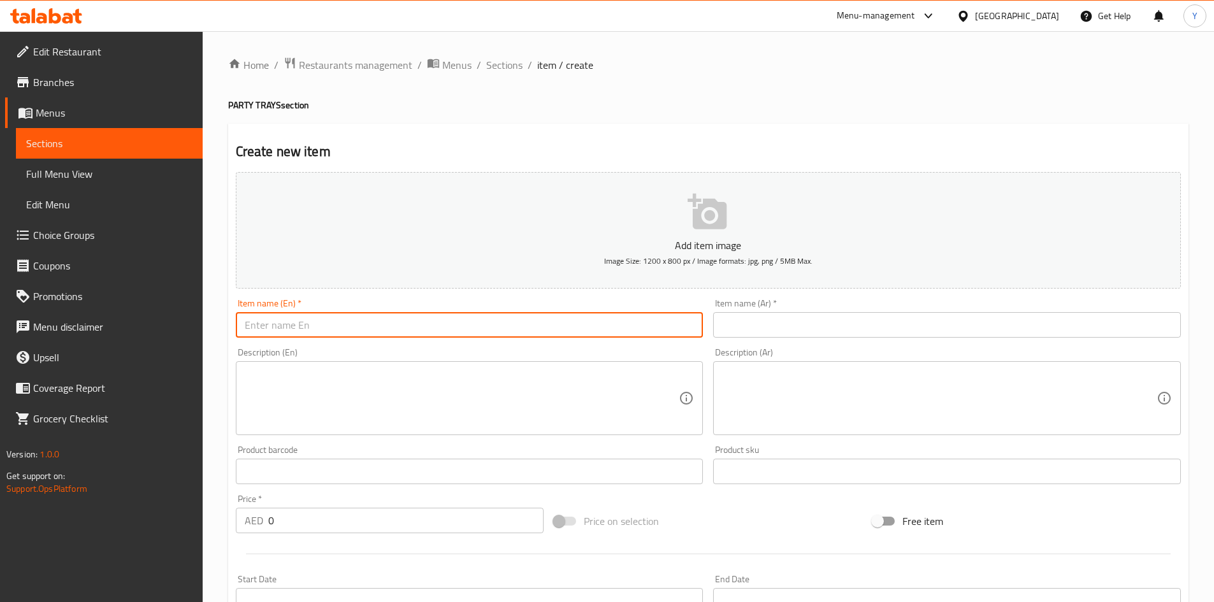
paste input "(Tray) Chicken Sisig"
type input "(Tray) Chicken Sisig"
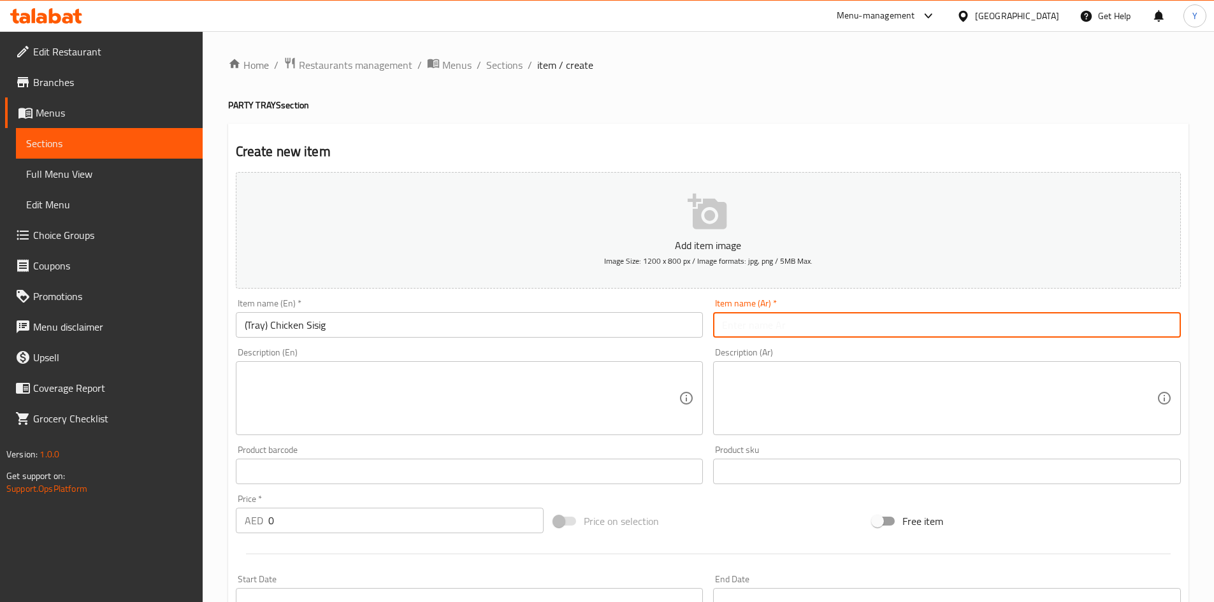
paste input "(صينية) دجاج سيسيج"
type input "(صينية) دجاج سيسيج"
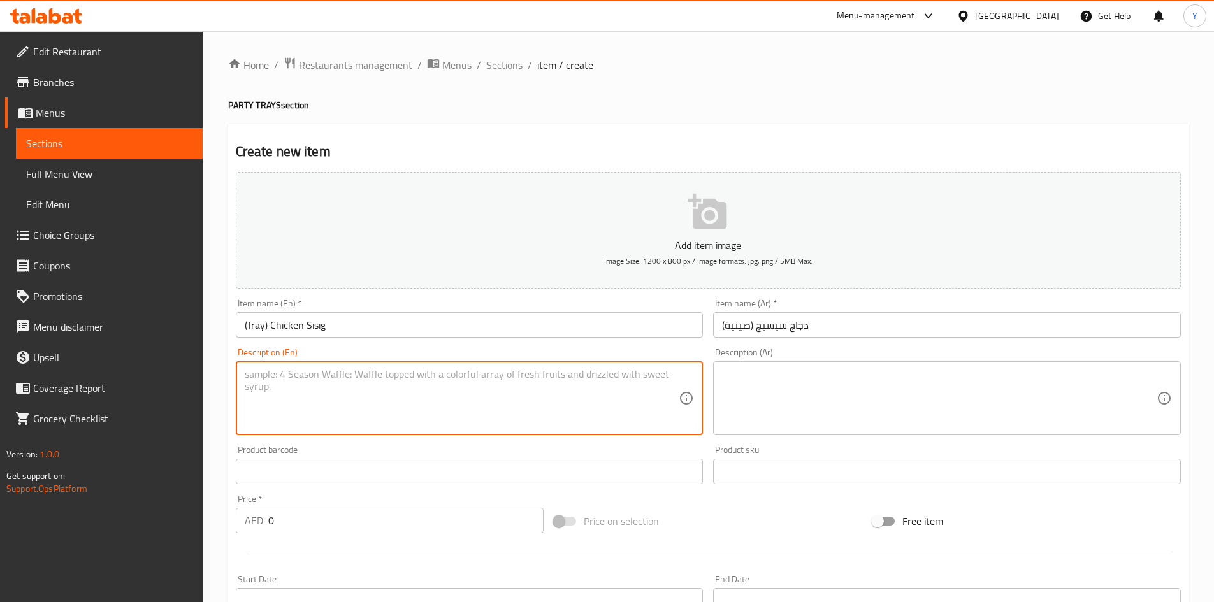
paste textarea "Sautéed minced chicken in spices and topped with fresh egg. Serves 12-15."
type textarea "Sautéed minced chicken in spices and topped with fresh egg. Serves 12-15."
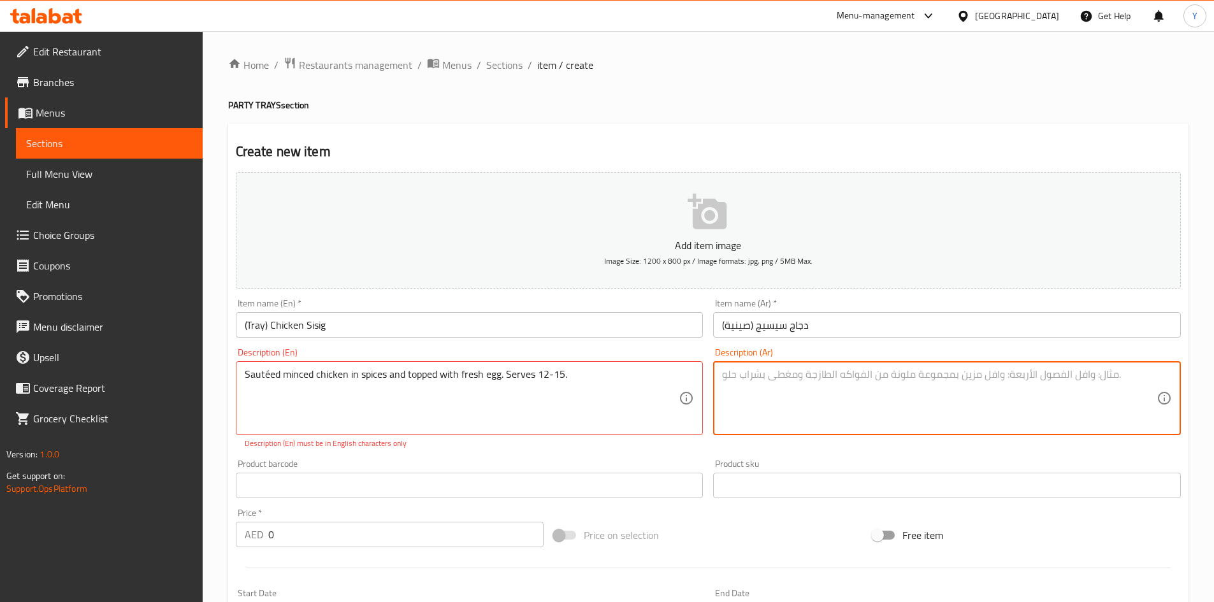
paste textarea "دجاج مفروم مقلي بالبهارات، ومُغطى ببيض طازج. يكفي من ١٢ إلى ١٥ شخصًا."
click at [975, 378] on textarea "دجاج مفروم مقلي بالبهارات، ومُغطى ببيض طازج. يكفي من ١٢ إلى ١٥ شخصًا." at bounding box center [939, 398] width 435 height 61
type textarea "دجاج مفروم سوتيه بالبهارات، ومُغطى ببيض طازج. يكفي من ١٢ إلى ١٥ شخصًا."
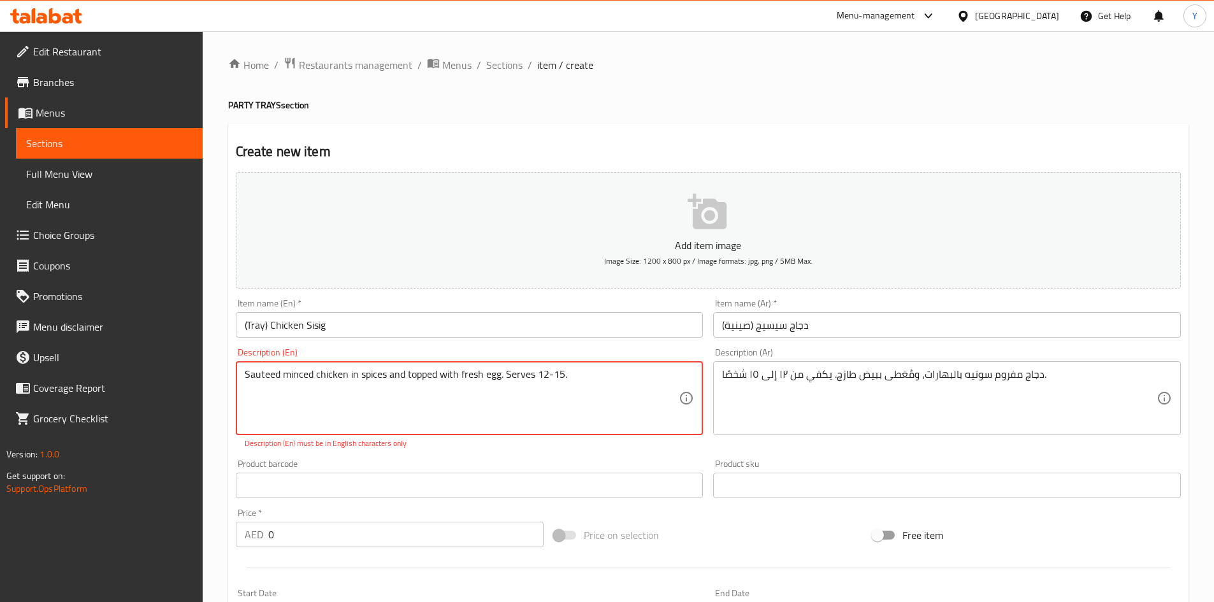
type textarea "Sauteed minced chicken in spices and topped with fresh egg. Serves 12-15."
click at [341, 328] on input "(Tray) Chicken Sisig" at bounding box center [470, 324] width 468 height 25
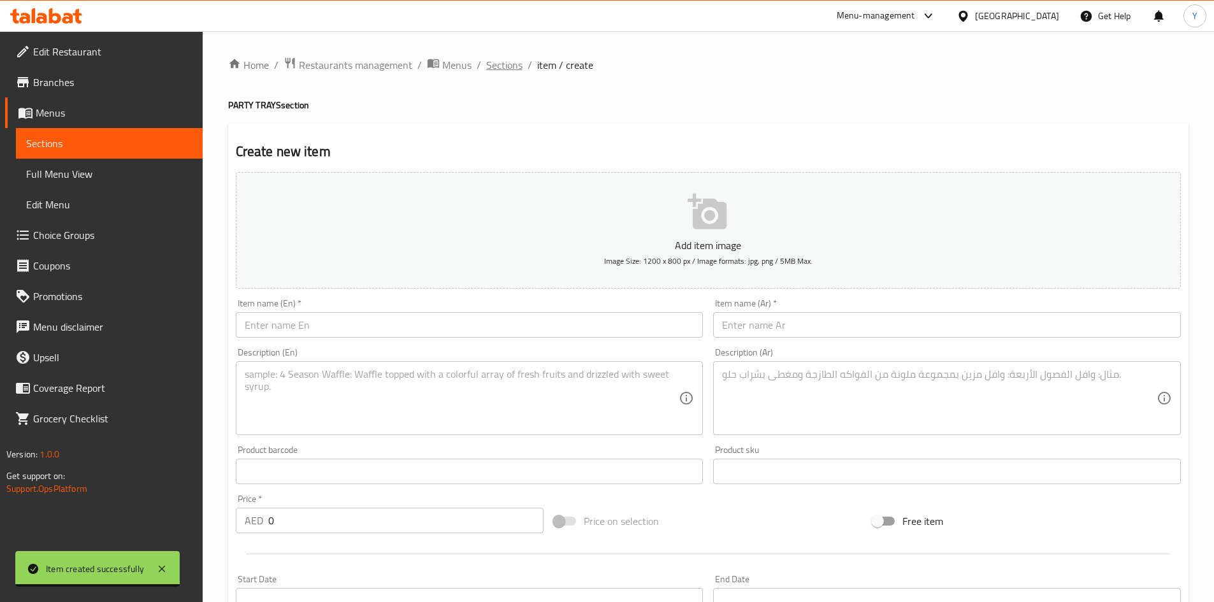
click at [499, 71] on span "Sections" at bounding box center [504, 64] width 36 height 15
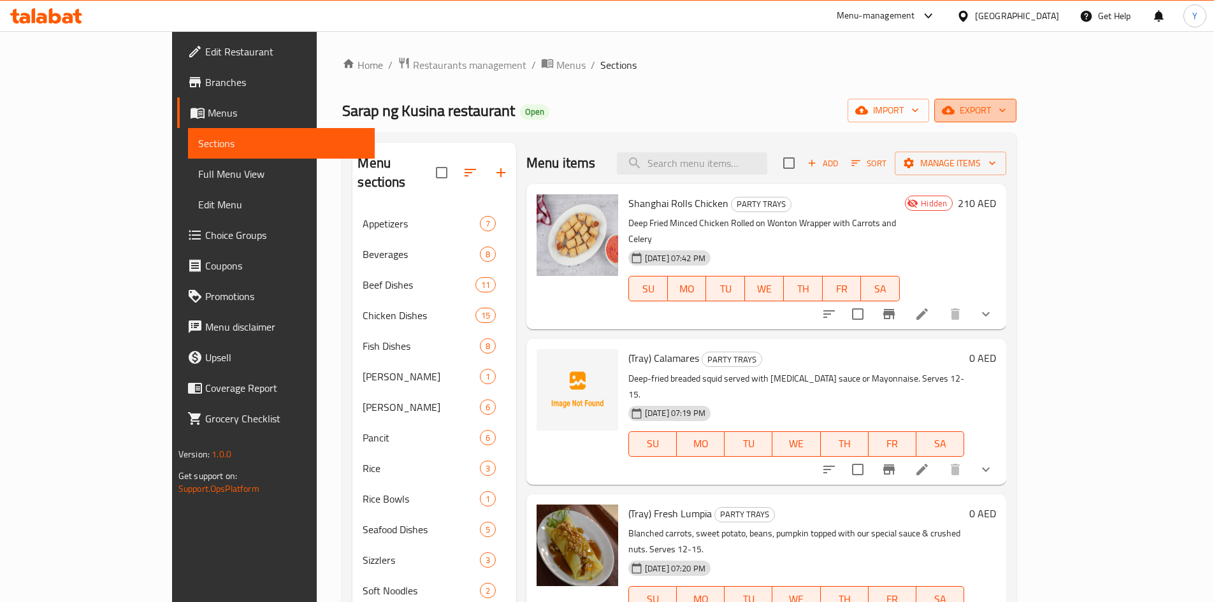
click at [1006, 113] on span "export" at bounding box center [975, 111] width 62 height 16
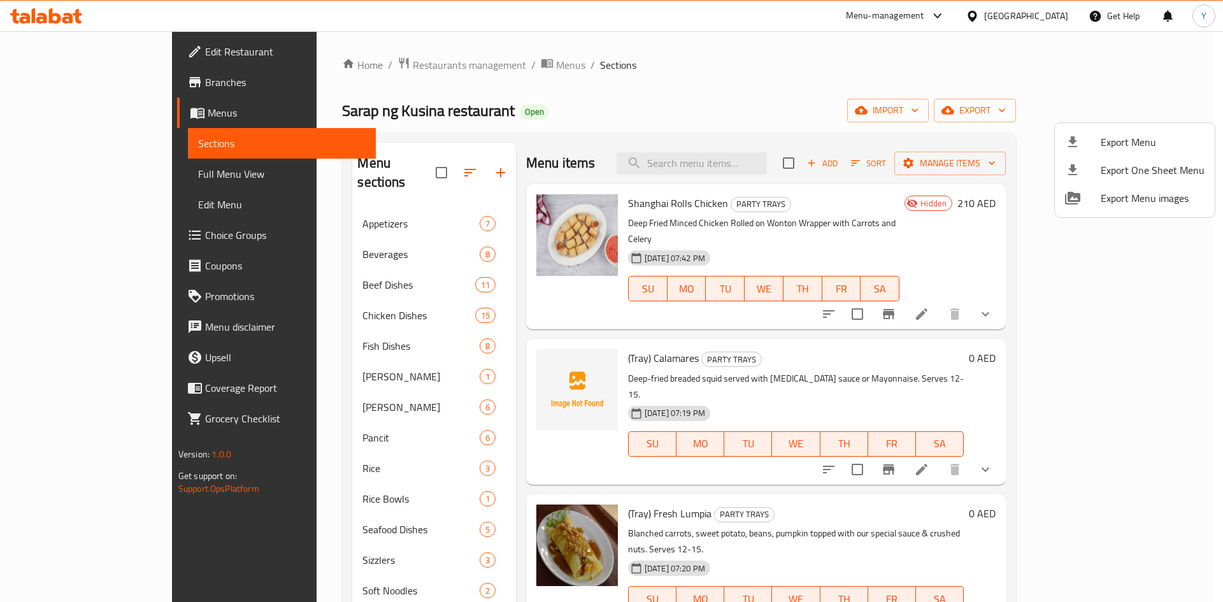
click at [913, 147] on div at bounding box center [611, 301] width 1223 height 602
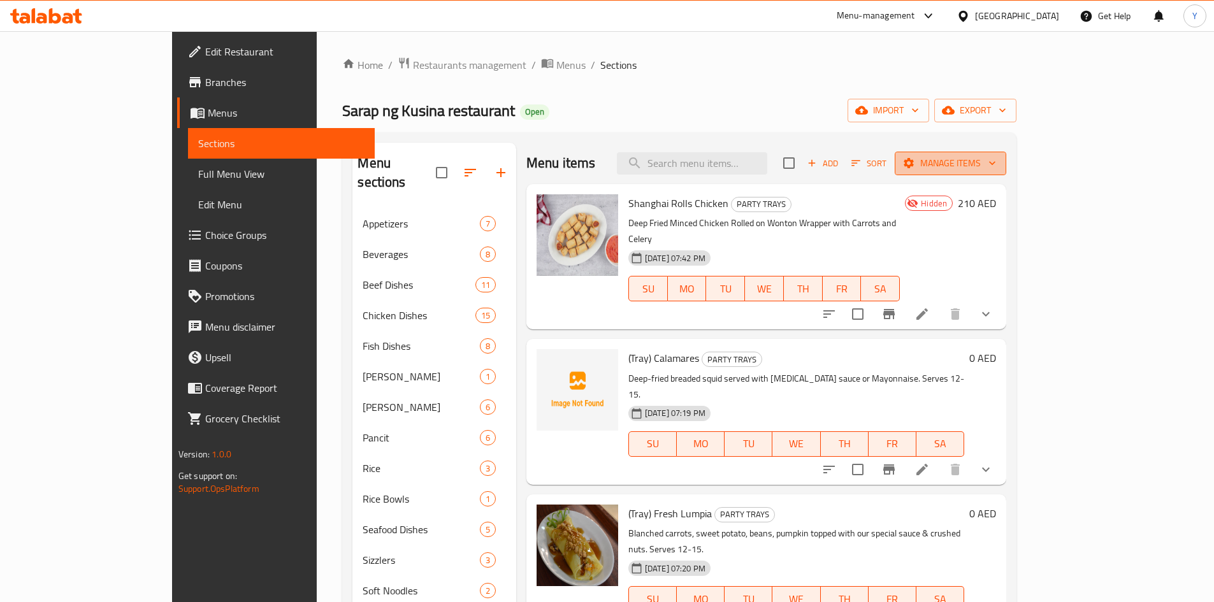
click at [915, 161] on icon "button" at bounding box center [908, 163] width 13 height 13
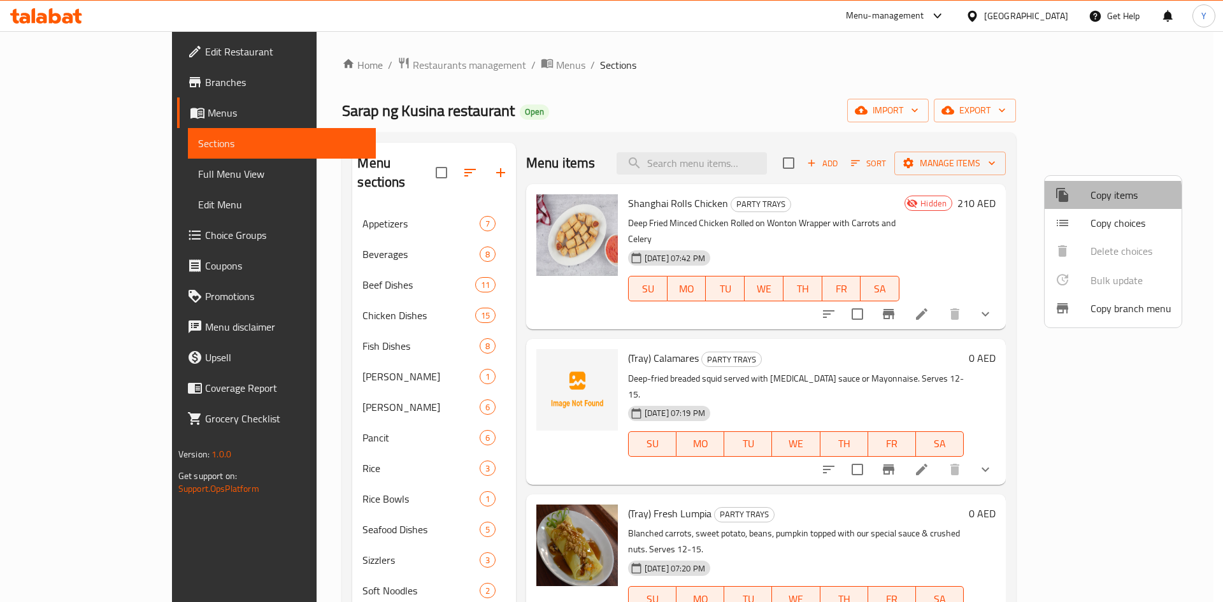
drag, startPoint x: 1080, startPoint y: 197, endPoint x: 1084, endPoint y: 210, distance: 13.9
click at [1084, 210] on ul "Copy items Copy choices Delete choices Bulk update 0 Copy branch menu" at bounding box center [1113, 252] width 137 height 152
click at [1084, 208] on ul "Copy items Copy choices Delete choices Bulk update 0 Copy branch menu" at bounding box center [1113, 252] width 137 height 152
click at [1085, 218] on div at bounding box center [1073, 222] width 36 height 15
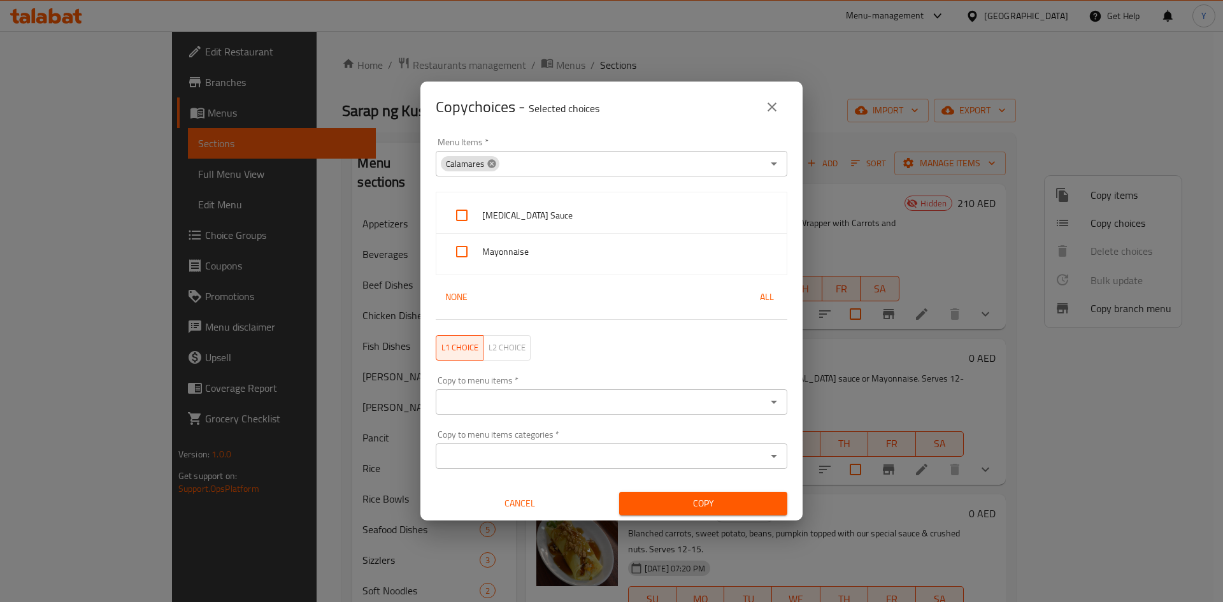
click at [487, 167] on icon at bounding box center [492, 164] width 10 height 10
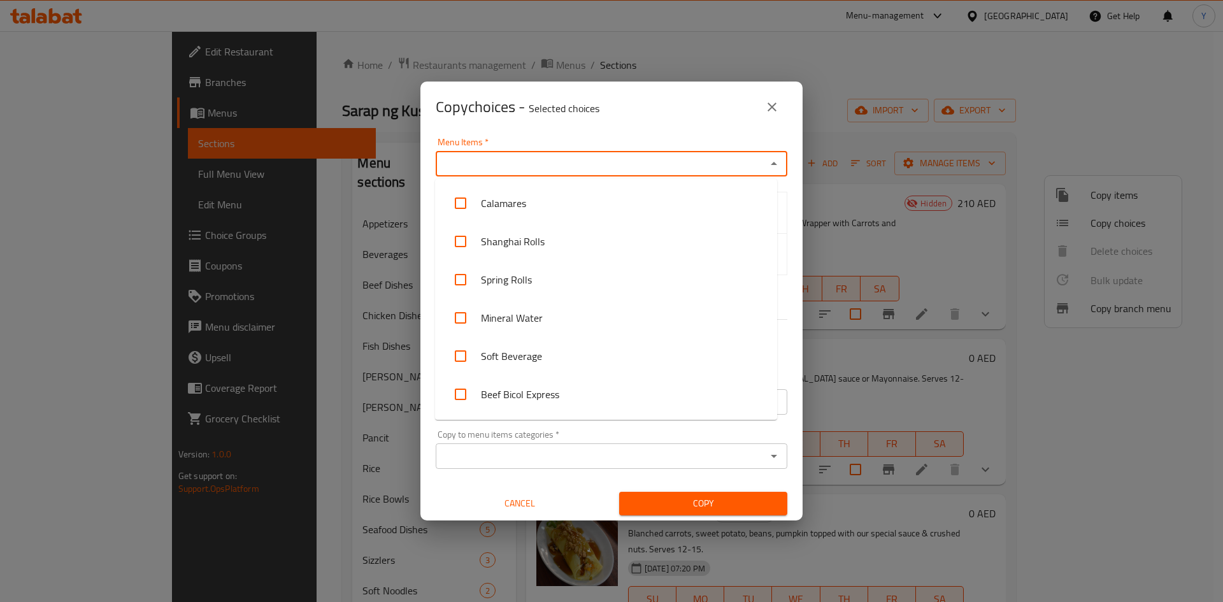
click at [497, 163] on input "Menu Items   *" at bounding box center [601, 164] width 323 height 18
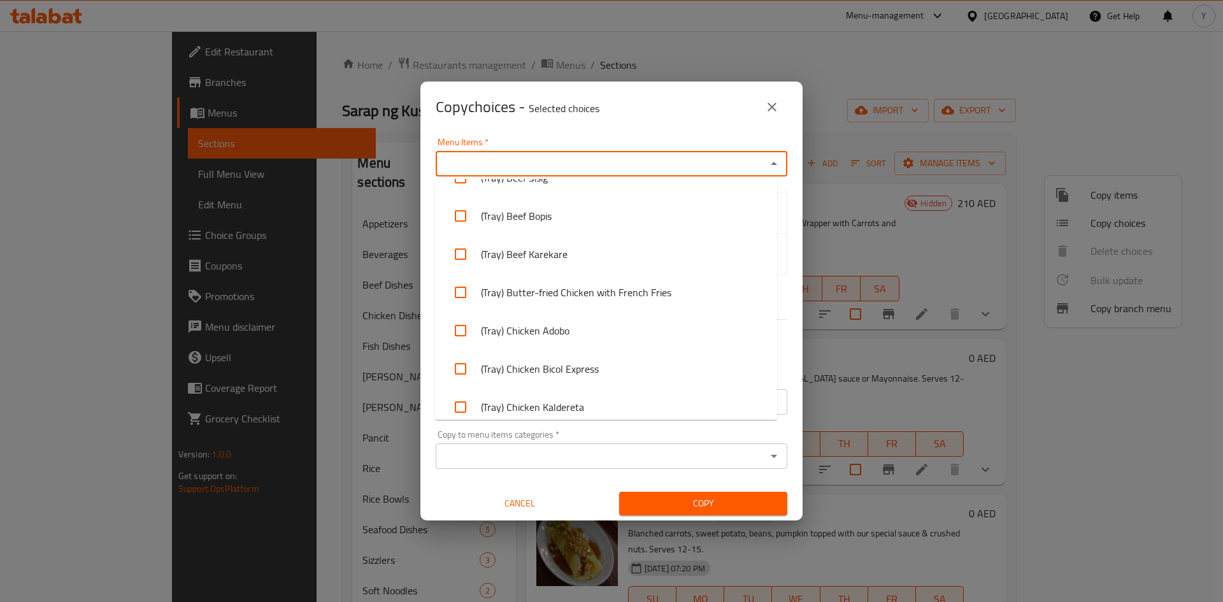
scroll to position [2254, 0]
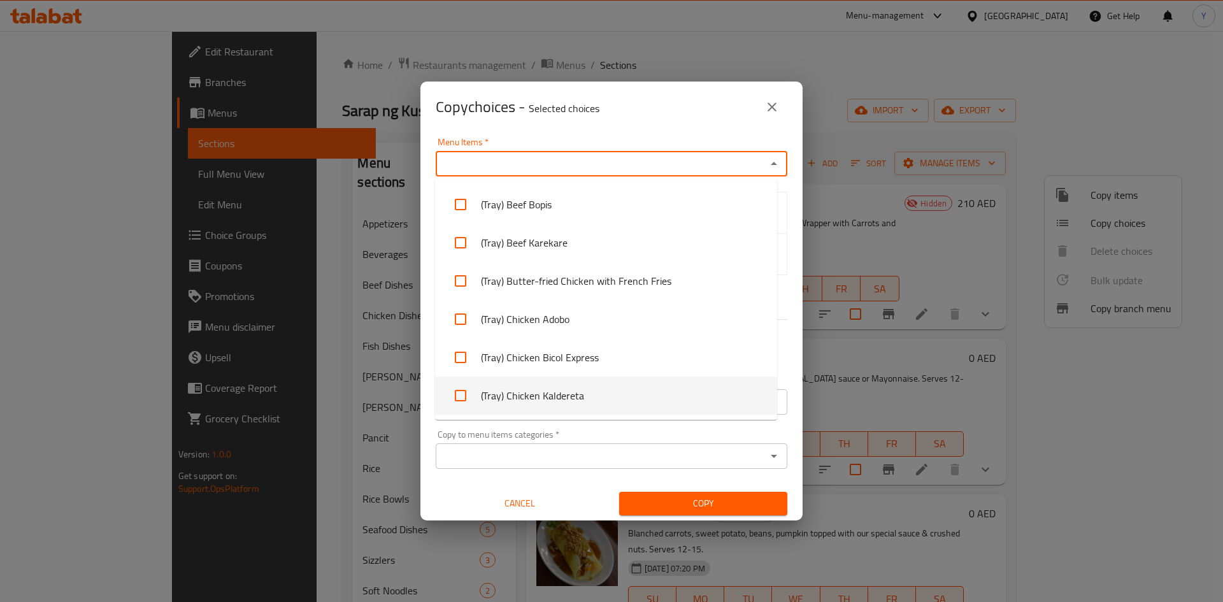
click at [673, 413] on li "(Tray) Chicken Kaldereta" at bounding box center [606, 396] width 342 height 38
checkbox input "true"
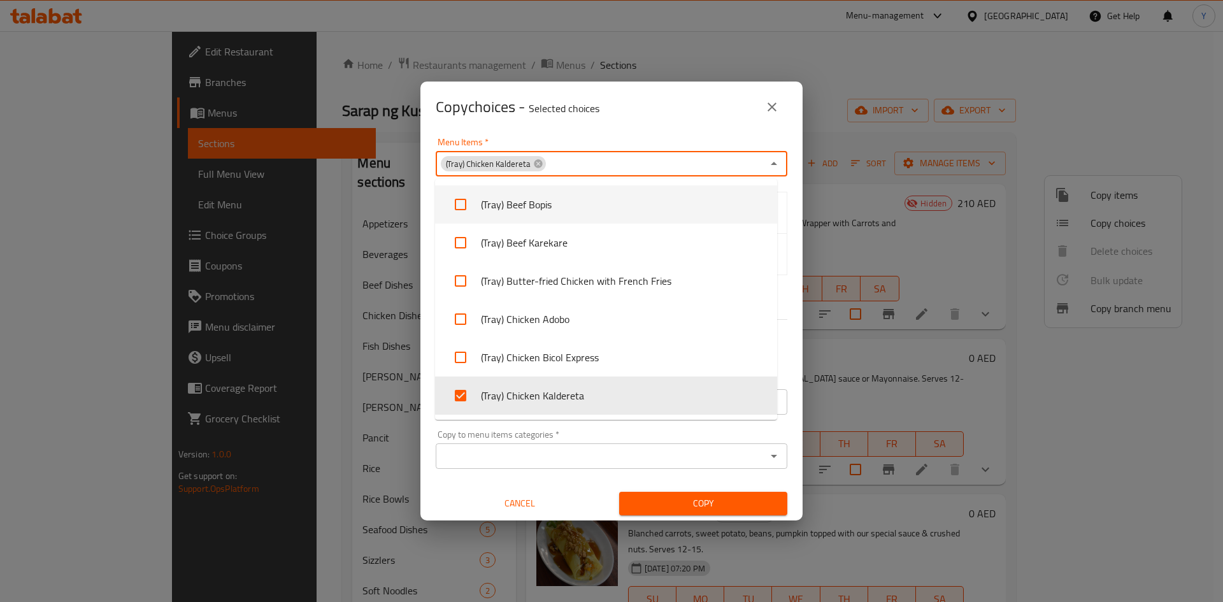
click at [731, 143] on div "Menu Items   * (Tray) Chicken Kaldereta Menu Items *" at bounding box center [612, 157] width 352 height 39
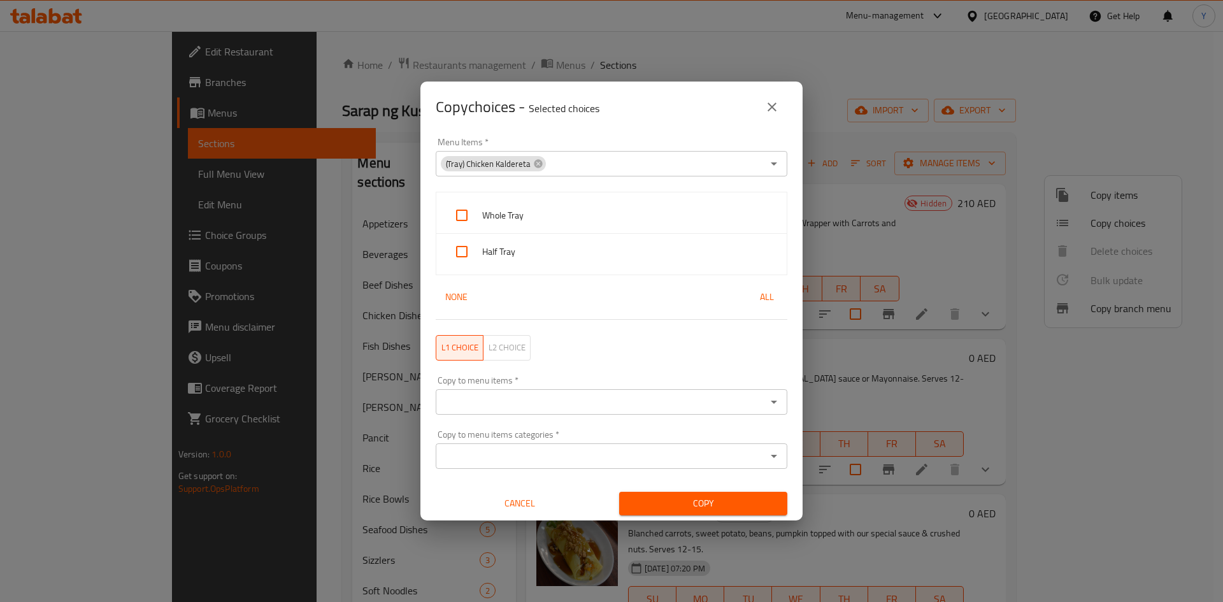
click at [700, 120] on div "Copy choices - Selected choices 0" at bounding box center [612, 107] width 352 height 31
click at [610, 231] on div "Whole Tray" at bounding box center [611, 216] width 350 height 36
checkbox input "true"
click at [610, 259] on span "Half Tray" at bounding box center [629, 252] width 294 height 16
checkbox input "true"
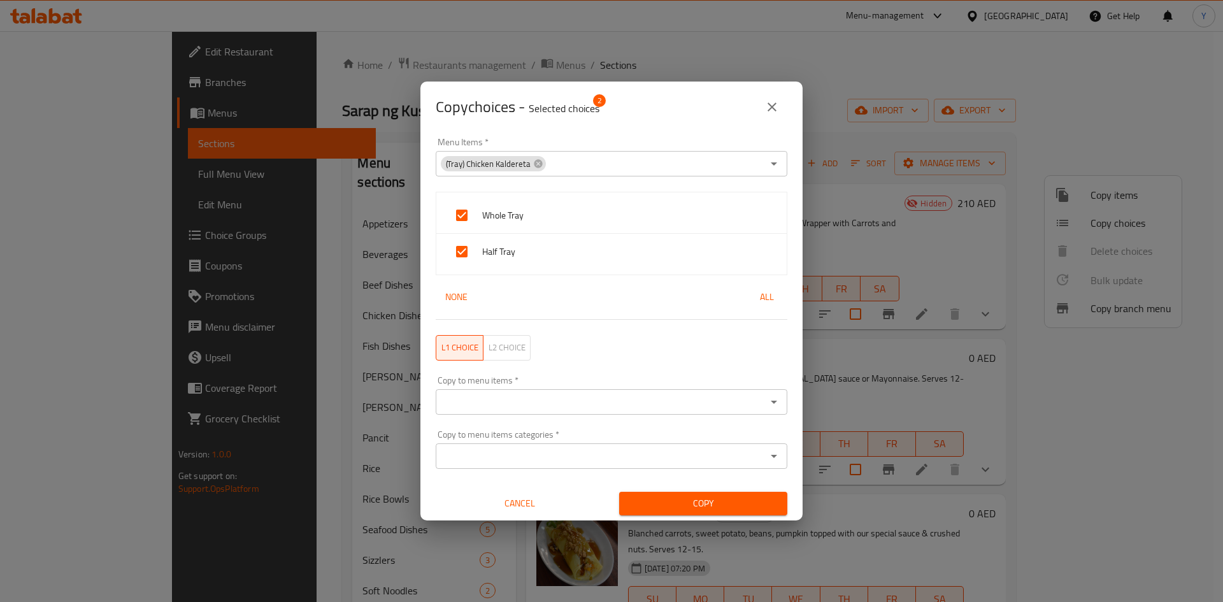
click at [661, 408] on input "Copy to menu items   *" at bounding box center [601, 402] width 323 height 18
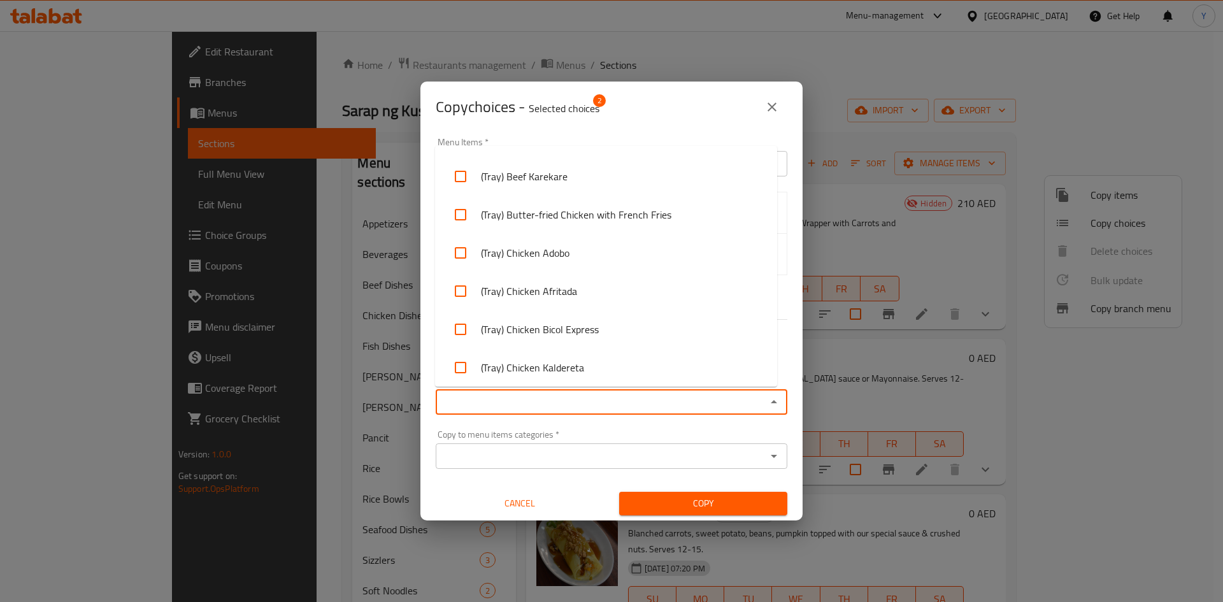
scroll to position [4625, 0]
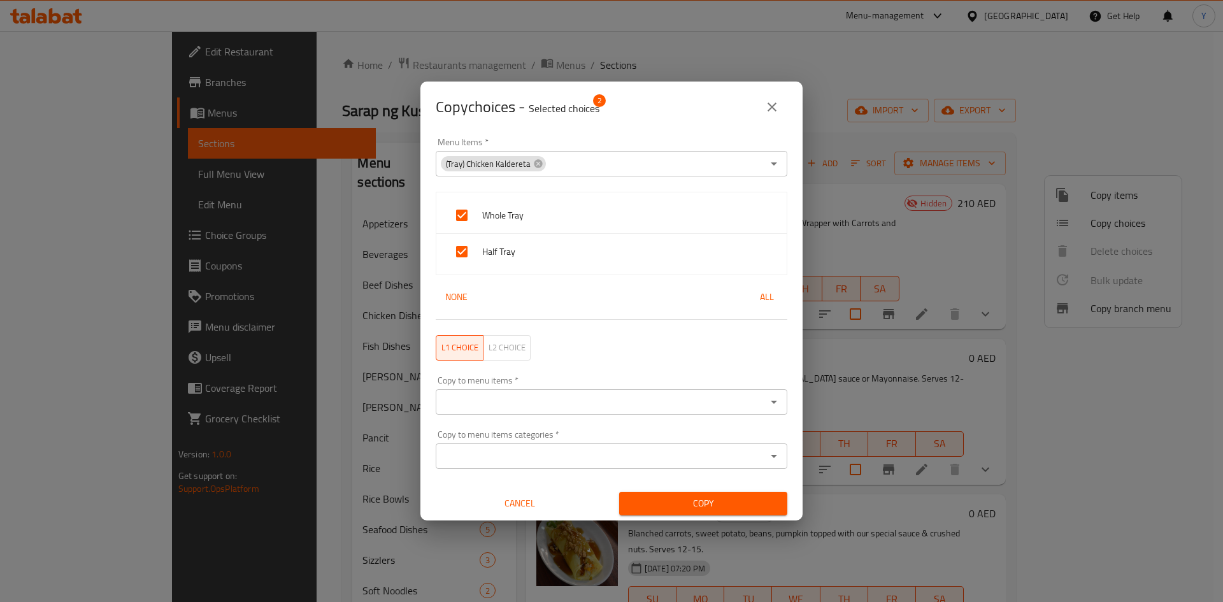
click at [676, 409] on div "Copy to menu items *" at bounding box center [612, 401] width 352 height 25
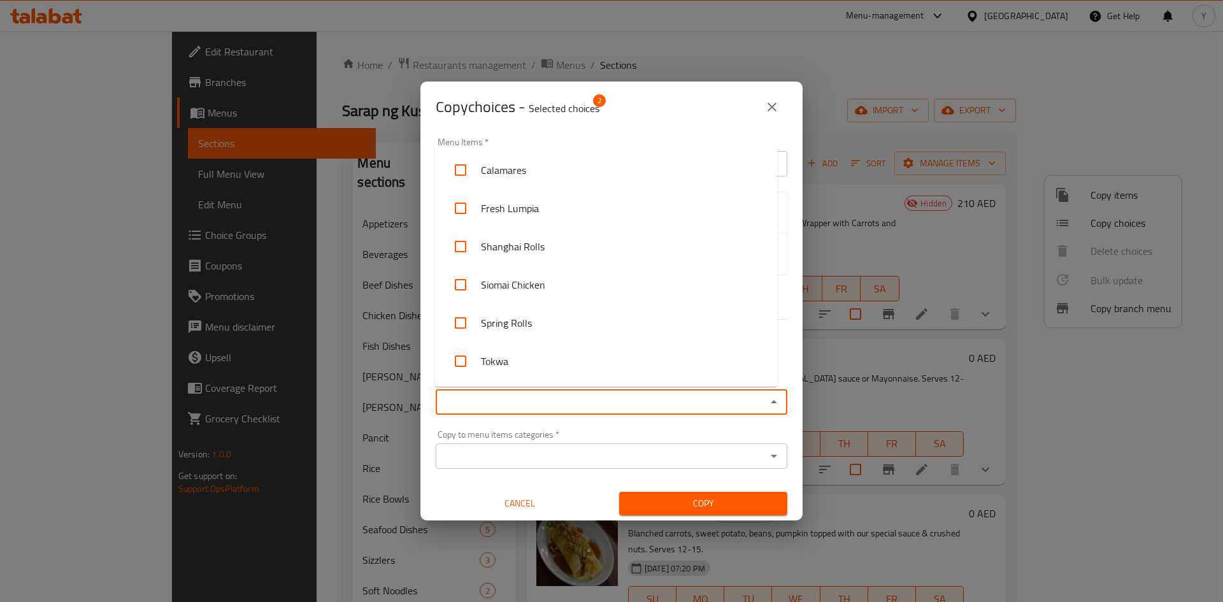
click at [676, 409] on input "Copy to menu items   *" at bounding box center [601, 402] width 323 height 18
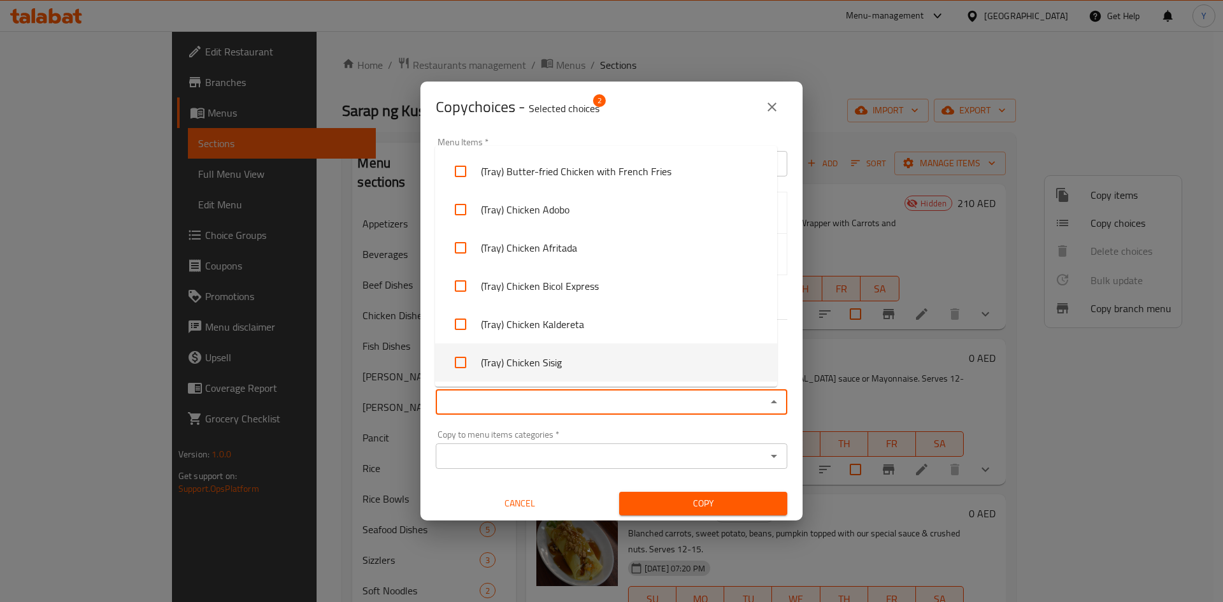
click at [668, 376] on li "(Tray) Chicken Sisig" at bounding box center [606, 362] width 342 height 38
checkbox input "true"
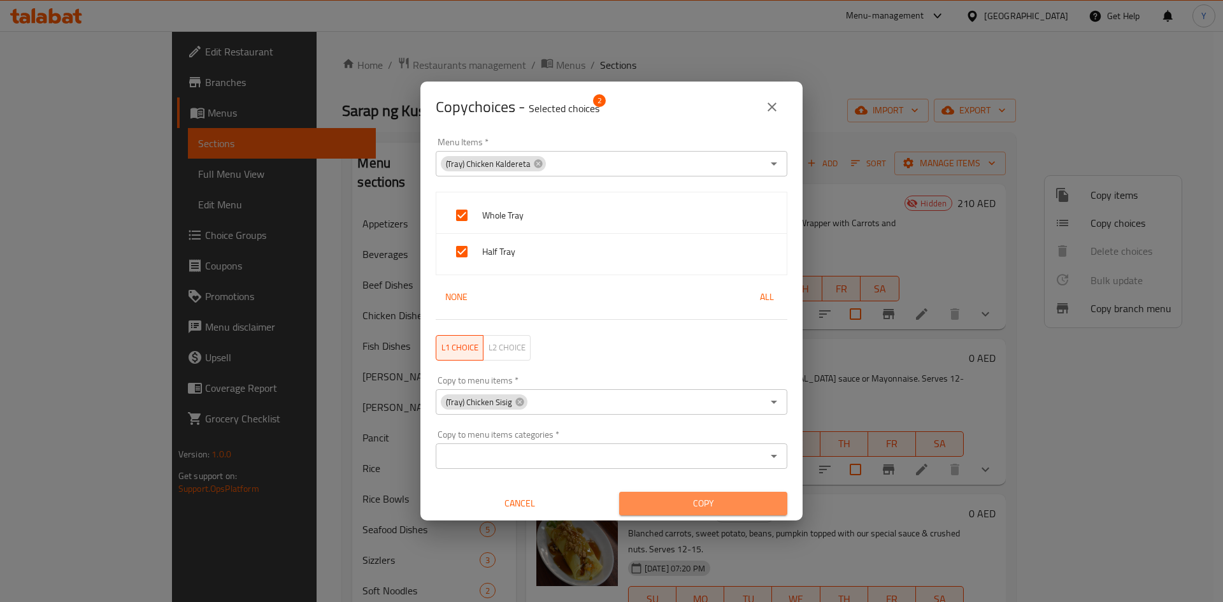
click at [709, 498] on span "Copy" at bounding box center [704, 504] width 148 height 16
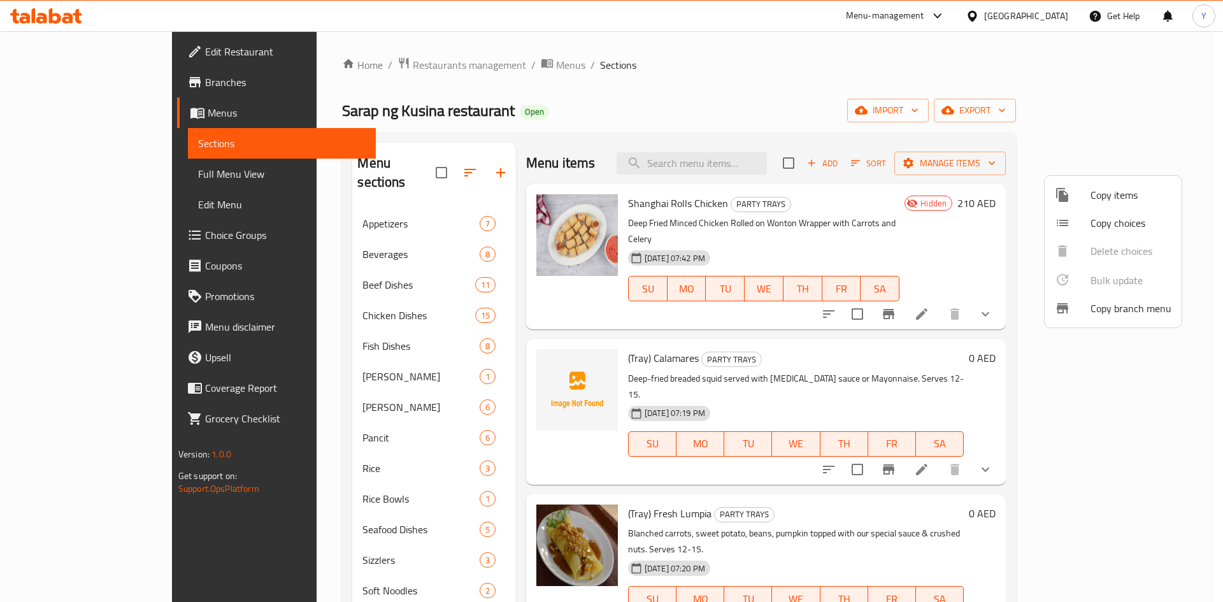
click at [609, 85] on div at bounding box center [611, 301] width 1223 height 602
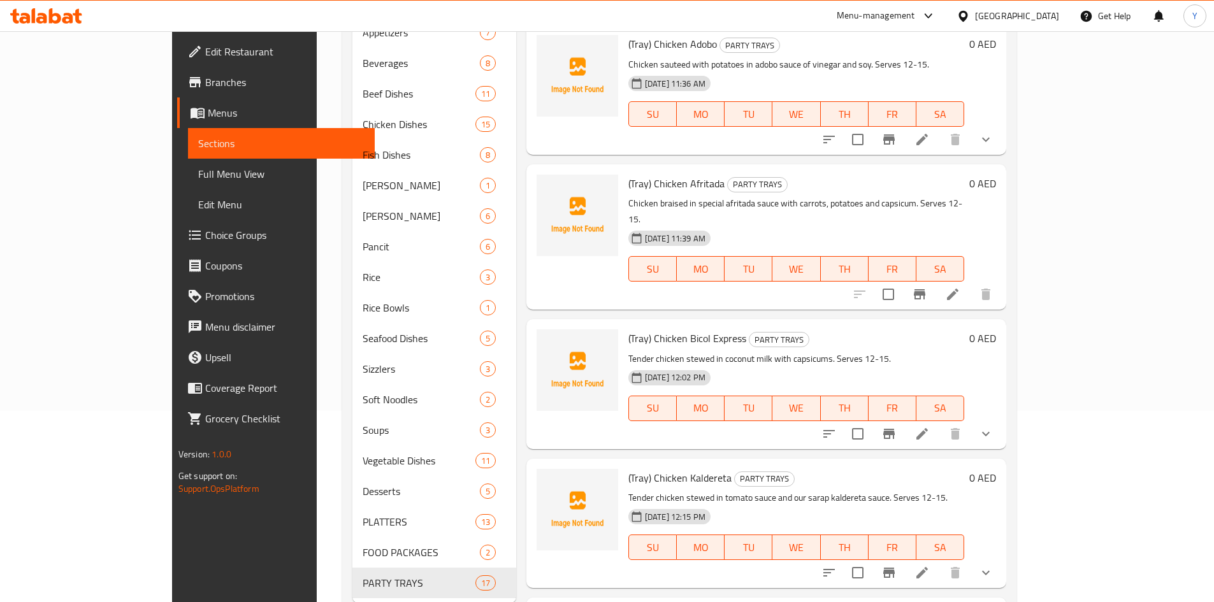
scroll to position [209, 0]
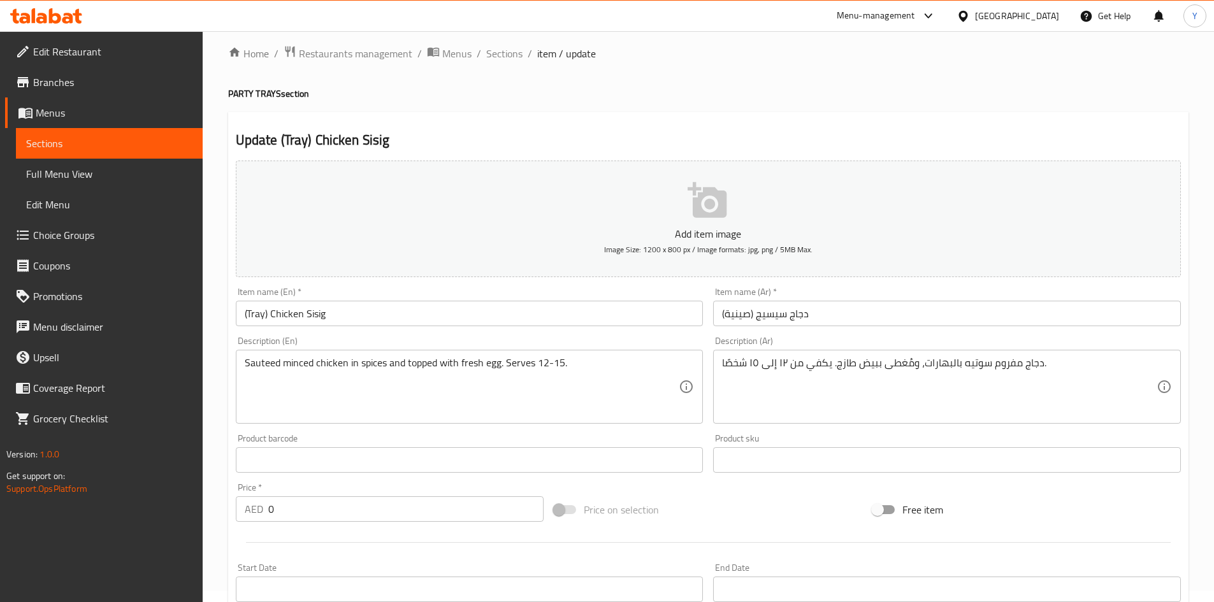
scroll to position [319, 0]
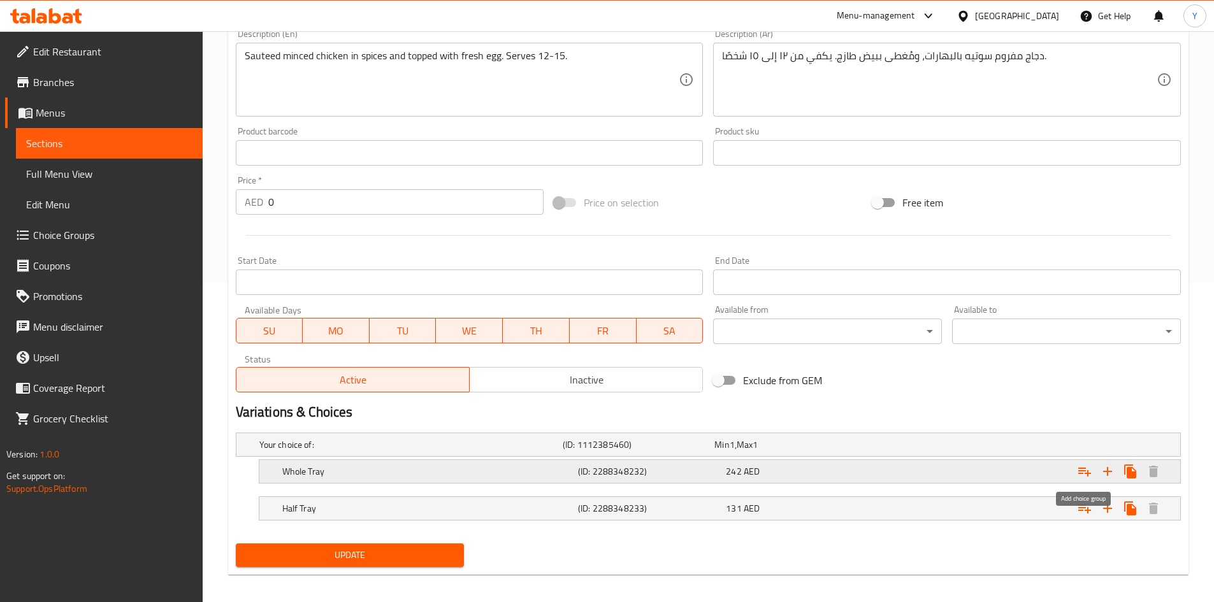
click at [1074, 474] on button "Expand" at bounding box center [1084, 471] width 23 height 23
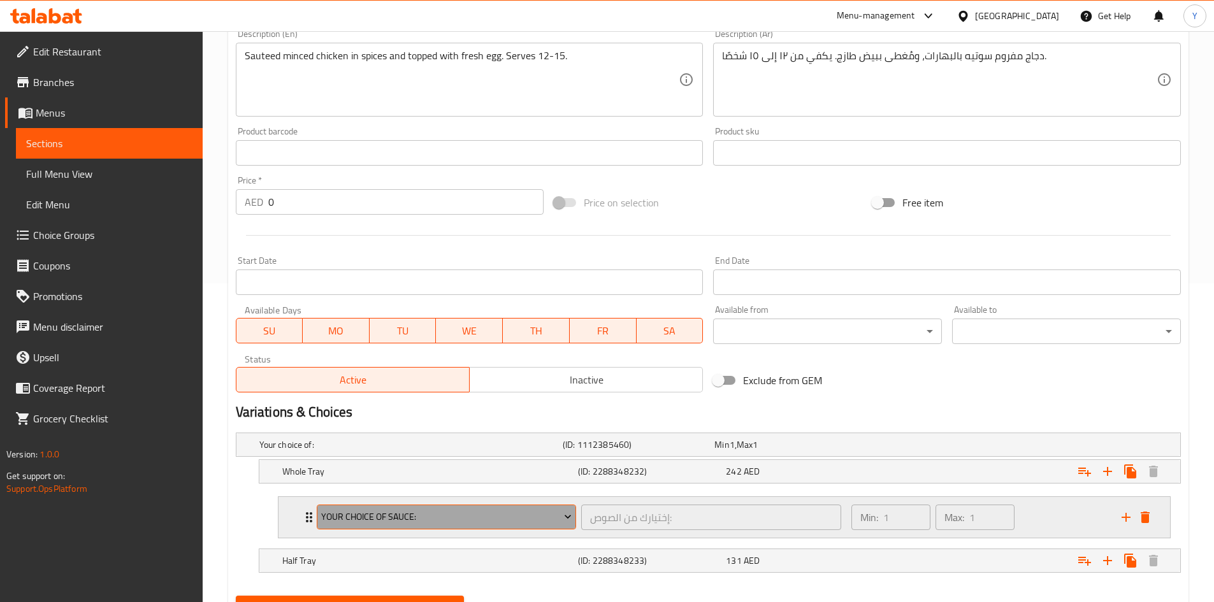
click at [568, 516] on icon "Expand" at bounding box center [567, 516] width 13 height 13
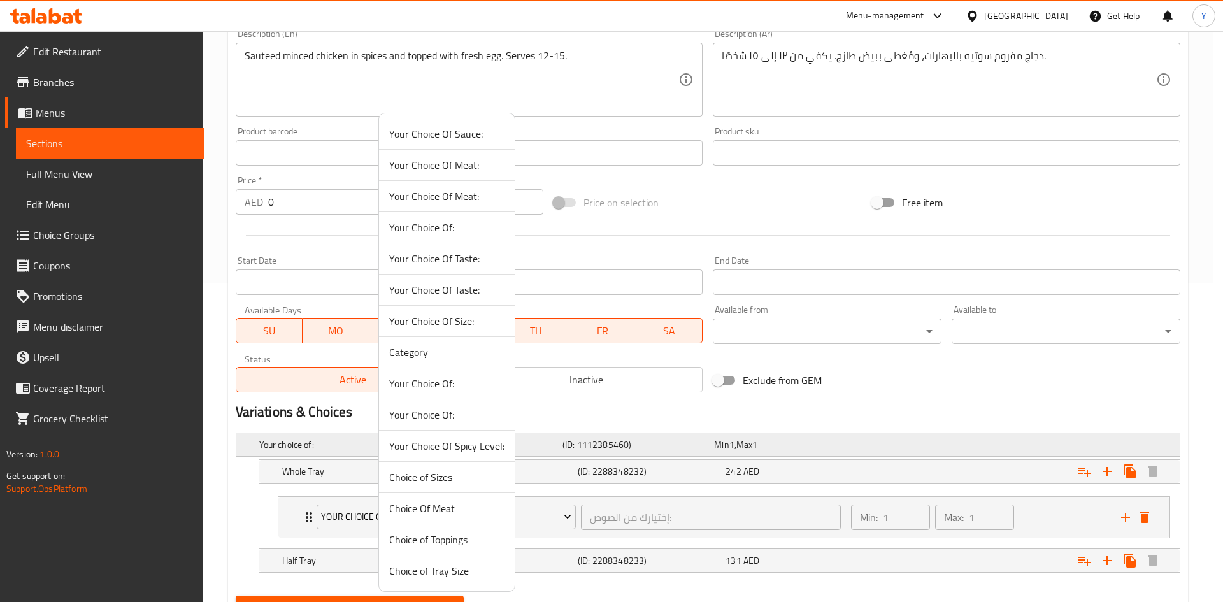
click at [496, 451] on span "Your Choice Of Spicy Level:" at bounding box center [446, 445] width 115 height 15
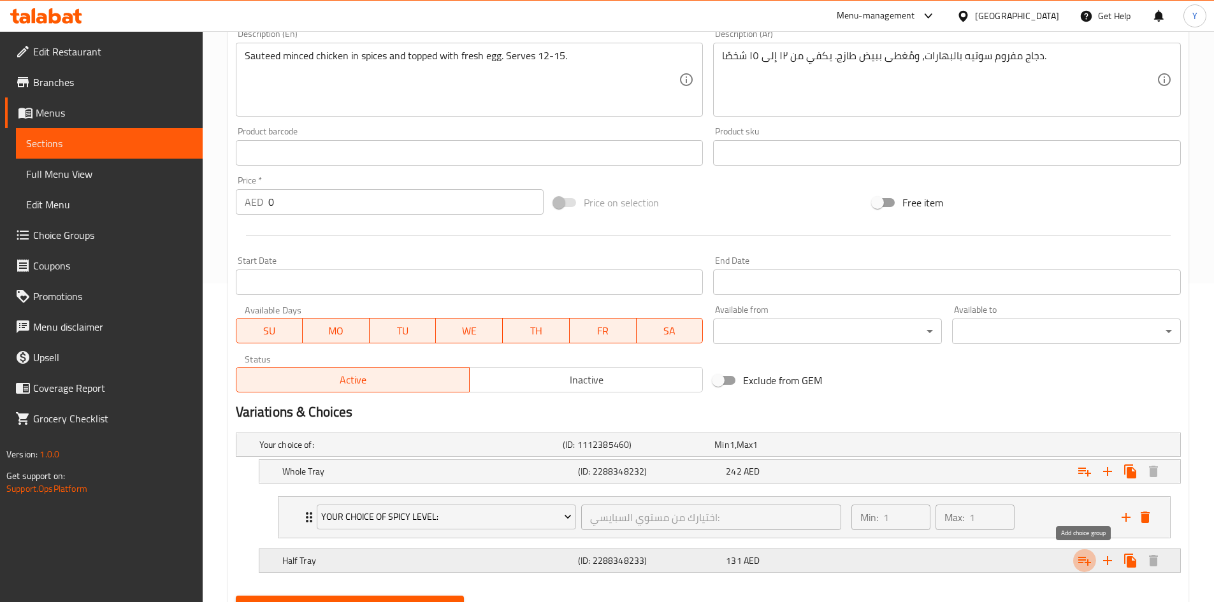
click at [1077, 560] on icon "Expand" at bounding box center [1084, 560] width 15 height 15
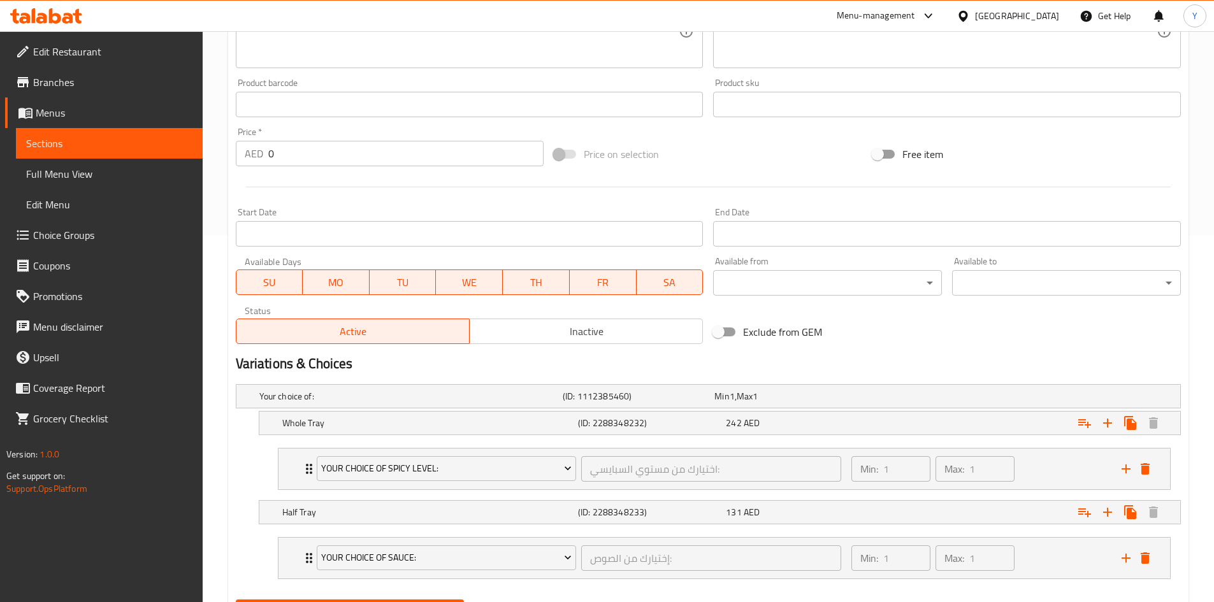
scroll to position [431, 0]
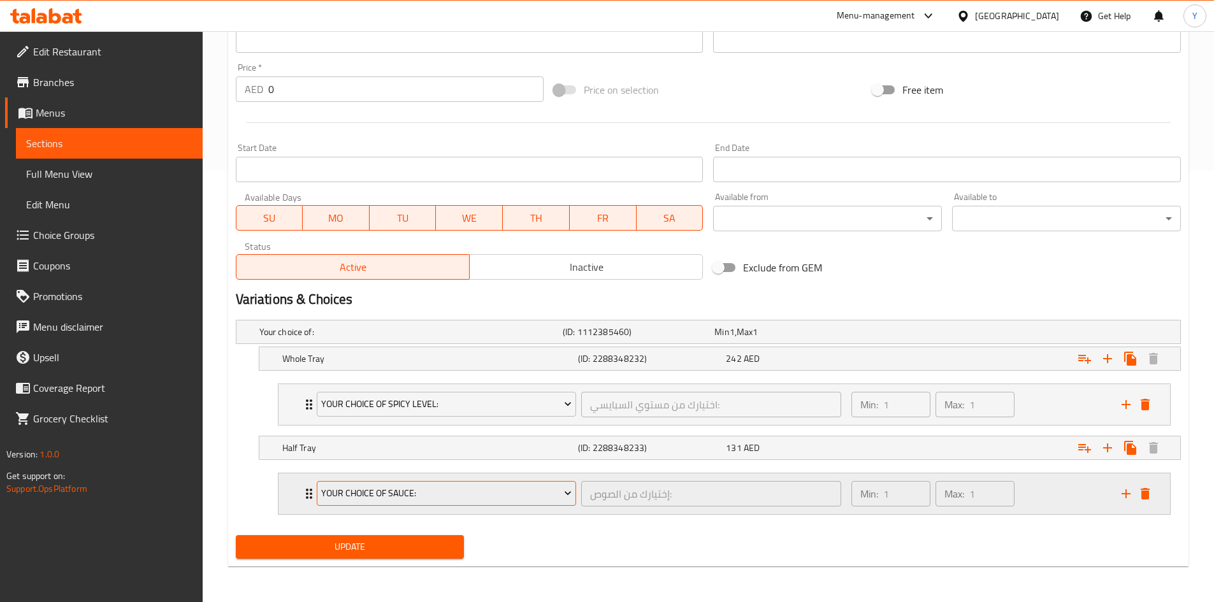
click at [542, 497] on span "Your Choice Of Sauce:" at bounding box center [446, 494] width 250 height 16
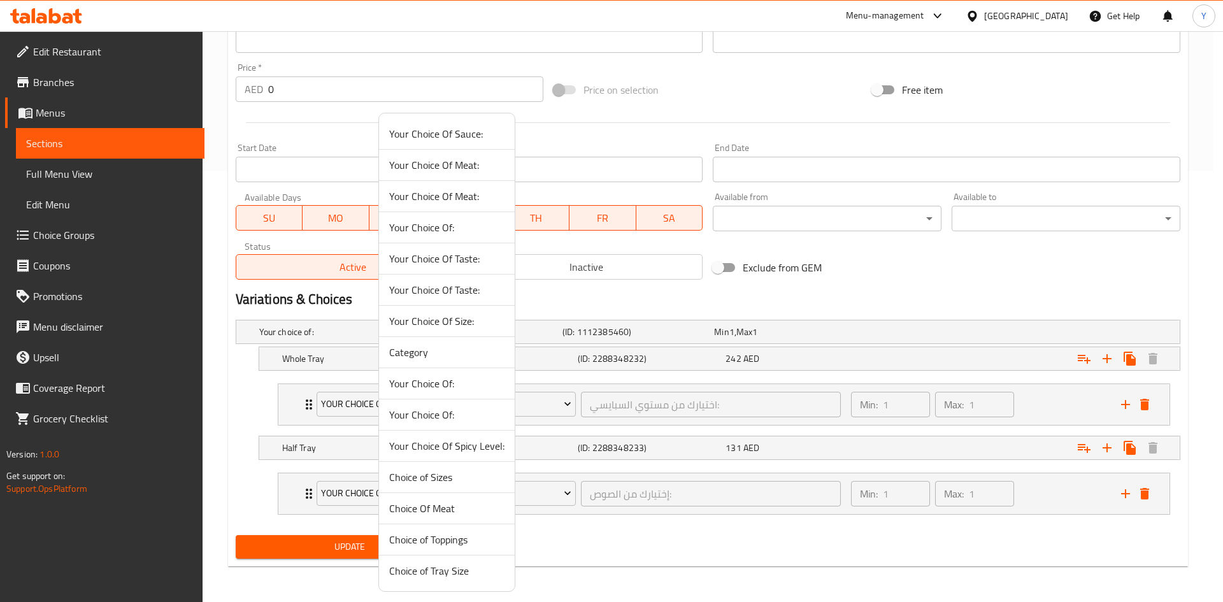
click at [452, 445] on span "Your Choice Of Spicy Level:" at bounding box center [446, 445] width 115 height 15
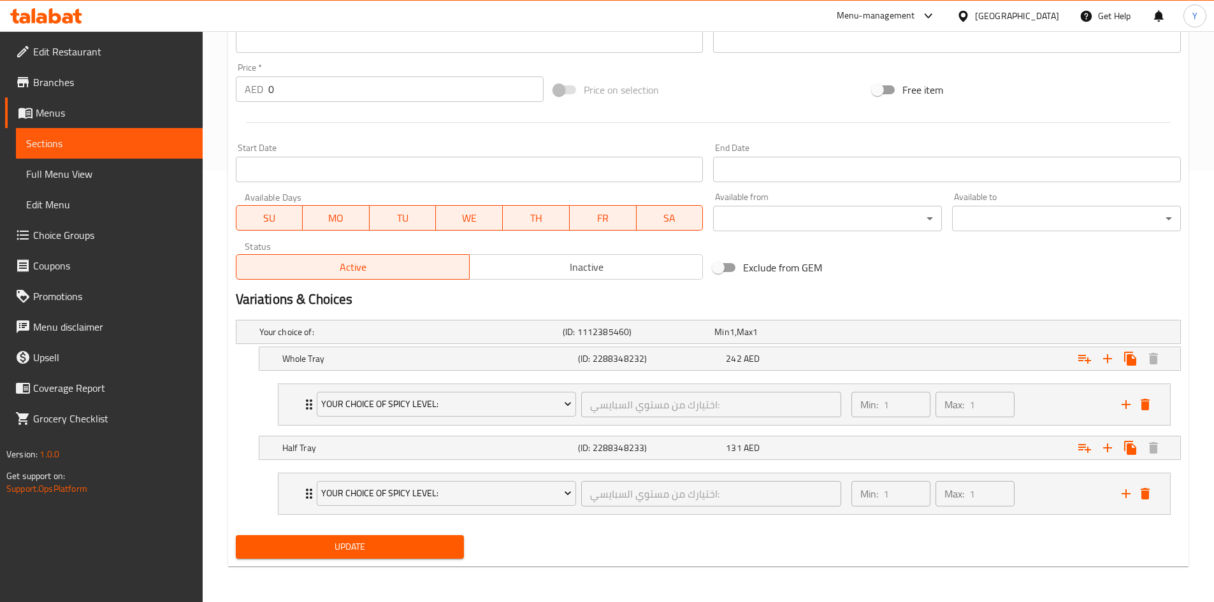
click at [410, 542] on span "Update" at bounding box center [350, 547] width 208 height 16
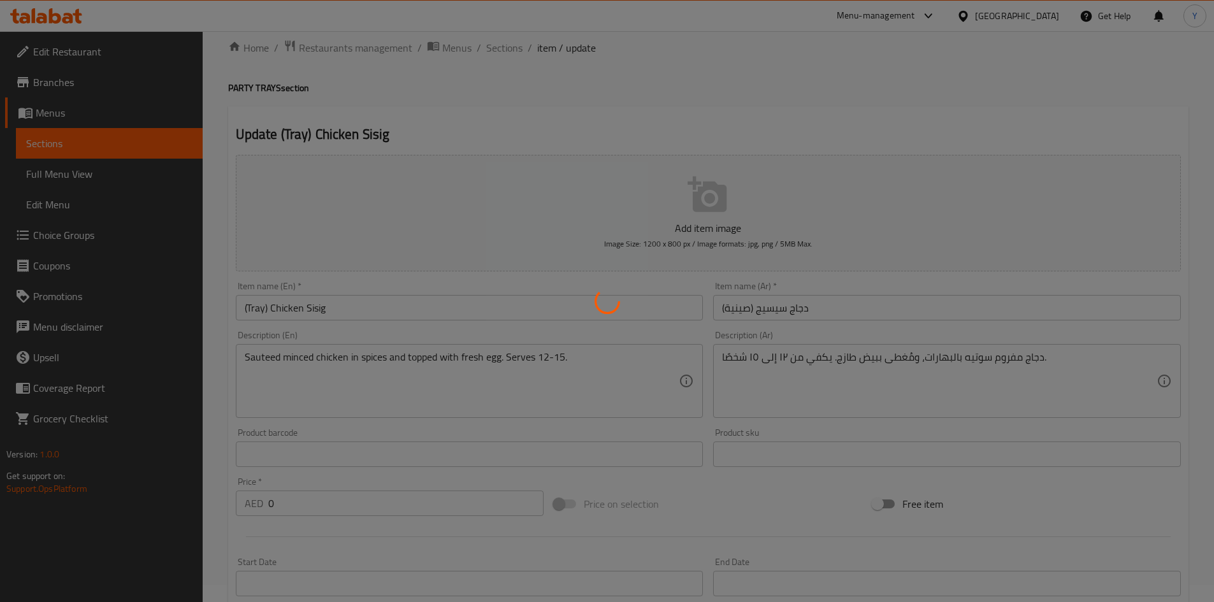
scroll to position [0, 0]
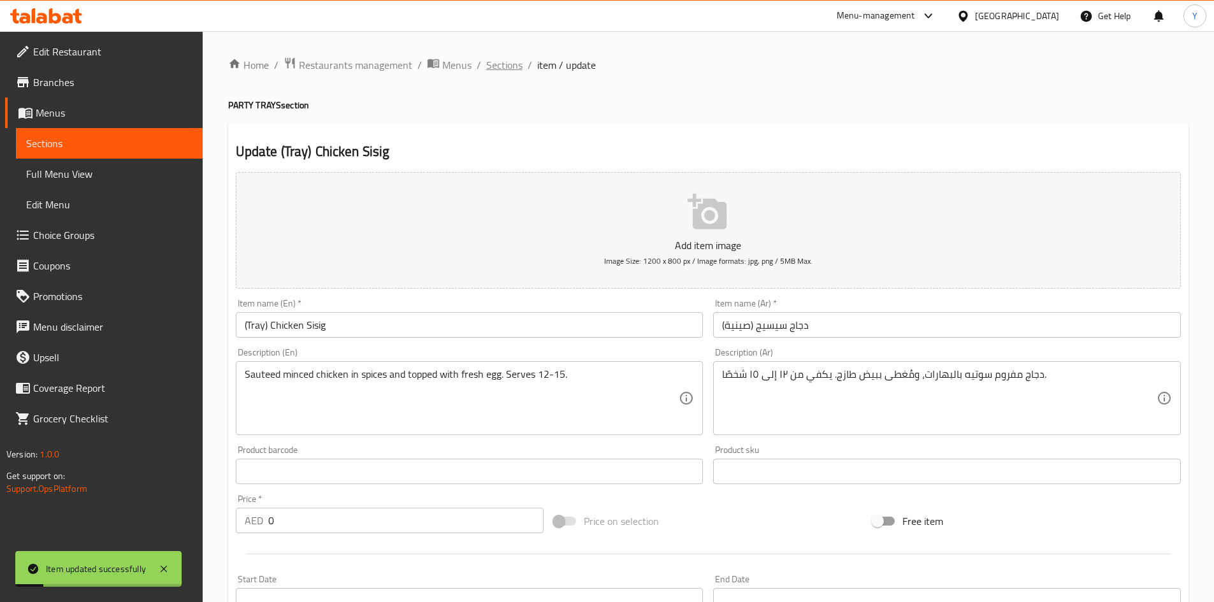
click at [507, 64] on span "Sections" at bounding box center [504, 64] width 36 height 15
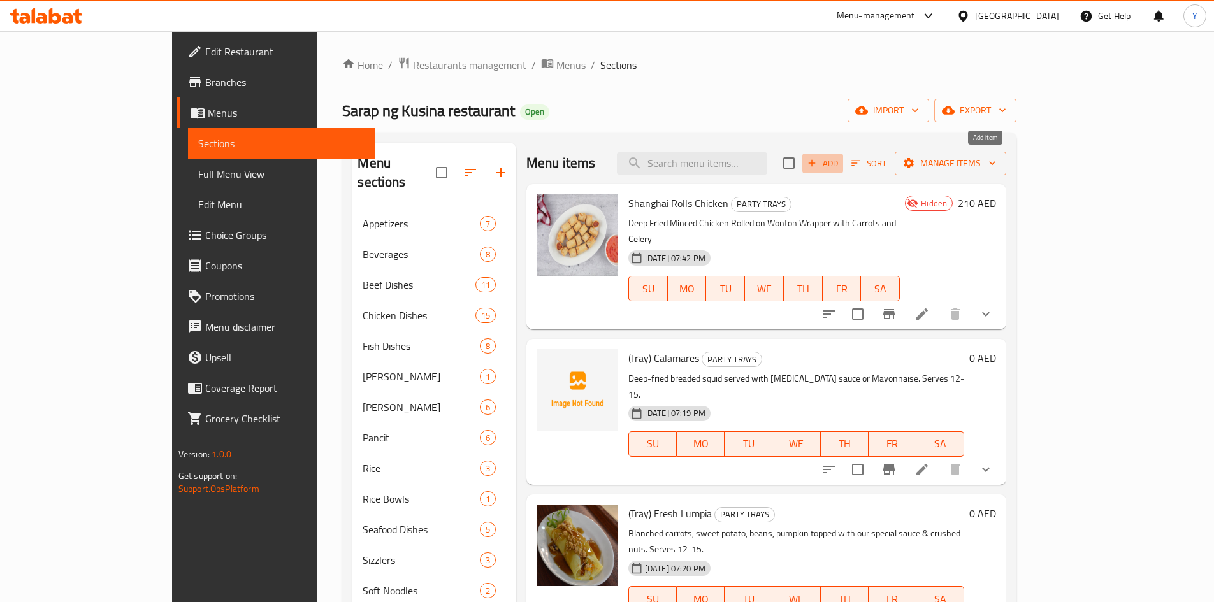
click at [840, 168] on span "Add" at bounding box center [822, 163] width 34 height 15
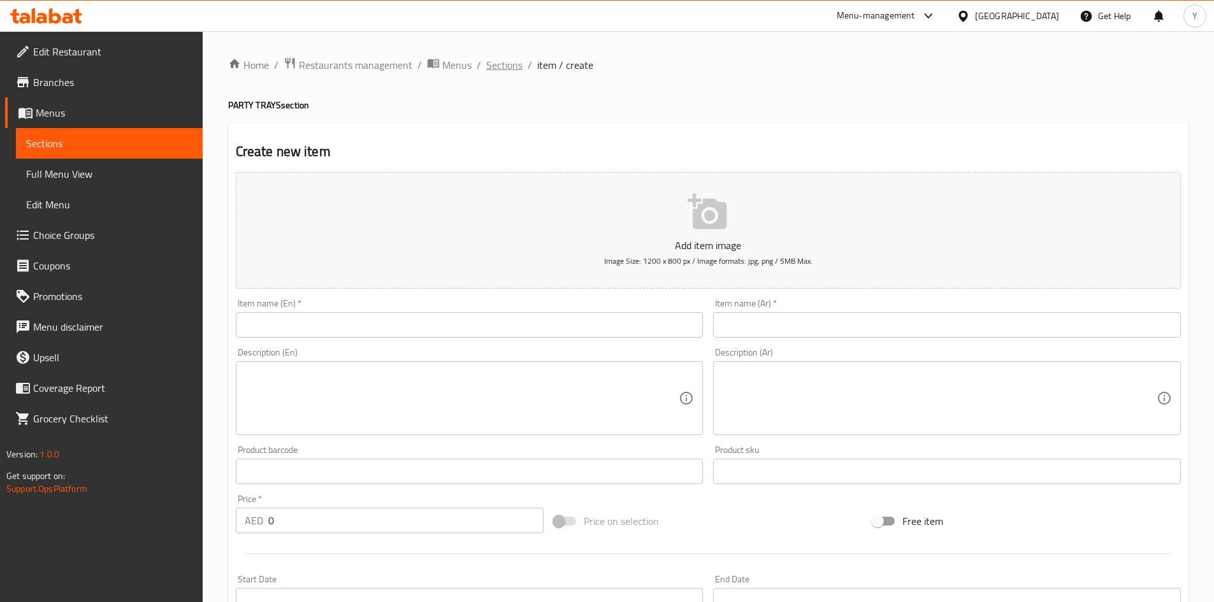
drag, startPoint x: 516, startPoint y: 66, endPoint x: 1207, endPoint y: 285, distance: 724.6
click at [517, 66] on span "Sections" at bounding box center [504, 64] width 36 height 15
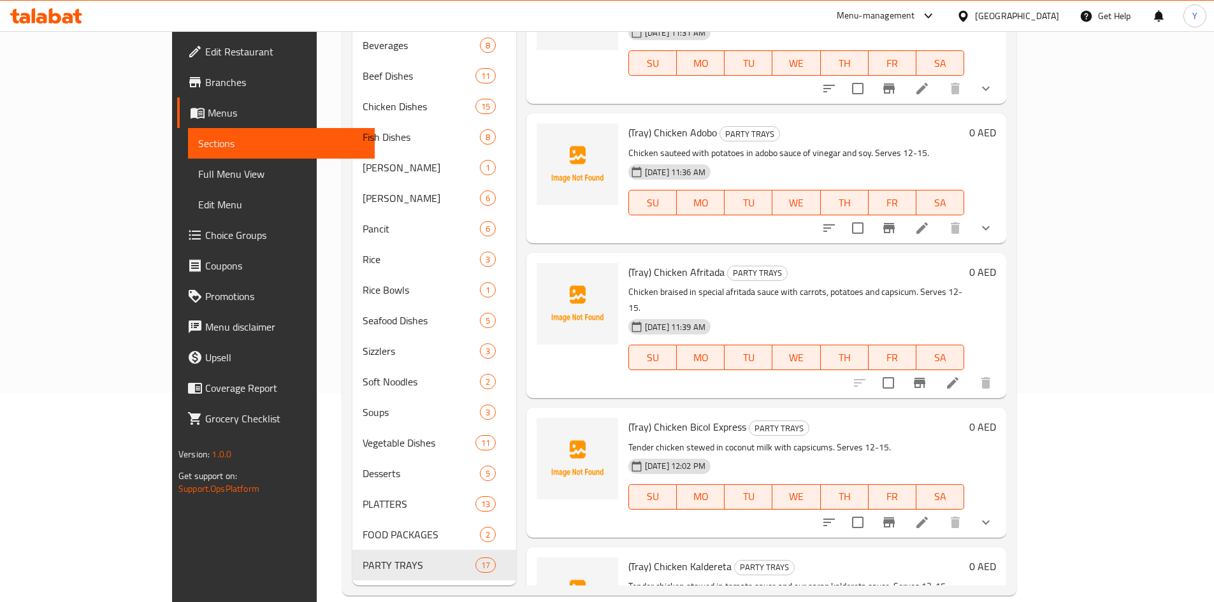
scroll to position [1766, 0]
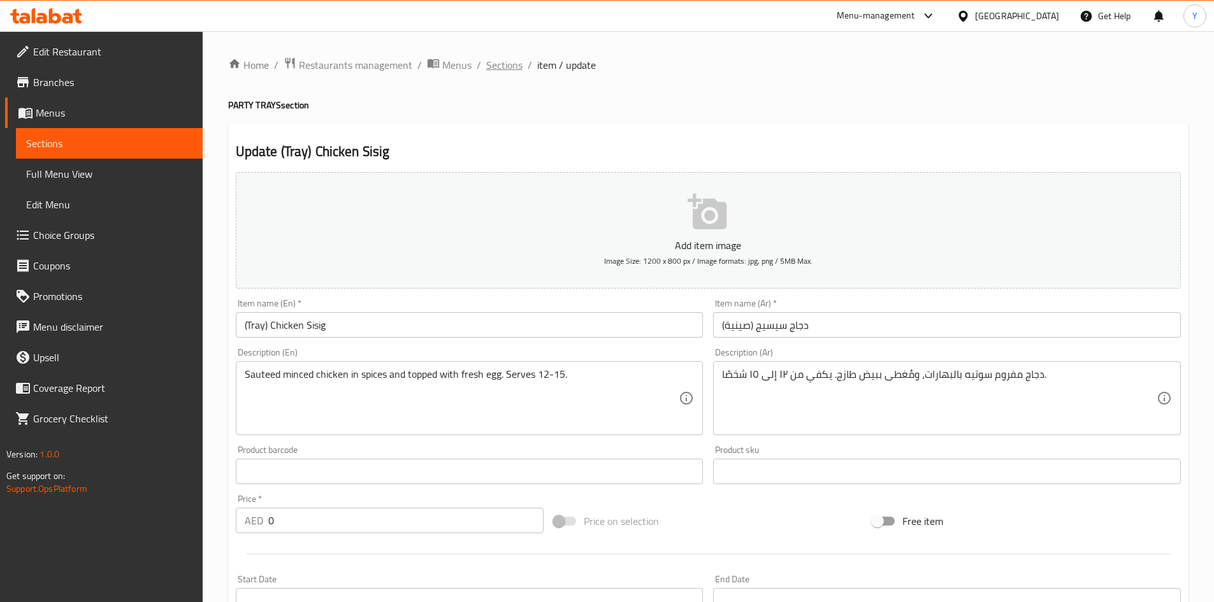
click at [494, 72] on span "Sections" at bounding box center [504, 64] width 36 height 15
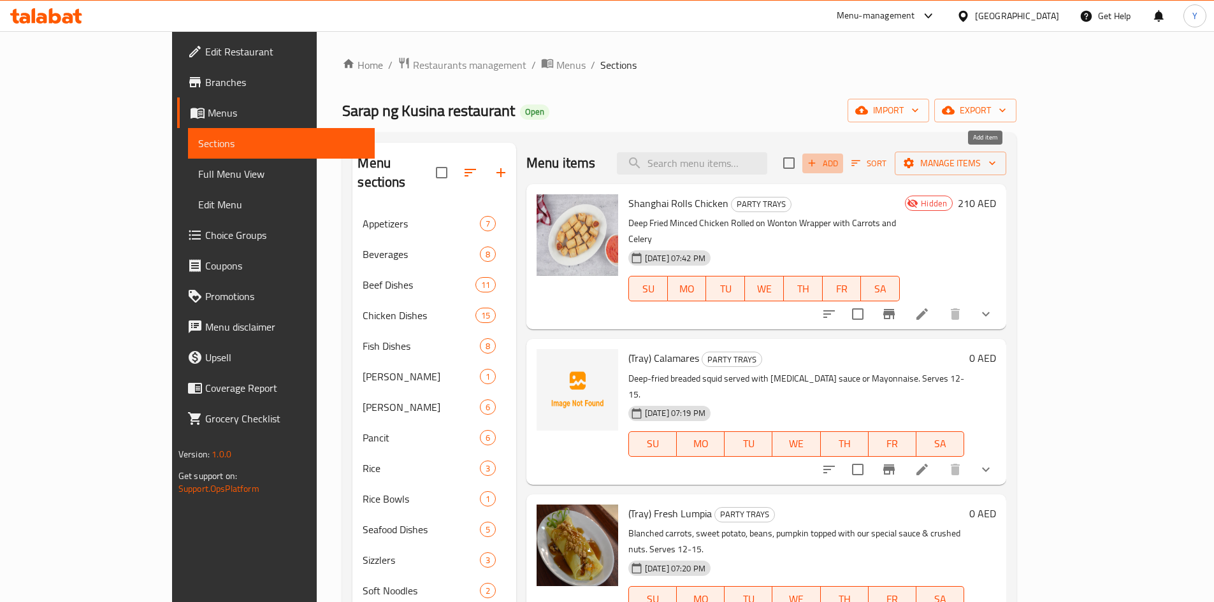
click at [840, 163] on span "Add" at bounding box center [822, 163] width 34 height 15
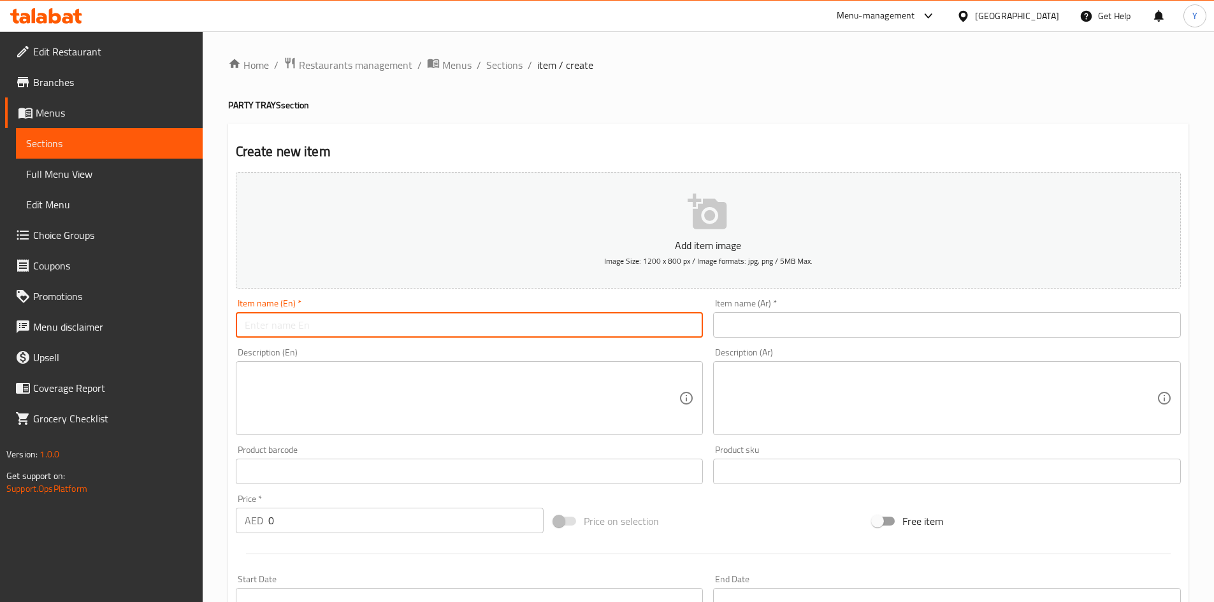
paste input "(Tray) Fried Chicken with French Fries"
type input "(Tray) Fried Chicken with French Fries"
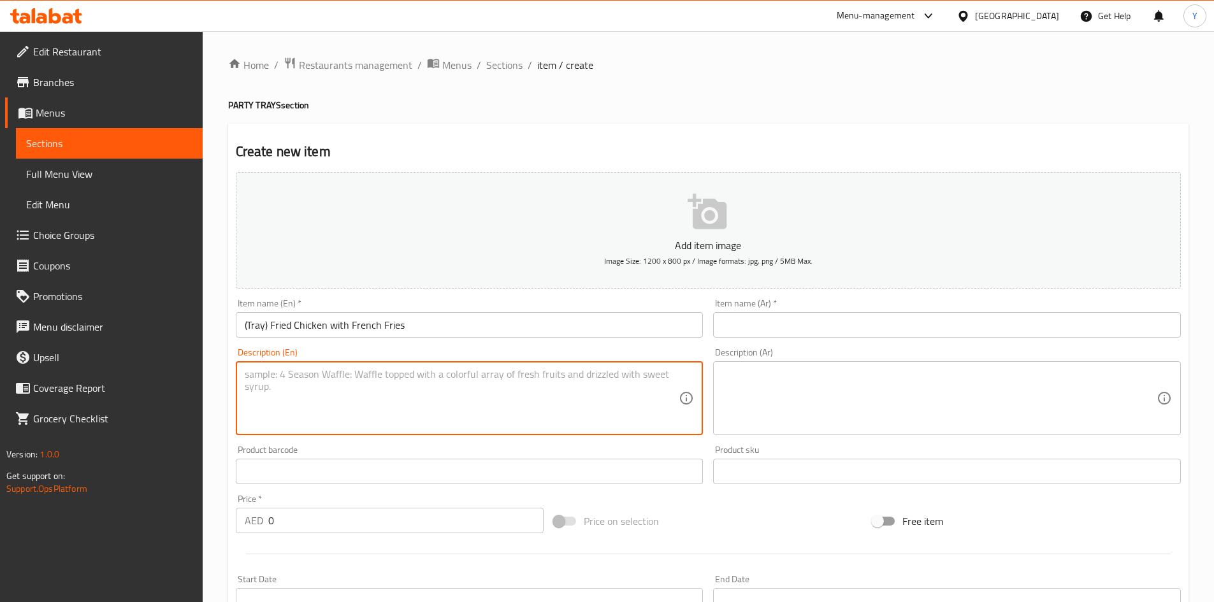
paste textarea "Crispy delicious fried chicken with French fries. Serves 12-15."
type textarea "Crispy delicious fried chicken with French fries. Serves 12-15."
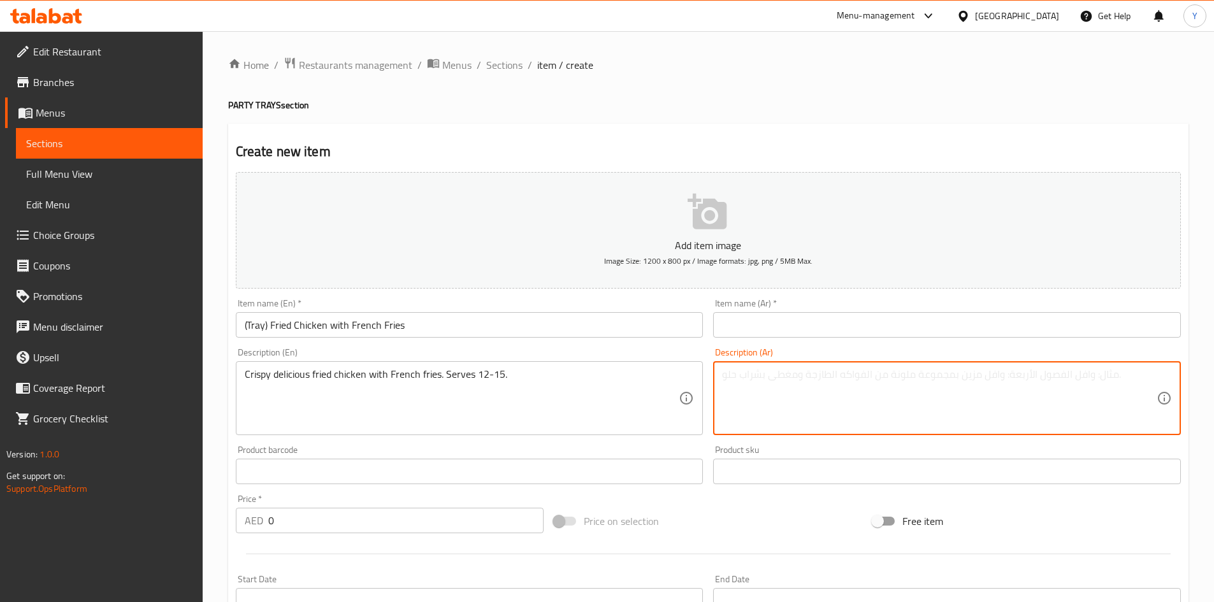
drag, startPoint x: 807, startPoint y: 396, endPoint x: 795, endPoint y: 400, distance: 12.7
paste textarea "دجاج مقلي مقرمش ولذيذ (٣٠ قطعة) مع بطاطس مقلية. يكفي من ١٢ إلى ١٥ شخصًا."
type textarea "دجاج مقلي مقرمش ولذيذ (٣٠ قطعة) مع بطاطس مقلية. يكفي من ١٢ إلى ١٥ شخصًا."
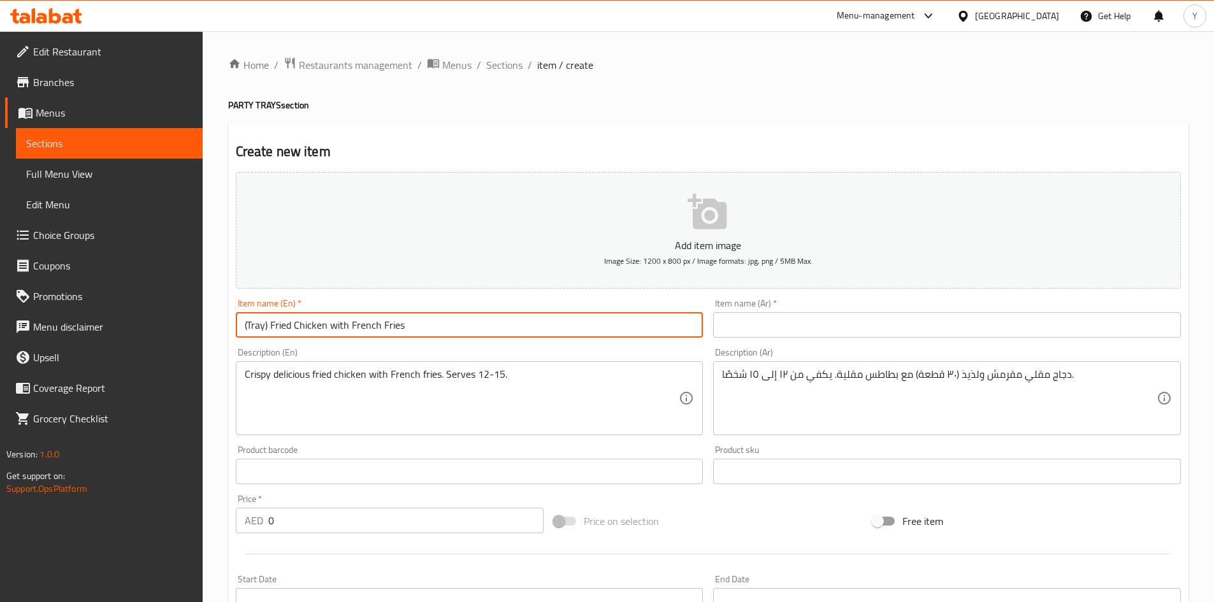
click at [449, 329] on input "(Tray) Fried Chicken with French Fries" at bounding box center [470, 324] width 468 height 25
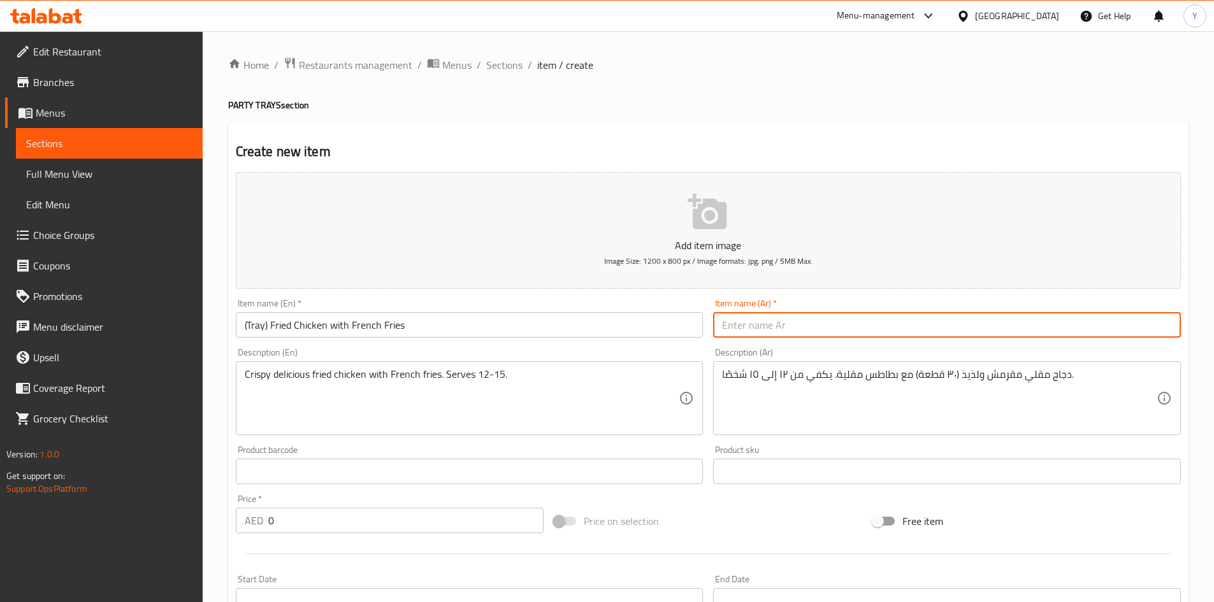
paste input "(صينية) دجاج مقلي مع بطاطس مقلية"
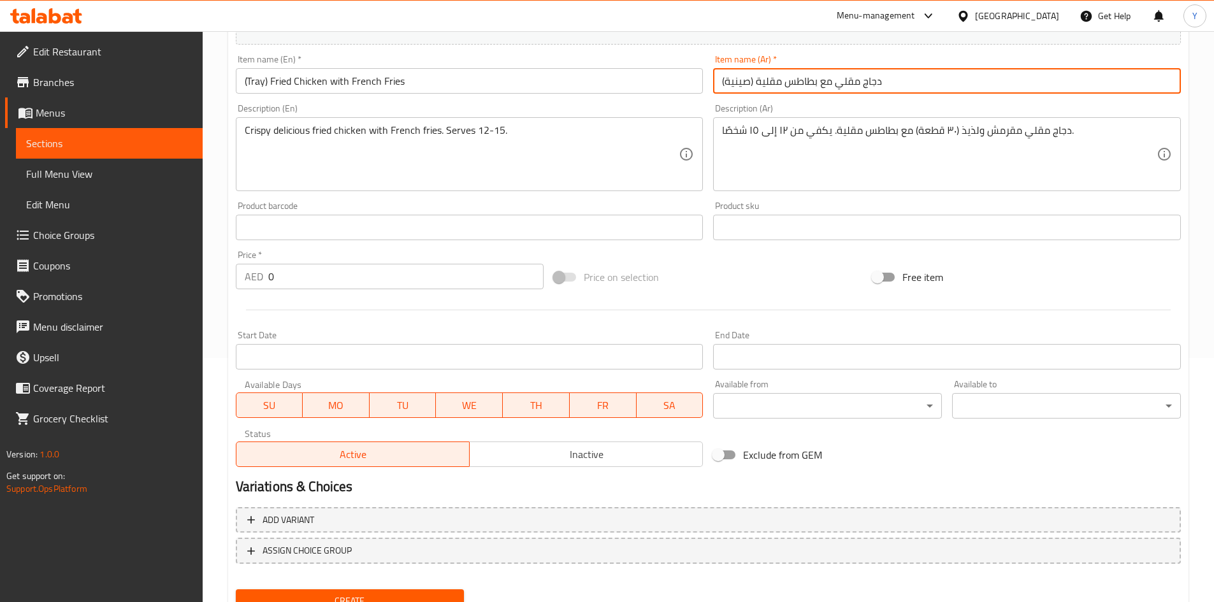
scroll to position [298, 0]
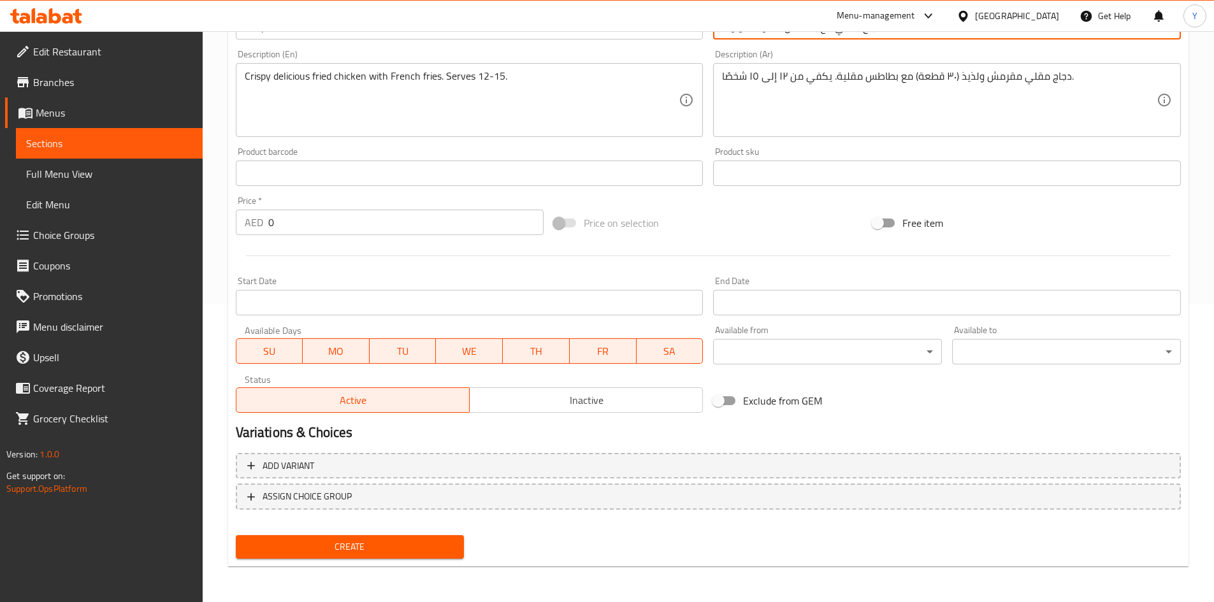
type input "(صينية) دجاج مقلي مع بطاطس مقلية"
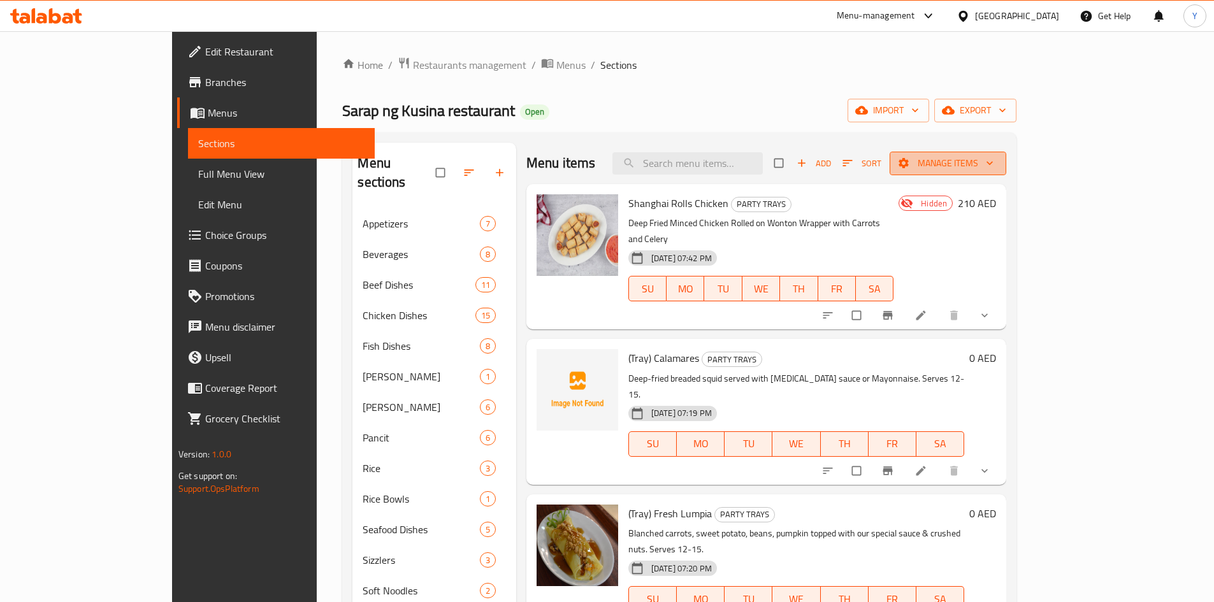
click at [996, 171] on span "Manage items" at bounding box center [948, 163] width 96 height 16
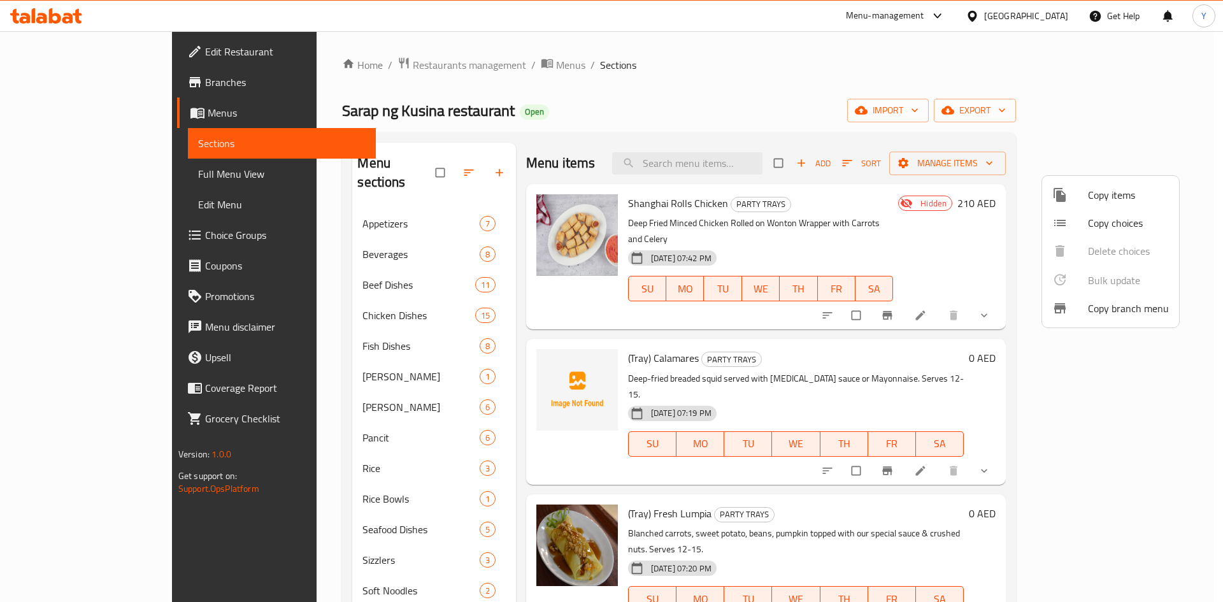
click at [1120, 224] on span "Copy choices" at bounding box center [1128, 222] width 81 height 15
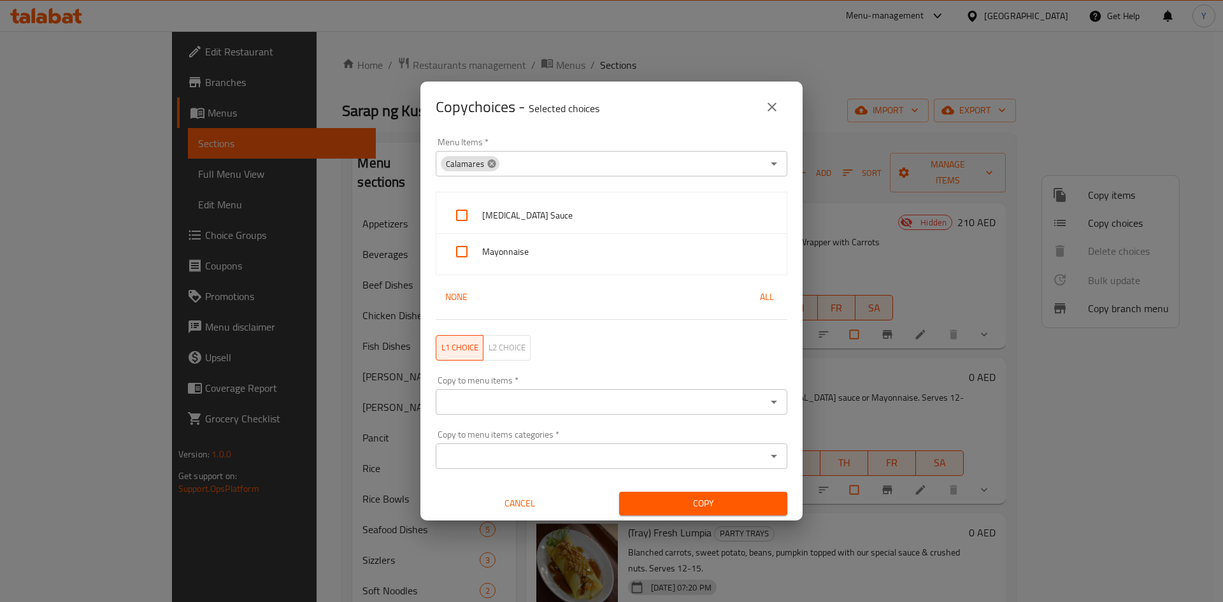
click at [490, 162] on icon at bounding box center [491, 163] width 8 height 8
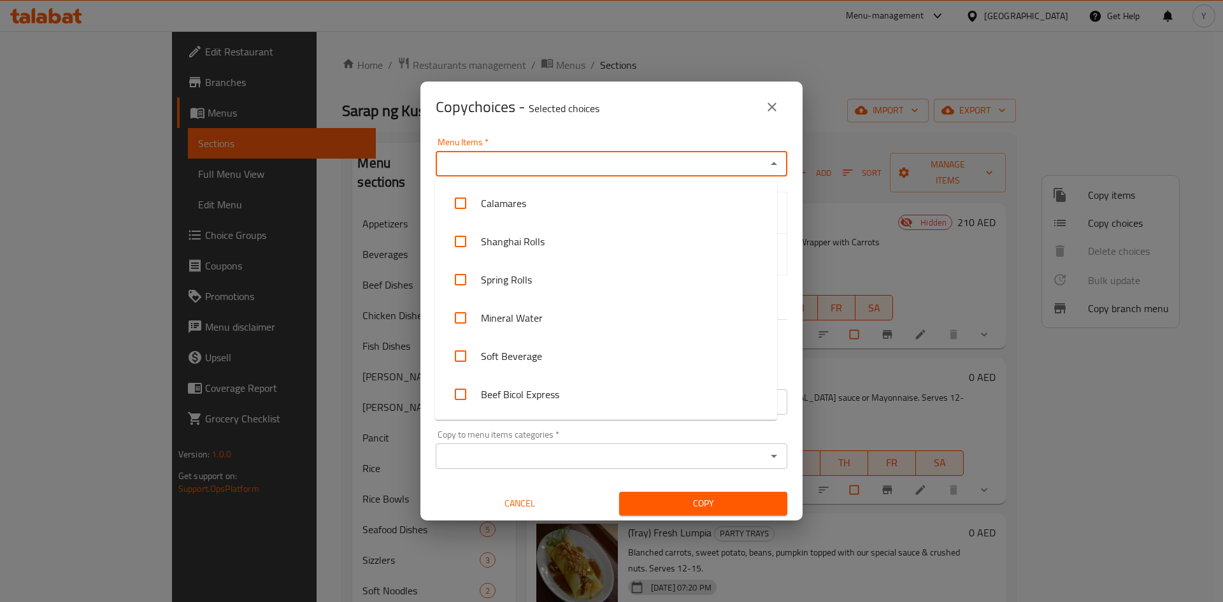
click at [496, 161] on input "Menu Items   *" at bounding box center [601, 164] width 323 height 18
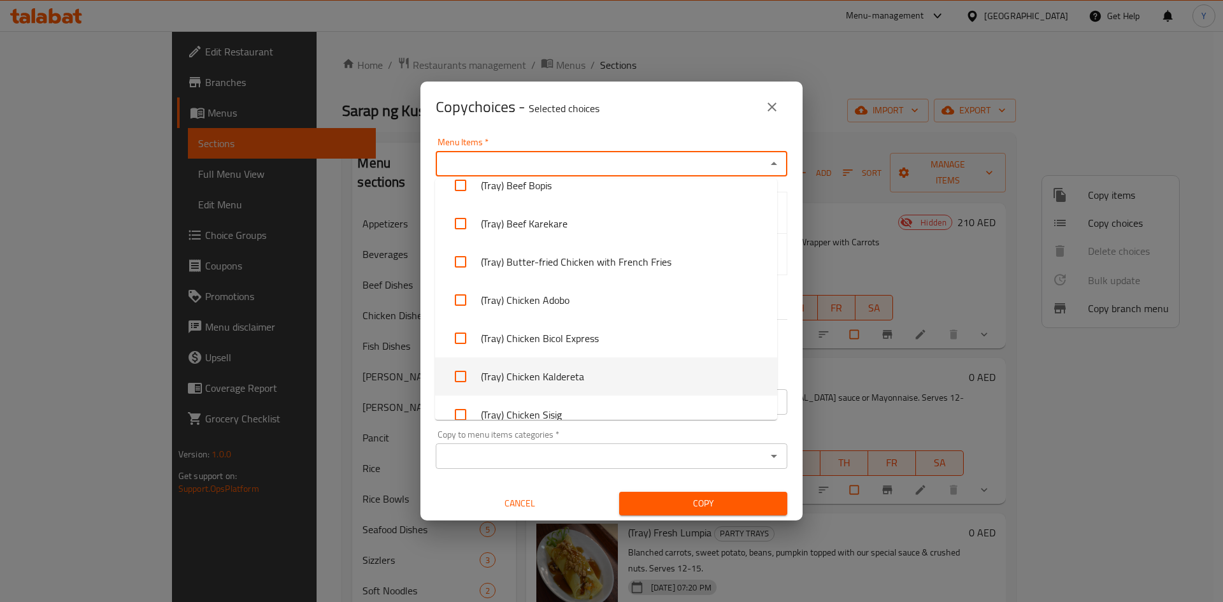
scroll to position [2293, 0]
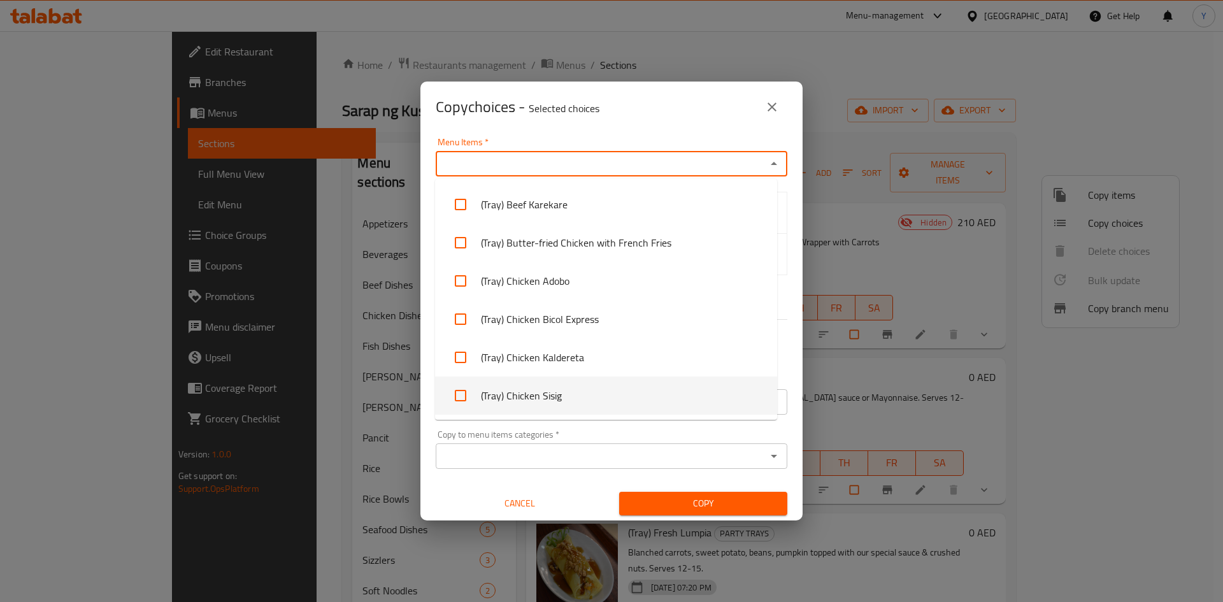
click at [608, 392] on li "(Tray) Chicken Sisig" at bounding box center [606, 396] width 342 height 38
checkbox input "true"
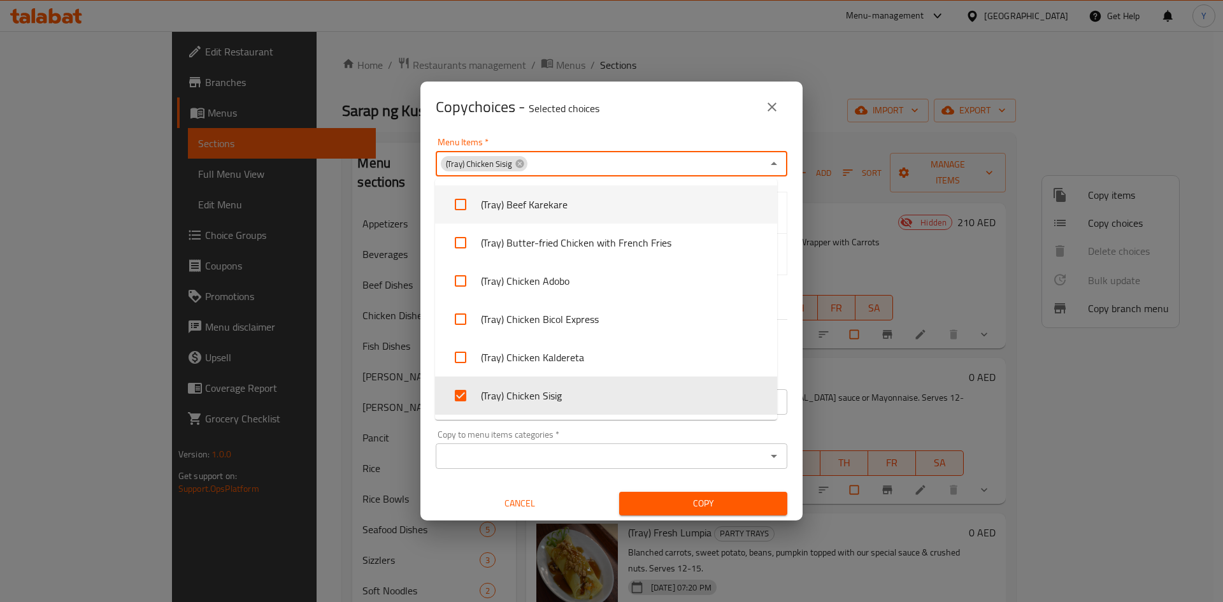
click at [659, 103] on div "Copy choices - Selected choices 0" at bounding box center [612, 107] width 352 height 31
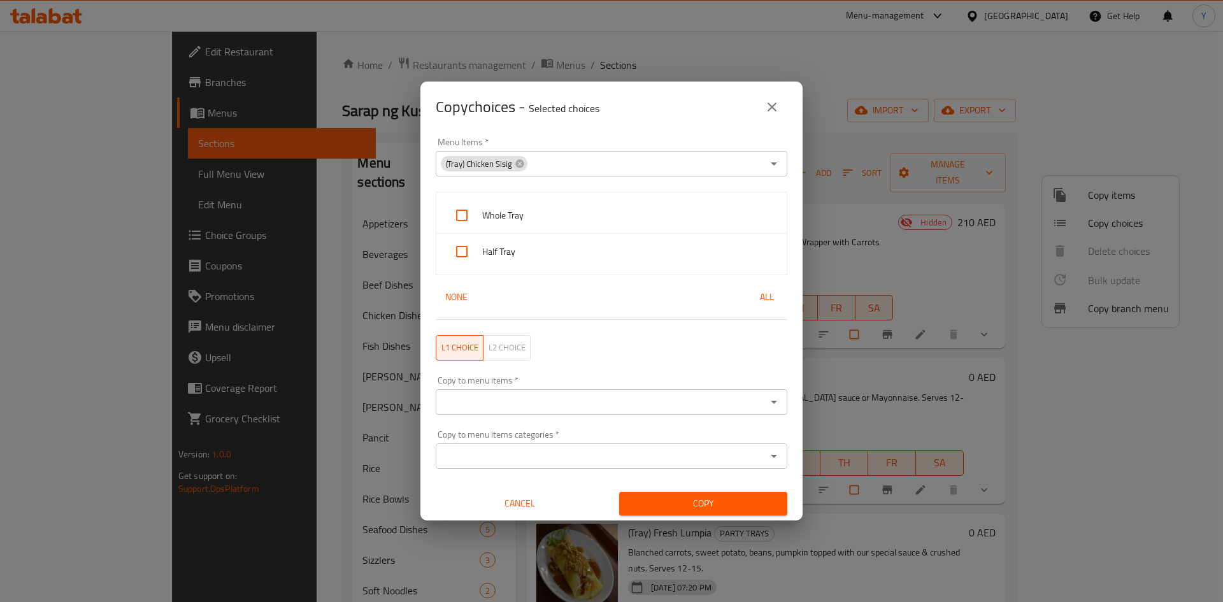
click at [559, 215] on span "Whole Tray" at bounding box center [629, 216] width 294 height 16
checkbox input "true"
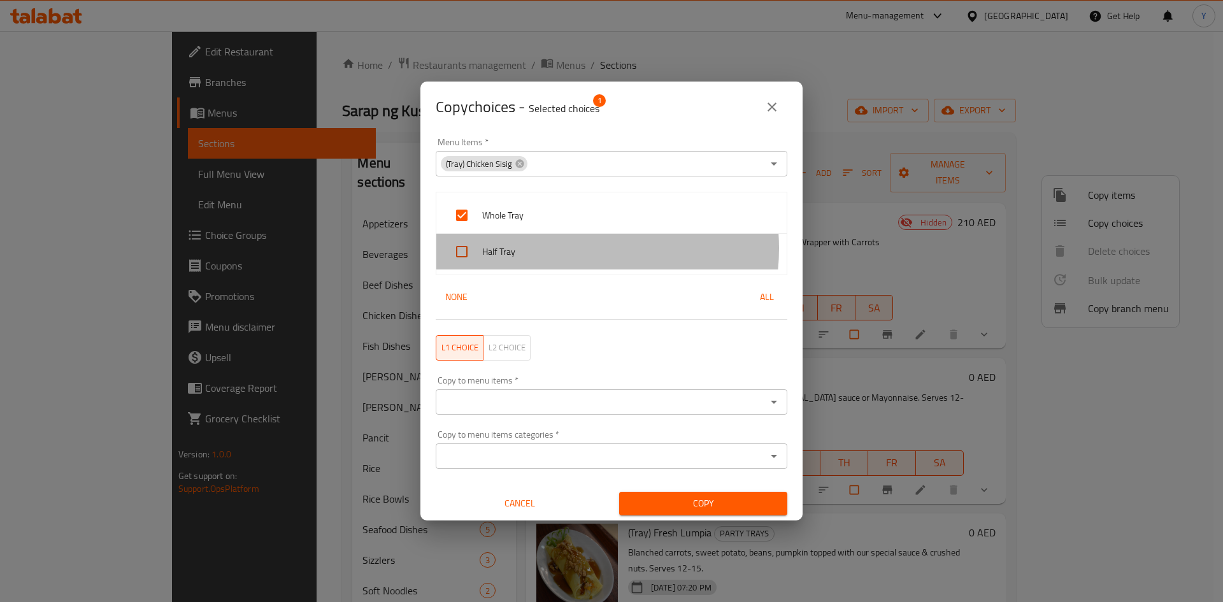
click at [559, 248] on span "Half Tray" at bounding box center [629, 252] width 294 height 16
checkbox input "true"
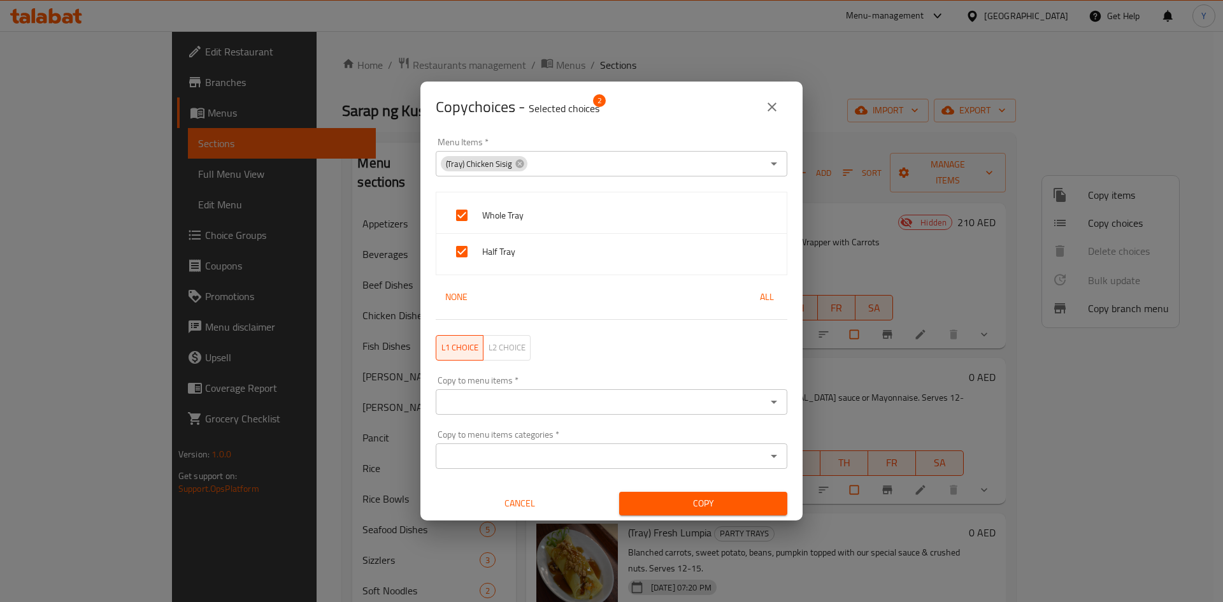
click at [548, 400] on input "Copy to menu items   *" at bounding box center [601, 402] width 323 height 18
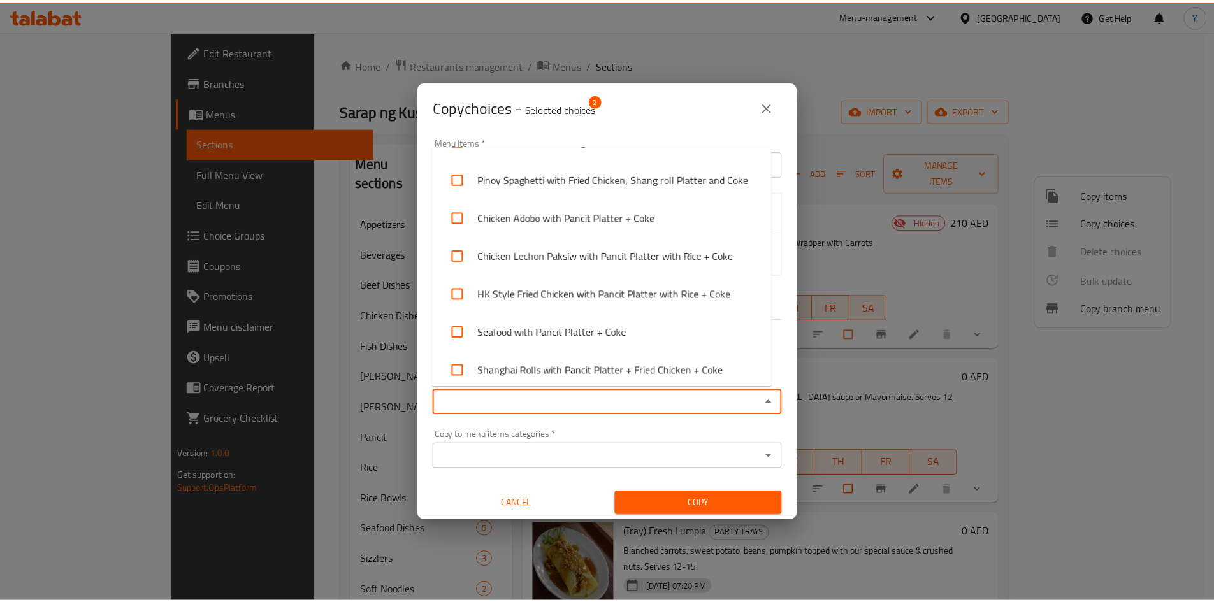
scroll to position [4663, 0]
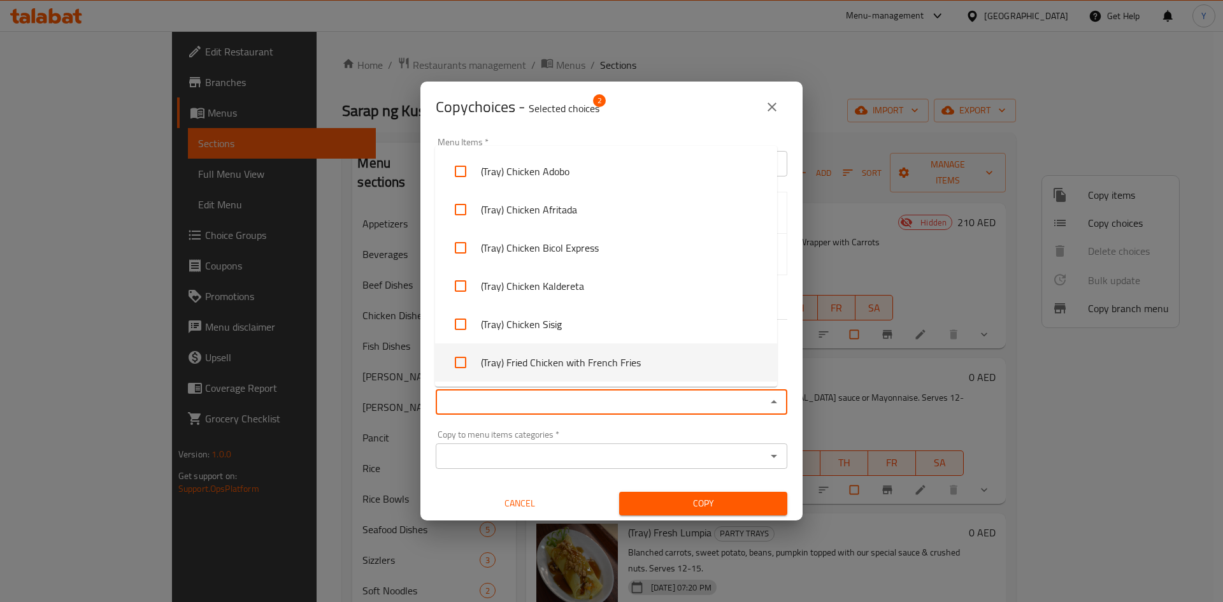
click at [659, 347] on li "(Tray) Fried Chicken with French Fries" at bounding box center [606, 362] width 342 height 38
checkbox input "true"
click at [649, 423] on div "Copy to menu items categories   * Copy to menu items categories *" at bounding box center [611, 449] width 367 height 54
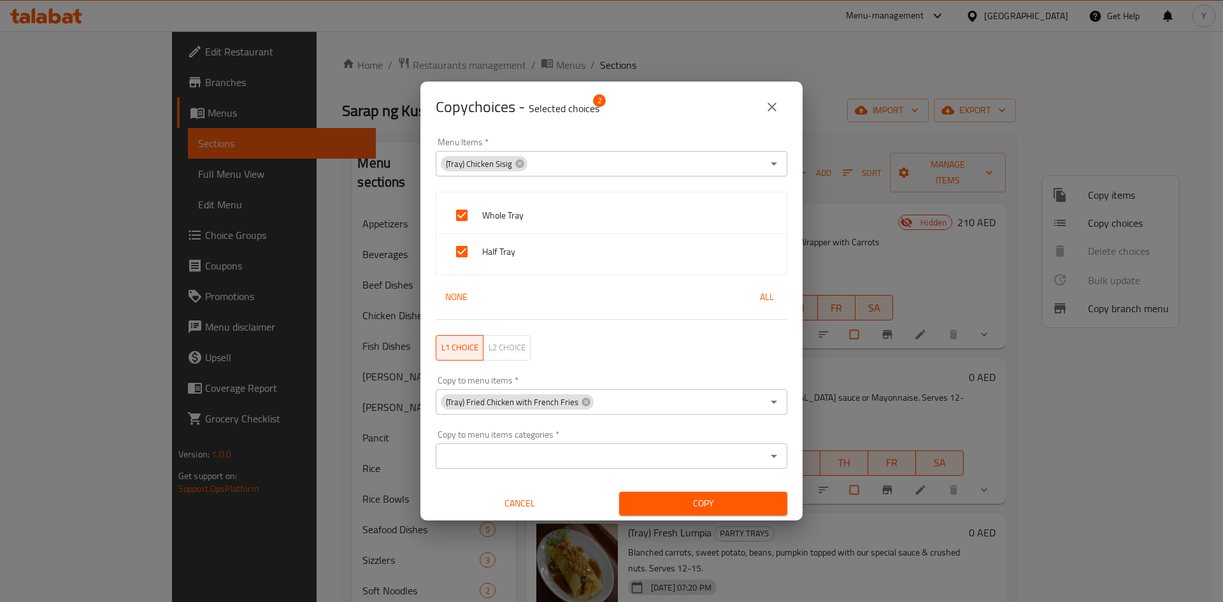
click at [674, 498] on span "Copy" at bounding box center [704, 504] width 148 height 16
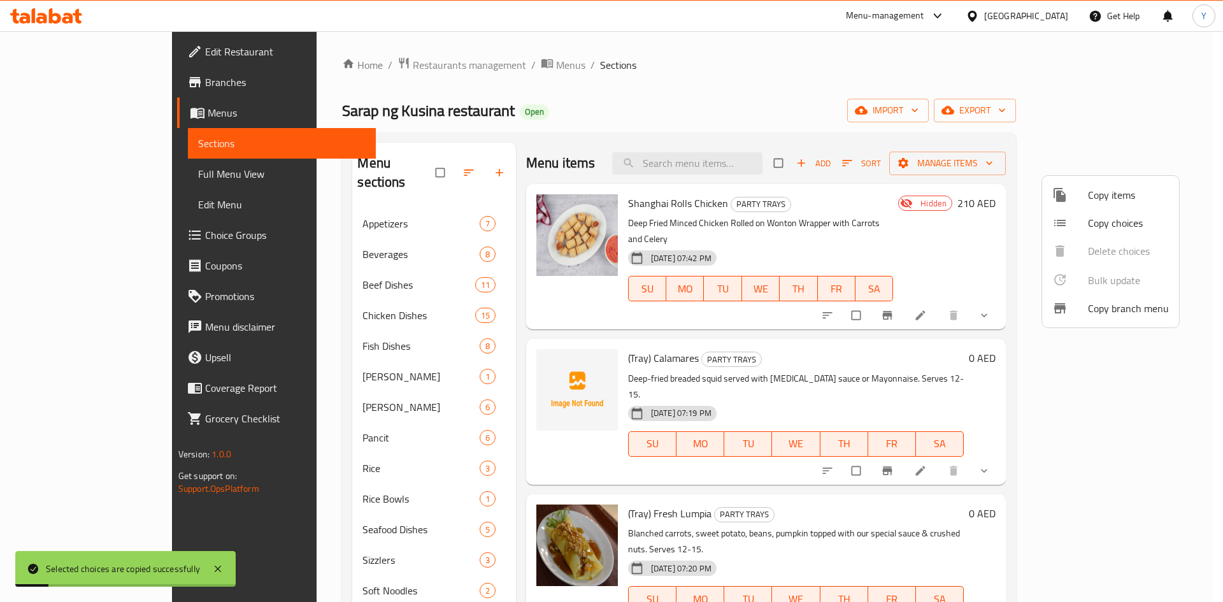
click at [884, 467] on div at bounding box center [611, 301] width 1223 height 602
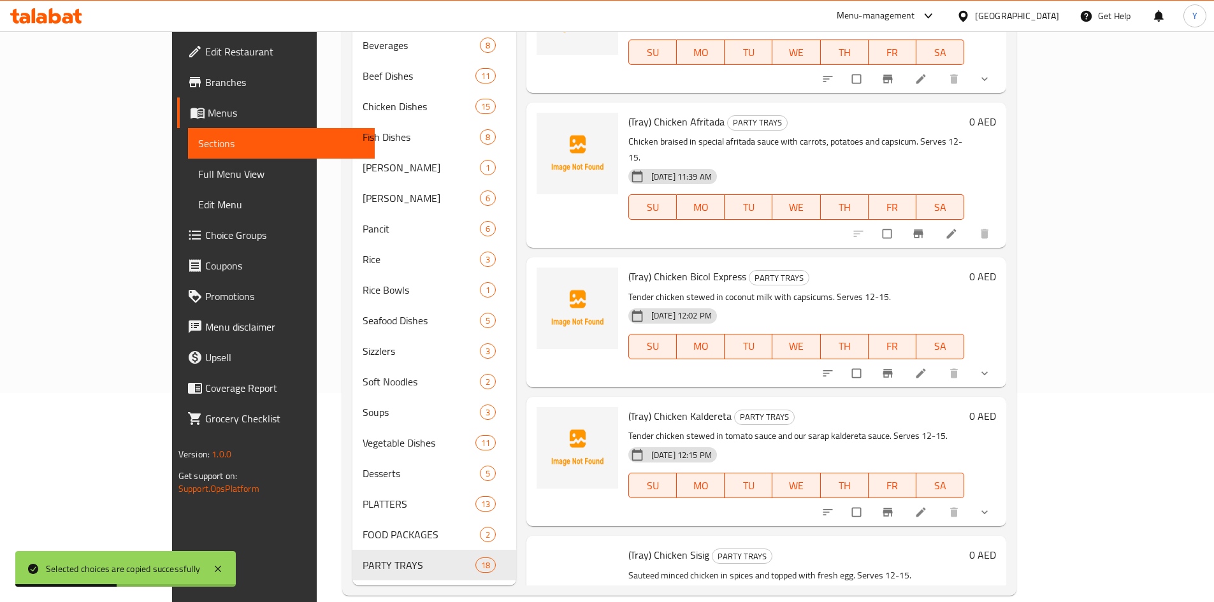
scroll to position [1904, 0]
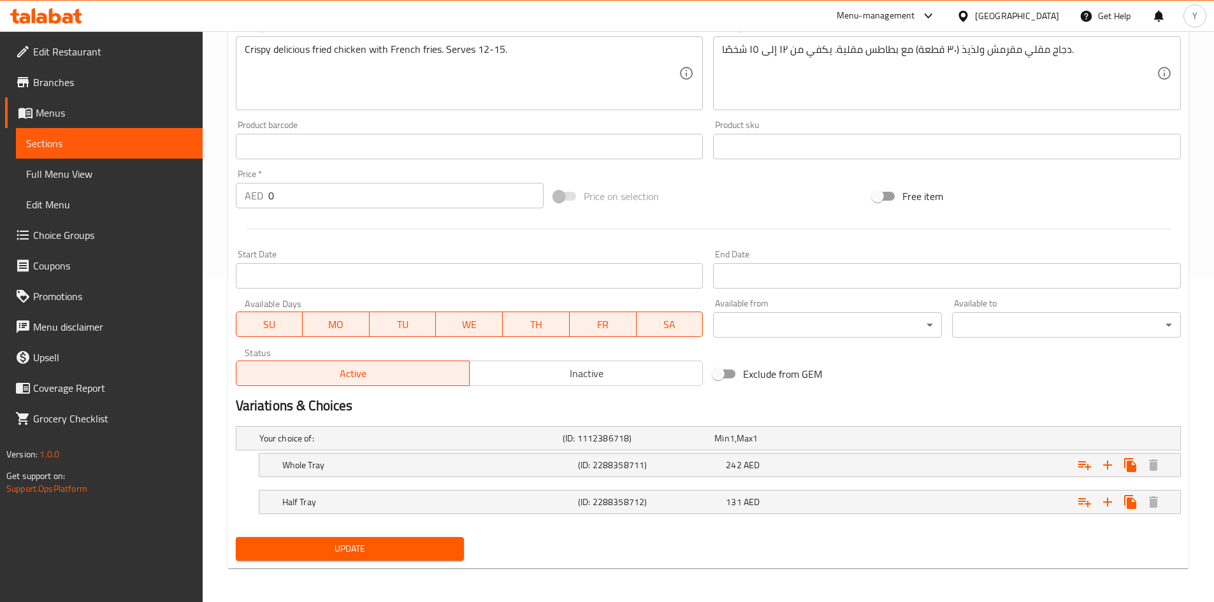
scroll to position [327, 0]
click at [775, 464] on div "242 AED" at bounding box center [797, 463] width 143 height 13
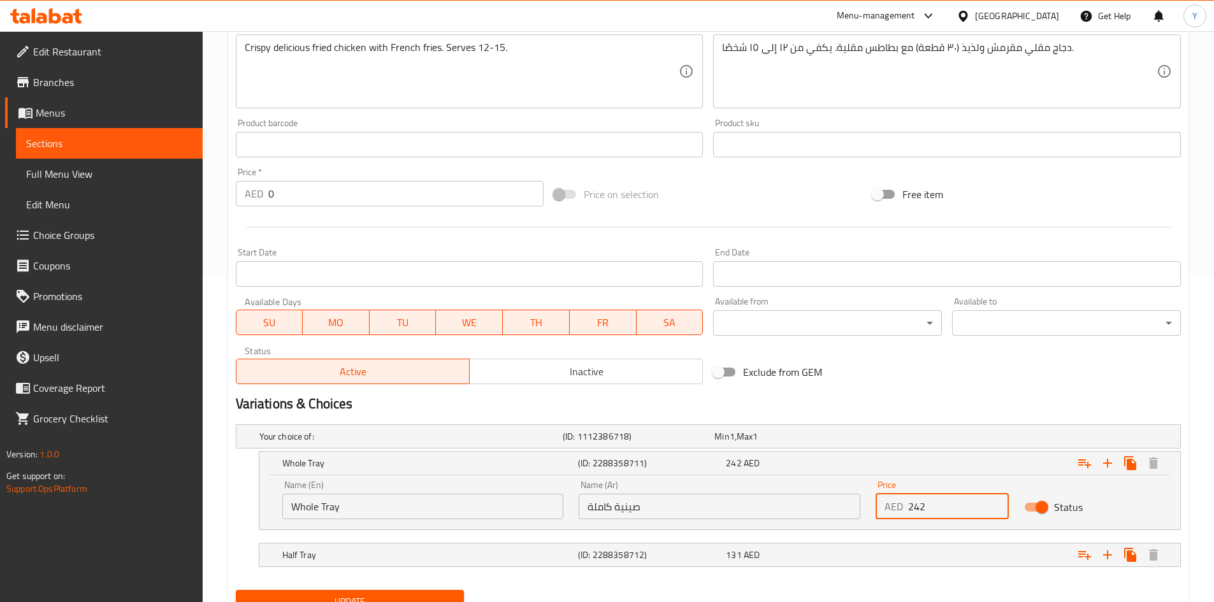
drag, startPoint x: 956, startPoint y: 512, endPoint x: 705, endPoint y: 483, distance: 252.7
click at [705, 483] on div "Name (En) Whole Tray Name (En) Name (Ar) صينية كاملة Name (Ar) Price AED 242 Pr…" at bounding box center [720, 500] width 890 height 54
type input "174"
click at [779, 563] on div "131 AED" at bounding box center [797, 555] width 148 height 18
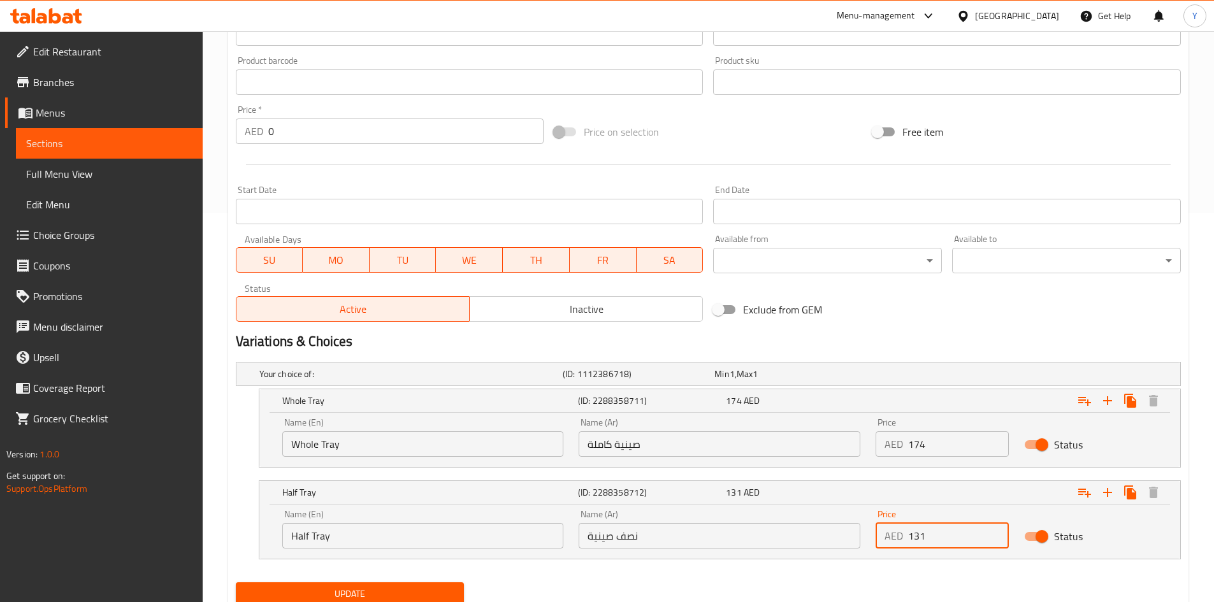
drag, startPoint x: 914, startPoint y: 586, endPoint x: 963, endPoint y: 591, distance: 49.3
click at [969, 594] on div "Add item image Image Size: 1200 x 800 px / Image formats: jpg, png / 5MB Max. I…" at bounding box center [708, 194] width 955 height 833
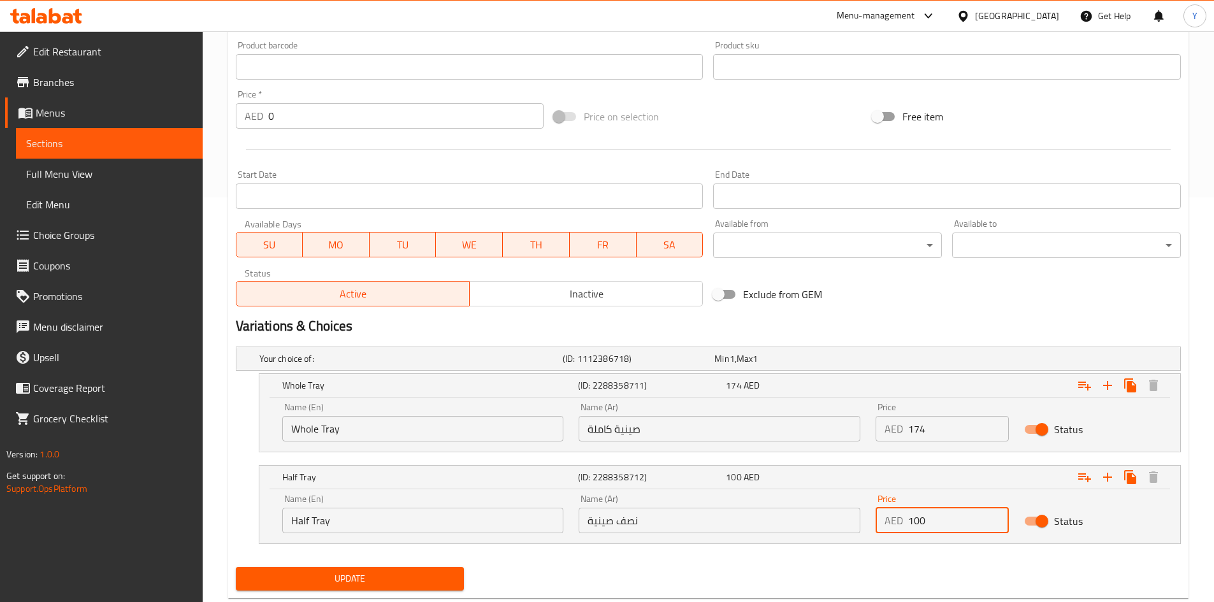
type input "100"
click at [340, 565] on div "Update" at bounding box center [350, 579] width 239 height 34
click at [346, 577] on span "Update" at bounding box center [350, 579] width 208 height 16
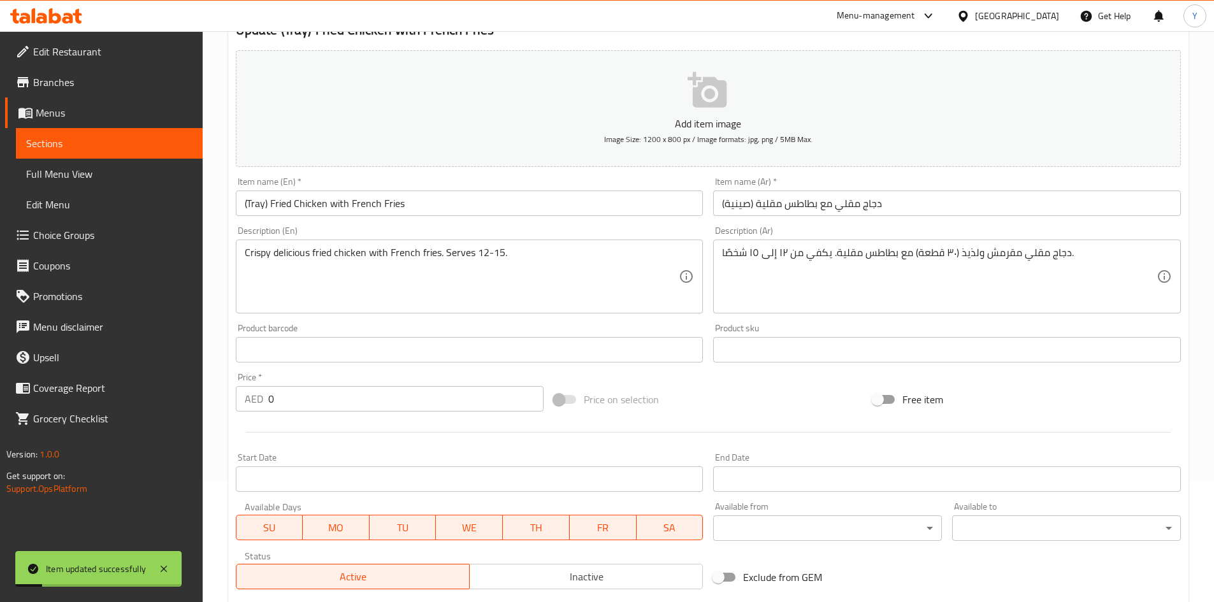
scroll to position [22, 0]
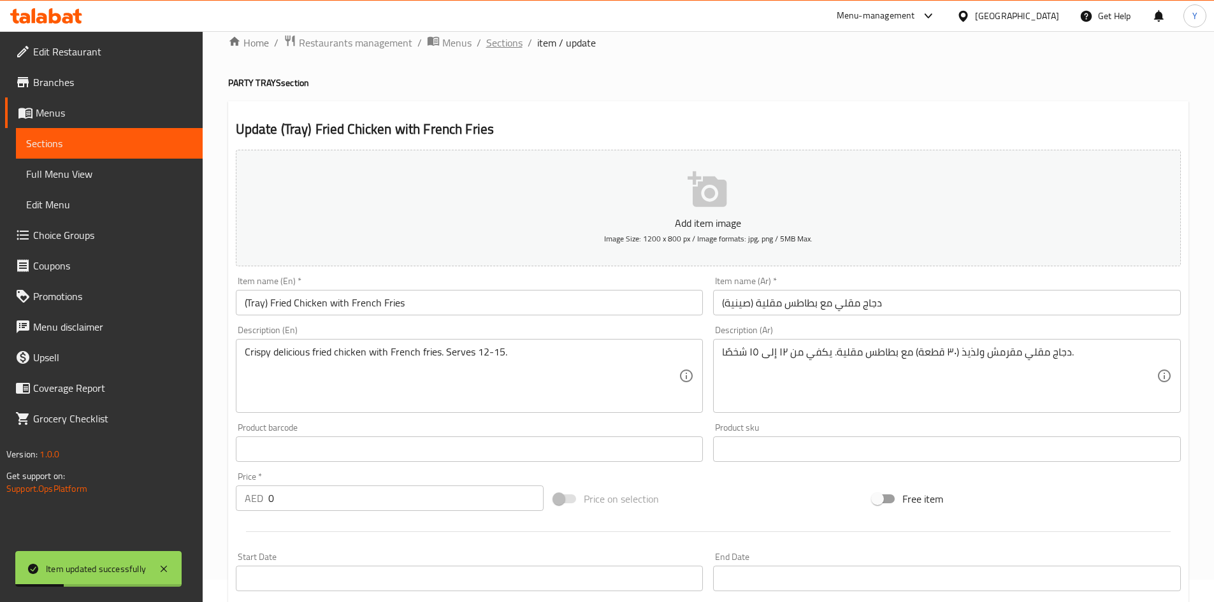
click at [512, 43] on span "Sections" at bounding box center [504, 42] width 36 height 15
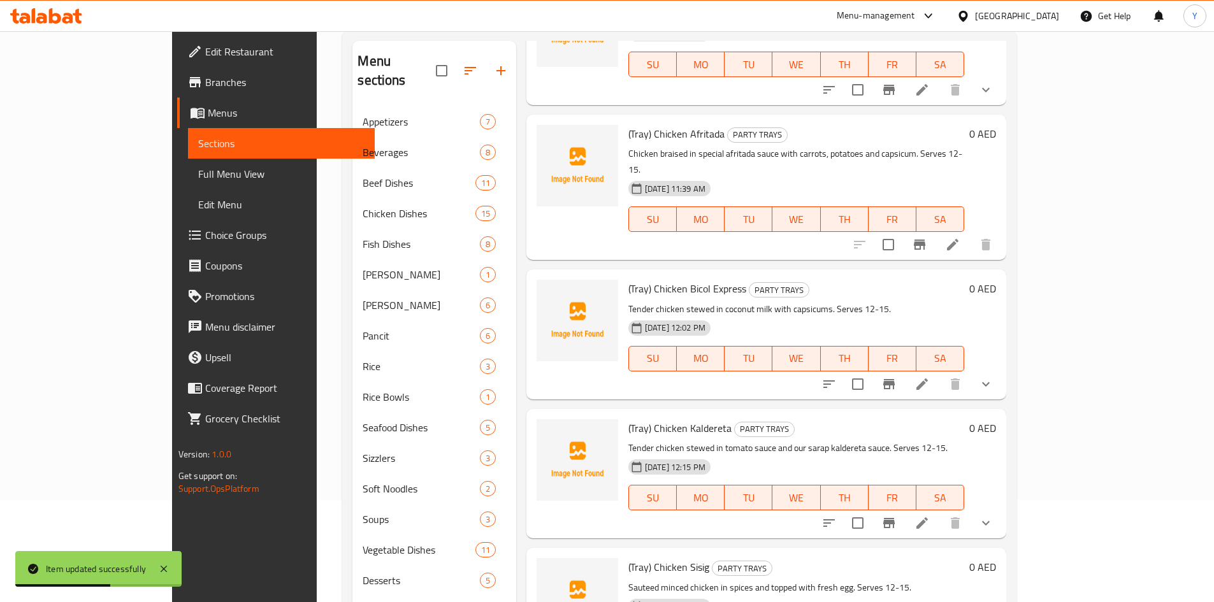
scroll to position [209, 0]
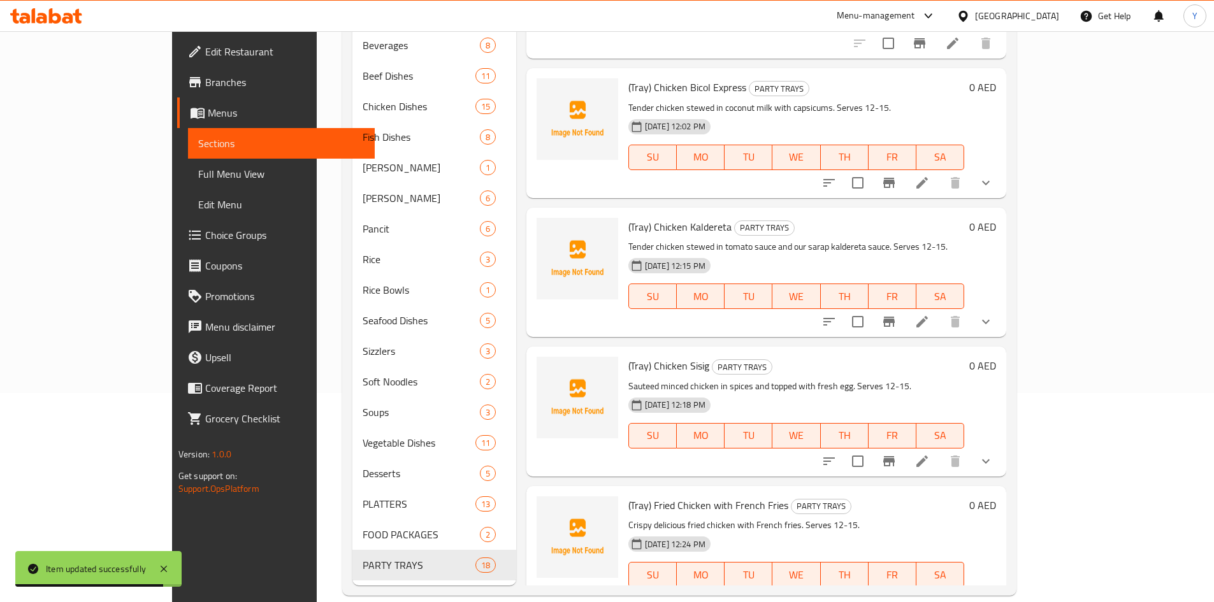
scroll to position [2011, 0]
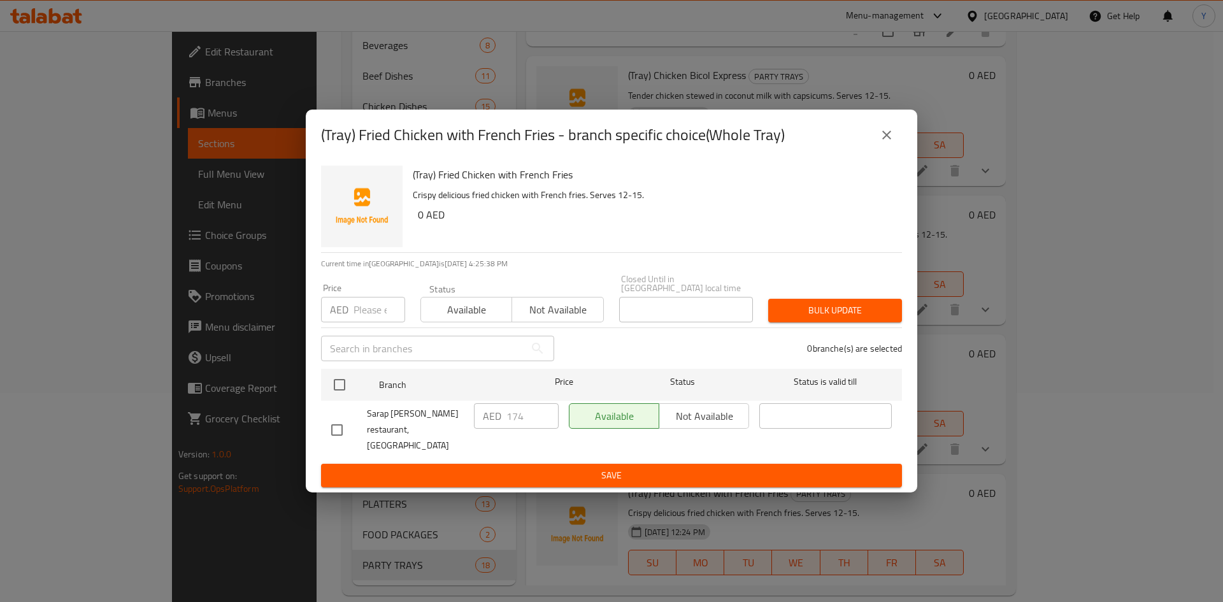
click at [896, 148] on button "close" at bounding box center [887, 135] width 31 height 31
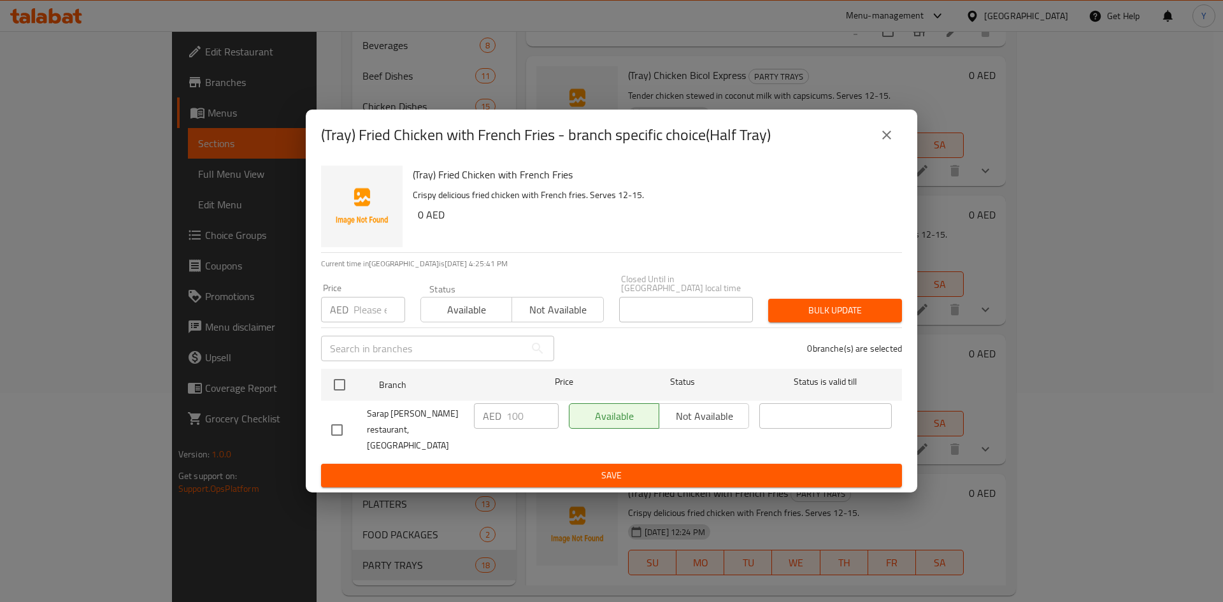
click at [878, 144] on button "close" at bounding box center [887, 135] width 31 height 31
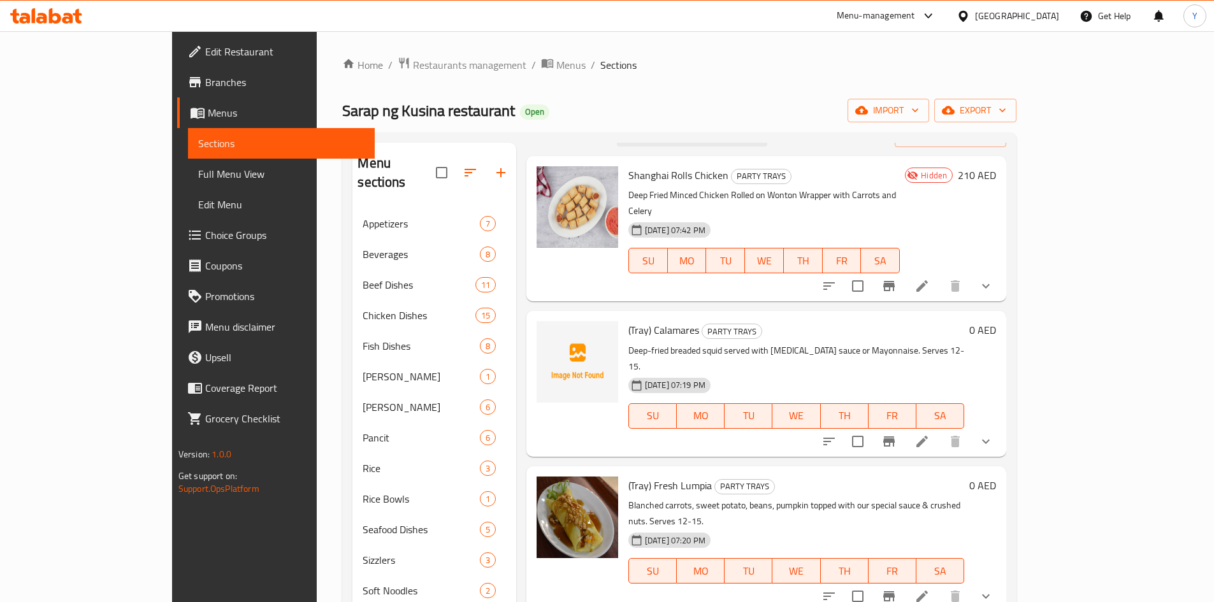
scroll to position [0, 0]
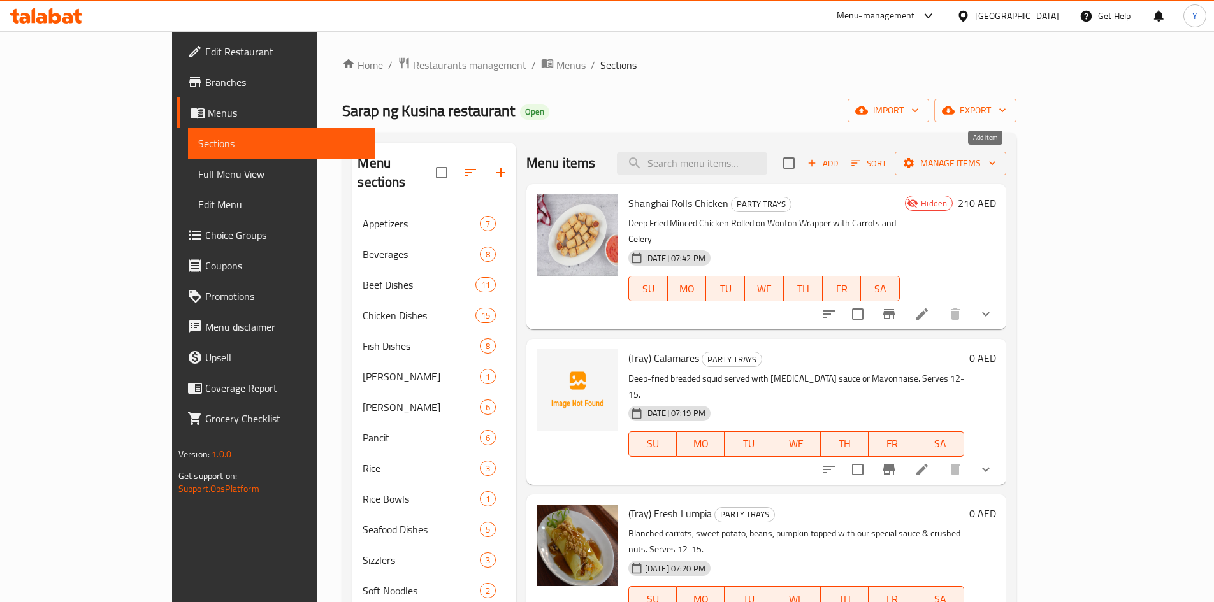
click at [840, 161] on span "Add" at bounding box center [822, 163] width 34 height 15
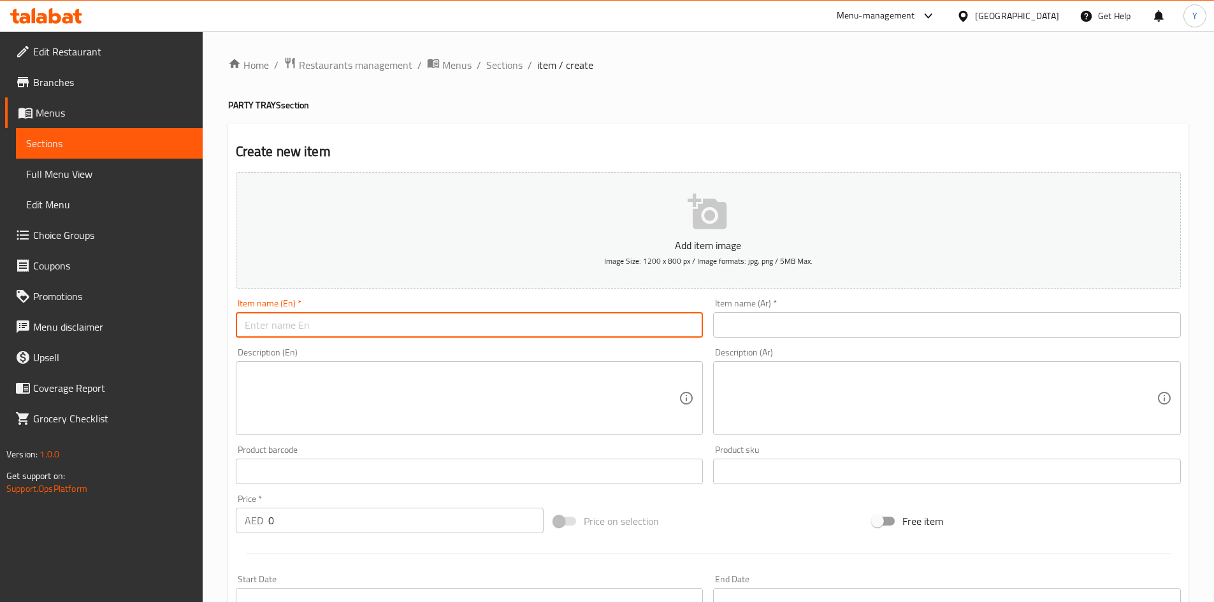
paste input "(Tray) HK-style Fried Chicken"
type input "(Tray) HK-style Fried Chicken"
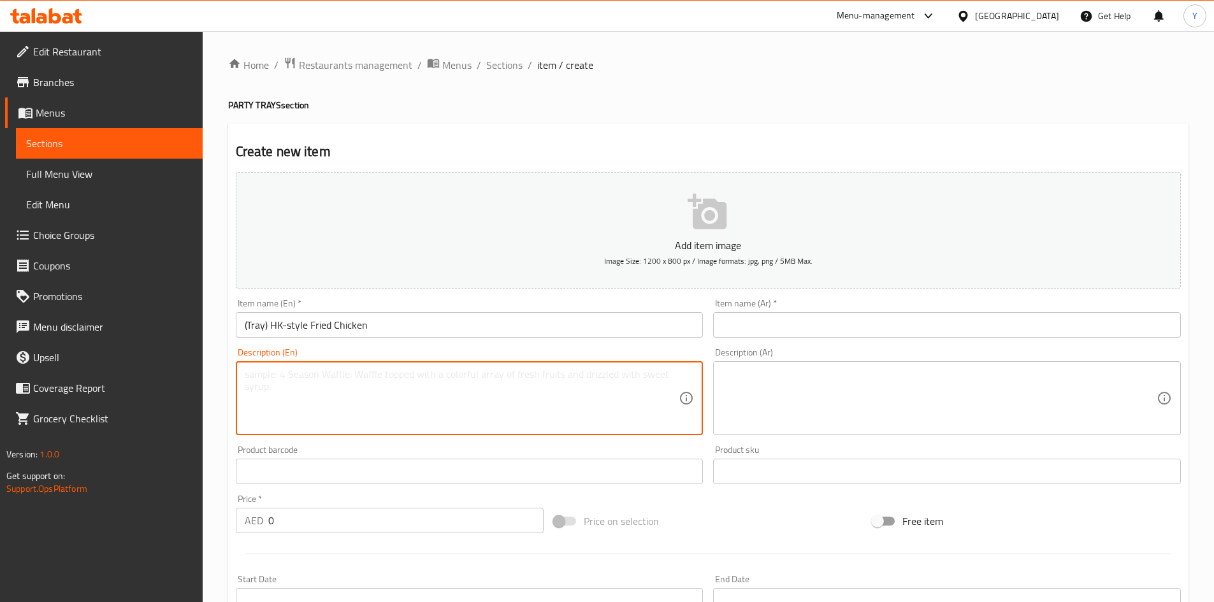
paste textarea "Chicken cooked HongKong-style with special gravy and shrimp crackers. Serves 12…"
click at [335, 379] on textarea "Chicken cooked HongKong-style with special gravy and shrimp crackers. Serves 12…" at bounding box center [462, 398] width 435 height 61
type textarea "Chicken cooked Hong Kong-style with special gravy and shrimp crackers. Serves 1…"
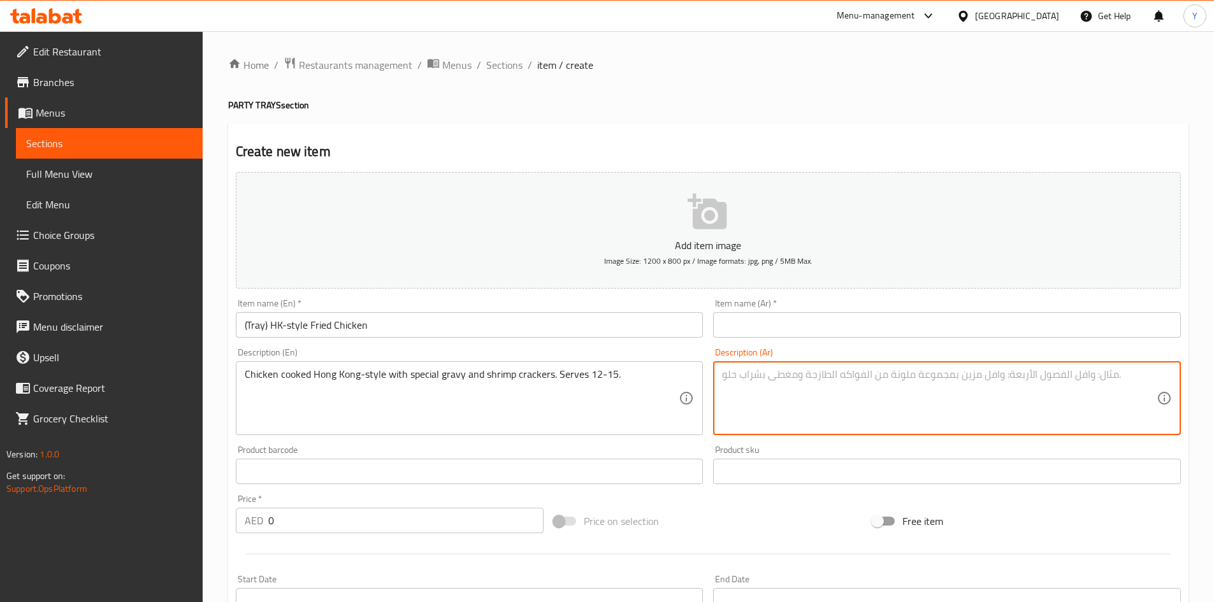
paste textarea "دجاج مطبوخ على طريقة هونغ كونغ مع مرق خاص ومقرمشات الروبيان. يكفي من ١٢ إلى ١٥ …"
type textarea "دجاج مطبوخ على طريقة هونغ كونغ مع مرق خاص ومقرمشات الروبيان. يكفي من ١٢ إلى ١٥ …"
click at [447, 328] on input "(Tray) HK-style Fried Chicken" at bounding box center [470, 324] width 468 height 25
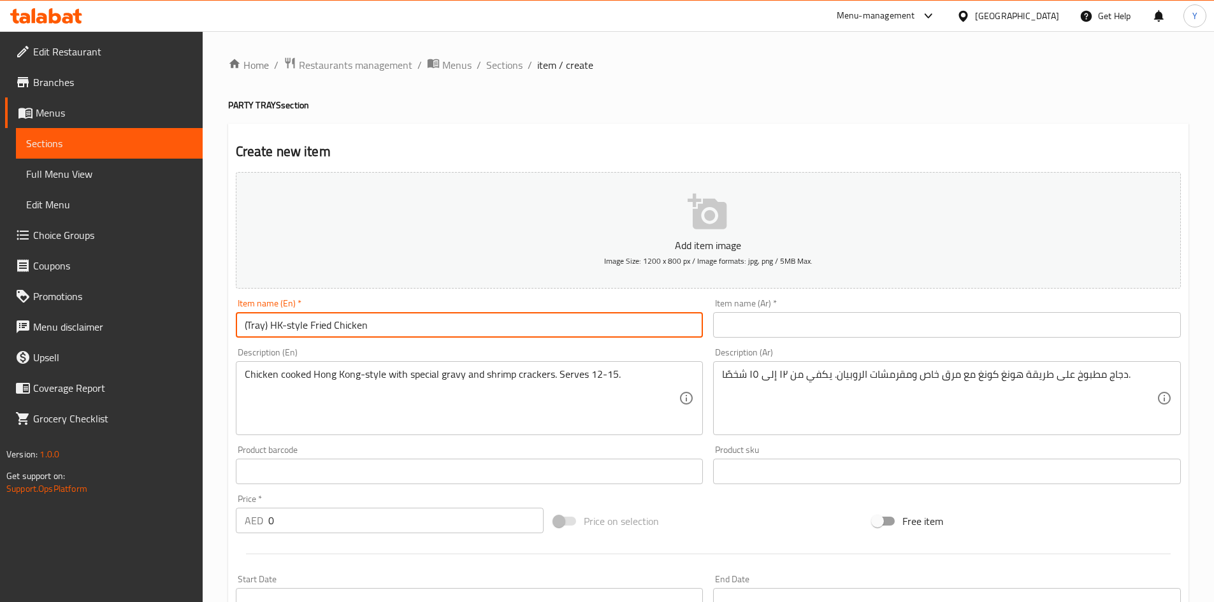
click at [447, 328] on input "(Tray) HK-style Fried Chicken" at bounding box center [470, 324] width 468 height 25
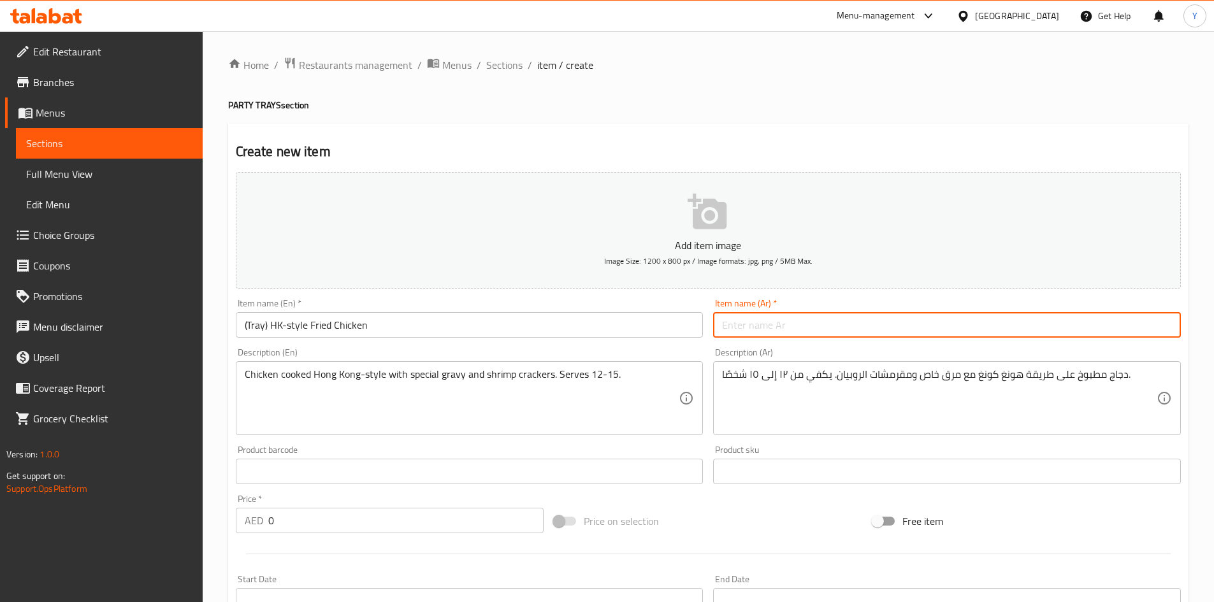
paste input "(صينية) دجاج مقلي على الطريقة الصينية"
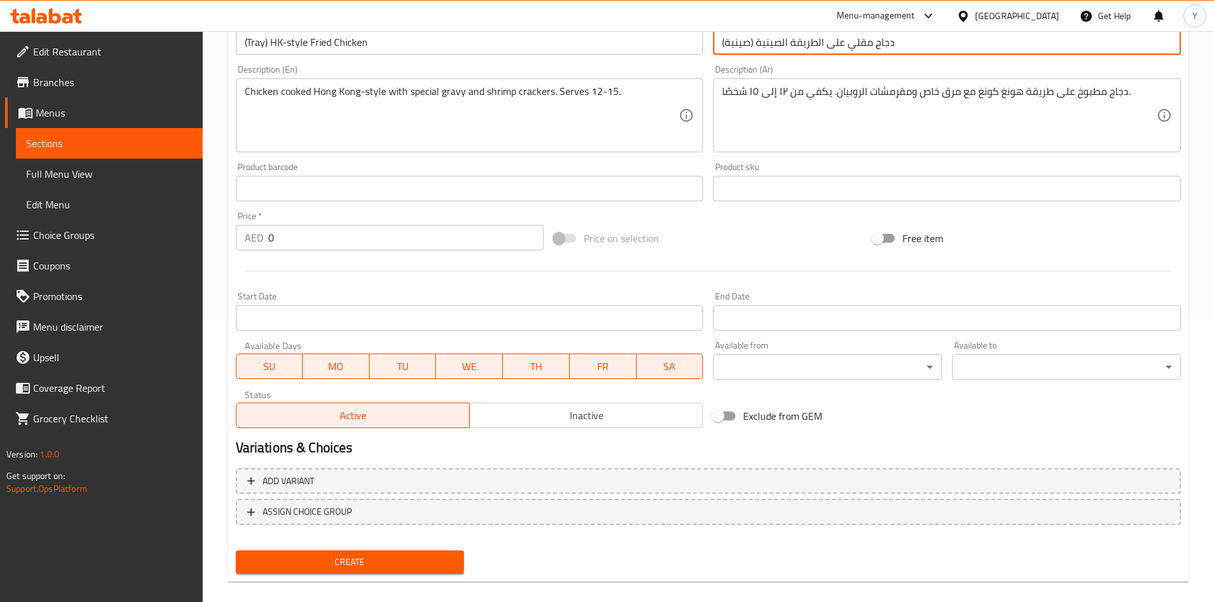
scroll to position [298, 0]
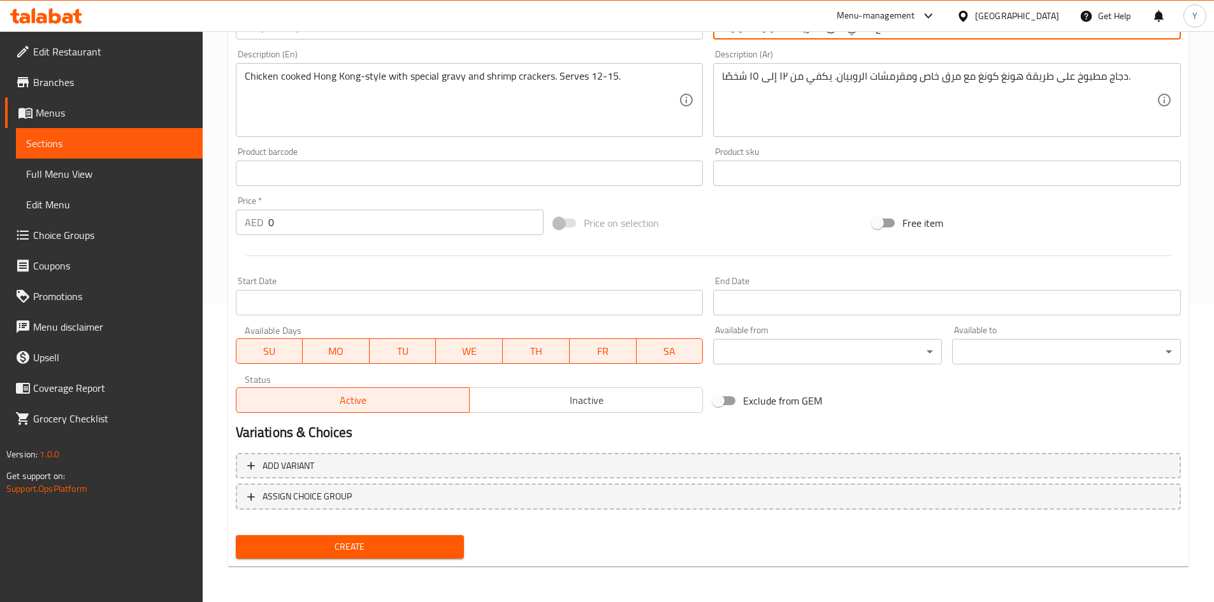
type input "(صينية) دجاج مقلي على الطريقة الصينية"
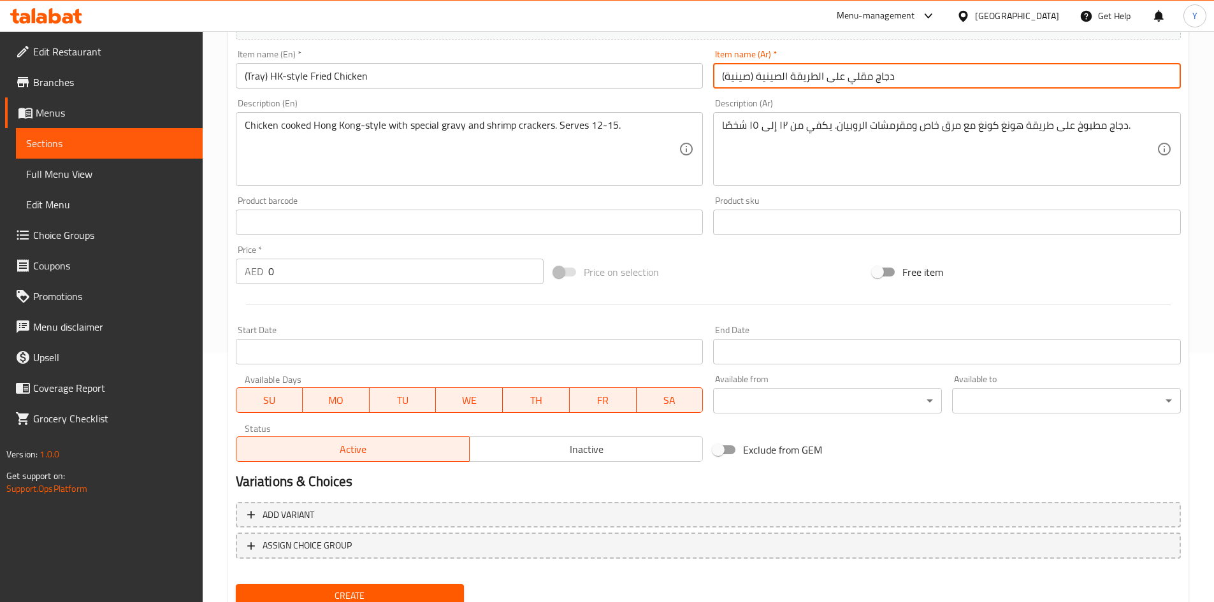
scroll to position [171, 0]
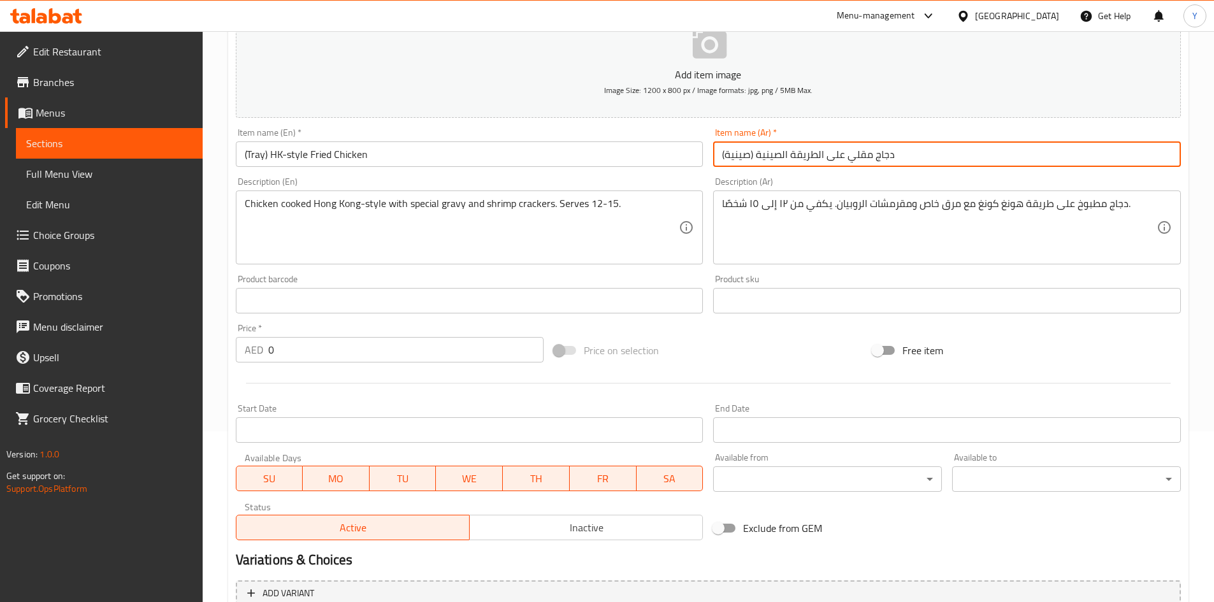
drag, startPoint x: 396, startPoint y: 166, endPoint x: 390, endPoint y: 159, distance: 9.0
click at [393, 168] on div "Item name (En)   * (Tray) HK-style Fried Chicken Item name (En) *" at bounding box center [470, 147] width 478 height 49
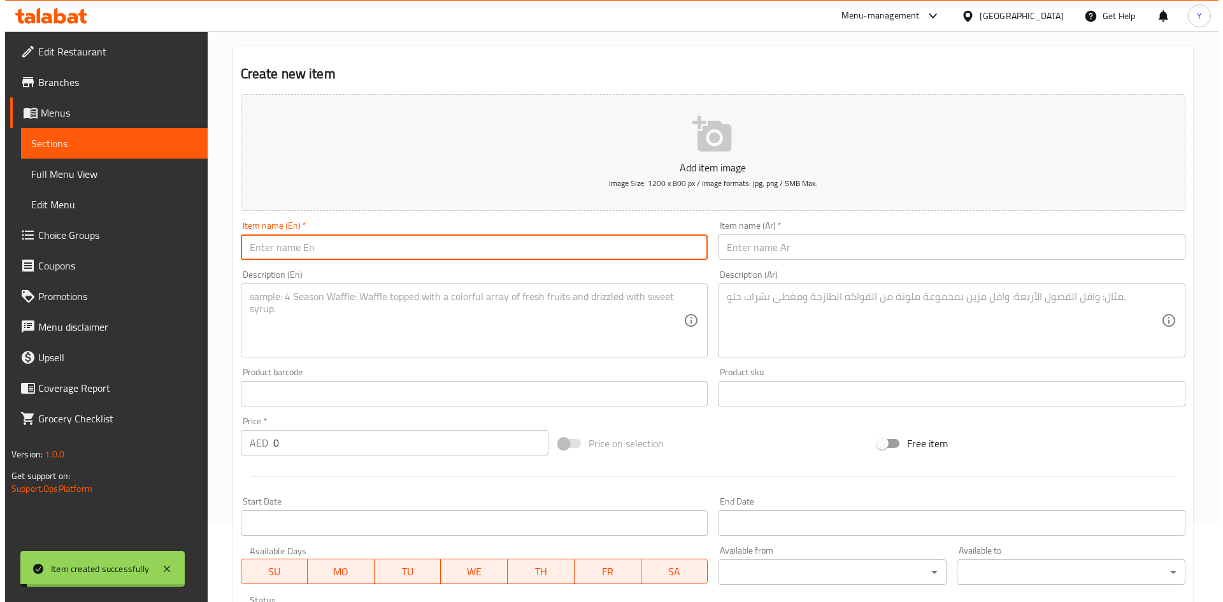
scroll to position [0, 0]
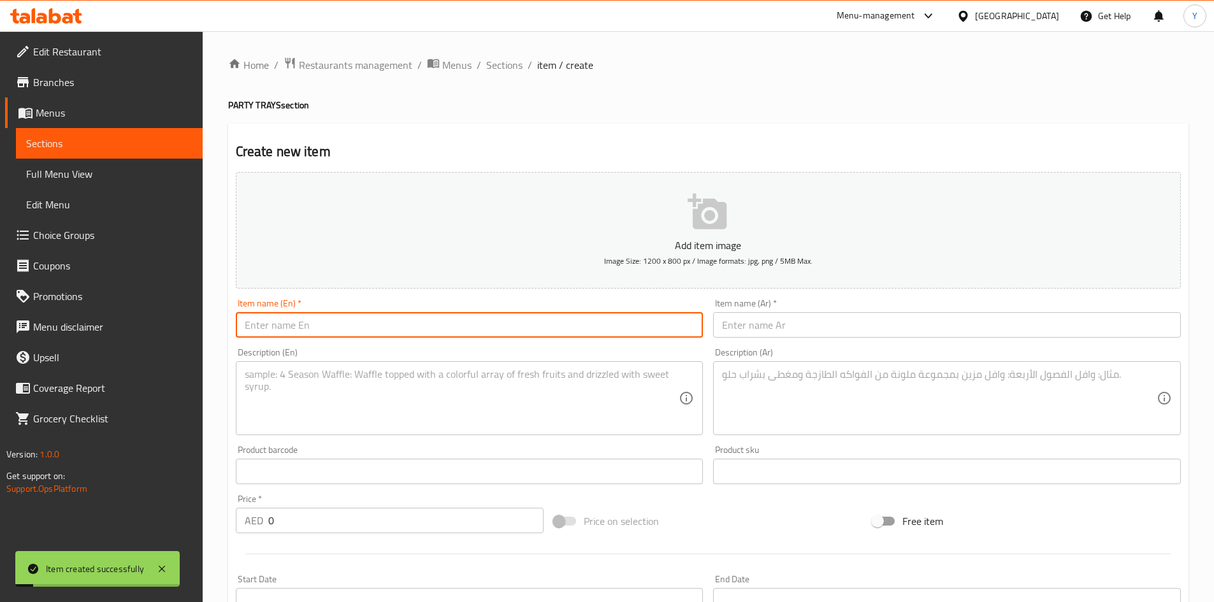
drag, startPoint x: 507, startPoint y: 63, endPoint x: 538, endPoint y: 88, distance: 39.9
click at [507, 63] on span "Sections" at bounding box center [504, 64] width 36 height 15
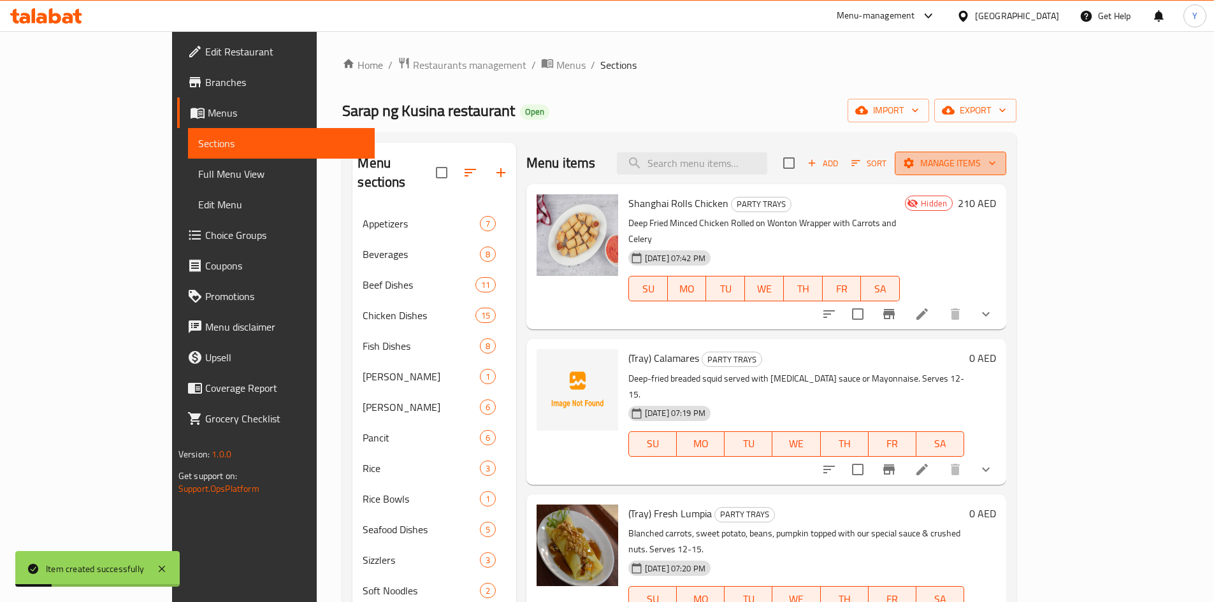
click at [996, 155] on span "Manage items" at bounding box center [950, 163] width 91 height 16
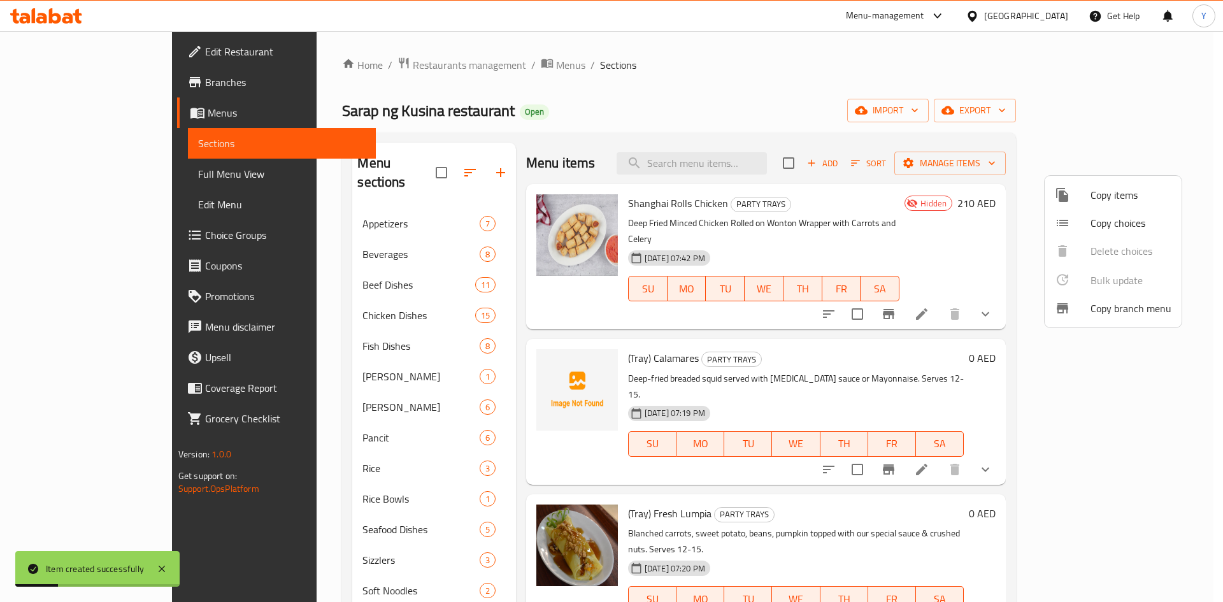
click at [1111, 222] on span "Copy choices" at bounding box center [1131, 222] width 81 height 15
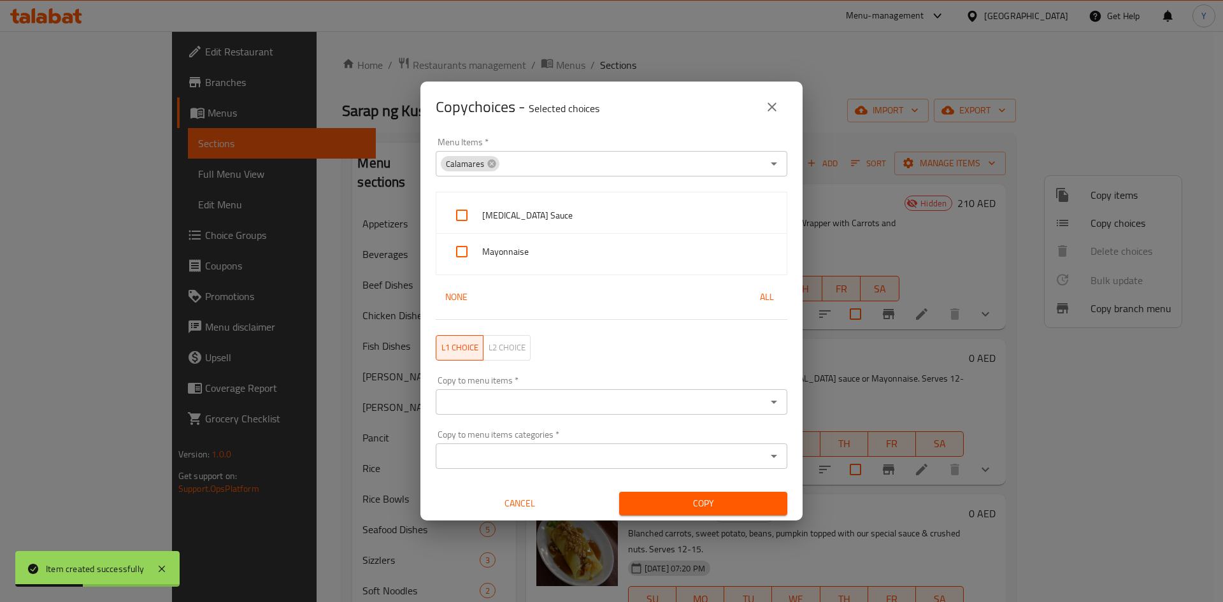
click at [493, 171] on div "Calamares Menu Items *" at bounding box center [612, 163] width 352 height 25
click at [491, 166] on icon at bounding box center [491, 163] width 8 height 8
click at [543, 159] on input "Menu Items   *" at bounding box center [601, 164] width 323 height 18
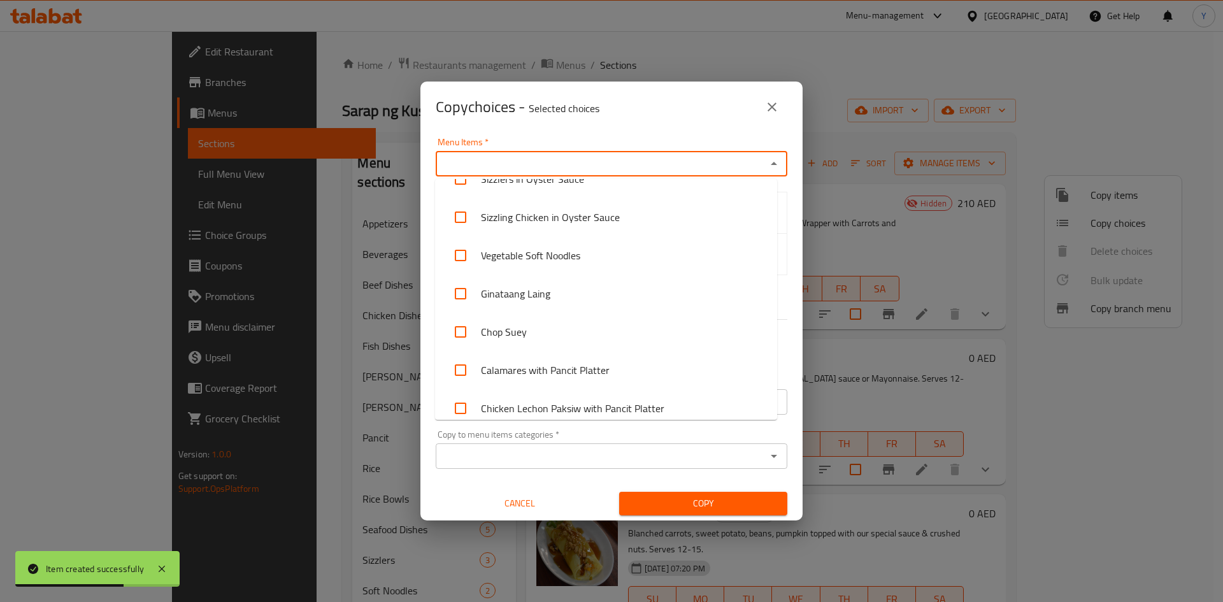
scroll to position [2331, 0]
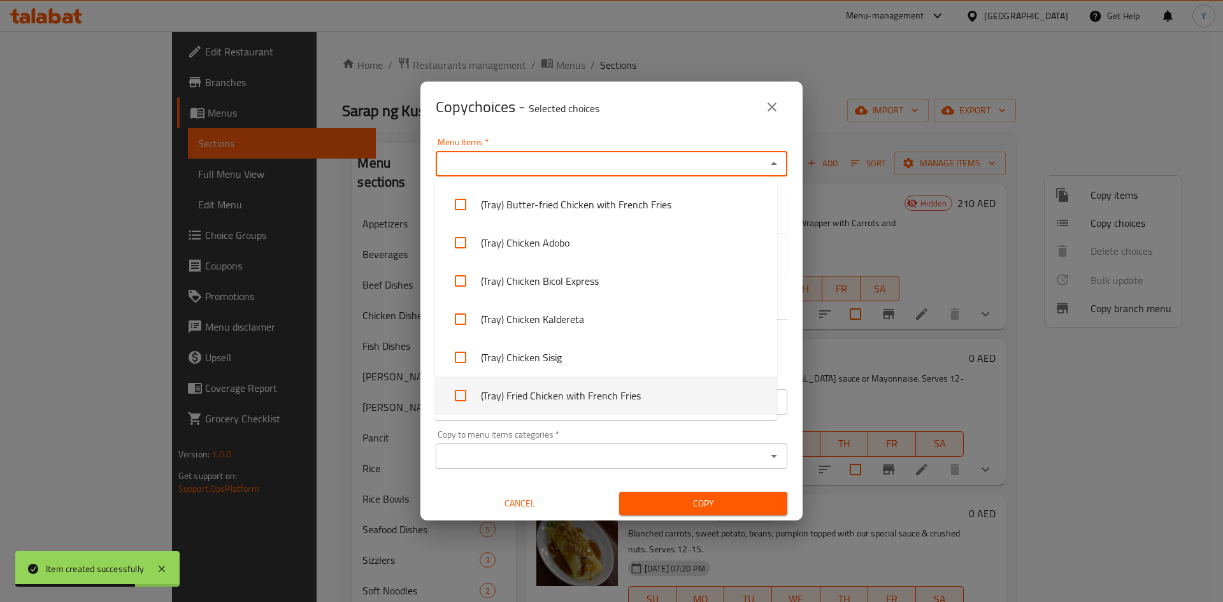
click at [669, 402] on li "(Tray) Fried Chicken with French Fries" at bounding box center [606, 396] width 342 height 38
checkbox input "true"
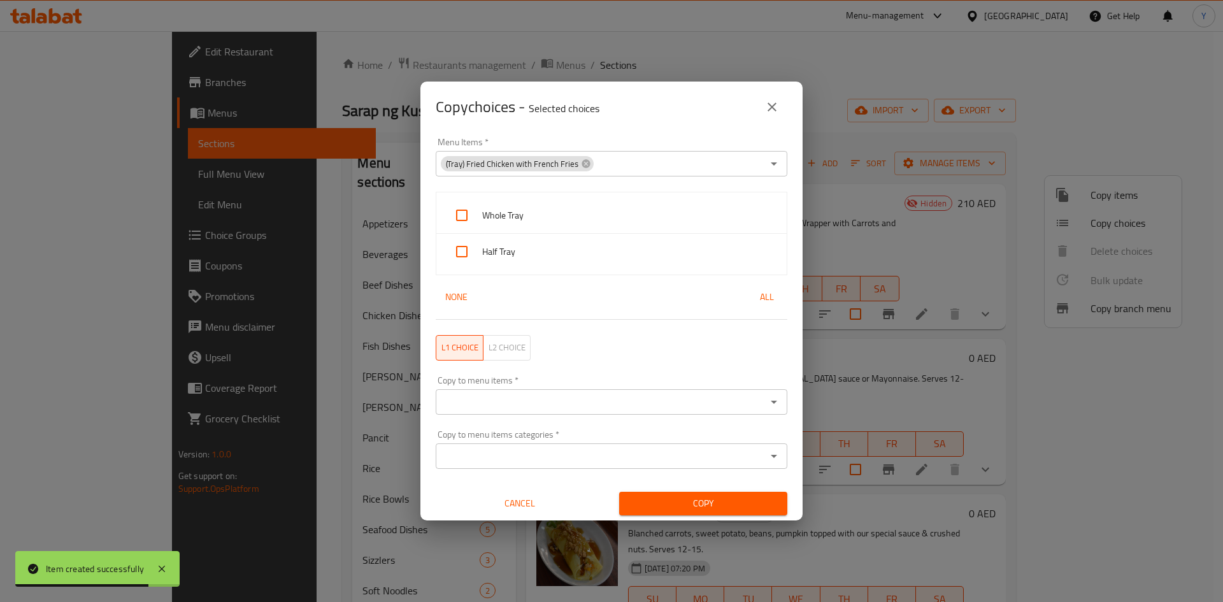
click at [669, 134] on div "Menu Items   * (Tray) Fried Chicken with French Fries Menu Items *" at bounding box center [611, 157] width 367 height 54
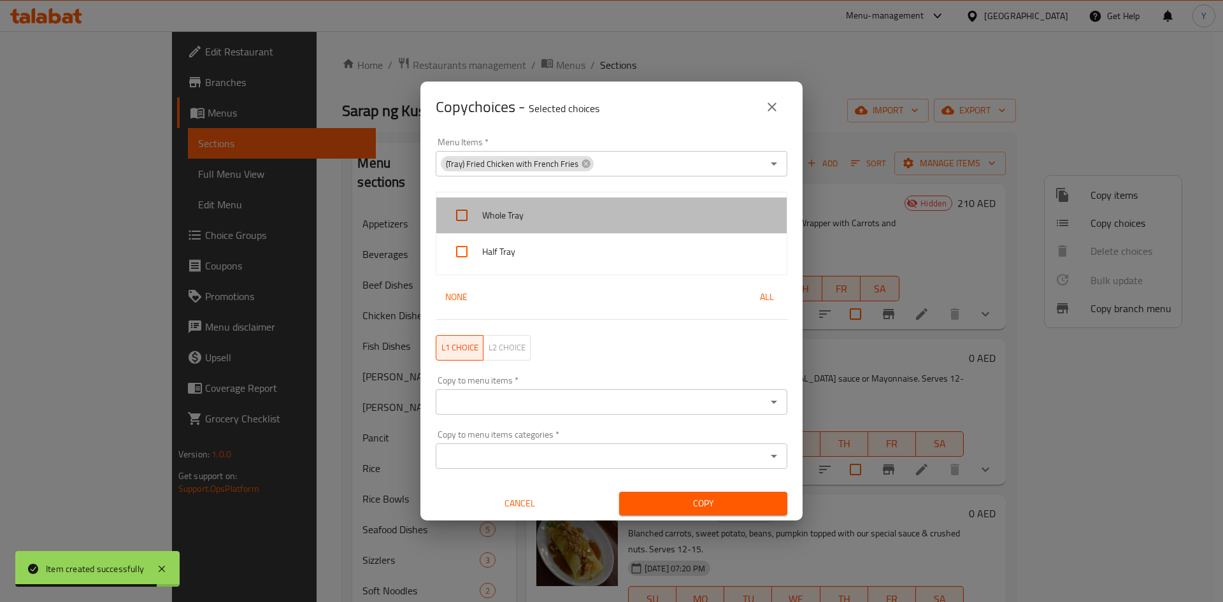
click at [618, 212] on span "Whole Tray" at bounding box center [629, 216] width 294 height 16
checkbox input "true"
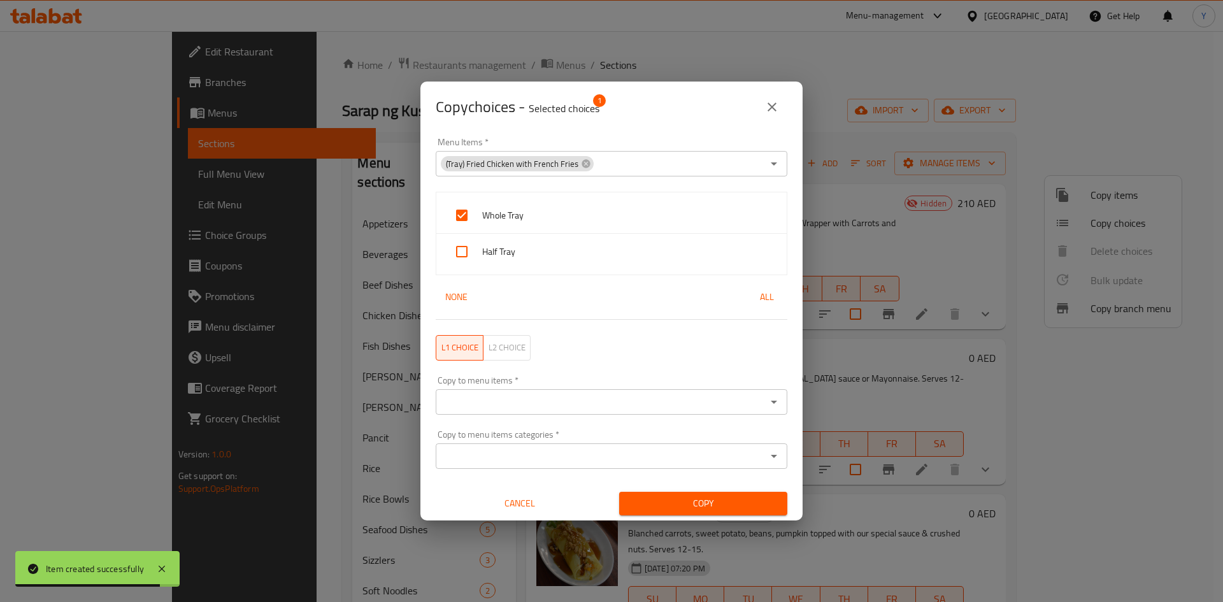
click at [608, 248] on span "Half Tray" at bounding box center [629, 252] width 294 height 16
checkbox input "true"
click at [599, 396] on input "Copy to menu items   *" at bounding box center [601, 402] width 323 height 18
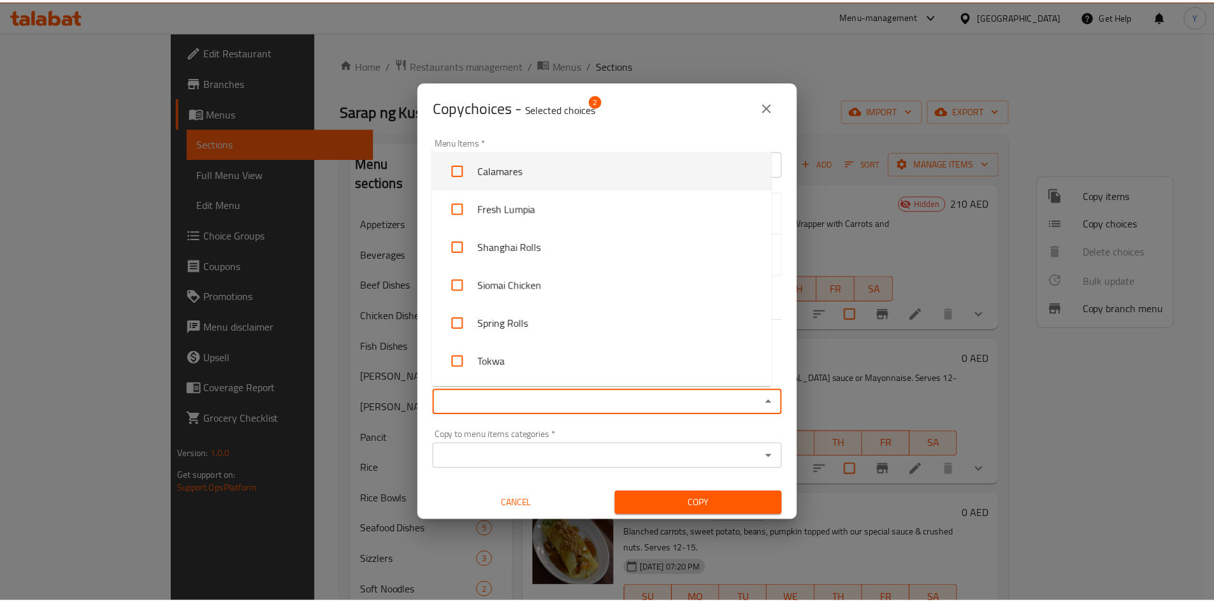
scroll to position [4701, 0]
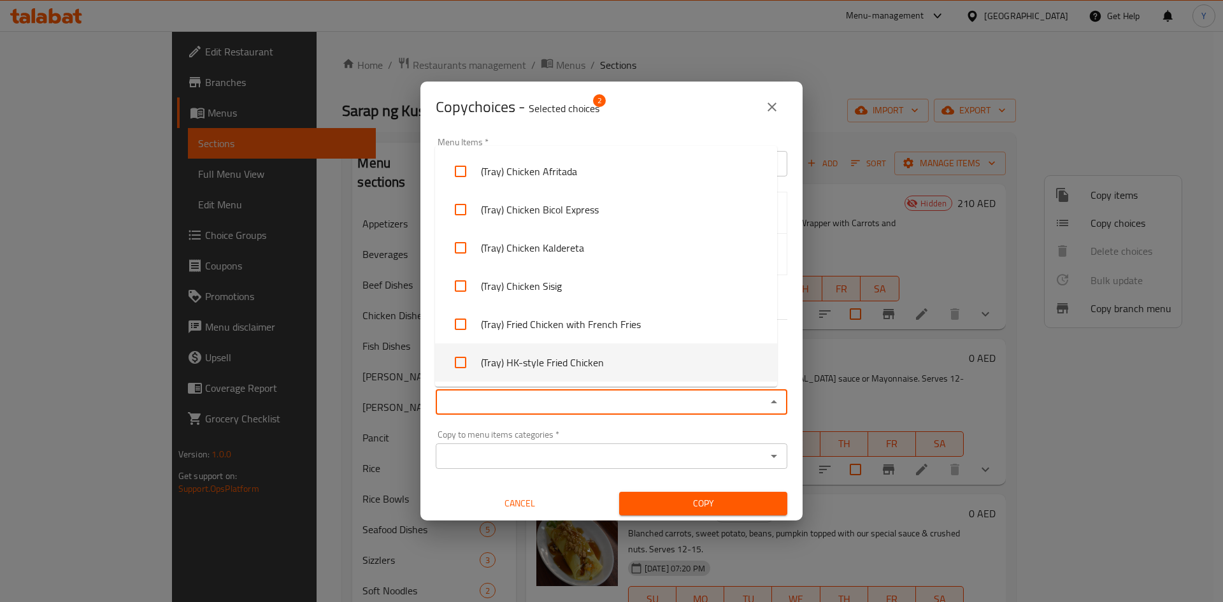
click at [687, 377] on li "(Tray) HK-style Fried Chicken" at bounding box center [606, 362] width 342 height 38
checkbox input "true"
click at [686, 419] on div "Copy to menu items   * (Tray) HK-style Fried Chicken Copy to menu items *" at bounding box center [611, 395] width 367 height 54
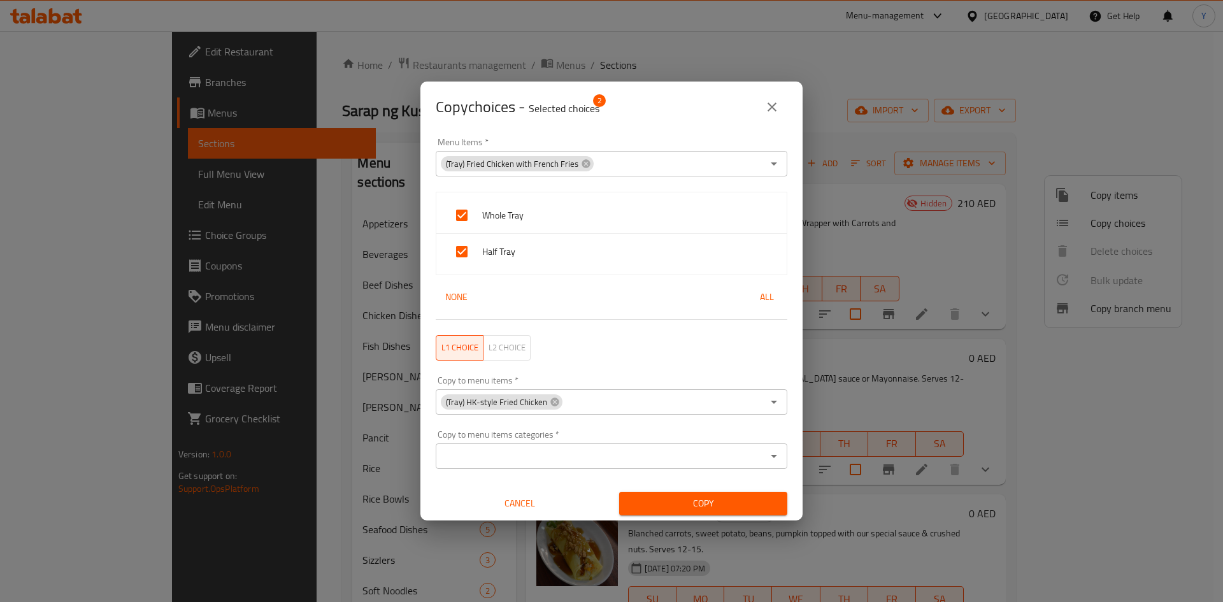
click at [690, 503] on span "Copy" at bounding box center [704, 504] width 148 height 16
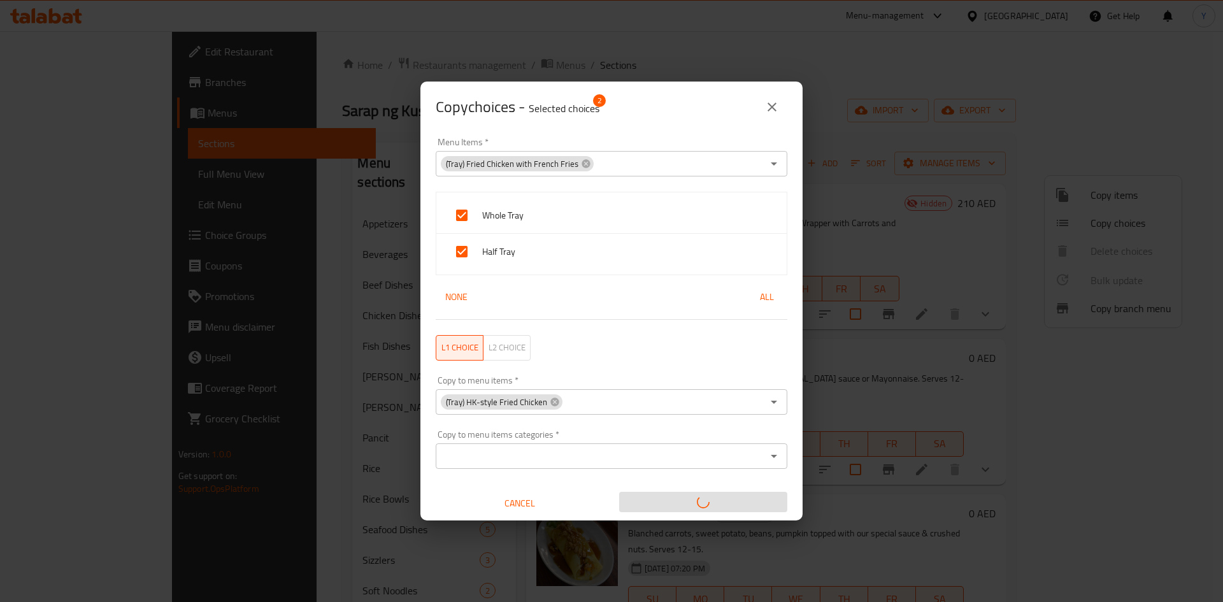
click at [788, 600] on div "Copy choices - Selected choices 2 Menu Items   * (Tray) Fried Chicken with Fren…" at bounding box center [611, 301] width 1223 height 602
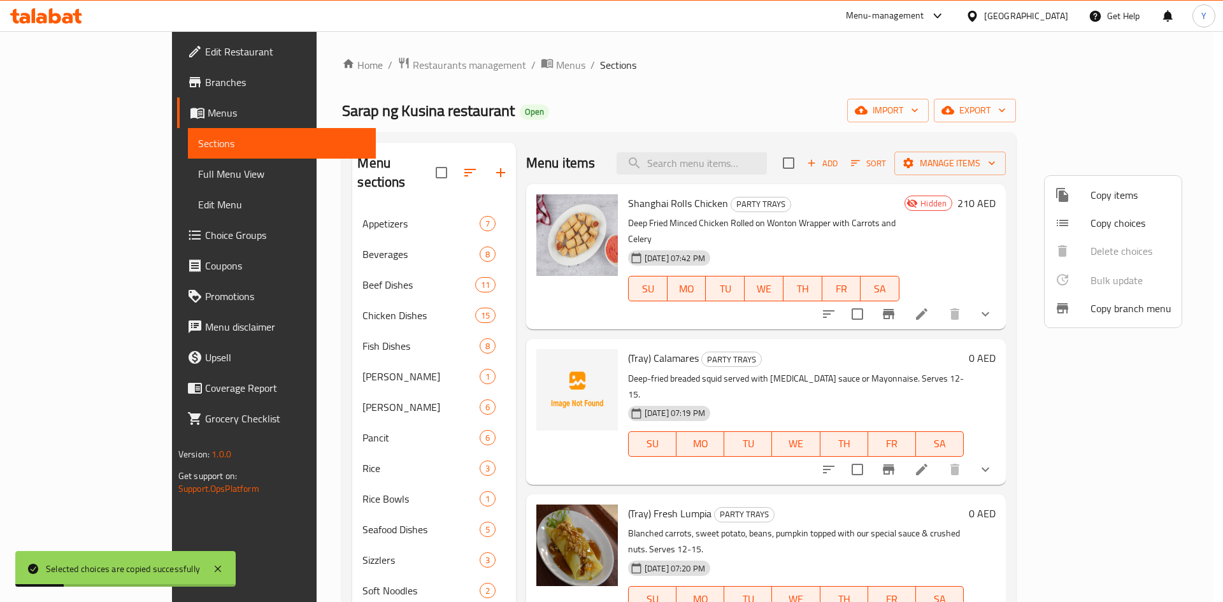
click at [1218, 427] on div at bounding box center [611, 301] width 1223 height 602
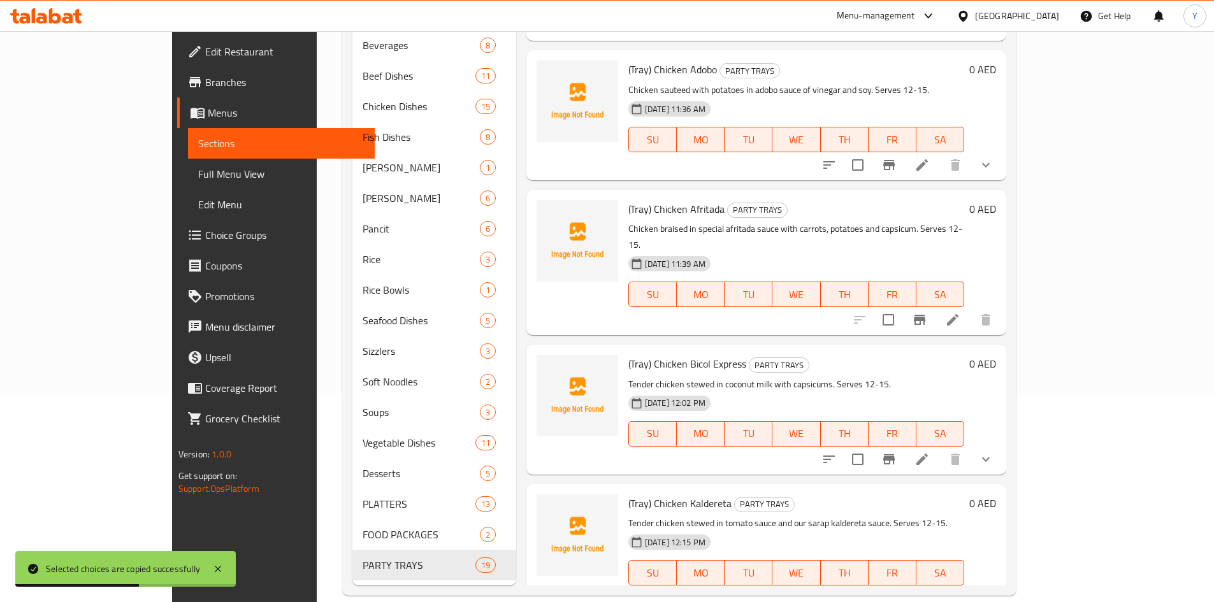
scroll to position [2044, 0]
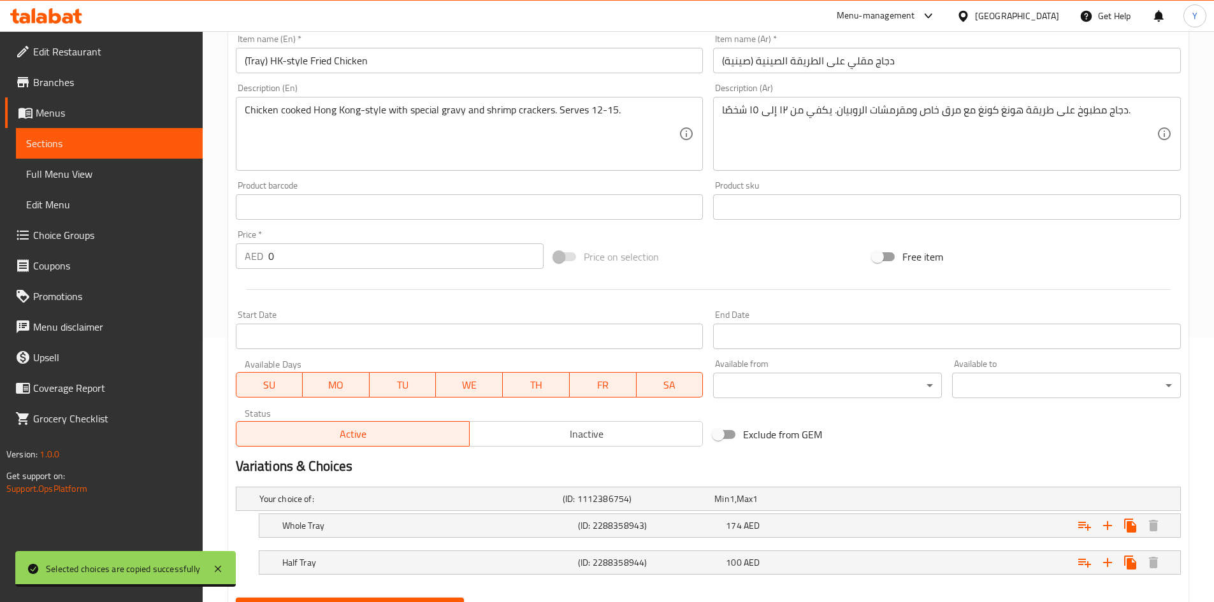
scroll to position [327, 0]
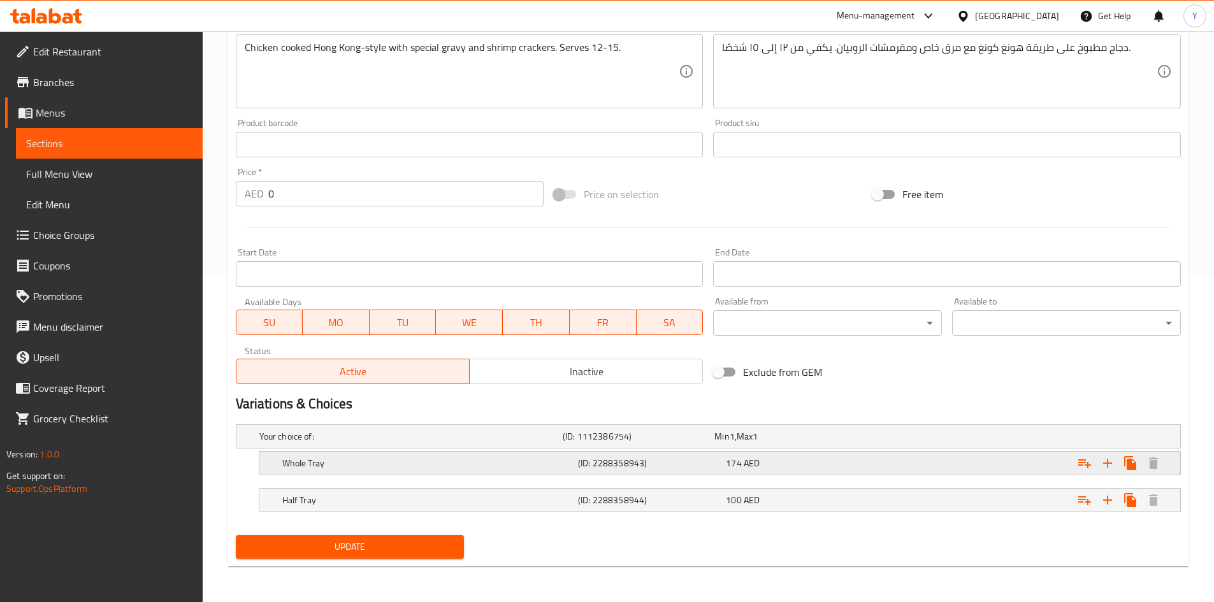
click at [827, 468] on div "174 AED" at bounding box center [797, 463] width 143 height 13
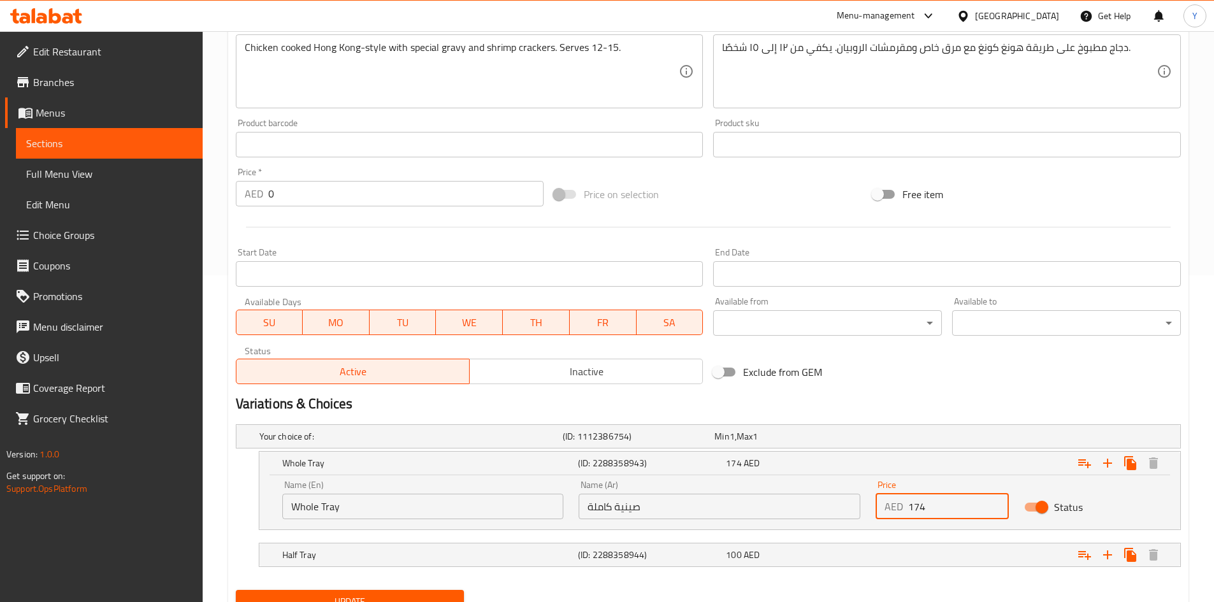
click at [916, 505] on input "174" at bounding box center [958, 506] width 101 height 25
drag, startPoint x: 940, startPoint y: 504, endPoint x: 791, endPoint y: 477, distance: 151.6
click at [794, 502] on div "Name (En) Whole Tray Name (En) Name (Ar) صينية كاملة Name (Ar) Price AED 174 Pr…" at bounding box center [720, 500] width 890 height 54
type input "242"
click at [816, 545] on div "Half Tray (ID: 2288358944) 100 AED" at bounding box center [724, 555] width 888 height 28
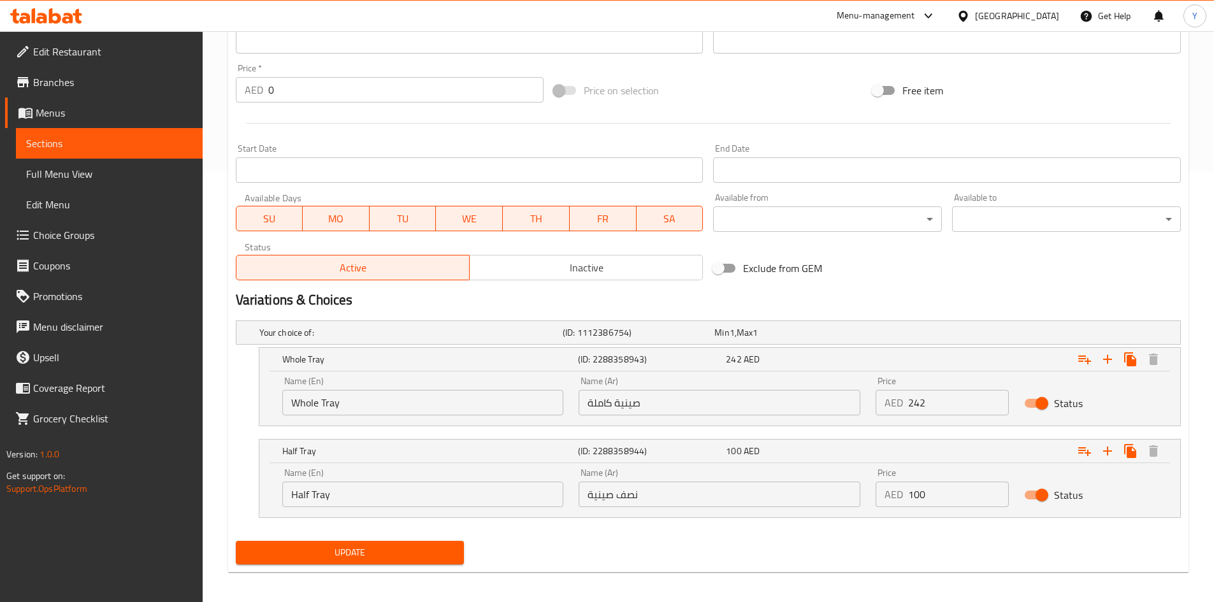
scroll to position [436, 0]
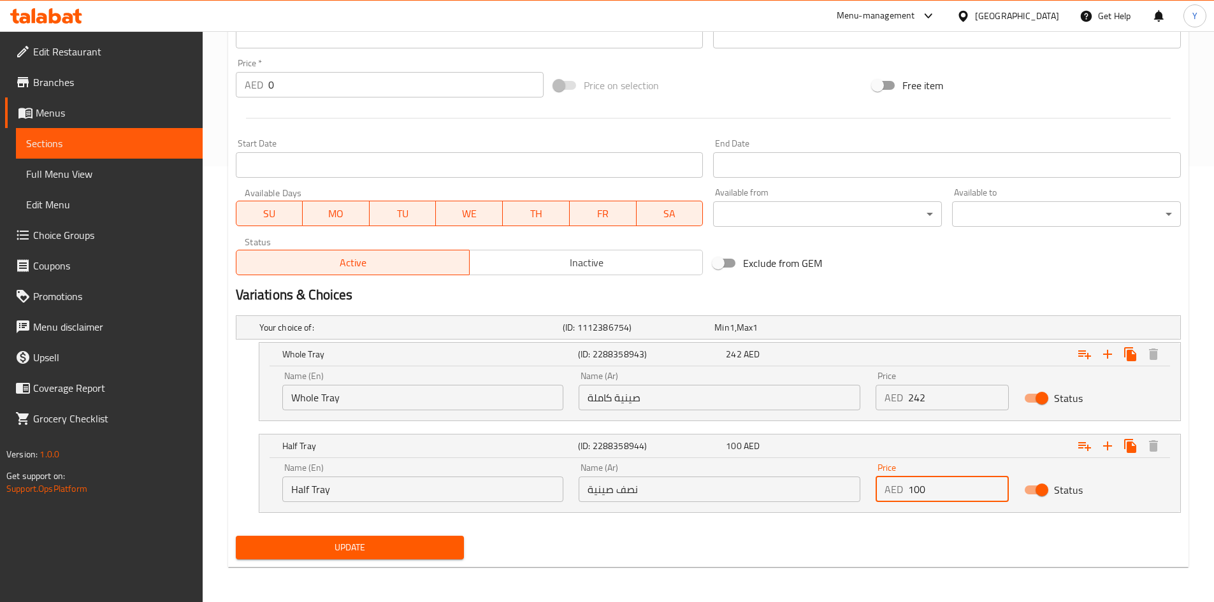
drag, startPoint x: 915, startPoint y: 486, endPoint x: 975, endPoint y: 483, distance: 60.0
click at [975, 483] on input "100" at bounding box center [958, 489] width 101 height 25
type input "131"
click at [803, 553] on div "Update" at bounding box center [708, 548] width 955 height 34
click at [415, 543] on span "Update" at bounding box center [350, 548] width 208 height 16
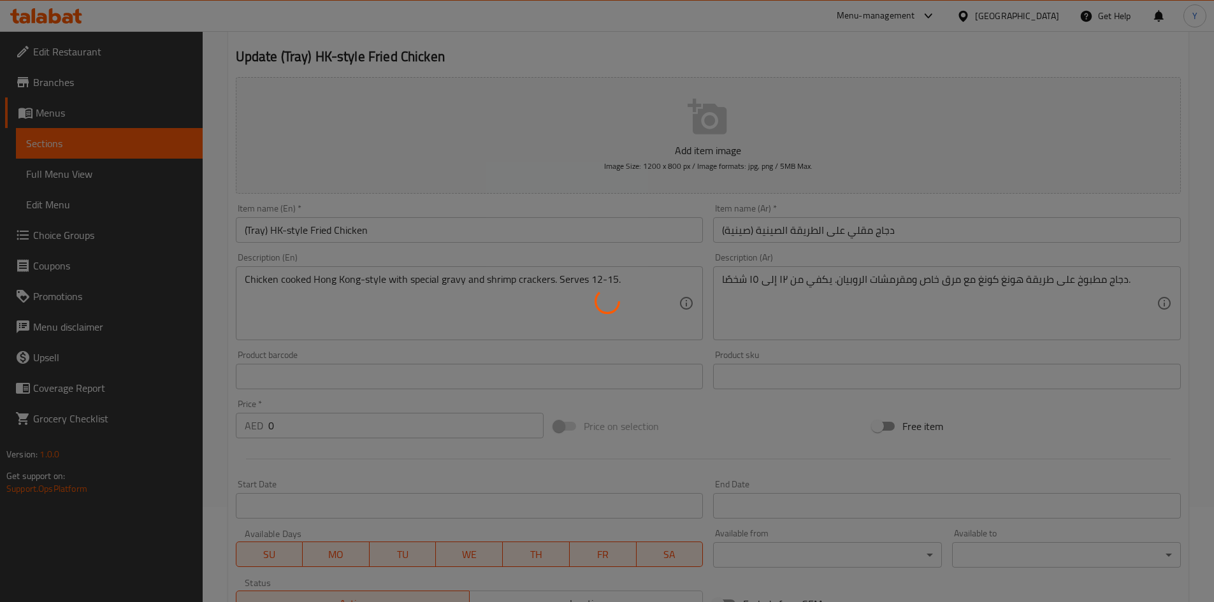
scroll to position [0, 0]
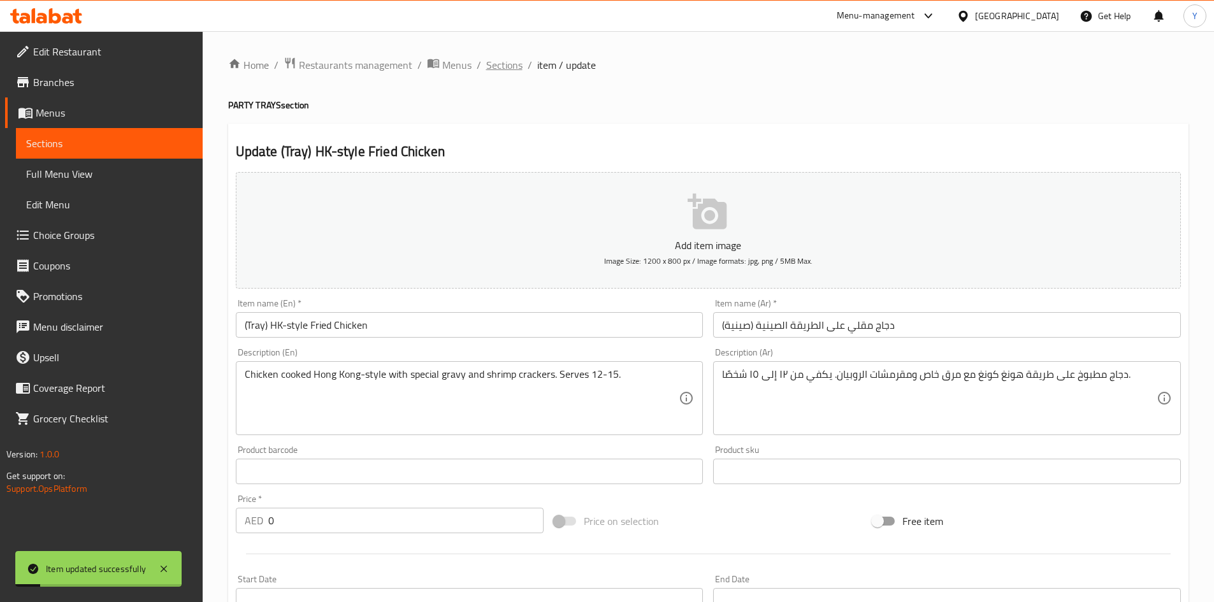
click at [498, 68] on span "Sections" at bounding box center [504, 64] width 36 height 15
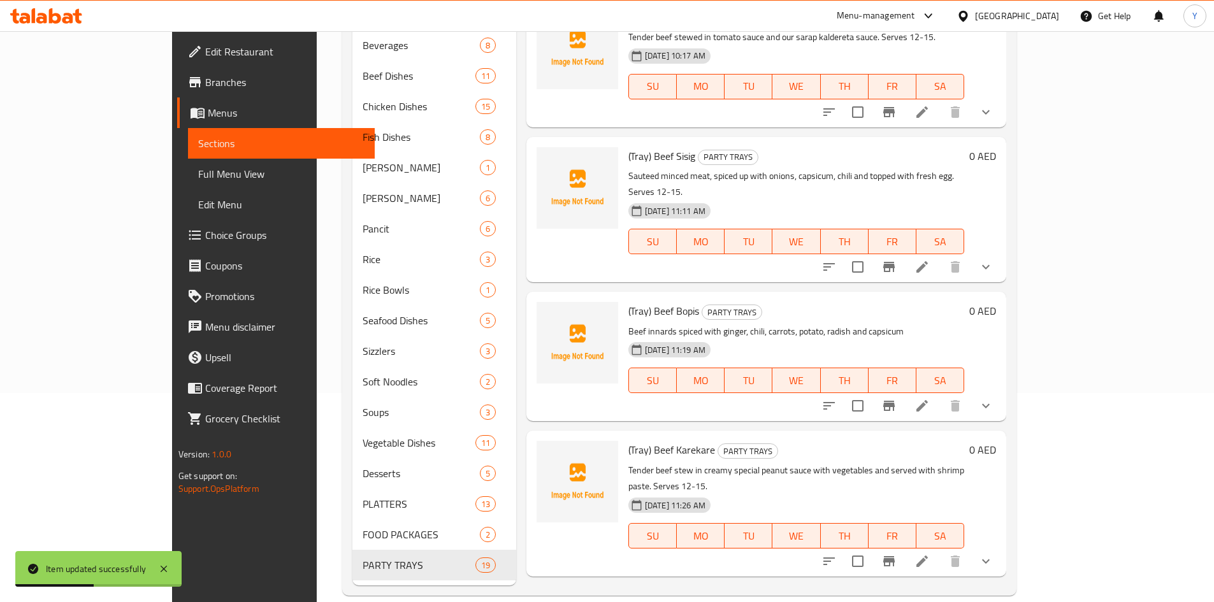
scroll to position [2044, 0]
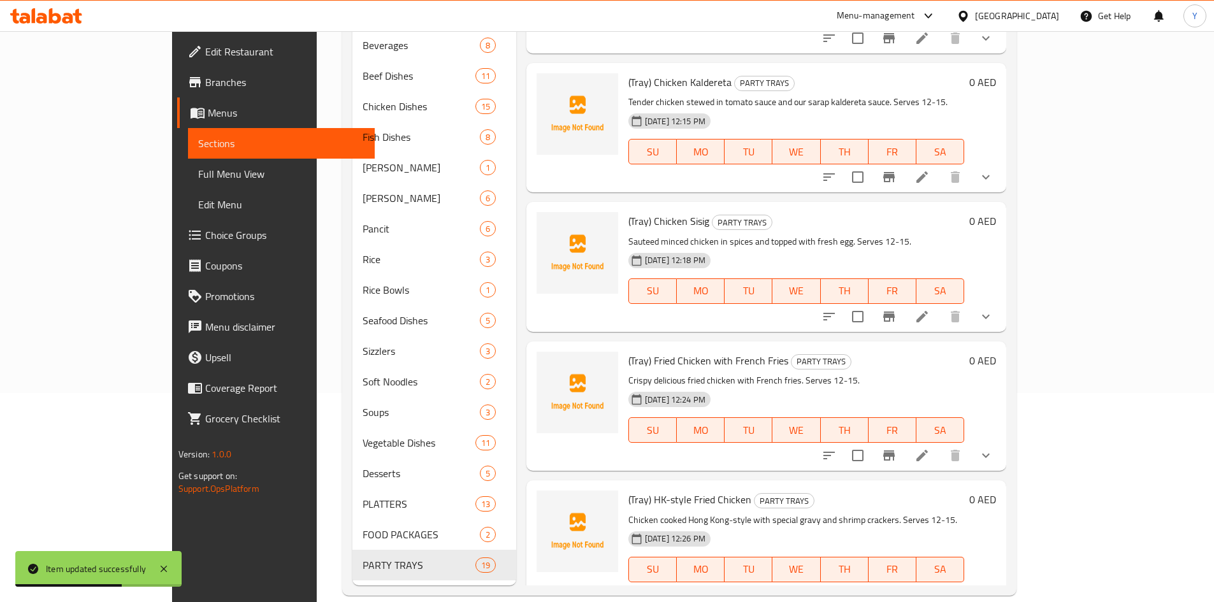
scroll to position [2150, 0]
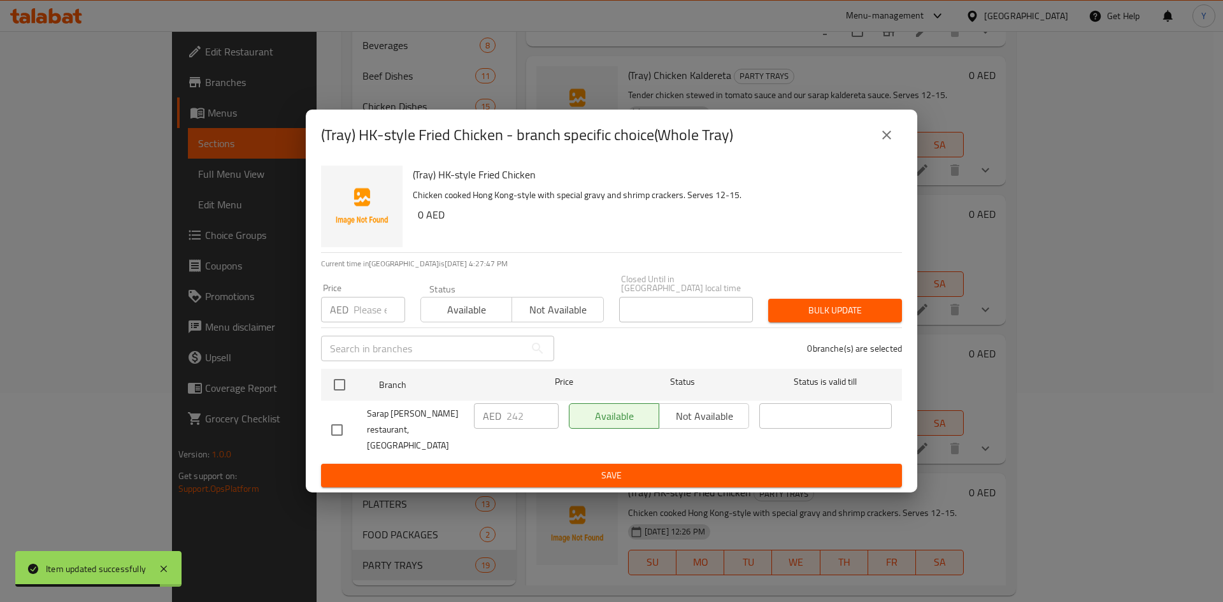
click at [884, 130] on button "close" at bounding box center [887, 135] width 31 height 31
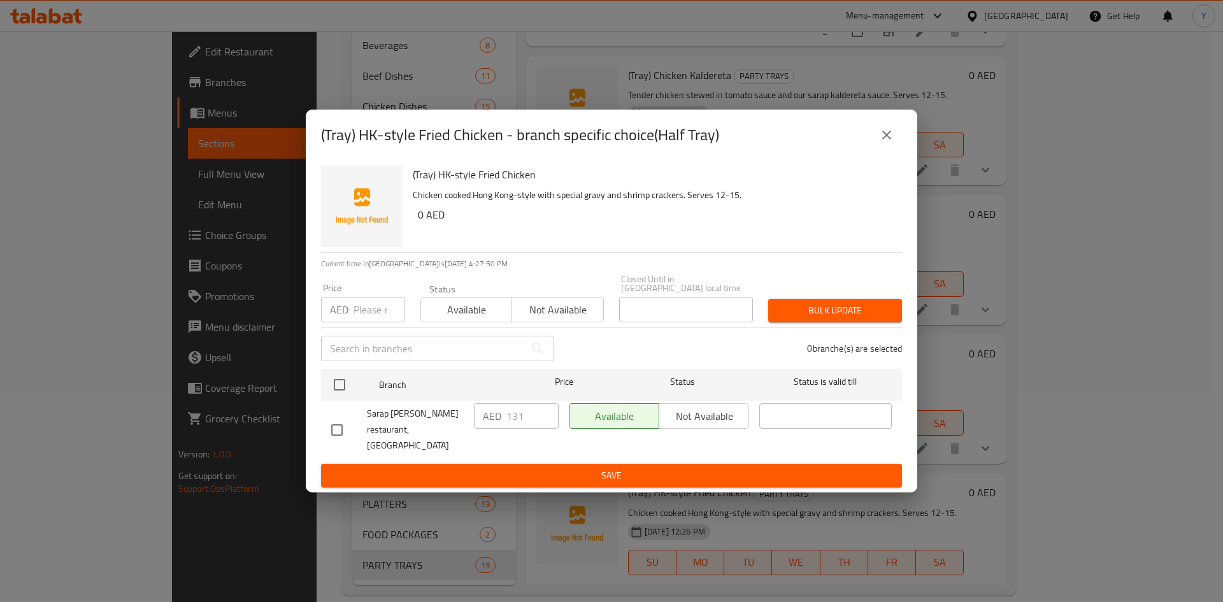
click at [881, 136] on icon "close" at bounding box center [886, 134] width 15 height 15
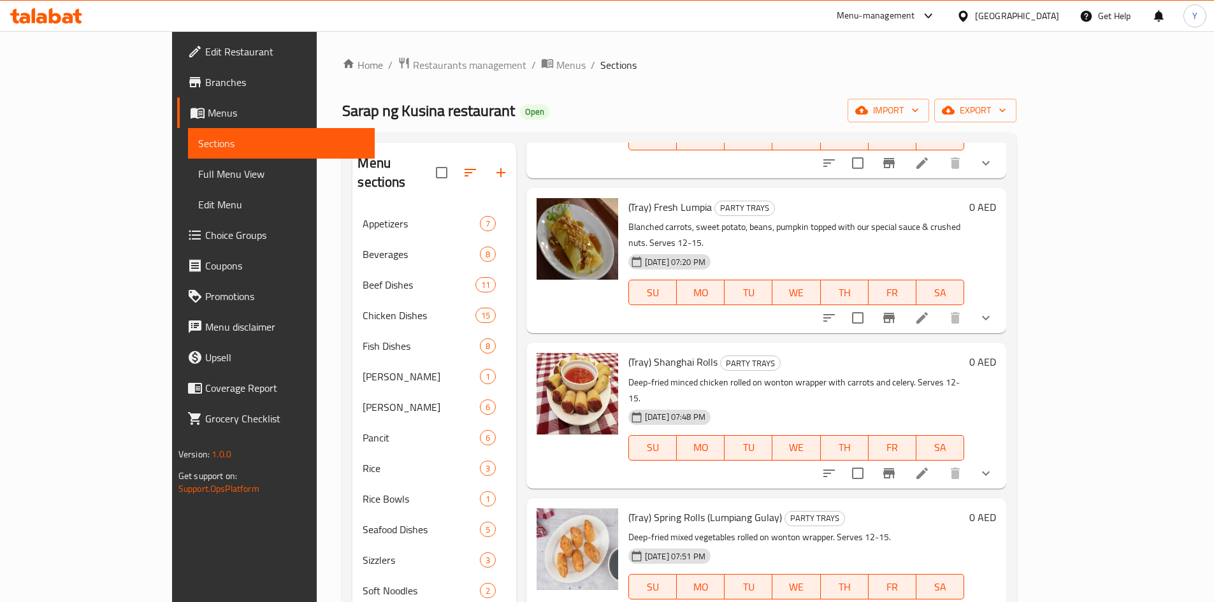
scroll to position [0, 0]
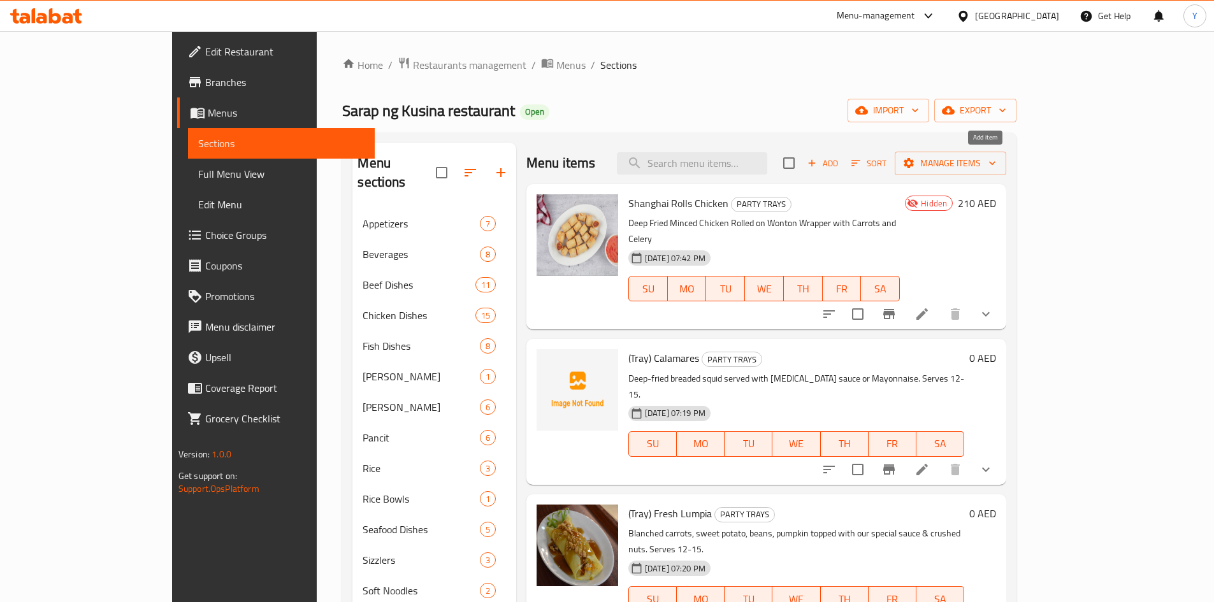
click at [843, 173] on button "Add" at bounding box center [822, 164] width 41 height 20
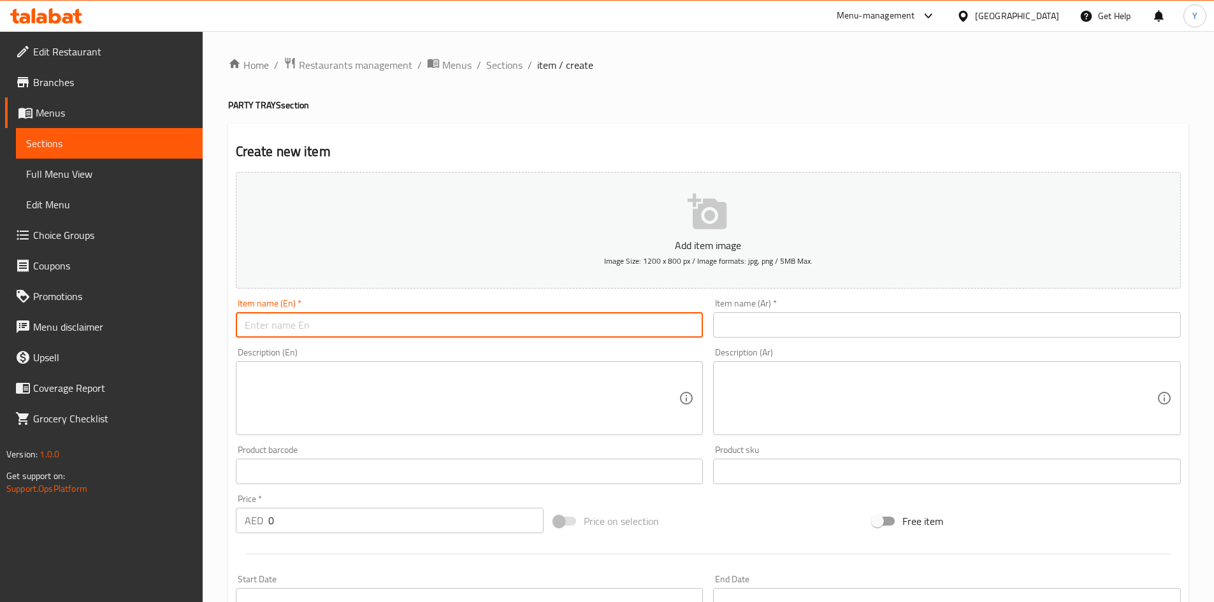
paste input "(Tray) Lechong Paksiw na Manok"
type input "(Tray) Lechong Paksiw na Manok"
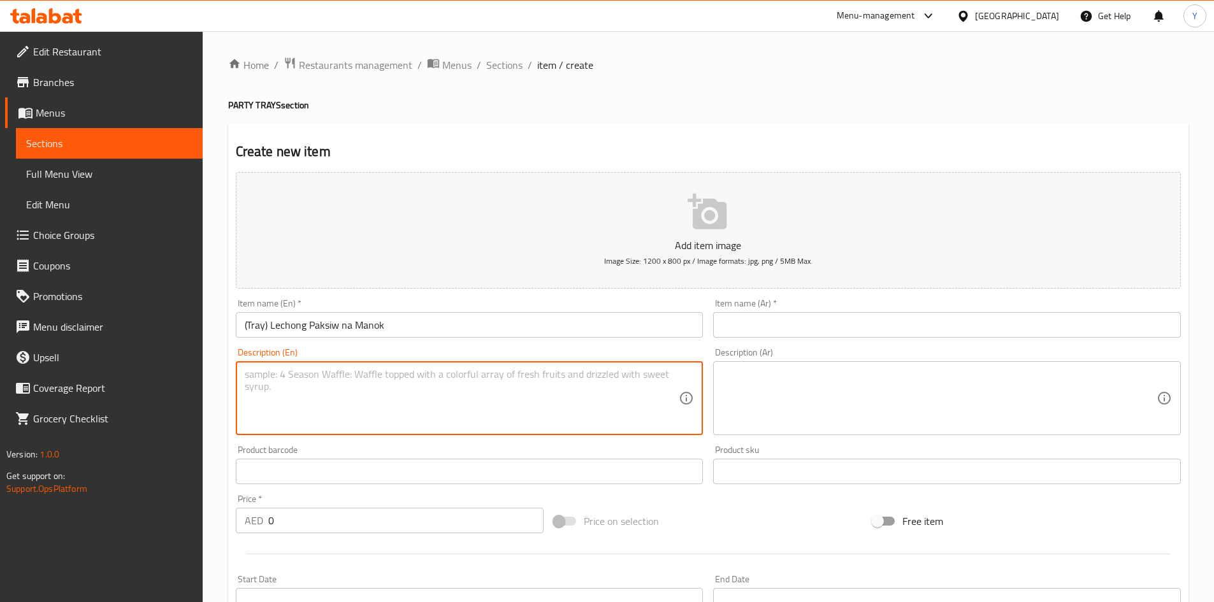
paste textarea "Specially marinated chicken stewed in vinegar, chicken liver gravy, soya and ga…"
type textarea "Specially marinated chicken stewed in vinegar, chicken liver gravy, soya and ga…"
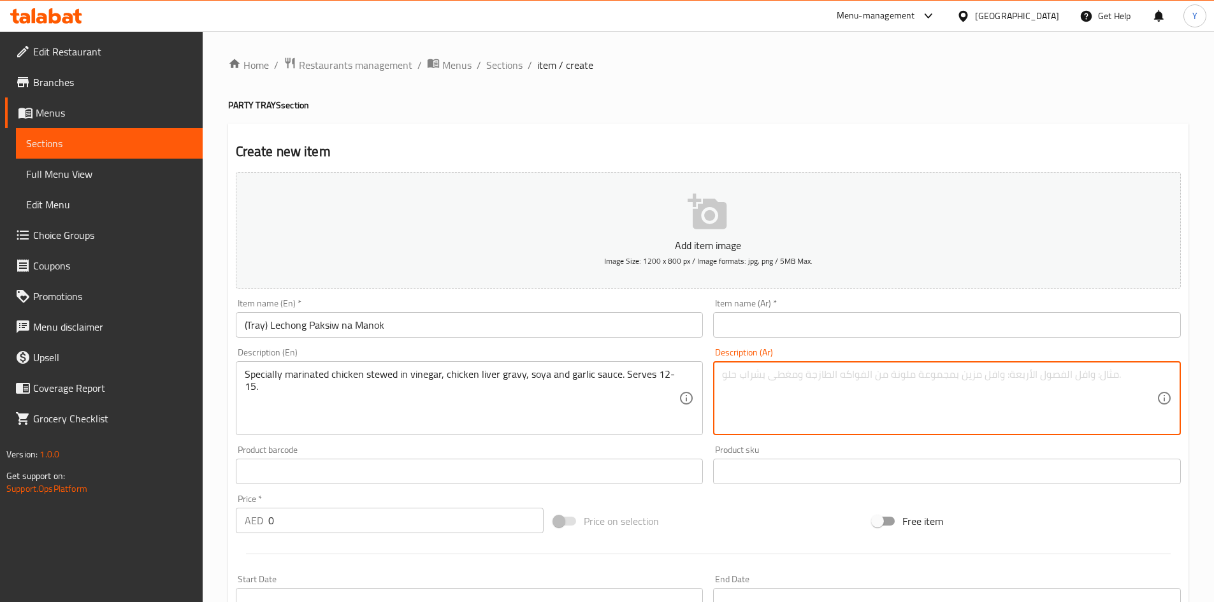
paste textarea "دجاج متبل خصيصاً، مطهو بالخل، مرق كبد الدجاج، صلصة الصويا والثوم. يكفي من ١٢ إل…"
click at [1012, 371] on textarea "دجاج متبل خصيصاً، مطهو بالخل، مرق كبد الدجاج، صلصة الصويا والثوم. يكفي من ١٢ إل…" at bounding box center [939, 398] width 435 height 61
type textarea "دجاج متبل خصيصاً، مطهو ببطء بالخل، مرق كبد الدجاج، صلصة الصويا والثوم. يكفي من …"
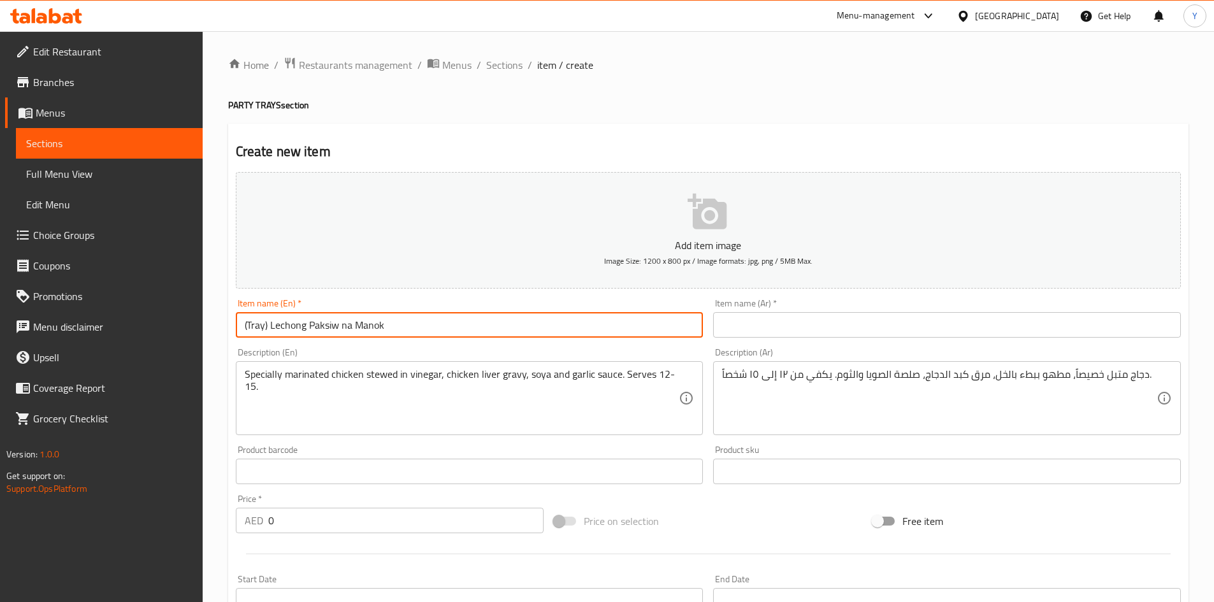
click at [451, 324] on input "(Tray) Lechong Paksiw na Manok" at bounding box center [470, 324] width 468 height 25
click at [450, 324] on input "(Tray) Lechong Paksiw na Manok" at bounding box center [470, 324] width 468 height 25
click at [449, 326] on input "(Tray) Lechong Paksiw na Manok" at bounding box center [470, 324] width 468 height 25
click at [449, 328] on input "(Tray) Lechong Paksiw na Manok" at bounding box center [470, 324] width 468 height 25
click at [445, 333] on input "(Tray) Lechong Paksiw na Manok" at bounding box center [470, 324] width 468 height 25
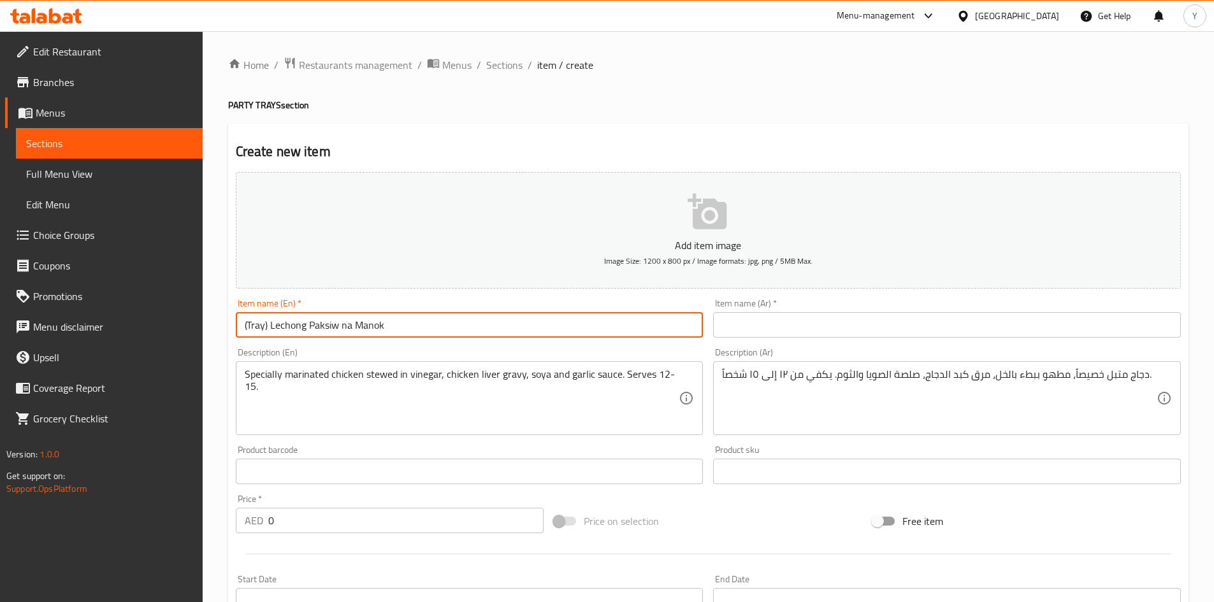
click at [445, 333] on input "(Tray) Lechong Paksiw na Manok" at bounding box center [470, 324] width 468 height 25
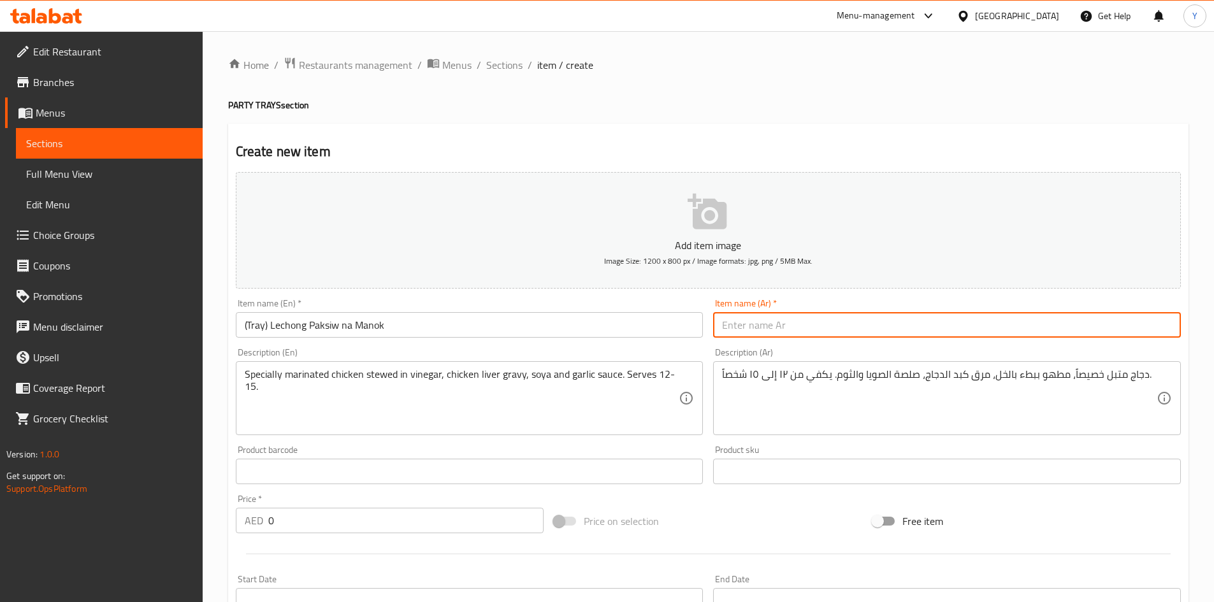
paste input "ليتشون باكسيو"
click at [714, 335] on input "ليتشون باكسيو نا مانوك" at bounding box center [947, 324] width 468 height 25
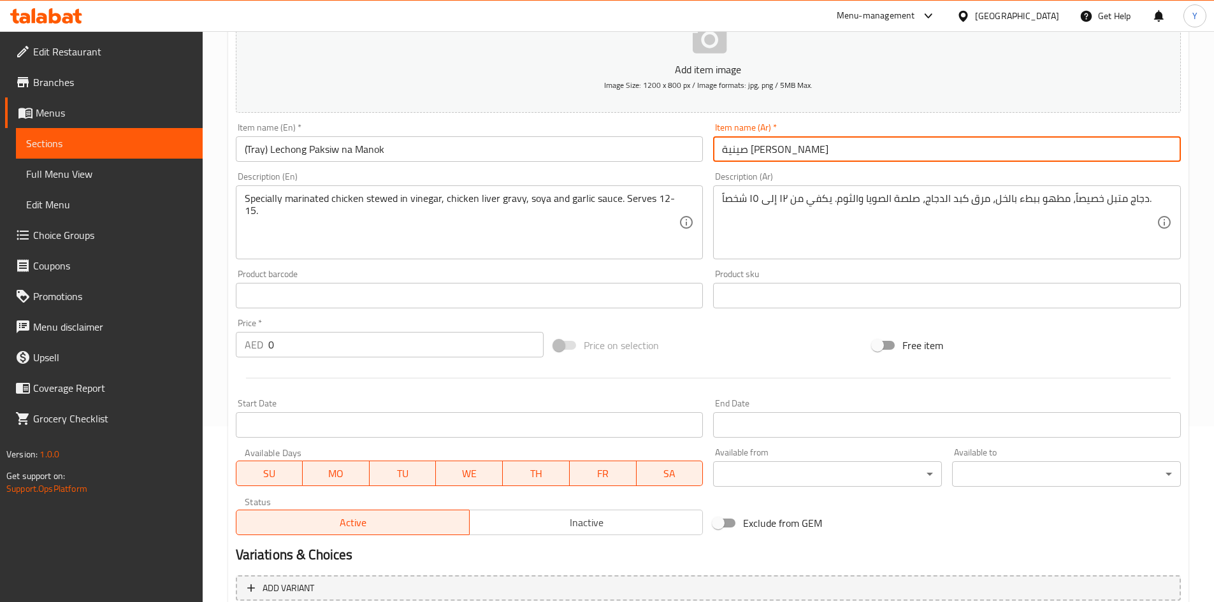
scroll to position [298, 0]
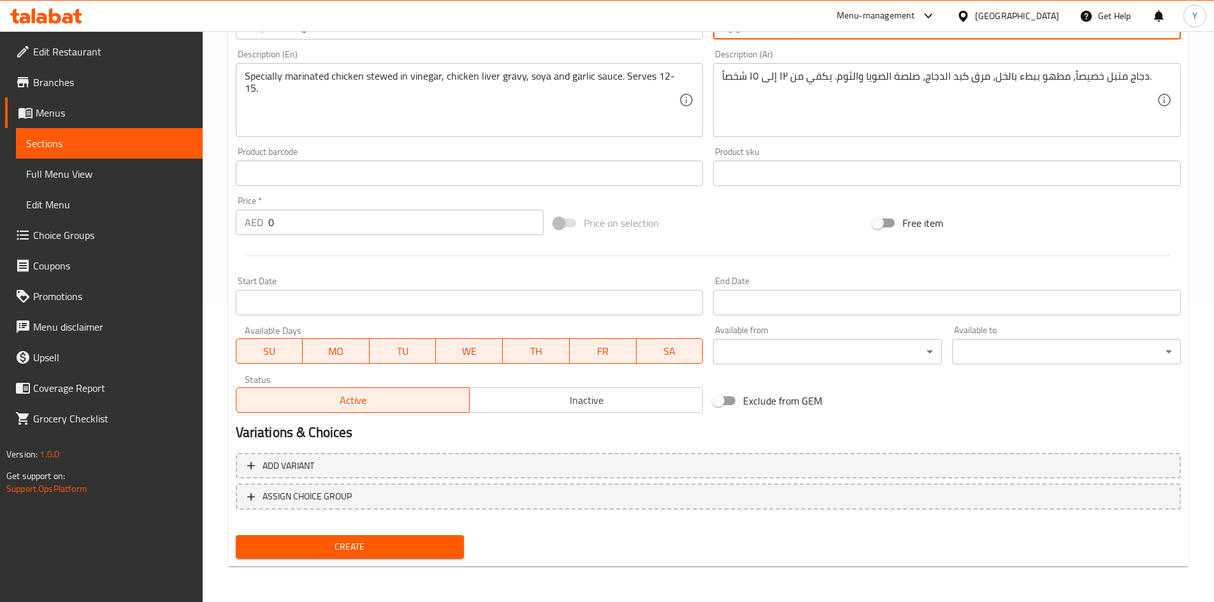
type input "صينية ليتشون باكسيو نا مانوك"
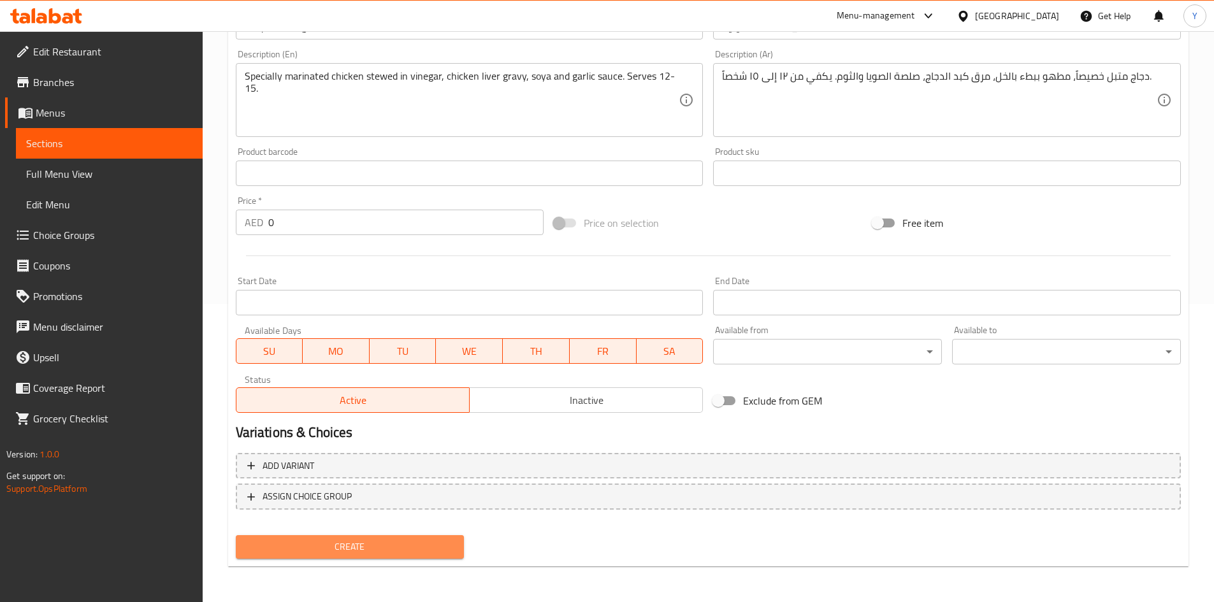
click at [439, 552] on span "Create" at bounding box center [350, 547] width 208 height 16
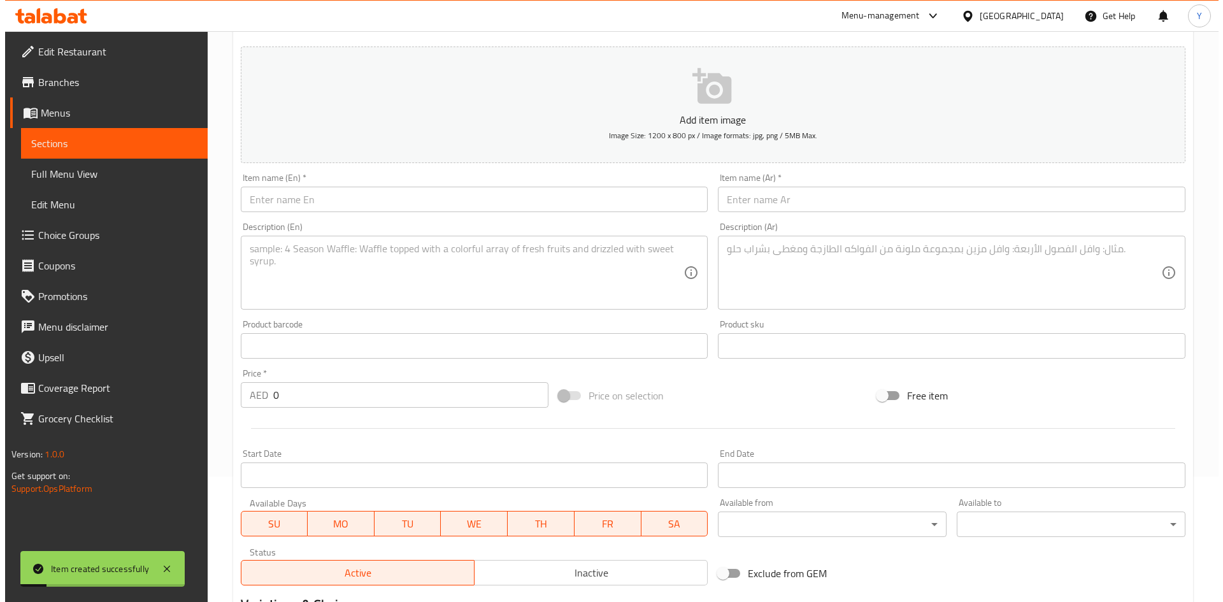
scroll to position [0, 0]
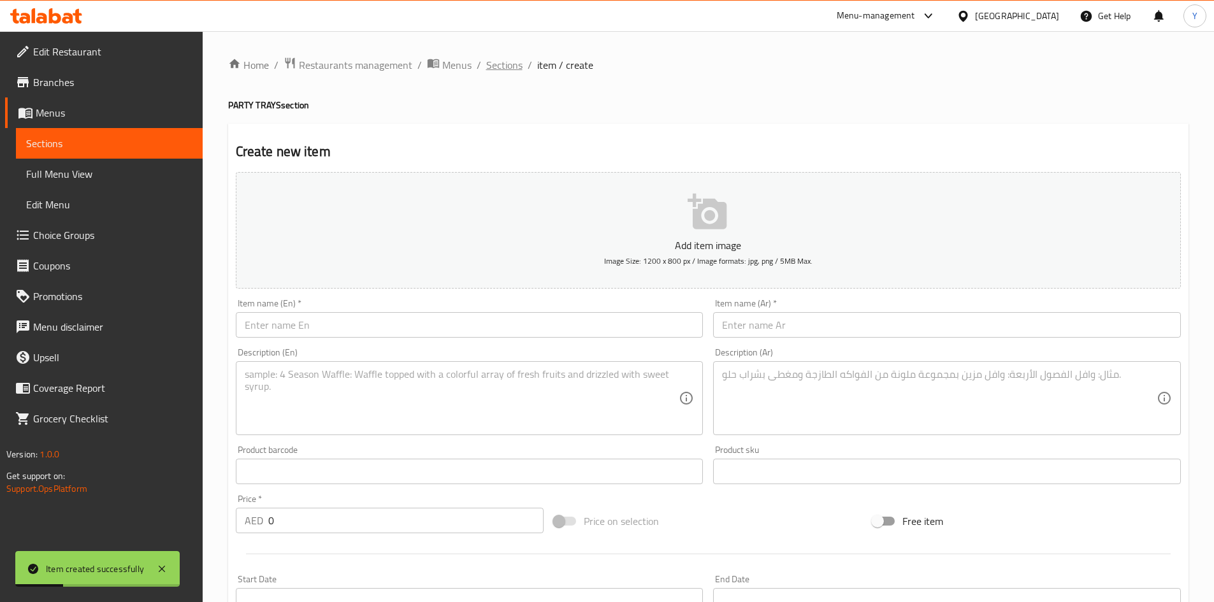
click at [521, 68] on span "Sections" at bounding box center [504, 64] width 36 height 15
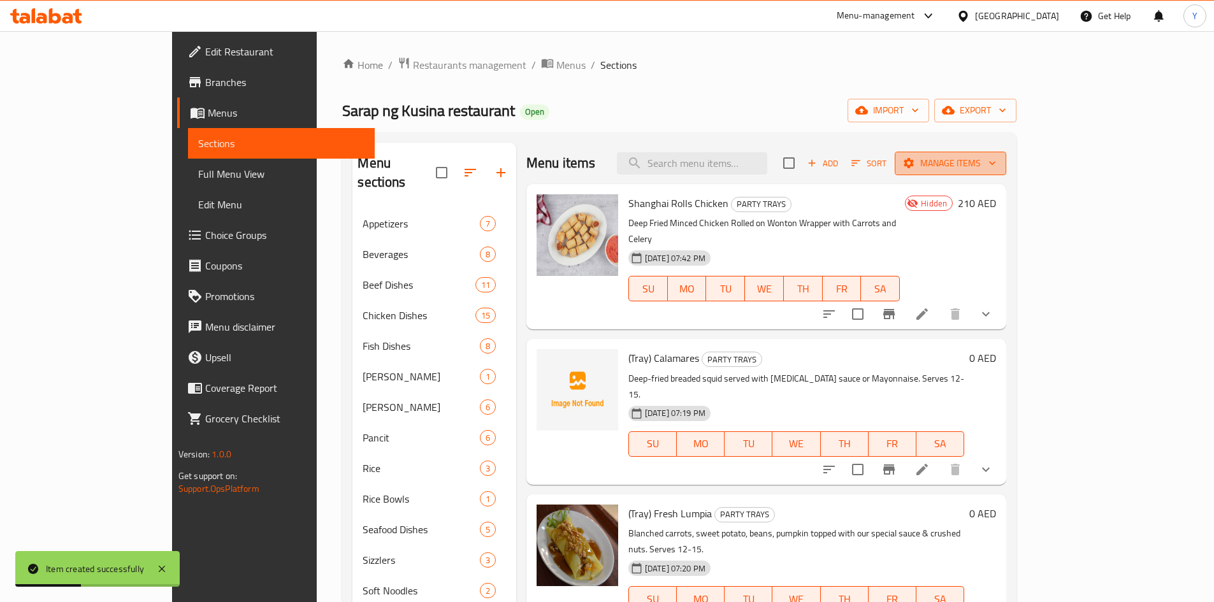
click at [996, 159] on span "Manage items" at bounding box center [950, 163] width 91 height 16
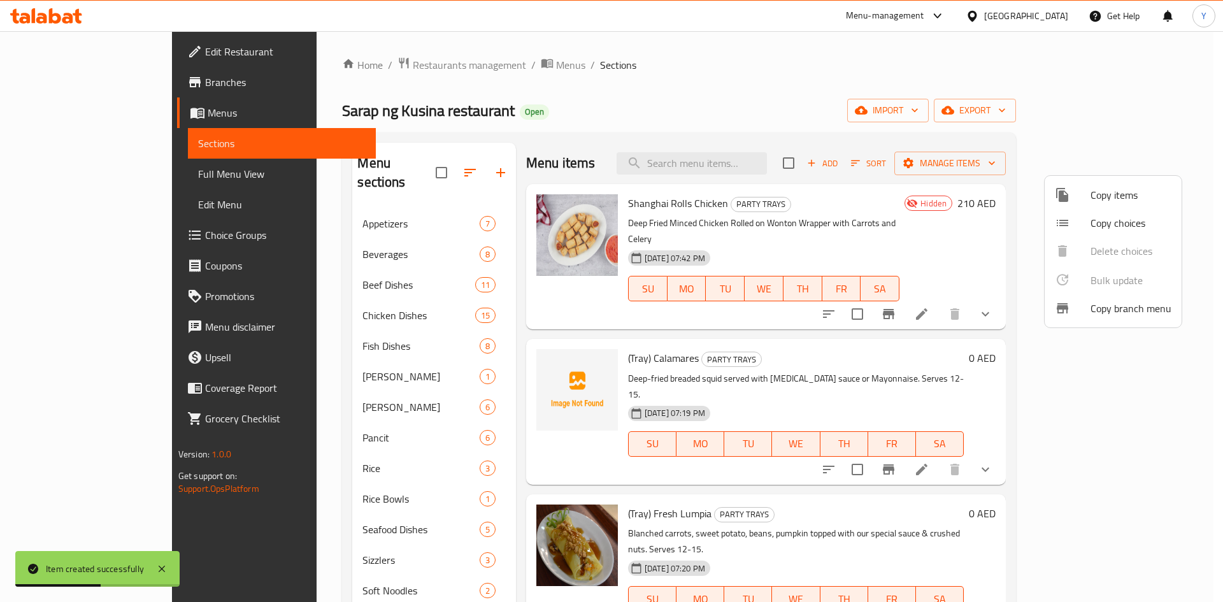
click at [1116, 228] on span "Copy choices" at bounding box center [1131, 222] width 81 height 15
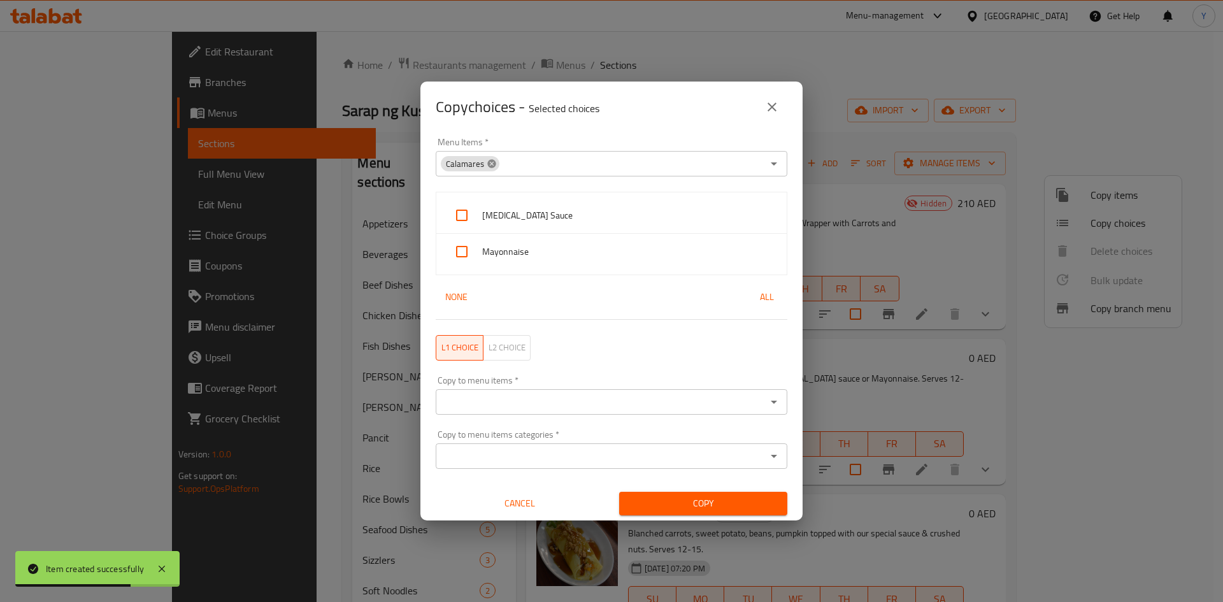
click at [487, 168] on icon at bounding box center [492, 164] width 10 height 10
click at [525, 163] on input "Menu Items   *" at bounding box center [601, 164] width 323 height 18
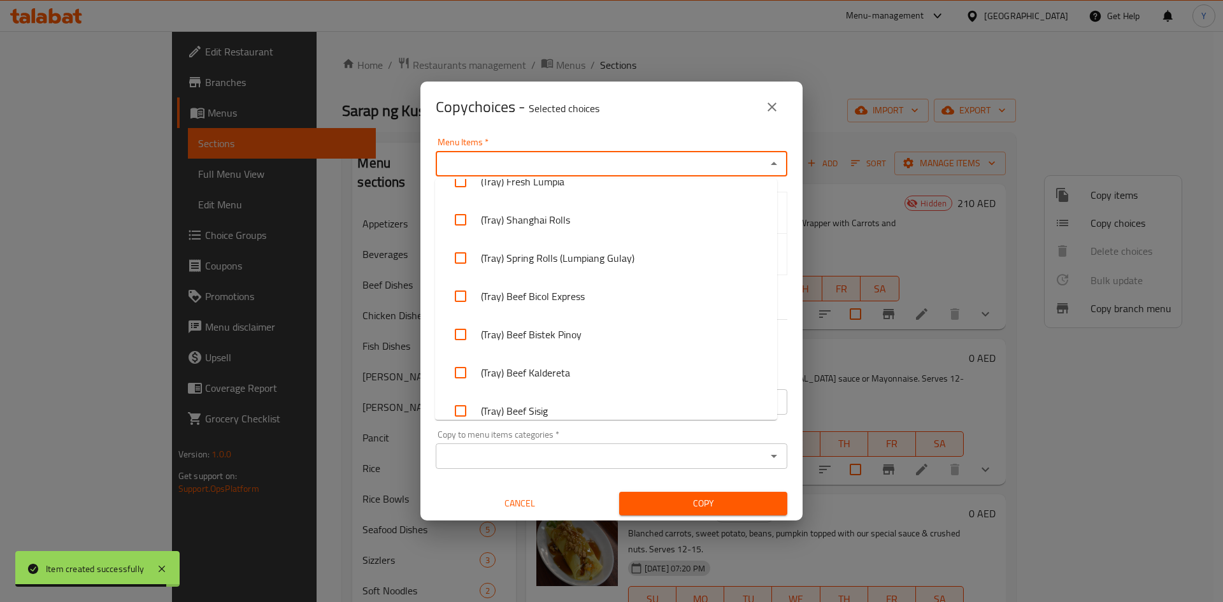
scroll to position [2369, 0]
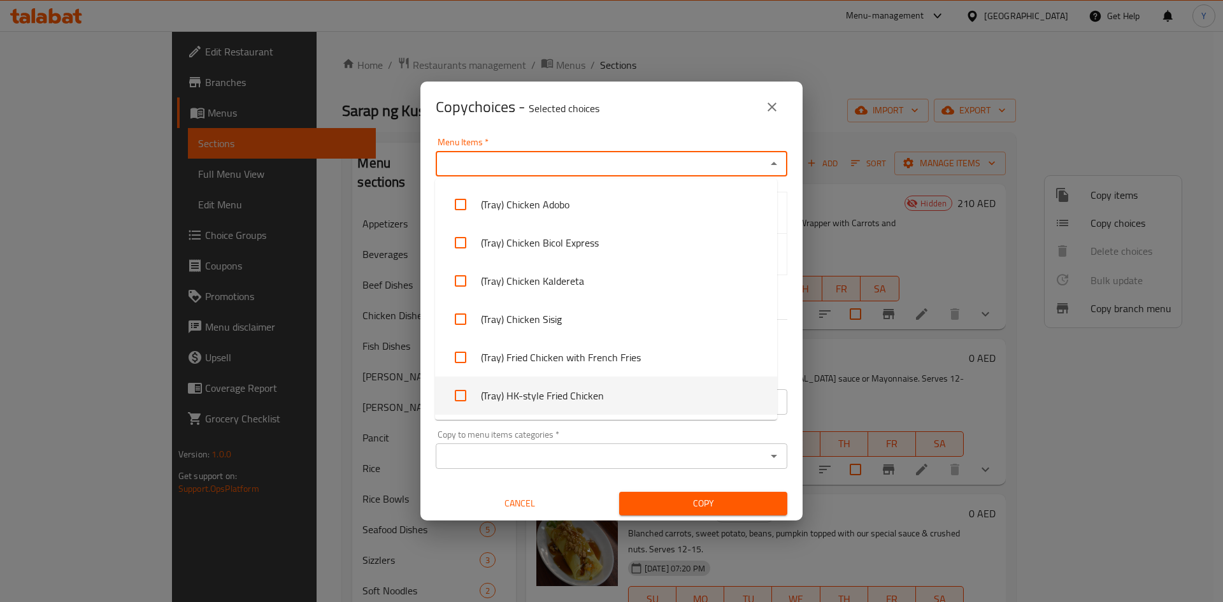
click at [692, 397] on li "(Tray) HK-style Fried Chicken" at bounding box center [606, 396] width 342 height 38
checkbox input "true"
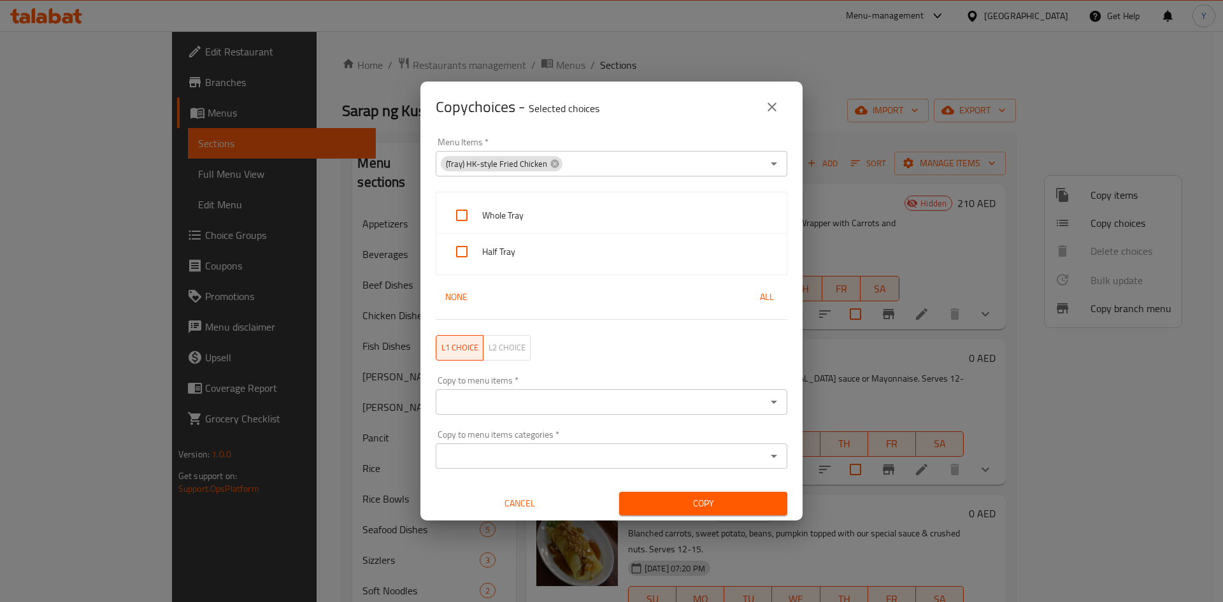
click at [657, 120] on div "Copy choices - Selected choices 0" at bounding box center [612, 107] width 352 height 31
click at [619, 216] on span "Whole Tray" at bounding box center [629, 216] width 294 height 16
checkbox input "true"
click at [616, 251] on span "Half Tray" at bounding box center [629, 252] width 294 height 16
checkbox input "true"
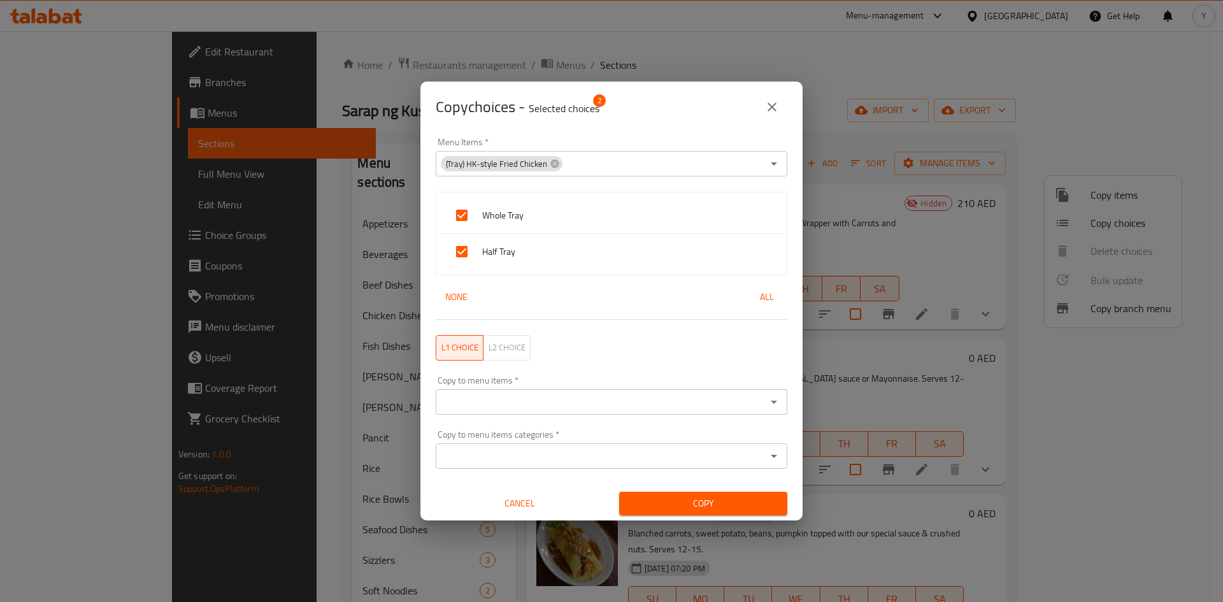
drag, startPoint x: 623, startPoint y: 391, endPoint x: 635, endPoint y: 463, distance: 72.4
click at [623, 391] on div "Copy to menu items *" at bounding box center [612, 401] width 352 height 25
click at [671, 405] on input "Copy to menu items   *" at bounding box center [601, 402] width 323 height 18
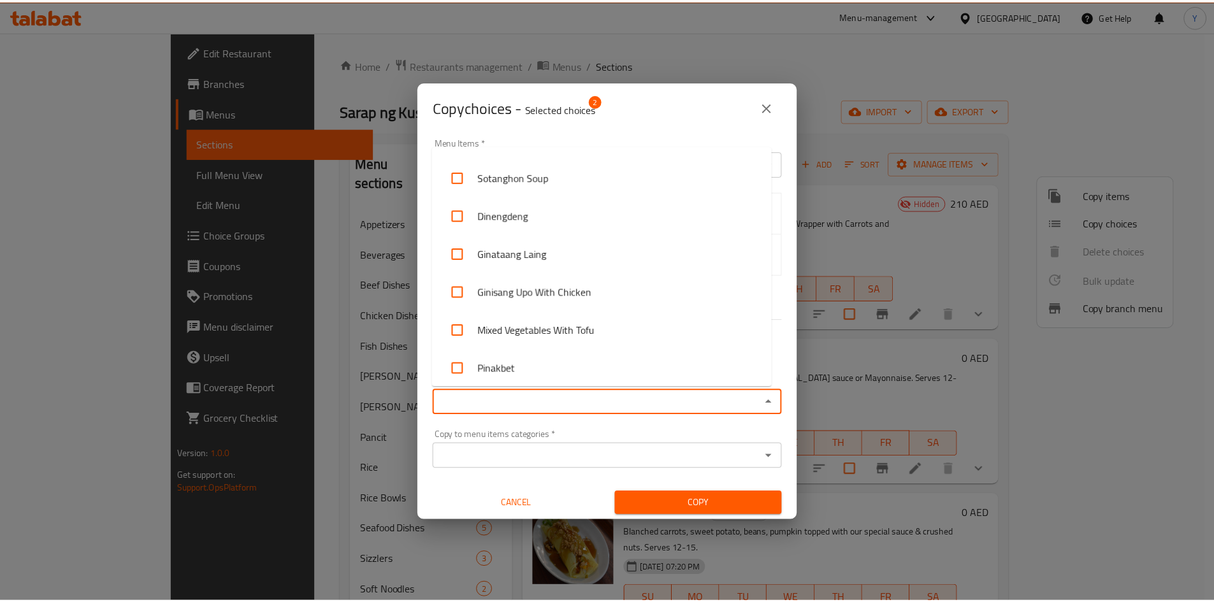
scroll to position [4739, 0]
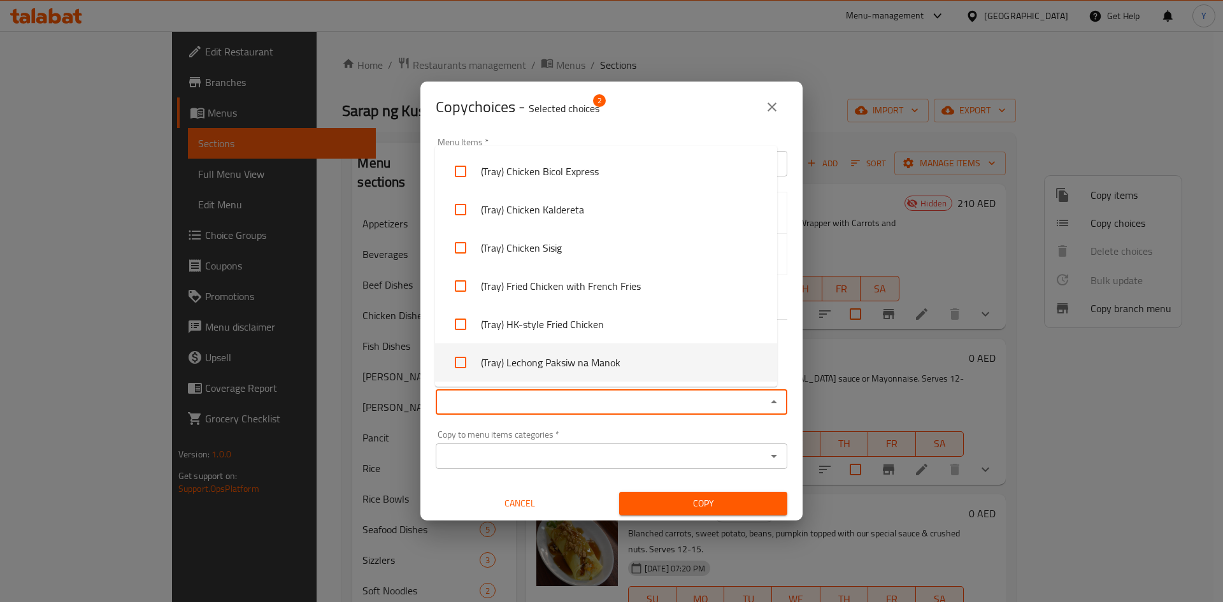
click at [702, 373] on li "(Tray) Lechong Paksiw na Manok" at bounding box center [606, 362] width 342 height 38
checkbox input "true"
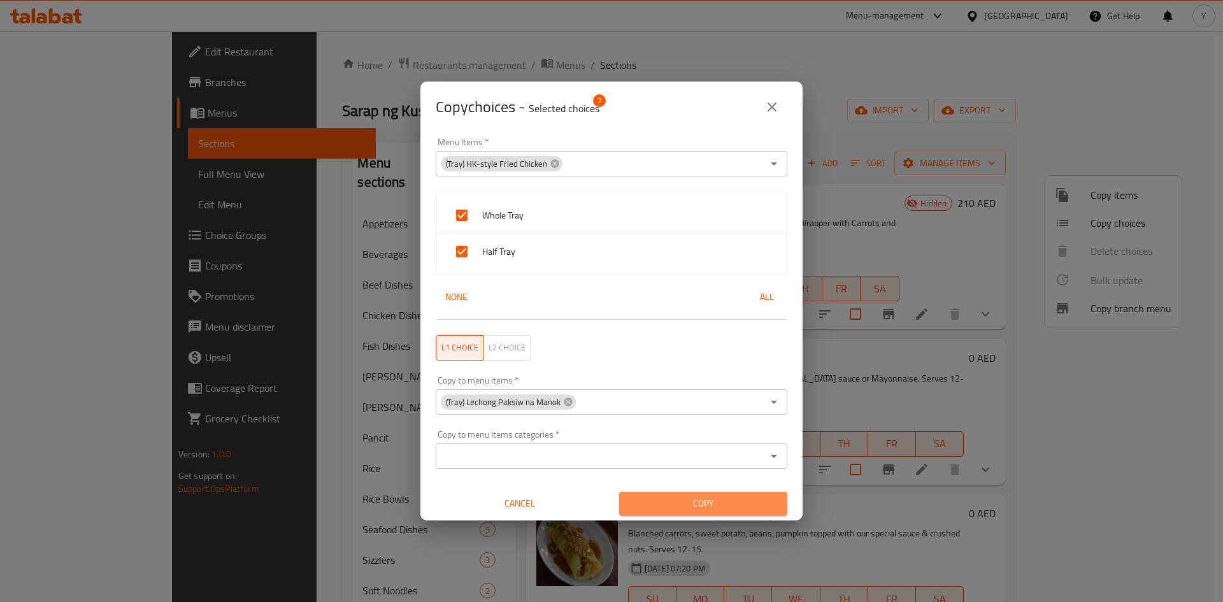
click at [735, 503] on span "Copy" at bounding box center [704, 504] width 148 height 16
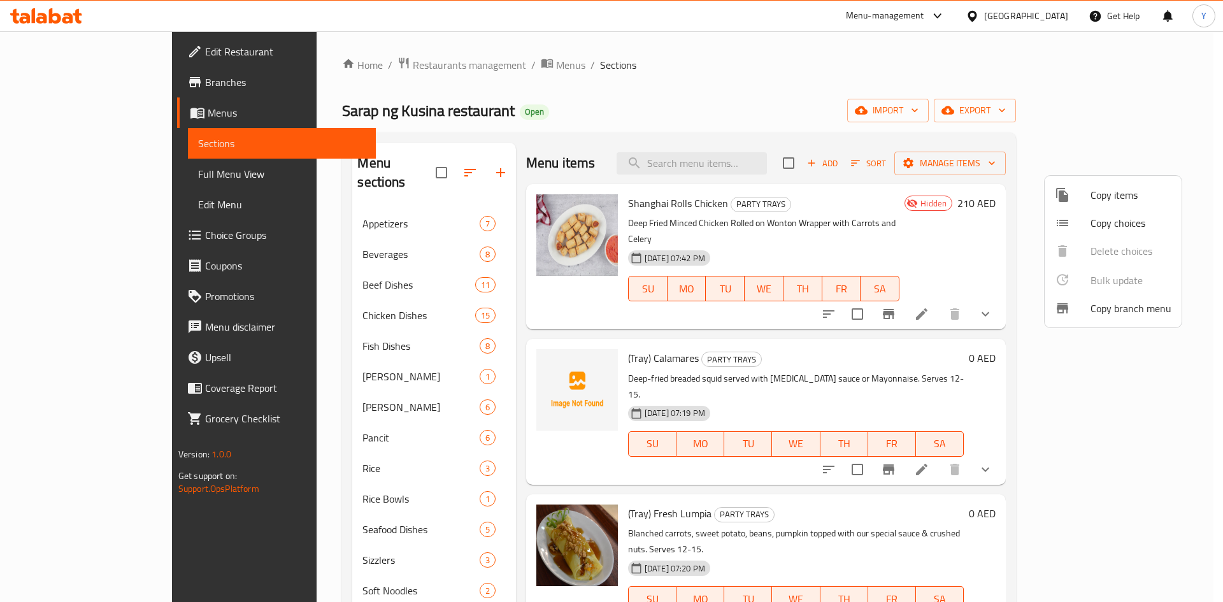
click at [782, 238] on div at bounding box center [611, 301] width 1223 height 602
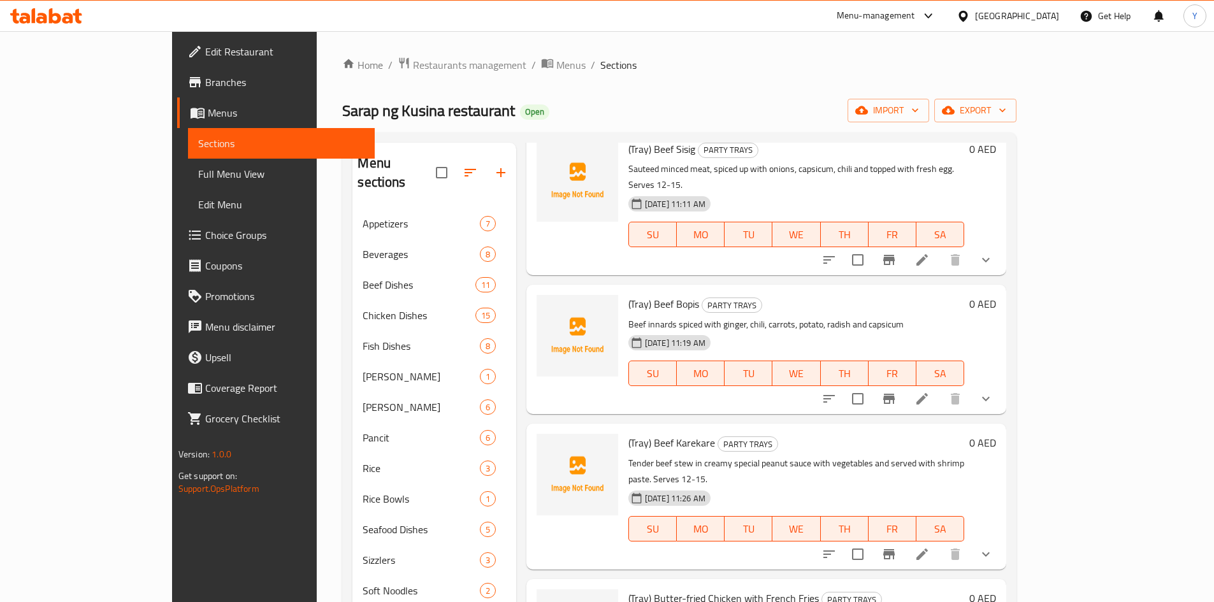
scroll to position [0, 0]
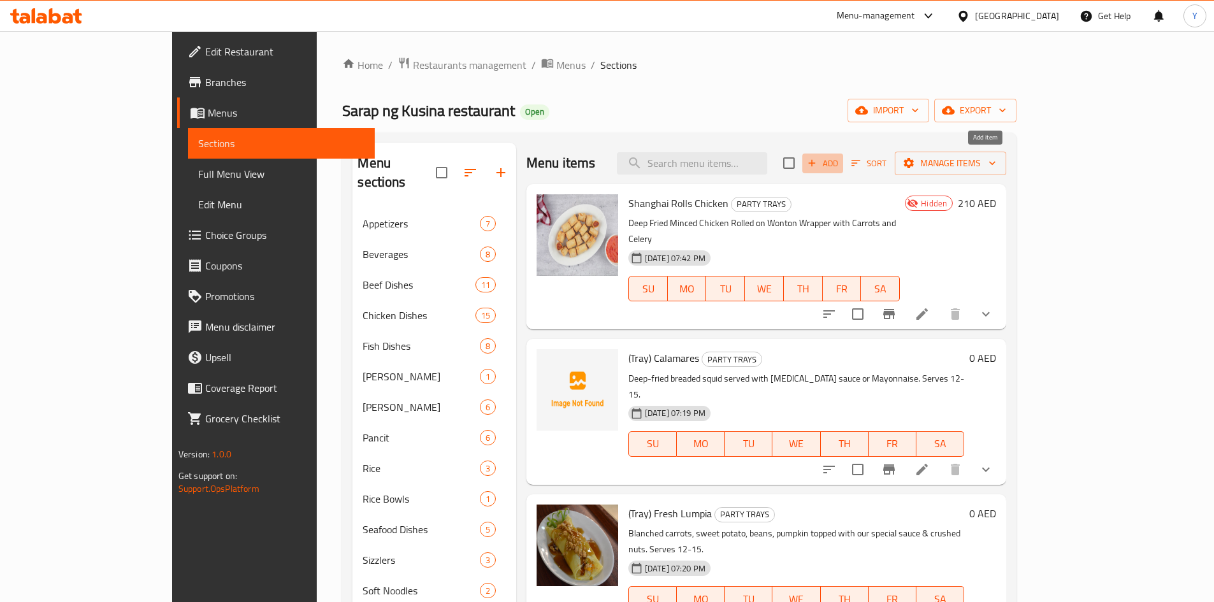
click at [840, 162] on span "Add" at bounding box center [822, 163] width 34 height 15
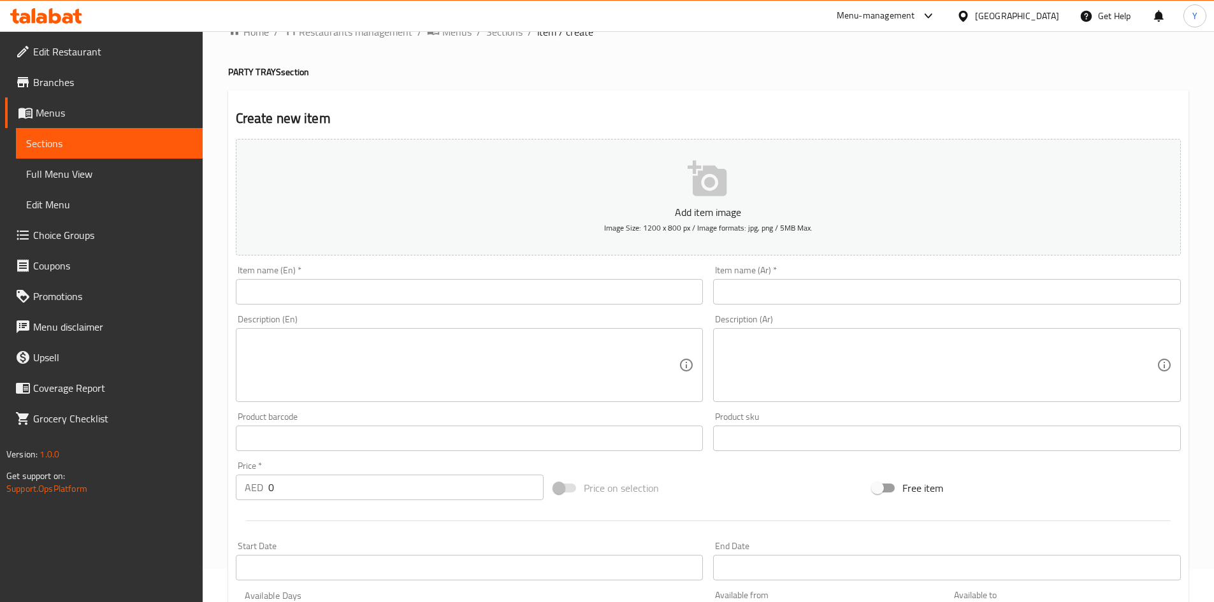
scroll to position [64, 0]
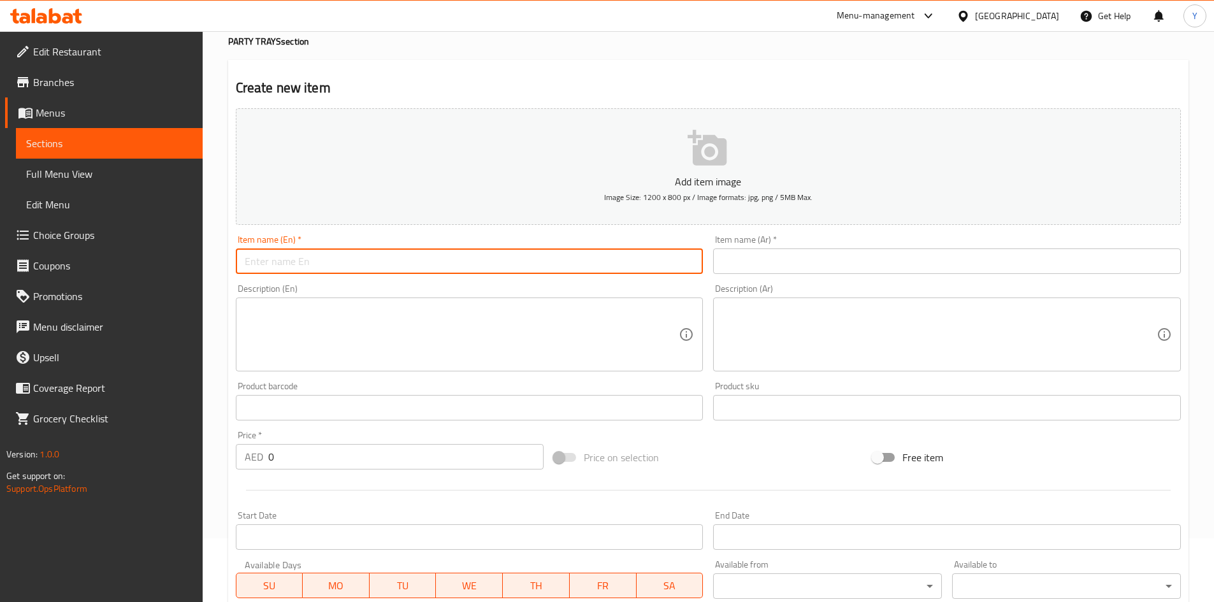
paste input "(Tray) Breaded Fish Fillet"
type input "(Tray) Breaded Fish Fillet"
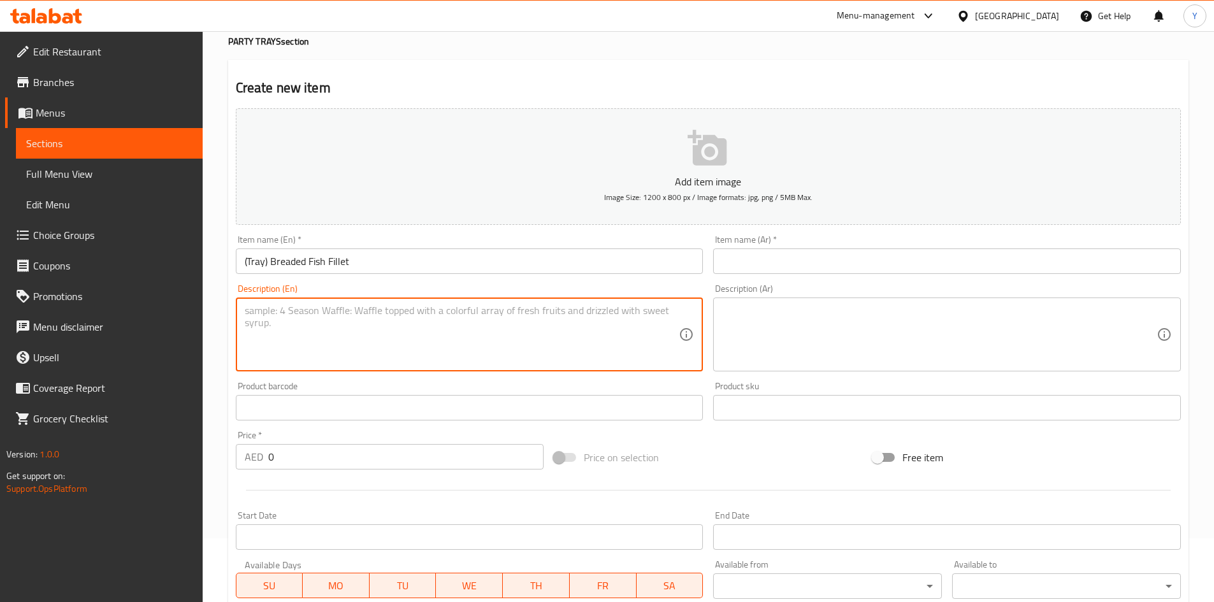
paste textarea "Breaded fish fillet served with [MEDICAL_DATA] sauce or sweet chili sauce. Serv…"
type textarea "Breaded fish fillet served with [MEDICAL_DATA] sauce or sweet chili sauce. Serv…"
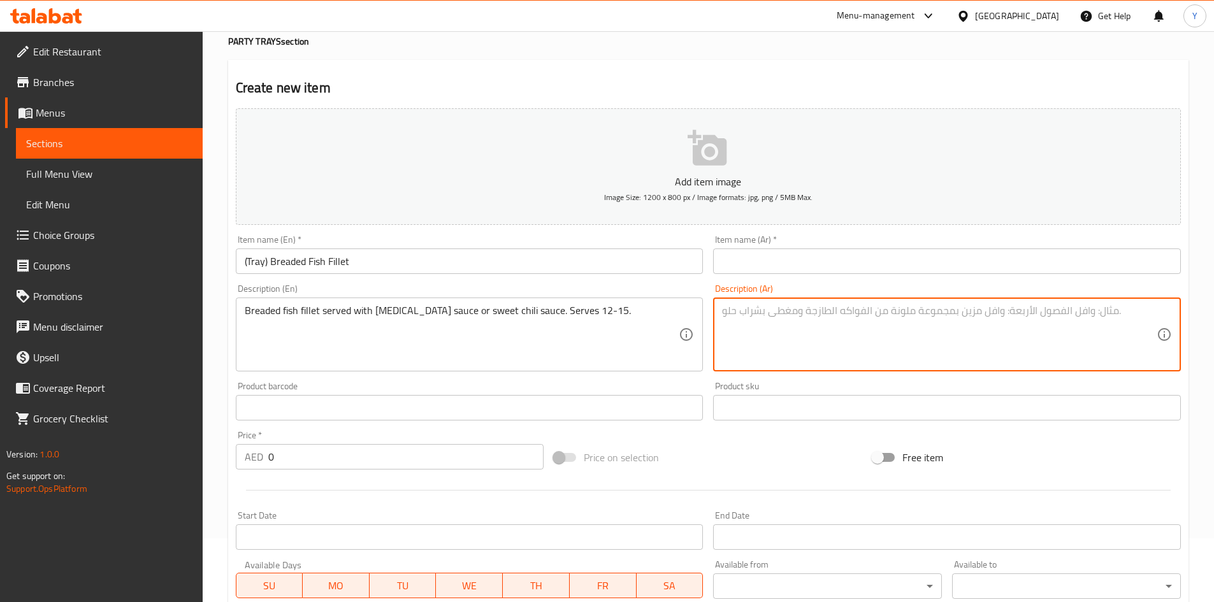
paste textarea "فيليه سمك مقلي، يُقدّم مع صلصة التارتار أو صلصة الفلفل الحلو. يكفي من ١٢ إلى ١٥…"
type textarea "فيليه سمك مقلي، يُقدّم مع صلصة التارتار أو صلصة الفلفل الحلو. يكفي من ١٢ إلى ١٥…"
click at [394, 266] on input "(Tray) Breaded Fish Fillet" at bounding box center [470, 260] width 468 height 25
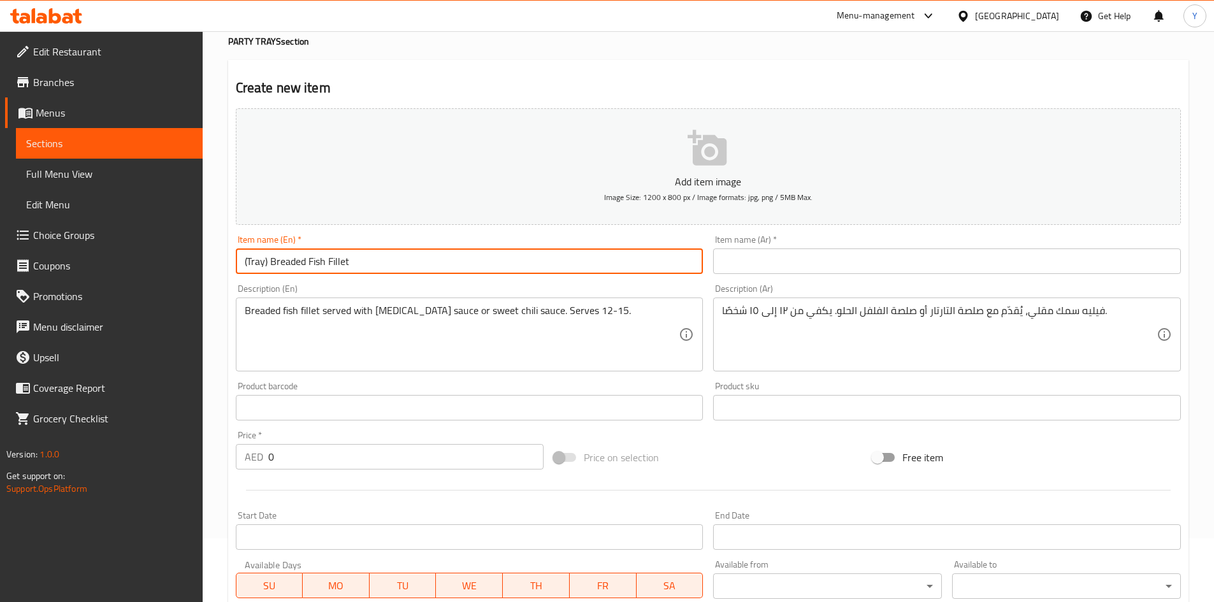
click at [394, 266] on input "(Tray) Breaded Fish Fillet" at bounding box center [470, 260] width 468 height 25
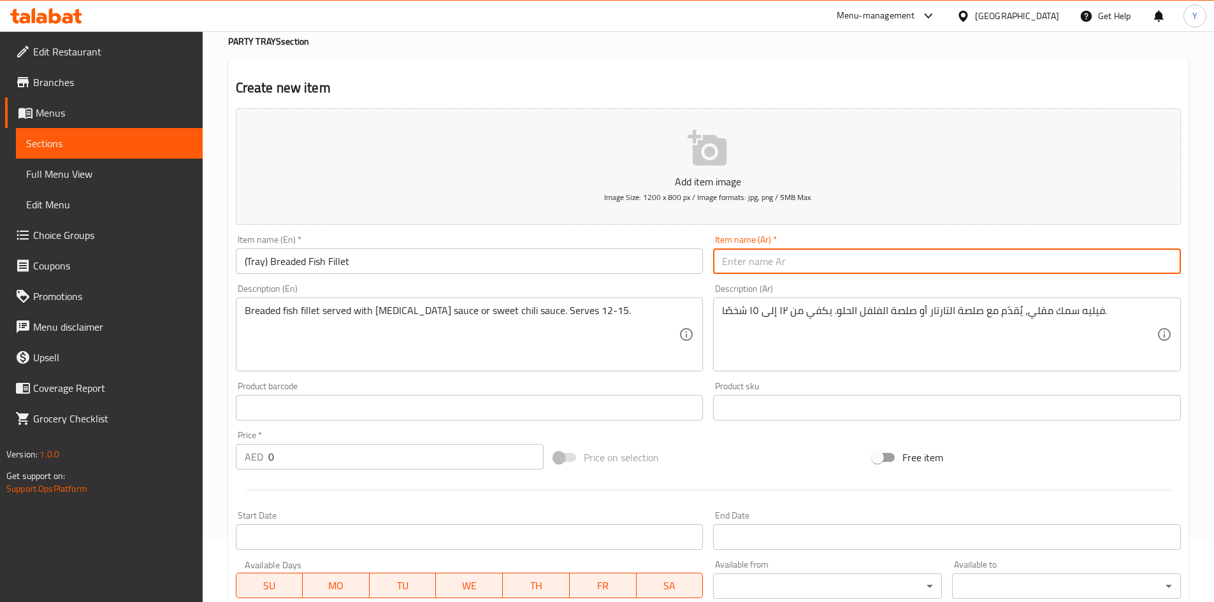
paste input "(صينية) فيليه سمك مقلي"
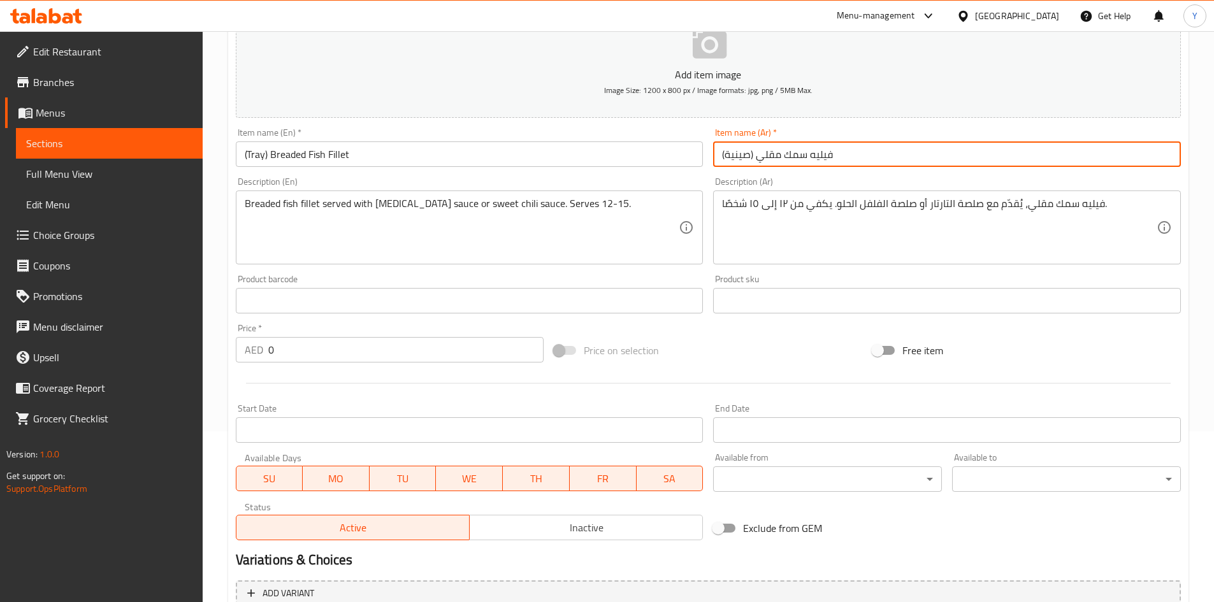
scroll to position [255, 0]
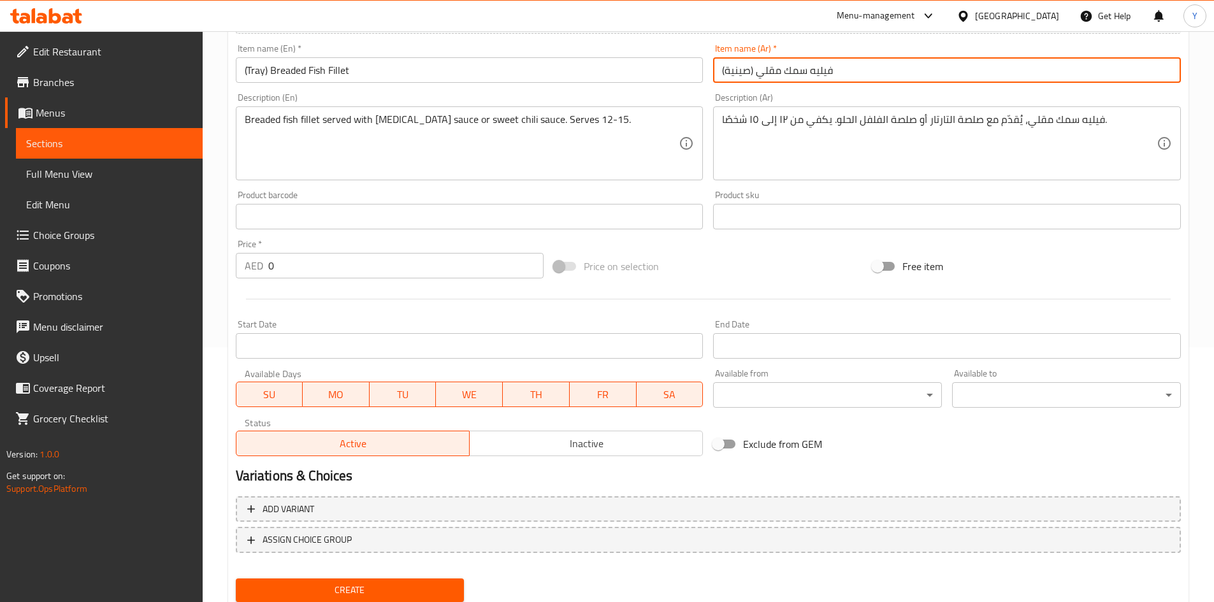
type input "(صينية) فيليه سمك مقلي"
click at [403, 599] on button "Create" at bounding box center [350, 591] width 229 height 24
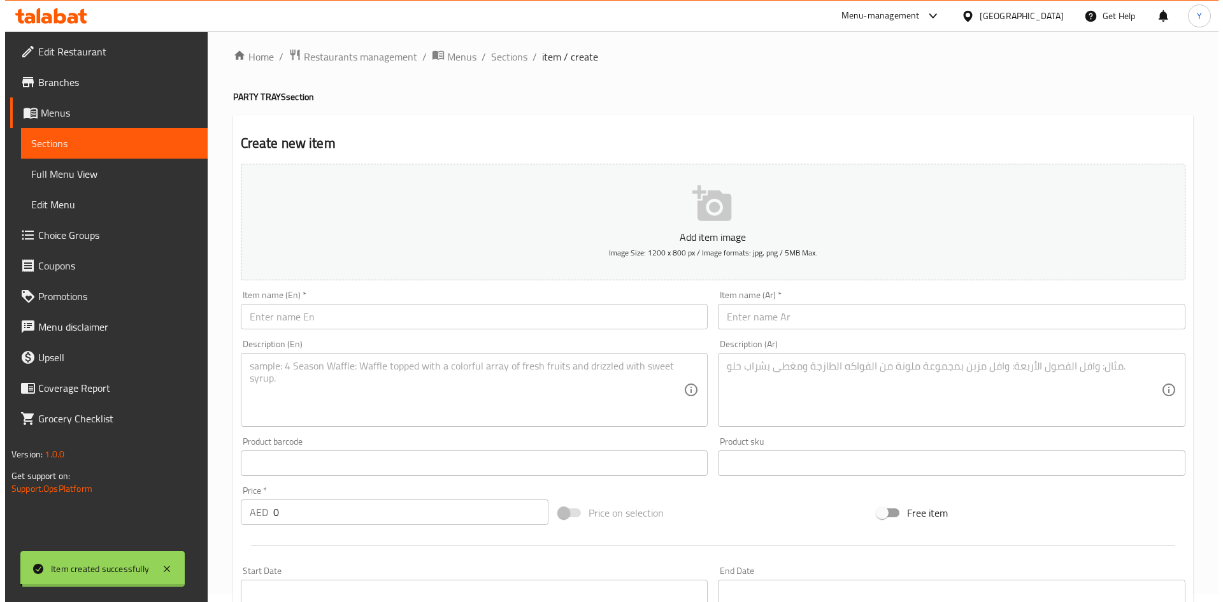
scroll to position [0, 0]
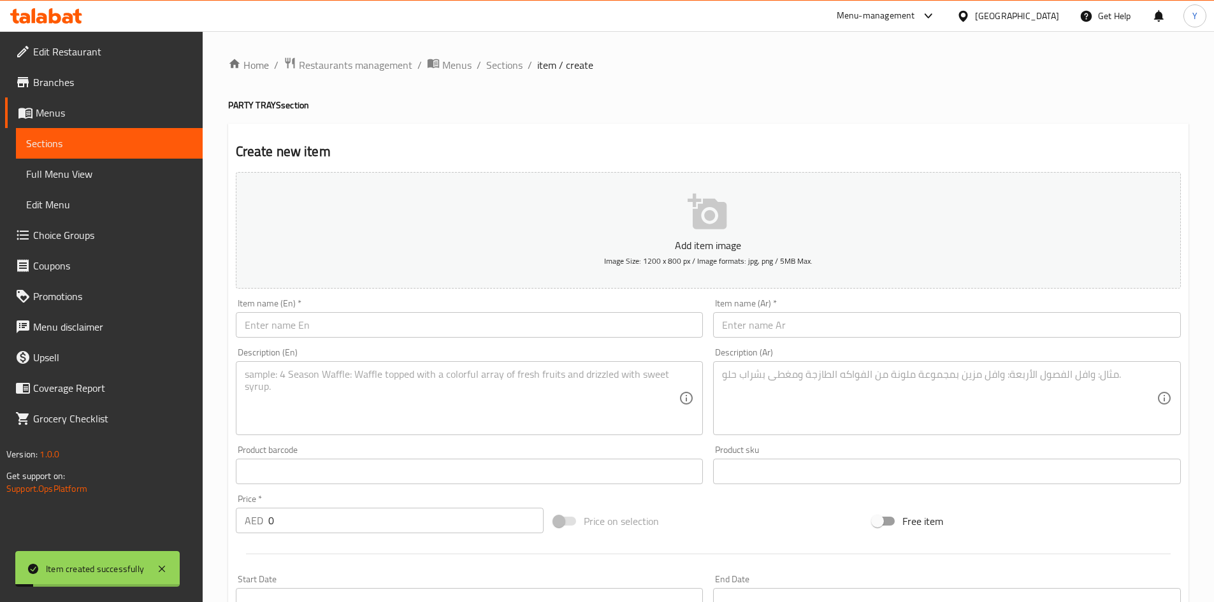
click at [507, 75] on div "Home / Restaurants management / Menus / Sections / item / create PARTY TRAYS se…" at bounding box center [708, 466] width 960 height 818
click at [505, 73] on span "Sections" at bounding box center [504, 64] width 36 height 15
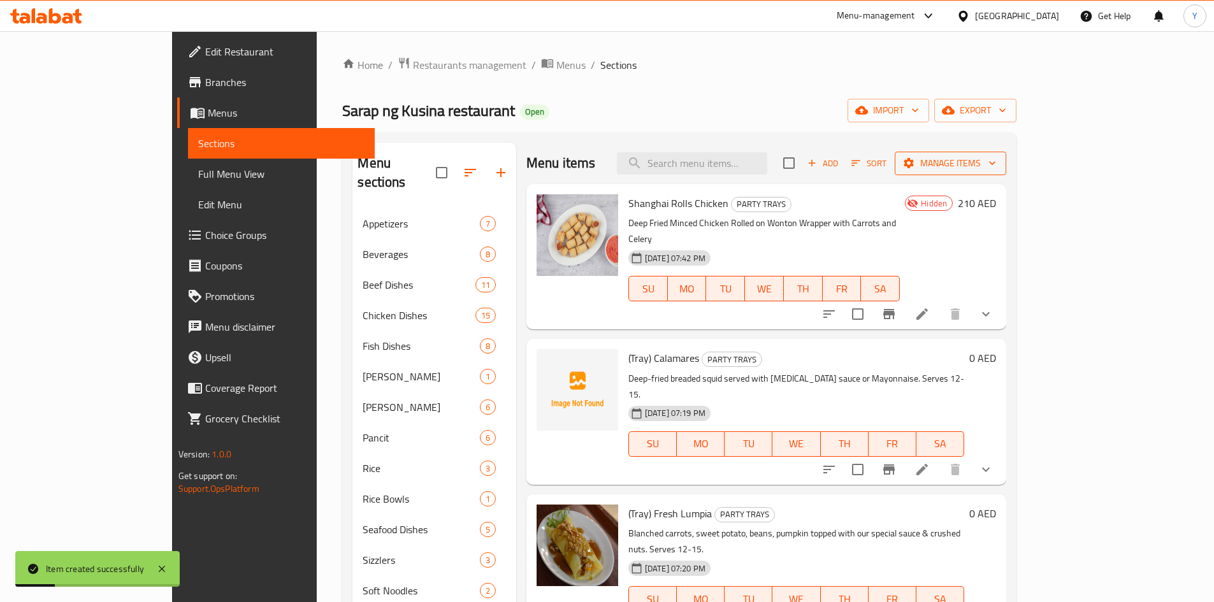
click at [996, 163] on span "Manage items" at bounding box center [950, 163] width 91 height 16
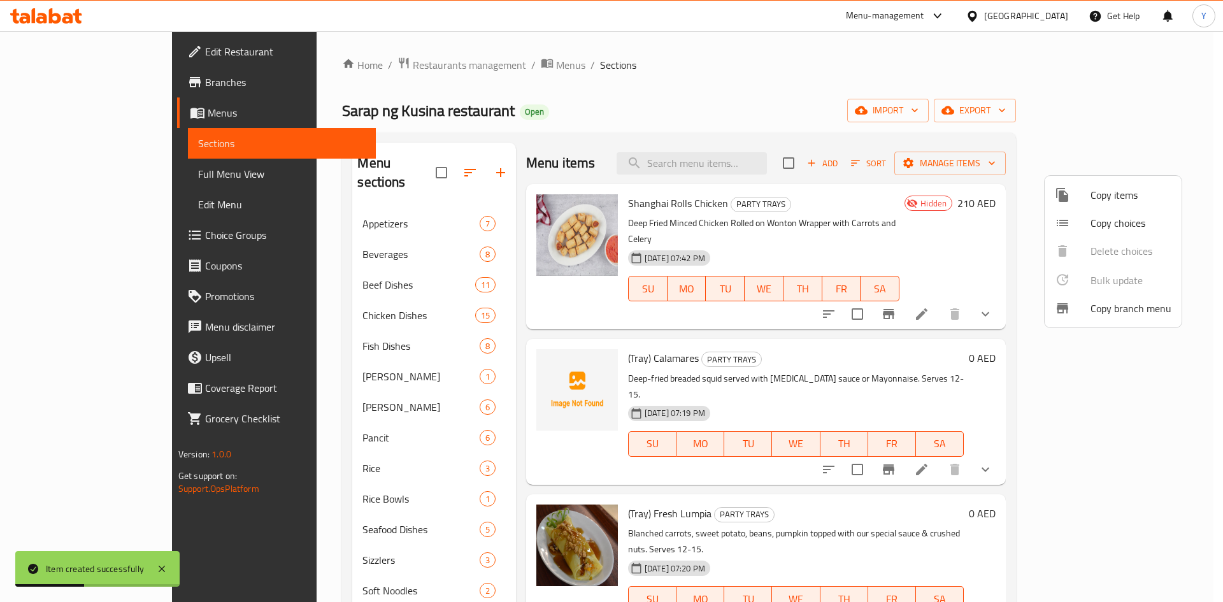
click at [1110, 226] on span "Copy choices" at bounding box center [1131, 222] width 81 height 15
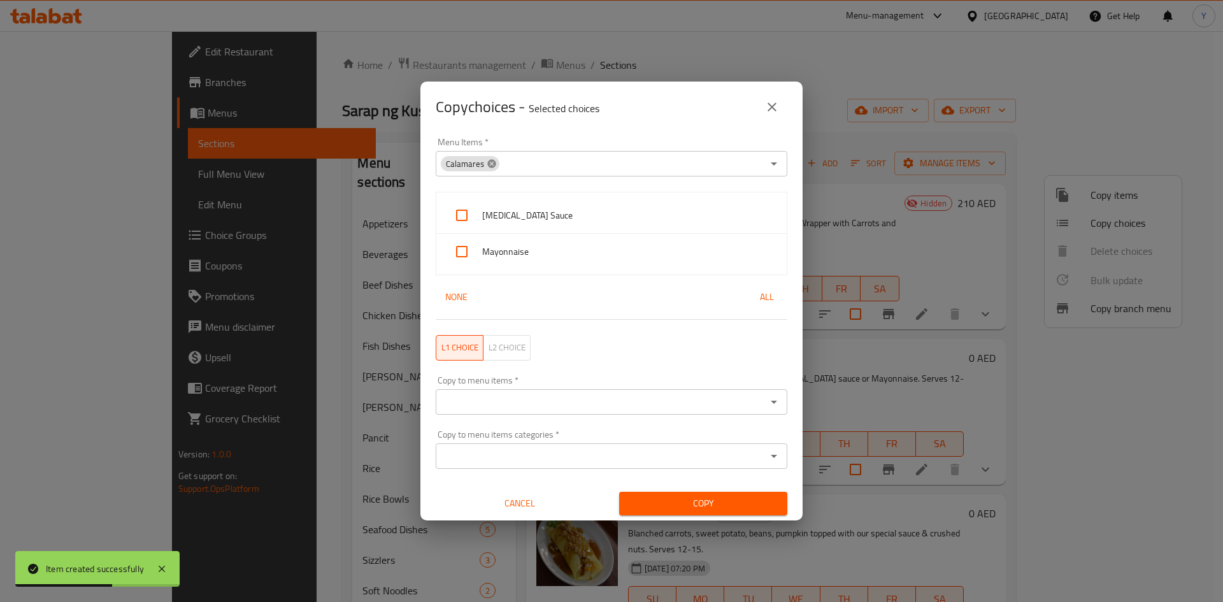
click at [492, 167] on icon at bounding box center [491, 163] width 8 height 8
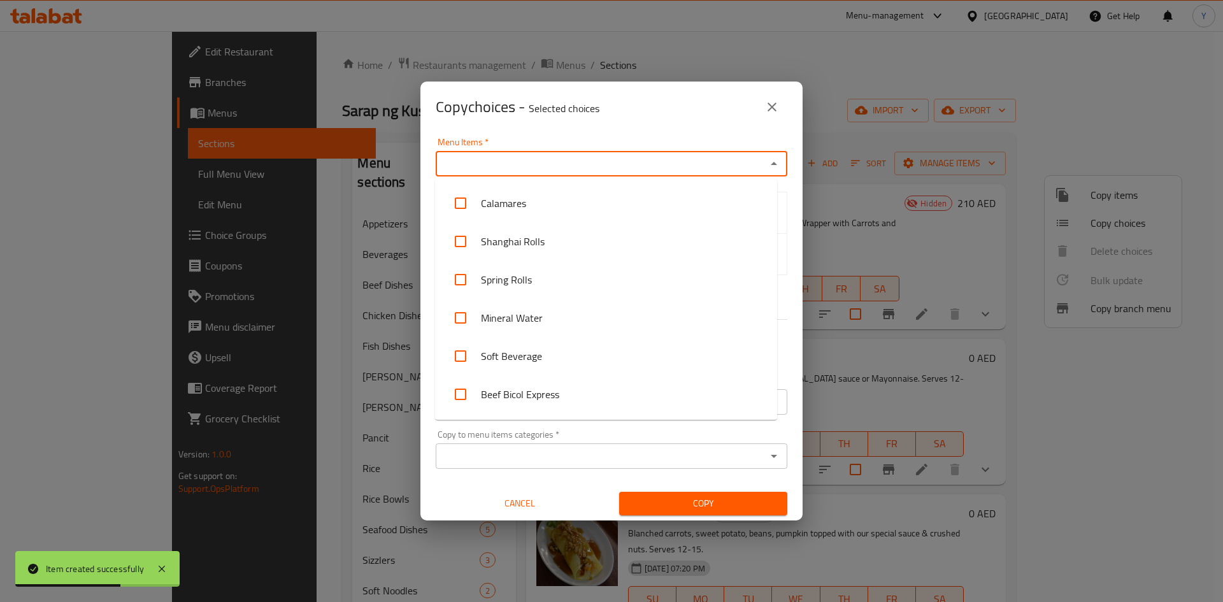
click at [532, 169] on input "Menu Items   *" at bounding box center [601, 164] width 323 height 18
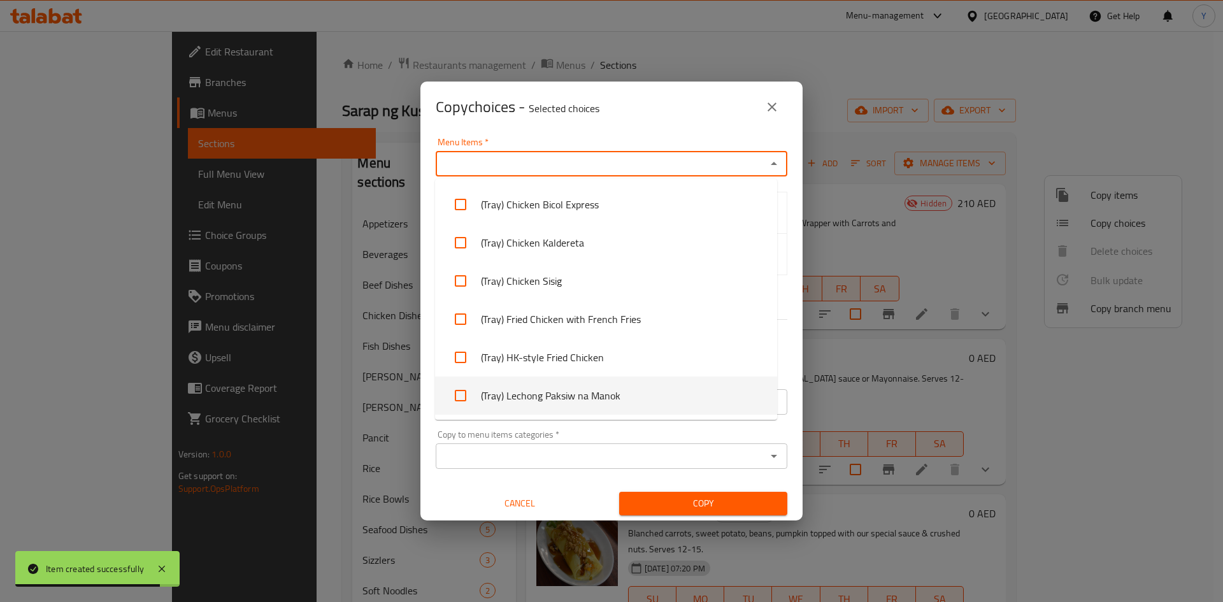
click at [681, 399] on li "(Tray) Lechong Paksiw na Manok" at bounding box center [606, 396] width 342 height 38
checkbox input "true"
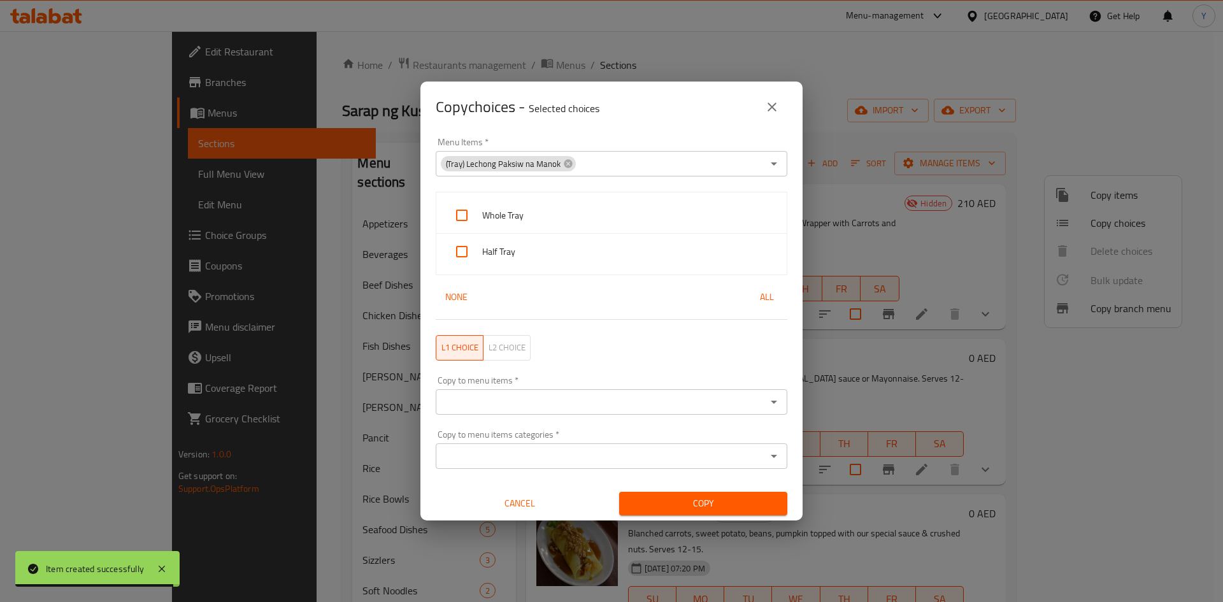
click at [656, 136] on div "Menu Items   * (Tray) Lechong Paksiw na Manok Menu Items *" at bounding box center [611, 157] width 367 height 54
drag, startPoint x: 594, startPoint y: 218, endPoint x: 568, endPoint y: 266, distance: 54.8
click at [594, 219] on span "Whole Tray" at bounding box center [629, 216] width 294 height 16
checkbox input "true"
click at [568, 266] on div "Half Tray" at bounding box center [611, 252] width 350 height 36
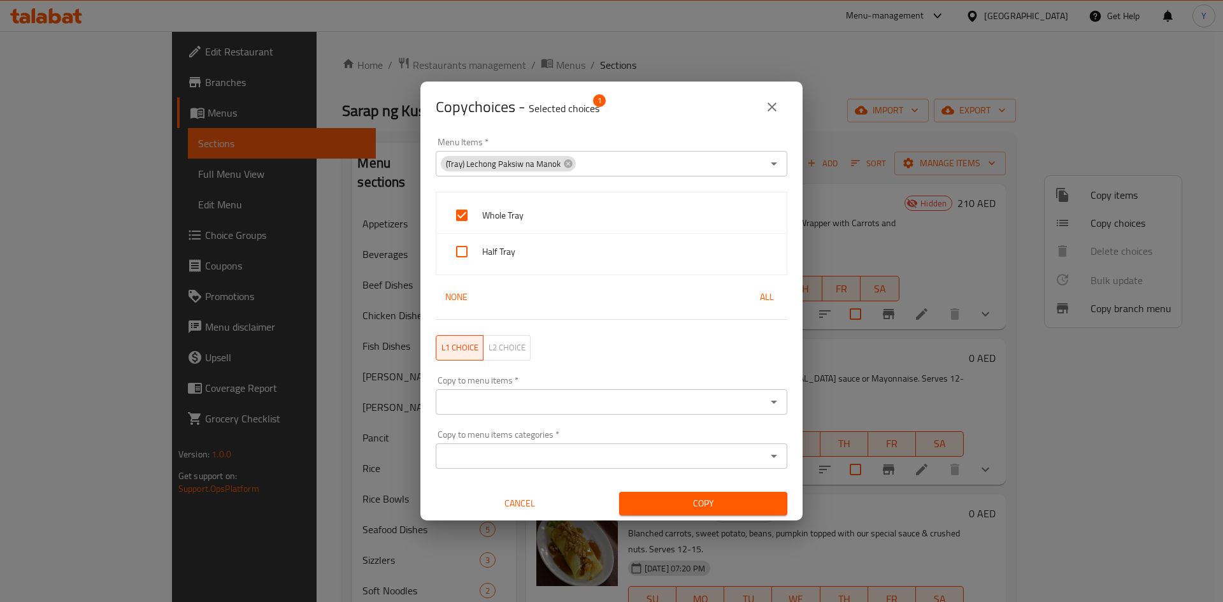
checkbox input "true"
drag, startPoint x: 569, startPoint y: 406, endPoint x: 575, endPoint y: 396, distance: 11.1
click at [570, 405] on input "Copy to menu items   *" at bounding box center [601, 402] width 323 height 18
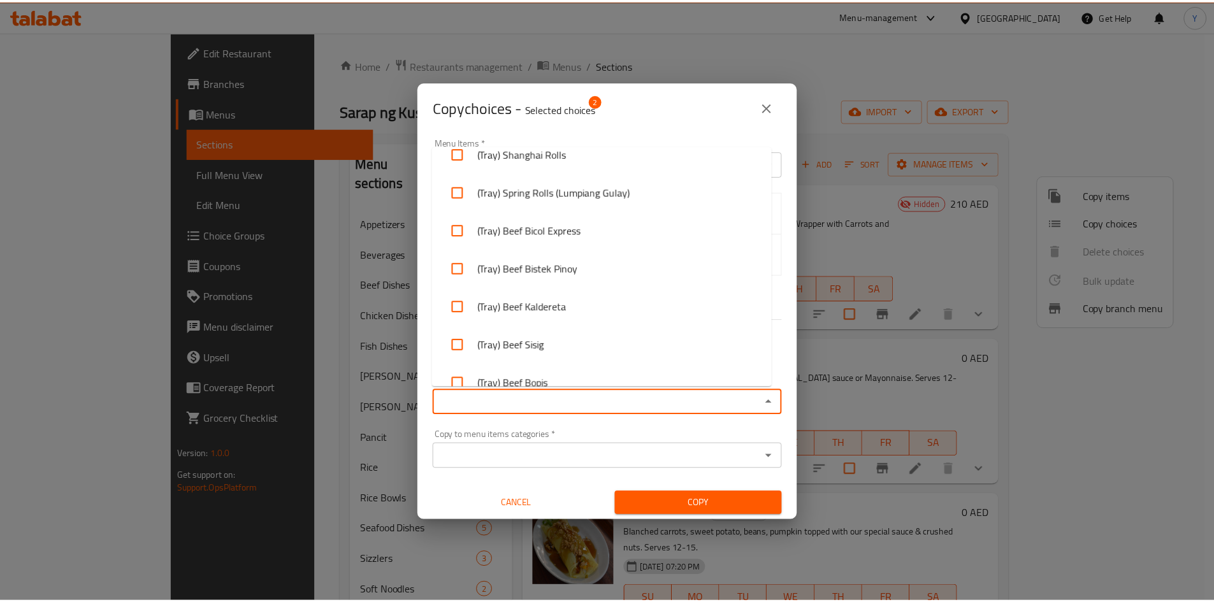
scroll to position [4777, 0]
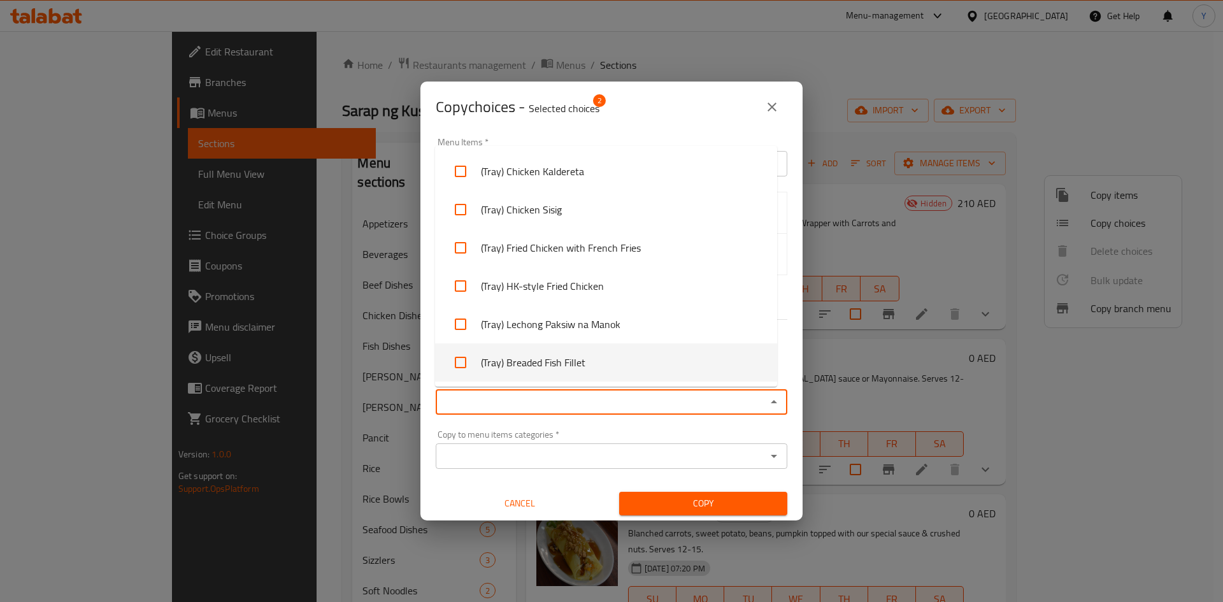
click at [691, 374] on li "(Tray) Breaded Fish Fillet" at bounding box center [606, 362] width 342 height 38
checkbox input "true"
click at [669, 422] on div "Copy to menu items   * (Tray) Breaded Fish Fillet Copy to menu items *" at bounding box center [611, 395] width 367 height 54
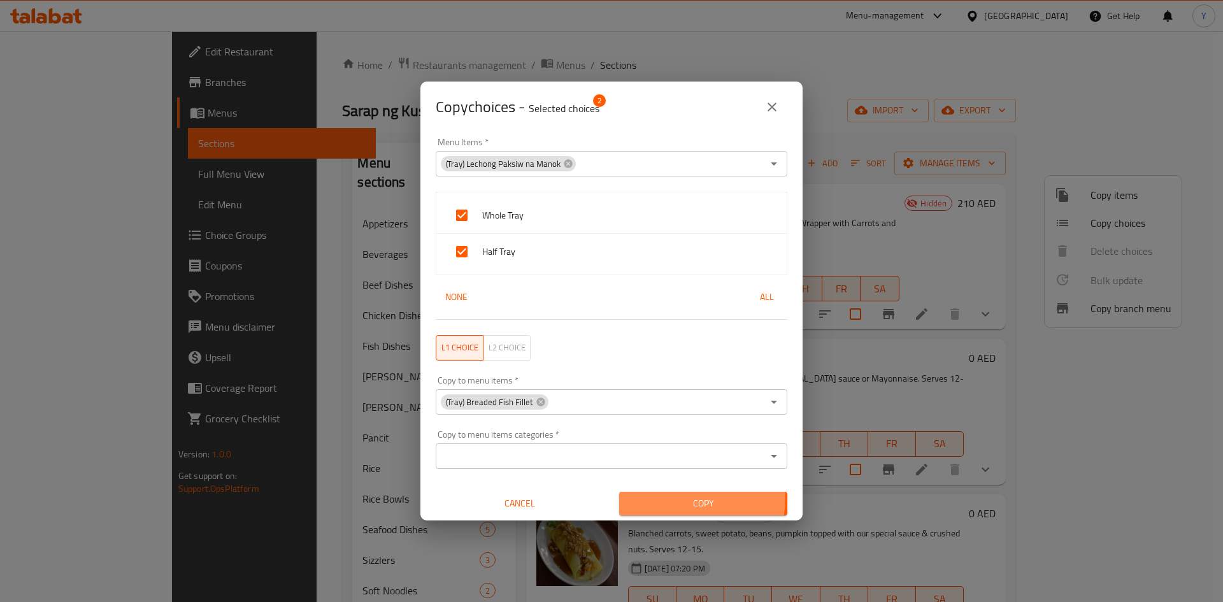
click at [665, 497] on span "Copy" at bounding box center [704, 504] width 148 height 16
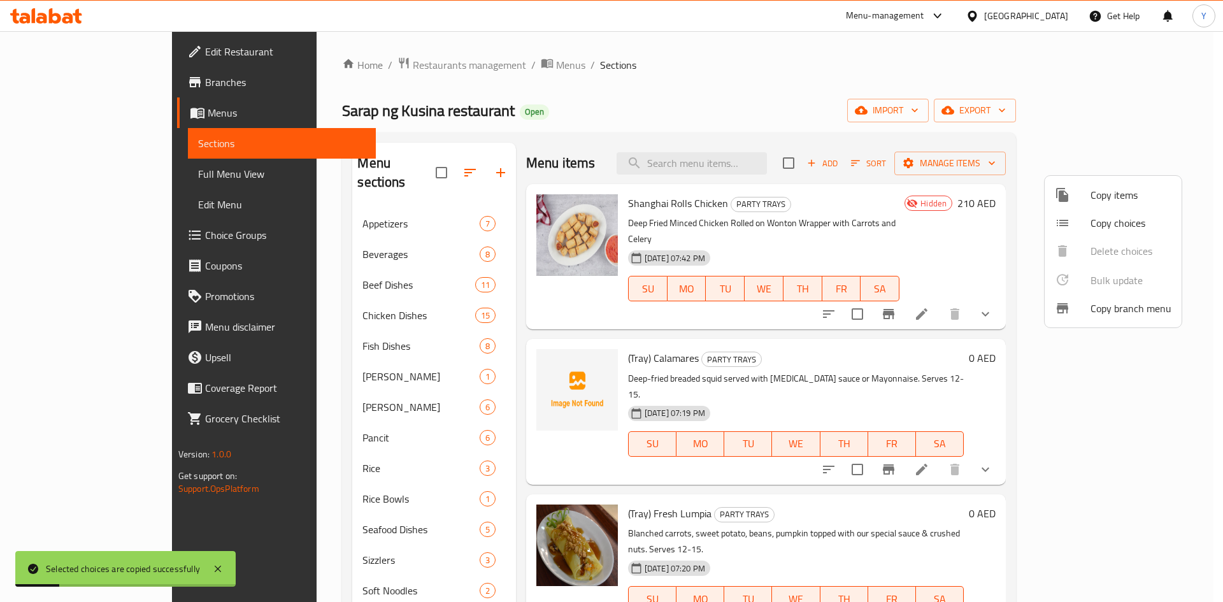
click at [893, 180] on div at bounding box center [611, 301] width 1223 height 602
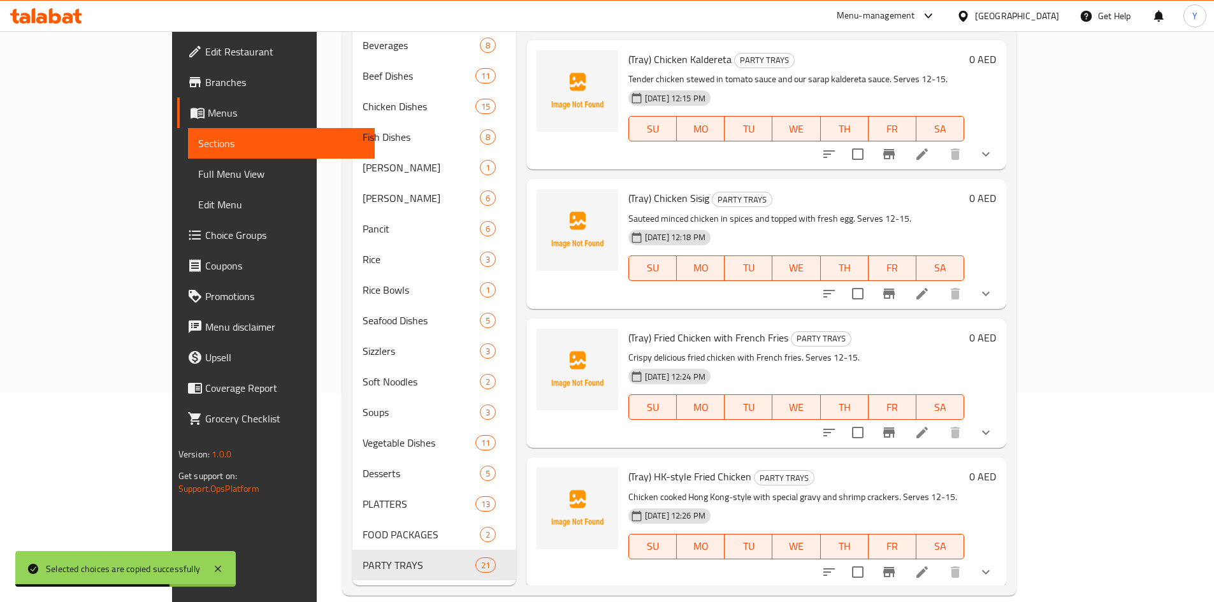
scroll to position [2322, 0]
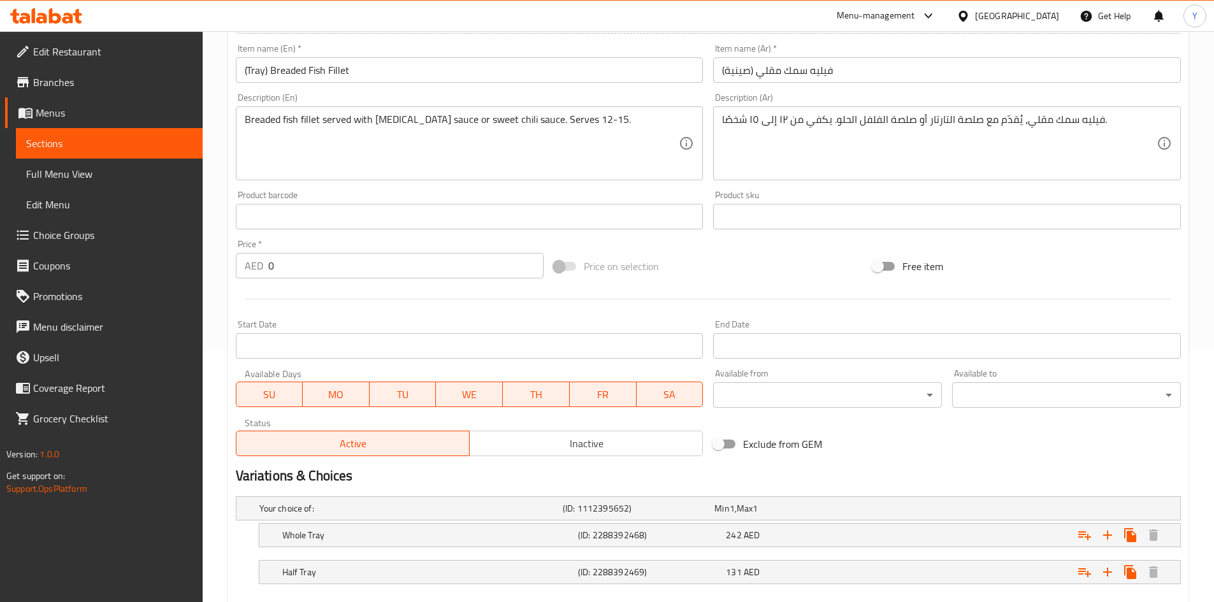
scroll to position [327, 0]
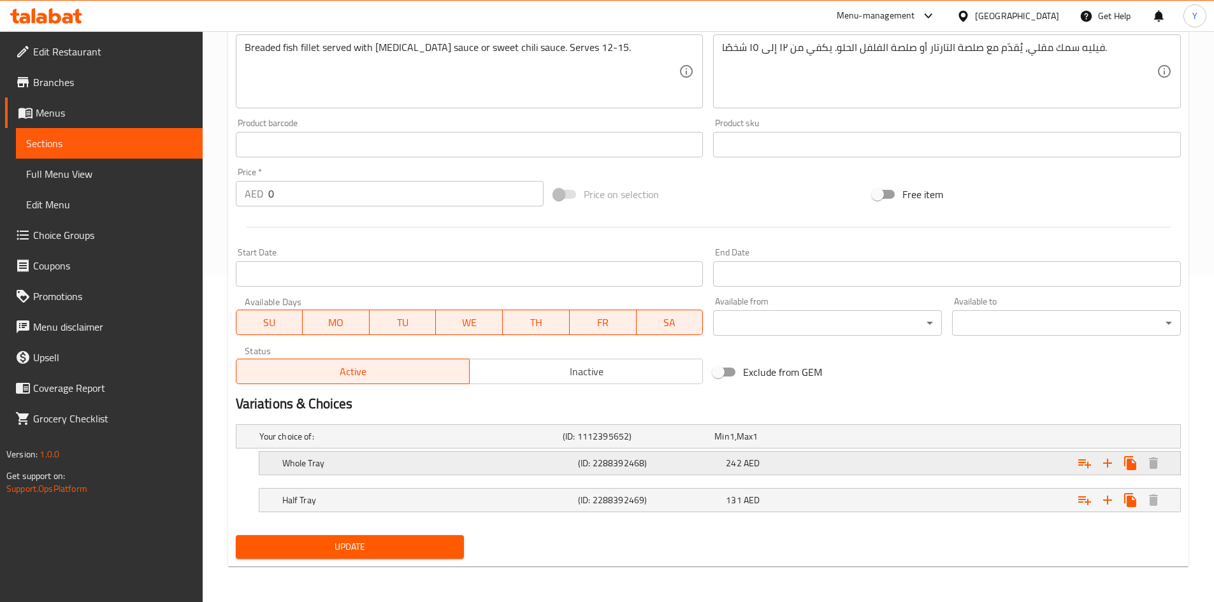
click at [846, 475] on div "Whole Tray (ID: 2288392468) 242 AED" at bounding box center [724, 463] width 888 height 28
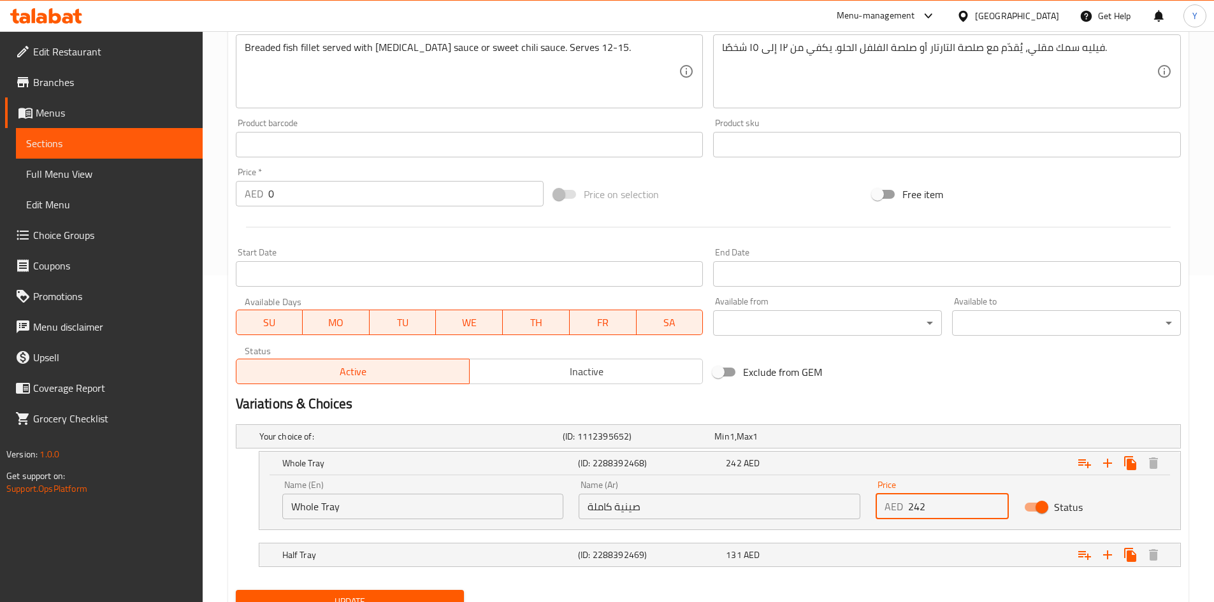
drag, startPoint x: 947, startPoint y: 501, endPoint x: 883, endPoint y: 505, distance: 64.5
click at [883, 505] on div "AED 242 Price" at bounding box center [941, 506] width 133 height 25
paste input "189.00"
type input "189.00"
click at [846, 564] on div "Half Tray (ID: 2288392469) 131 AED" at bounding box center [724, 555] width 888 height 28
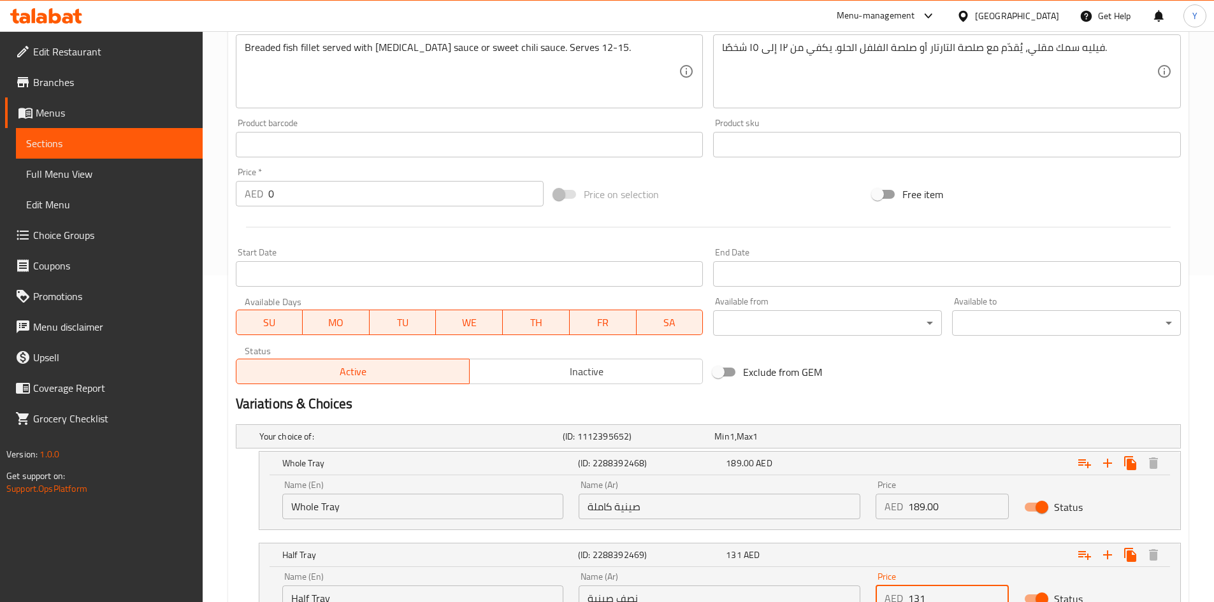
scroll to position [340, 0]
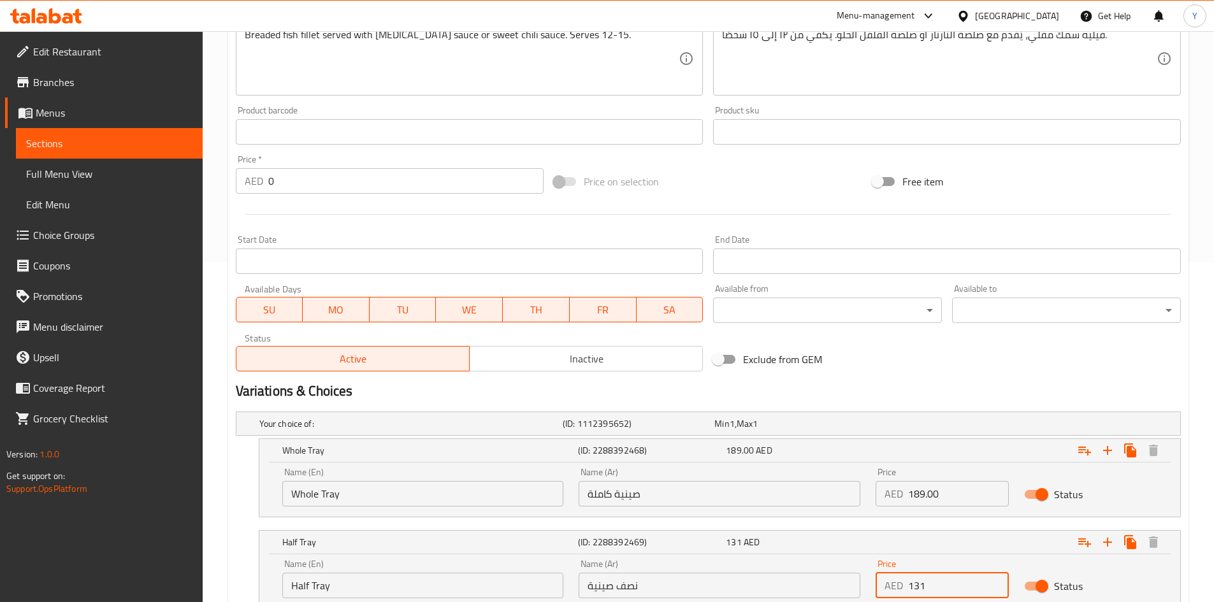
drag, startPoint x: 930, startPoint y: 591, endPoint x: 930, endPoint y: 581, distance: 10.2
click at [865, 587] on div "Name (En) Half Tray Name (En) Name (Ar) نصف صينية Name (Ar) Price AED 131 Price…" at bounding box center [720, 579] width 890 height 54
paste input "08.00"
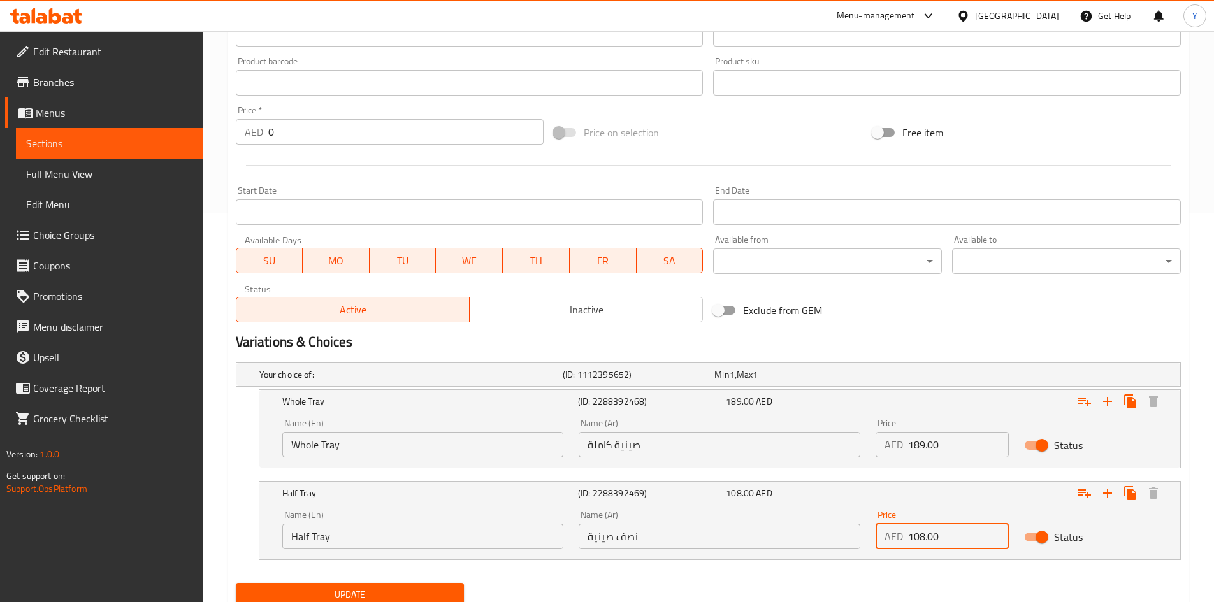
scroll to position [403, 0]
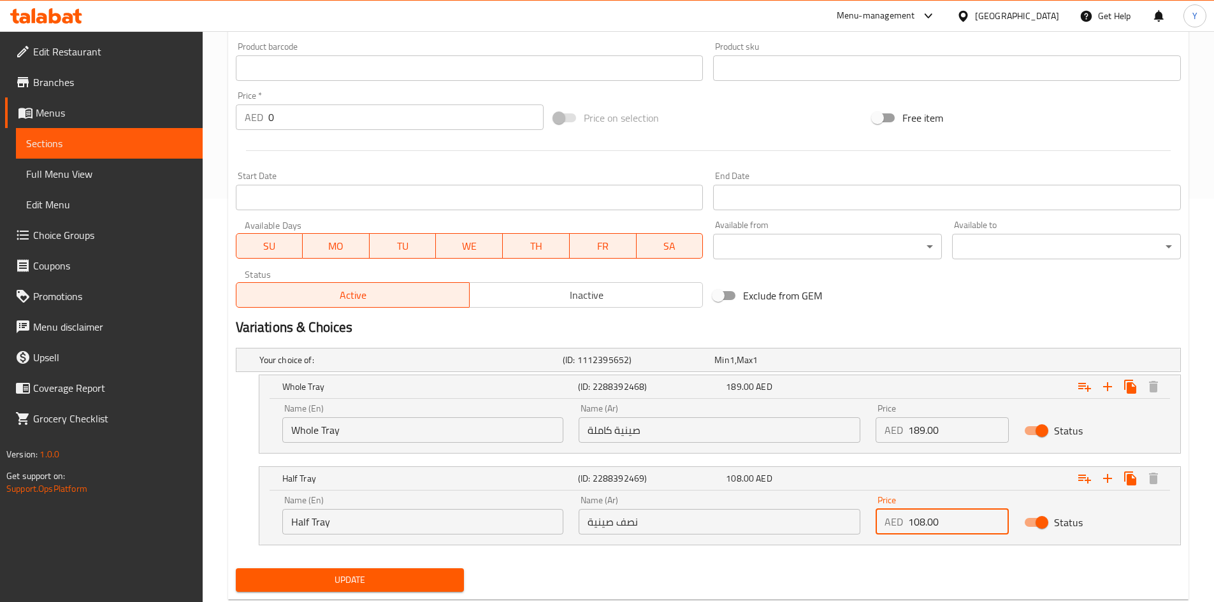
type input "108.00"
click at [783, 558] on nav at bounding box center [708, 553] width 945 height 10
click at [447, 584] on span "Update" at bounding box center [350, 580] width 208 height 16
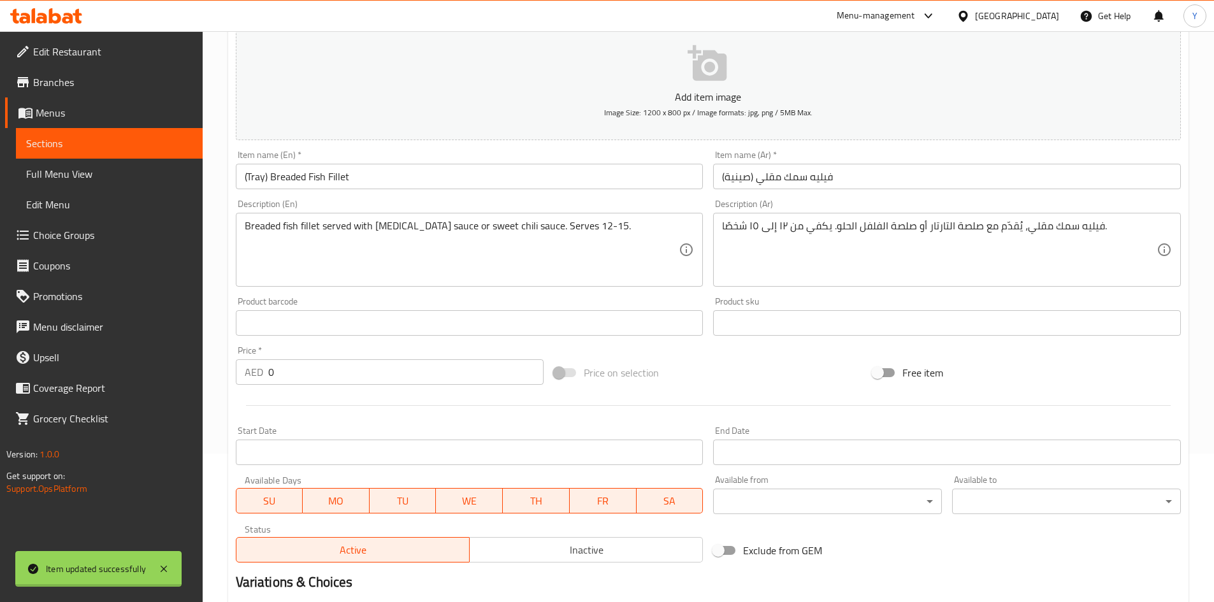
scroll to position [0, 0]
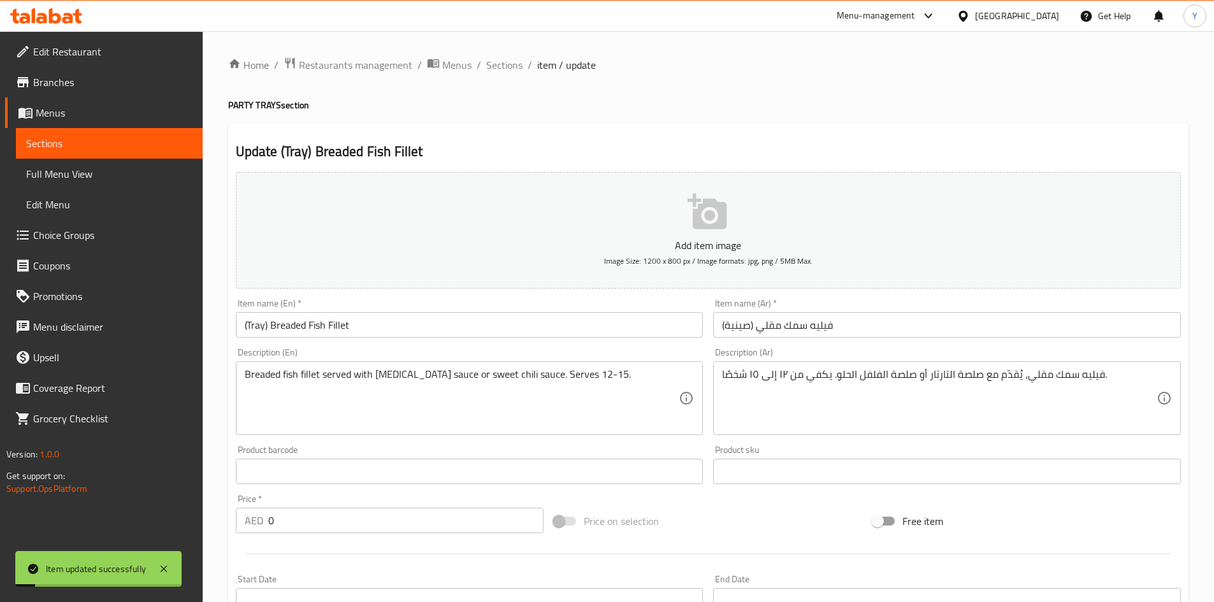
click at [496, 75] on div "Home / Restaurants management / Menus / Sections / item / update PARTY TRAYS se…" at bounding box center [708, 535] width 960 height 956
click at [507, 71] on span "Sections" at bounding box center [504, 64] width 36 height 15
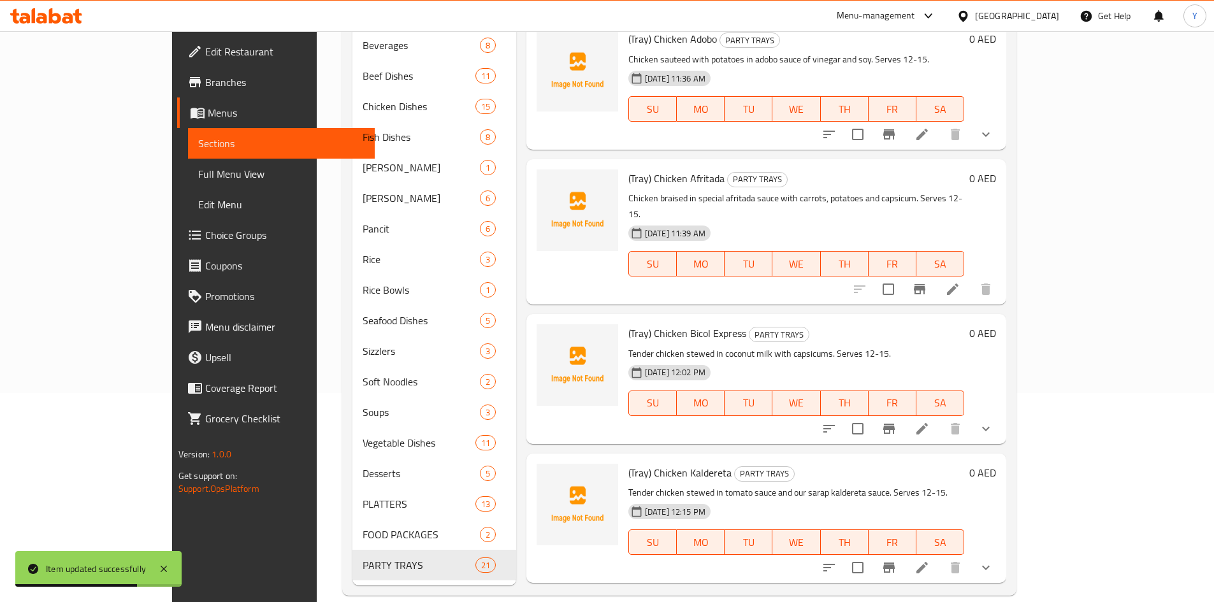
scroll to position [2322, 0]
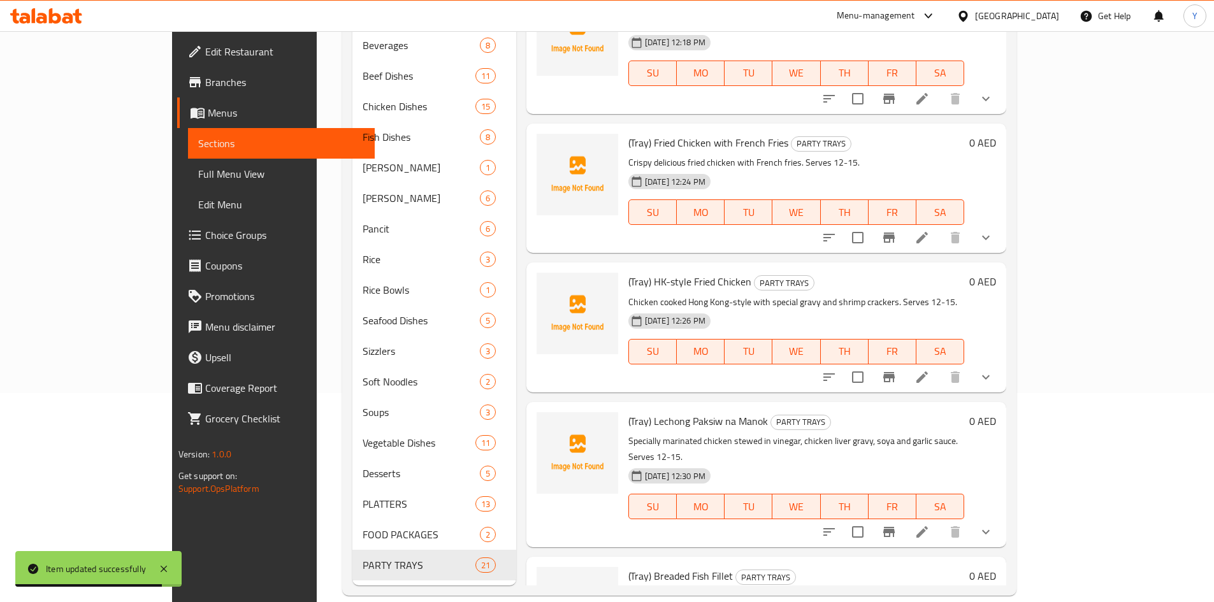
scroll to position [2429, 0]
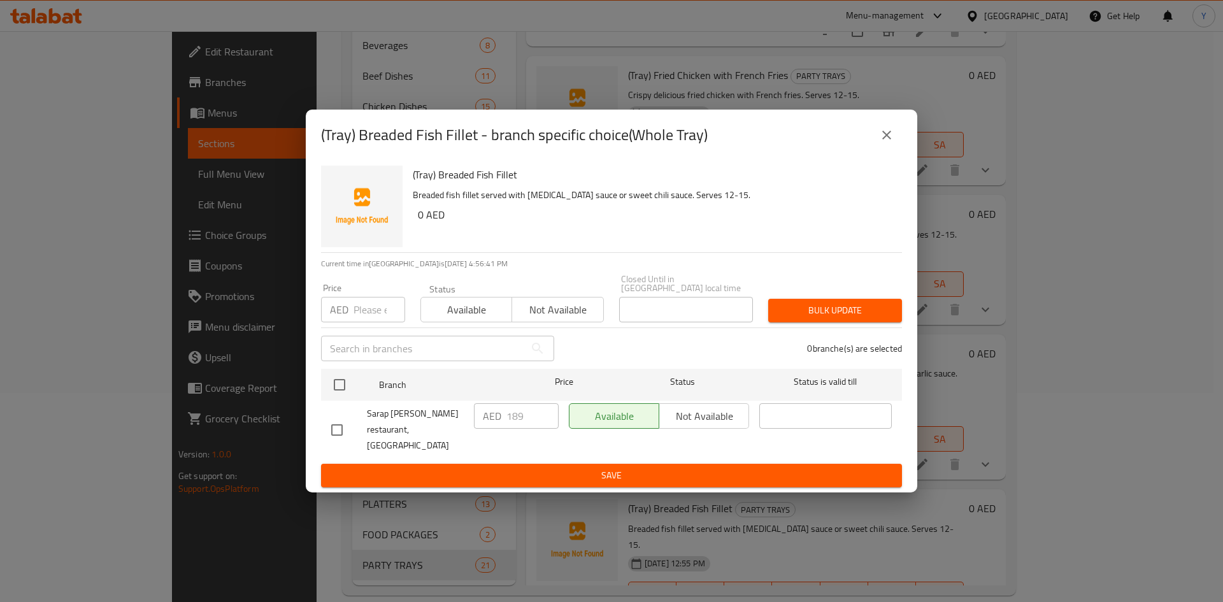
drag, startPoint x: 886, startPoint y: 156, endPoint x: 875, endPoint y: 191, distance: 36.9
click at [885, 161] on div "(Tray) Breaded Fish Fillet - branch specific choice(Whole Tray)" at bounding box center [612, 135] width 612 height 51
drag, startPoint x: 885, startPoint y: 156, endPoint x: 883, endPoint y: 150, distance: 6.7
click at [884, 154] on div "(Tray) Breaded Fish Fillet - branch specific choice(Whole Tray)" at bounding box center [612, 135] width 612 height 51
drag, startPoint x: 883, startPoint y: 150, endPoint x: 881, endPoint y: 170, distance: 20.5
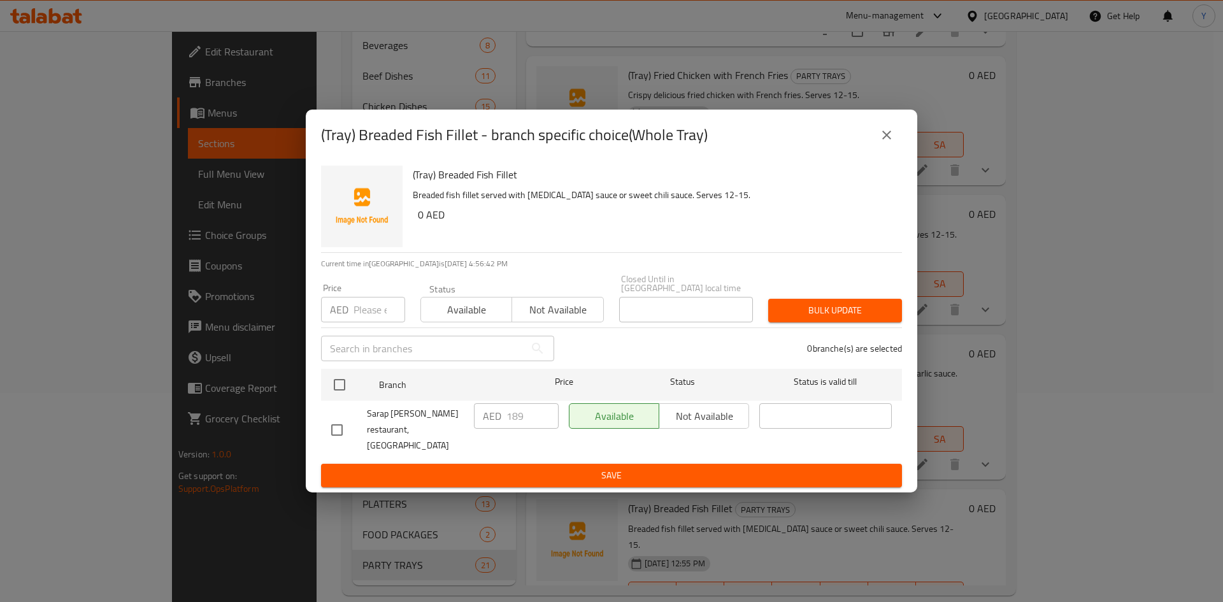
click at [883, 143] on icon "close" at bounding box center [886, 134] width 15 height 15
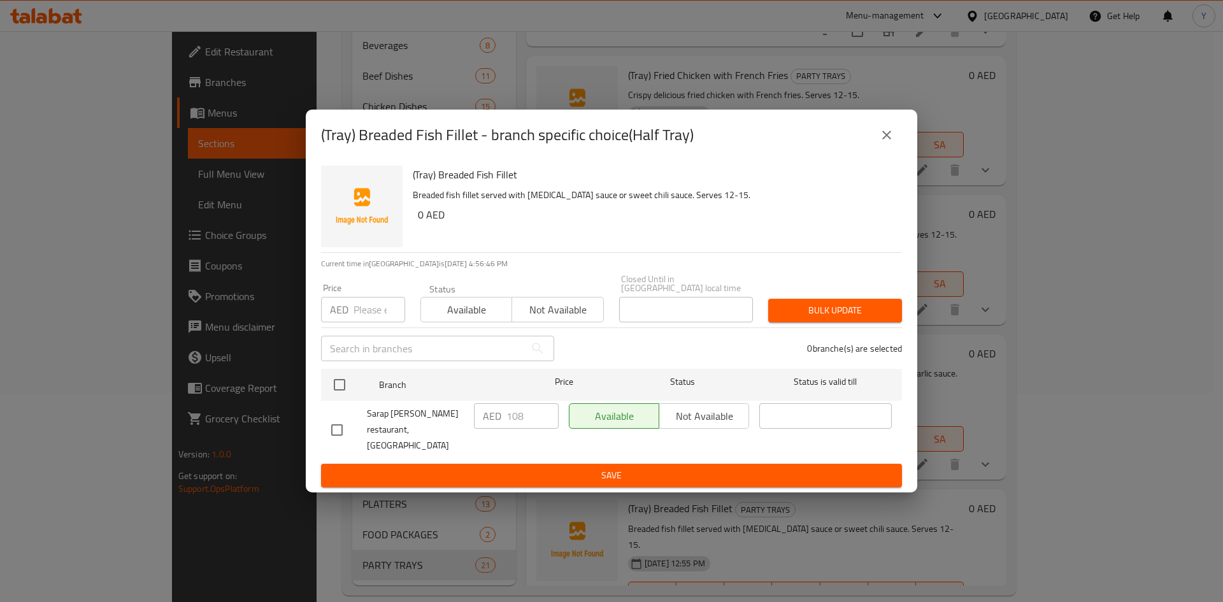
click at [896, 148] on button "close" at bounding box center [887, 135] width 31 height 31
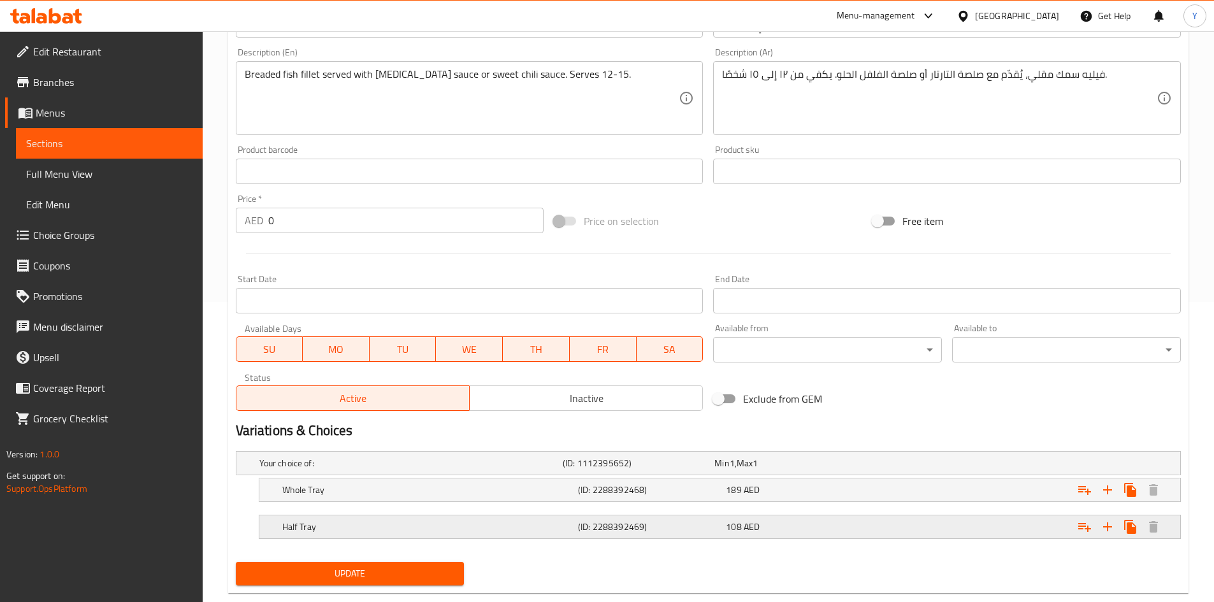
scroll to position [327, 0]
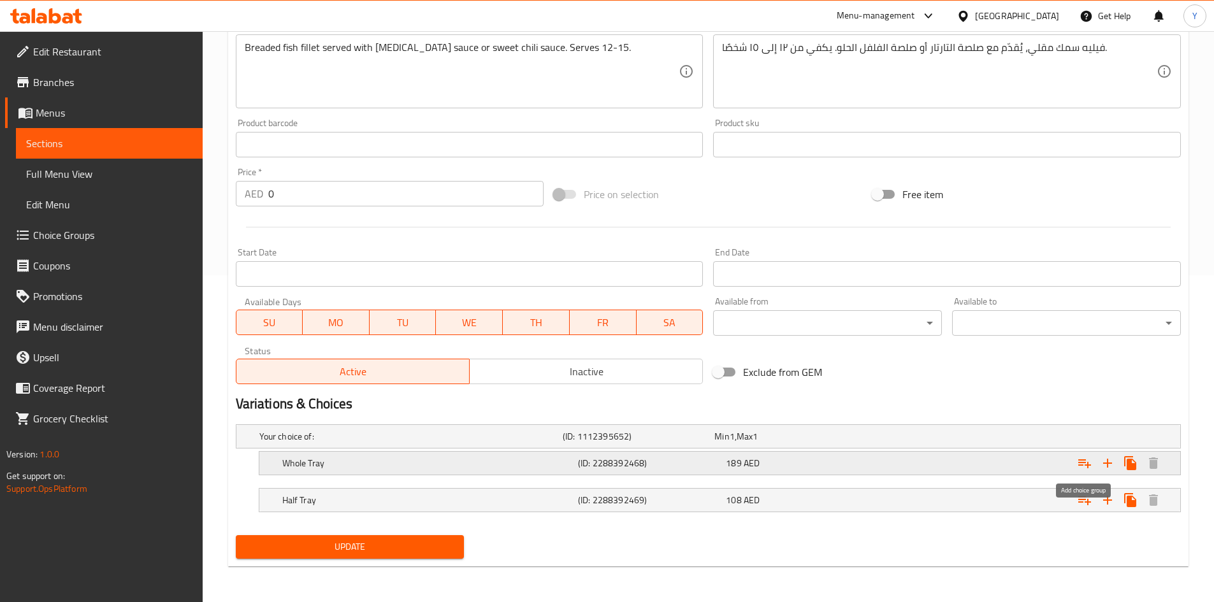
click at [1076, 471] on button "Expand" at bounding box center [1084, 463] width 23 height 23
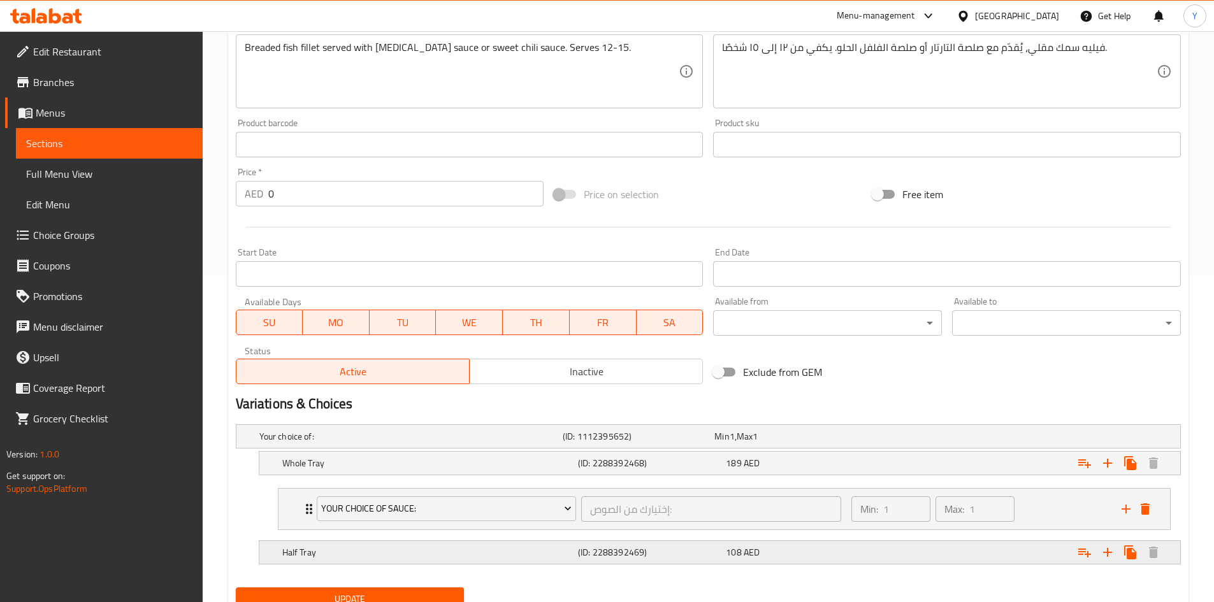
click at [1080, 554] on icon "Expand" at bounding box center [1084, 553] width 13 height 9
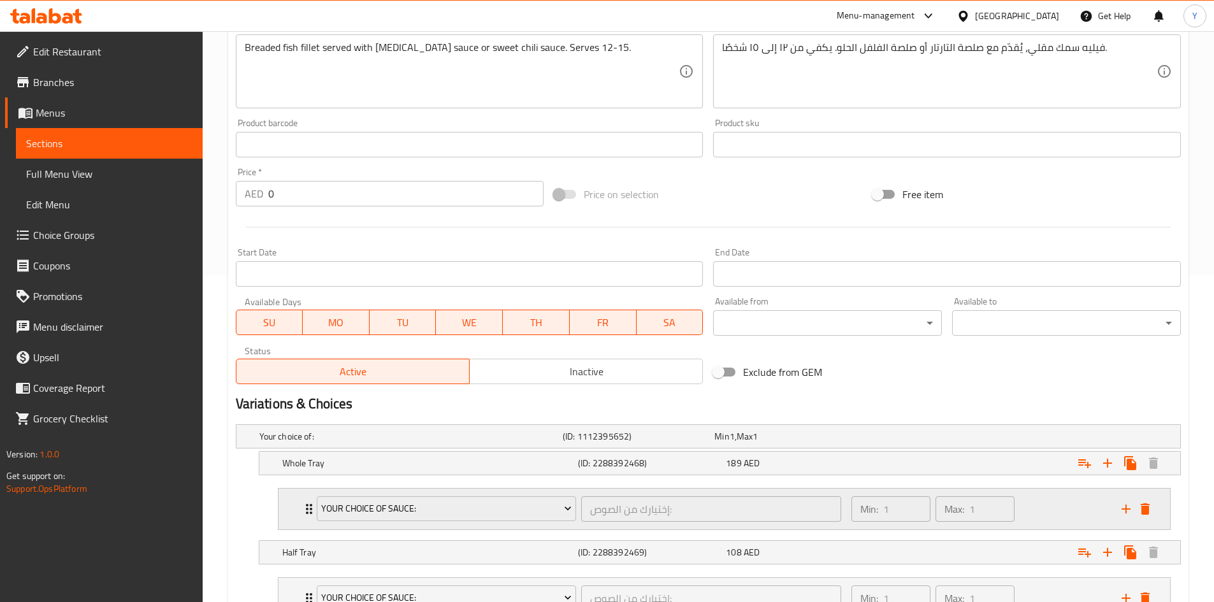
click at [1046, 508] on div "Min: 1 ​ Max: 1 ​" at bounding box center [979, 509] width 270 height 41
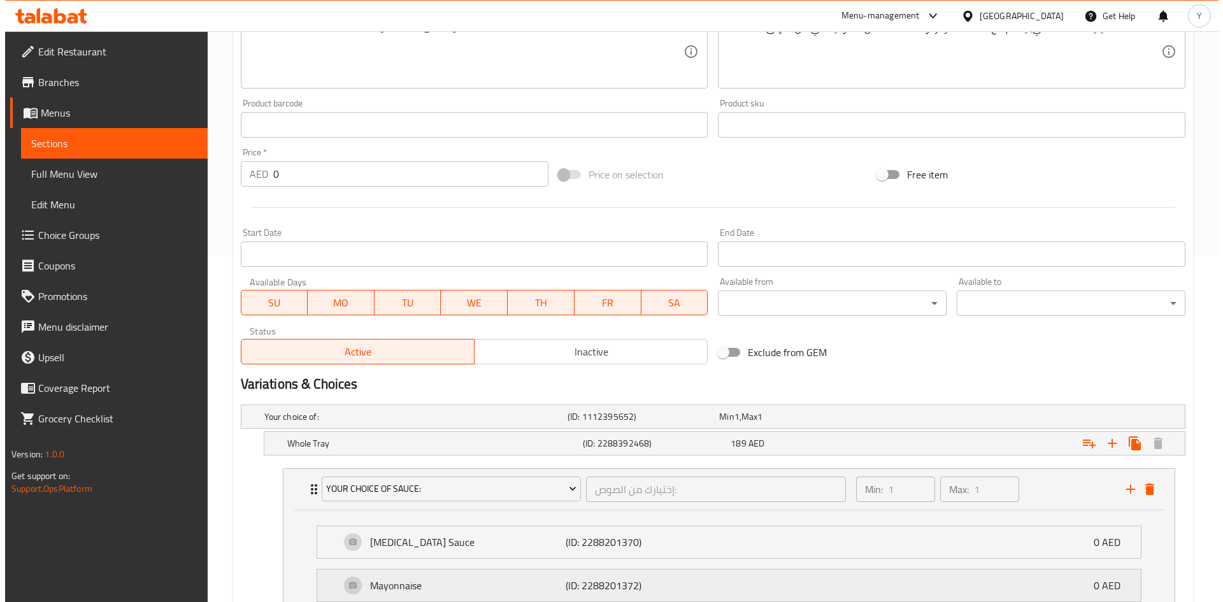
scroll to position [446, 0]
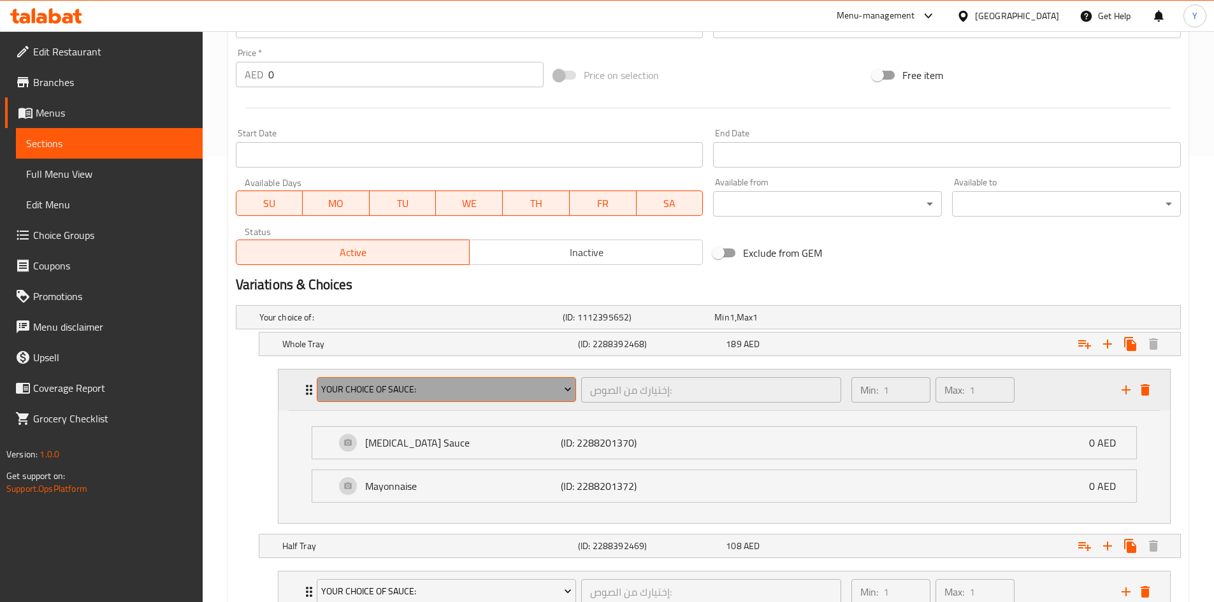
click at [559, 382] on span "Your Choice Of Sauce:" at bounding box center [446, 390] width 250 height 16
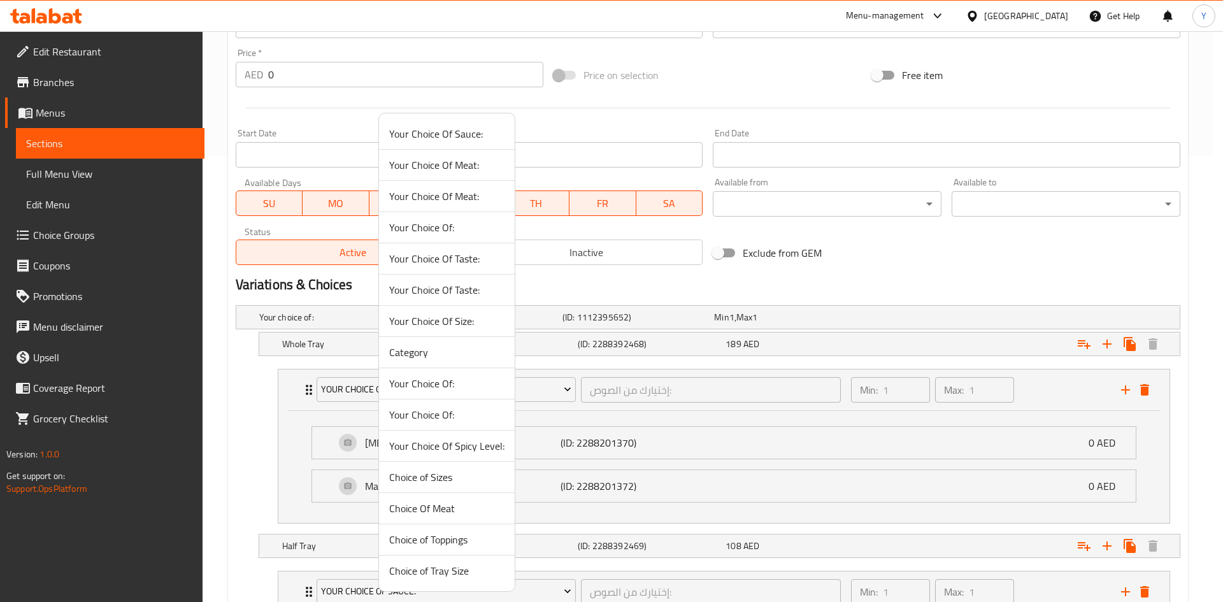
click at [457, 387] on span "Your Choice Of:" at bounding box center [446, 383] width 115 height 15
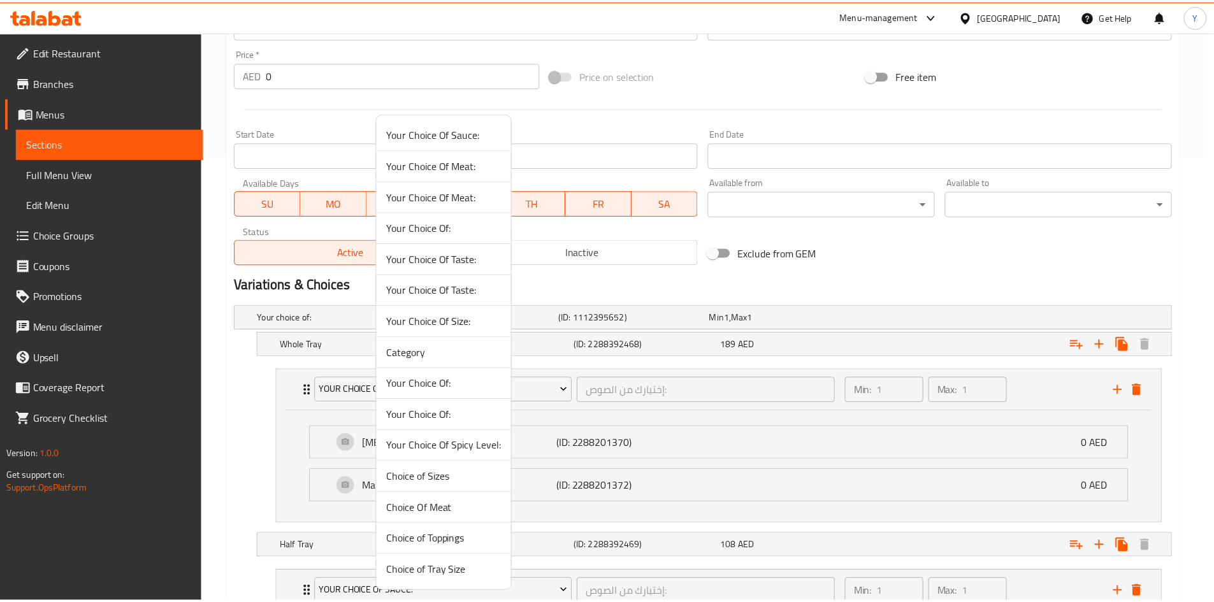
scroll to position [431, 0]
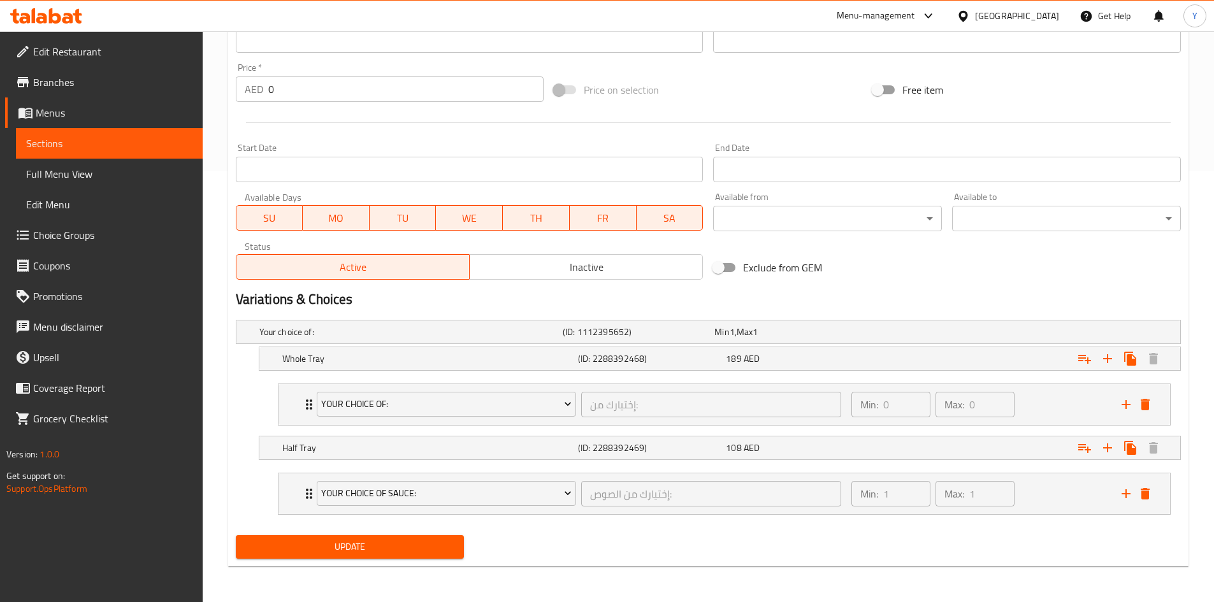
click at [1052, 413] on div "Min: 0 ​ Max: 0 ​" at bounding box center [979, 404] width 270 height 41
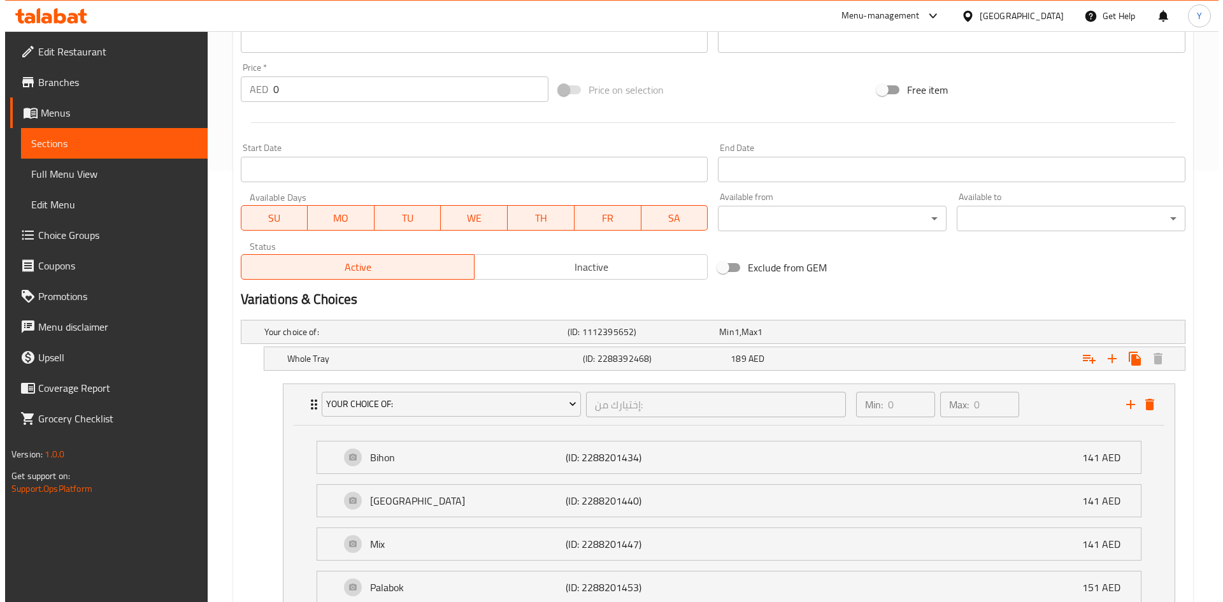
scroll to position [446, 0]
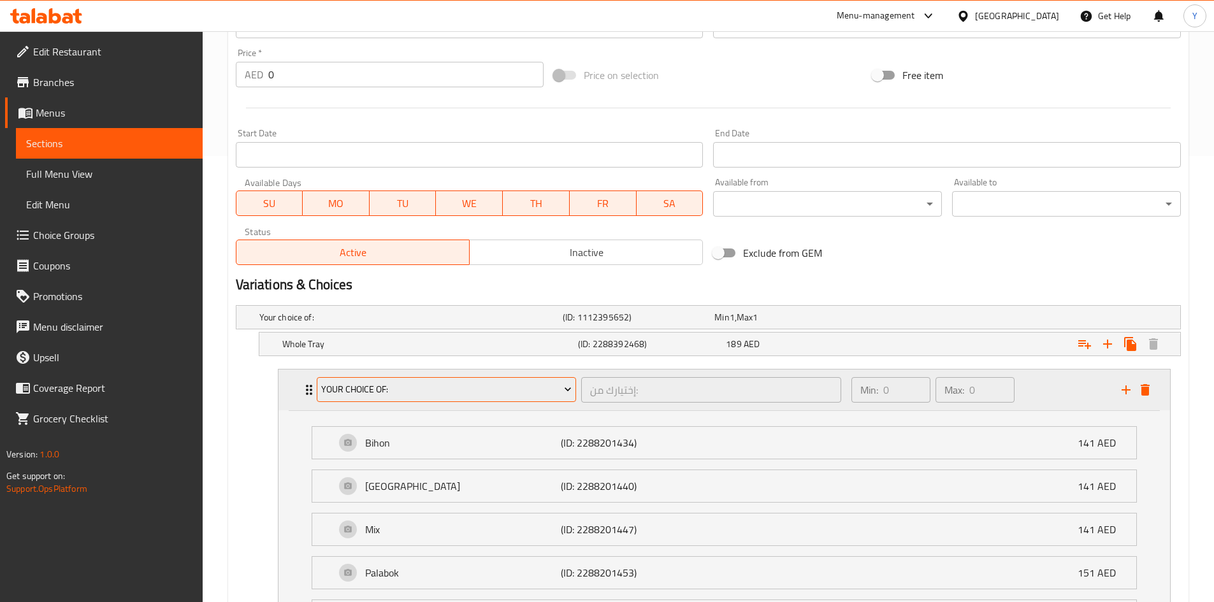
click at [487, 386] on span "Your Choice Of:" at bounding box center [446, 390] width 250 height 16
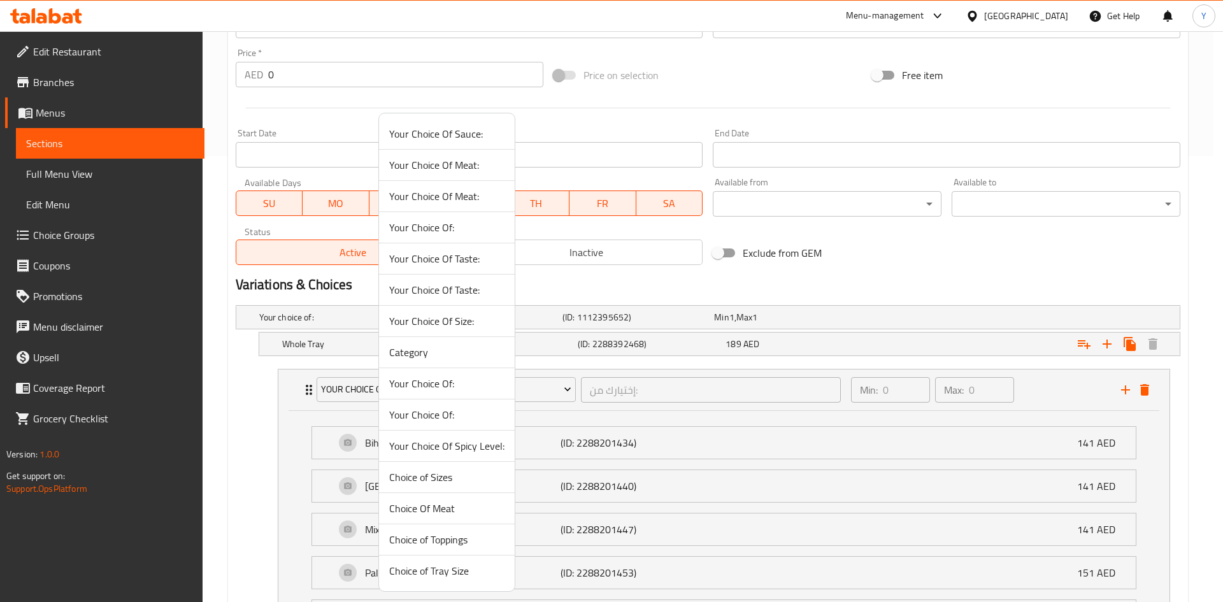
click at [458, 419] on span "Your Choice Of:" at bounding box center [446, 414] width 115 height 15
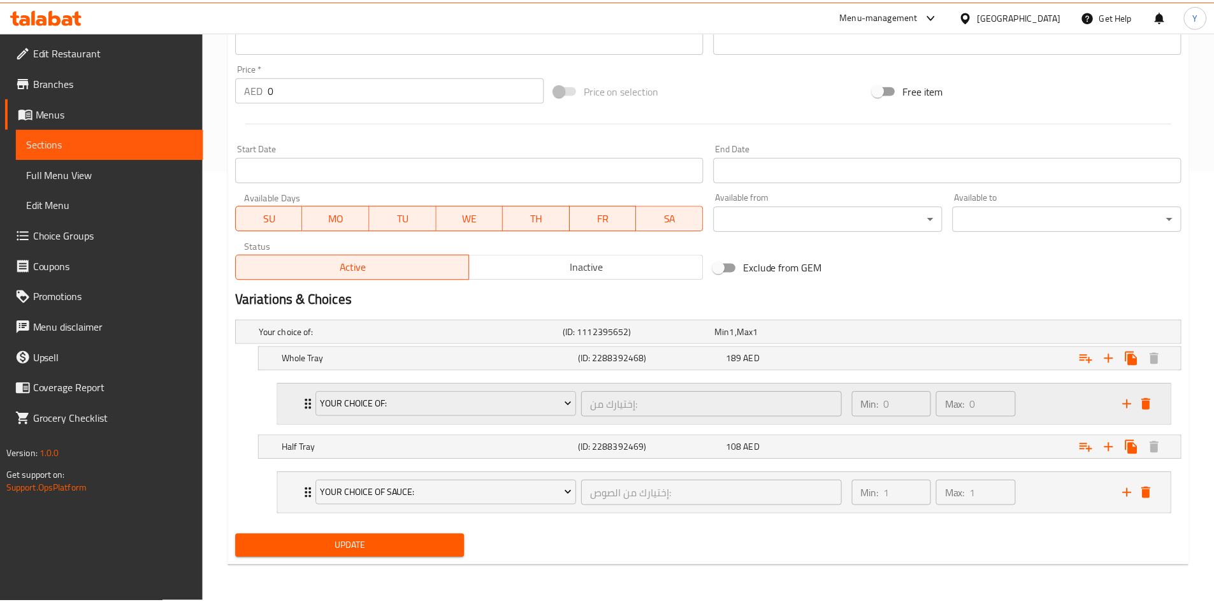
scroll to position [431, 0]
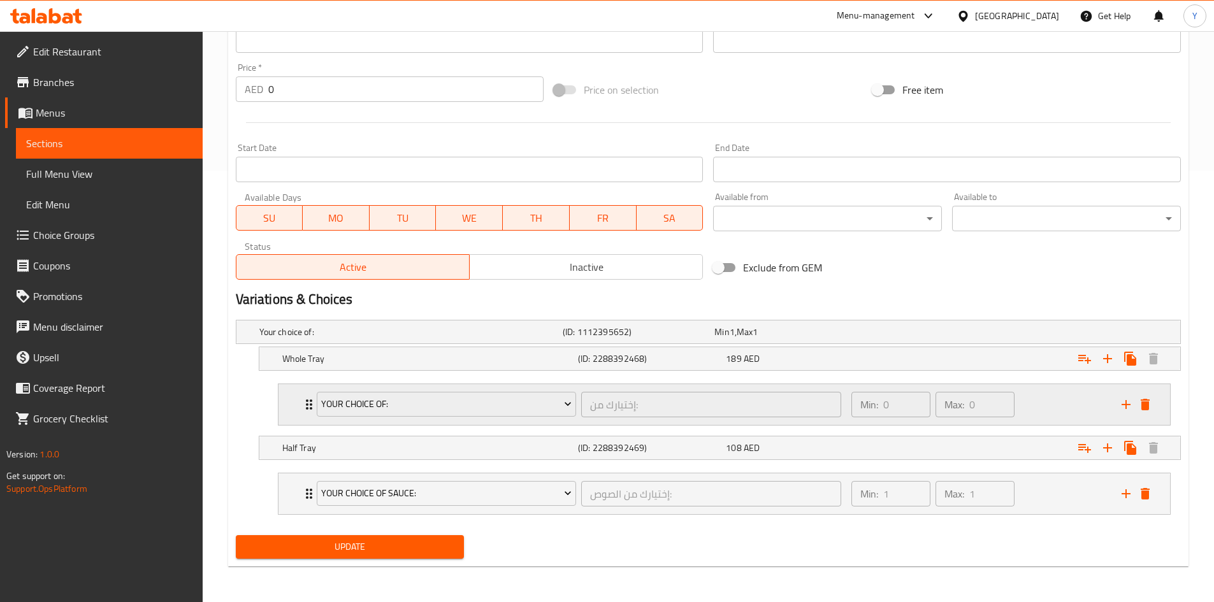
click at [1016, 407] on div "Max: 0 ​" at bounding box center [975, 404] width 84 height 31
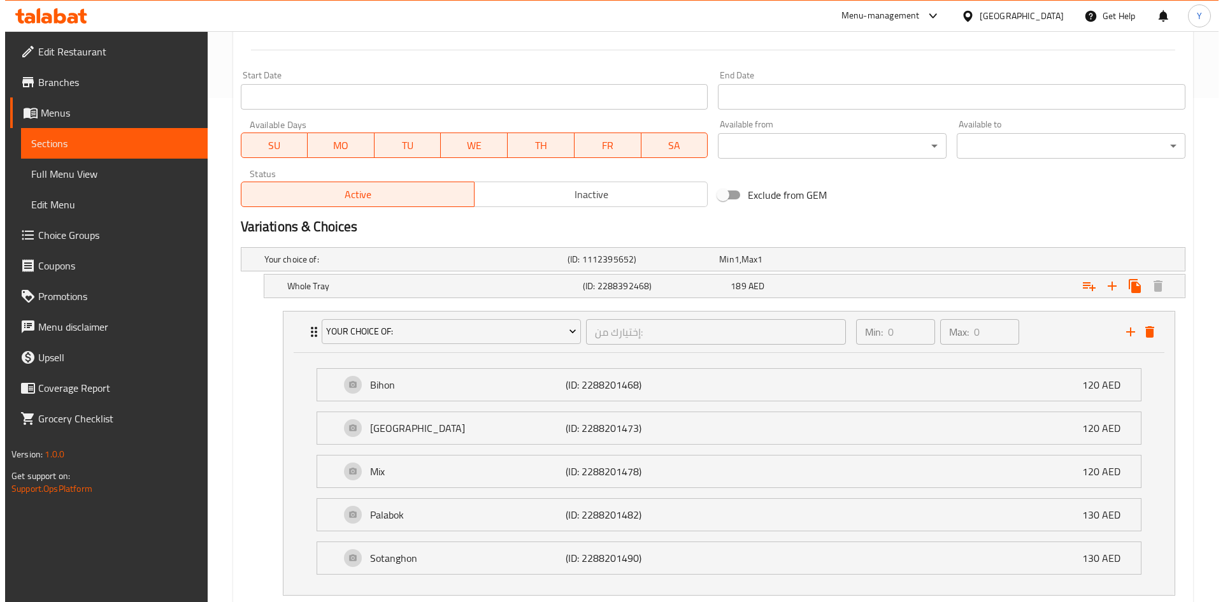
scroll to position [573, 0]
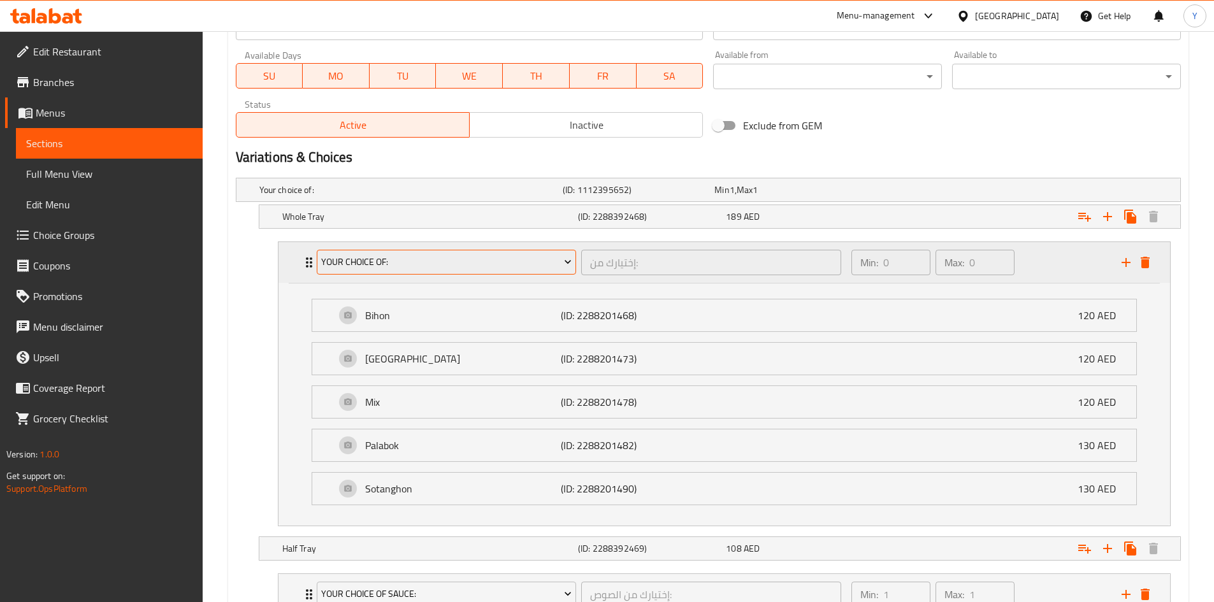
click at [477, 265] on span "Your Choice Of:" at bounding box center [446, 262] width 250 height 16
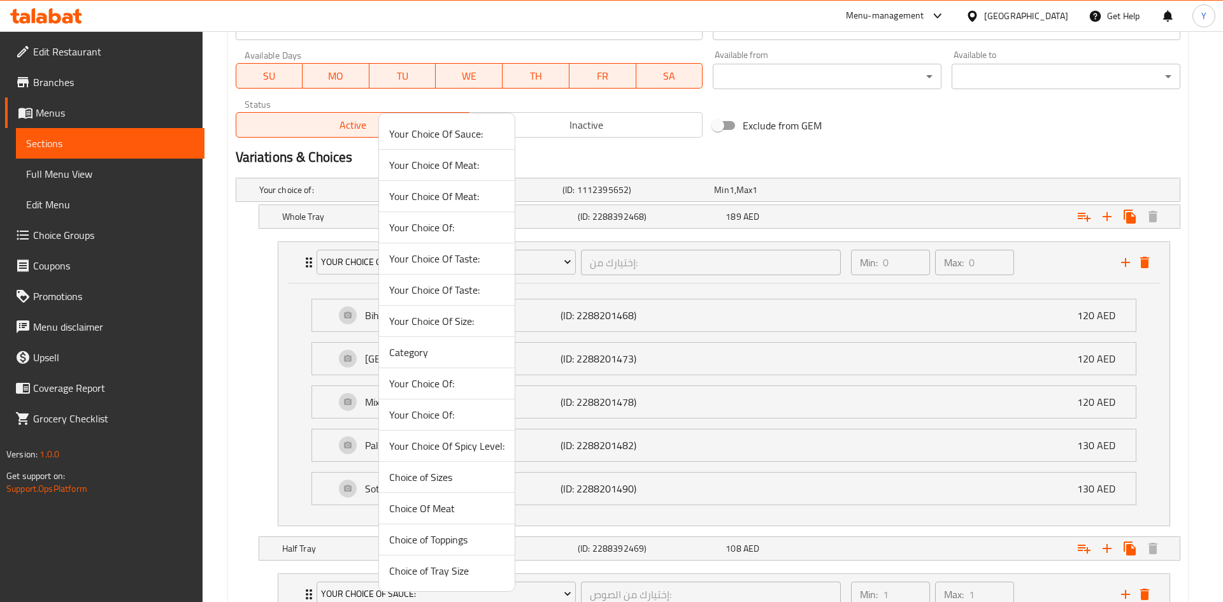
click at [451, 235] on span "Your Choice Of:" at bounding box center [446, 227] width 115 height 15
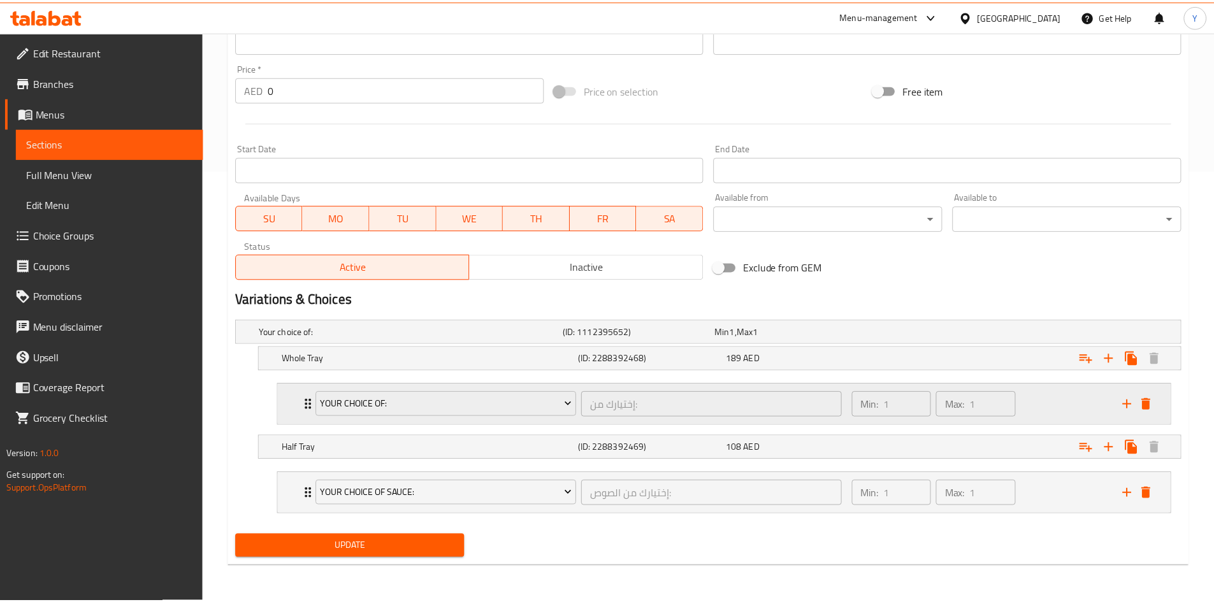
scroll to position [431, 0]
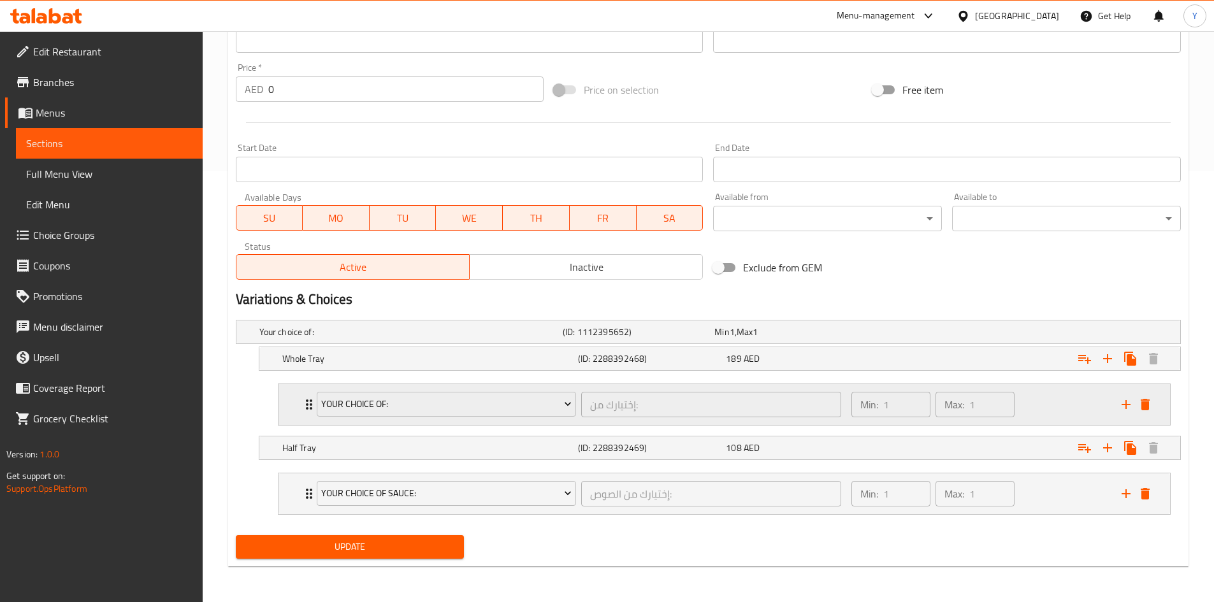
click at [1028, 417] on div "Min: 1 ​ Max: 1 ​" at bounding box center [979, 404] width 270 height 41
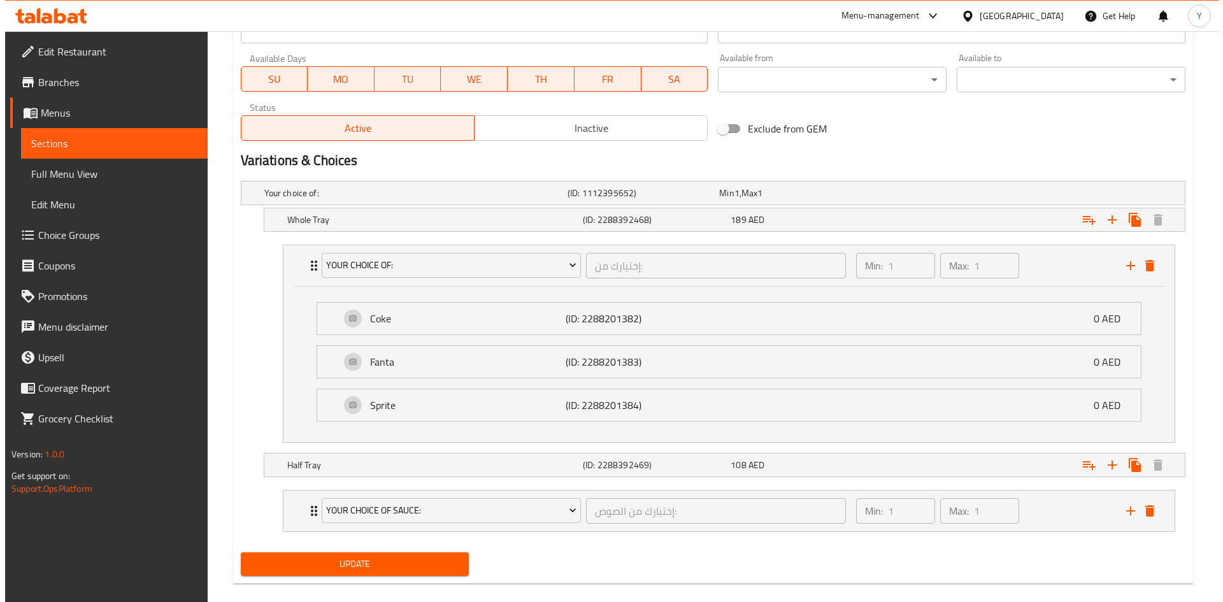
scroll to position [573, 0]
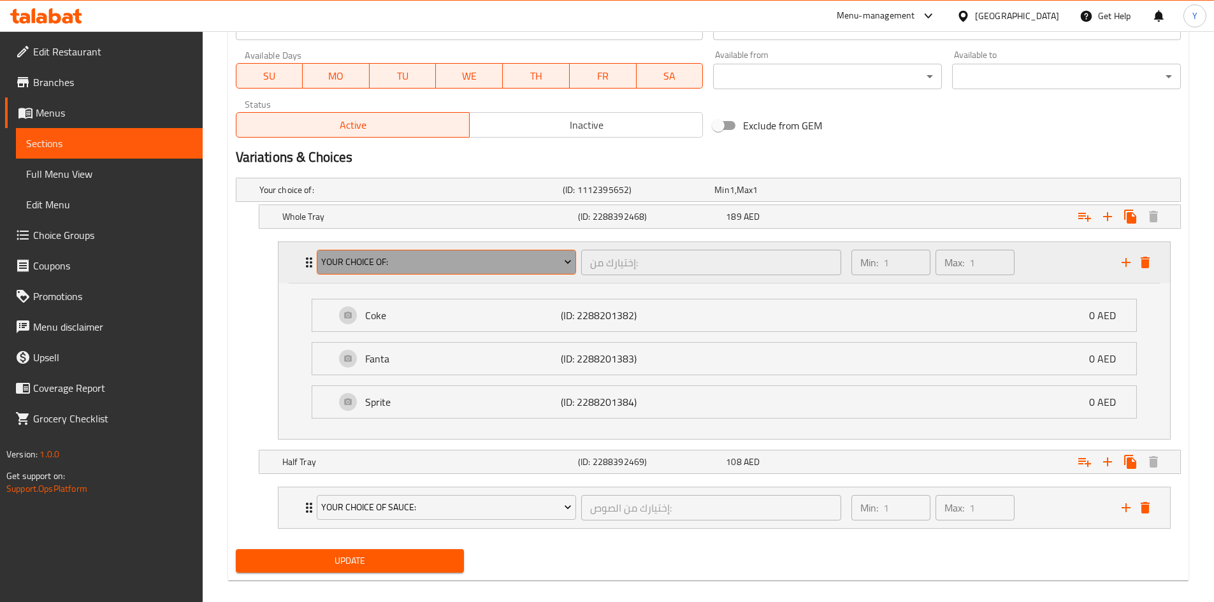
click at [512, 256] on span "Your Choice Of:" at bounding box center [446, 262] width 250 height 16
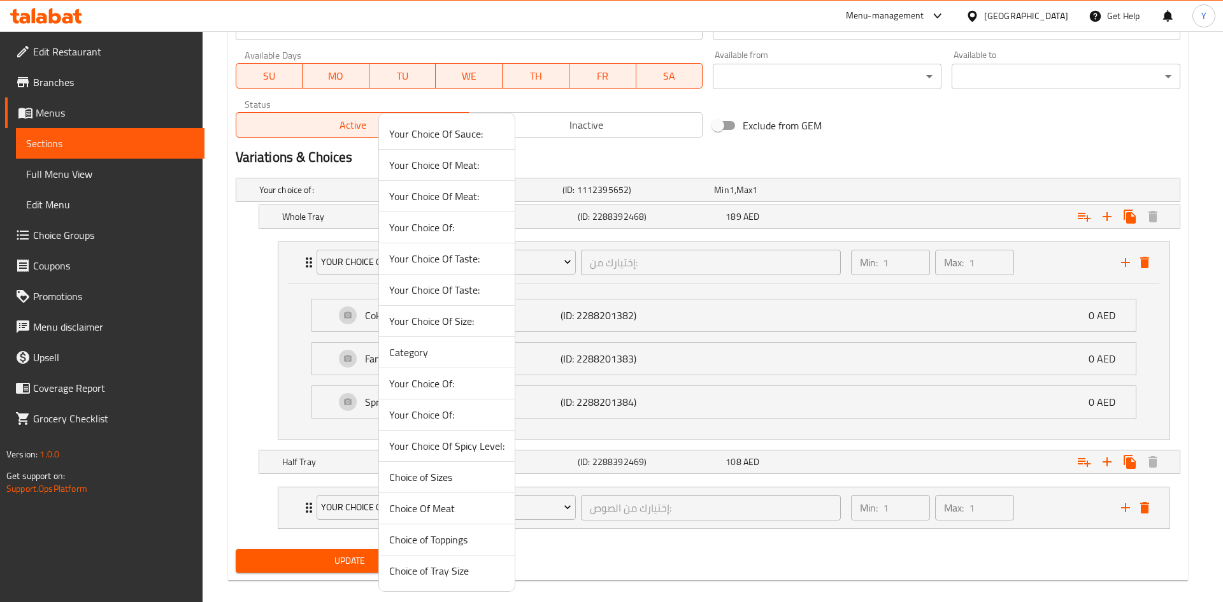
click at [470, 546] on span "Choice of Toppings" at bounding box center [446, 539] width 115 height 15
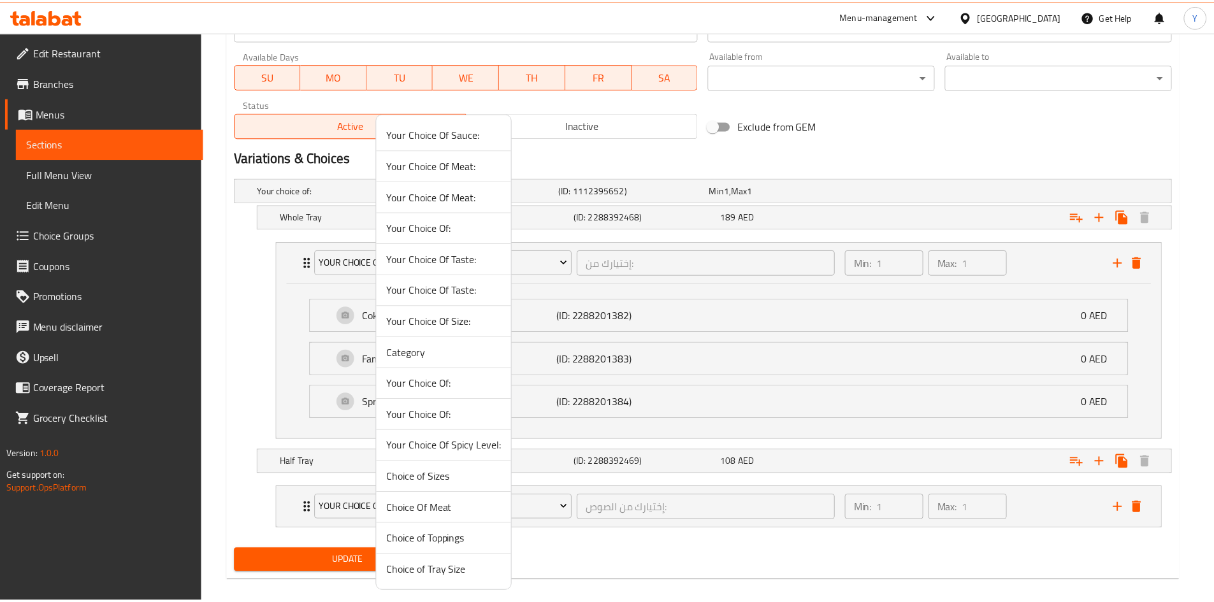
scroll to position [431, 0]
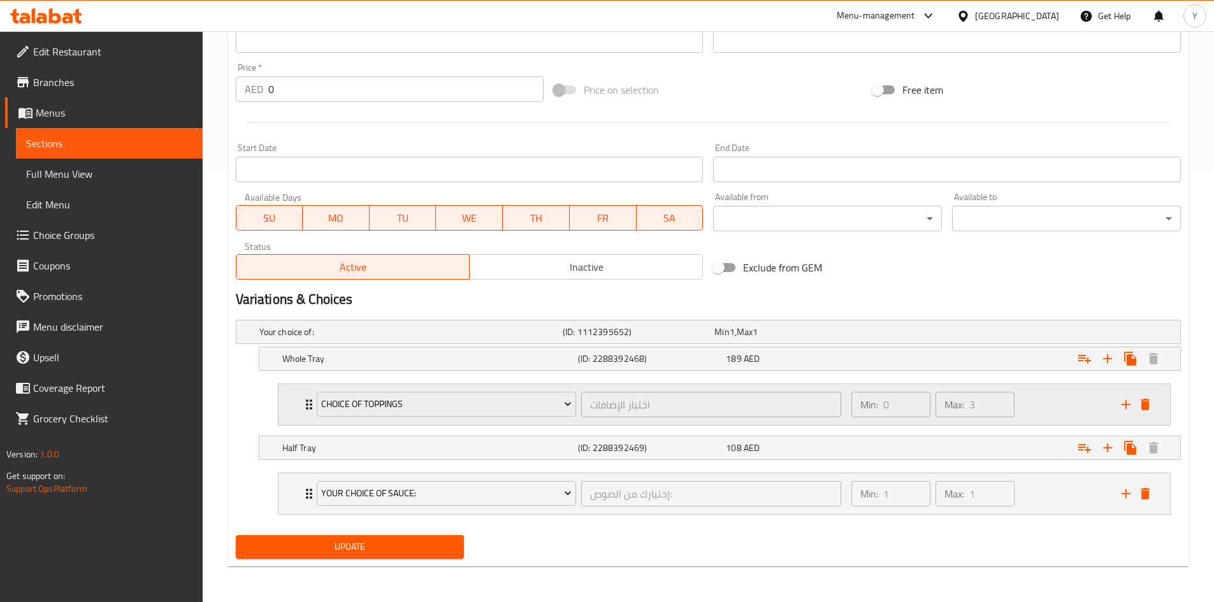
drag, startPoint x: 1035, startPoint y: 395, endPoint x: 1026, endPoint y: 406, distance: 14.4
click at [1036, 395] on div "Min: 0 ​ Max: 3 ​" at bounding box center [979, 404] width 270 height 41
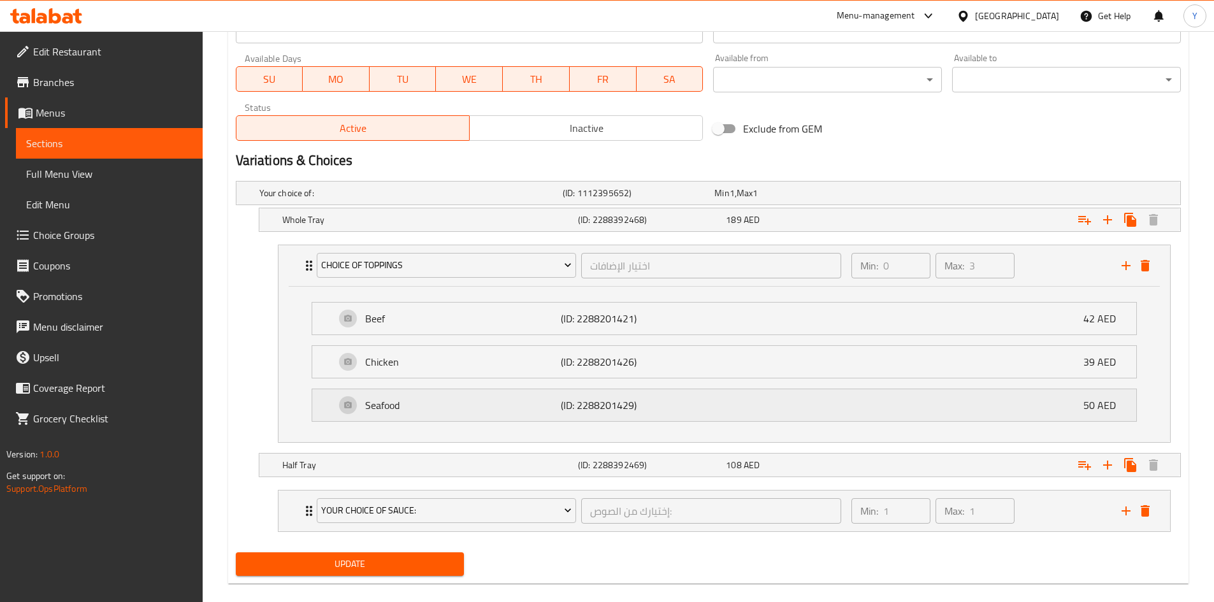
scroll to position [573, 0]
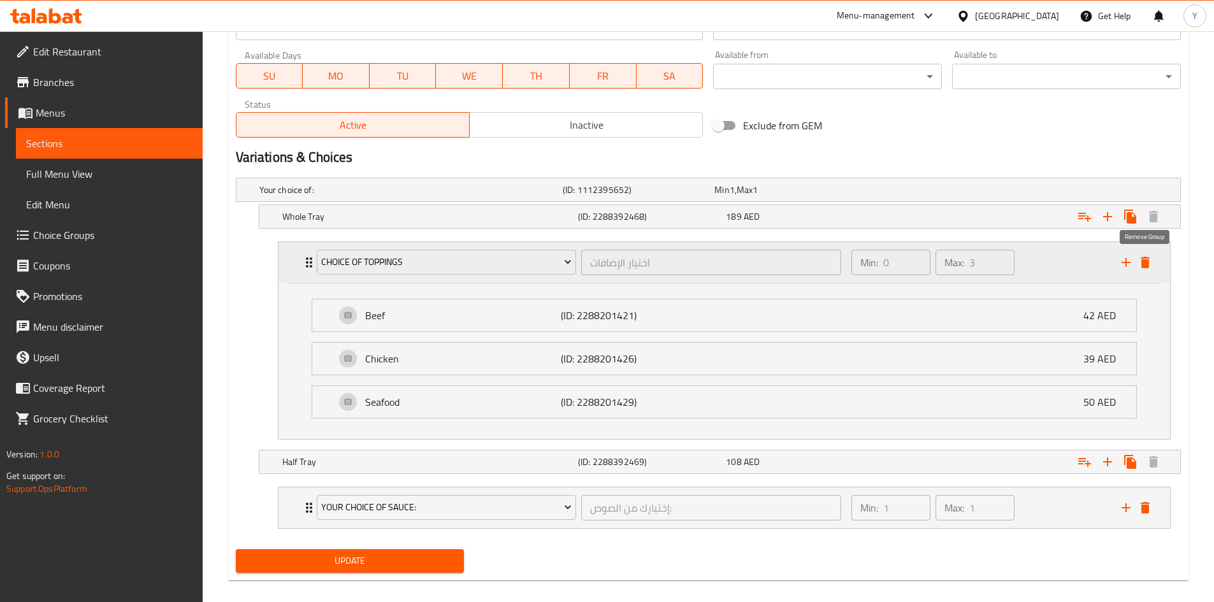
click at [1145, 260] on icon "delete" at bounding box center [1145, 262] width 9 height 11
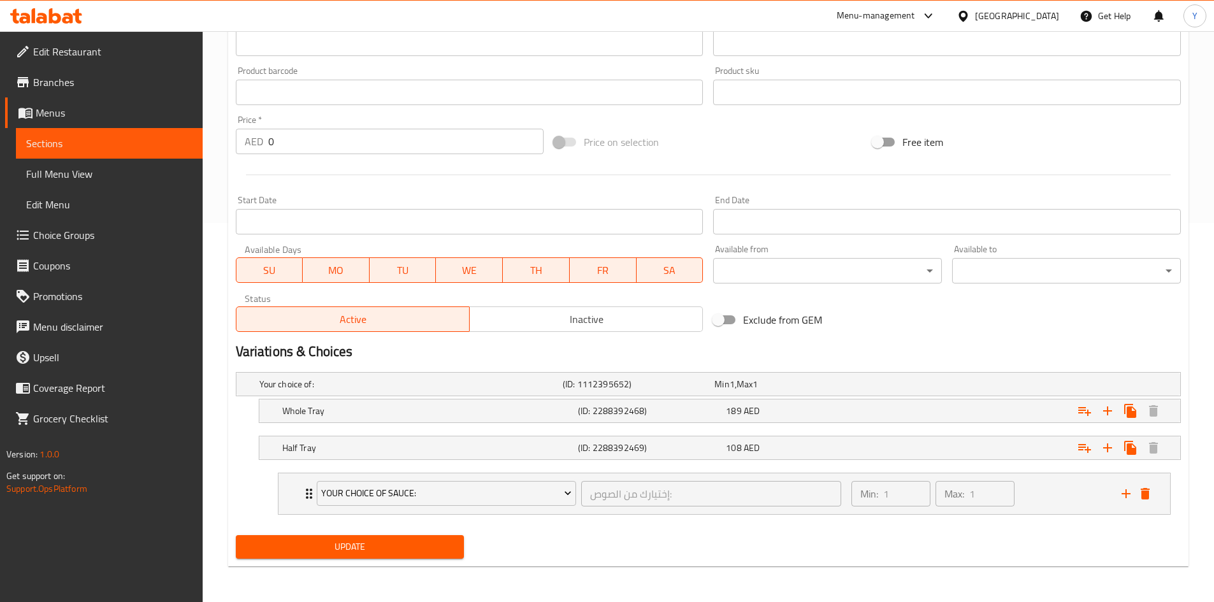
scroll to position [379, 0]
click at [1147, 498] on icon "delete" at bounding box center [1145, 493] width 9 height 11
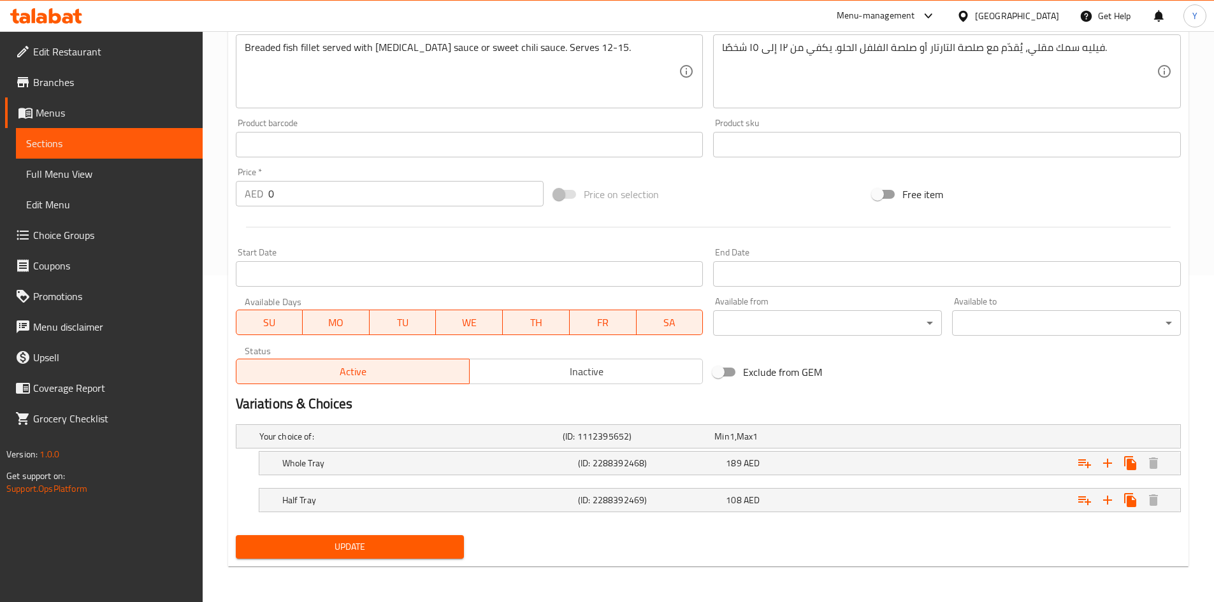
scroll to position [136, 0]
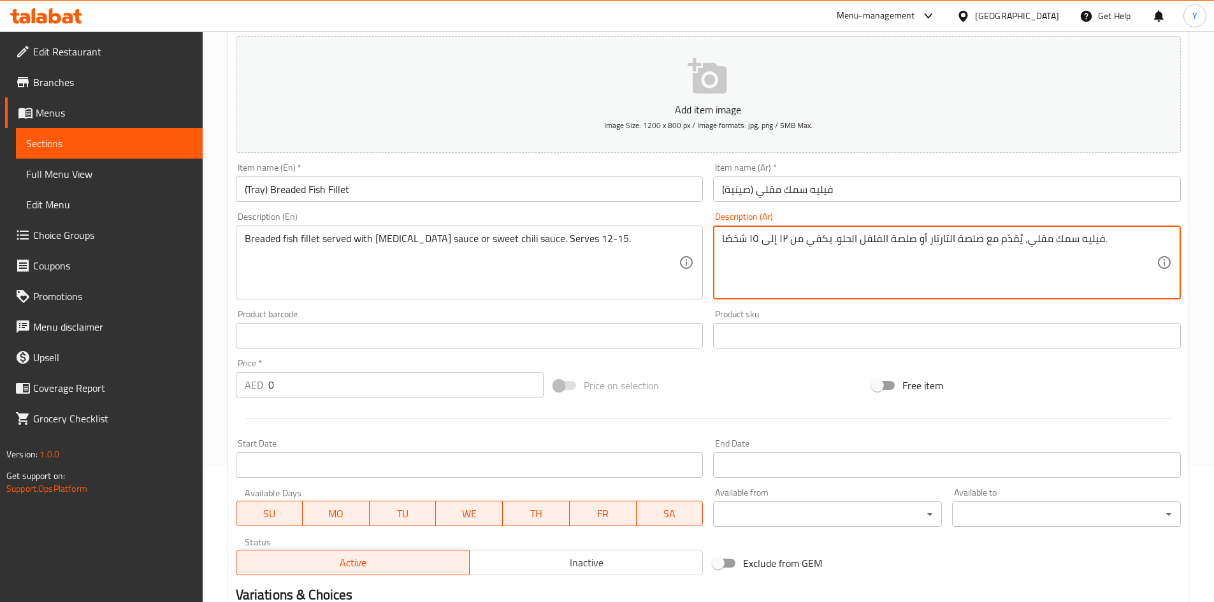
drag, startPoint x: 916, startPoint y: 236, endPoint x: 836, endPoint y: 245, distance: 80.8
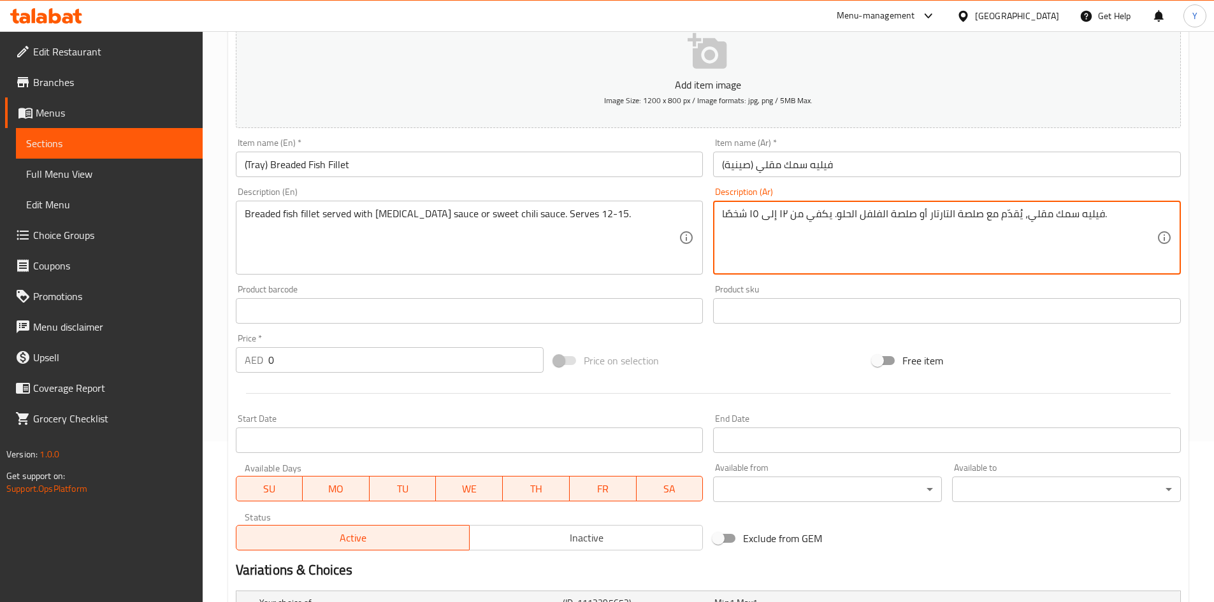
scroll to position [8, 0]
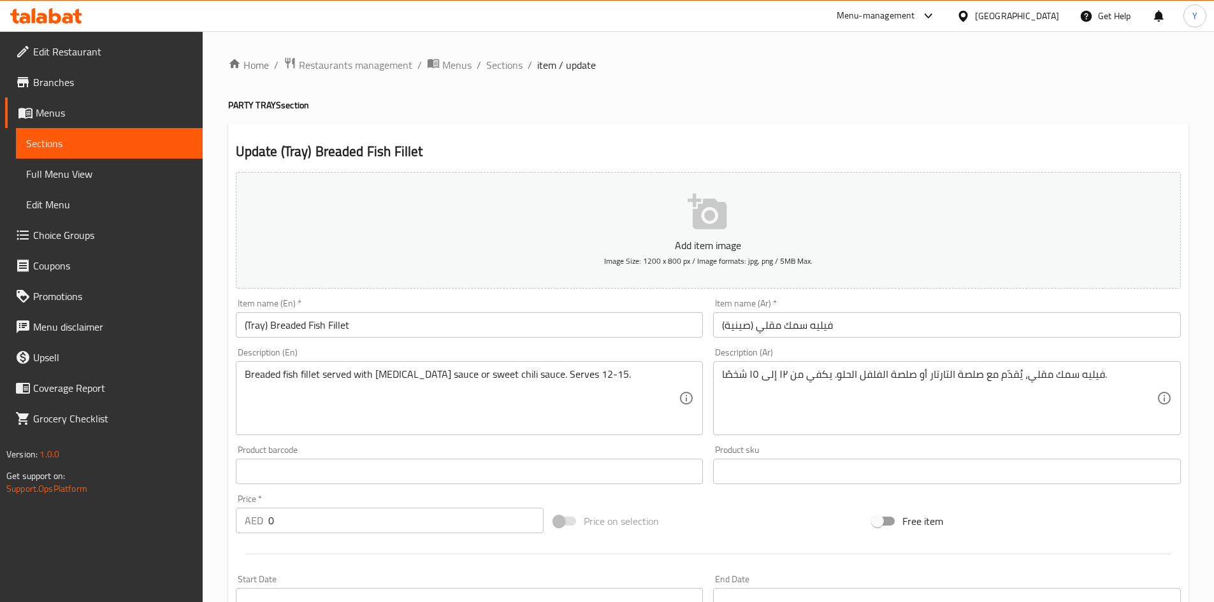
click at [61, 238] on span "Choice Groups" at bounding box center [112, 234] width 159 height 15
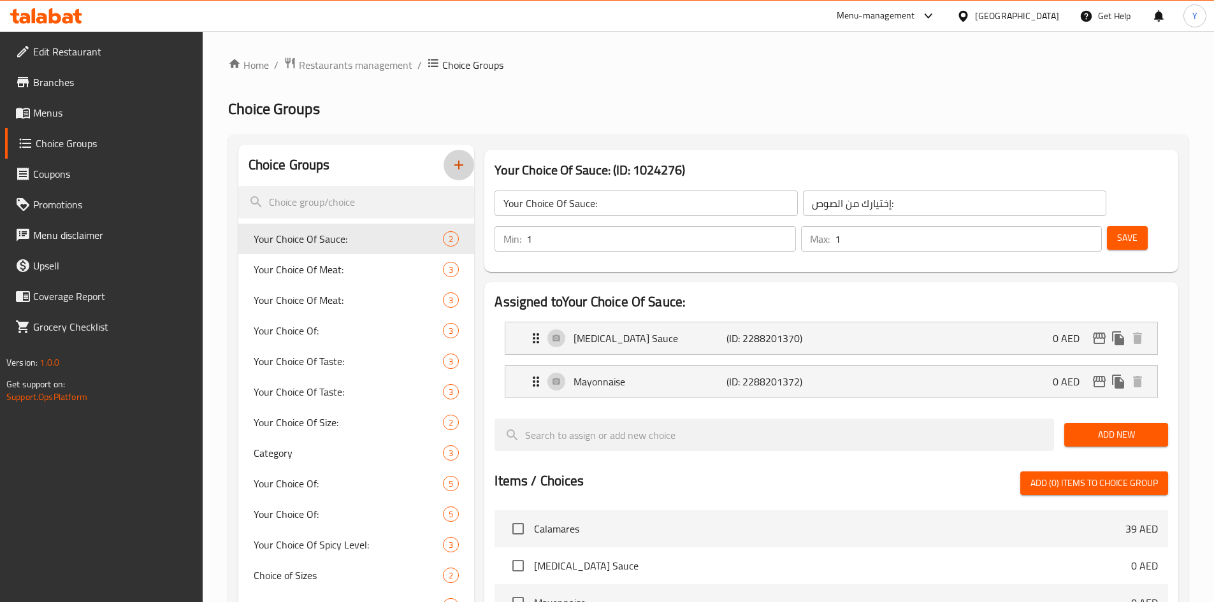
click at [462, 172] on icon "button" at bounding box center [458, 164] width 15 height 15
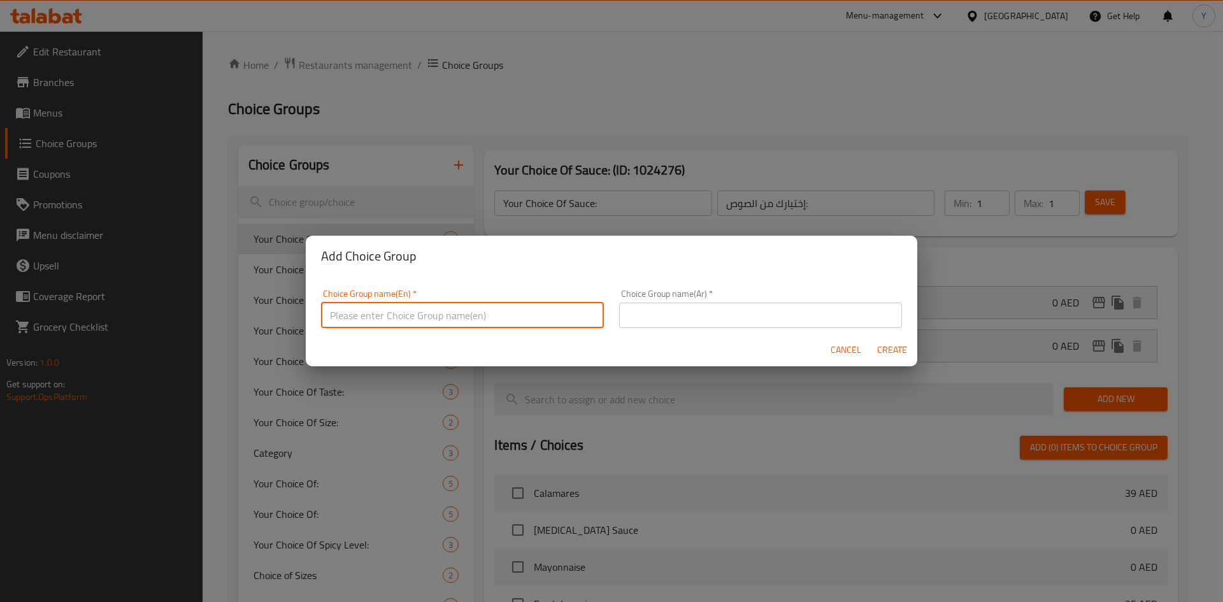
click at [493, 308] on input "text" at bounding box center [462, 315] width 283 height 25
type input "Your Choice Of"
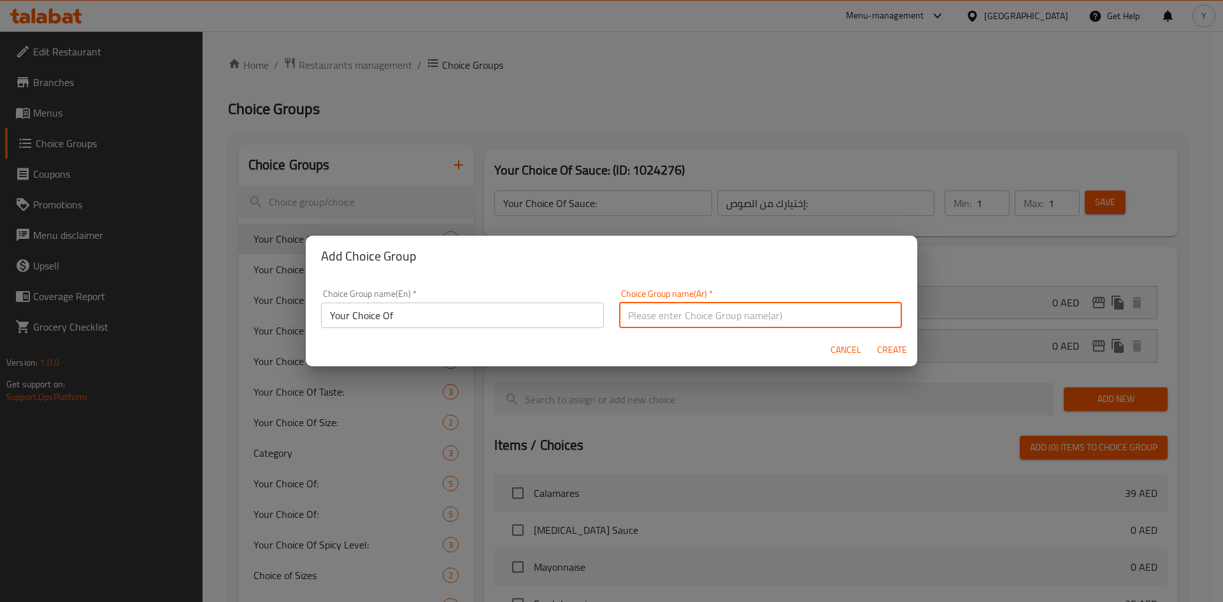
click at [627, 310] on input "text" at bounding box center [760, 315] width 283 height 25
type input "اختيارك من"
click at [902, 351] on span "Create" at bounding box center [892, 350] width 31 height 16
type input "Your Choice Of"
type input "اختيارك من"
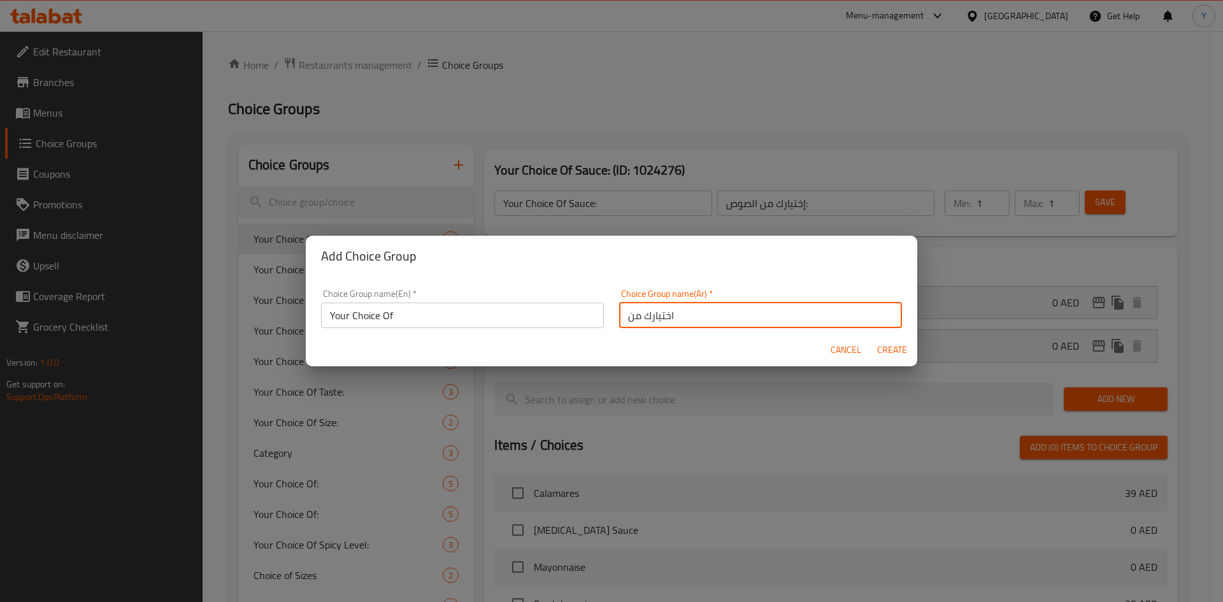
type input "0"
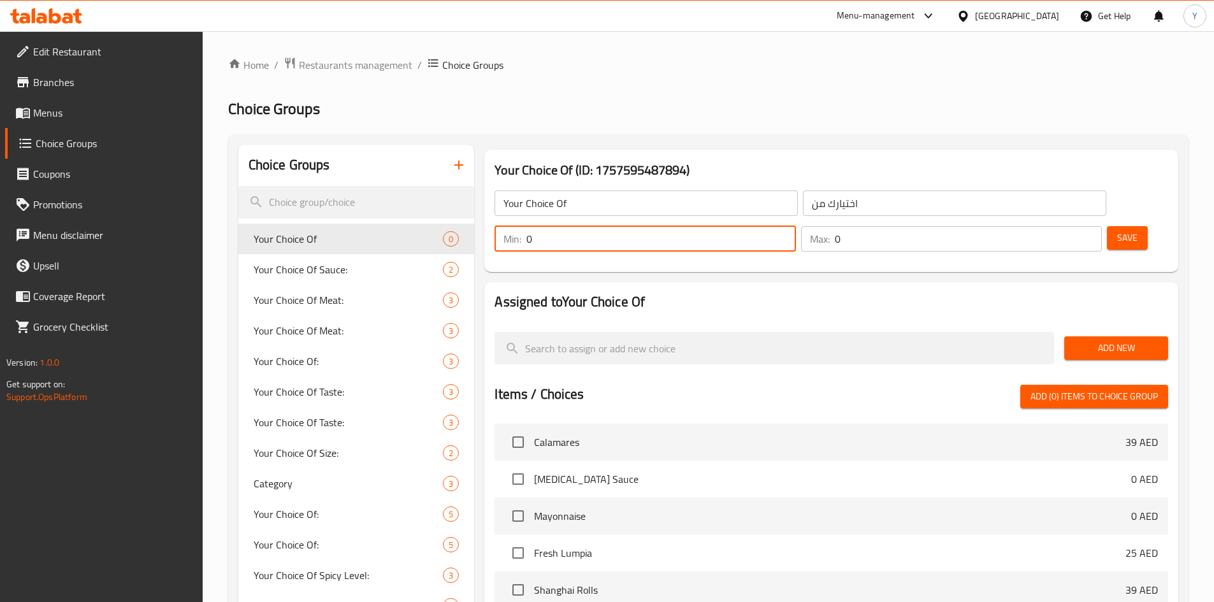
drag, startPoint x: 988, startPoint y: 203, endPoint x: 951, endPoint y: 204, distance: 36.3
click at [795, 226] on div "Min: 0 ​" at bounding box center [644, 238] width 301 height 25
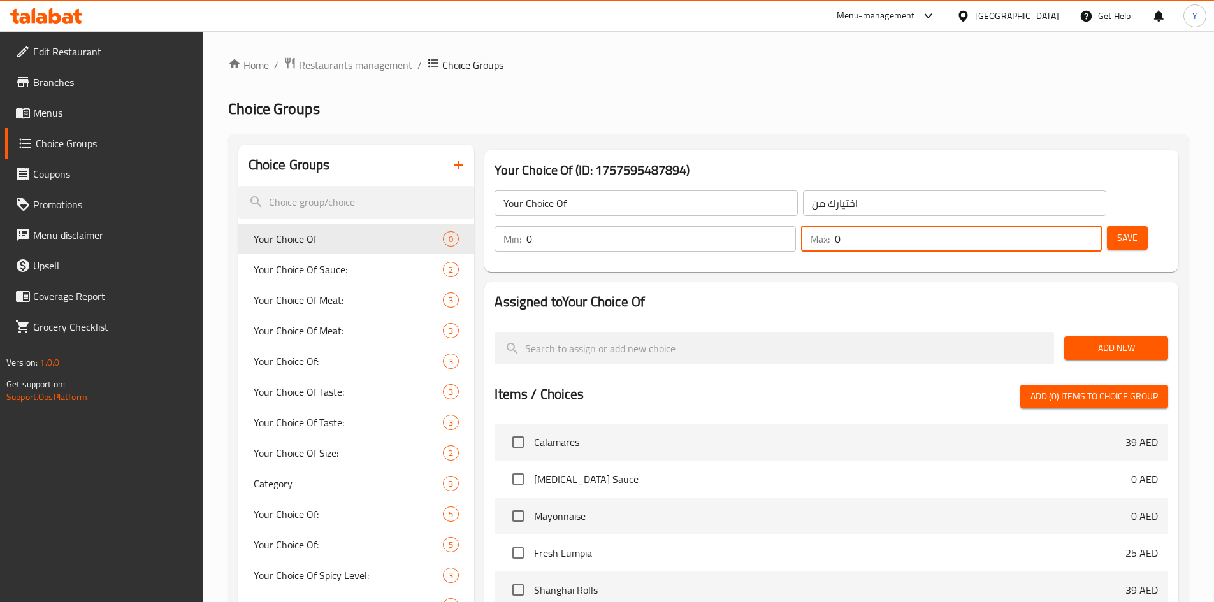
drag, startPoint x: 1059, startPoint y: 201, endPoint x: 1010, endPoint y: 202, distance: 49.1
click at [1010, 221] on div "Min: 0 ​ Max: 0 ​" at bounding box center [797, 239] width 617 height 36
click at [795, 226] on input "0" at bounding box center [660, 238] width 269 height 25
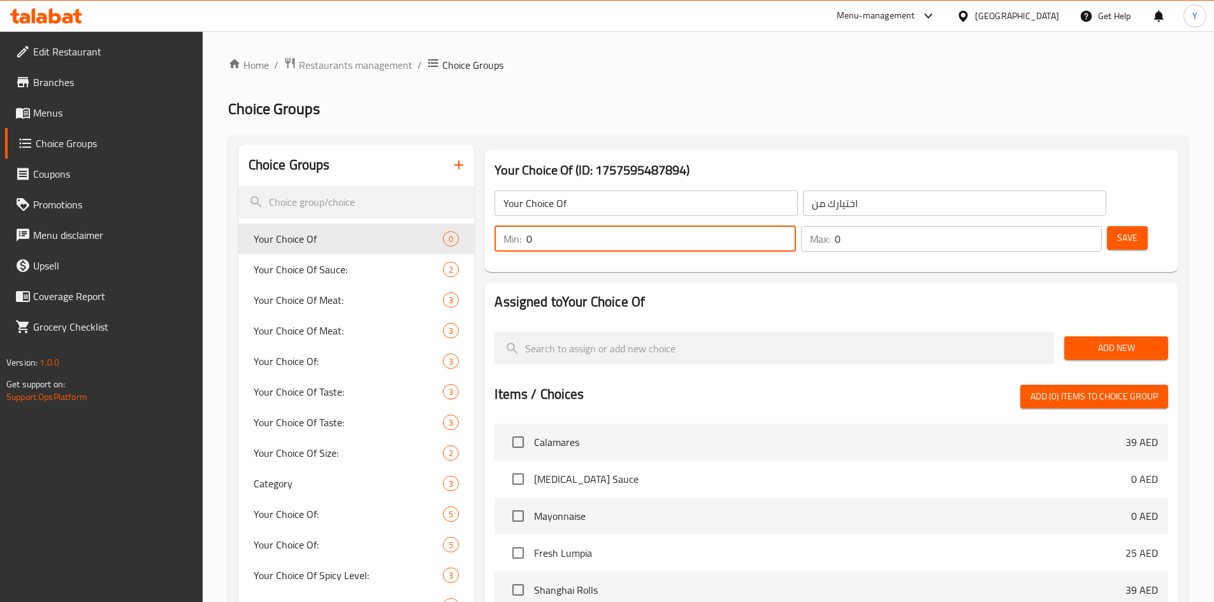
click at [795, 226] on input "0" at bounding box center [660, 238] width 269 height 25
drag, startPoint x: 984, startPoint y: 206, endPoint x: 952, endPoint y: 207, distance: 31.9
click at [795, 226] on div "Min: 0 ​" at bounding box center [644, 238] width 301 height 25
type input "1"
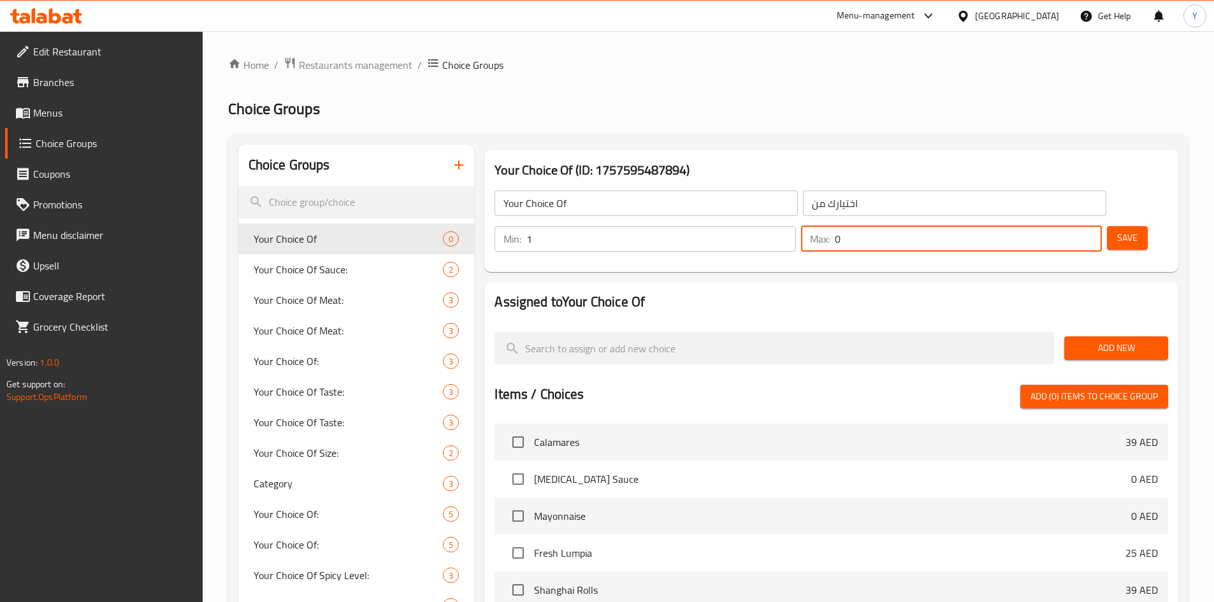
drag, startPoint x: 1055, startPoint y: 206, endPoint x: 1017, endPoint y: 206, distance: 37.6
click at [1017, 226] on div "Max: 0 ​" at bounding box center [951, 238] width 301 height 25
type input "1"
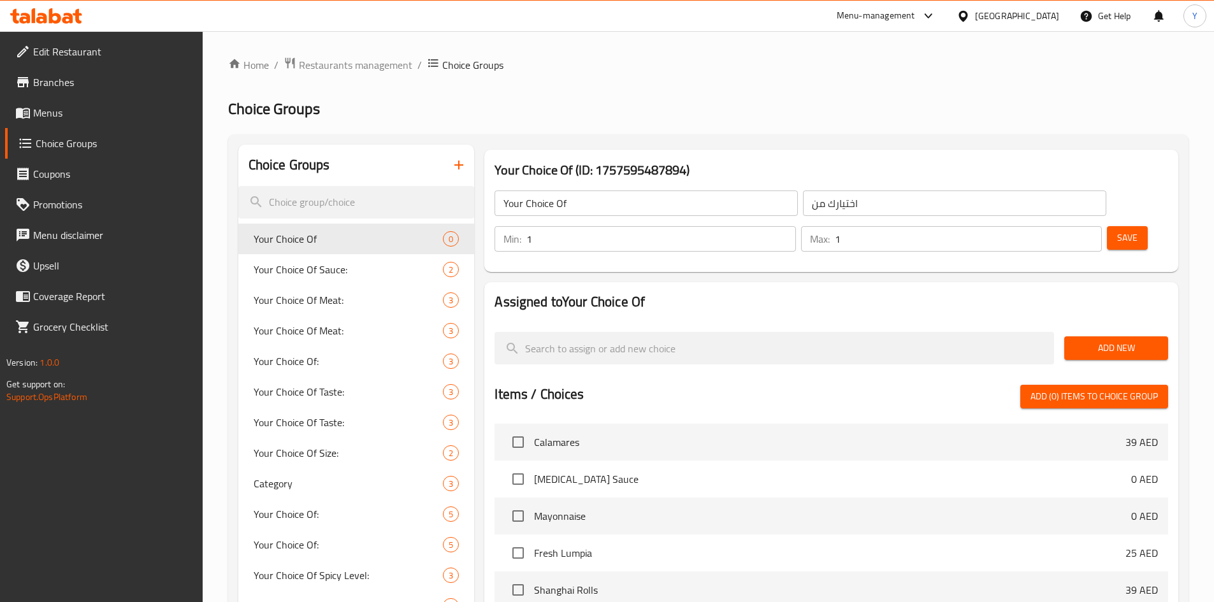
click at [1026, 233] on div "Your Choice Of (ID: 1757595487894) Your Choice Of ​ اختيارك من ​ Min: 1 ​ Max: …" at bounding box center [831, 211] width 694 height 122
click at [1089, 340] on span "Add New" at bounding box center [1115, 348] width 83 height 16
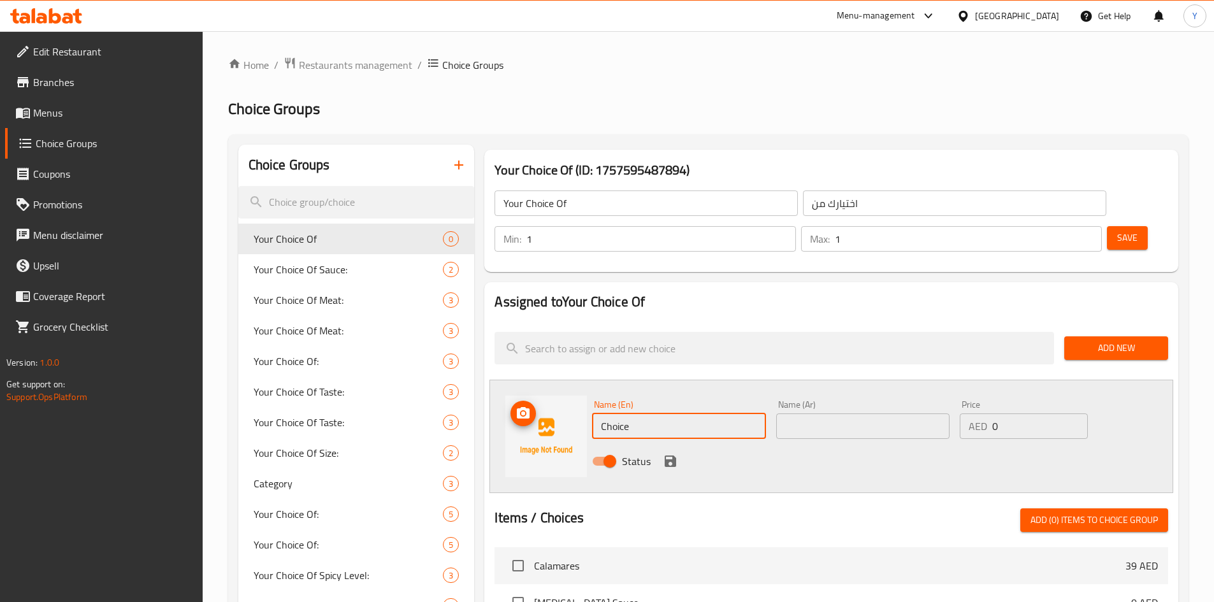
drag, startPoint x: 653, startPoint y: 384, endPoint x: 512, endPoint y: 377, distance: 141.0
click at [512, 380] on div "Name (En) Choice Name (En) Name (Ar) Name (Ar) Price AED 0 Price Status" at bounding box center [831, 436] width 684 height 113
type input "[MEDICAL_DATA] Sauce"
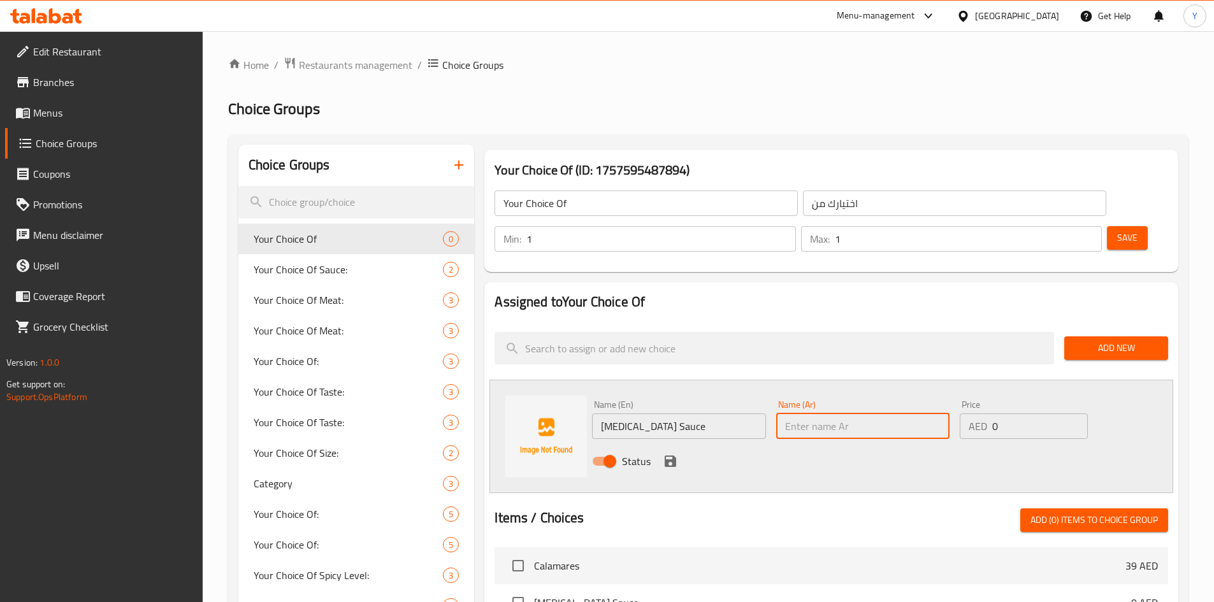
click at [844, 414] on input "text" at bounding box center [862, 426] width 173 height 25
type input "صوص نارتار"
click at [674, 456] on icon "save" at bounding box center [670, 461] width 11 height 11
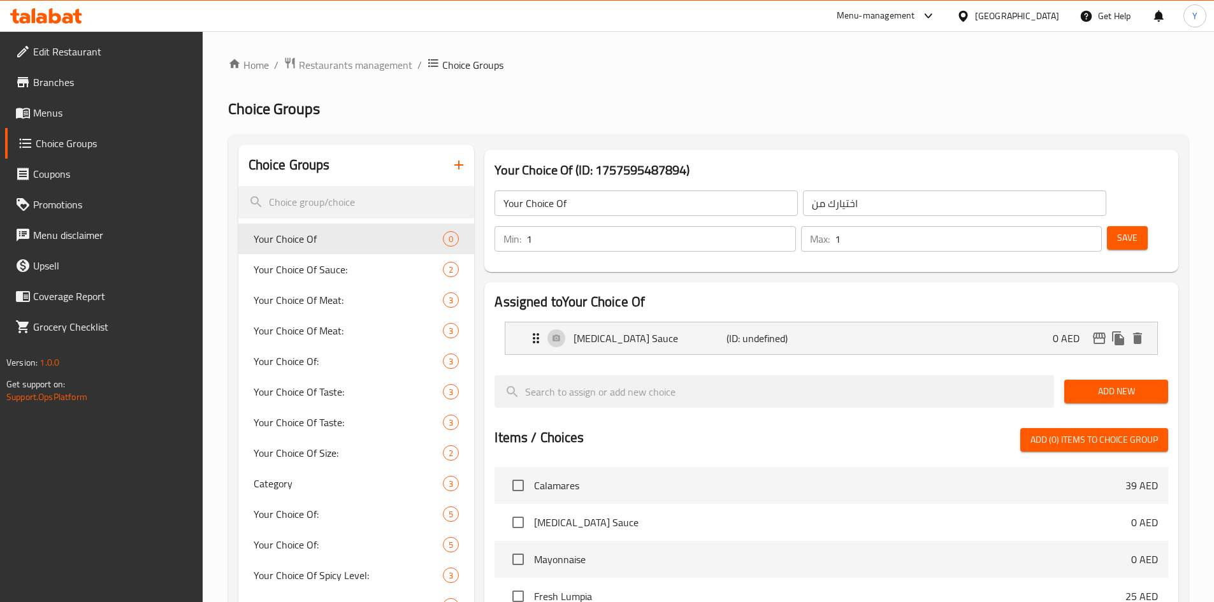
click at [1124, 384] on span "Add New" at bounding box center [1115, 392] width 83 height 16
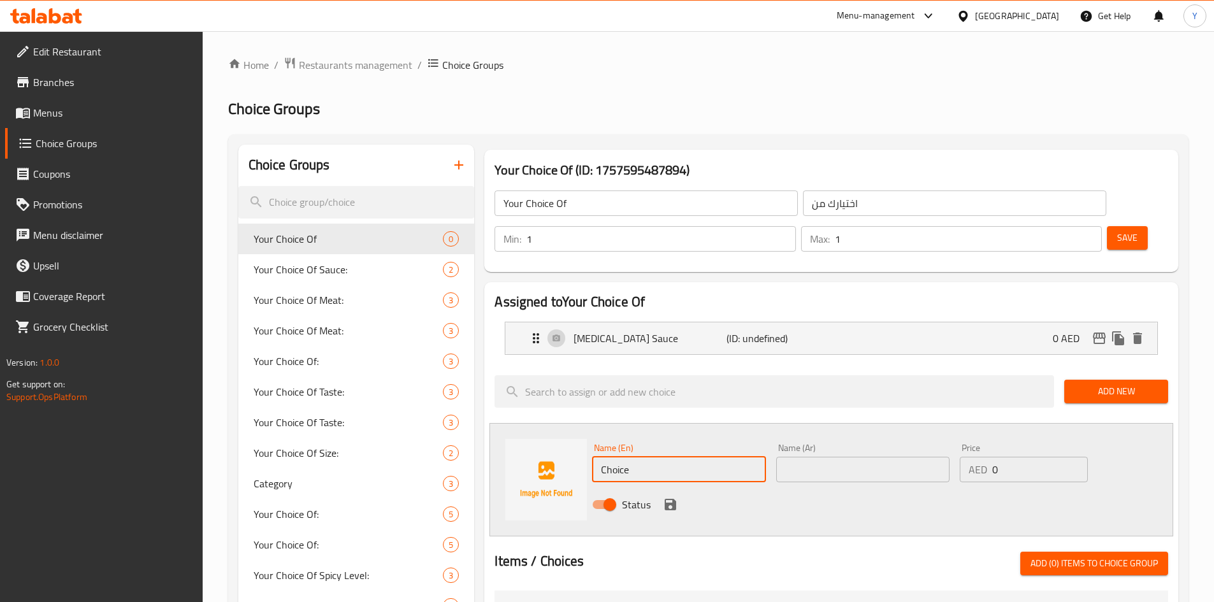
click at [698, 457] on input "Choice" at bounding box center [678, 469] width 173 height 25
type input "Sweet Chili Sauce"
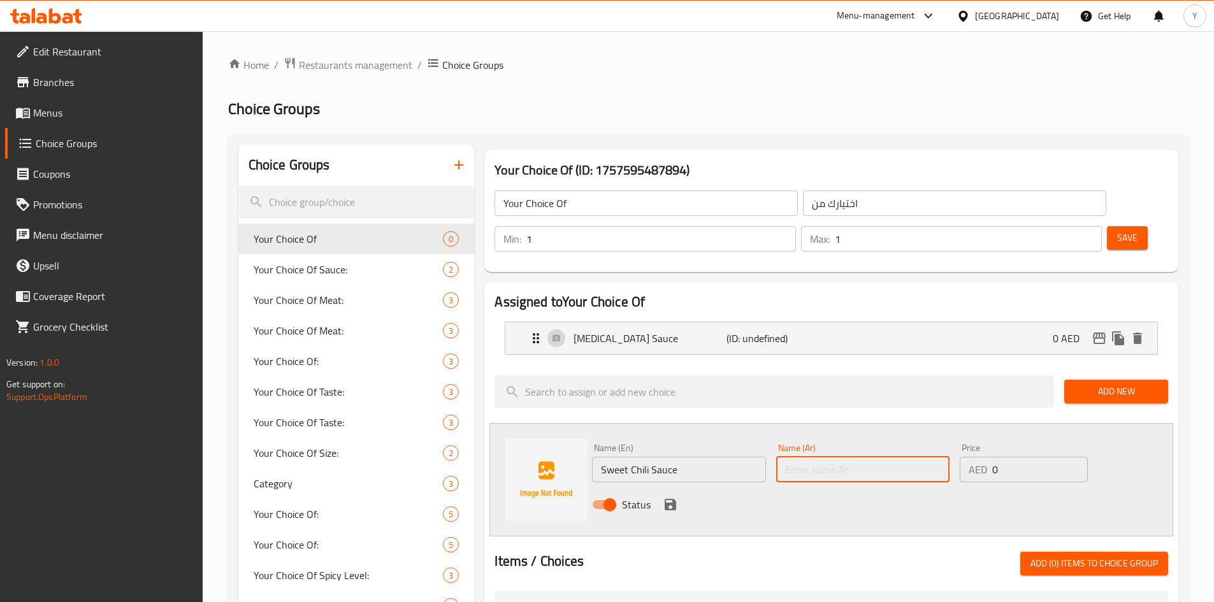
paste input "صلصة الفلفل الحلو"
type input "صلصة الفلفل الحلو"
click at [666, 499] on icon "save" at bounding box center [670, 504] width 11 height 11
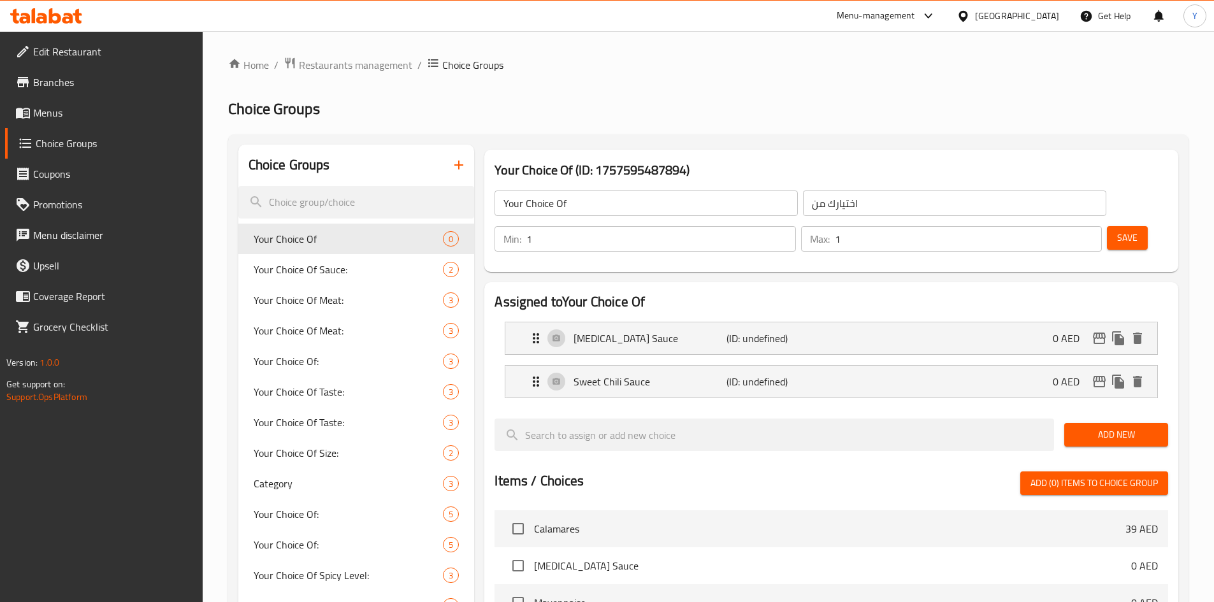
click at [1107, 226] on button "Save" at bounding box center [1127, 238] width 41 height 24
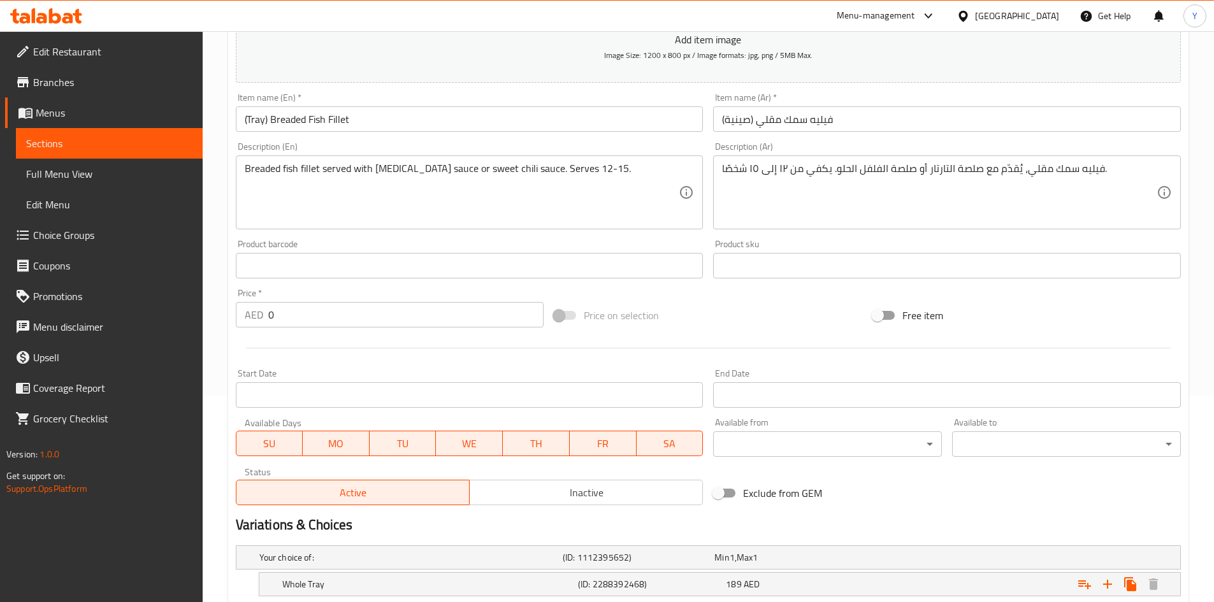
scroll to position [255, 0]
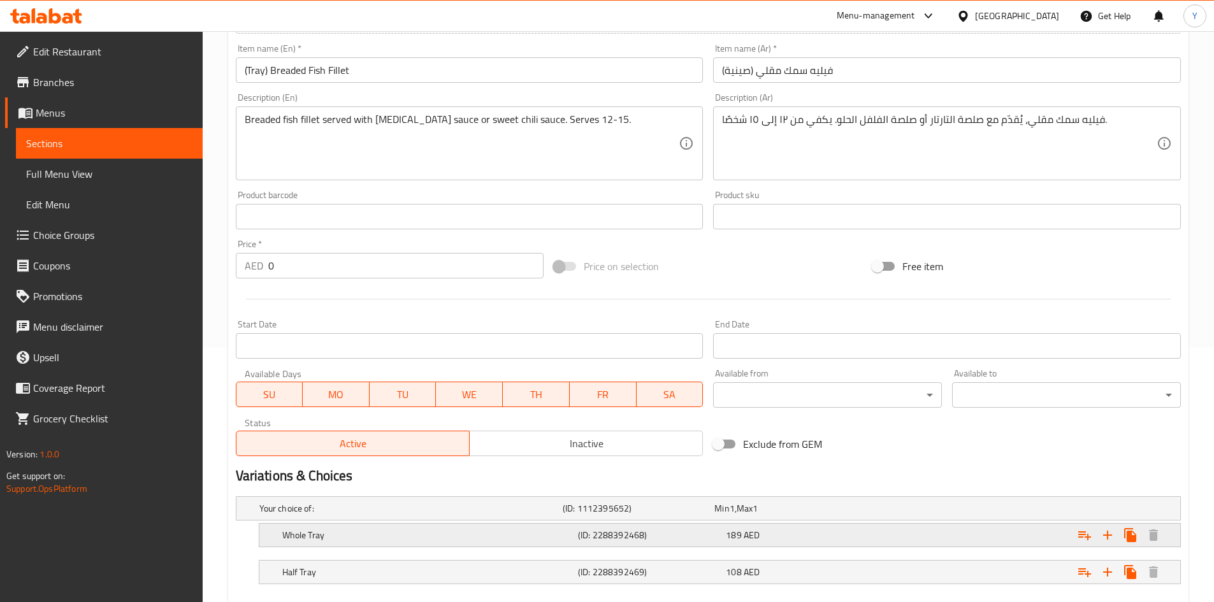
drag, startPoint x: 1086, startPoint y: 470, endPoint x: 1014, endPoint y: 440, distance: 78.3
click at [1086, 528] on icon "Expand" at bounding box center [1084, 535] width 15 height 15
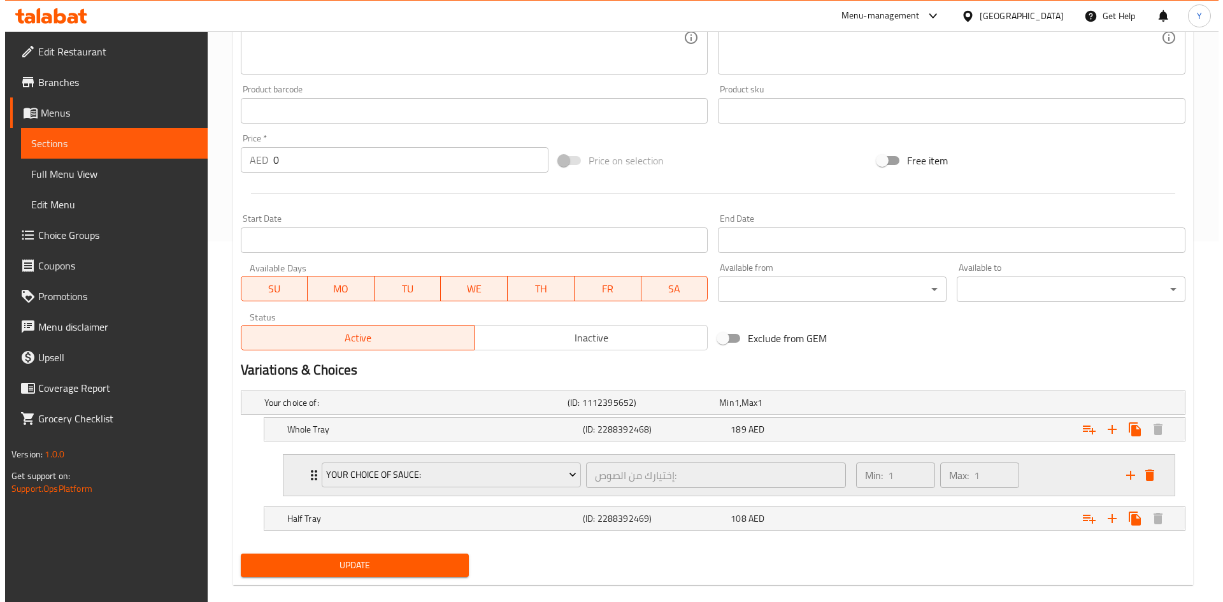
scroll to position [379, 0]
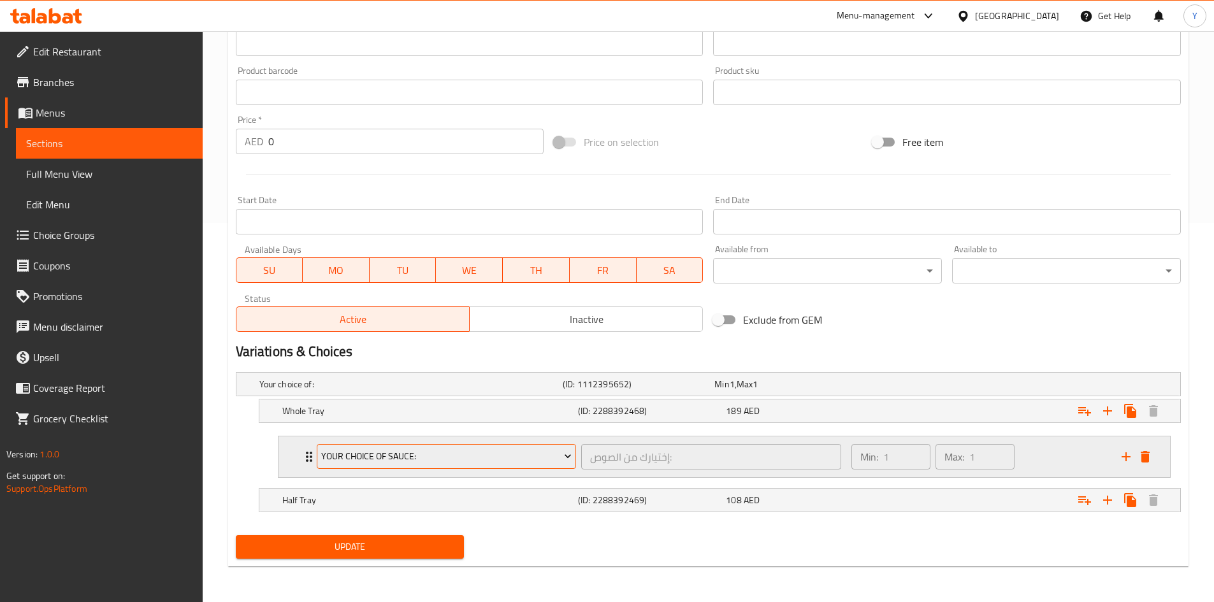
click at [516, 459] on span "Your Choice Of Sauce:" at bounding box center [446, 457] width 250 height 16
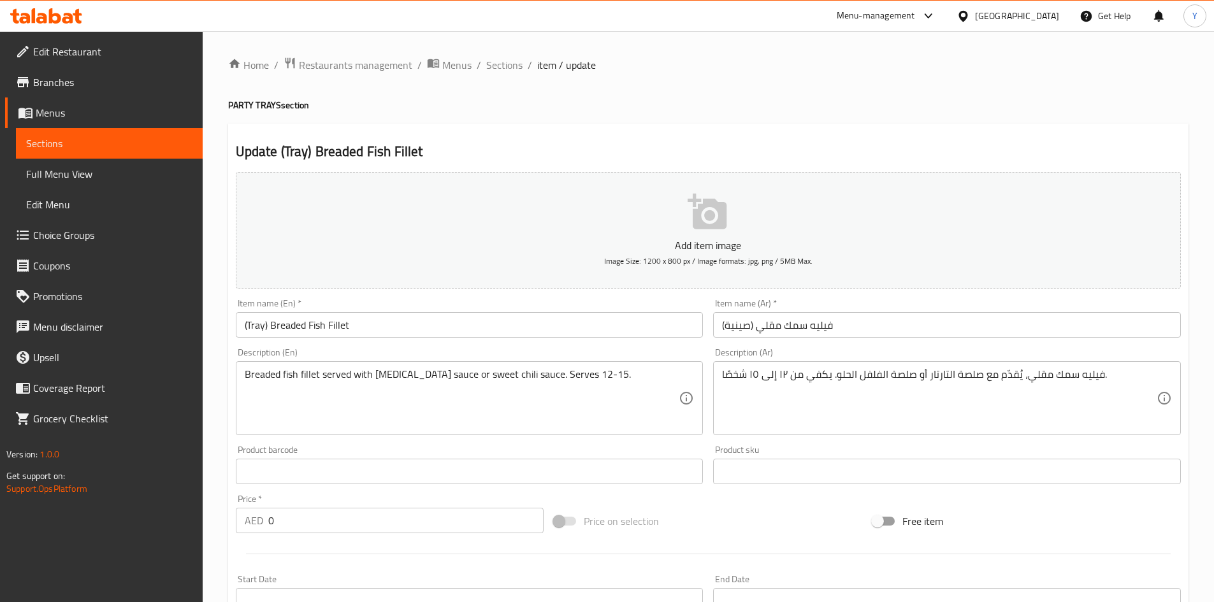
scroll to position [255, 0]
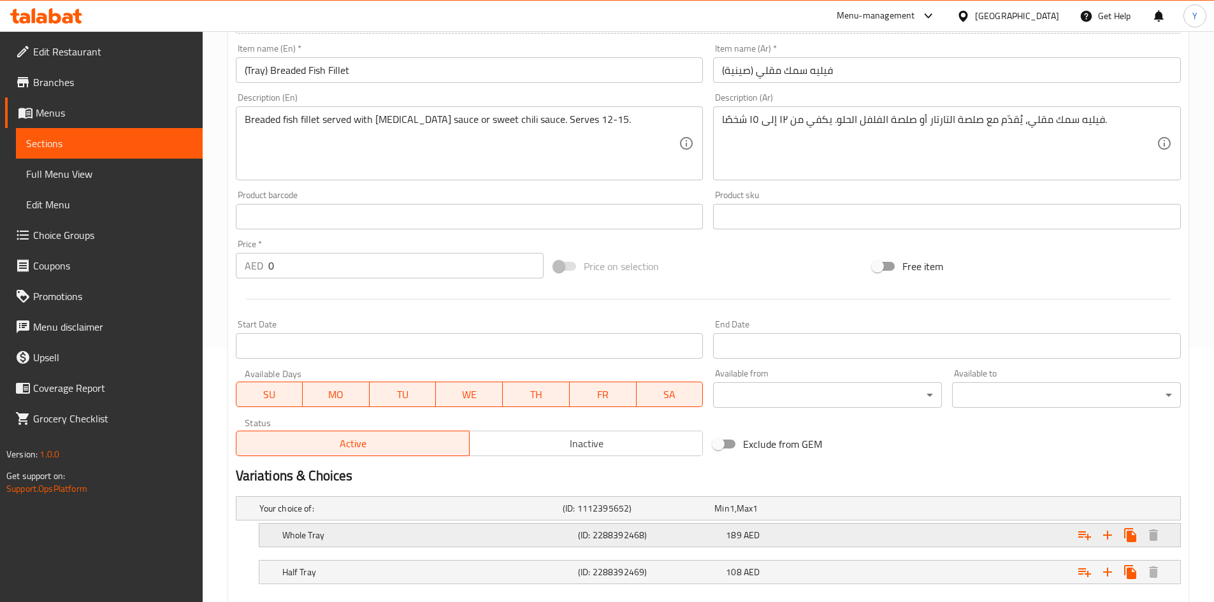
drag, startPoint x: 1085, startPoint y: 538, endPoint x: 1019, endPoint y: 538, distance: 66.3
click at [1084, 538] on icon "Expand" at bounding box center [1084, 535] width 15 height 15
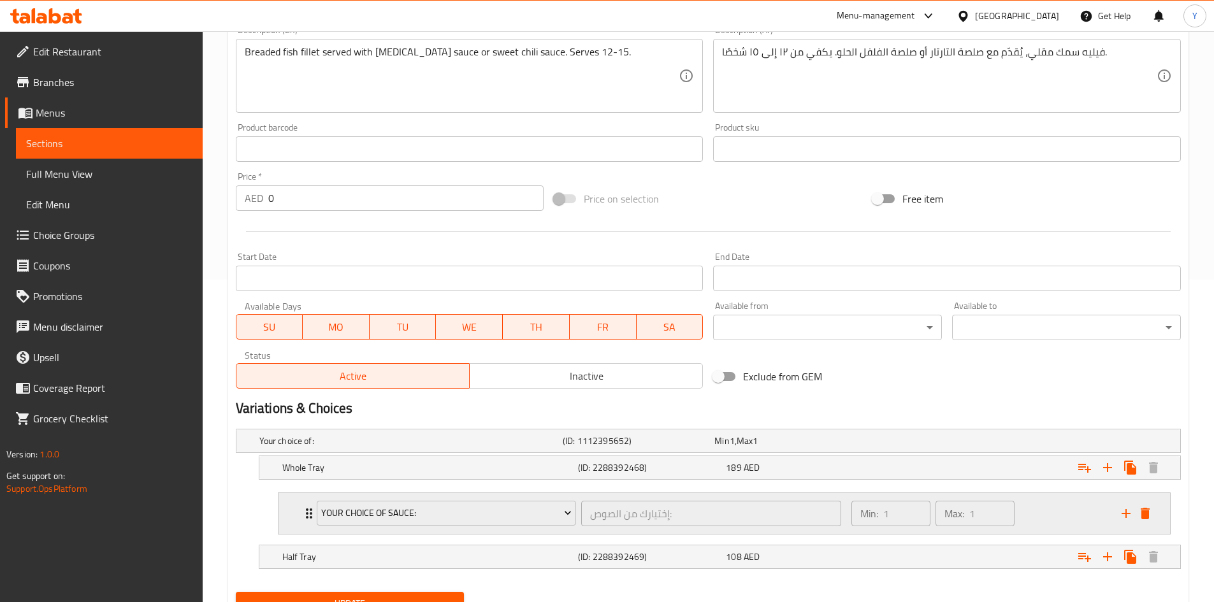
scroll to position [379, 0]
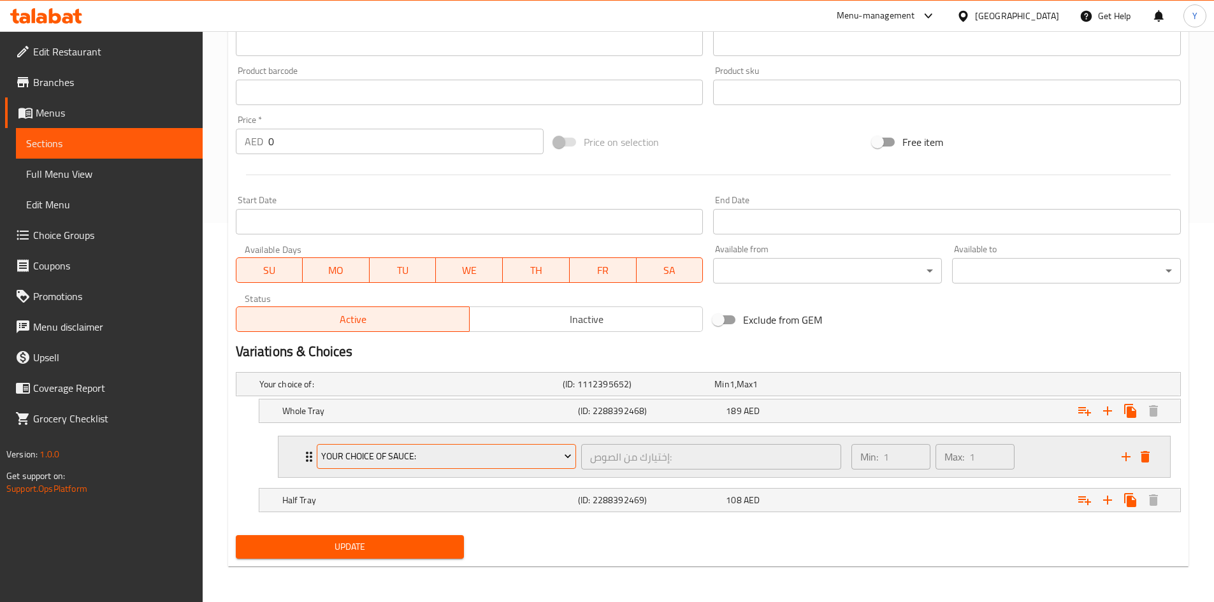
click at [412, 457] on span "Your Choice Of Sauce:" at bounding box center [446, 457] width 250 height 16
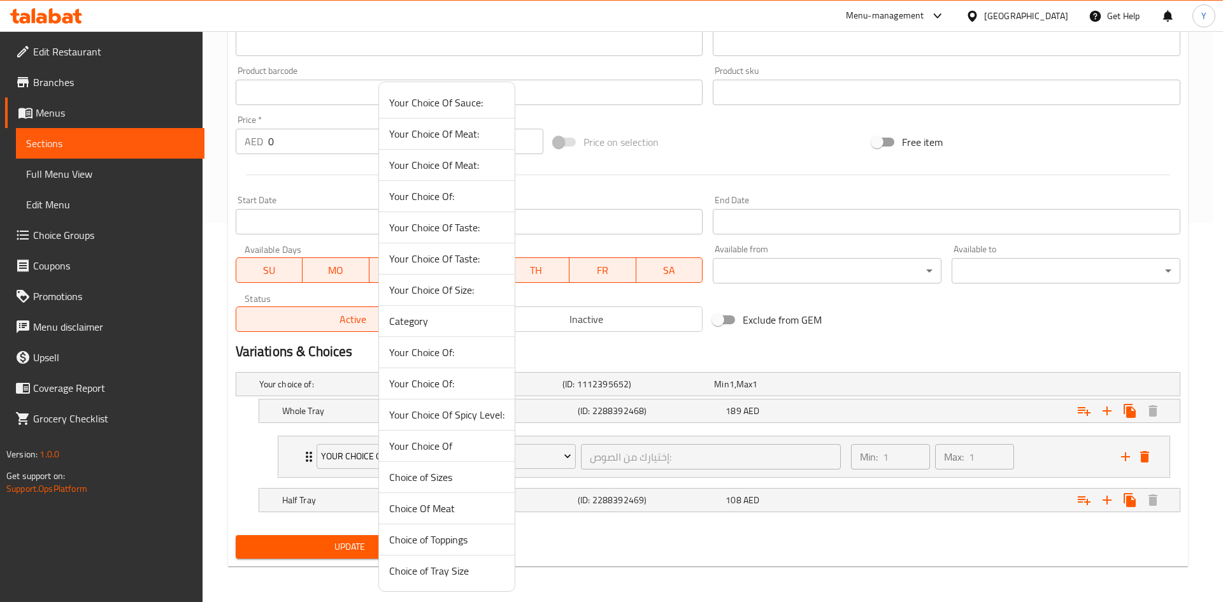
click at [415, 445] on span "Your Choice Of" at bounding box center [446, 445] width 115 height 15
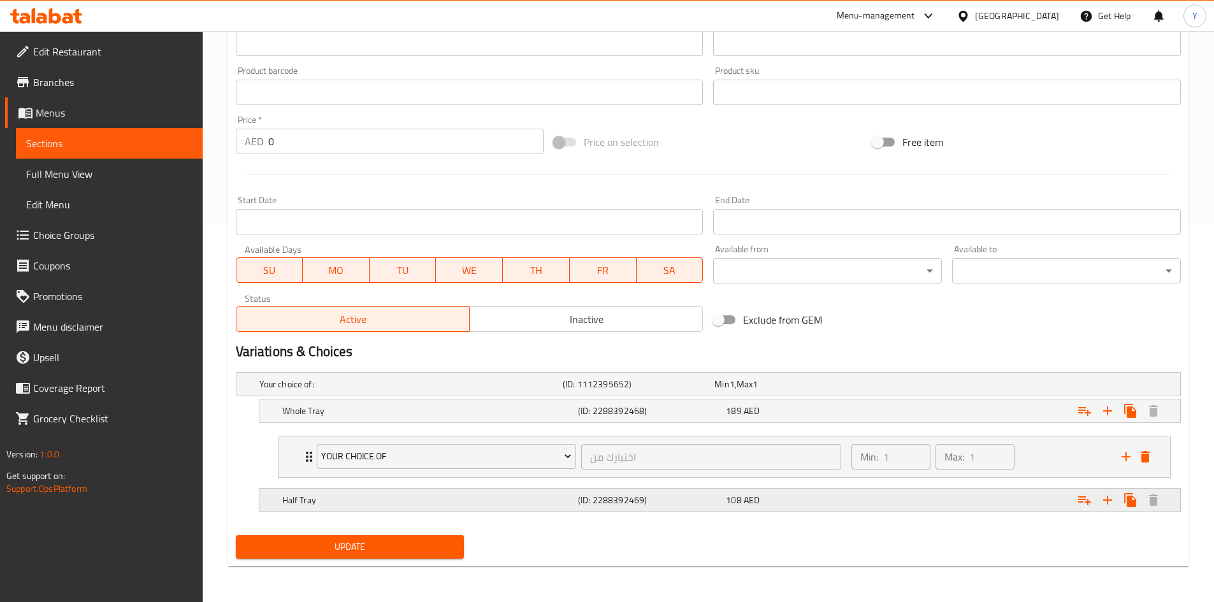
click at [1072, 505] on div "Expand" at bounding box center [1019, 500] width 296 height 28
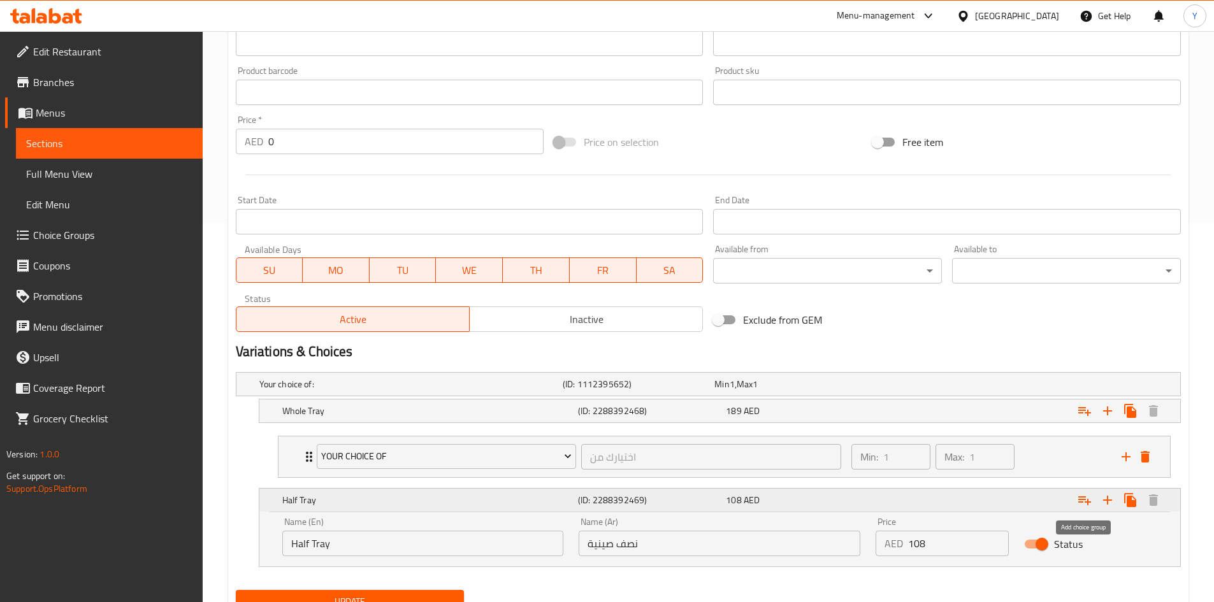
click at [1076, 503] on button "Expand" at bounding box center [1084, 500] width 23 height 23
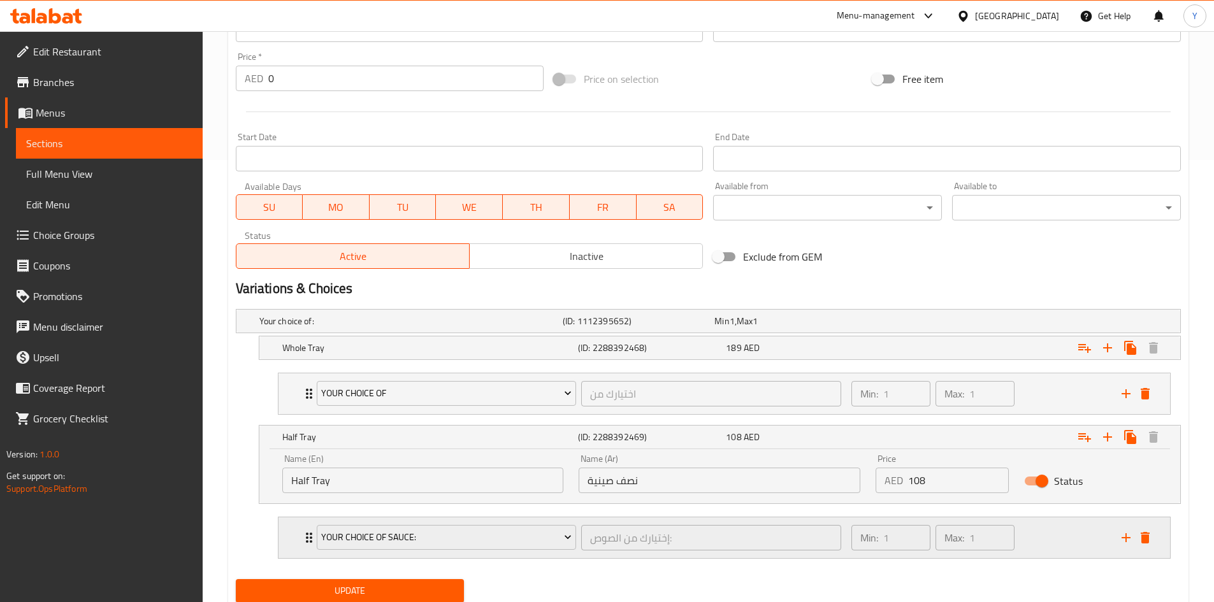
scroll to position [486, 0]
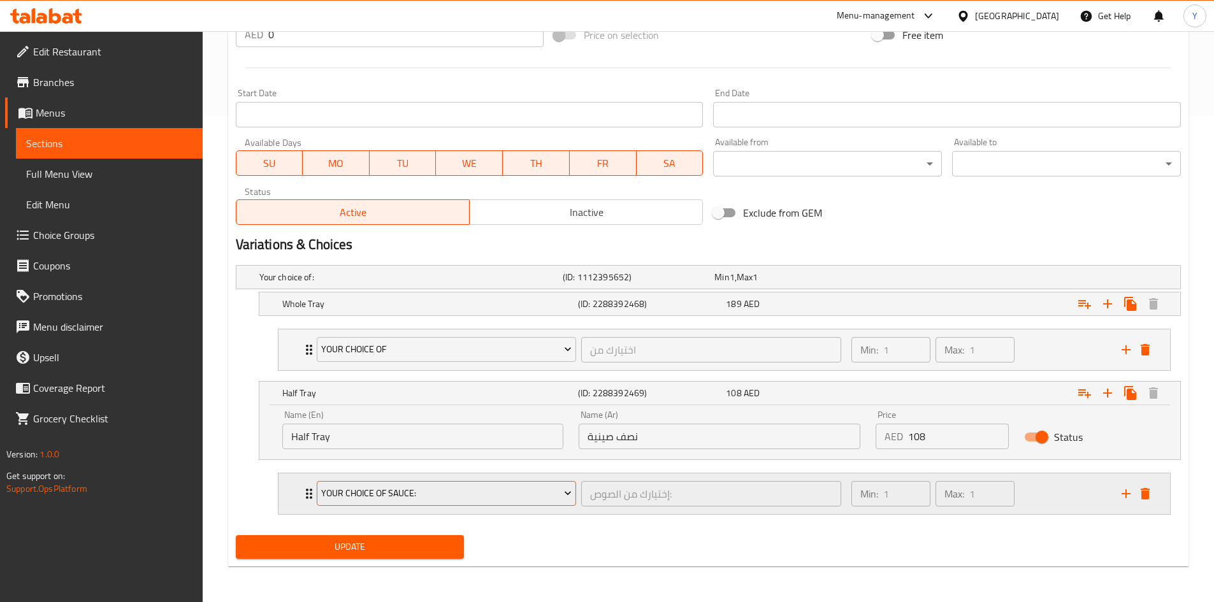
click at [385, 500] on span "Your Choice Of Sauce:" at bounding box center [446, 494] width 250 height 16
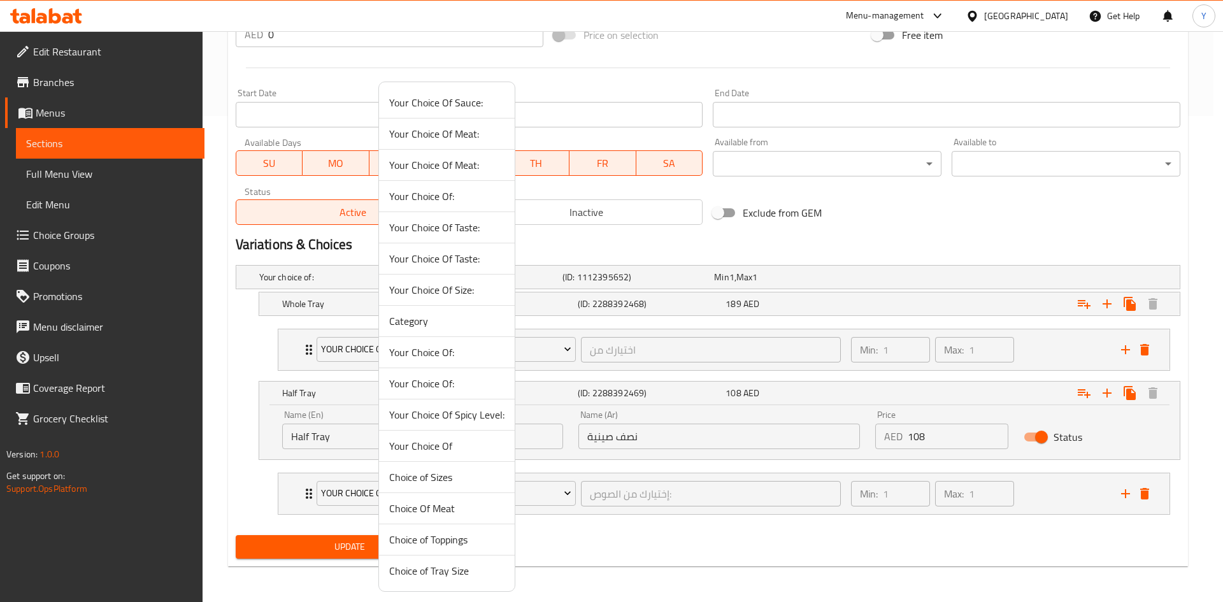
click at [435, 449] on span "Your Choice Of" at bounding box center [446, 445] width 115 height 15
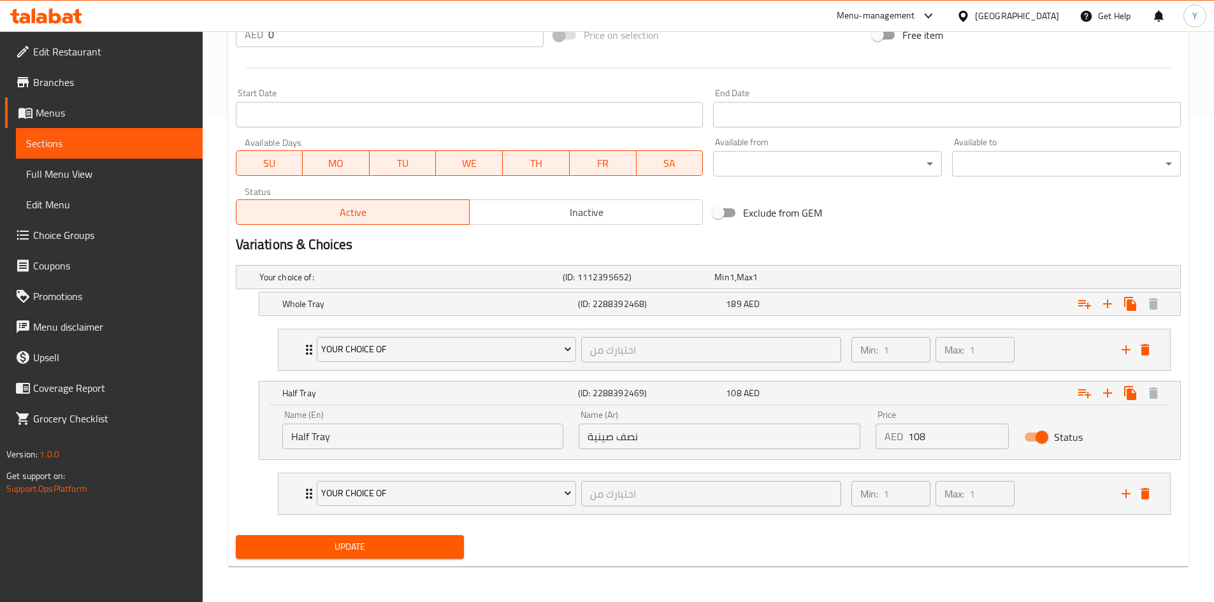
click at [415, 551] on span "Update" at bounding box center [350, 547] width 208 height 16
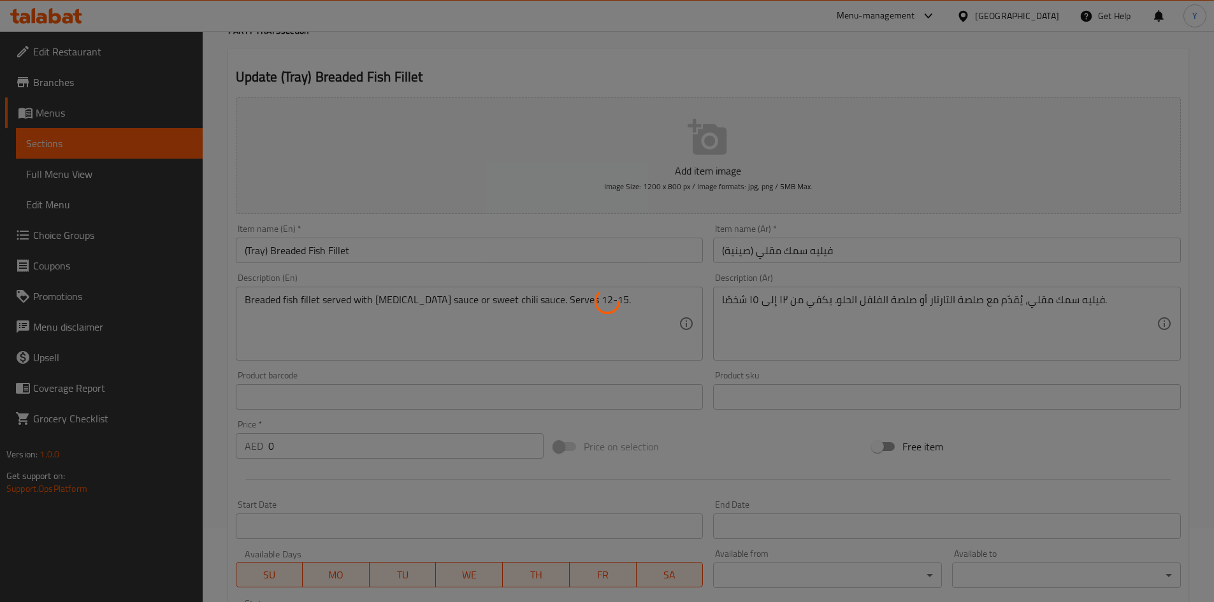
scroll to position [0, 0]
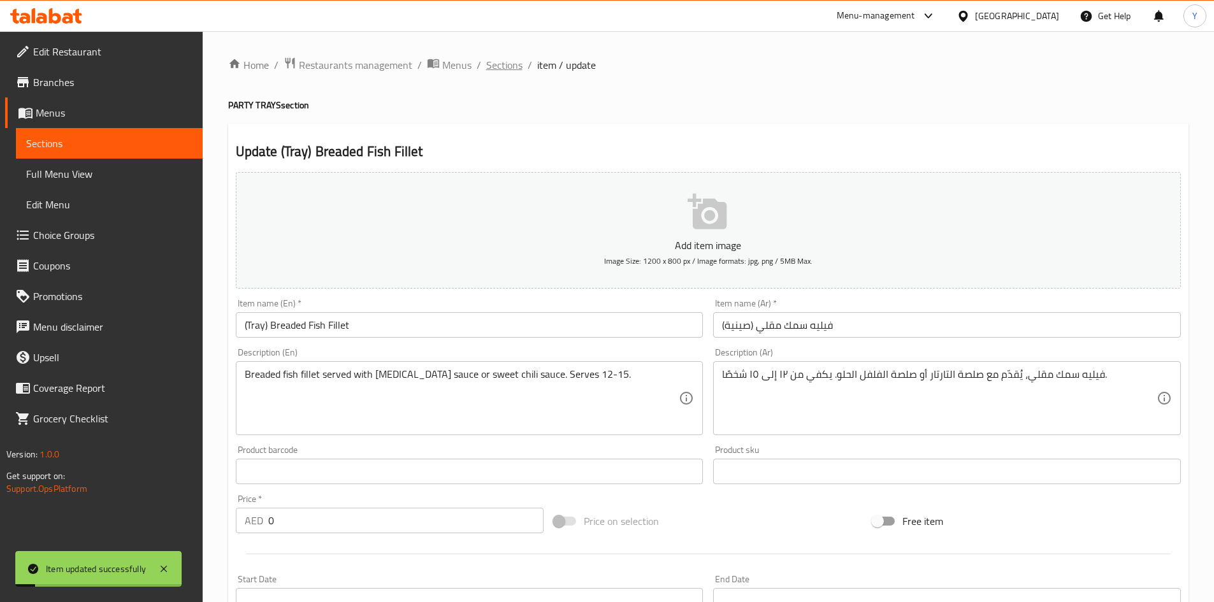
click at [501, 71] on span "Sections" at bounding box center [504, 64] width 36 height 15
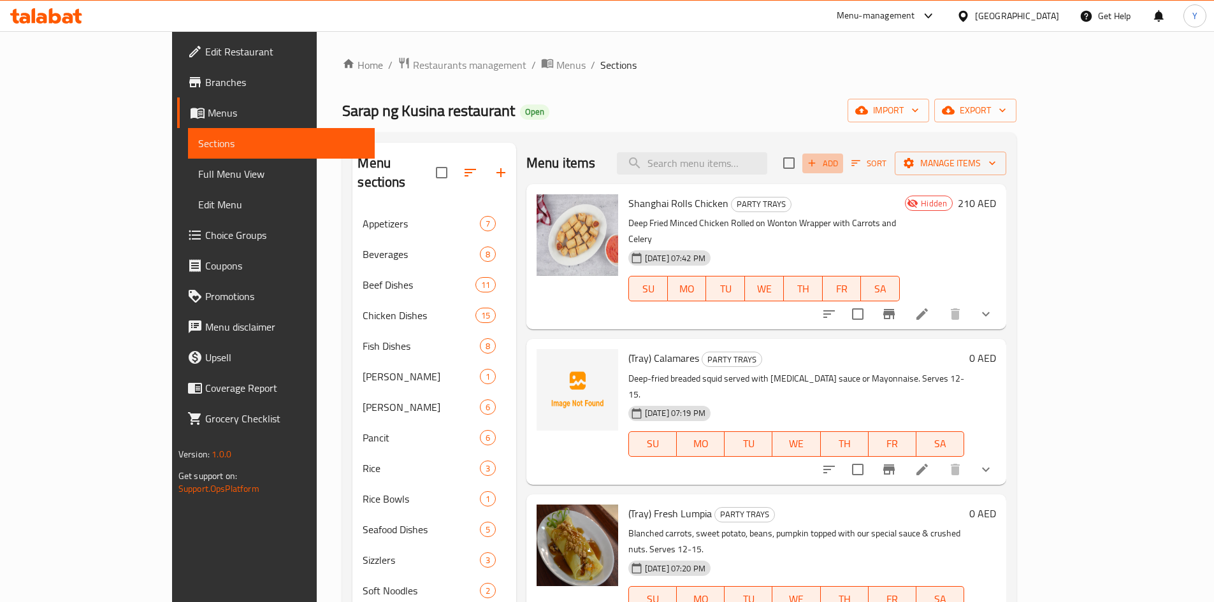
click at [840, 166] on span "Add" at bounding box center [822, 163] width 34 height 15
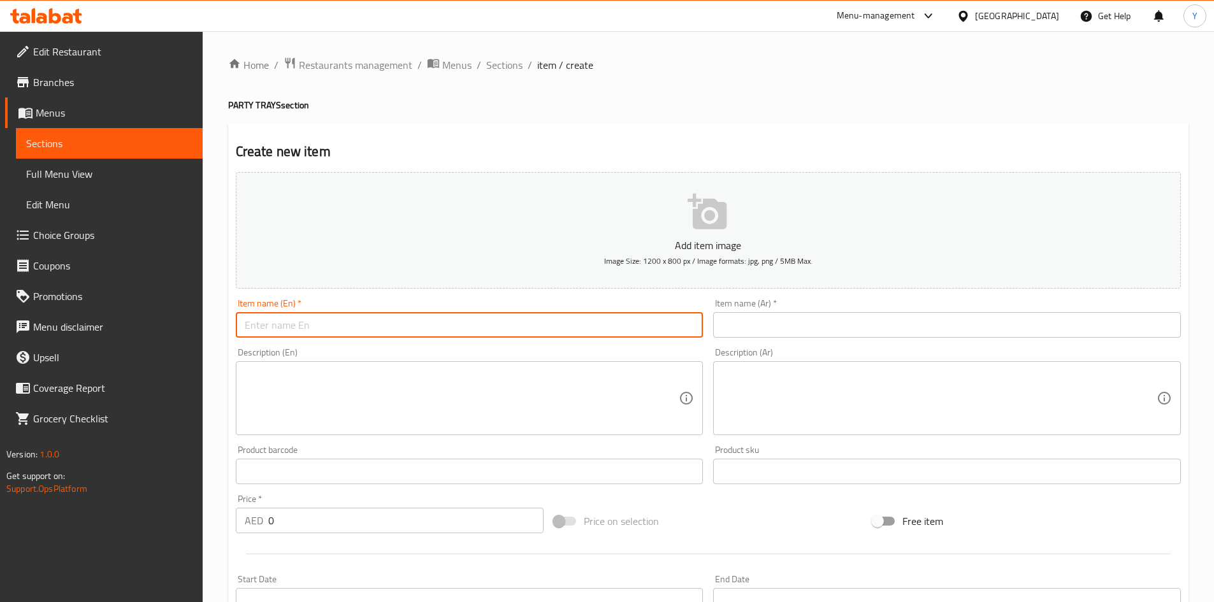
paste input "(Tray) Fish Fillet in Sweet & Sour Sauce"
type input "(Tray) Fish Fillet in Sweet & Sour Sauce"
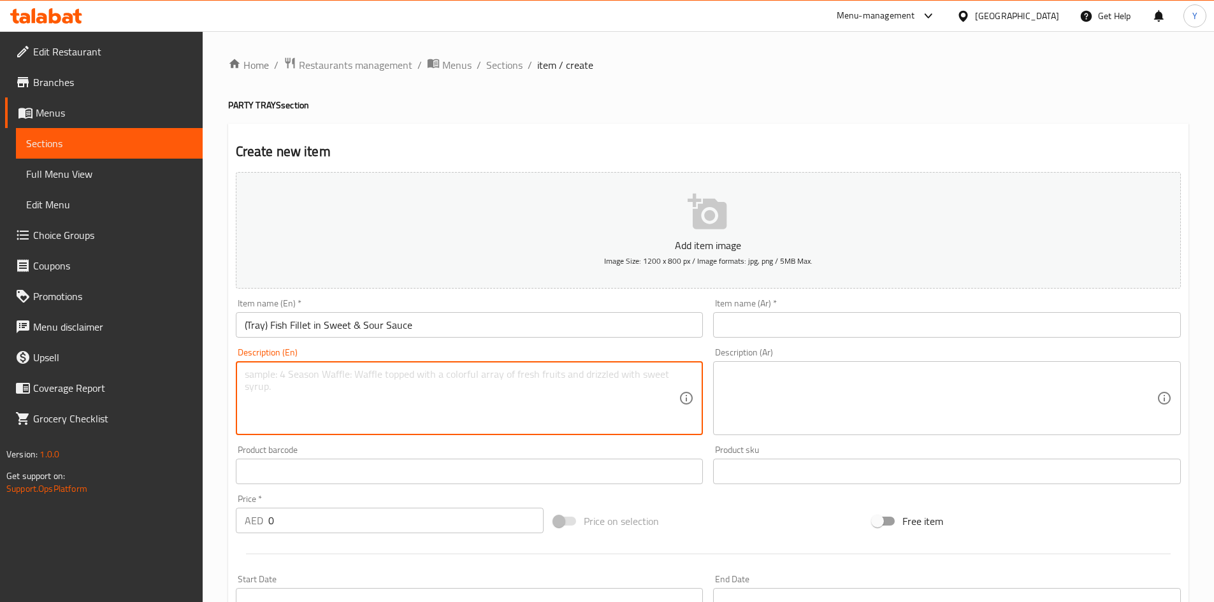
paste textarea "Sautéed fish fillet with vegetables and pineapple chunks in sweet & sour sauce.…"
type textarea "Sautéed fish fillet with vegetables and pineapple chunks in sweet & sour sauce.…"
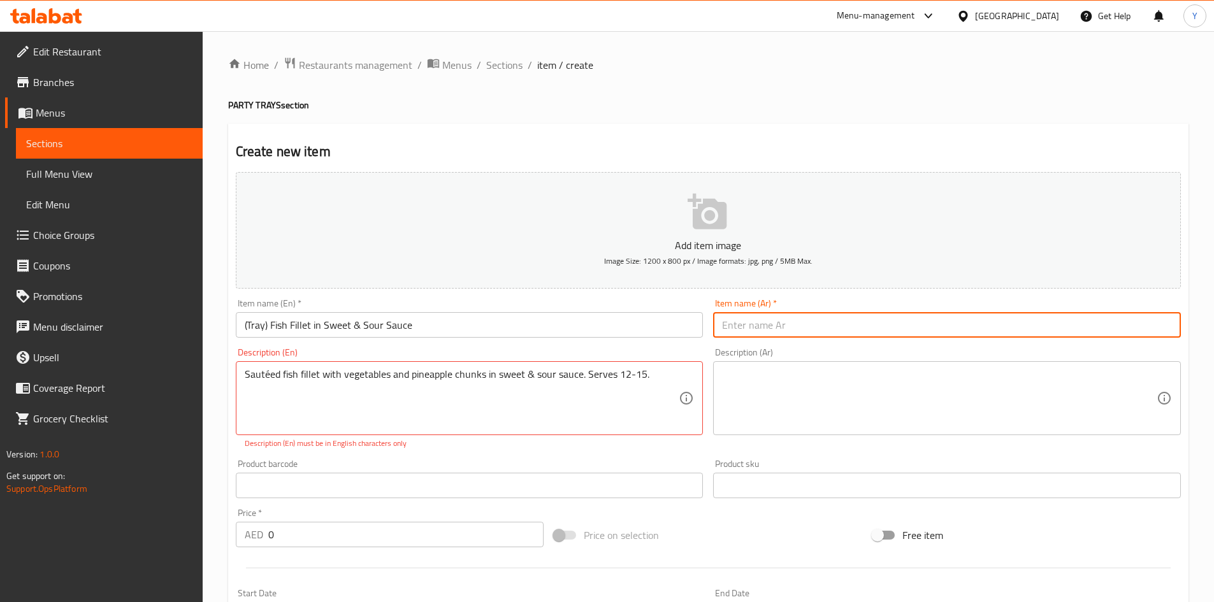
drag, startPoint x: 738, startPoint y: 331, endPoint x: 752, endPoint y: 388, distance: 58.4
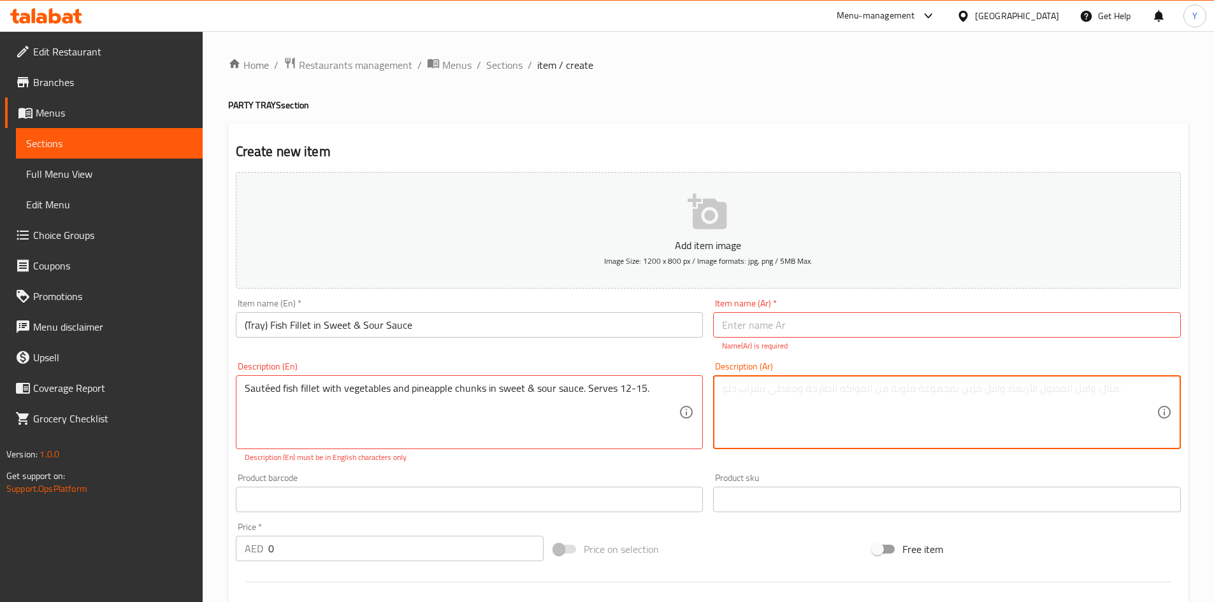
paste textarea "فيليه سمك سوتيه مع خضار وقطع أناناس في صلصة حلوة وحامضة. يكفي من ١٢ إلى ١٥ شخصً…"
type textarea "فيليه سمك سوتيه مع خضار وقطع أناناس في صلصة حلوة وحامضة. يكفي من ١٢ إلى ١٥ شخصً…"
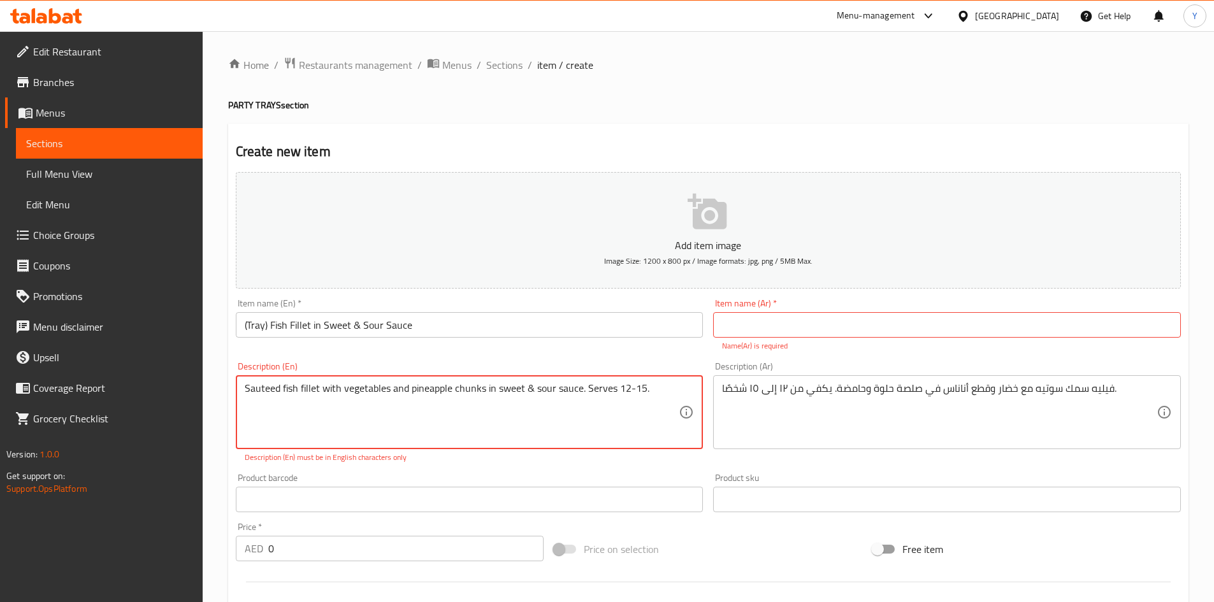
type textarea "Sauteed fish fillet with vegetables and pineapple chunks in sweet & sour sauce.…"
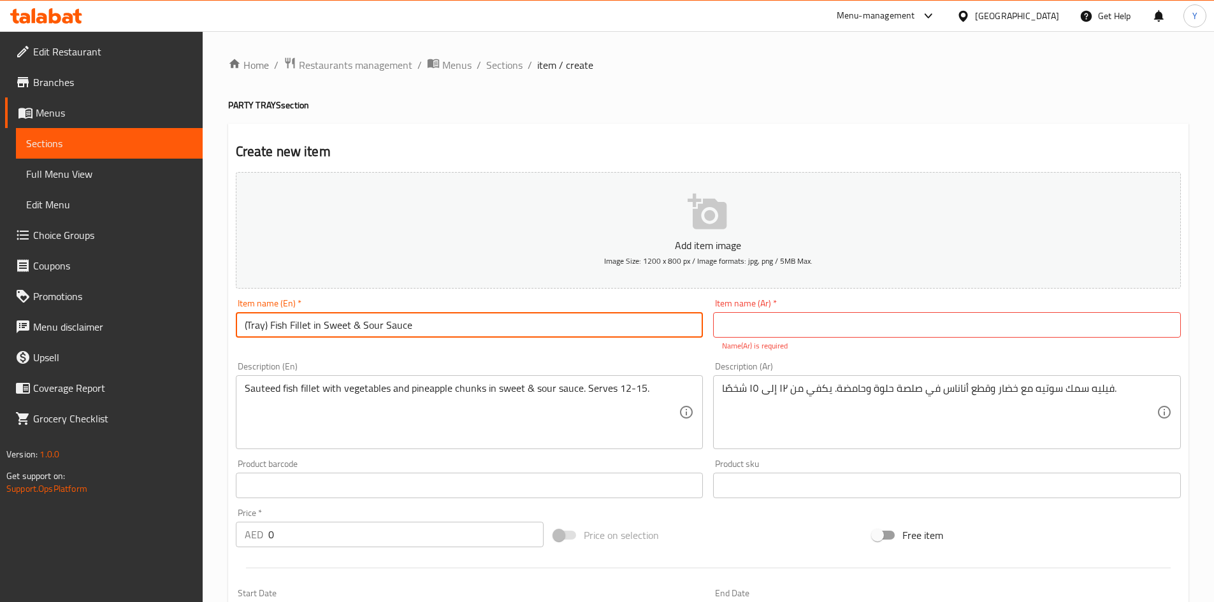
click at [350, 334] on input "(Tray) Fish Fillet in Sweet & Sour Sauce" at bounding box center [470, 324] width 468 height 25
click at [351, 329] on input "(Tray) Fish Fillet in SweetAnd Sour Sauce" at bounding box center [470, 324] width 468 height 25
drag, startPoint x: 461, startPoint y: 321, endPoint x: 167, endPoint y: 316, distance: 294.4
click at [147, 310] on div "Edit Restaurant Branches Menus Sections Full Menu View Edit Menu Choice Groups …" at bounding box center [607, 472] width 1214 height 883
type input "(Tray) Fish Fillet in Sweet And Sour Sauce"
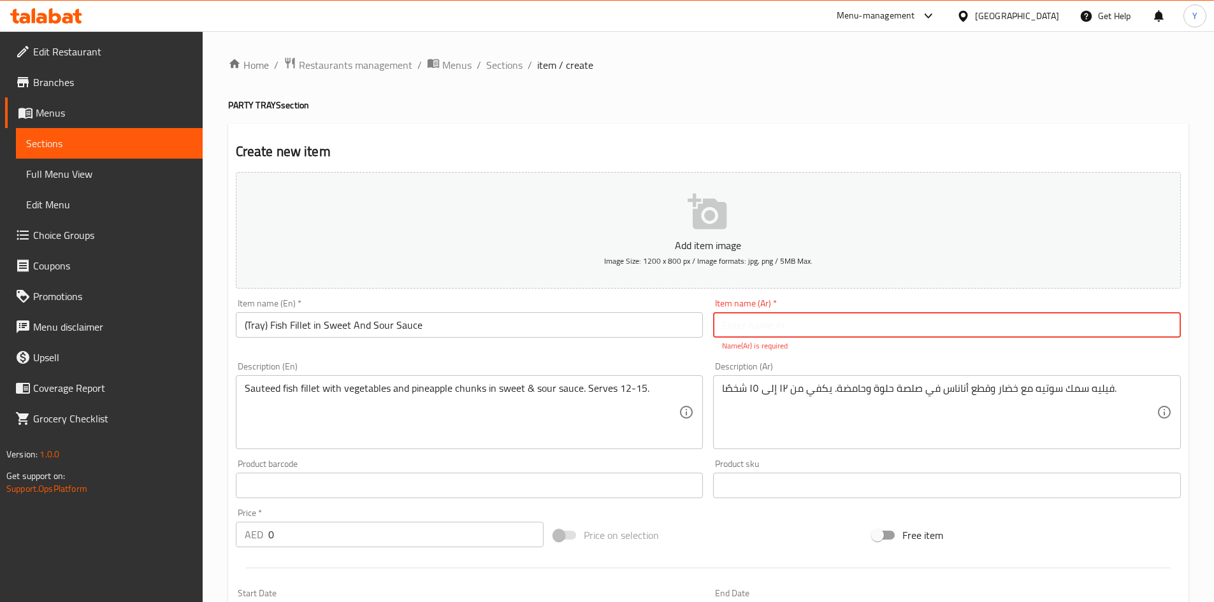
paste input "(صينية) فيليه سمك بصلصة حلوة وحامضة"
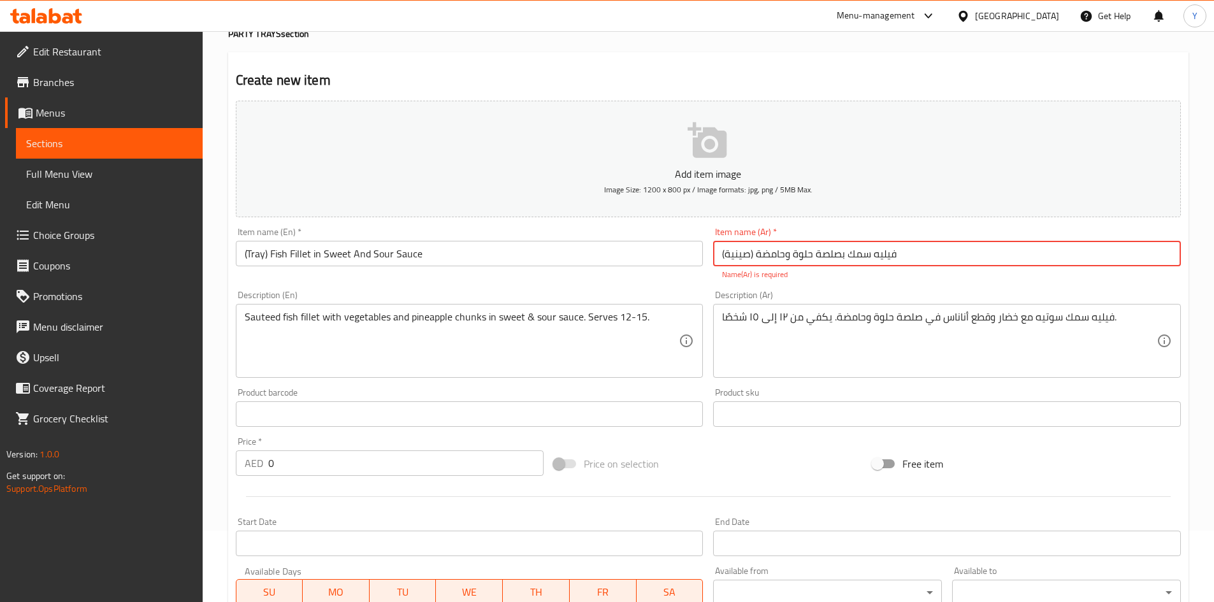
scroll to position [191, 0]
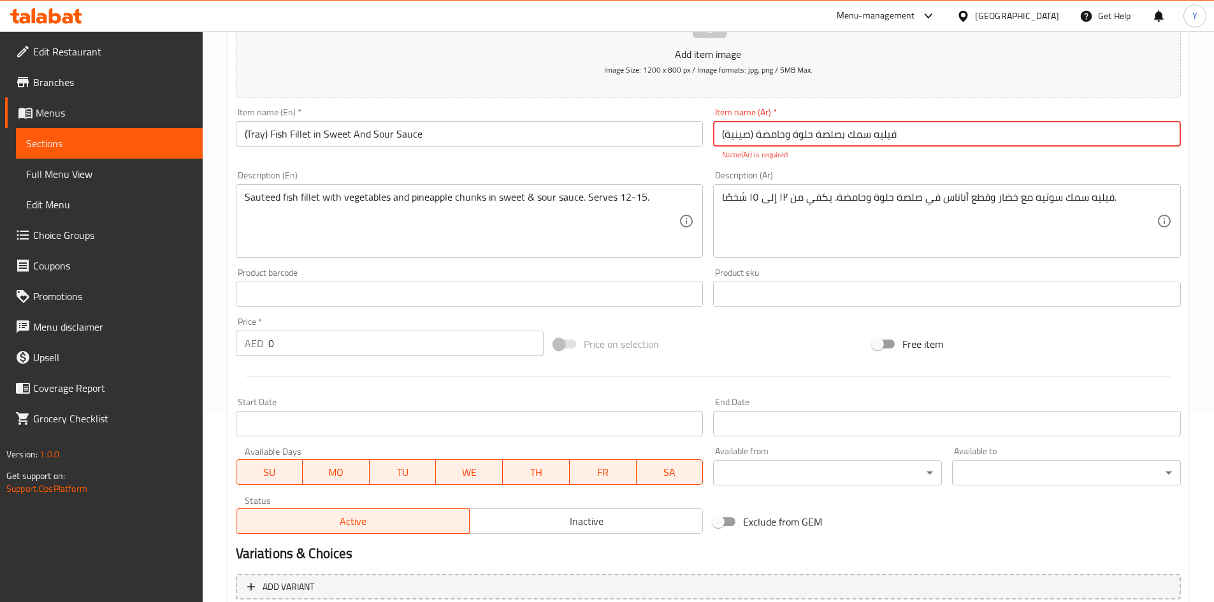
type input "(صينية) فيليه سمك بصلصة حلوة وحامضة"
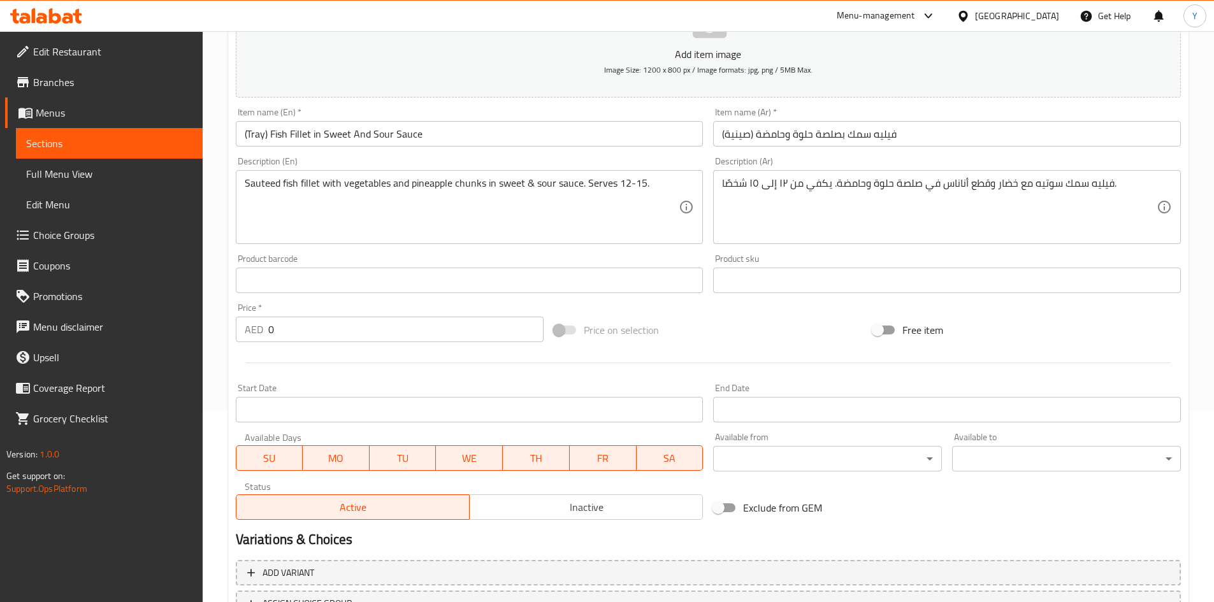
click at [789, 370] on div at bounding box center [708, 362] width 955 height 31
click at [494, 141] on input "(Tray) Fish Fillet in Sweet And Sour Sauce" at bounding box center [470, 133] width 468 height 25
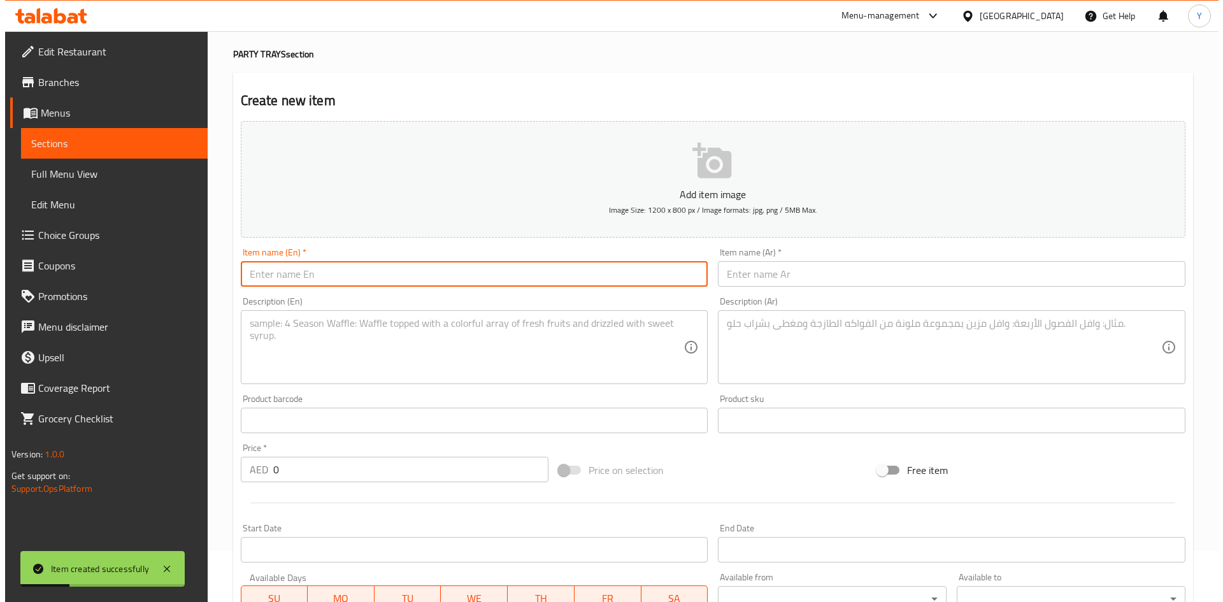
scroll to position [0, 0]
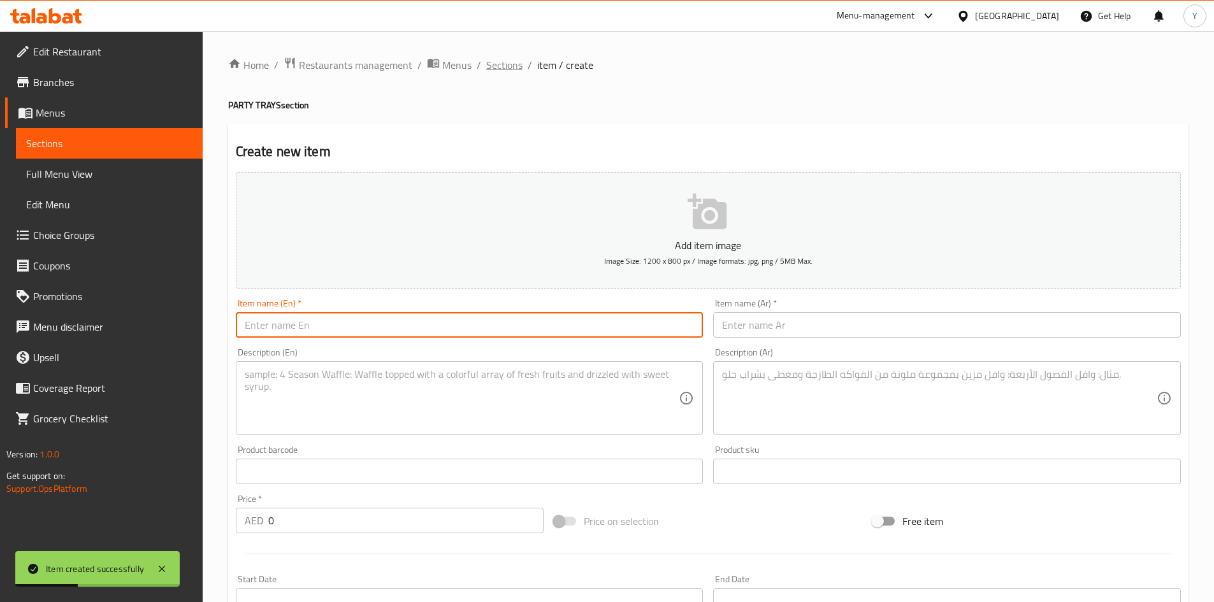
click at [507, 69] on span "Sections" at bounding box center [504, 64] width 36 height 15
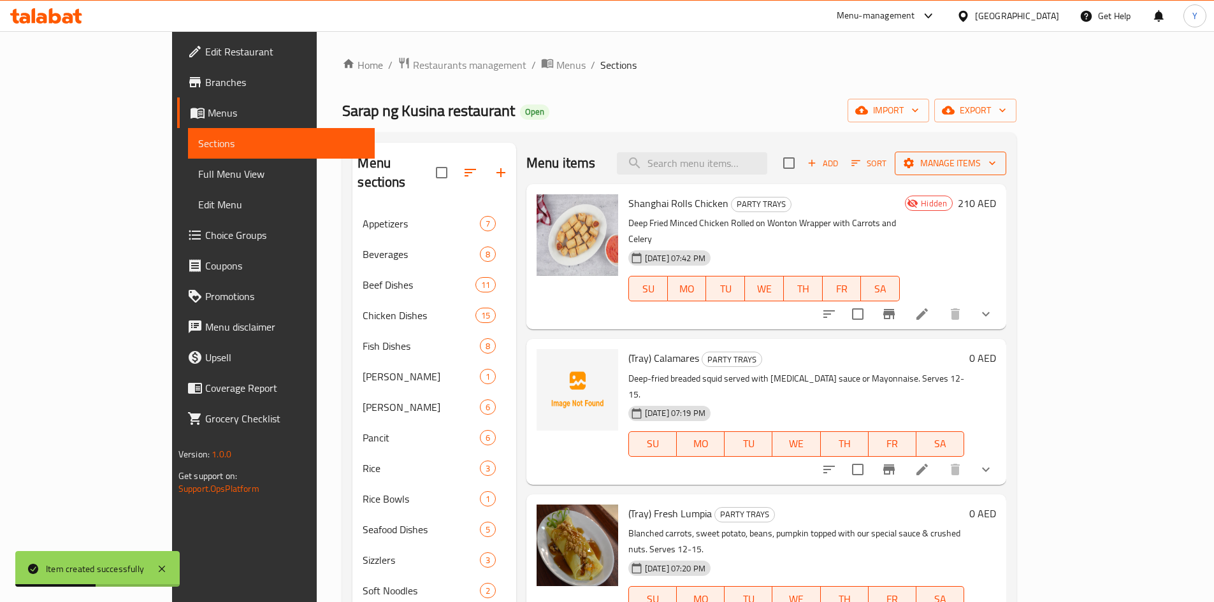
click at [1006, 153] on button "Manage items" at bounding box center [951, 164] width 112 height 24
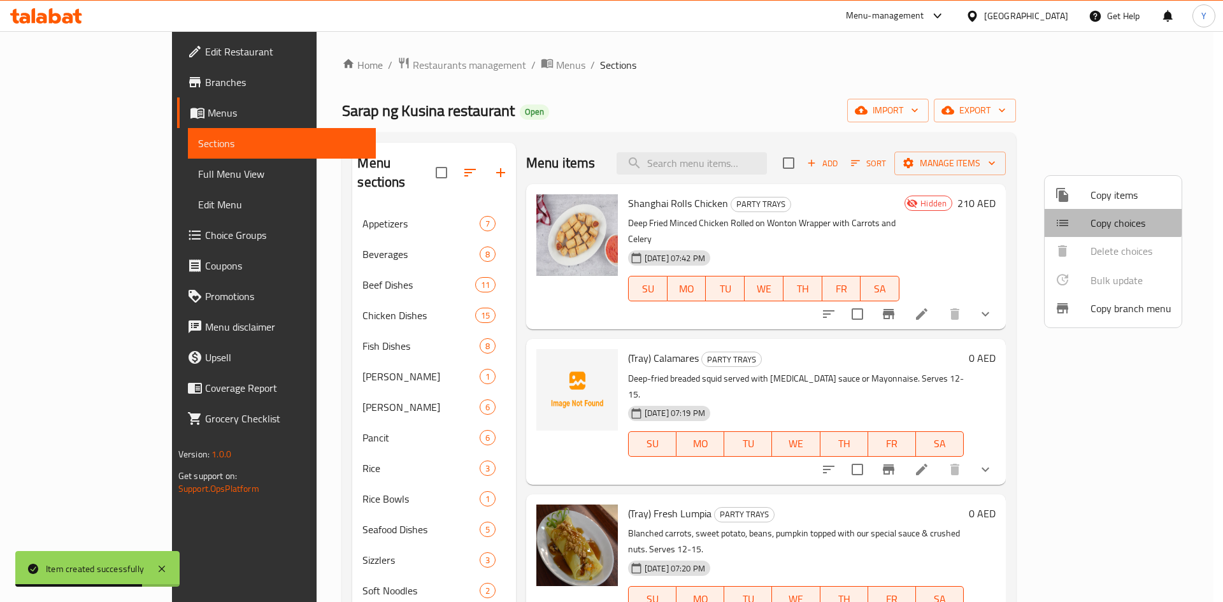
click at [1106, 221] on span "Copy choices" at bounding box center [1131, 222] width 81 height 15
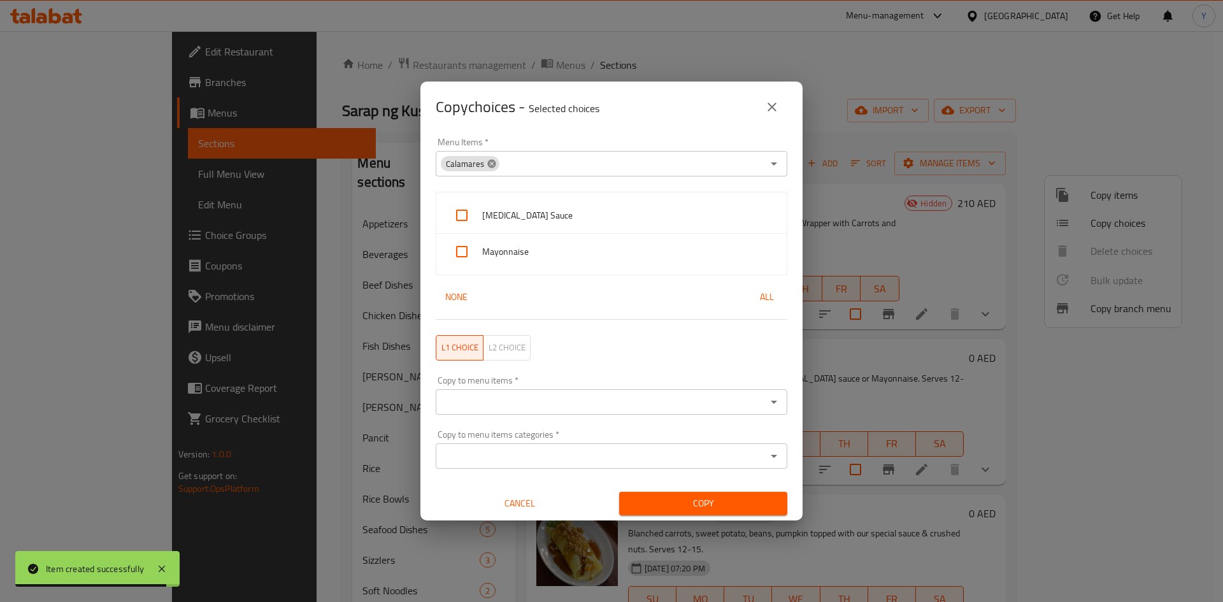
click at [494, 162] on icon at bounding box center [491, 163] width 8 height 8
click at [514, 159] on input "Menu Items   *" at bounding box center [601, 164] width 323 height 18
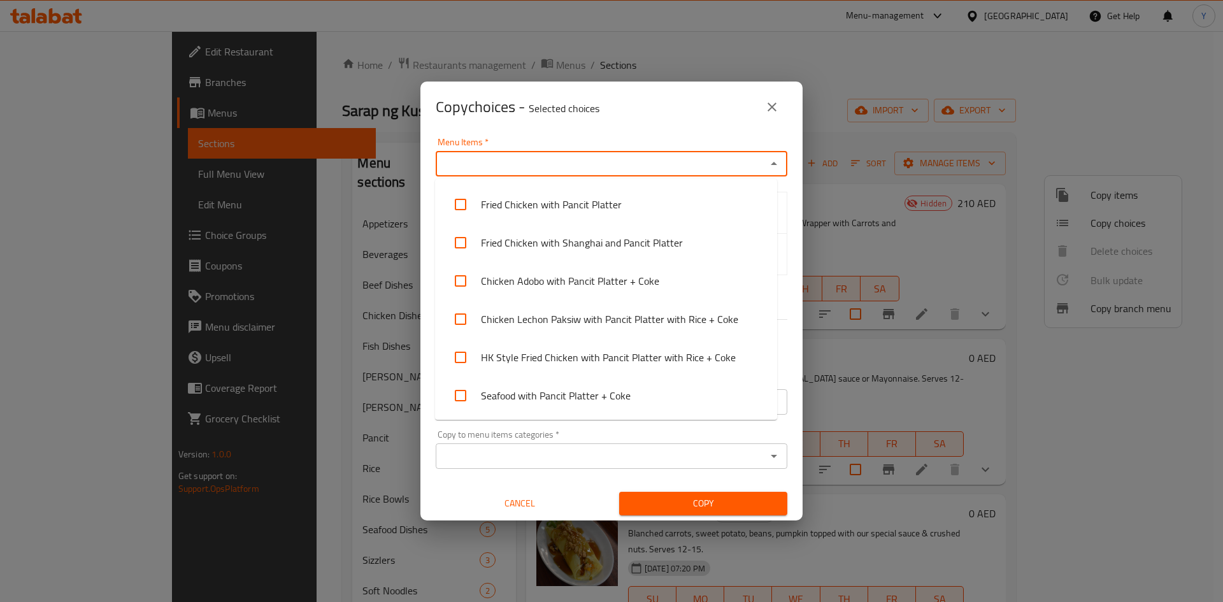
scroll to position [2445, 0]
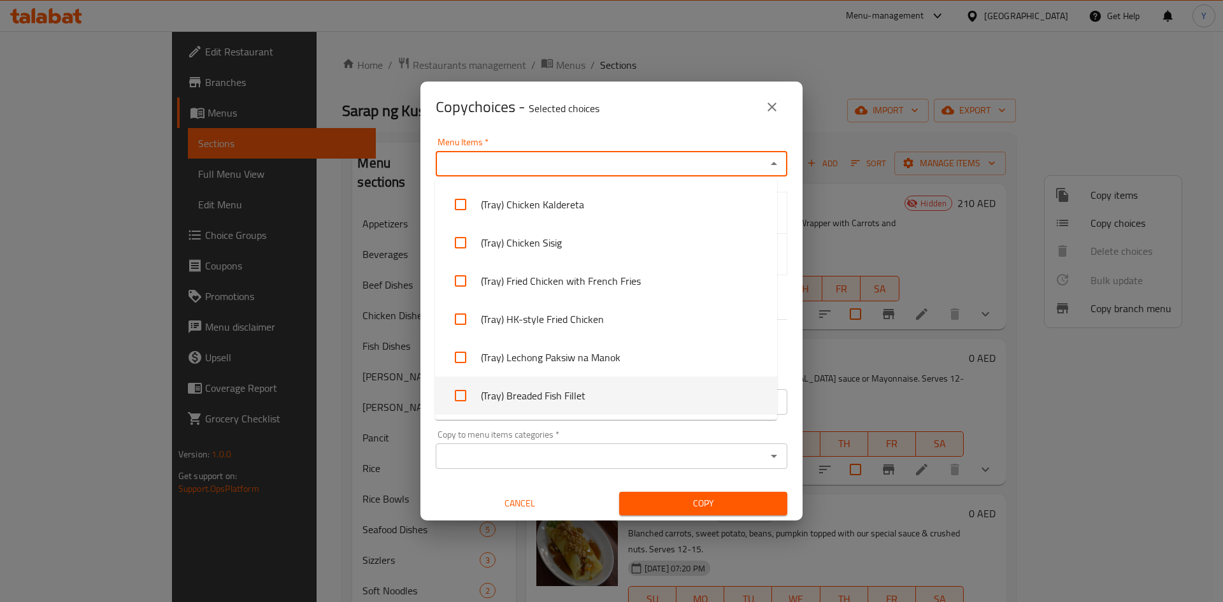
click at [625, 400] on li "(Tray) Breaded Fish Fillet" at bounding box center [606, 396] width 342 height 38
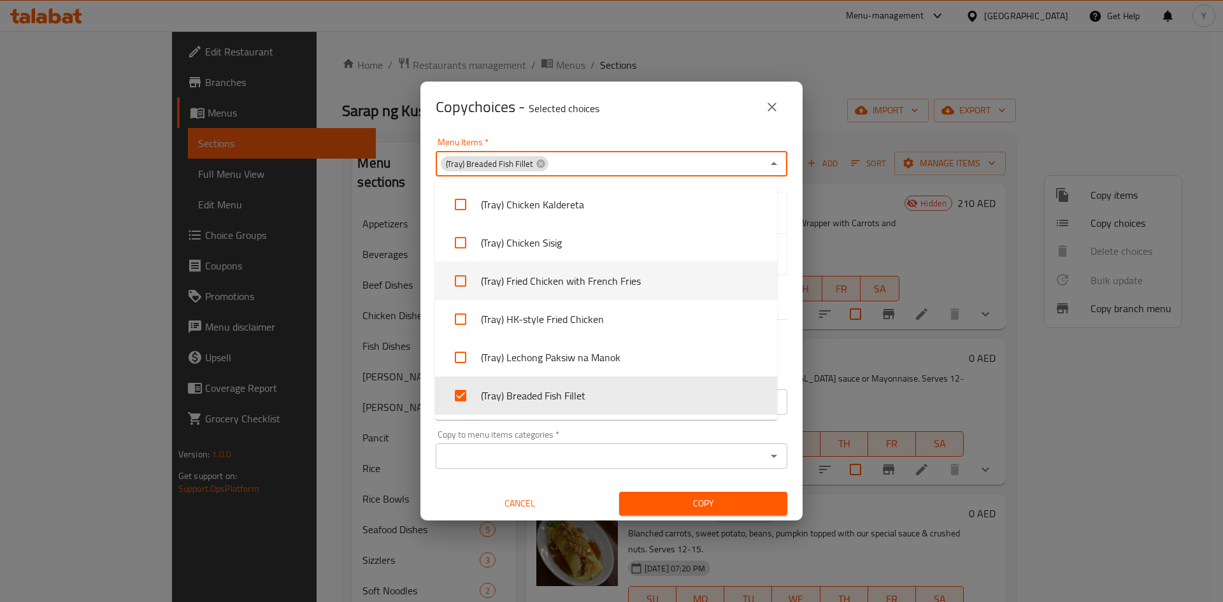
checkbox input "true"
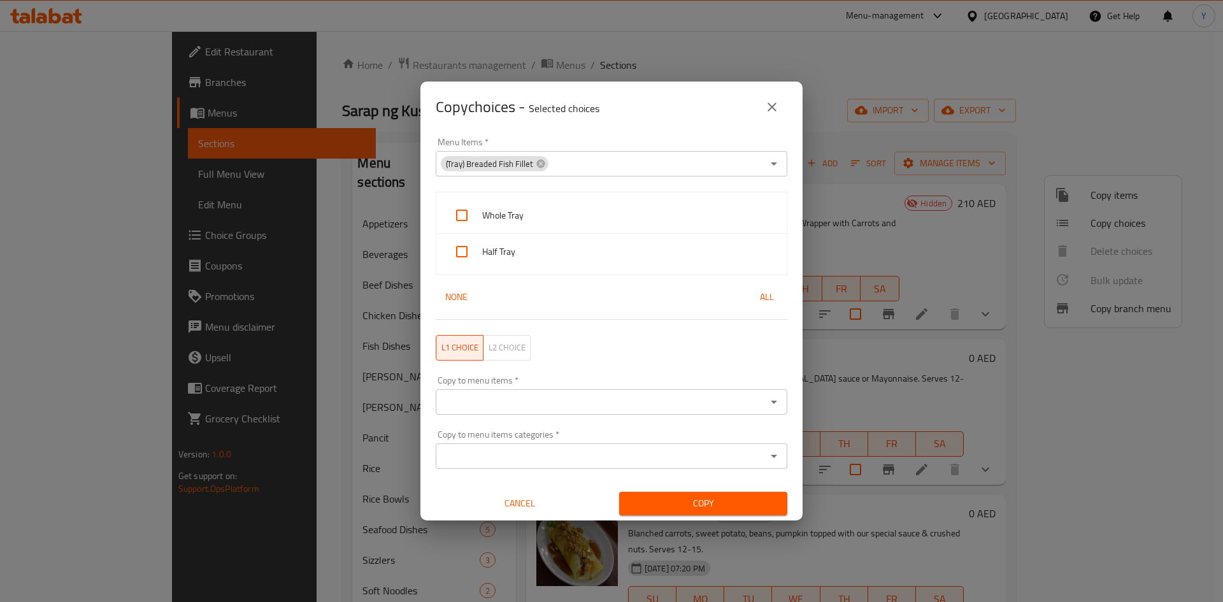
click at [629, 131] on div "Copy choices - Selected choices 0" at bounding box center [612, 107] width 382 height 51
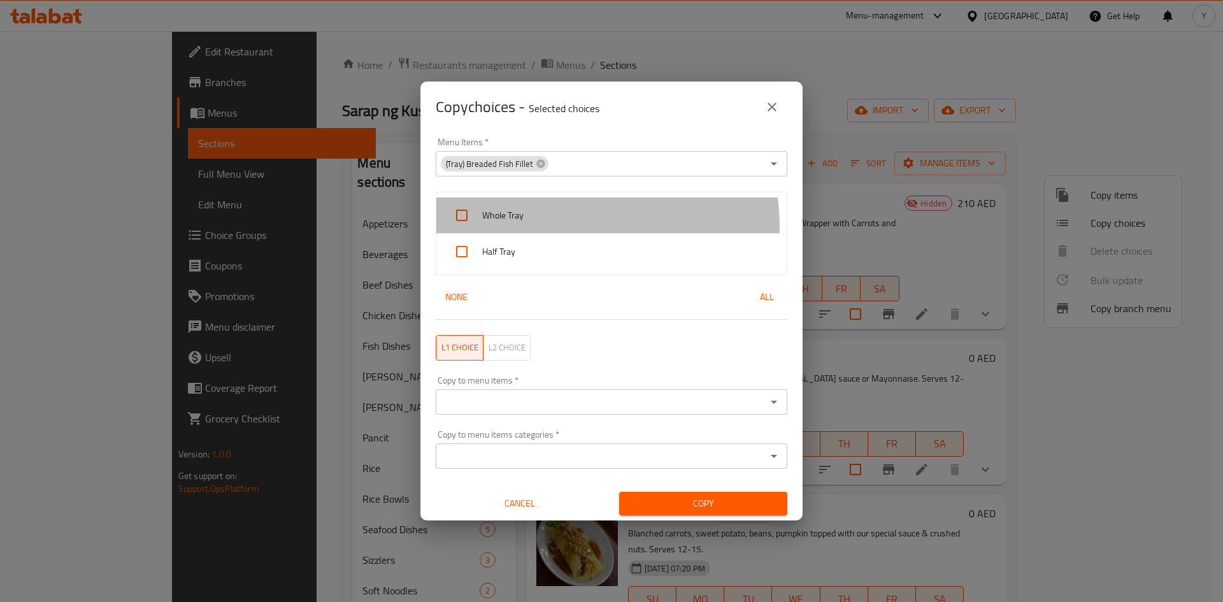
click at [567, 227] on div "Whole Tray" at bounding box center [611, 216] width 350 height 36
checkbox input "true"
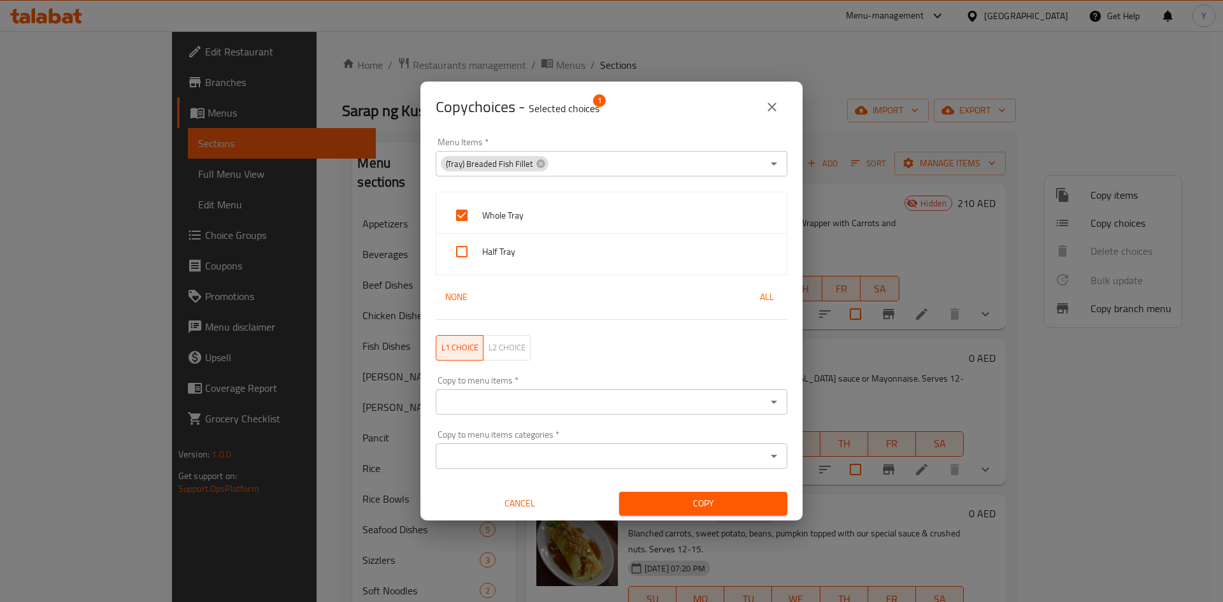
click at [552, 252] on span "Half Tray" at bounding box center [629, 252] width 294 height 16
checkbox input "true"
click at [545, 412] on div "Copy to menu items *" at bounding box center [612, 401] width 352 height 25
click at [686, 396] on input "Copy to menu items   *" at bounding box center [601, 402] width 323 height 18
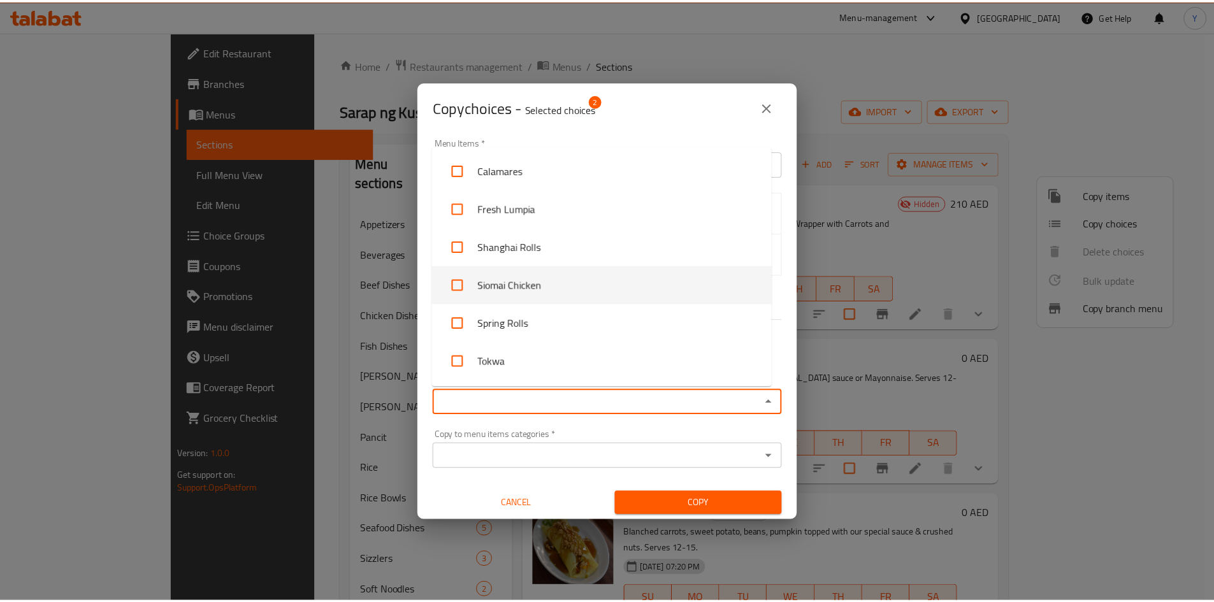
scroll to position [4816, 0]
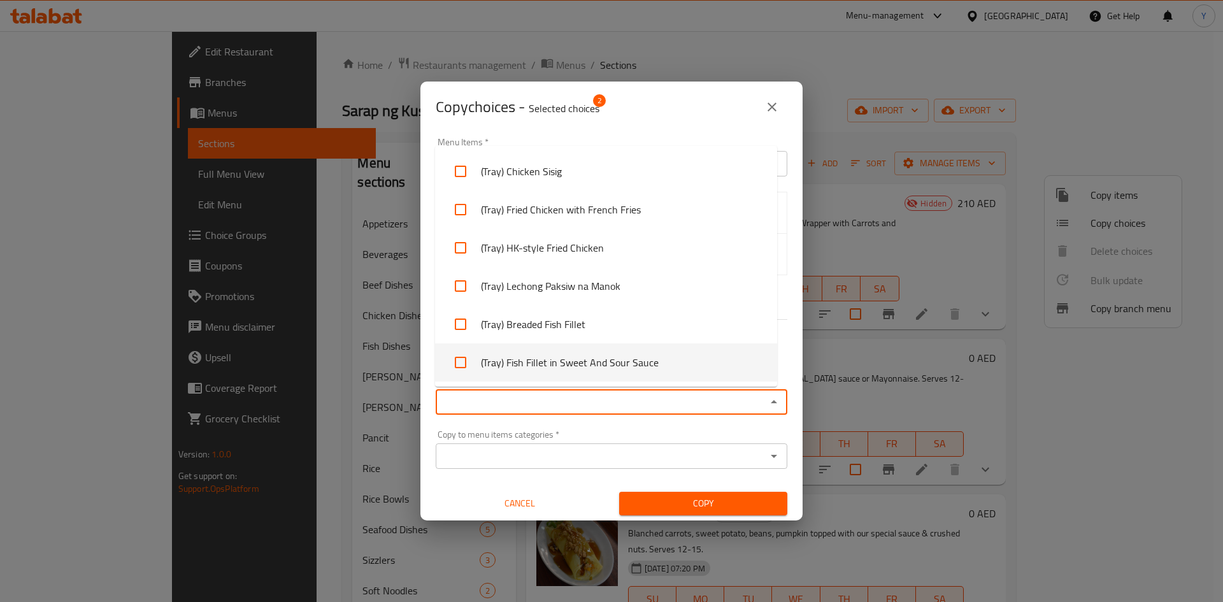
click at [693, 377] on li "(Tray) Fish Fillet in Sweet And Sour Sauce" at bounding box center [606, 362] width 342 height 38
checkbox input "true"
click at [675, 430] on div "Copy to menu items categories   * Copy to menu items categories *" at bounding box center [612, 449] width 352 height 39
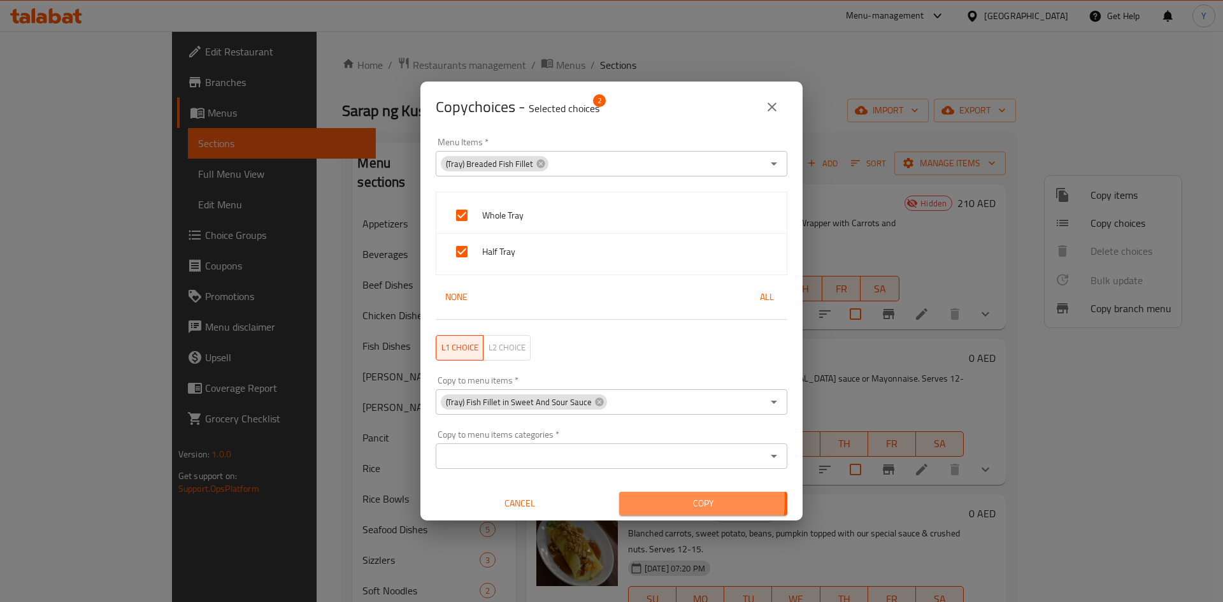
click at [673, 501] on span "Copy" at bounding box center [704, 504] width 148 height 16
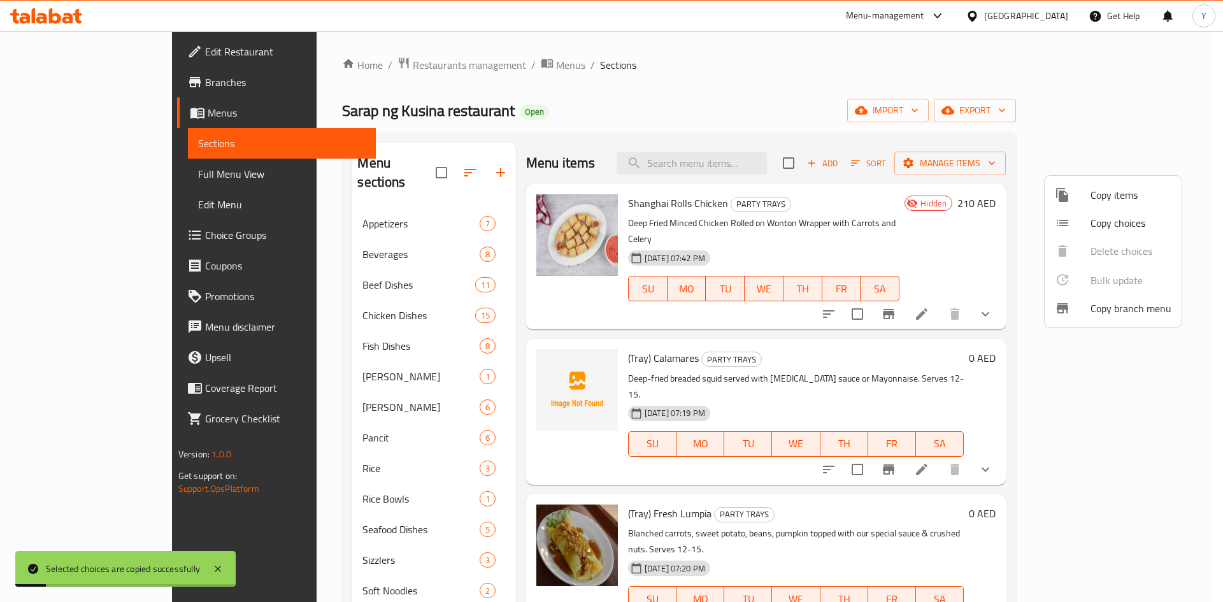
click at [862, 328] on div at bounding box center [611, 301] width 1223 height 602
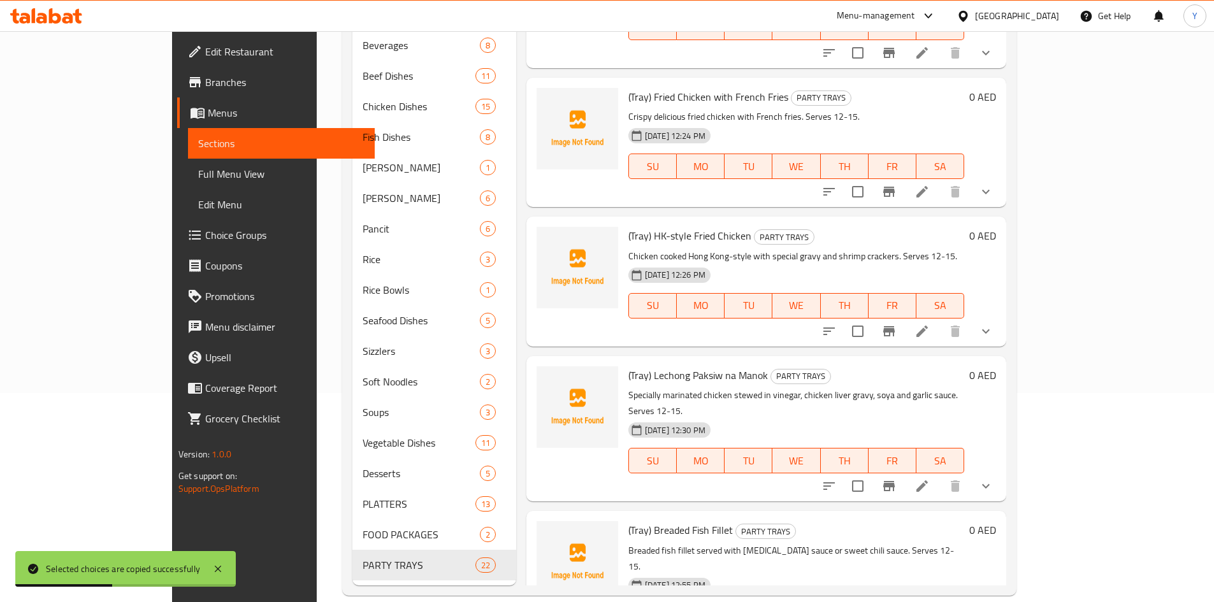
scroll to position [2461, 0]
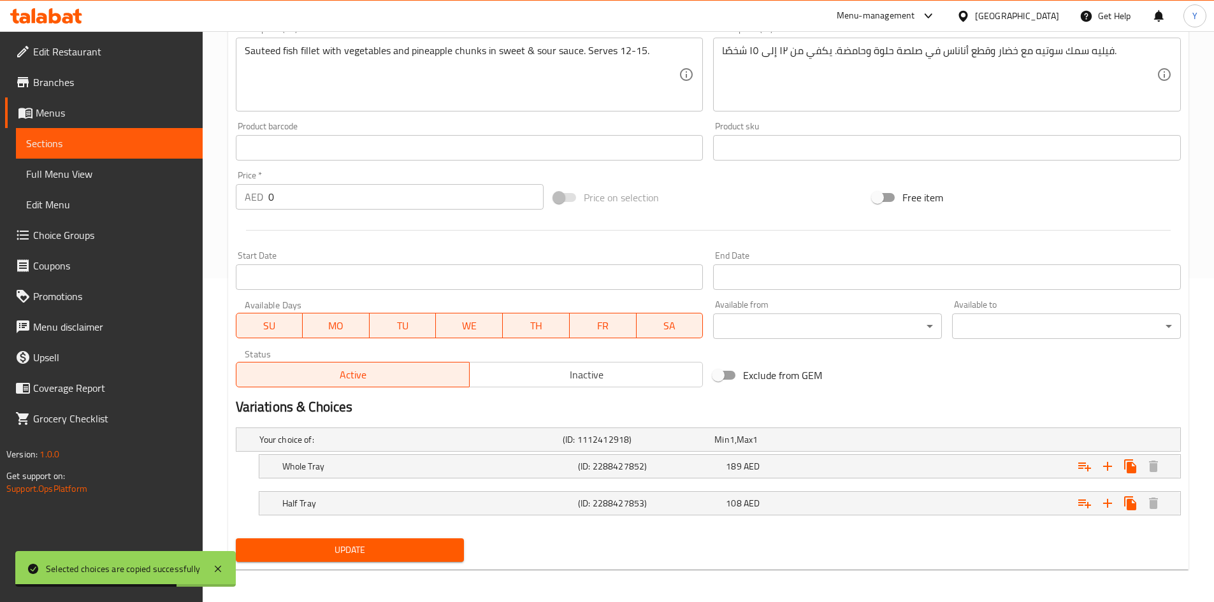
scroll to position [327, 0]
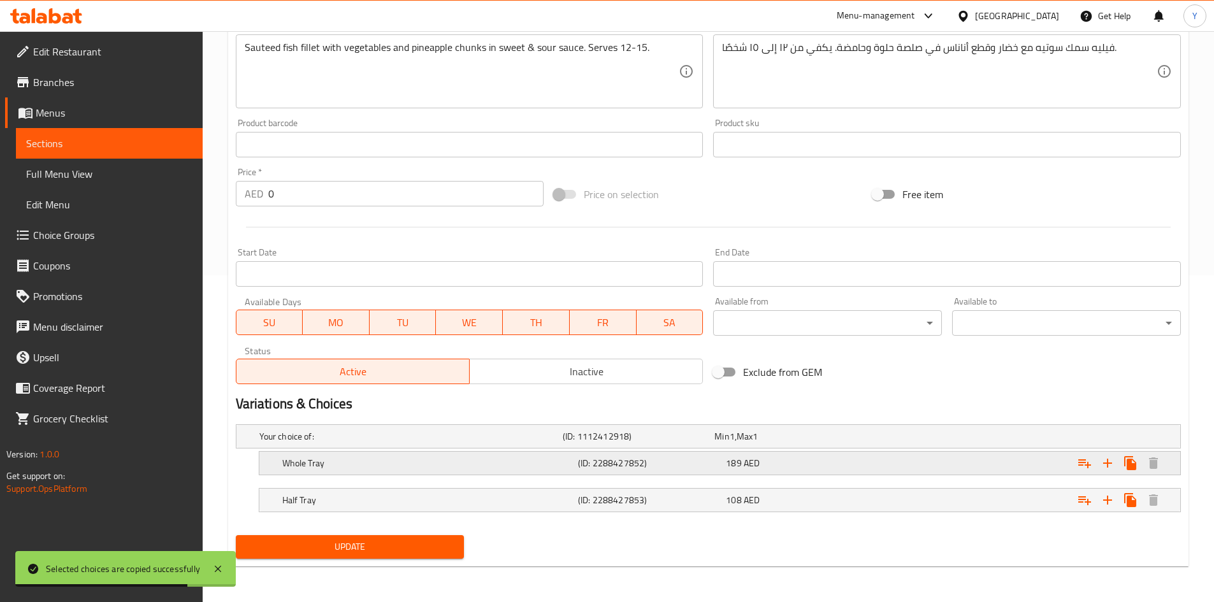
click at [862, 462] on div "189 AED" at bounding box center [797, 463] width 143 height 13
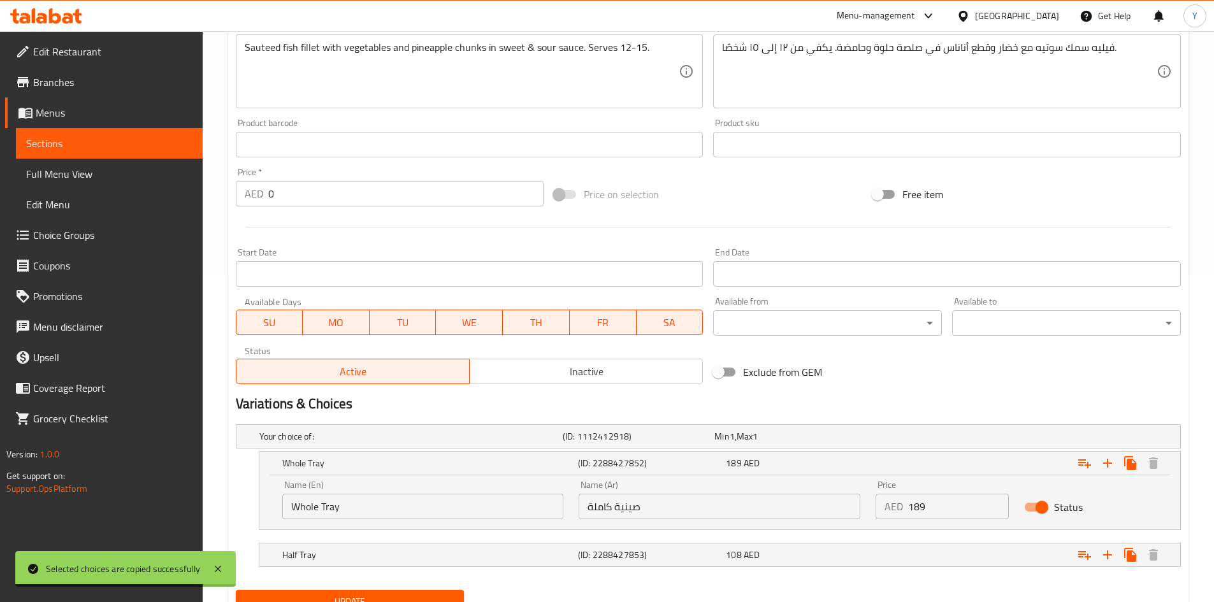
drag, startPoint x: 947, startPoint y: 502, endPoint x: 625, endPoint y: 487, distance: 322.7
click at [631, 492] on div "Name (En) Whole Tray Name (En) Name (Ar) صينية كاملة Name (Ar) Price AED 189 Pr…" at bounding box center [720, 500] width 890 height 54
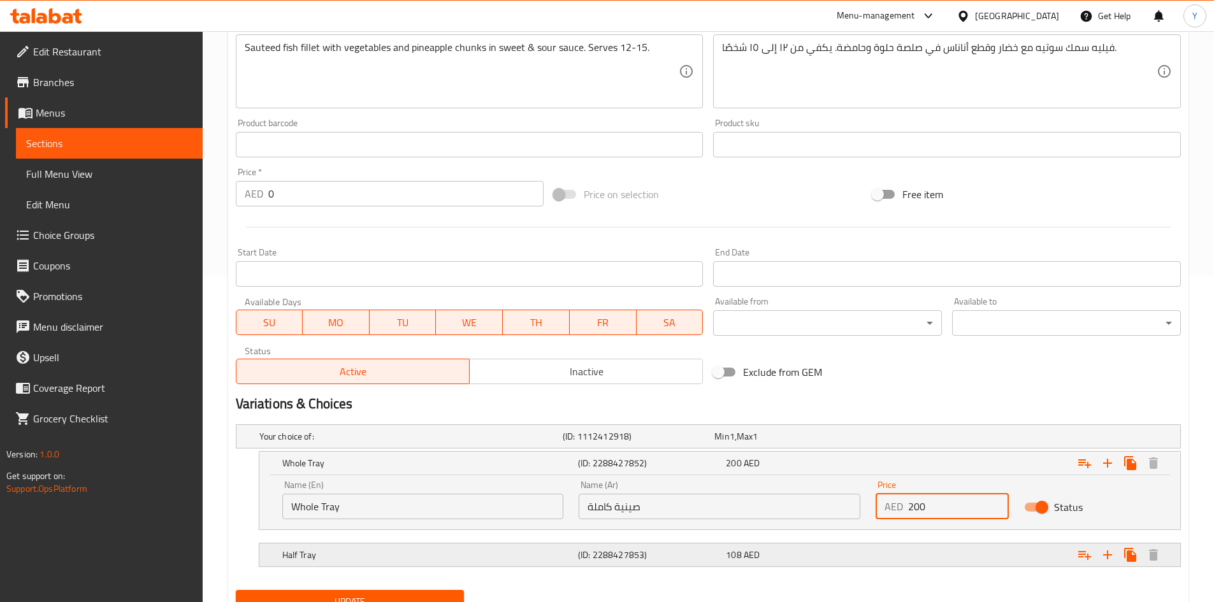
type input "200"
click at [700, 559] on h5 "(ID: 2288427853)" at bounding box center [649, 555] width 143 height 13
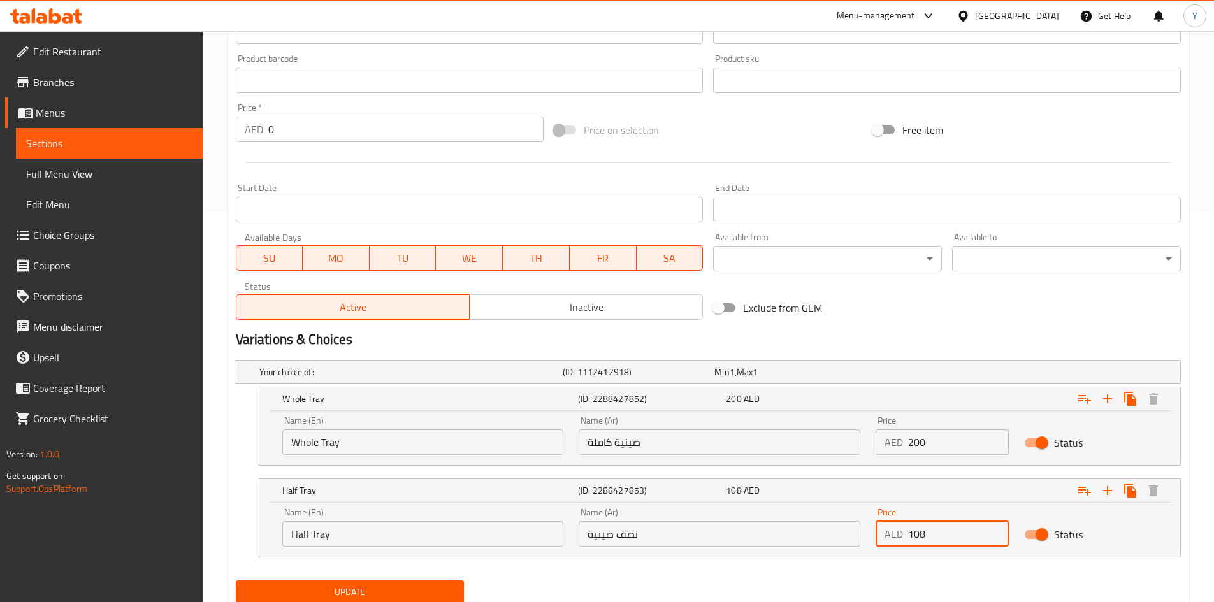
drag, startPoint x: 956, startPoint y: 591, endPoint x: 907, endPoint y: 591, distance: 48.4
click at [907, 591] on div "Add item image Image Size: 1200 x 800 px / Image formats: jpg, png / 5MB Max. I…" at bounding box center [708, 192] width 955 height 833
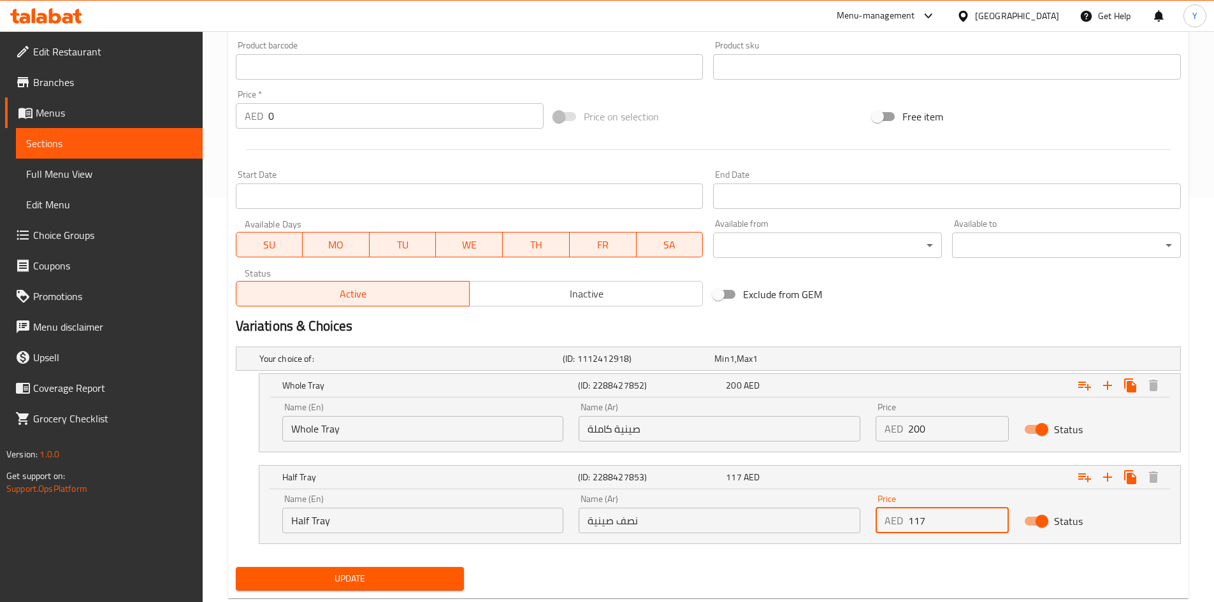
type input "117"
click at [907, 587] on div "Update" at bounding box center [708, 579] width 955 height 34
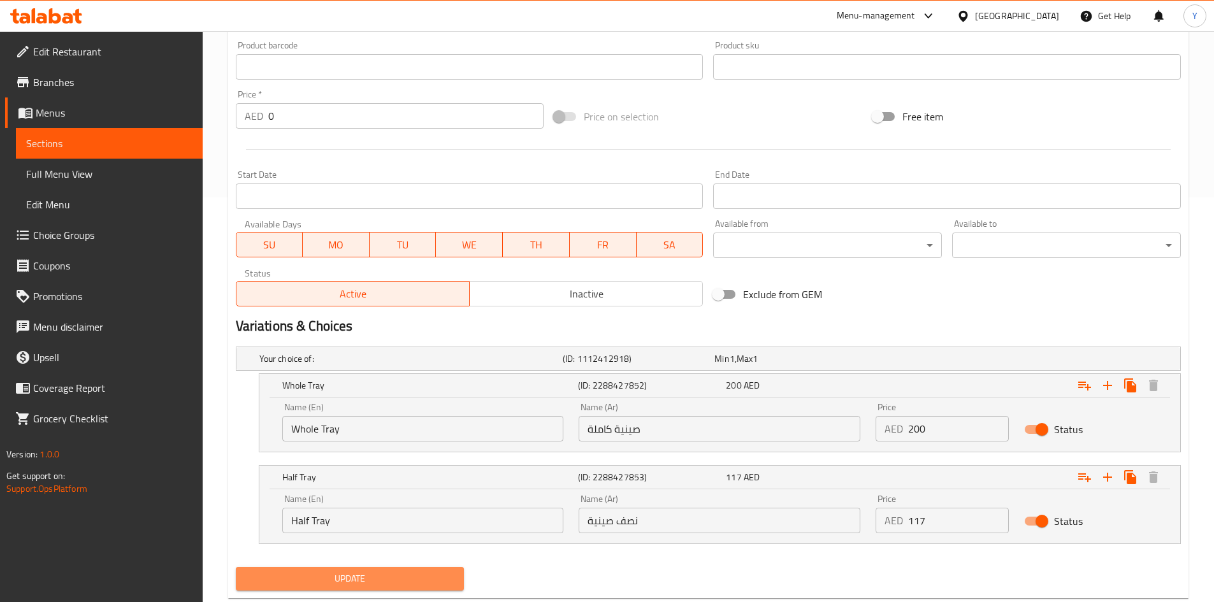
click at [440, 582] on span "Update" at bounding box center [350, 579] width 208 height 16
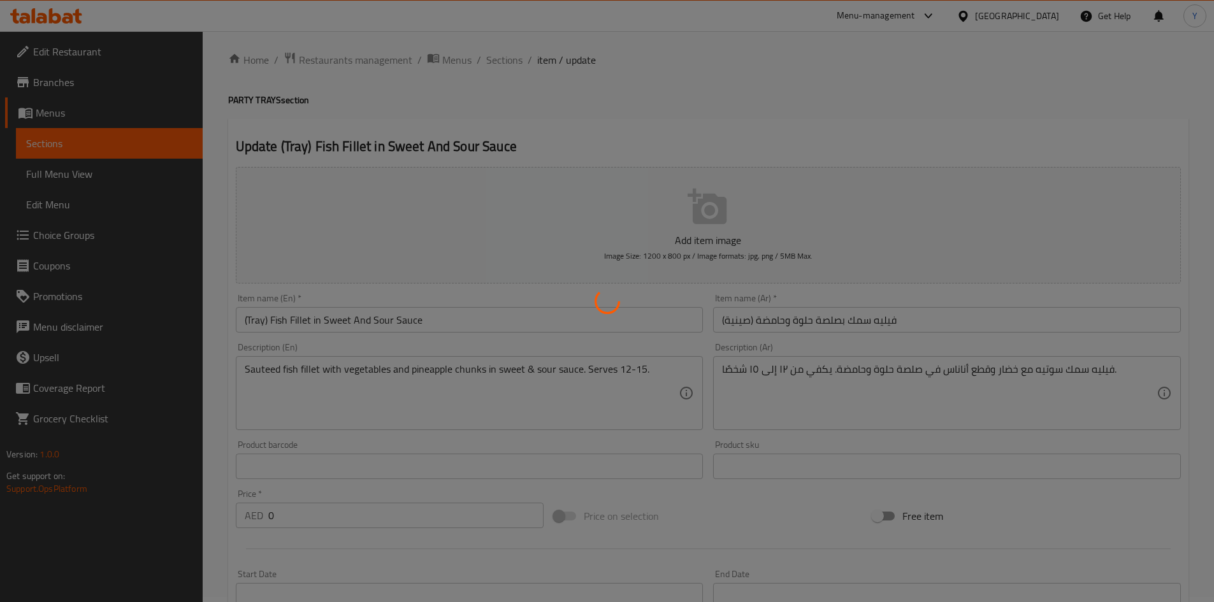
scroll to position [0, 0]
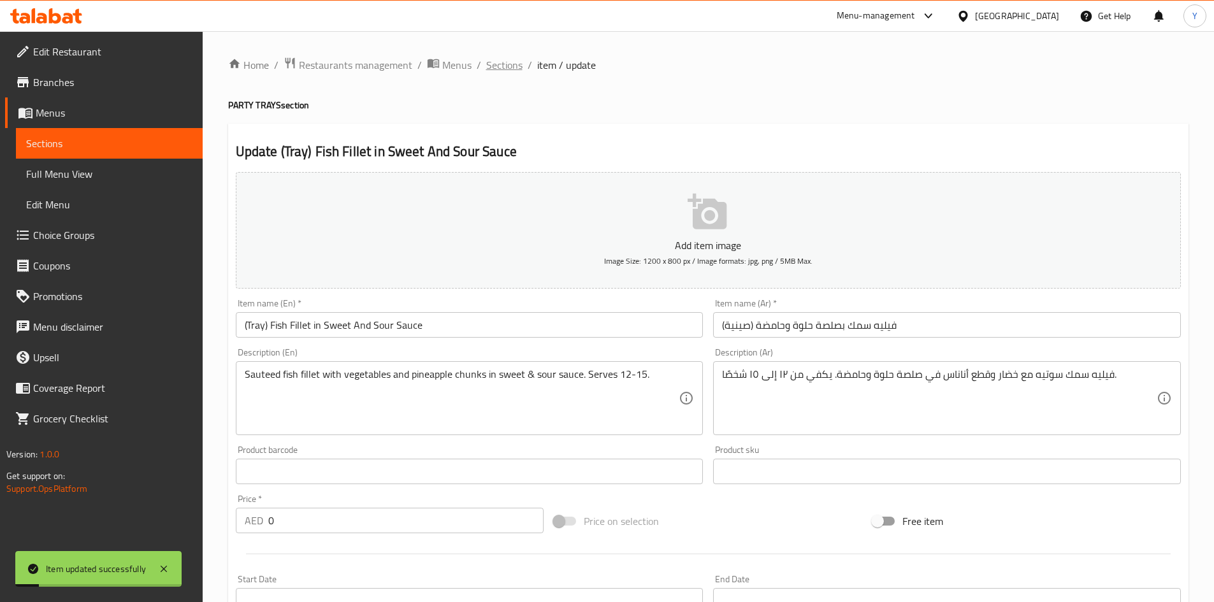
click at [503, 68] on span "Sections" at bounding box center [504, 64] width 36 height 15
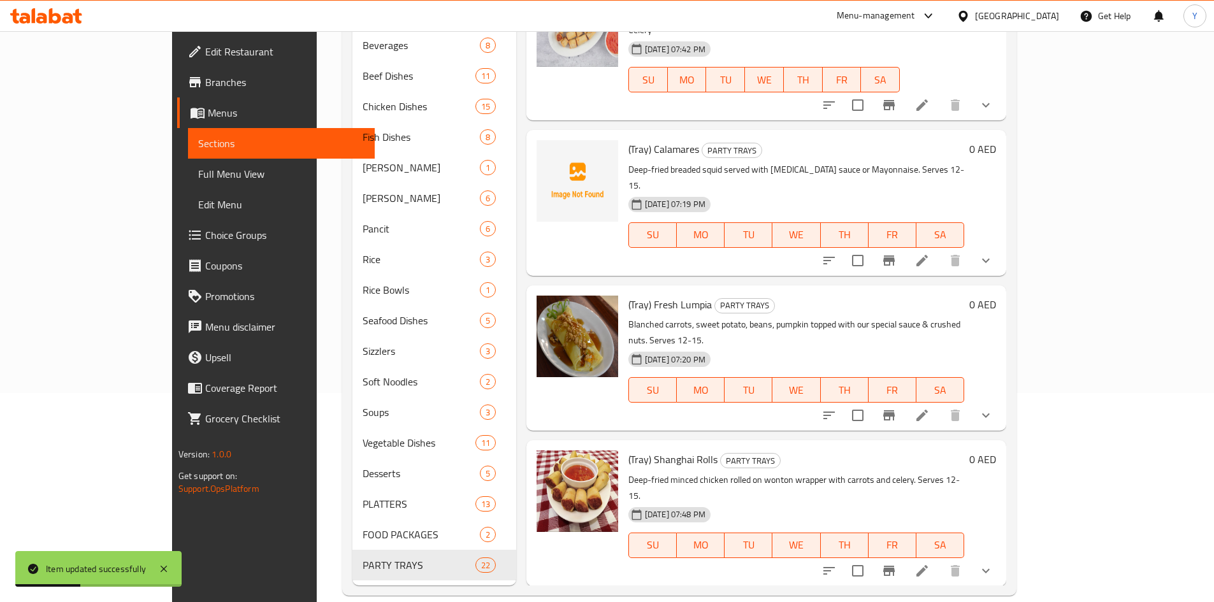
scroll to position [2461, 0]
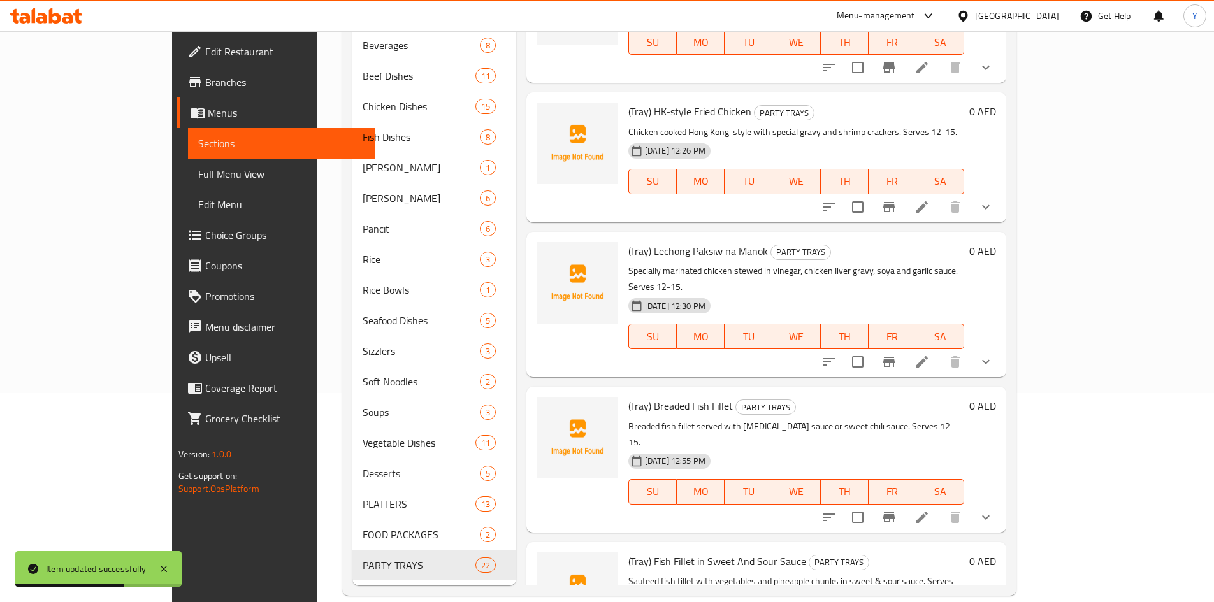
scroll to position [2568, 0]
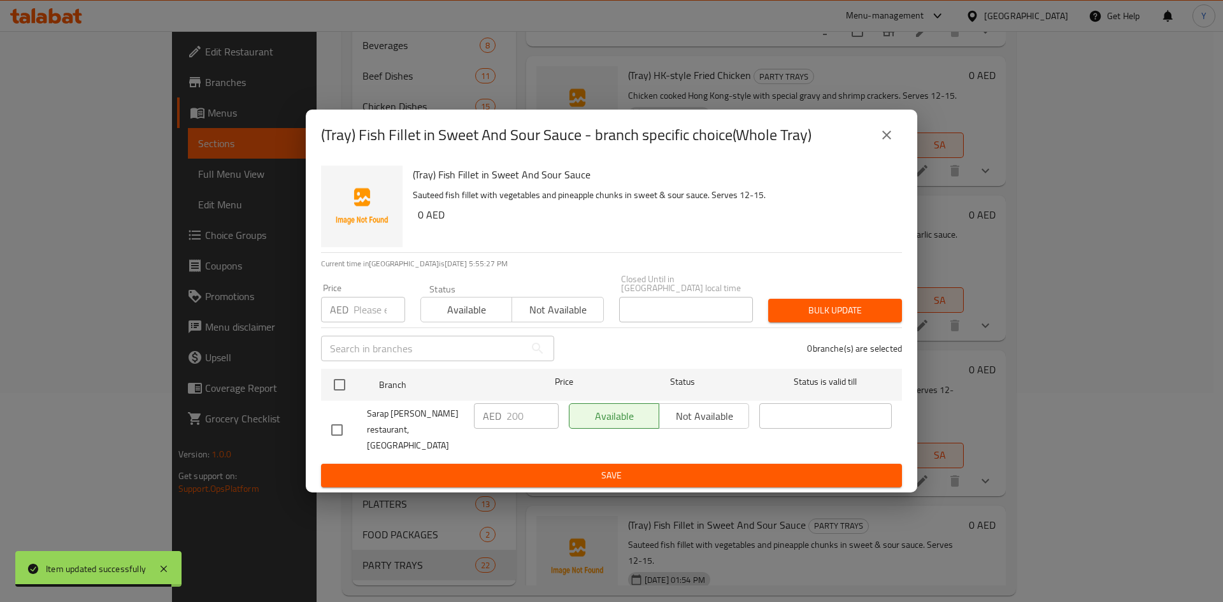
click at [897, 139] on button "close" at bounding box center [887, 135] width 31 height 31
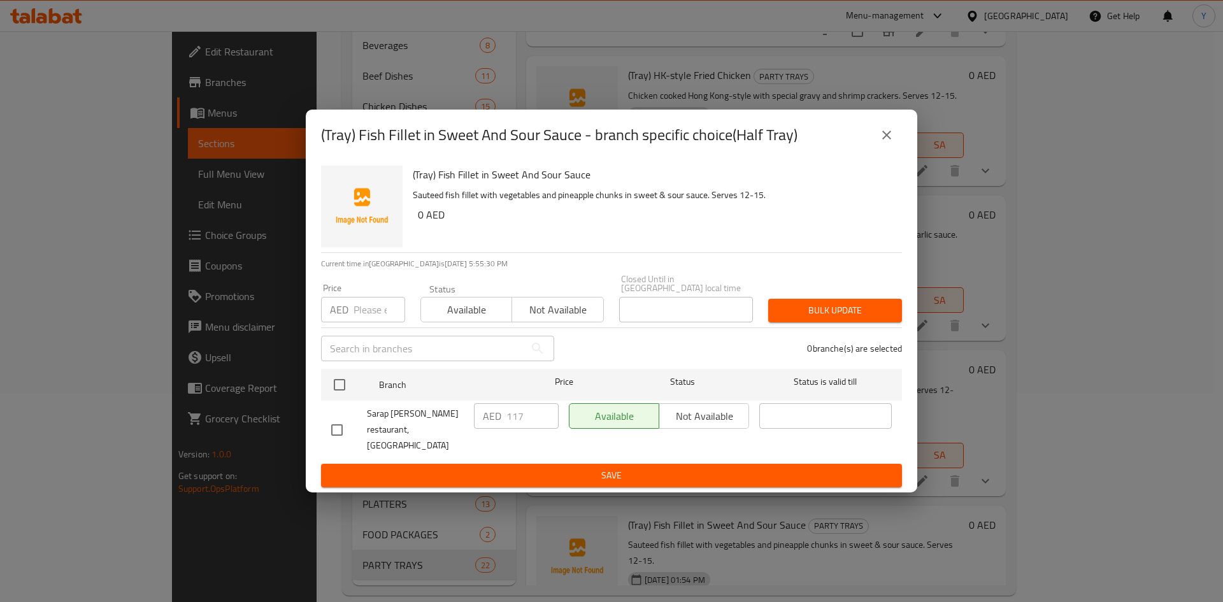
drag, startPoint x: 886, startPoint y: 152, endPoint x: 874, endPoint y: 473, distance: 321.3
click at [886, 150] on button "close" at bounding box center [887, 135] width 31 height 31
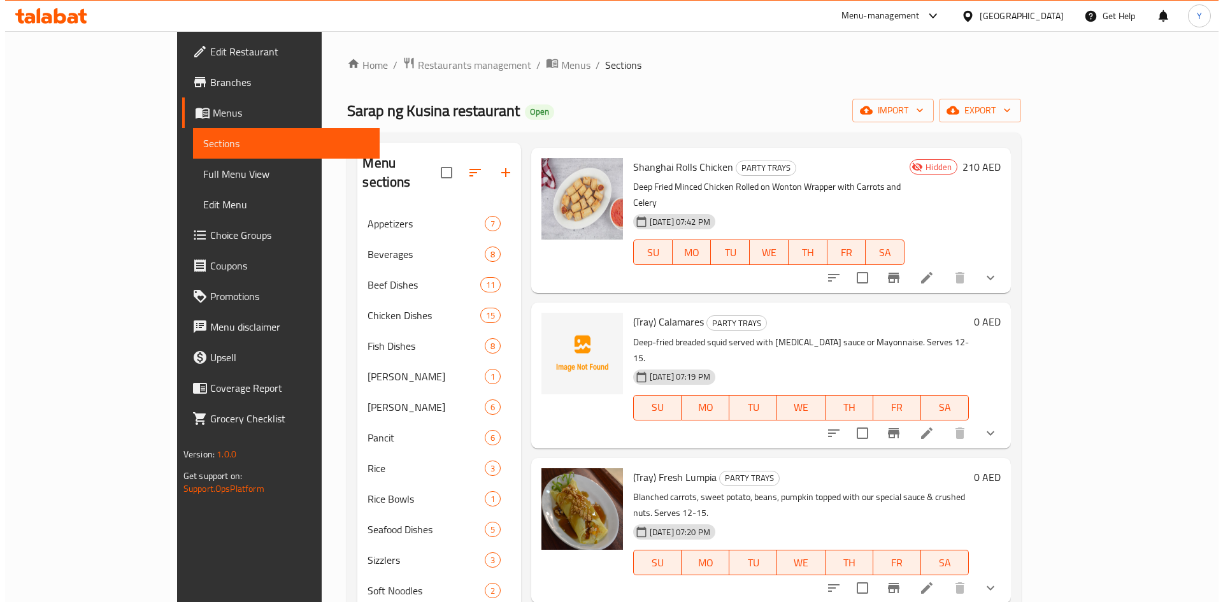
scroll to position [11, 0]
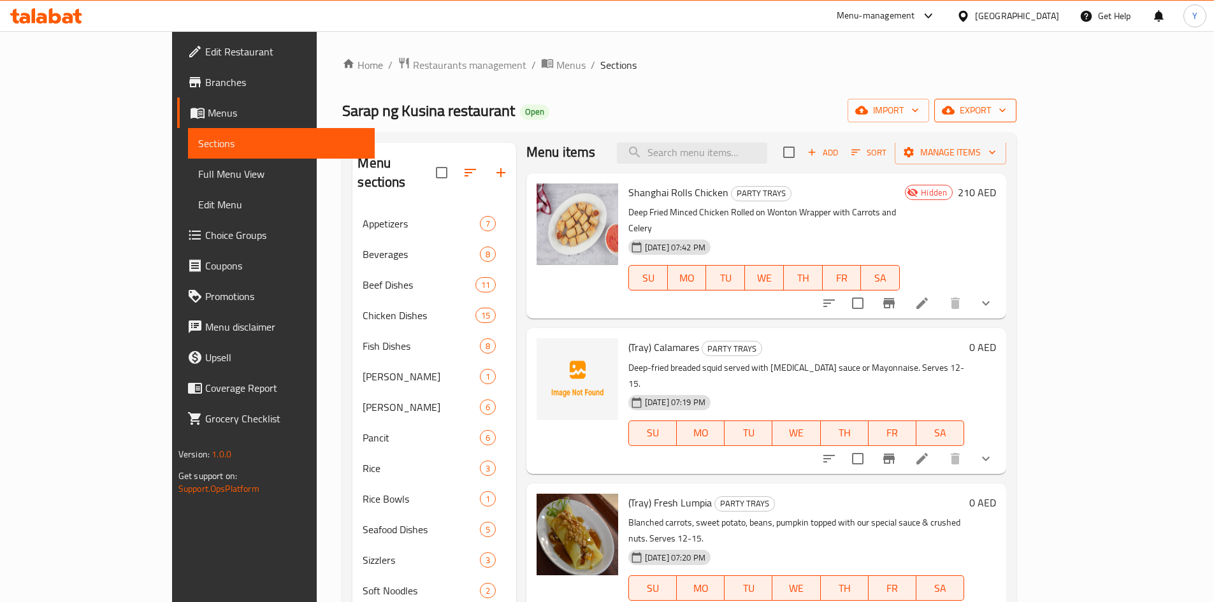
click at [1006, 117] on span "export" at bounding box center [975, 111] width 62 height 16
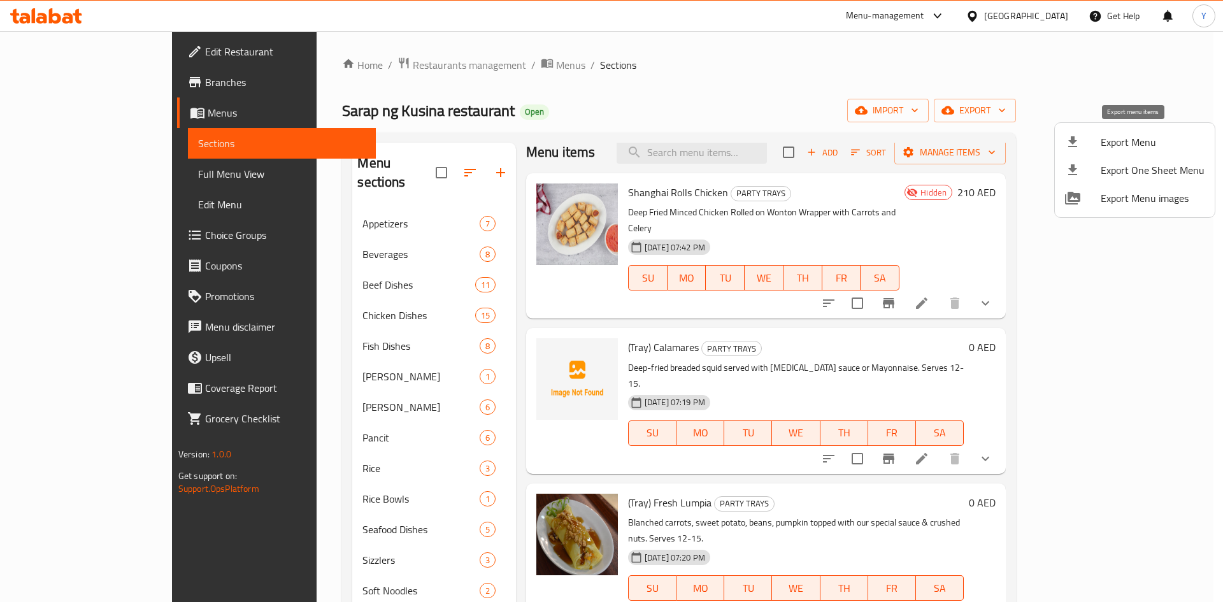
click at [1125, 130] on li "Export Menu" at bounding box center [1135, 142] width 160 height 28
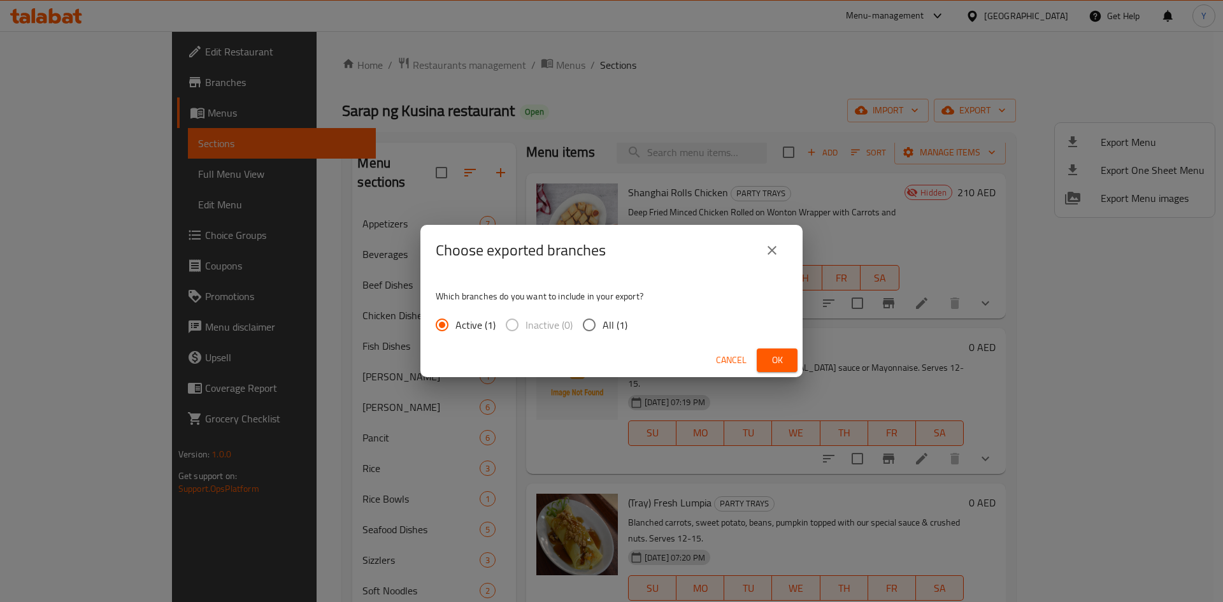
click at [600, 324] on input "All (1)" at bounding box center [589, 325] width 27 height 27
radio input "true"
click at [786, 362] on span "Ok" at bounding box center [777, 360] width 20 height 16
